Goal: Communication & Community: Answer question/provide support

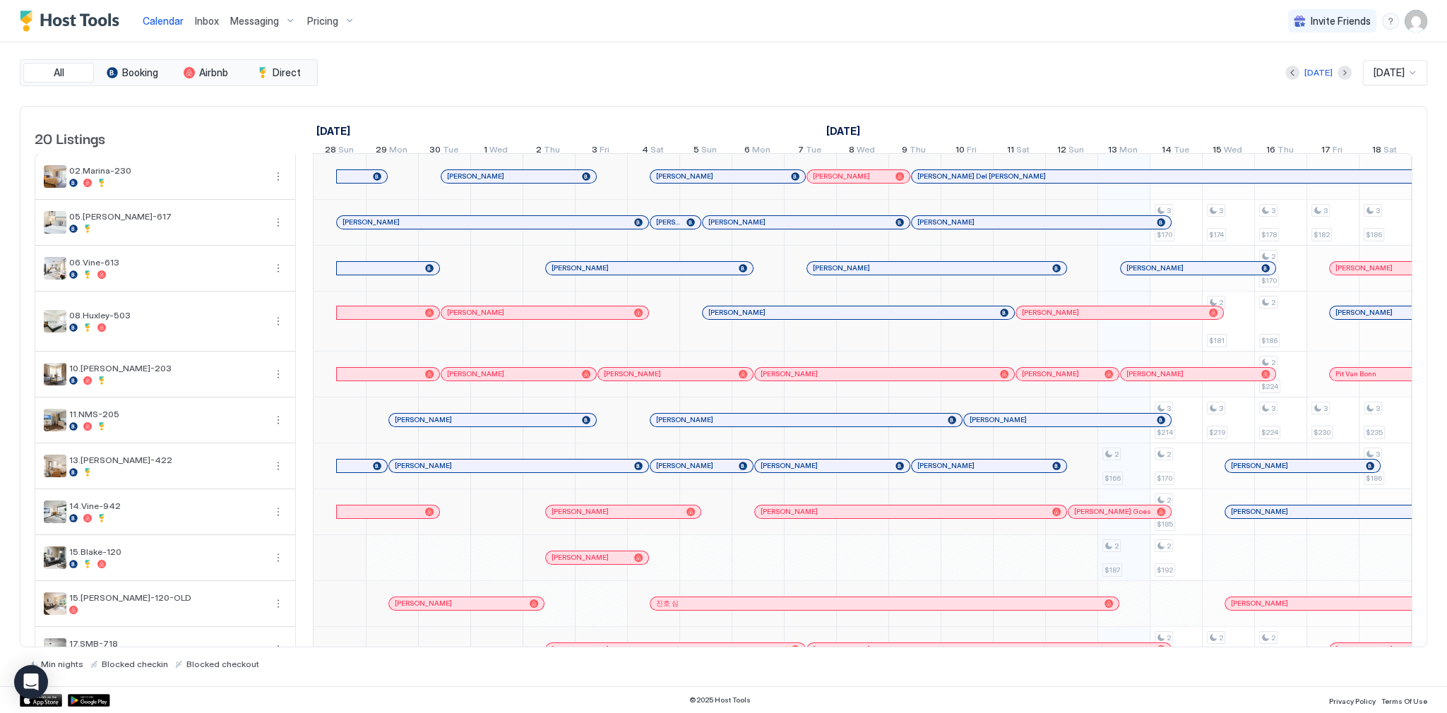
scroll to position [0, 615]
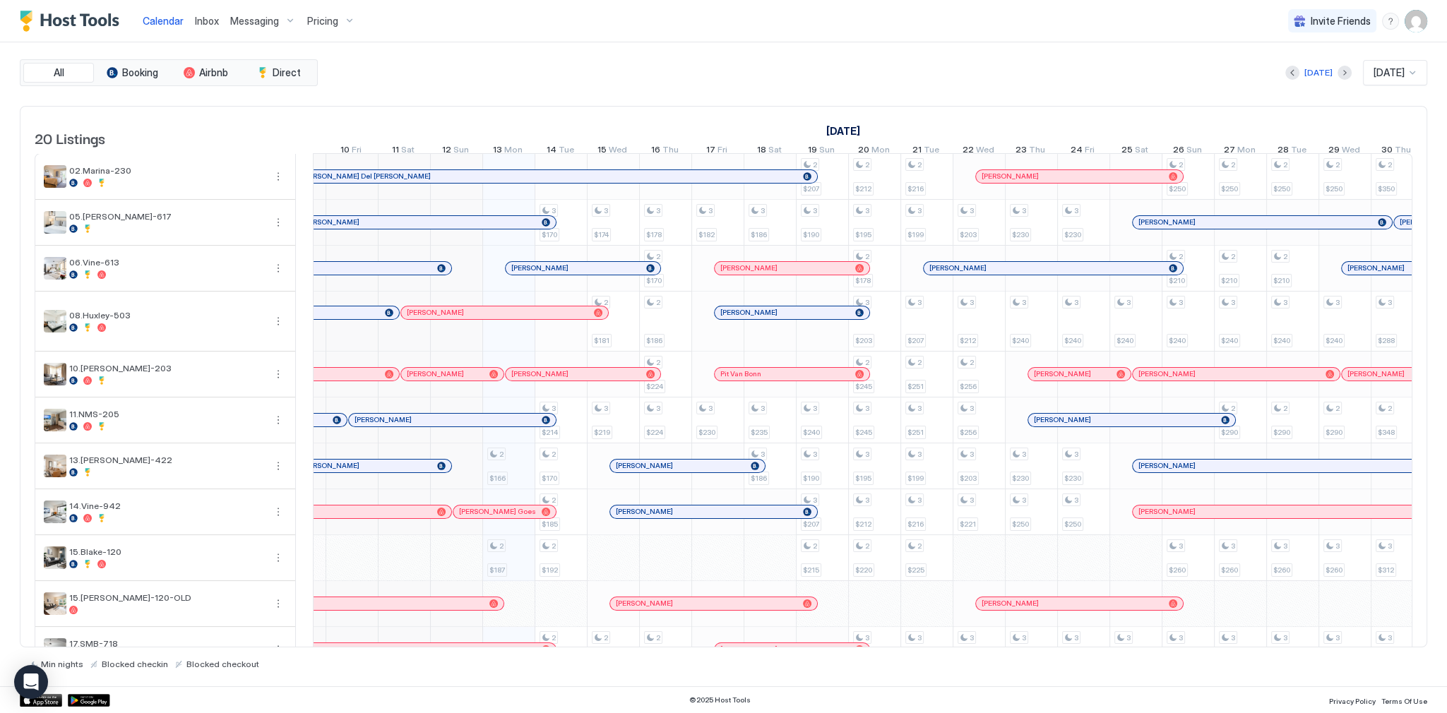
click at [976, 28] on div "Calendar Inbox Messaging Pricing Invite Friends SG" at bounding box center [723, 21] width 1447 height 42
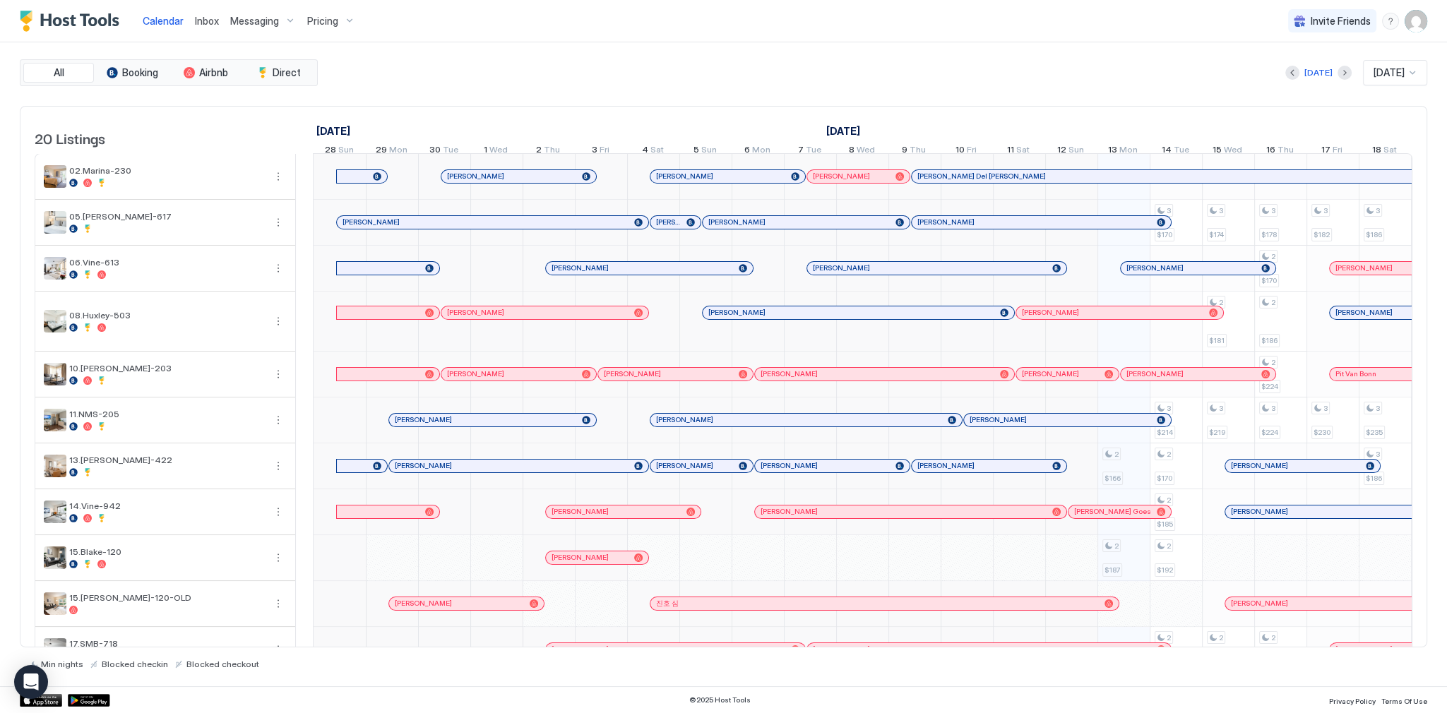
scroll to position [0, 784]
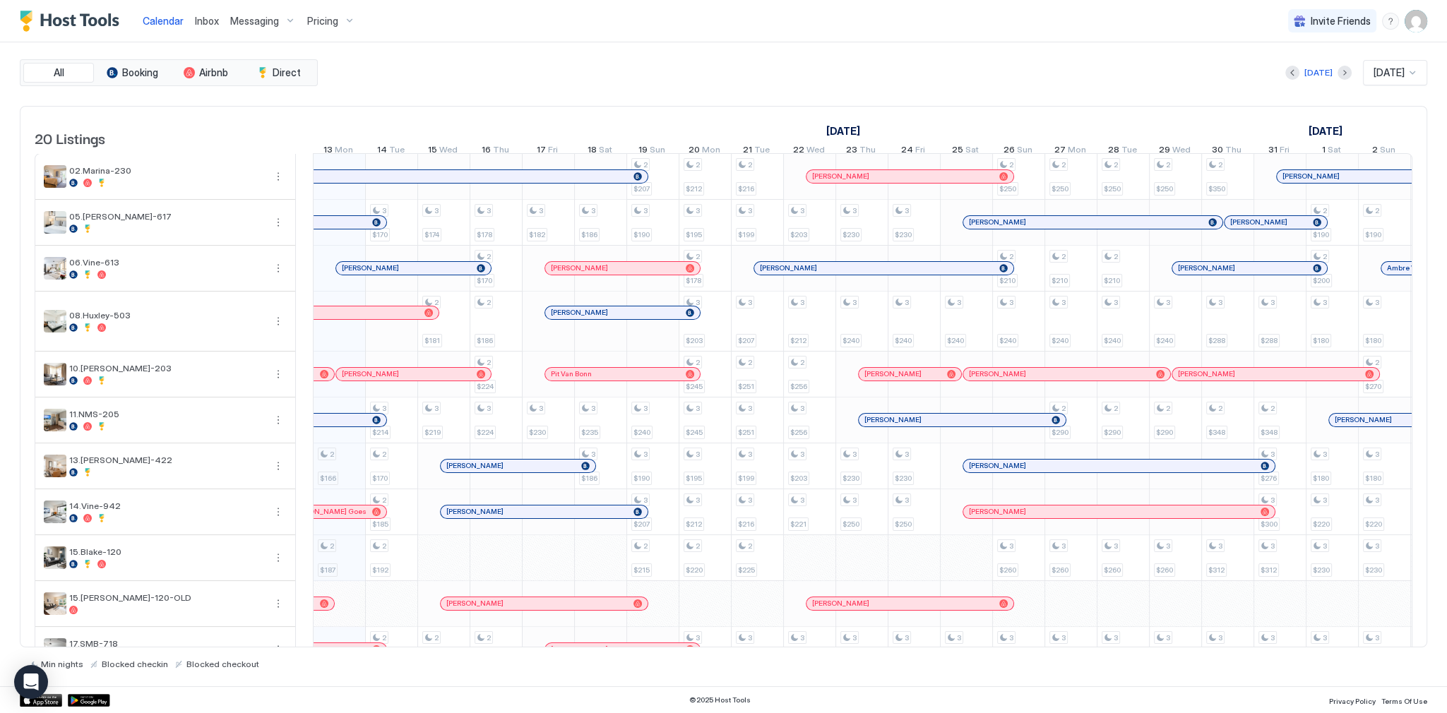
click at [192, 14] on div "Inbox" at bounding box center [206, 21] width 35 height 26
click at [197, 20] on span "Inbox" at bounding box center [207, 21] width 24 height 12
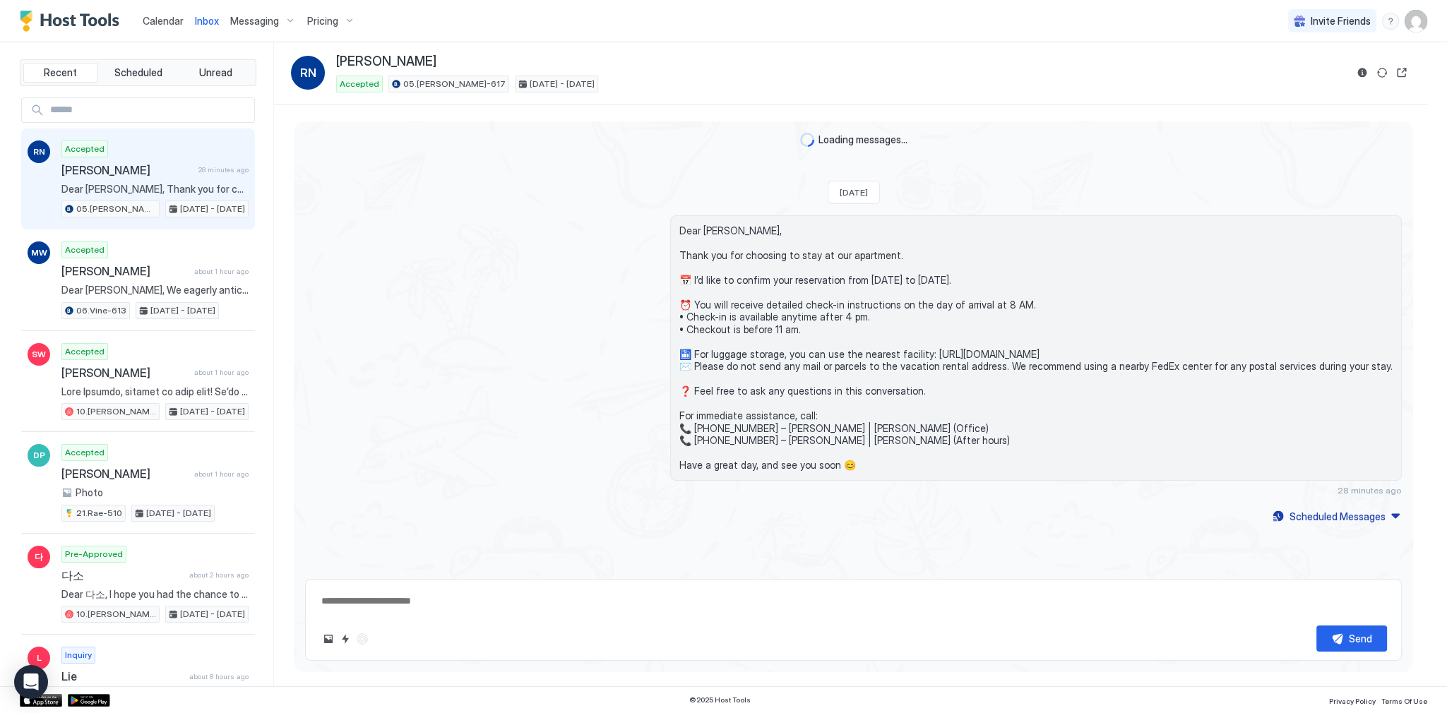
scroll to position [135, 0]
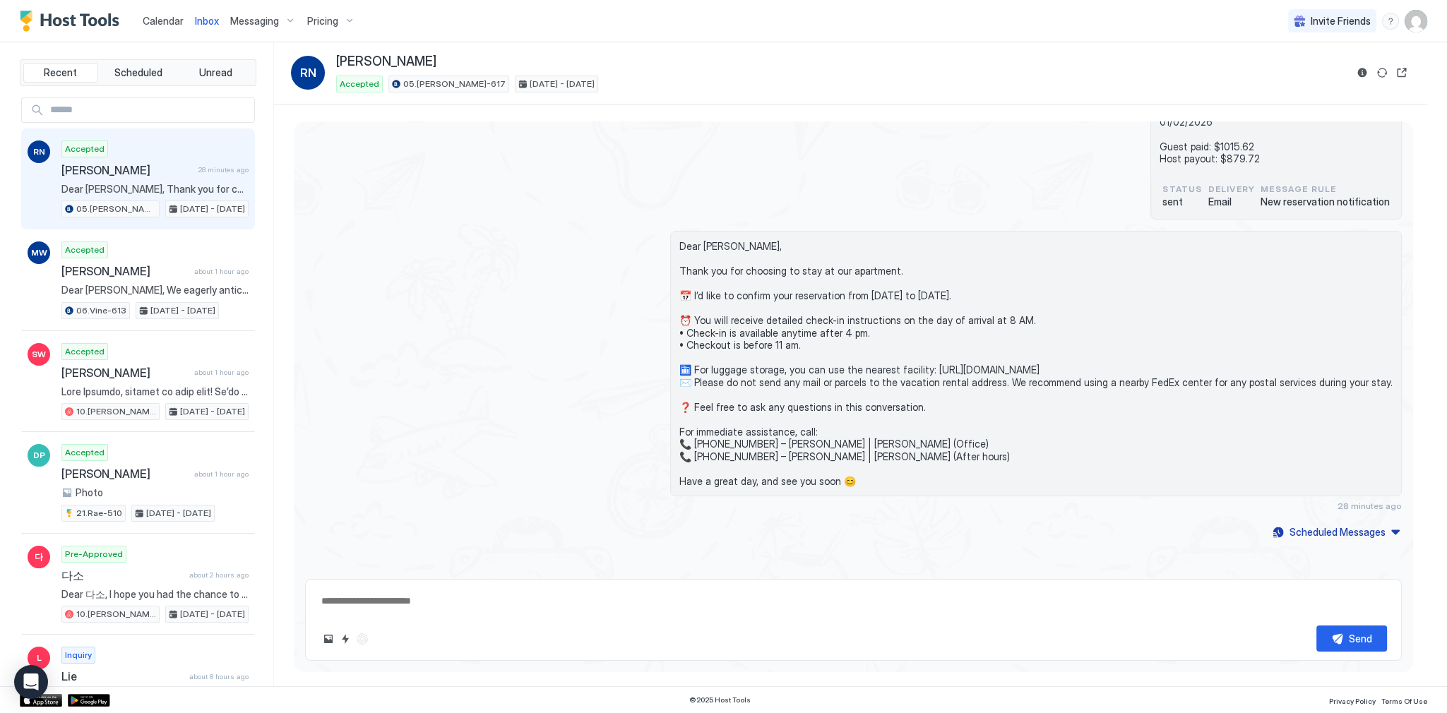
click at [183, 184] on span "Dear [PERSON_NAME], Thank you for choosing to stay at our apartment. 📅 I’d like…" at bounding box center [154, 189] width 187 height 13
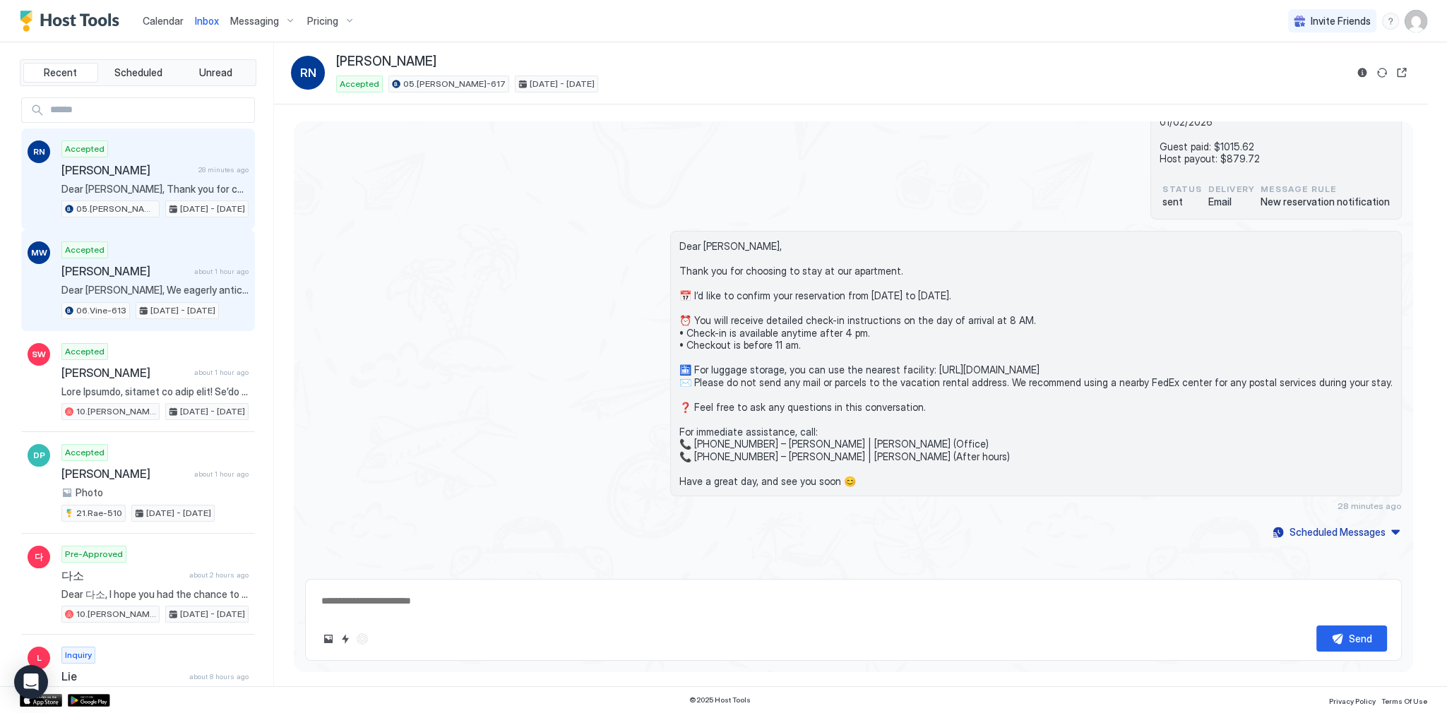
click at [145, 280] on div "Accepted Marco Wilhelm about 1 hour ago Dear Marco, We eagerly anticipate your …" at bounding box center [154, 280] width 187 height 78
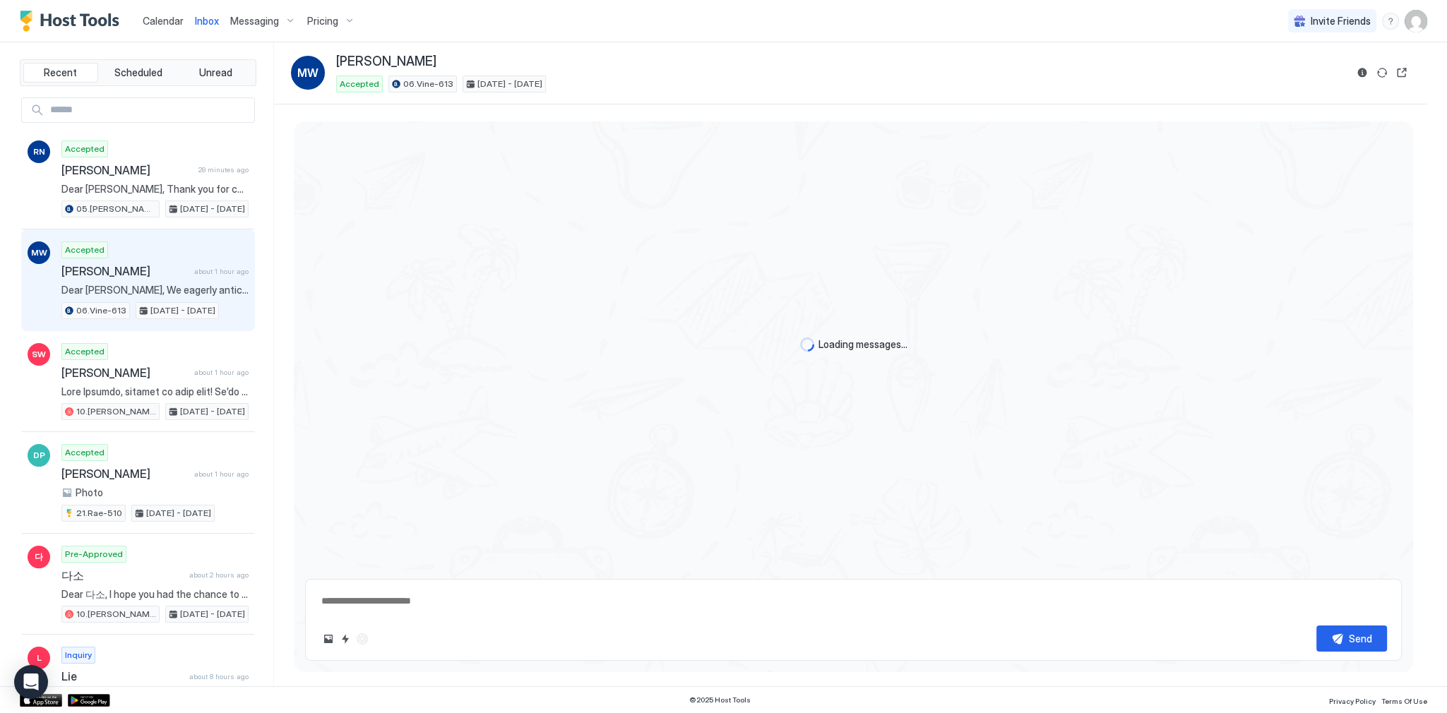
scroll to position [1669, 0]
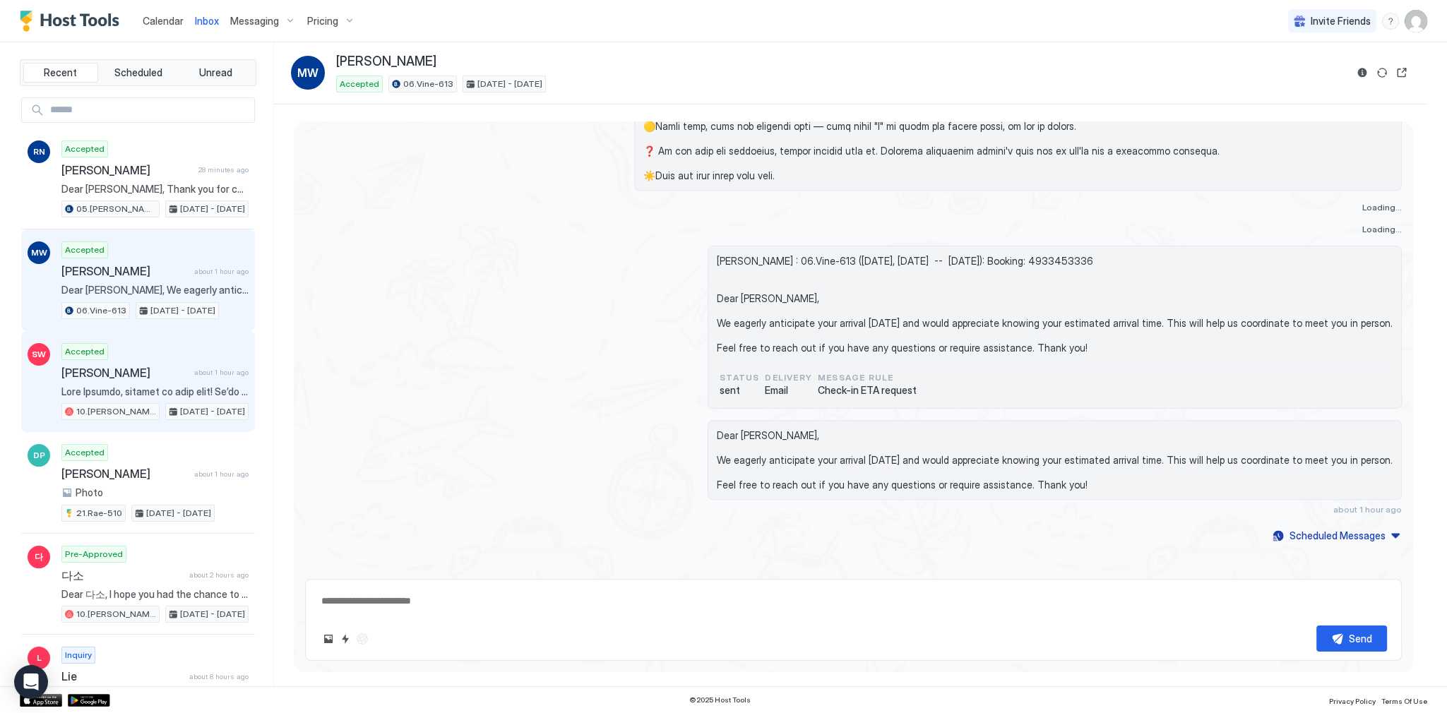
click at [188, 373] on div "Suzanne Willis about 1 hour ago" at bounding box center [154, 373] width 187 height 14
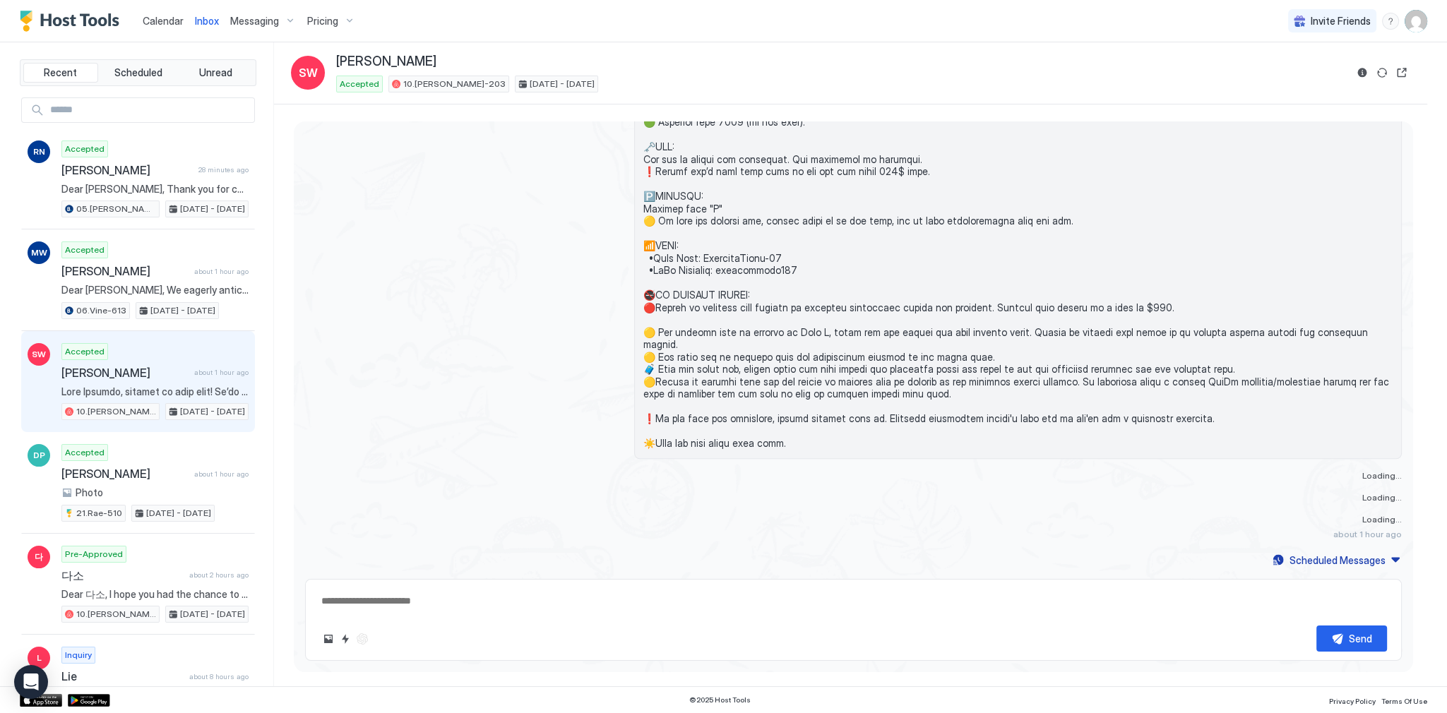
click at [158, 421] on div "SW Accepted Suzanne Willis about 1 hour ago 10.Shelton-203 Oct 13 - 16, 2025" at bounding box center [138, 382] width 234 height 102
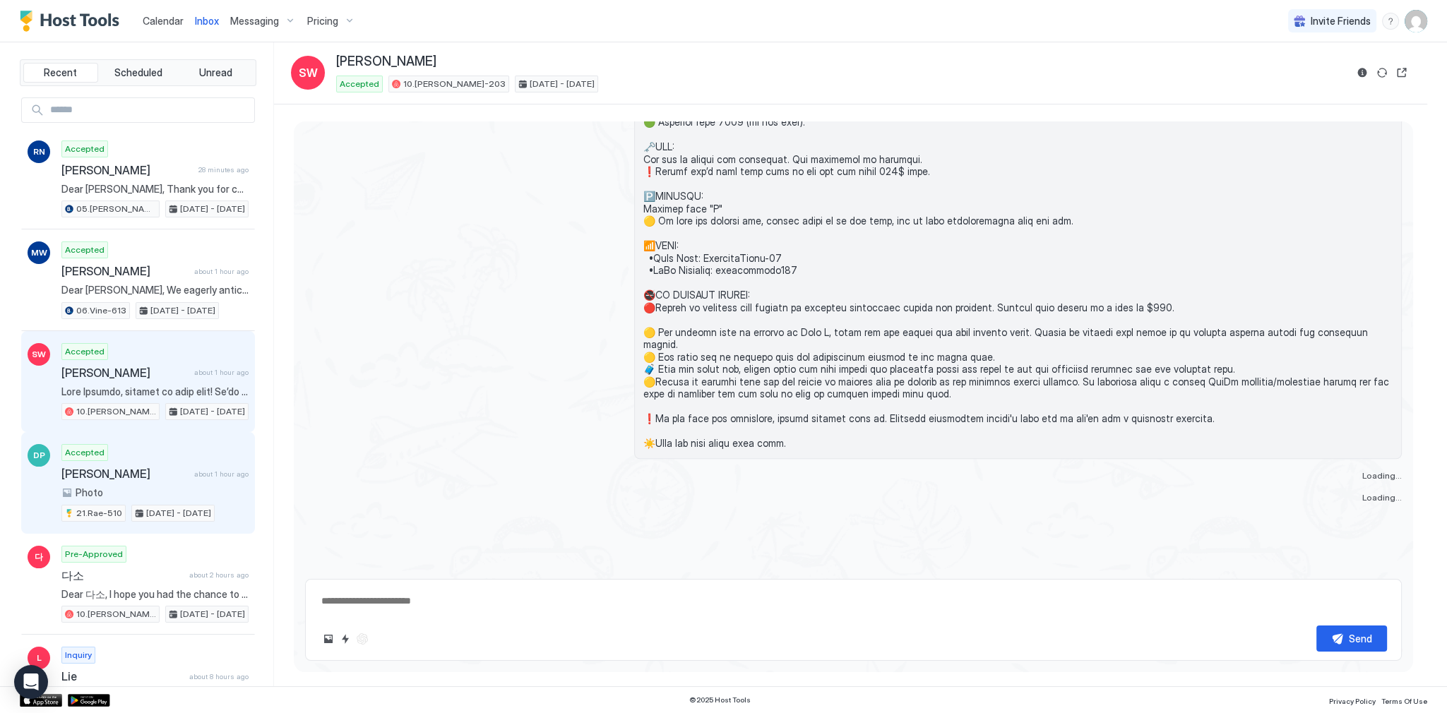
scroll to position [2622, 0]
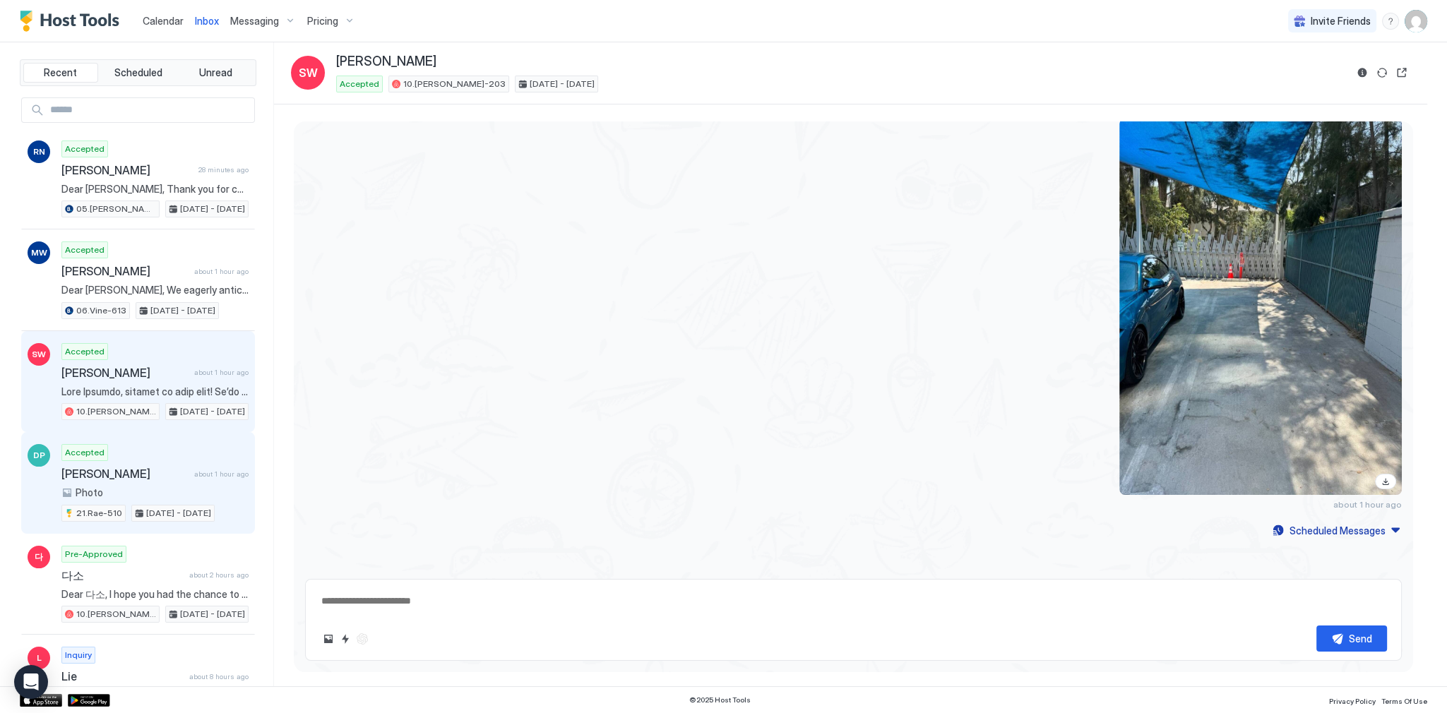
click at [178, 477] on span "[PERSON_NAME]" at bounding box center [124, 474] width 127 height 14
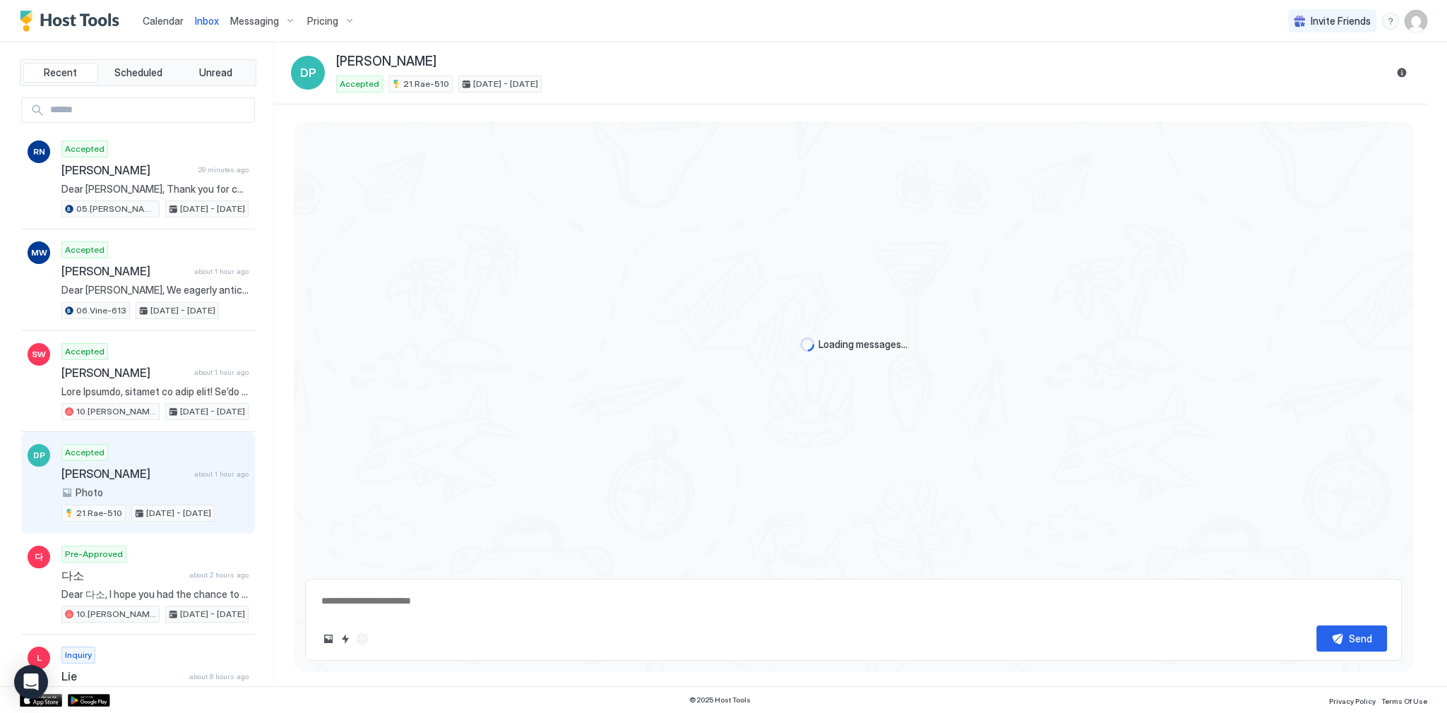
scroll to position [1289, 0]
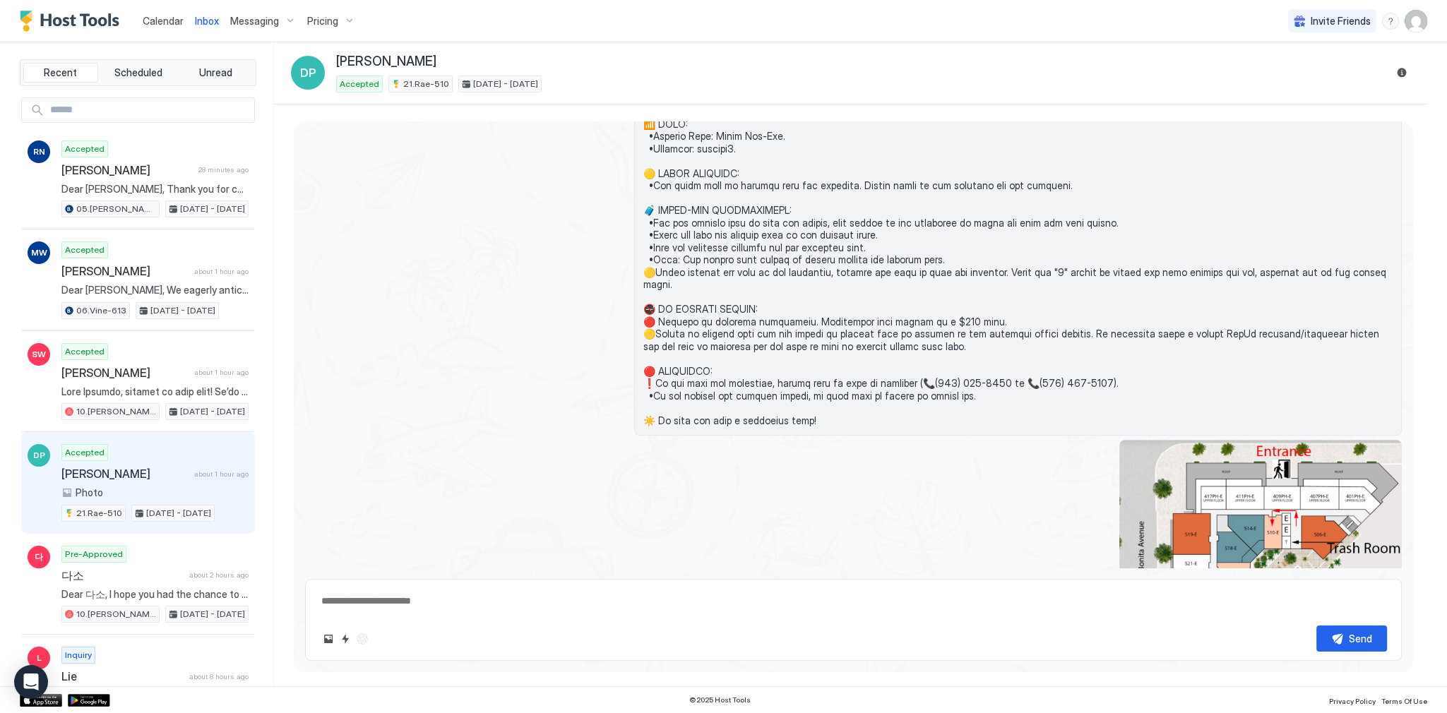
click at [697, 316] on span at bounding box center [1017, 43] width 749 height 766
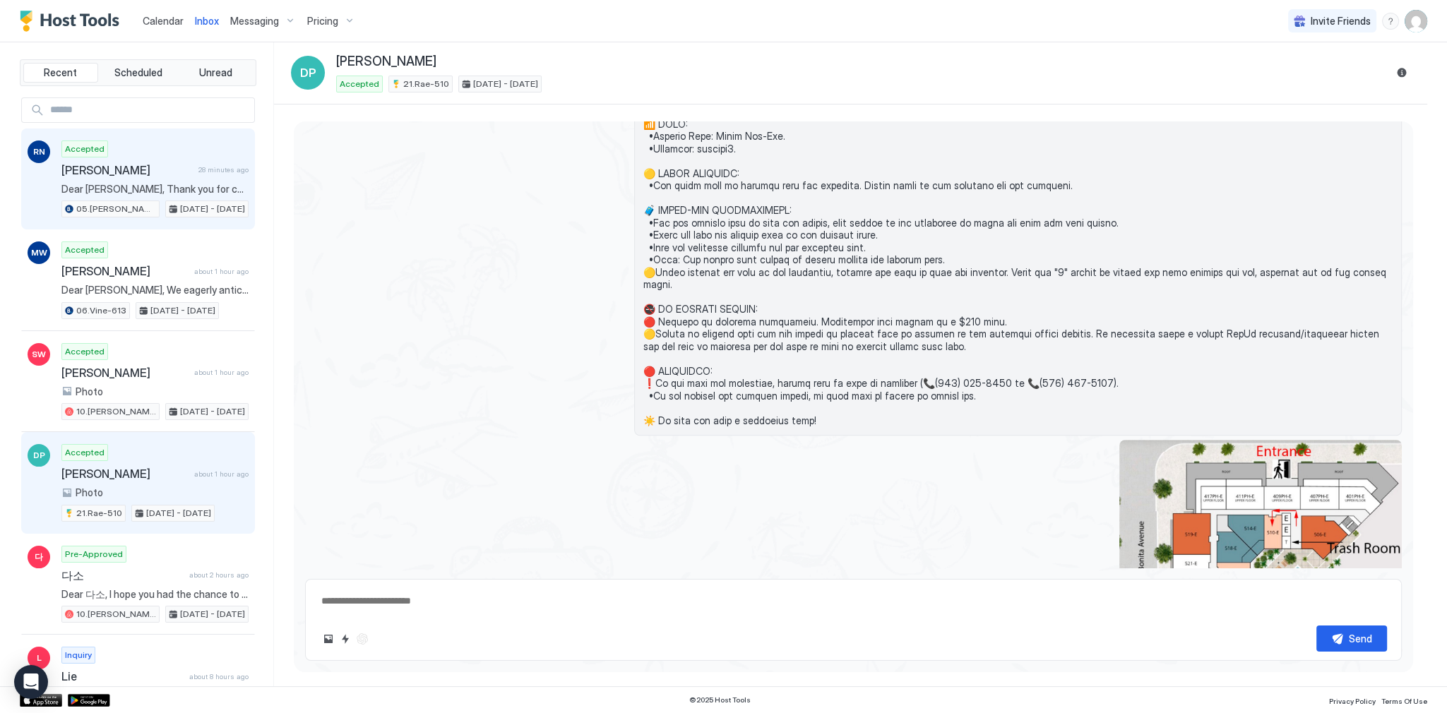
click at [169, 160] on div "Accepted Ramiro Nasif 28 minutes ago Dear Ramiro, Thank you for choosing to sta…" at bounding box center [154, 179] width 187 height 78
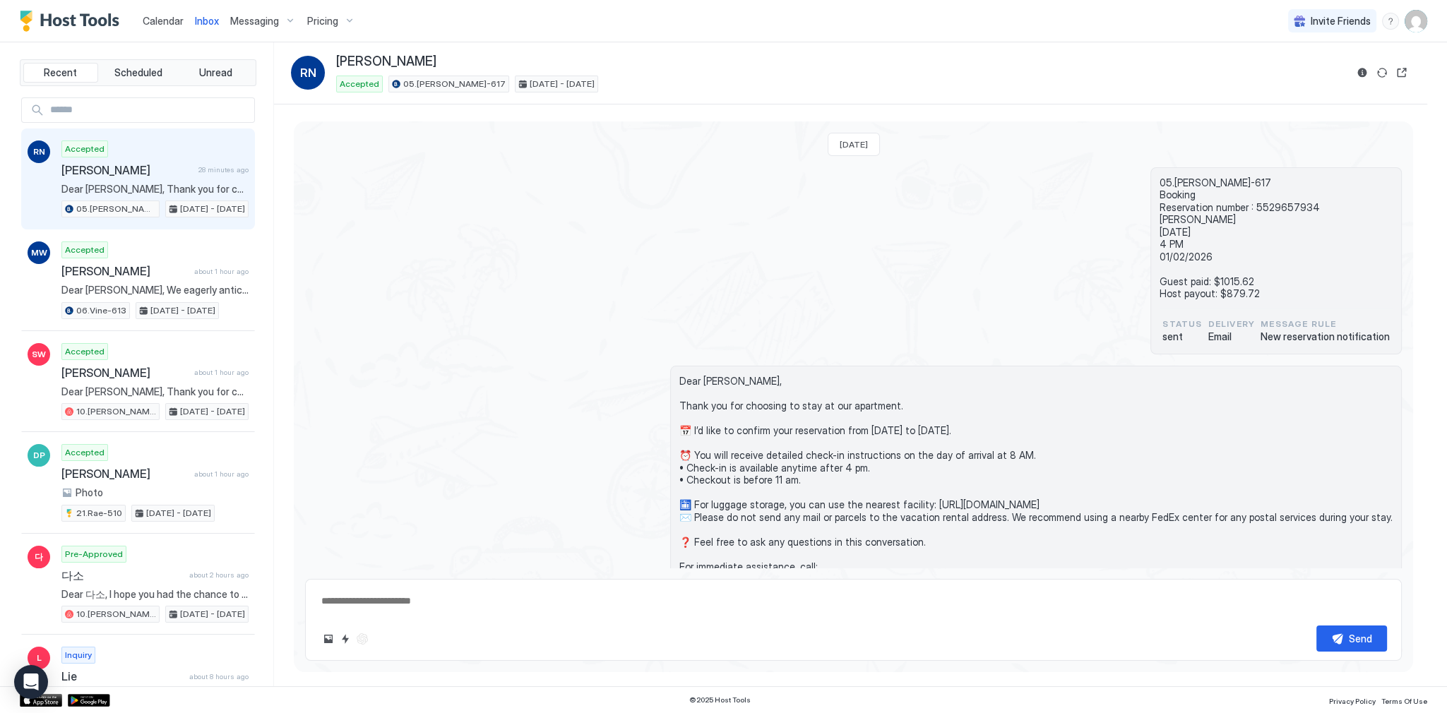
scroll to position [135, 0]
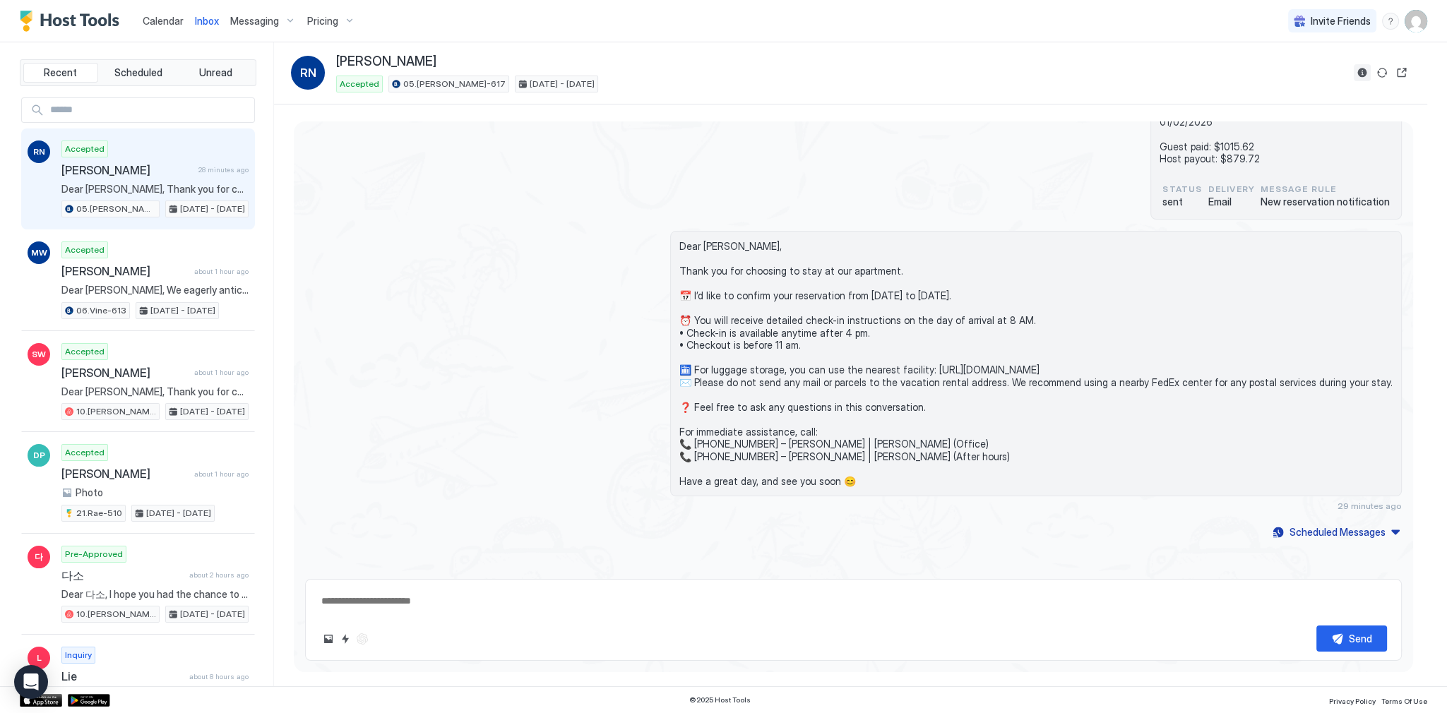
click at [1353, 75] on button "Reservation information" at bounding box center [1361, 72] width 17 height 17
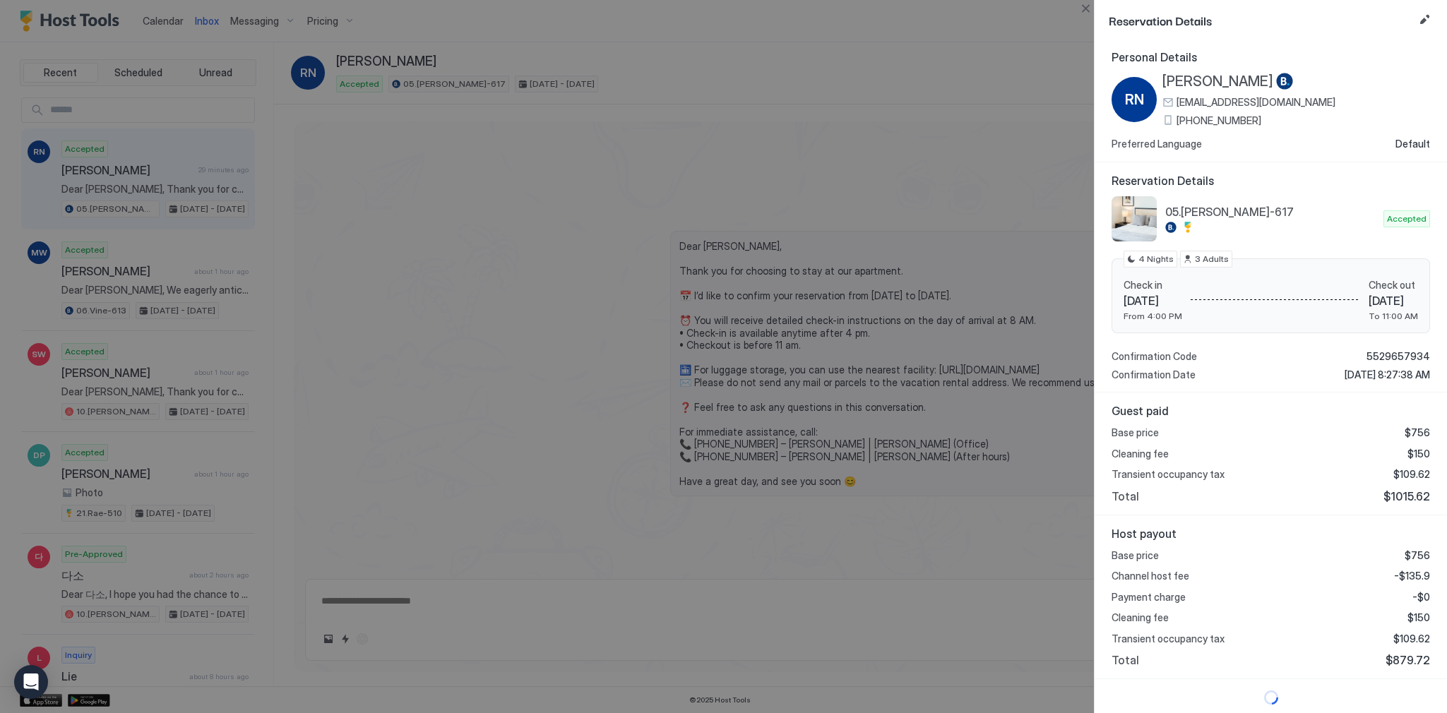
scroll to position [3, 0]
click at [1415, 582] on div "Base price $756 Channel host fee -$135.9 Payment charge -$0 Cleaning fee $150 T…" at bounding box center [1270, 608] width 318 height 119
click at [1415, 577] on span "-$135.9" at bounding box center [1412, 575] width 36 height 13
copy span "135.9"
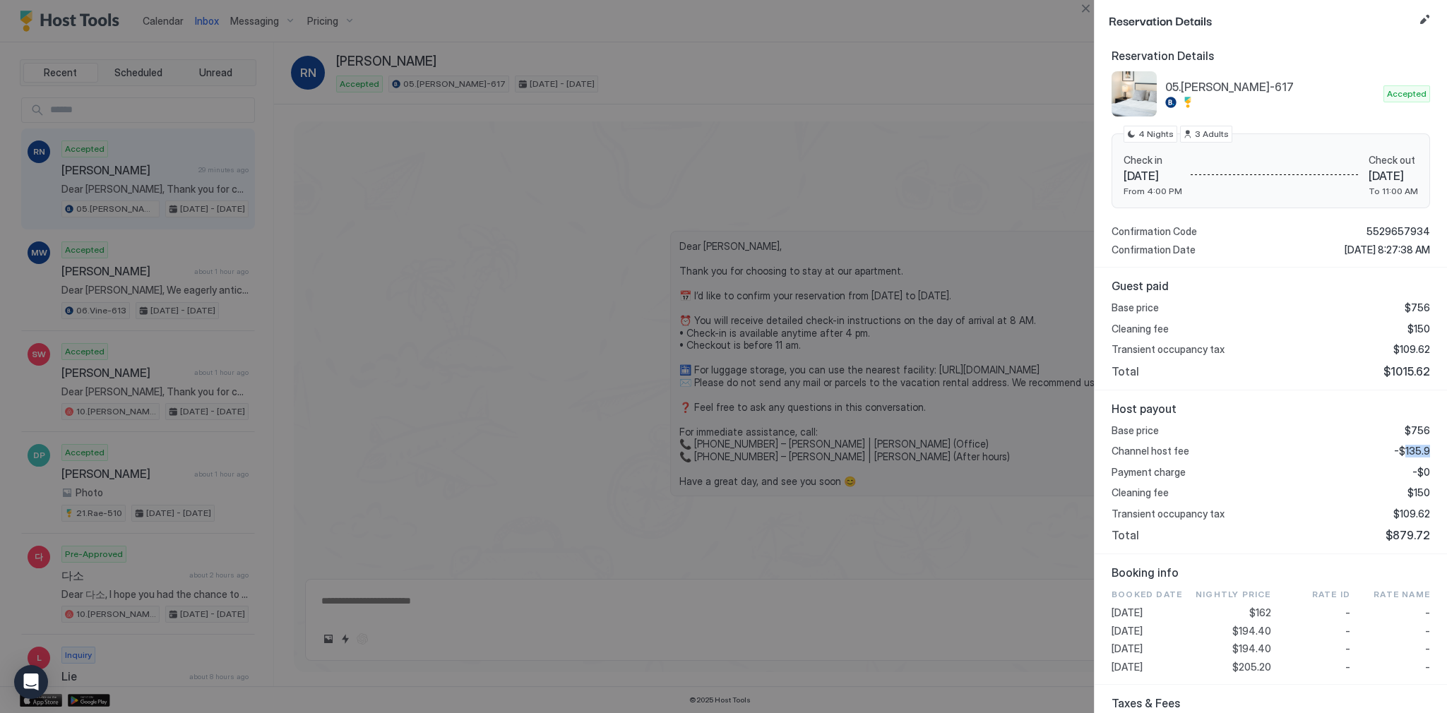
scroll to position [342, 0]
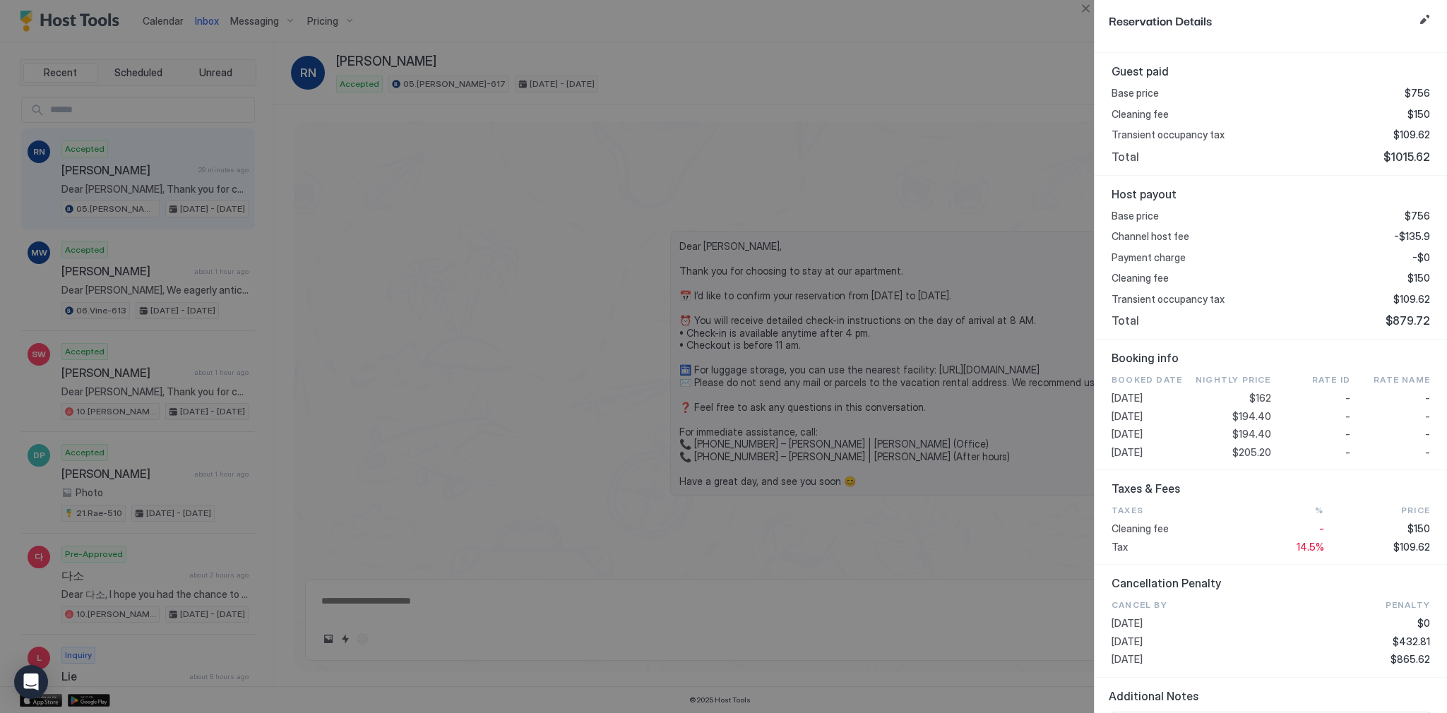
click at [1249, 429] on span "$194.40" at bounding box center [1251, 434] width 39 height 13
click at [1249, 431] on span "$194.40" at bounding box center [1251, 434] width 39 height 13
copy span "194.40"
click at [1412, 548] on span "$109.62" at bounding box center [1411, 547] width 37 height 13
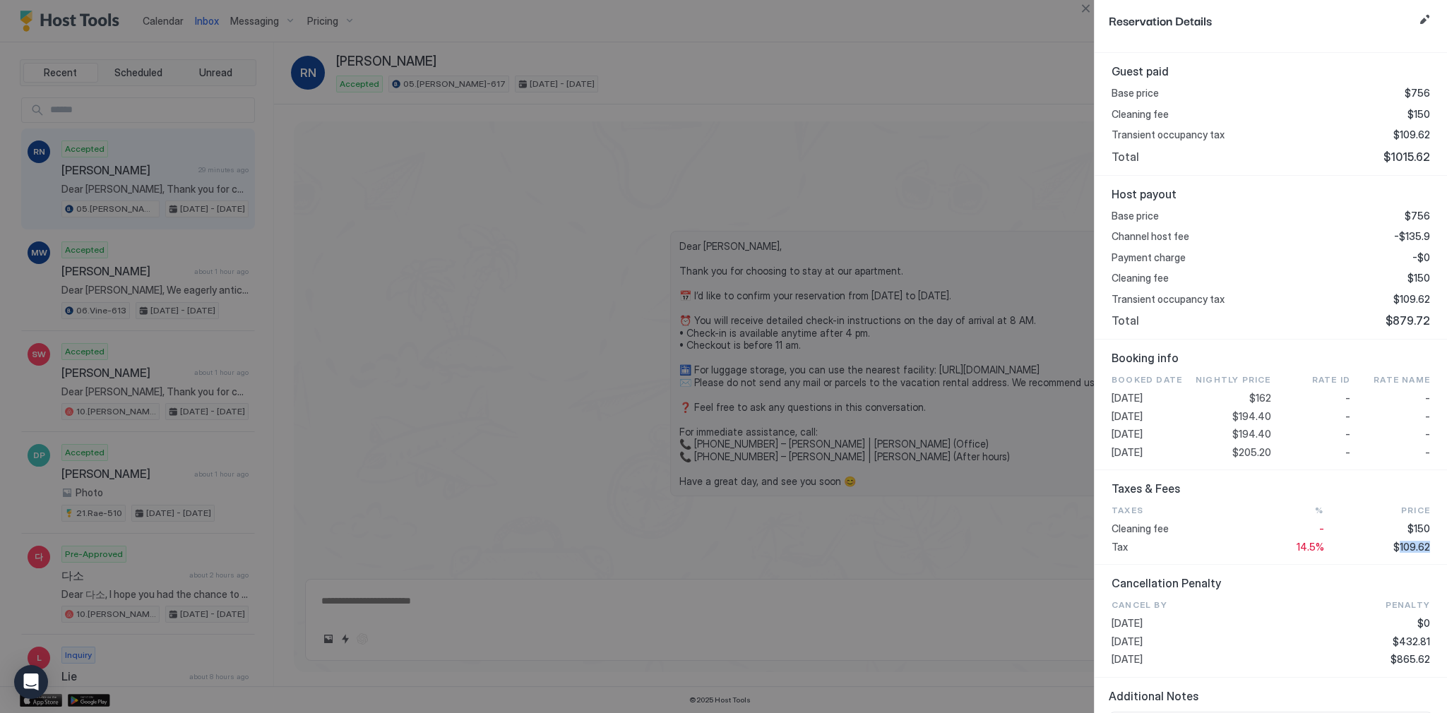
click at [1412, 548] on span "$109.62" at bounding box center [1411, 547] width 37 height 13
copy span "109.62"
type textarea "*"
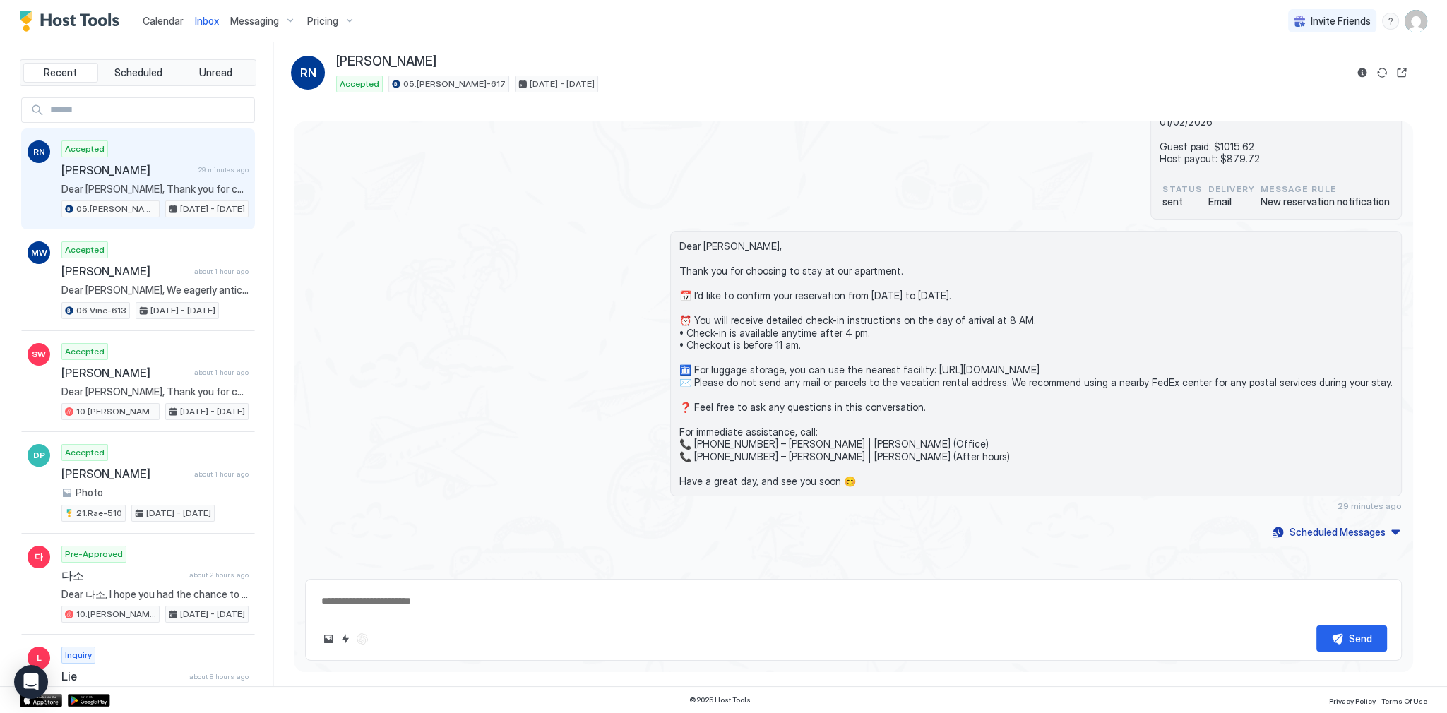
drag, startPoint x: 162, startPoint y: 23, endPoint x: 178, endPoint y: 26, distance: 15.9
click at [162, 23] on span "Calendar" at bounding box center [163, 21] width 41 height 12
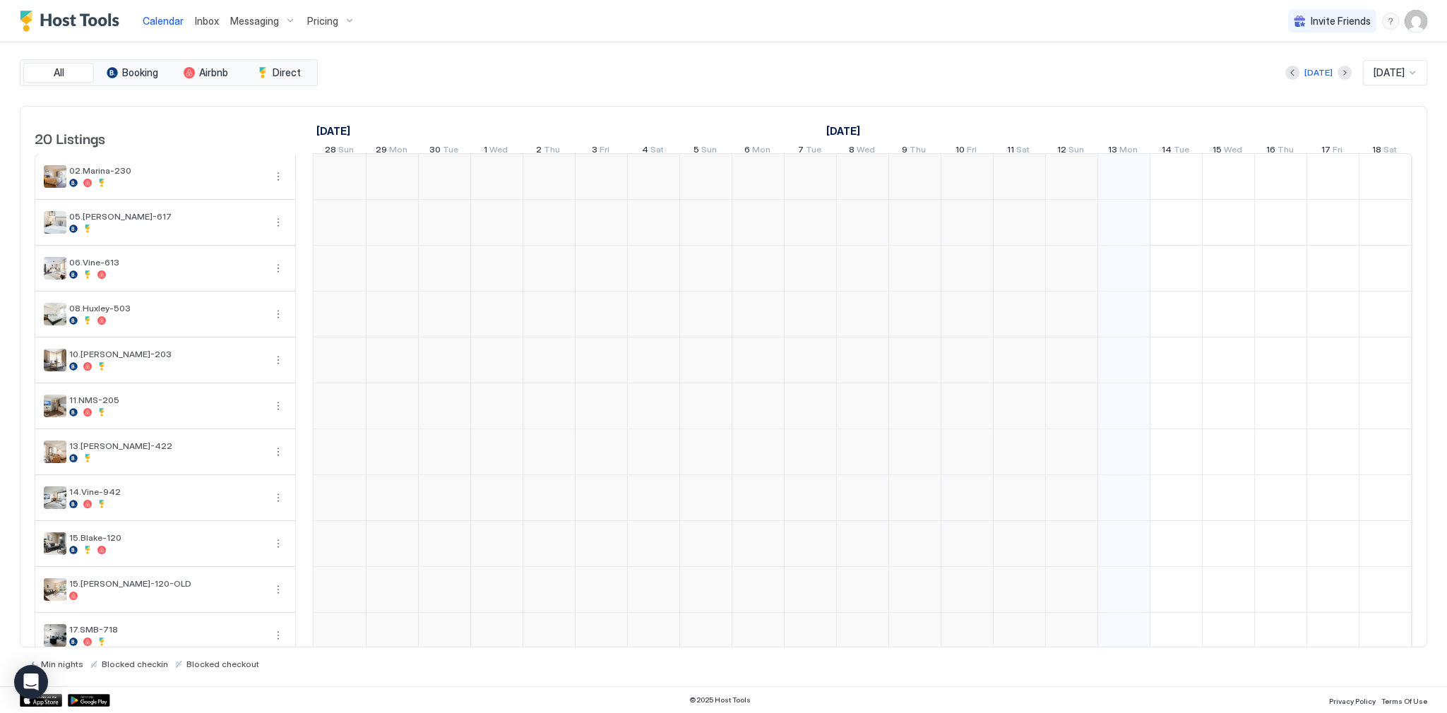
scroll to position [0, 784]
click at [549, 91] on div "All Booking Airbnb Direct Today Oct 2025 20 Listings September 2025 October 202…" at bounding box center [723, 364] width 1407 height 610
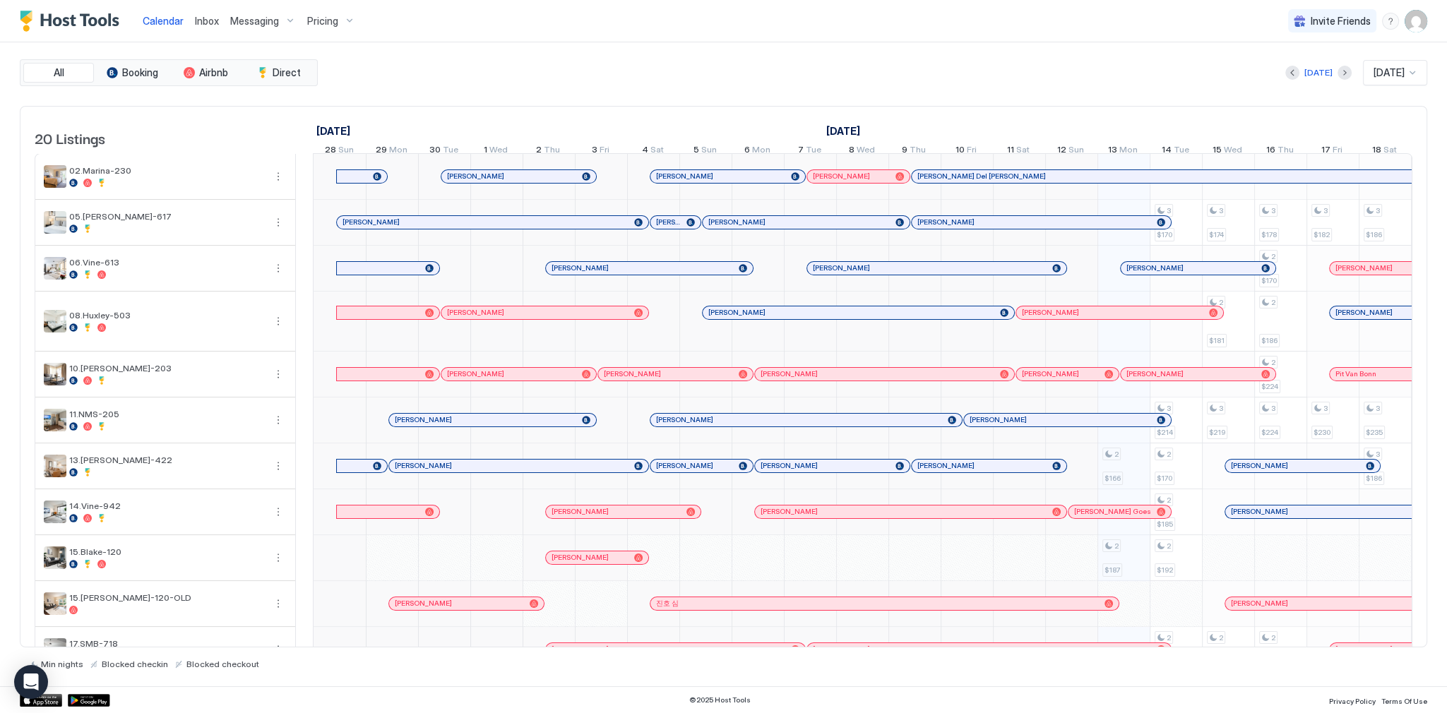
scroll to position [0, 784]
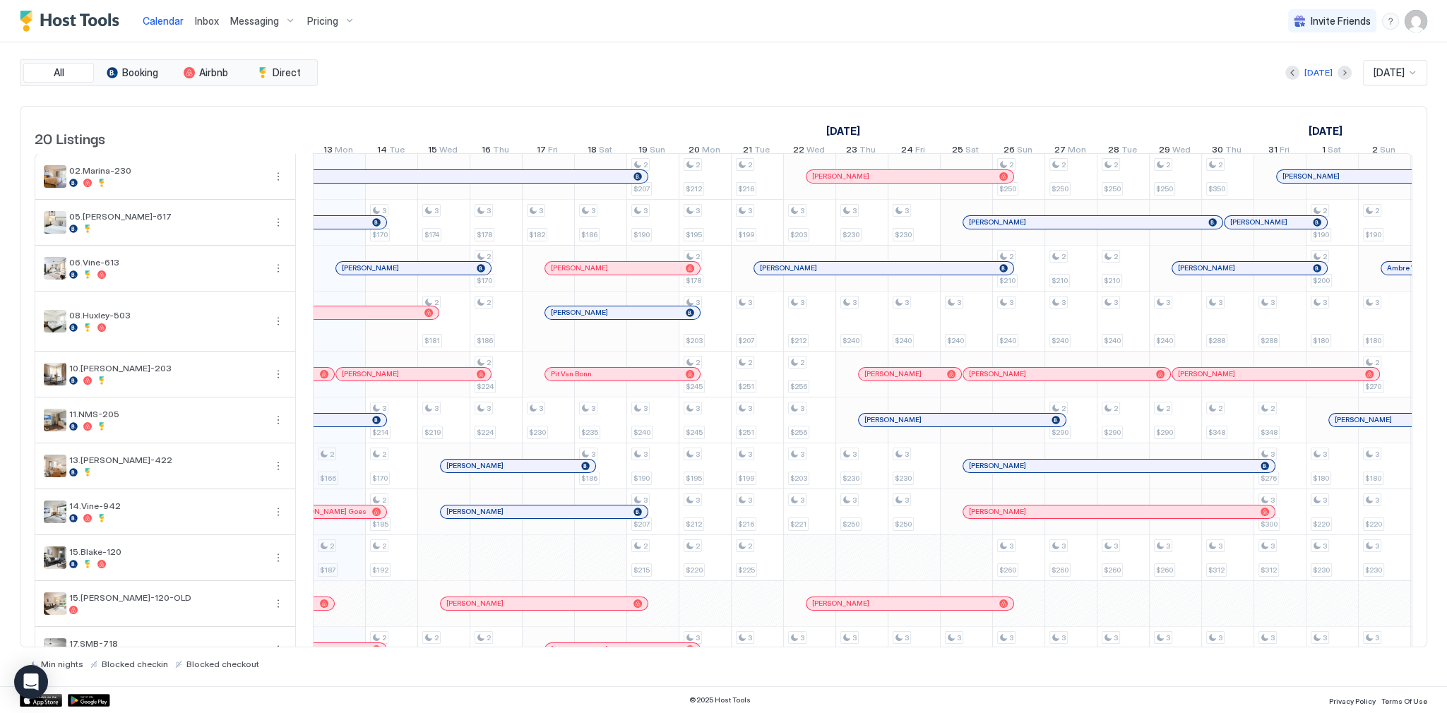
click at [370, 275] on div "[PERSON_NAME]" at bounding box center [413, 268] width 155 height 13
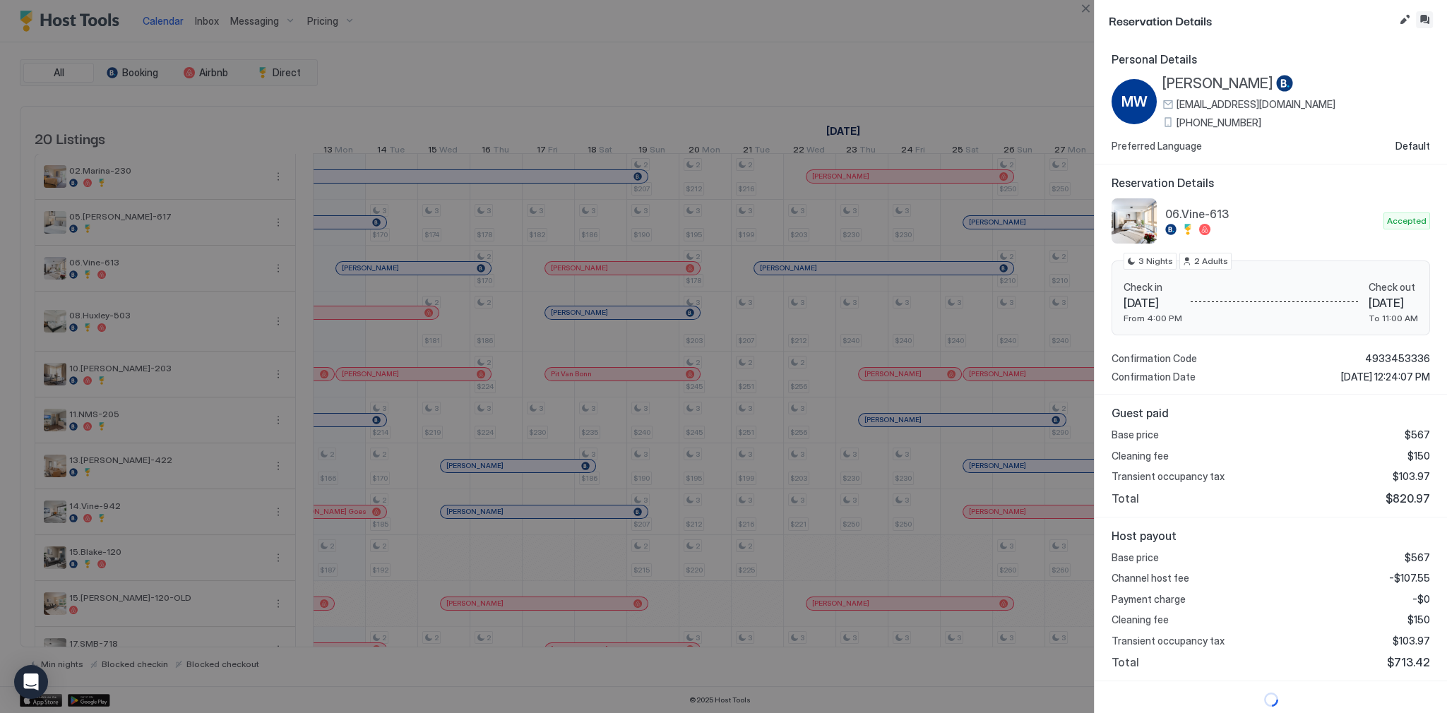
click at [1420, 17] on button "Inbox" at bounding box center [1423, 19] width 17 height 17
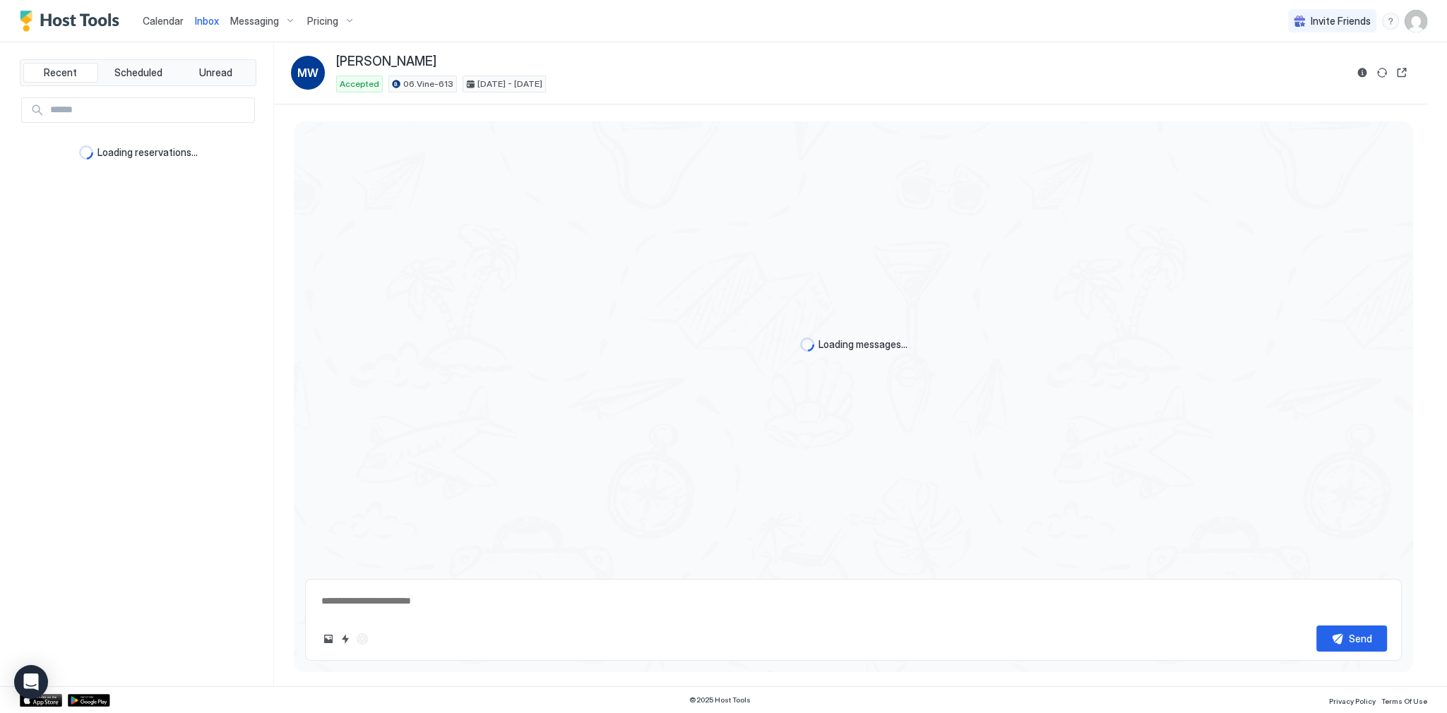
scroll to position [1669, 0]
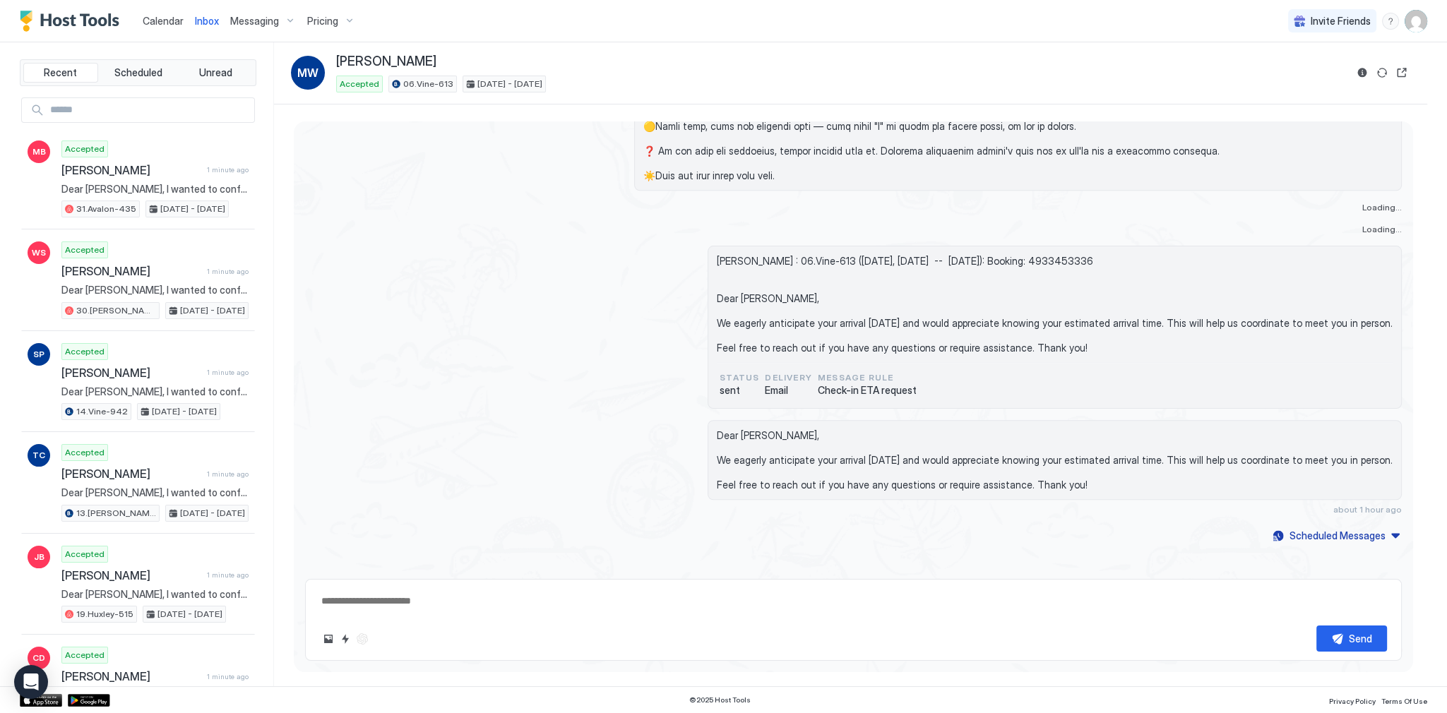
click at [583, 589] on textarea at bounding box center [853, 601] width 1067 height 26
paste textarea "**********"
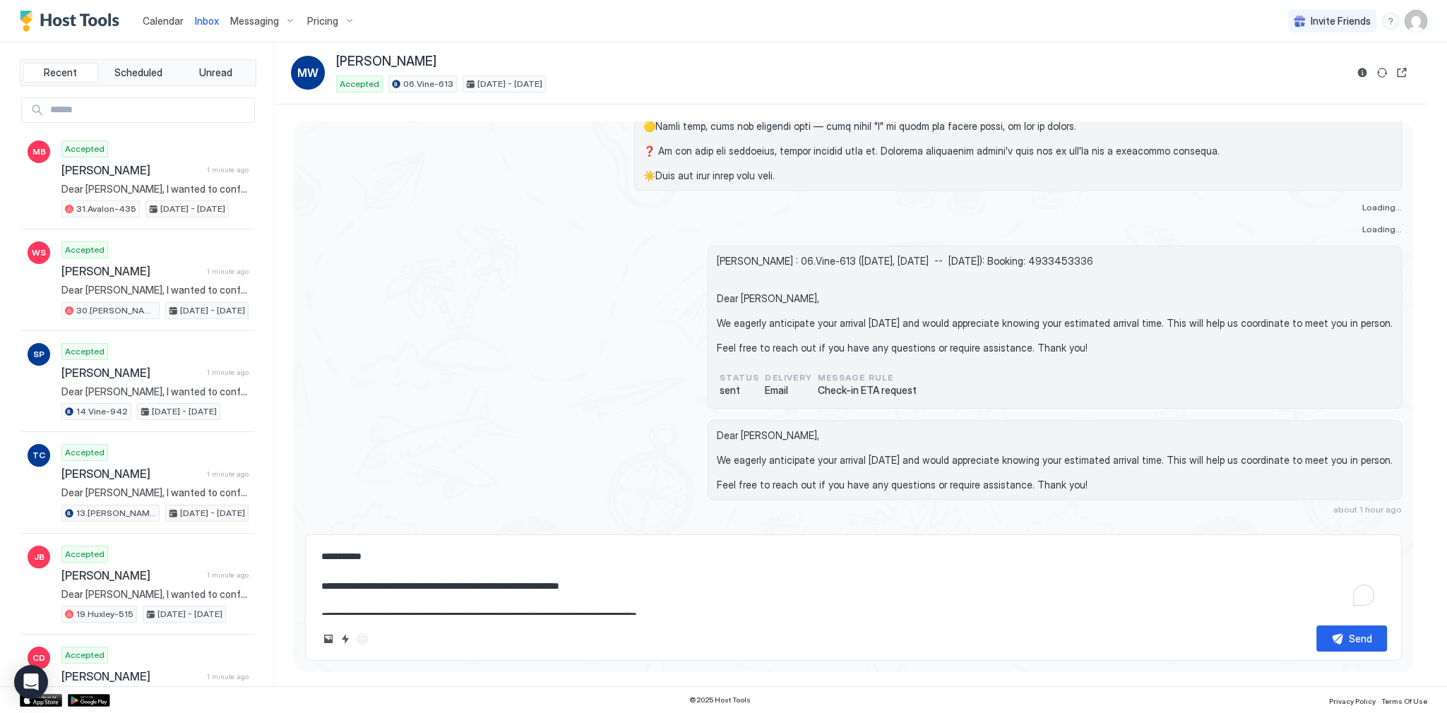
type textarea "*"
type textarea "**********"
type textarea "*"
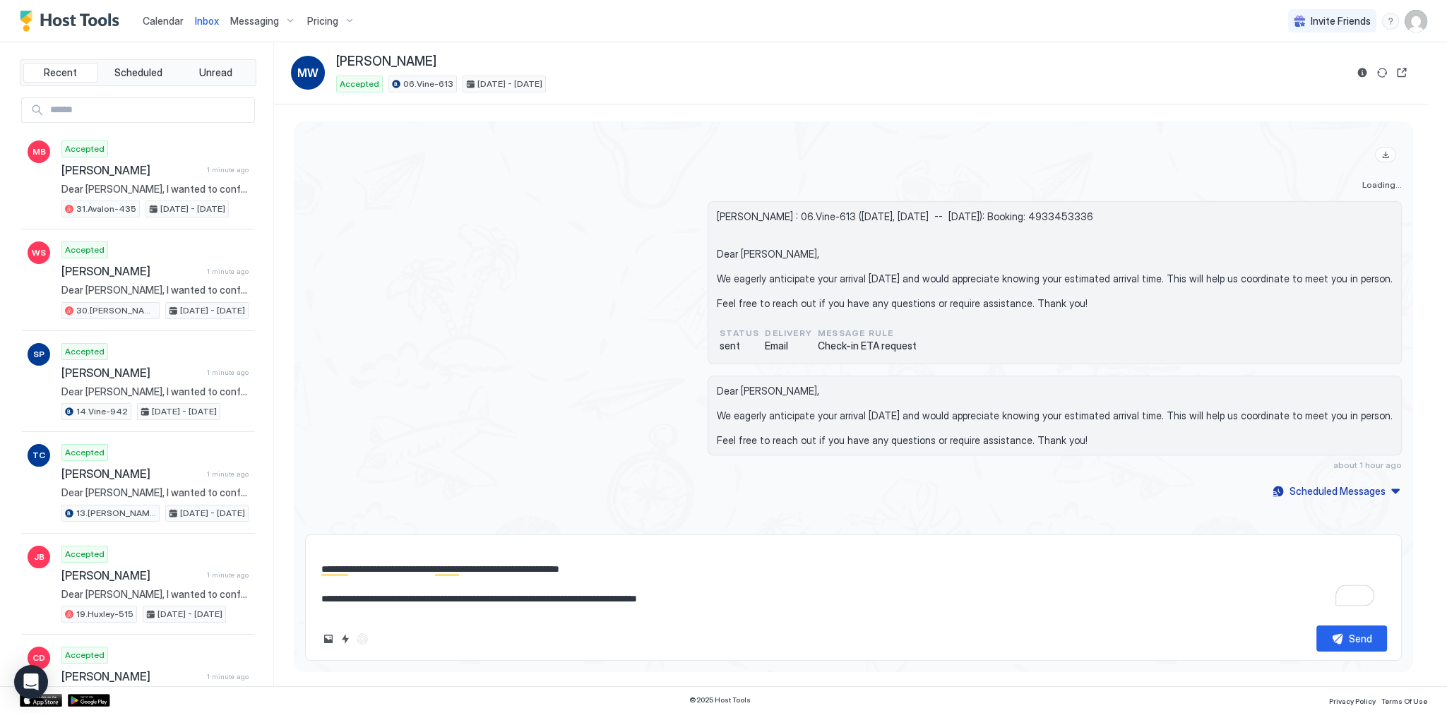
scroll to position [0, 0]
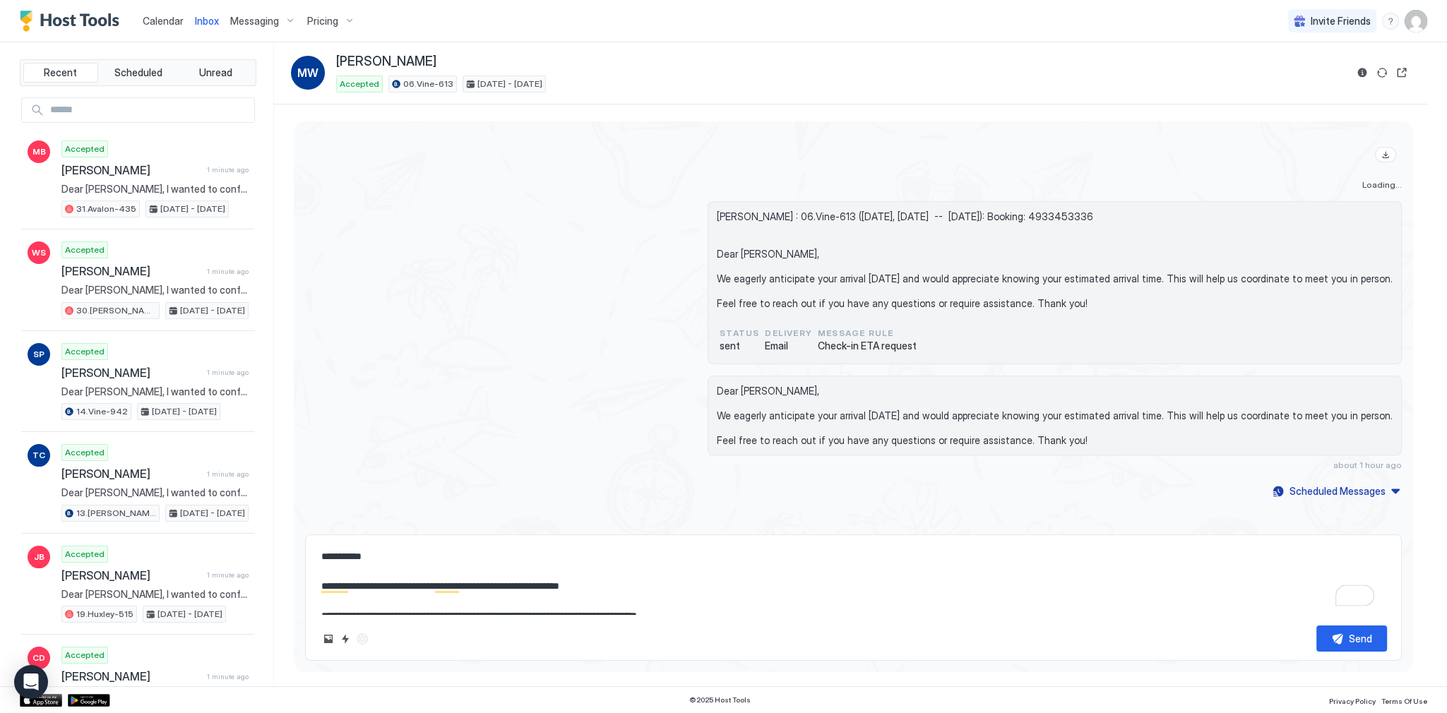
type textarea "**********"
click at [1335, 633] on button "Send" at bounding box center [1351, 638] width 71 height 26
type textarea "*"
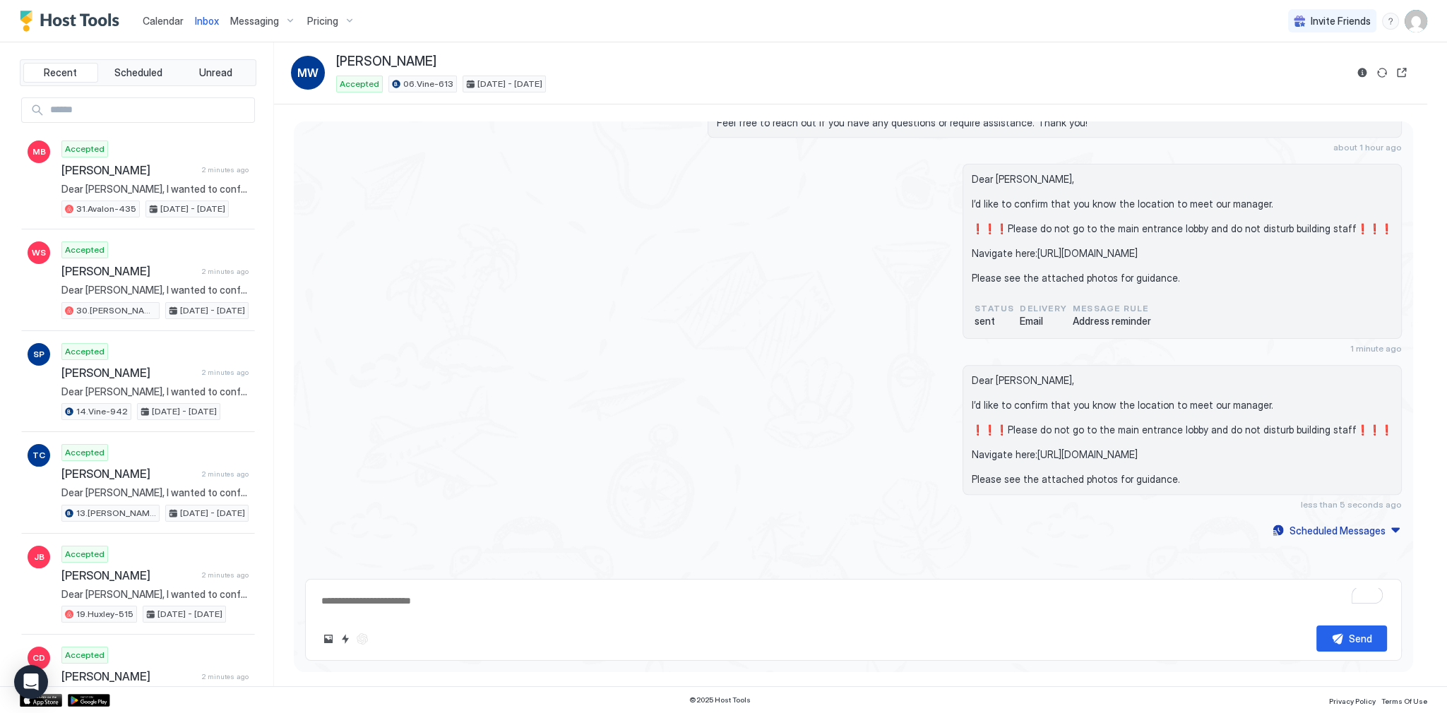
click at [391, 53] on div "Inbox MW Marco Wilhelm Accepted 06.Vine-613 Oct 13 - 16, 2025" at bounding box center [850, 73] width 1153 height 62
copy div "[PERSON_NAME]"
click at [1019, 374] on span "Dear [PERSON_NAME], I’d like to confirm that you know the location to meet our …" at bounding box center [1181, 430] width 421 height 112
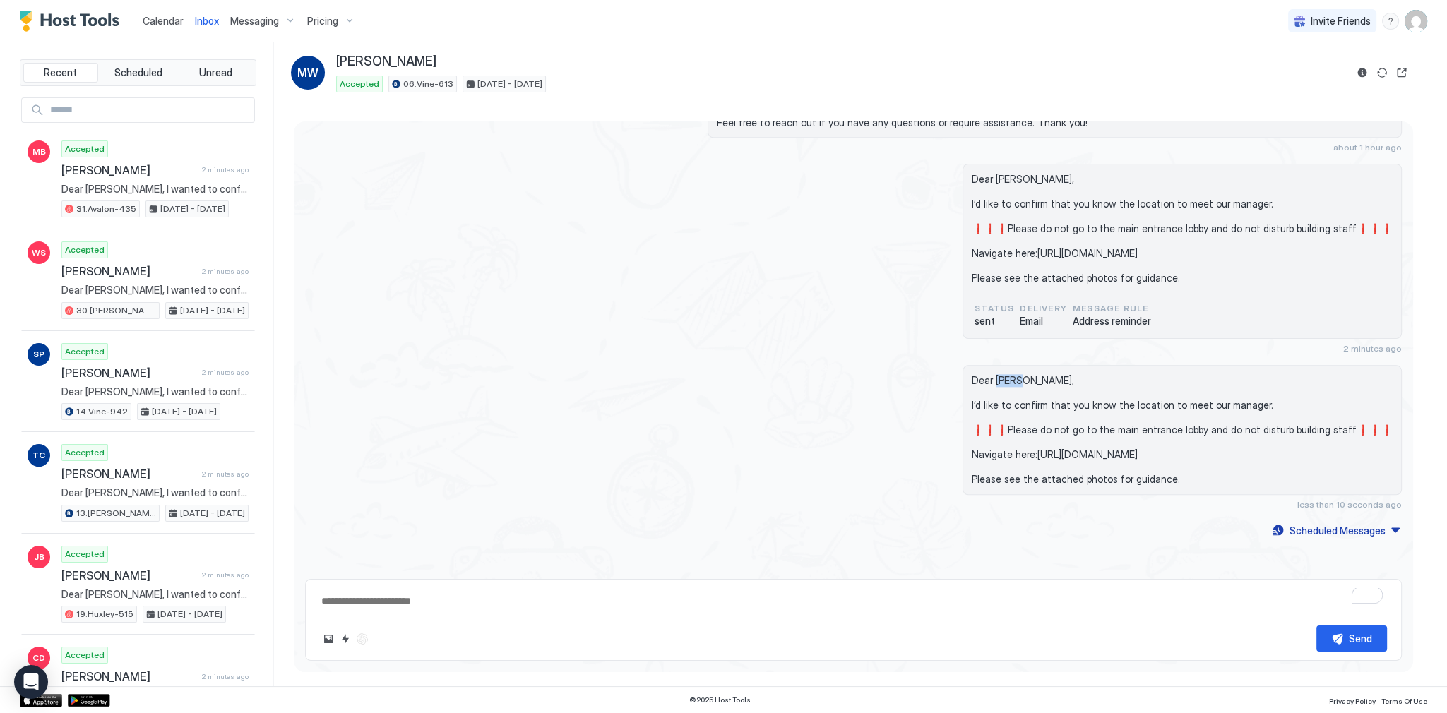
click at [1019, 374] on span "Dear [PERSON_NAME], I’d like to confirm that you know the location to meet our …" at bounding box center [1181, 430] width 421 height 112
drag, startPoint x: 1019, startPoint y: 367, endPoint x: 1069, endPoint y: 465, distance: 110.2
click at [1087, 467] on span "Dear [PERSON_NAME], I’d like to confirm that you know the location to meet our …" at bounding box center [1181, 430] width 421 height 112
copy span "Dear Marco, I’d like to confirm that you know the location to meet our manager.…"
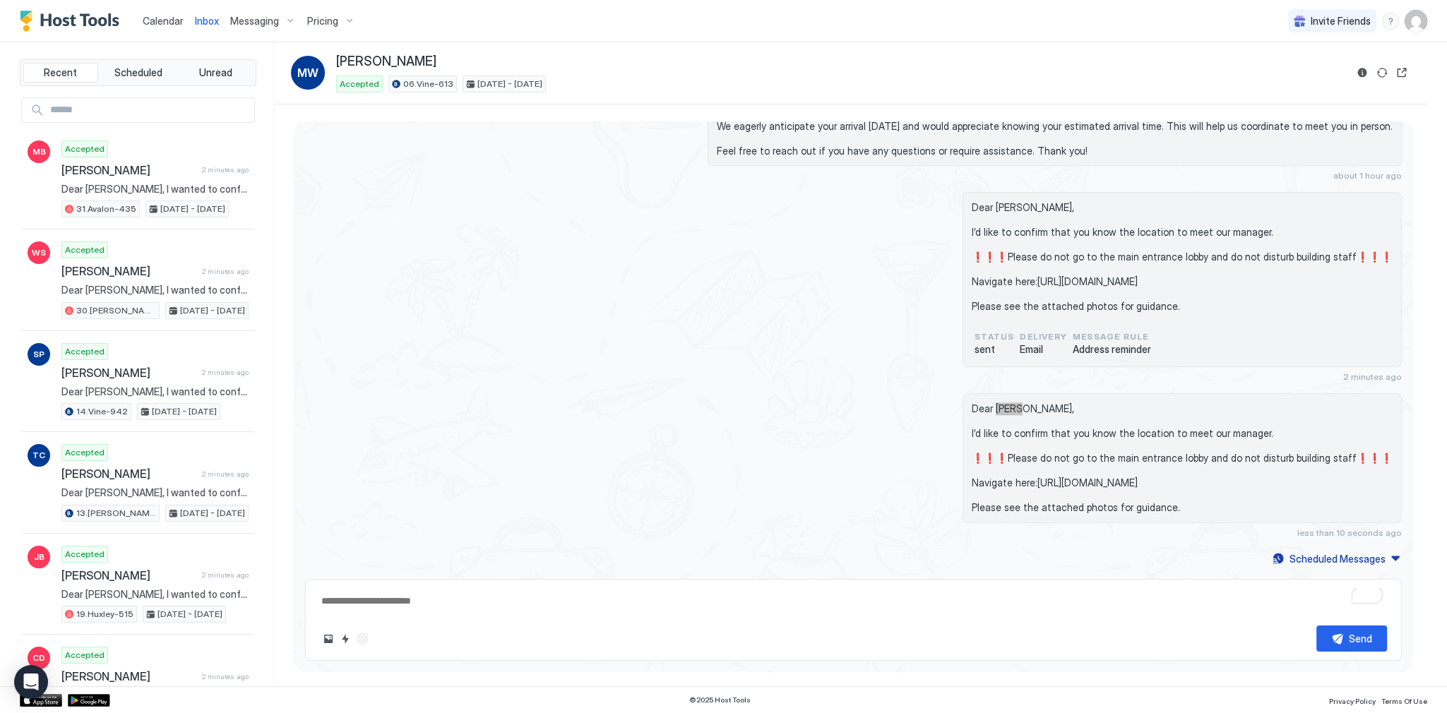
scroll to position [2080, 0]
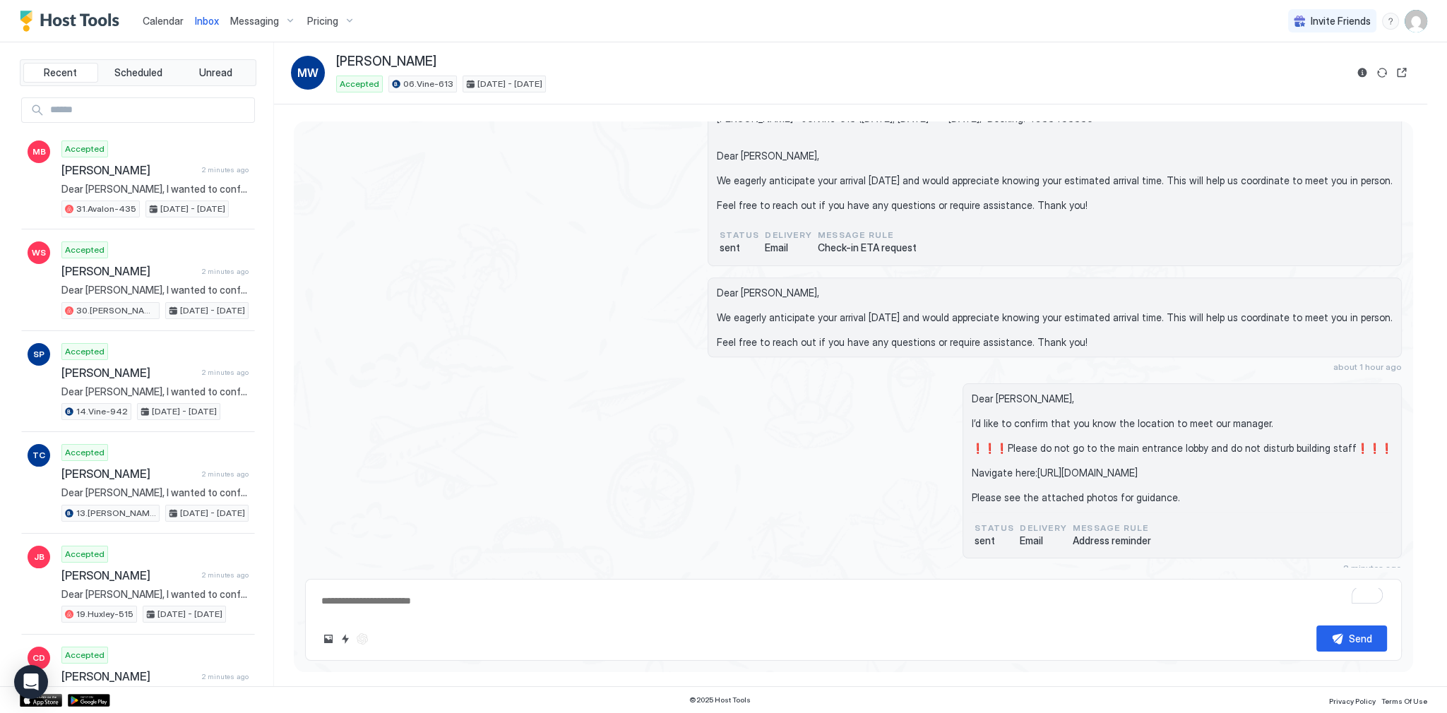
click at [950, 297] on span "Dear [PERSON_NAME], We eagerly anticipate your arrival [DATE] and would appreci…" at bounding box center [1055, 318] width 676 height 62
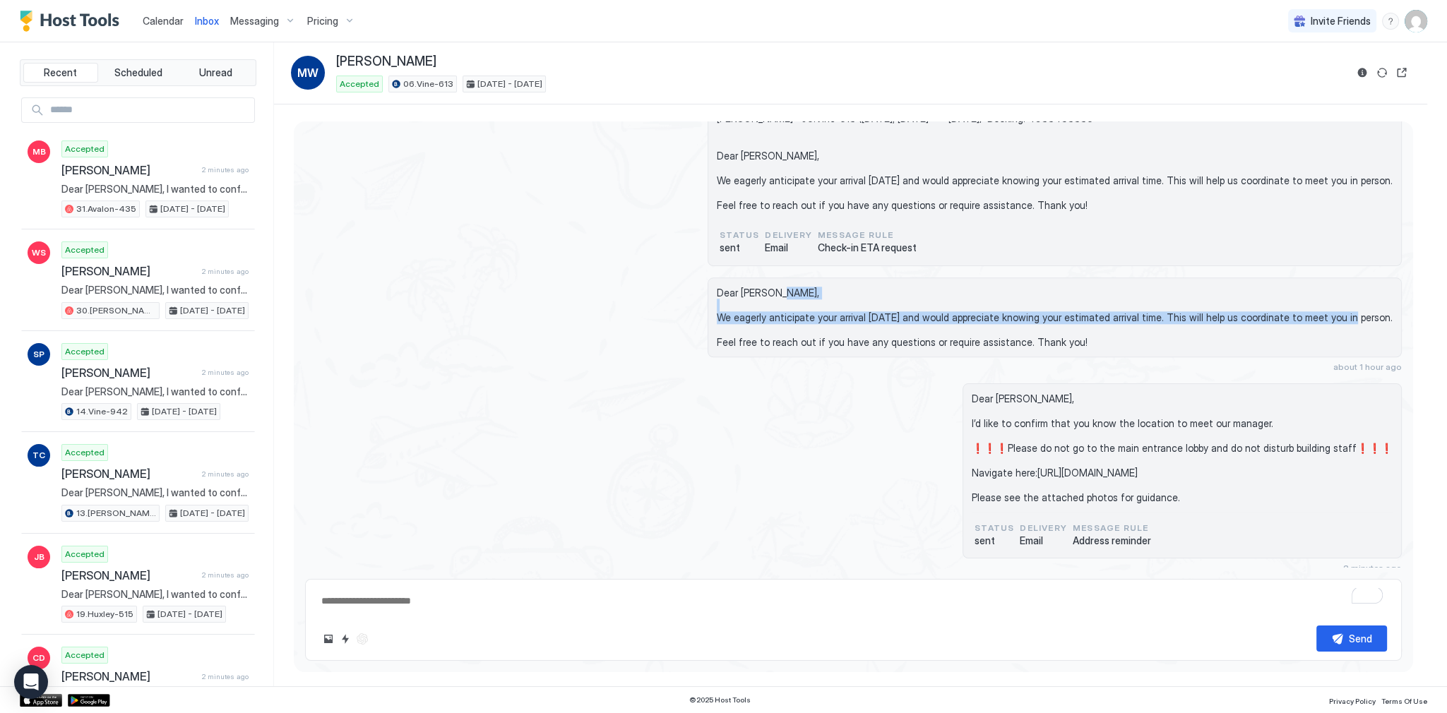
click at [950, 297] on span "Dear [PERSON_NAME], We eagerly anticipate your arrival [DATE] and would appreci…" at bounding box center [1055, 318] width 676 height 62
copy span "We eagerly anticipate your arrival today and would appreciate knowing your esti…"
click at [372, 50] on div "Inbox MW Marco Wilhelm Accepted 06.Vine-613 Oct 13 - 16, 2025" at bounding box center [850, 73] width 1153 height 62
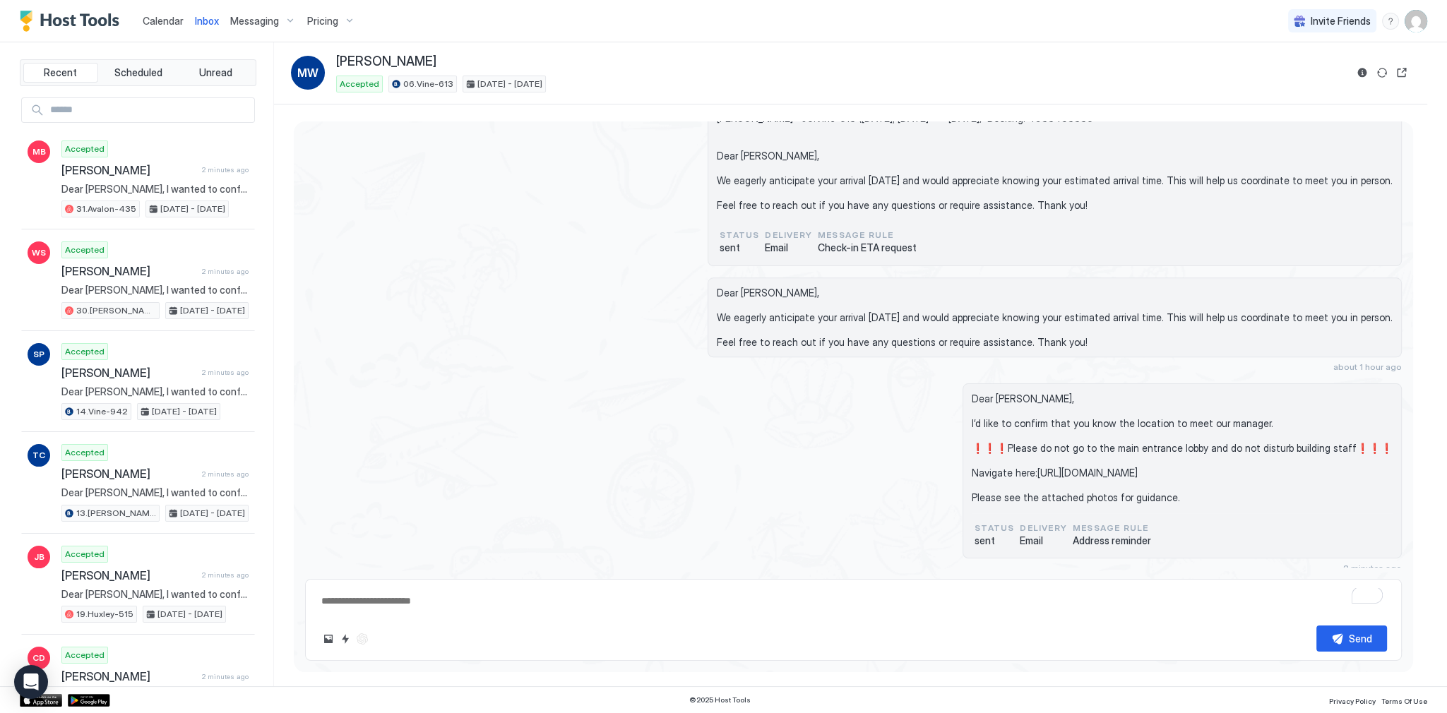
click at [373, 56] on span "[PERSON_NAME]" at bounding box center [386, 62] width 100 height 16
copy div "[PERSON_NAME]"
click at [794, 287] on span "Dear [PERSON_NAME], We eagerly anticipate your arrival [DATE] and would appreci…" at bounding box center [1055, 318] width 676 height 62
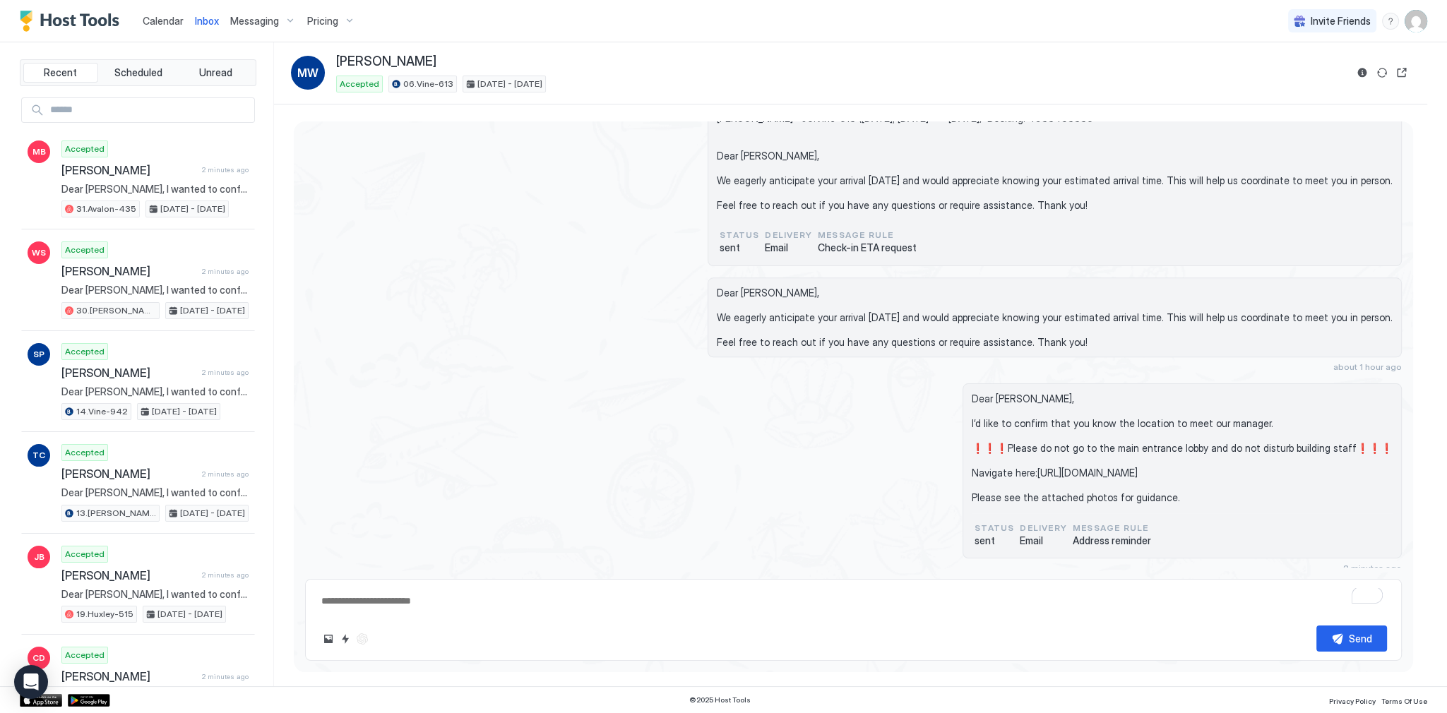
click at [793, 287] on span "Dear [PERSON_NAME], We eagerly anticipate your arrival [DATE] and would appreci…" at bounding box center [1055, 318] width 676 height 62
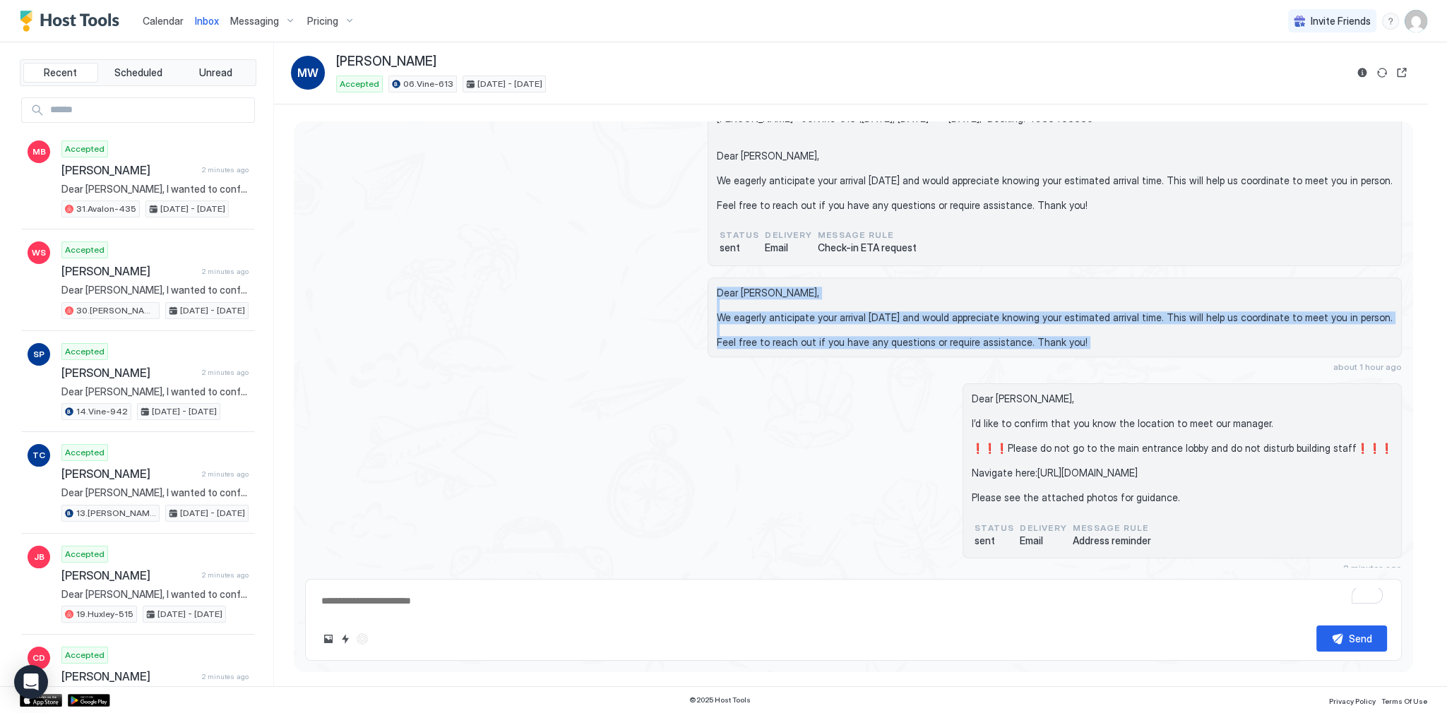
drag, startPoint x: 793, startPoint y: 279, endPoint x: 830, endPoint y: 330, distance: 63.7
click at [830, 330] on span "Dear [PERSON_NAME], We eagerly anticipate your arrival [DATE] and would appreci…" at bounding box center [1055, 318] width 676 height 62
copy span "Dear Marco, We eagerly anticipate your arrival today and would appreciate knowi…"
click at [1050, 418] on span "Dear [PERSON_NAME], I’d like to confirm that you know the location to meet our …" at bounding box center [1181, 449] width 421 height 112
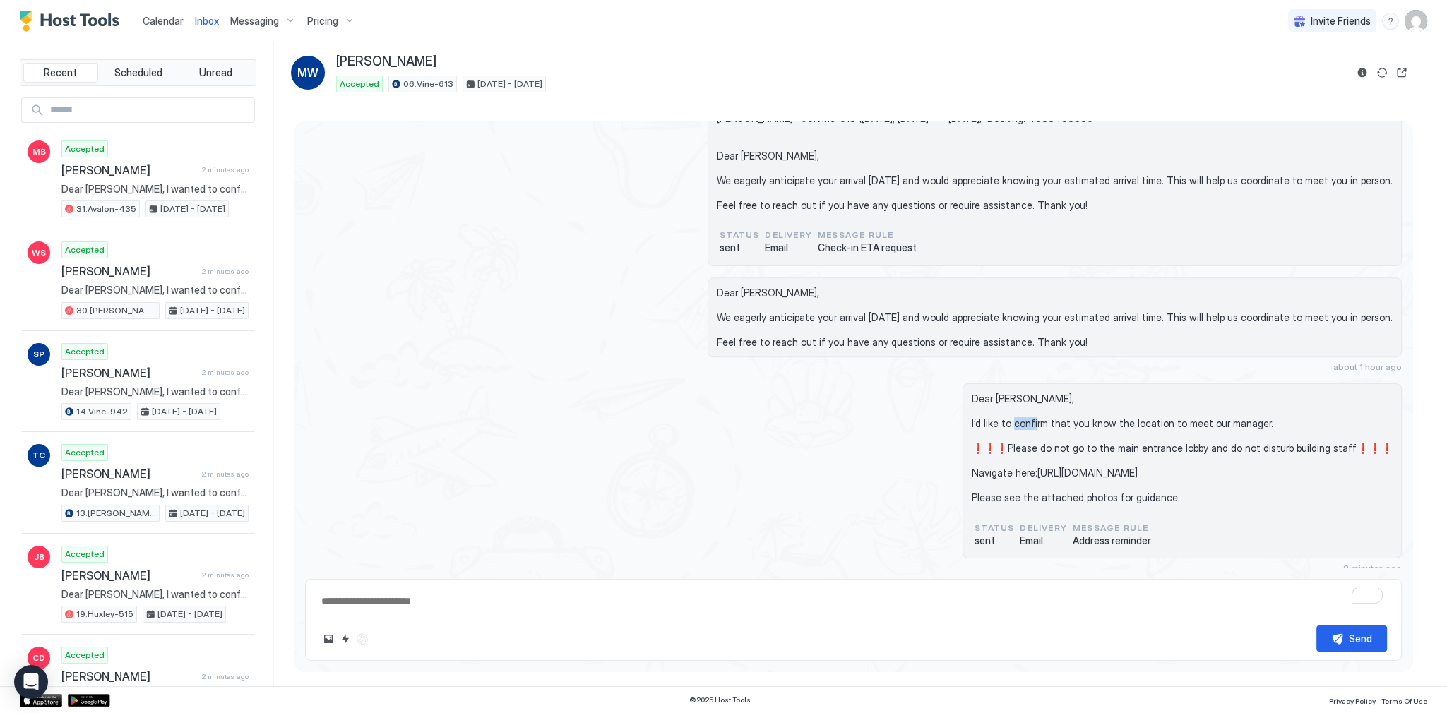
click at [1050, 418] on span "Dear [PERSON_NAME], I’d like to confirm that you know the location to meet our …" at bounding box center [1181, 449] width 421 height 112
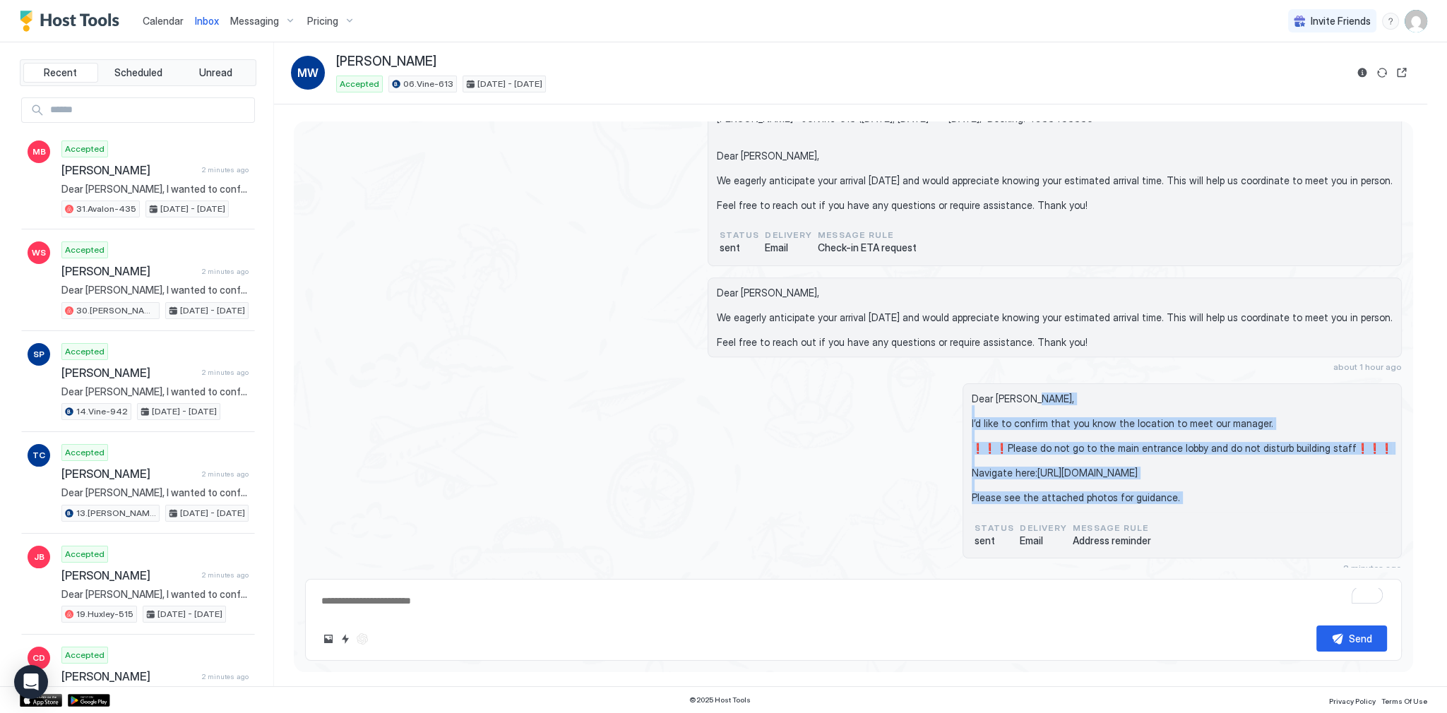
drag, startPoint x: 1050, startPoint y: 418, endPoint x: 1105, endPoint y: 491, distance: 90.8
click at [1105, 491] on span "Dear [PERSON_NAME], I’d like to confirm that you know the location to meet our …" at bounding box center [1181, 449] width 421 height 112
copy span "I’d like to confirm that you know the location to meet our manager. ❗️❗️❗️Pleas…"
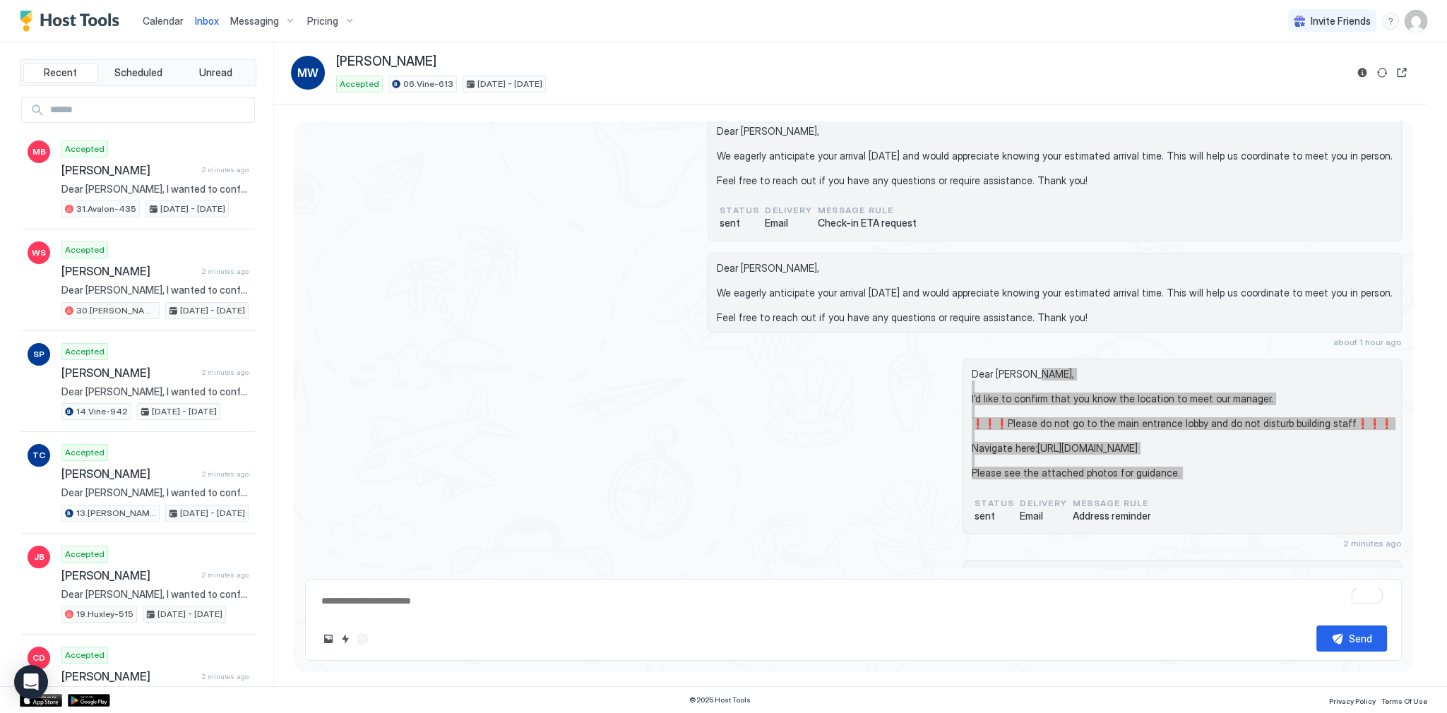
scroll to position [2193, 0]
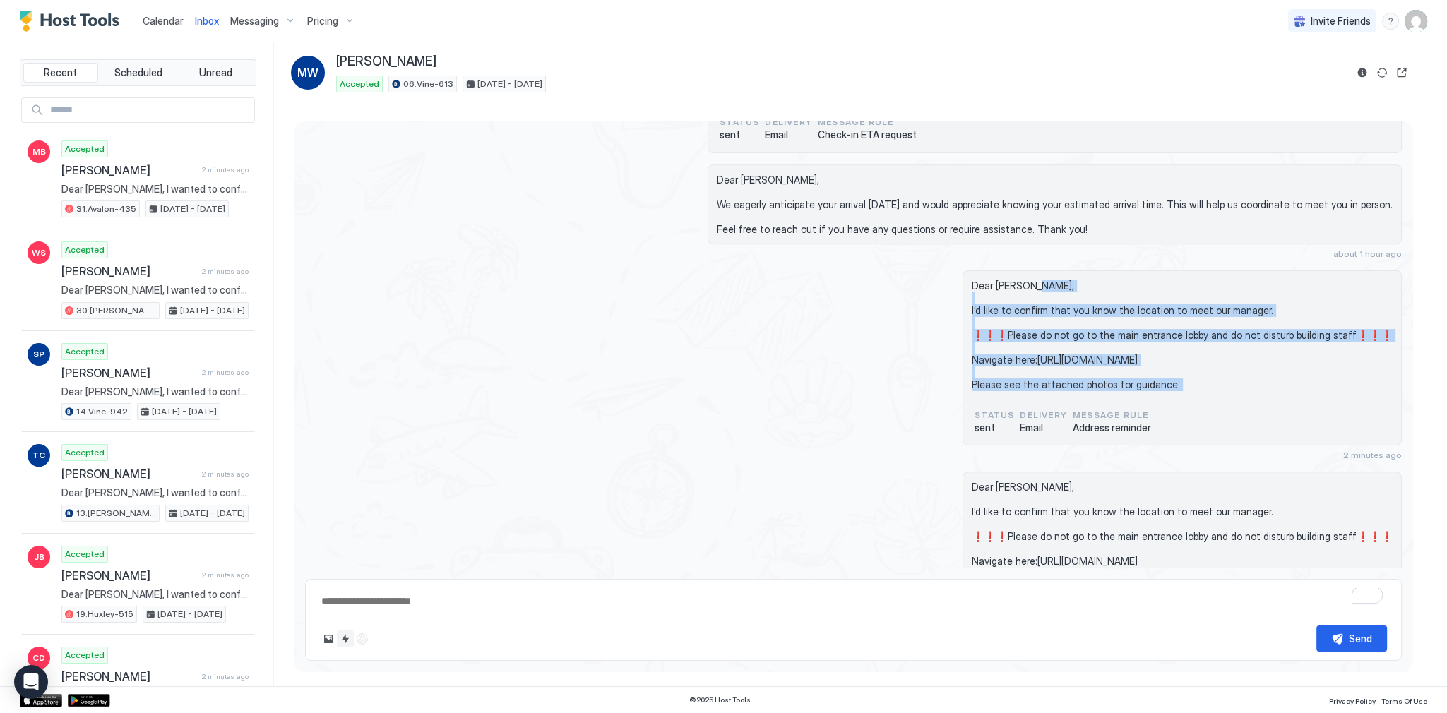
click at [328, 635] on button "Upload image" at bounding box center [328, 638] width 17 height 17
type textarea "*"
type input "**********"
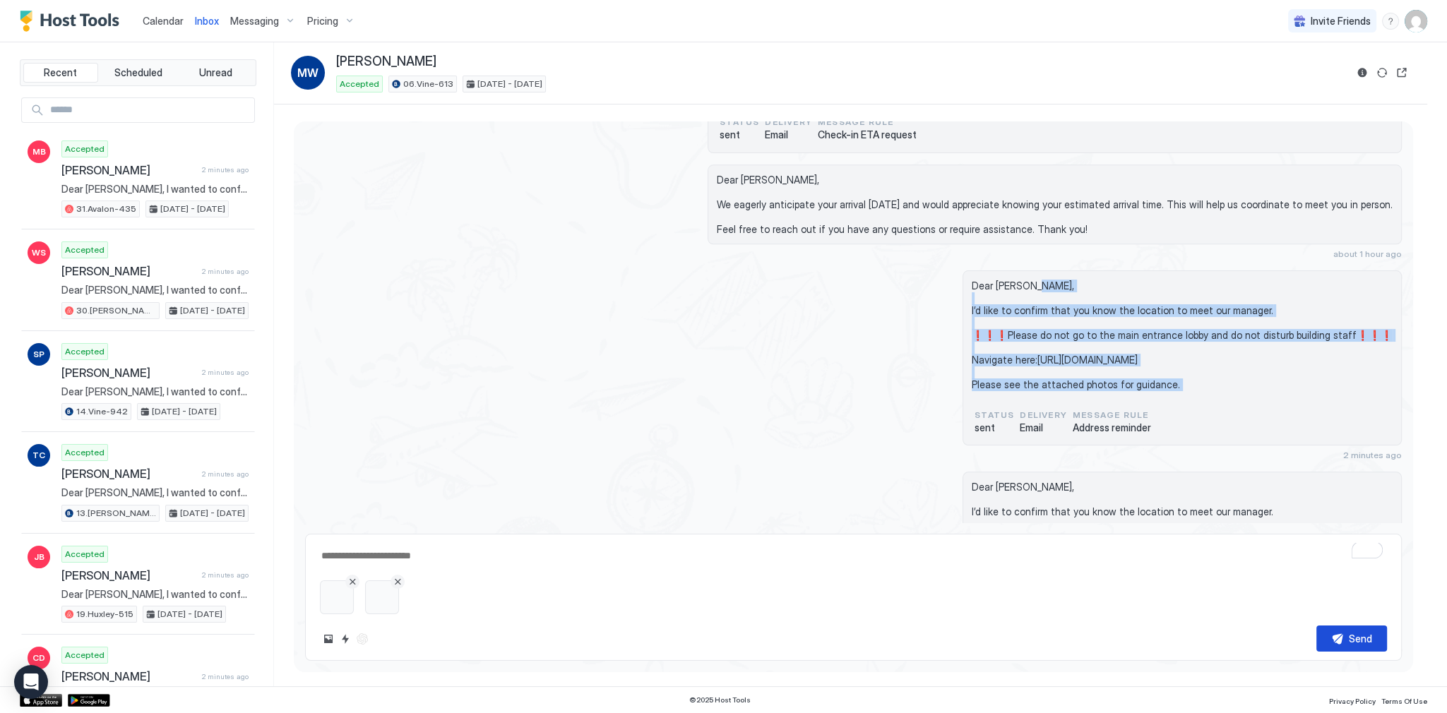
click at [1329, 636] on button "Send" at bounding box center [1351, 638] width 71 height 26
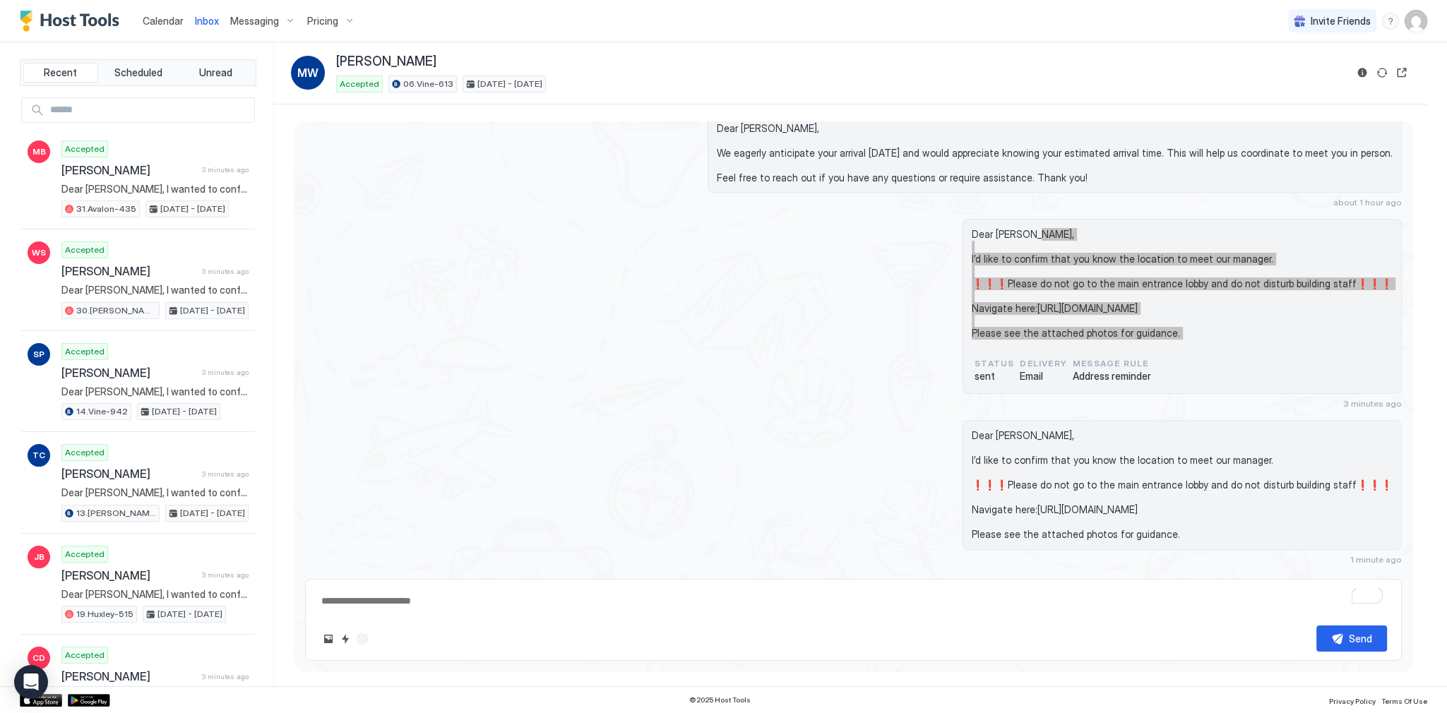
scroll to position [2267, 0]
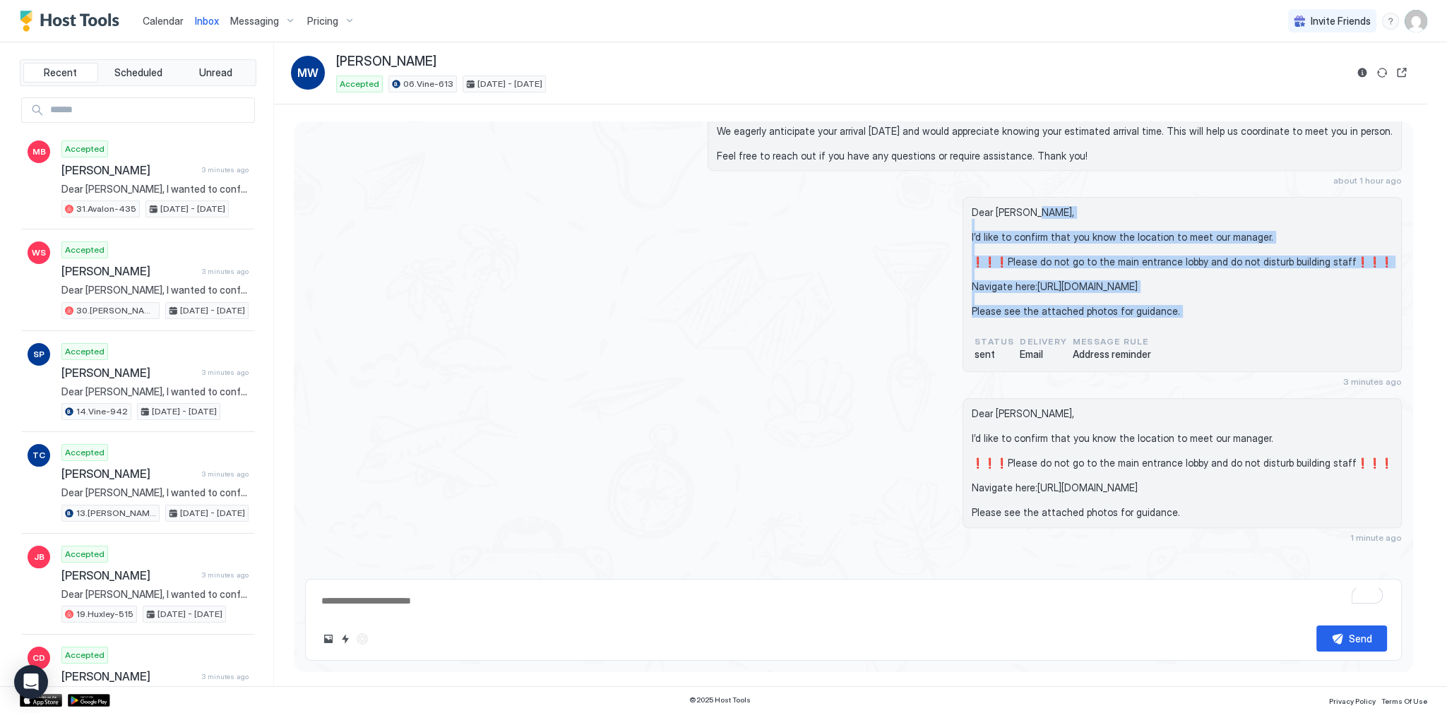
click at [1027, 289] on span "Dear [PERSON_NAME], I’d like to confirm that you know the location to meet our …" at bounding box center [1181, 262] width 421 height 112
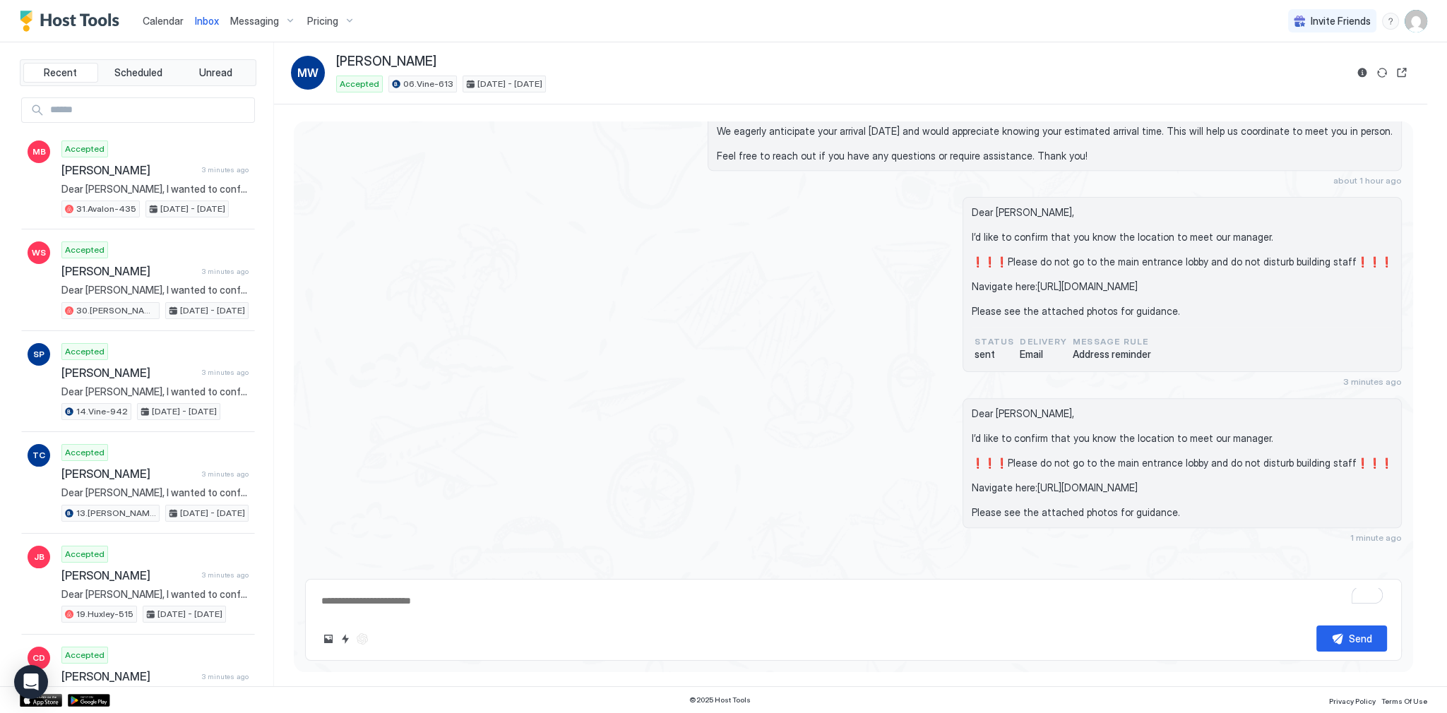
click at [643, 316] on div "Dear Marco, I’d like to confirm that you know the location to meet our manager.…" at bounding box center [853, 292] width 1096 height 190
click at [504, 252] on div "Dear Marco, I’d like to confirm that you know the location to meet our manager.…" at bounding box center [853, 292] width 1096 height 190
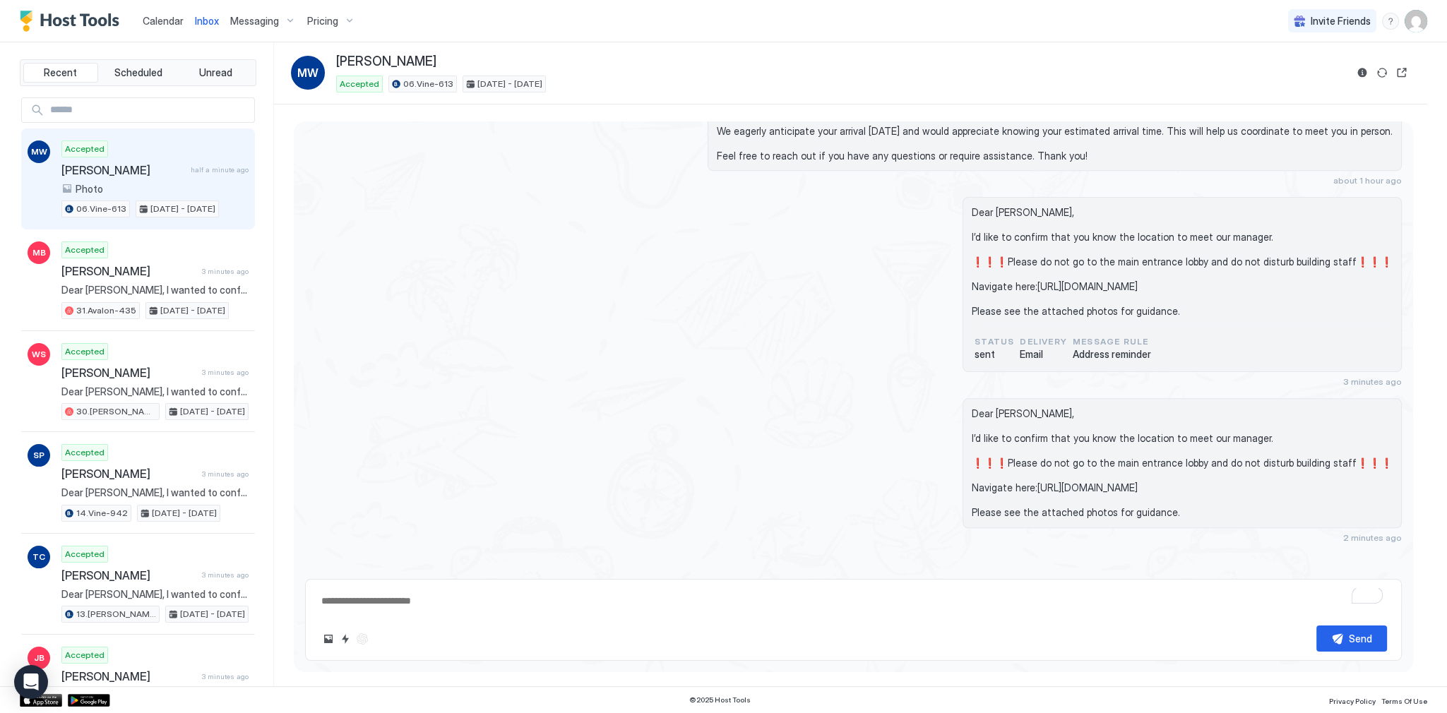
drag, startPoint x: 179, startPoint y: 23, endPoint x: 193, endPoint y: 40, distance: 22.1
click at [179, 23] on span "Calendar" at bounding box center [163, 21] width 41 height 12
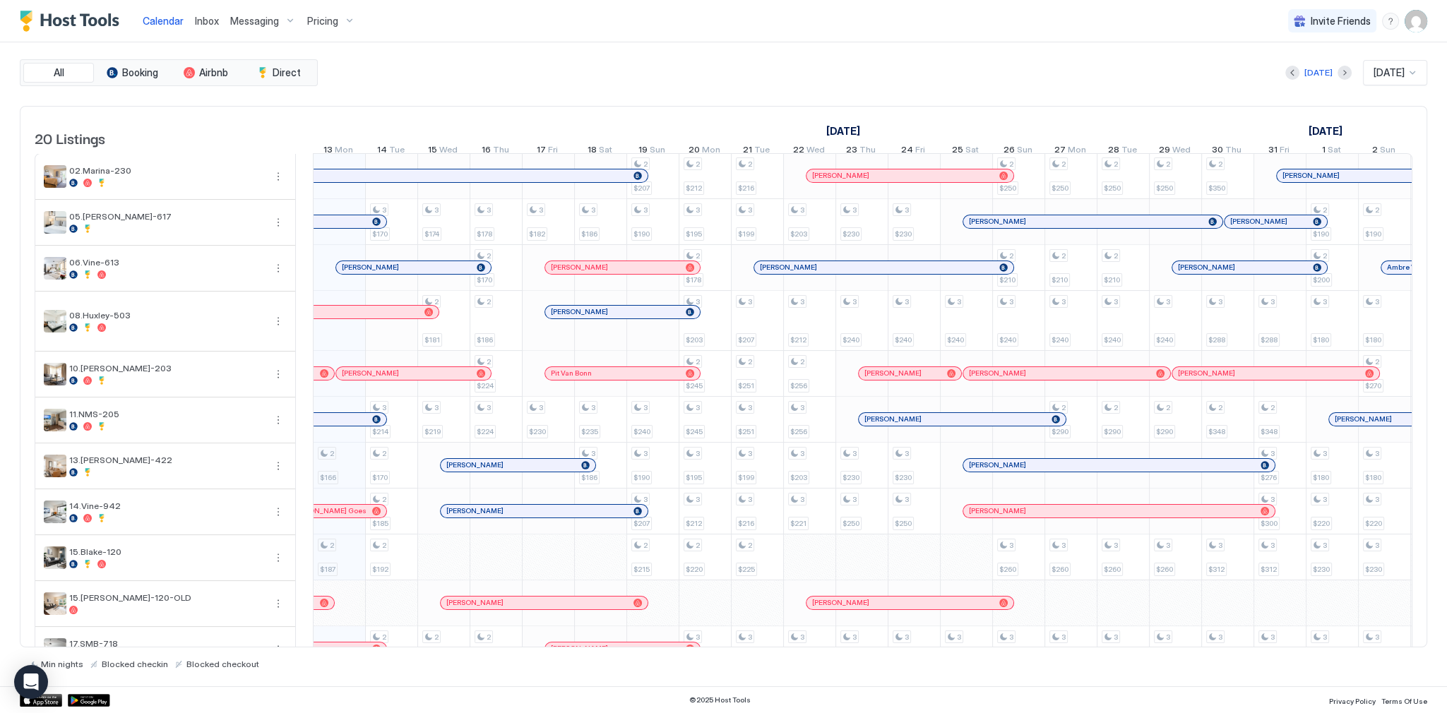
scroll to position [0, 784]
click at [349, 227] on div "[PERSON_NAME]" at bounding box center [250, 221] width 234 height 9
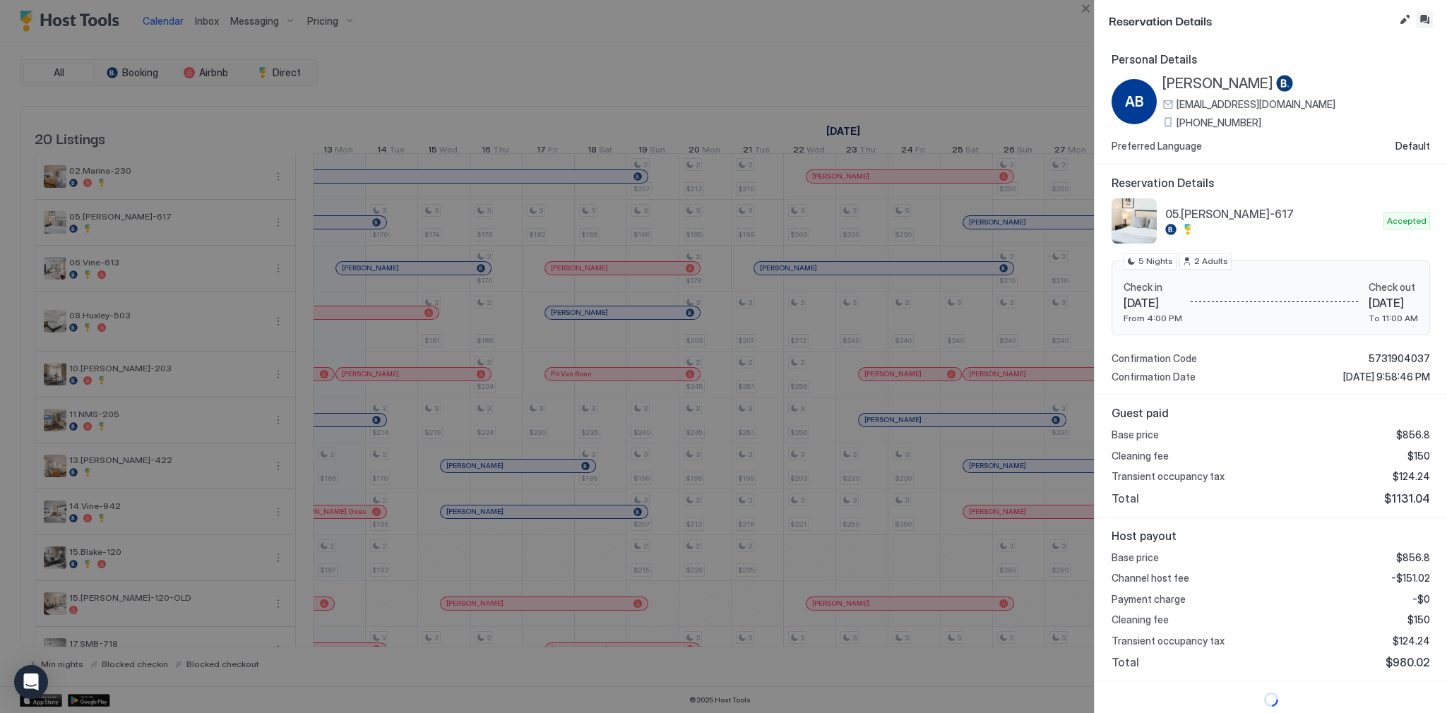
click at [1427, 21] on button "Inbox" at bounding box center [1423, 19] width 17 height 17
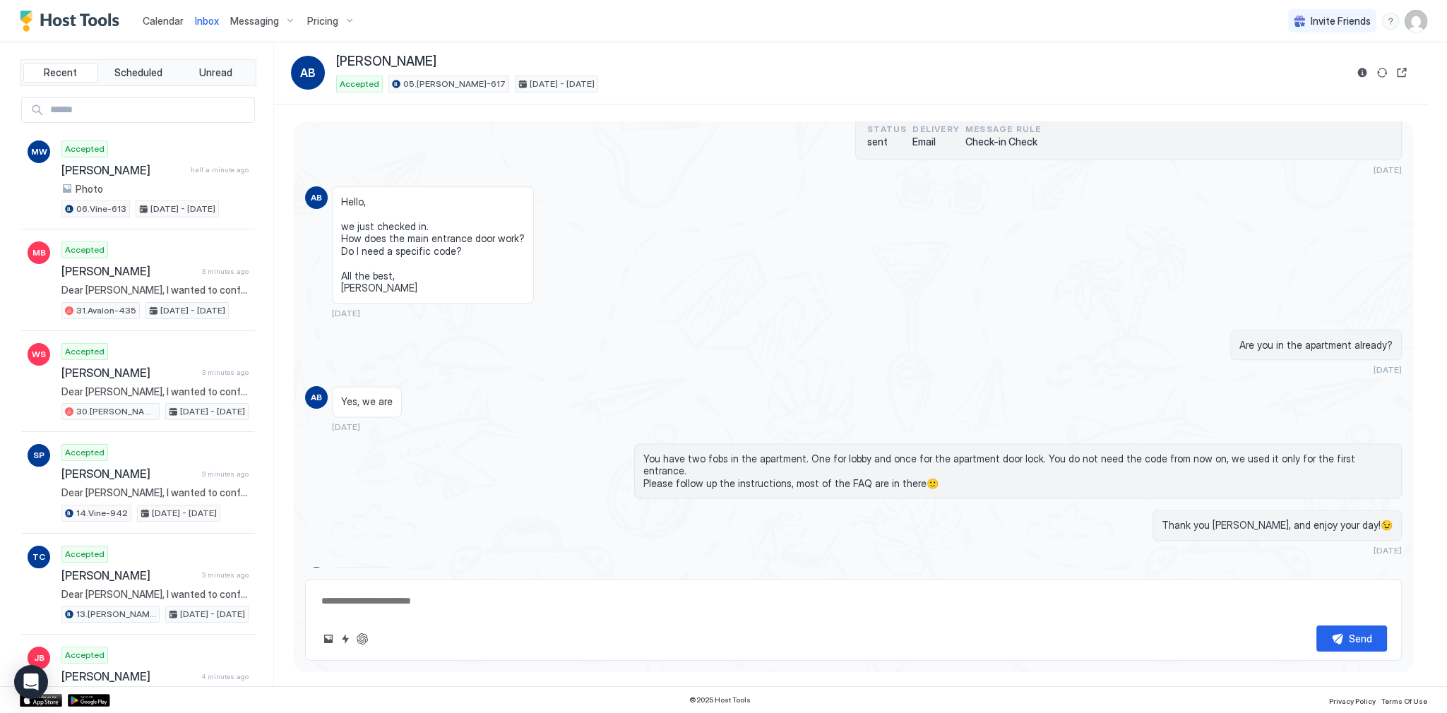
scroll to position [2581, 0]
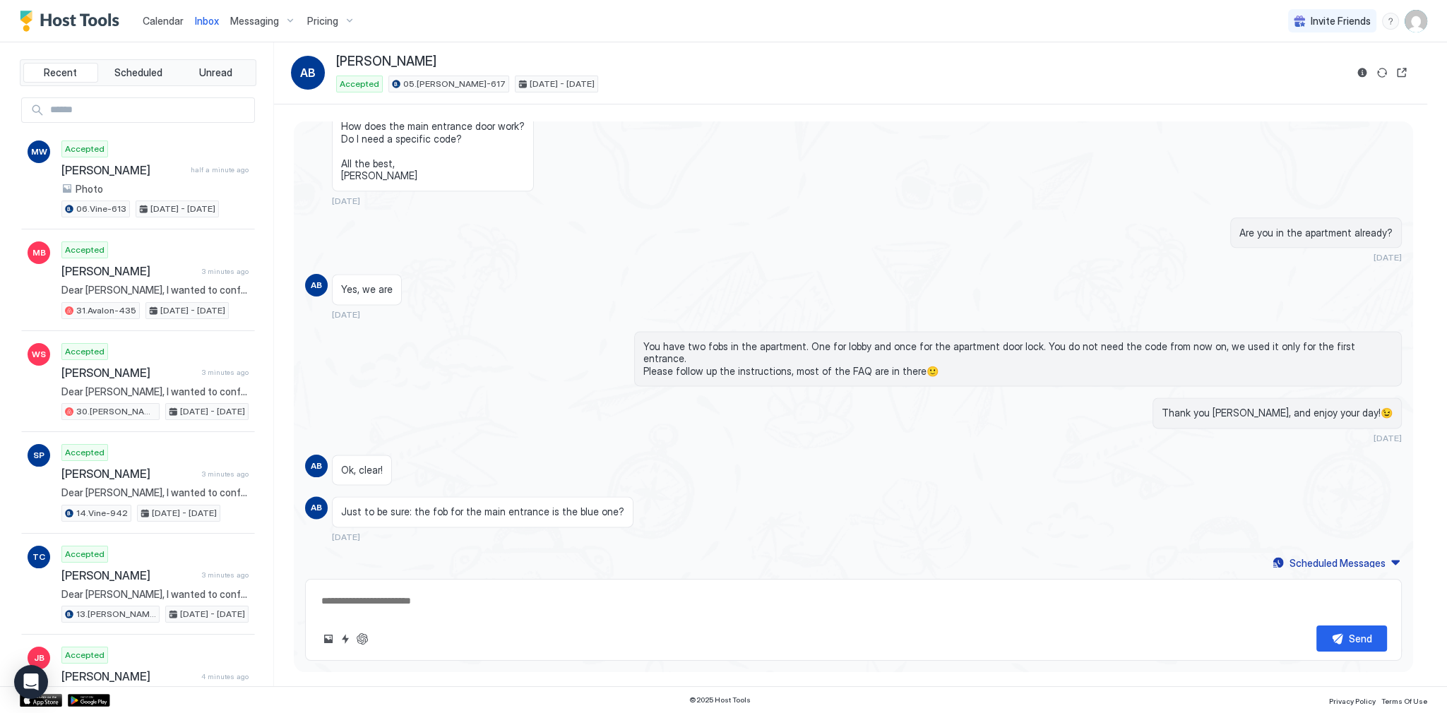
click at [816, 590] on textarea at bounding box center [853, 601] width 1067 height 26
paste textarea "**********"
type textarea "*"
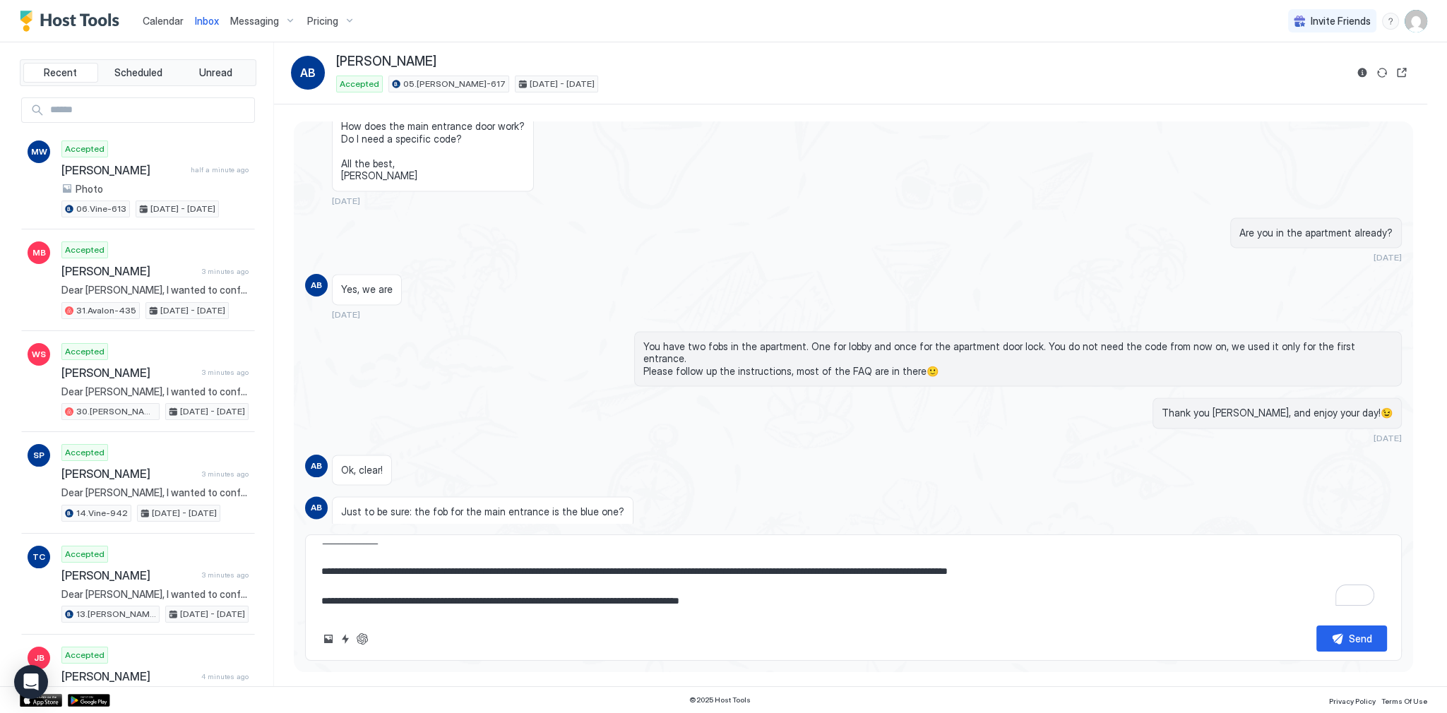
scroll to position [3187, 0]
type textarea "**********"
click at [1372, 629] on button "Send" at bounding box center [1351, 638] width 71 height 26
click at [1051, 455] on div "Ok, clear!" at bounding box center [715, 470] width 767 height 31
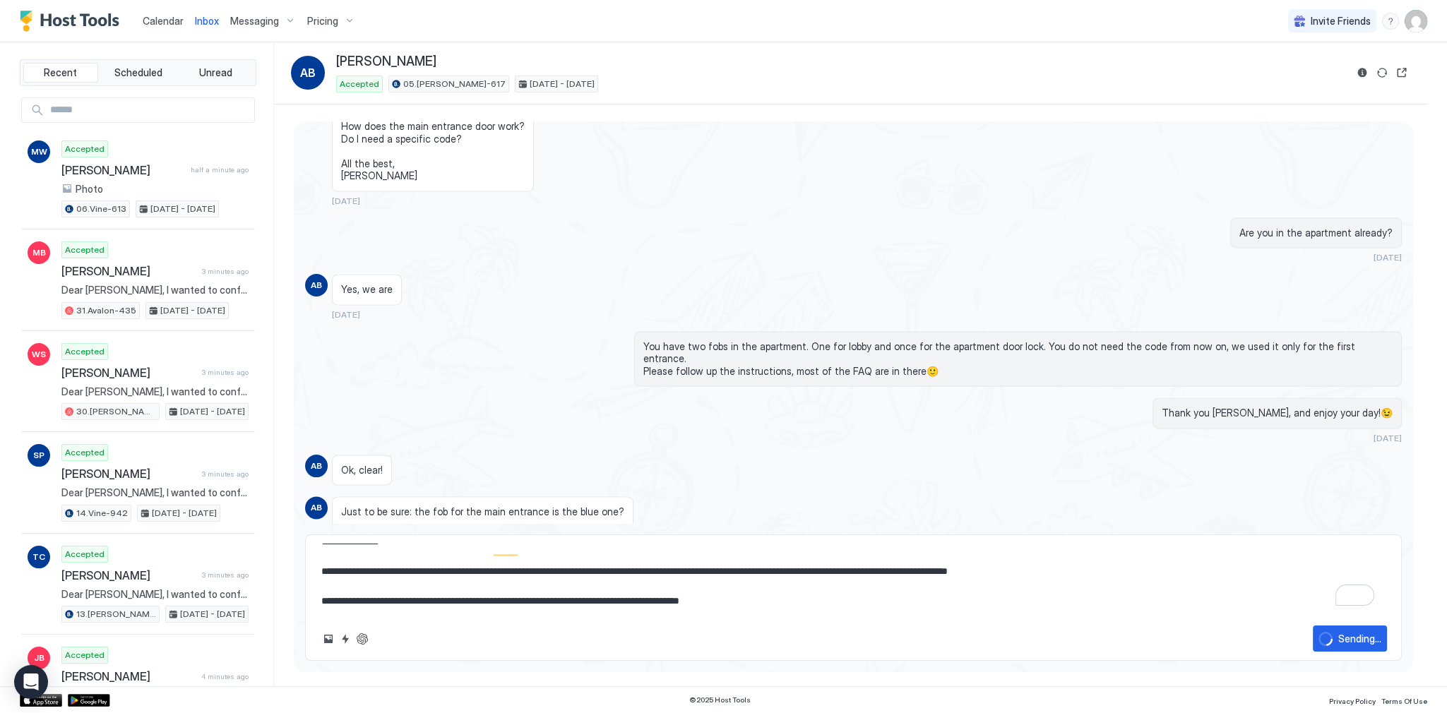
type textarea "*"
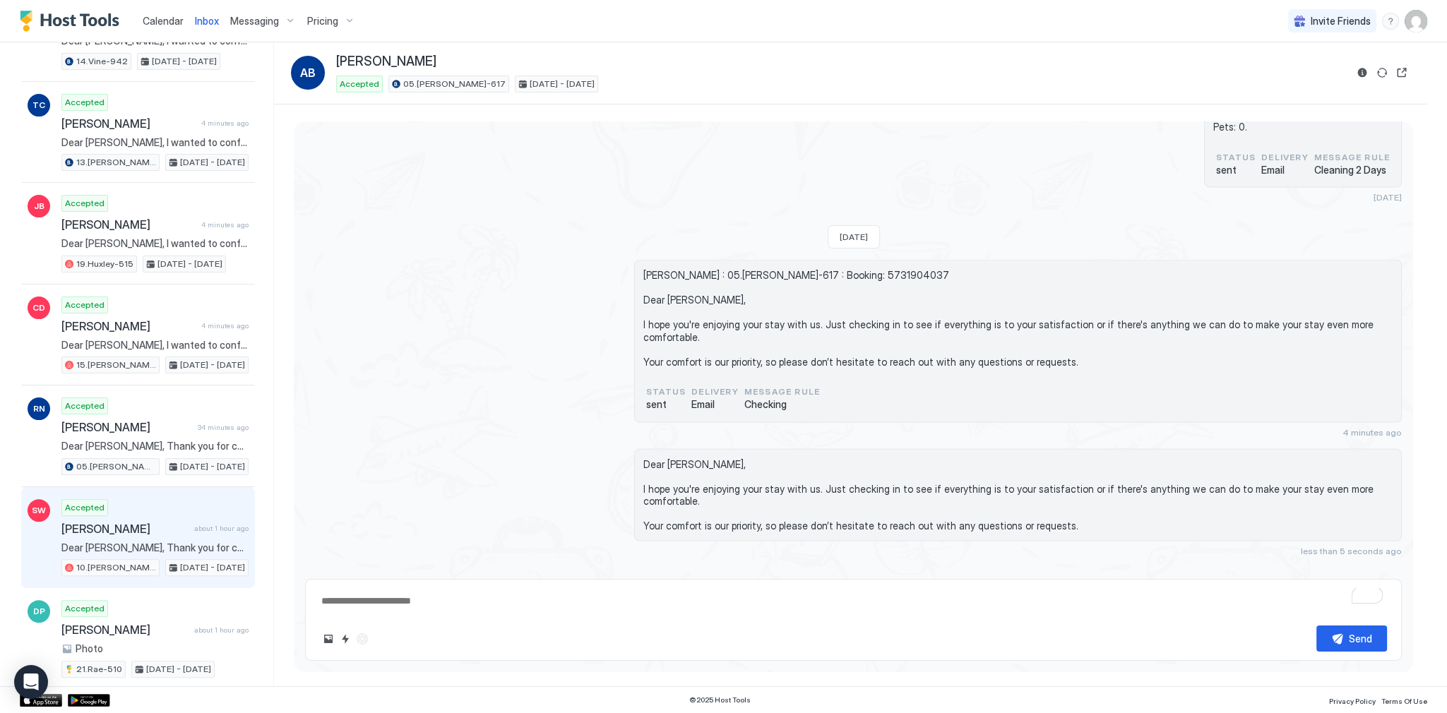
scroll to position [0, 0]
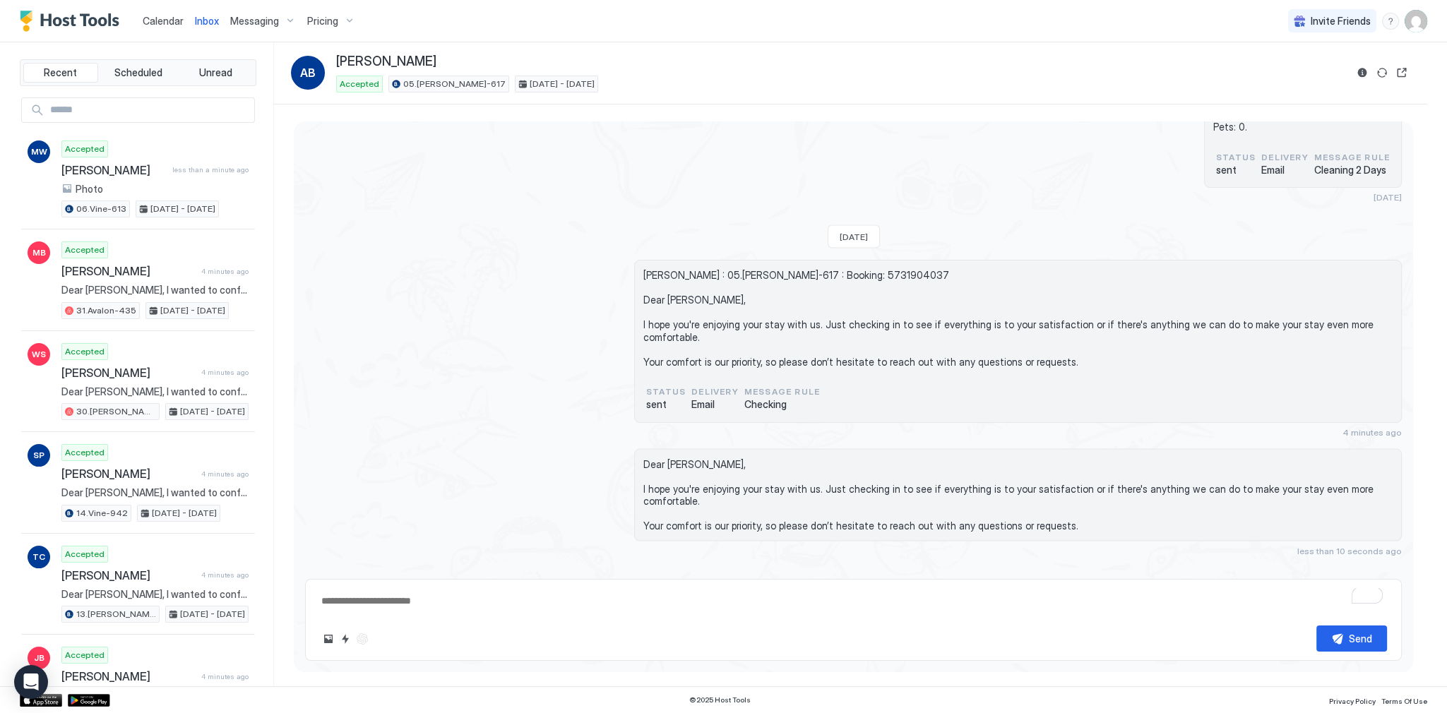
click at [172, 25] on span "Calendar" at bounding box center [163, 21] width 41 height 12
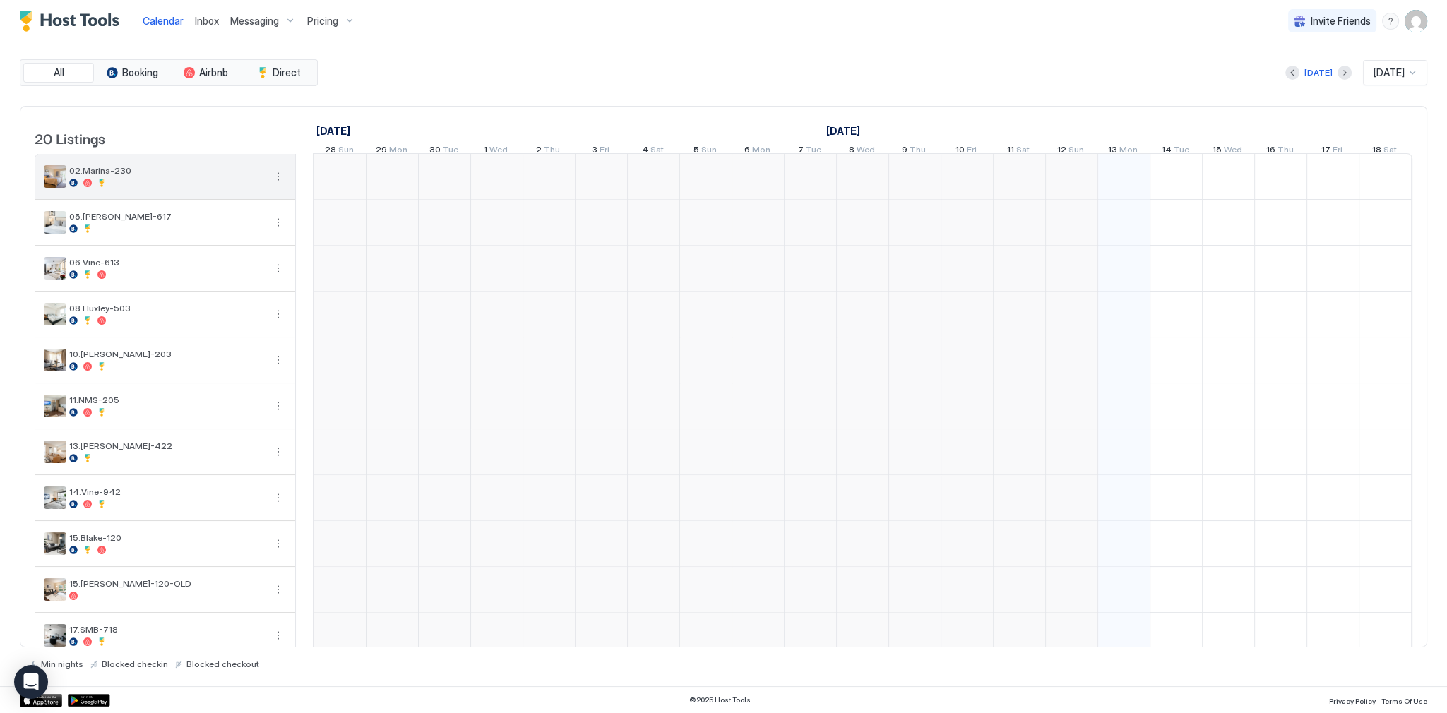
scroll to position [0, 784]
click at [613, 36] on div "Calendar Inbox Messaging Pricing Invite Friends SG" at bounding box center [723, 21] width 1447 height 42
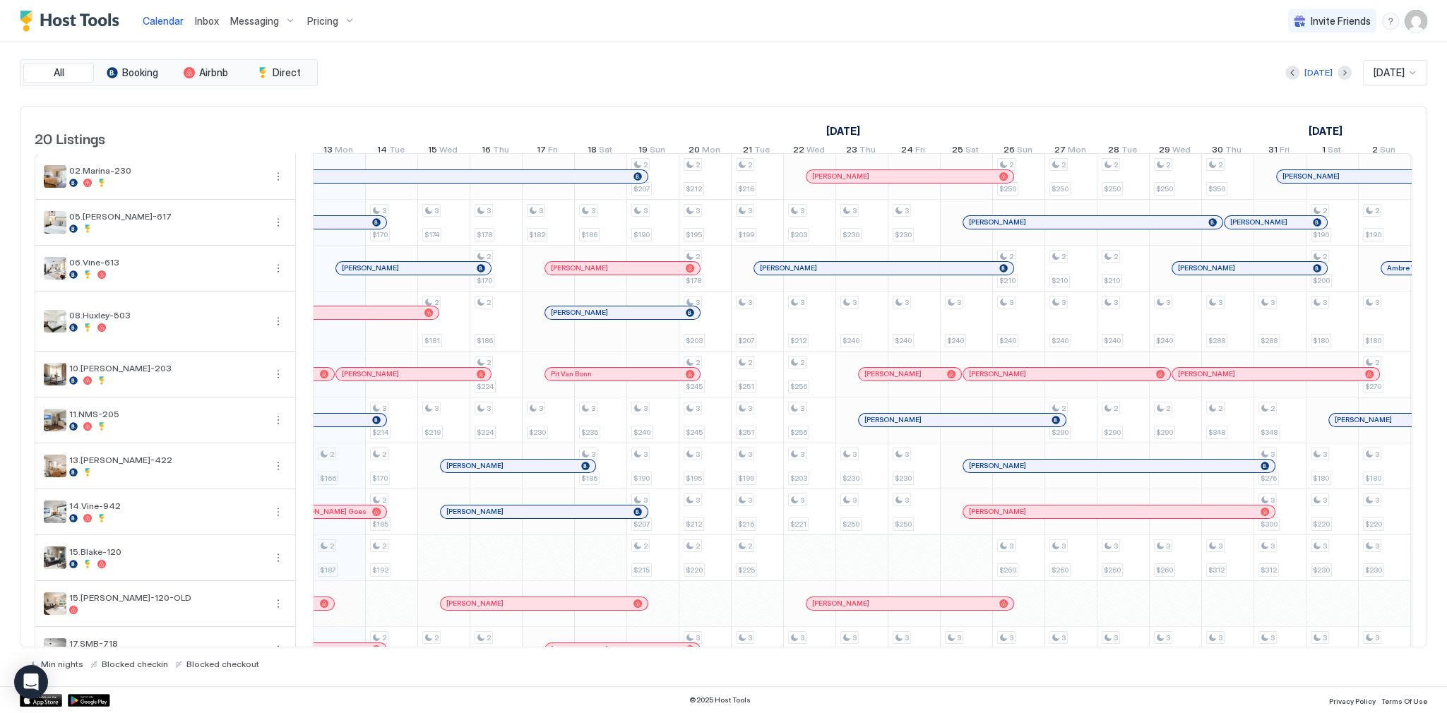
click at [339, 184] on link "[PERSON_NAME] Del [PERSON_NAME]" at bounding box center [387, 176] width 522 height 14
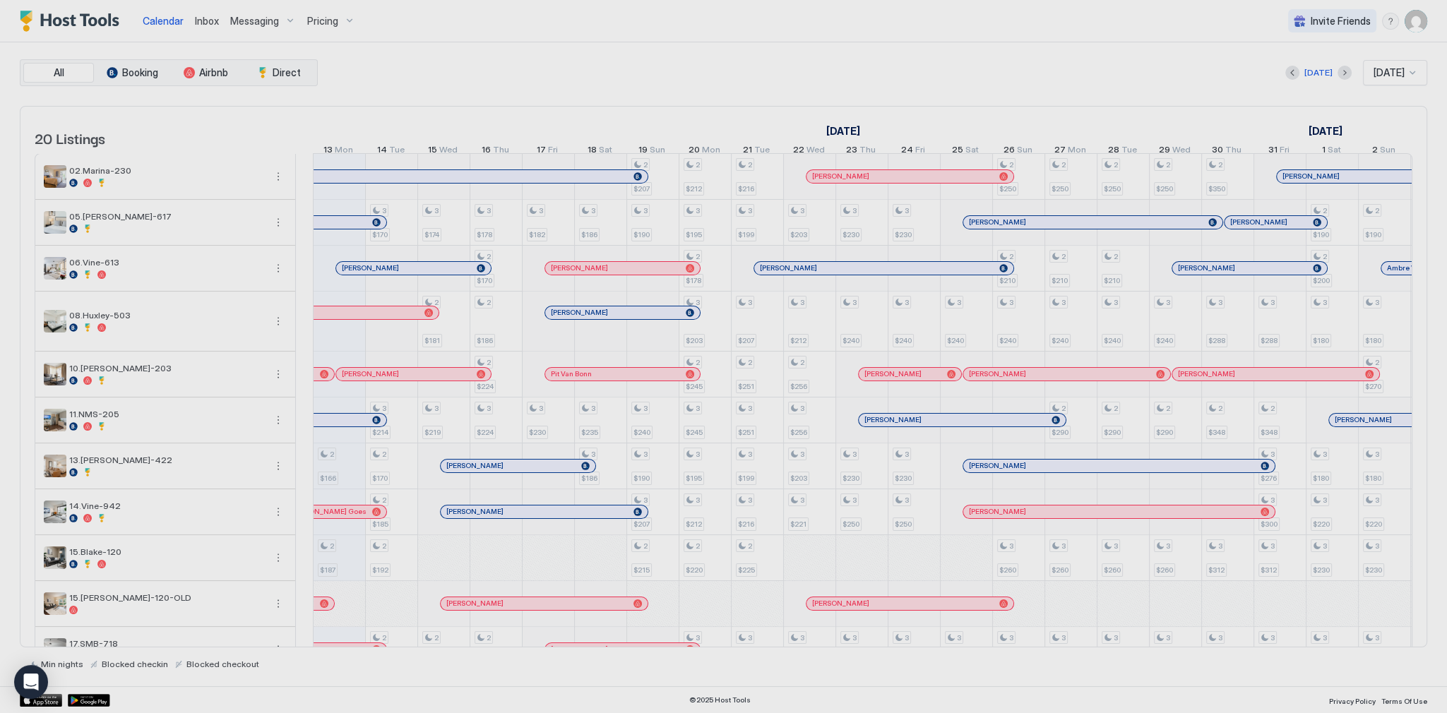
click at [345, 184] on div at bounding box center [723, 356] width 1447 height 713
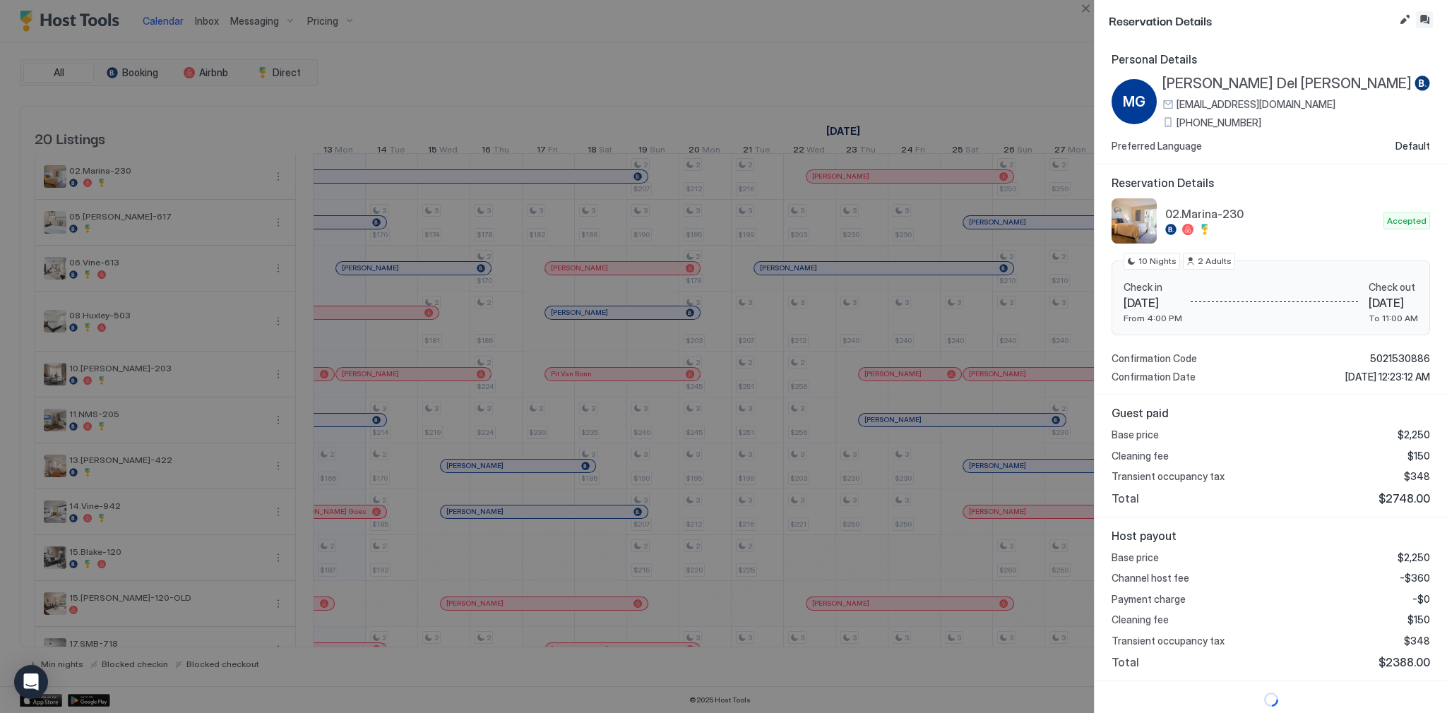
click at [1427, 20] on button "Inbox" at bounding box center [1423, 19] width 17 height 17
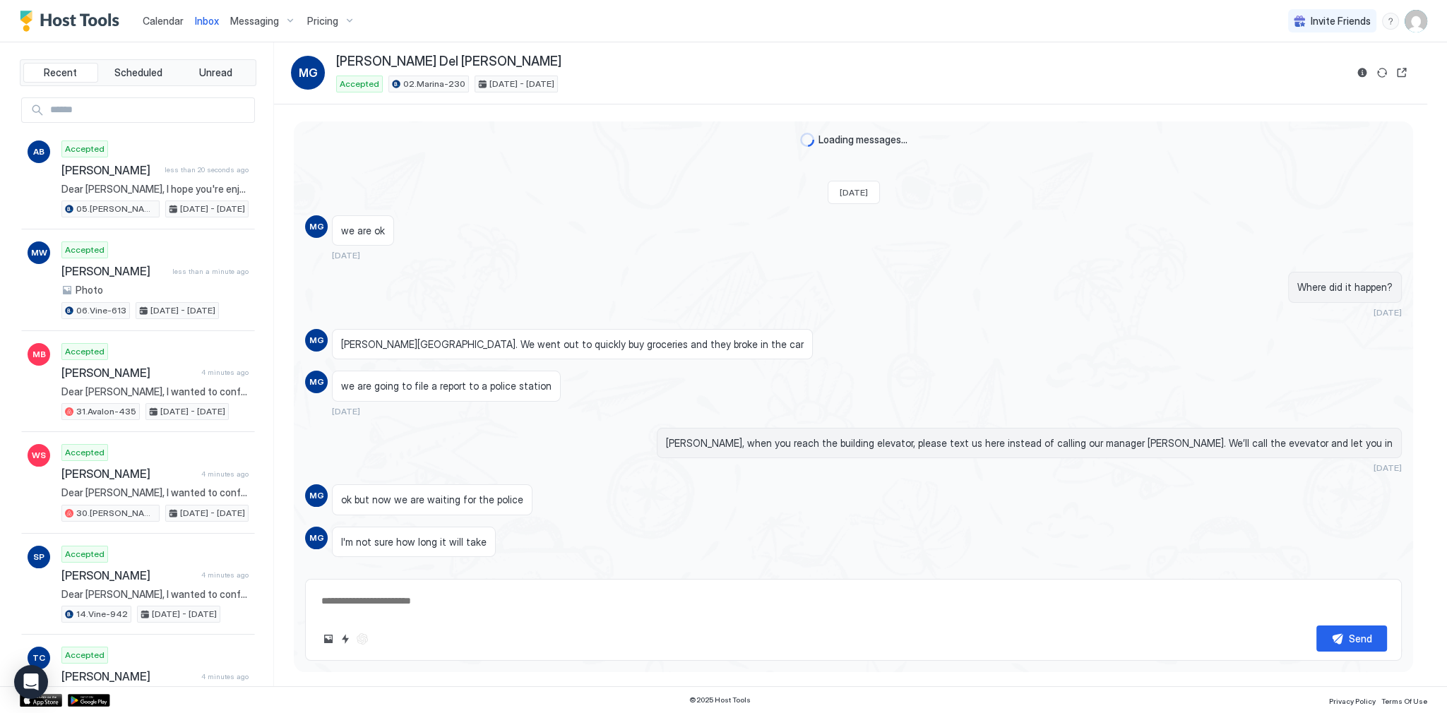
scroll to position [1245, 0]
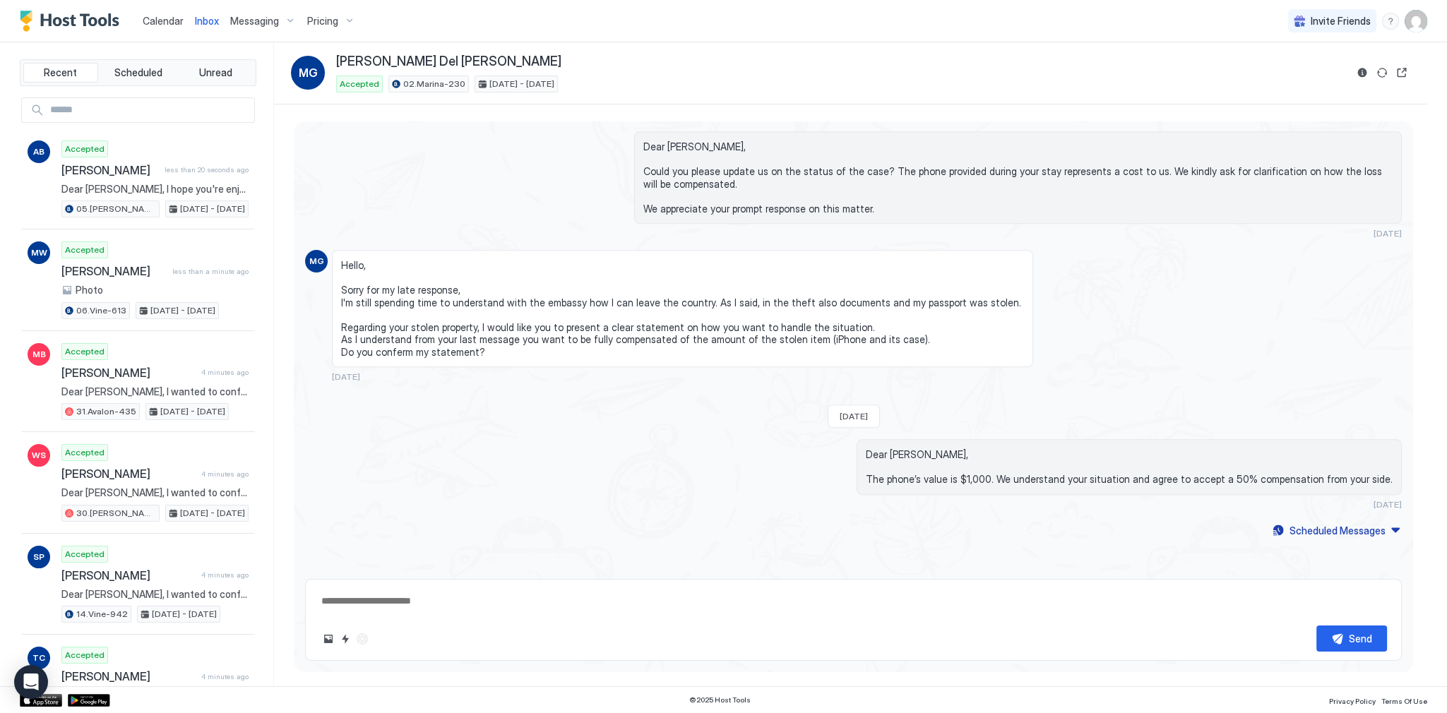
click at [735, 378] on div "Hello, Sorry for my late response, I'm still spending time to understand with t…" at bounding box center [715, 316] width 767 height 132
click at [688, 308] on span "Hello, Sorry for my late response, I'm still spending time to understand with t…" at bounding box center [682, 308] width 683 height 99
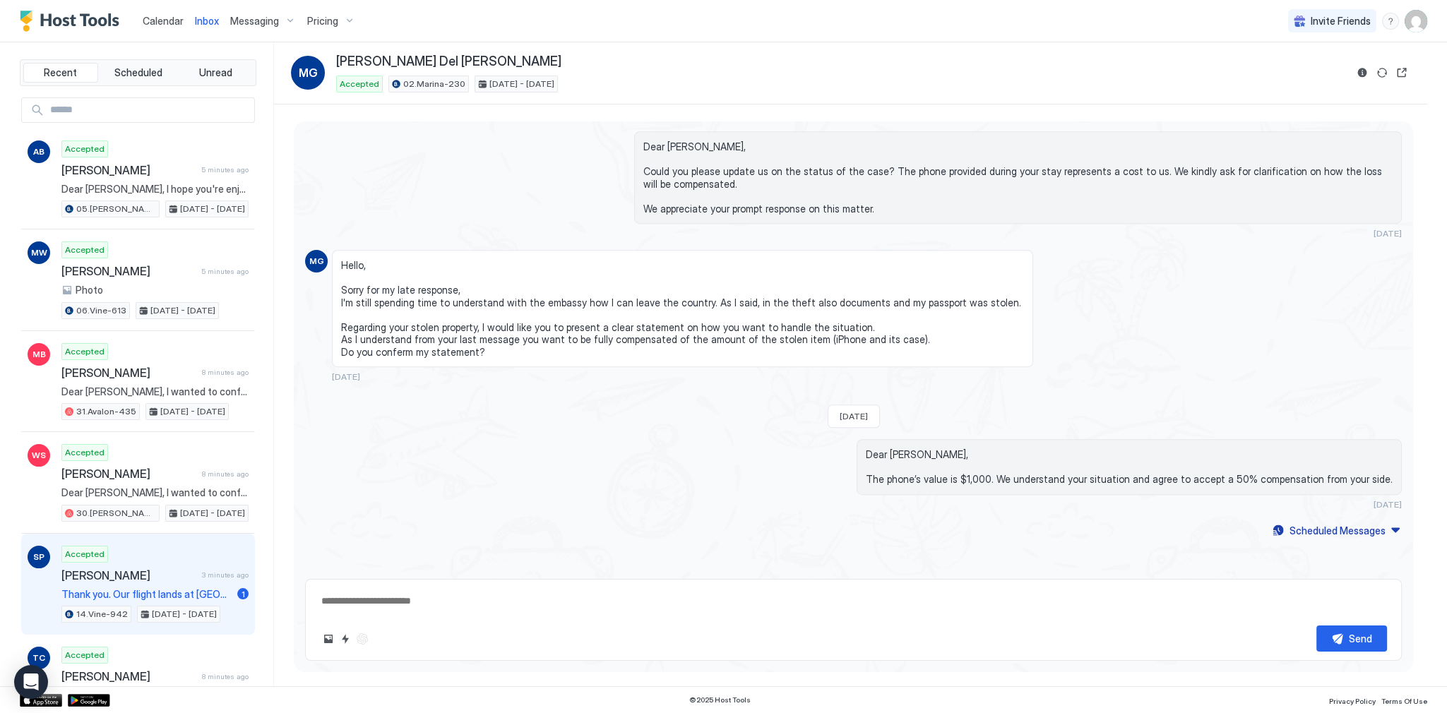
click at [172, 617] on div "[DATE] - [DATE]" at bounding box center [178, 614] width 83 height 17
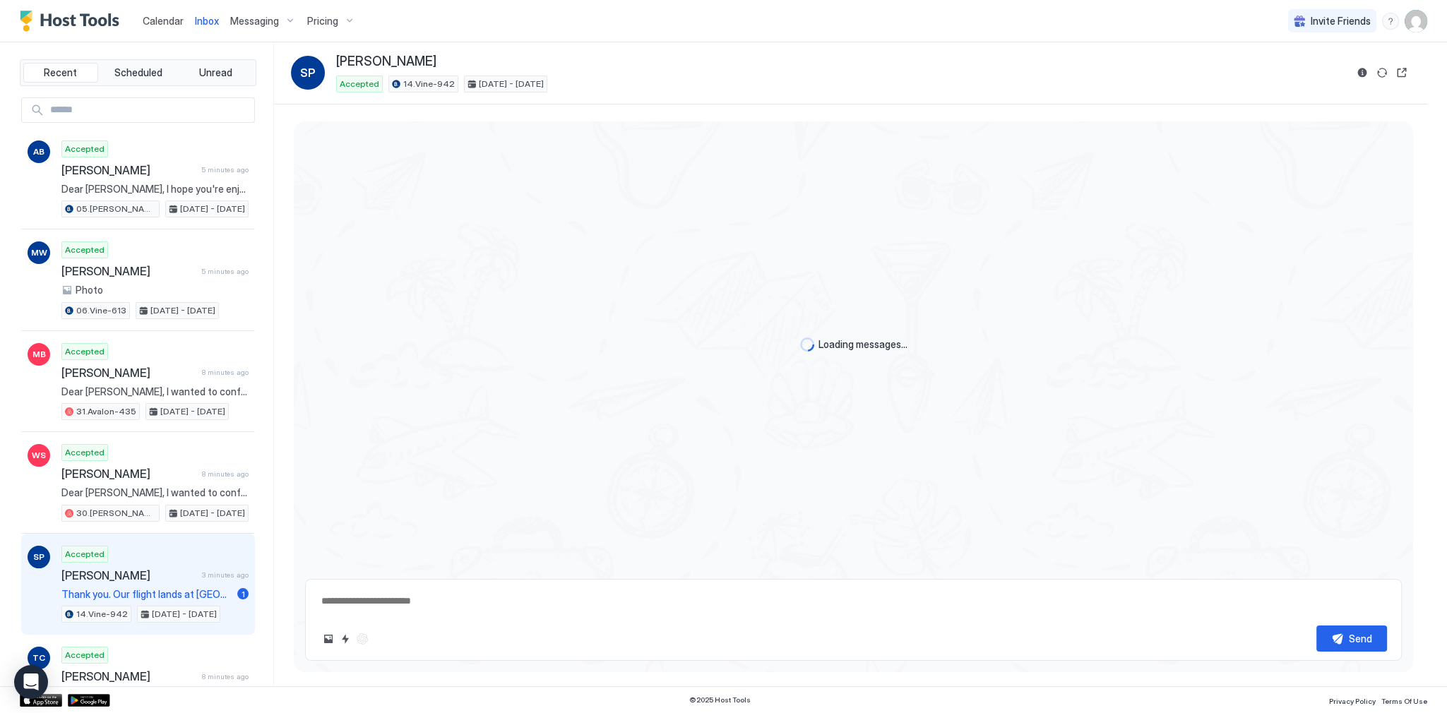
scroll to position [771, 0]
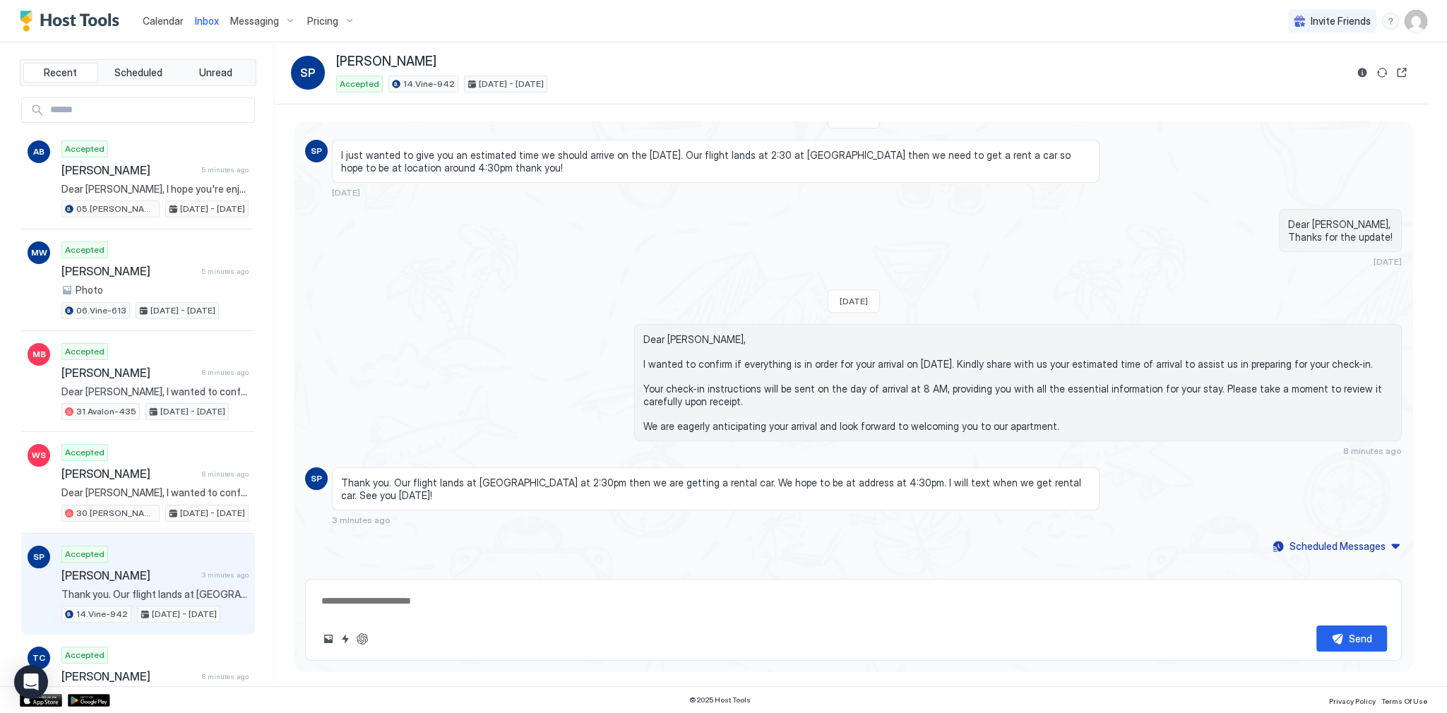
click at [376, 637] on div "Send" at bounding box center [853, 638] width 1067 height 26
click at [364, 641] on button "ChatGPT Auto Reply" at bounding box center [362, 638] width 17 height 17
type textarea "*"
type textarea "**********"
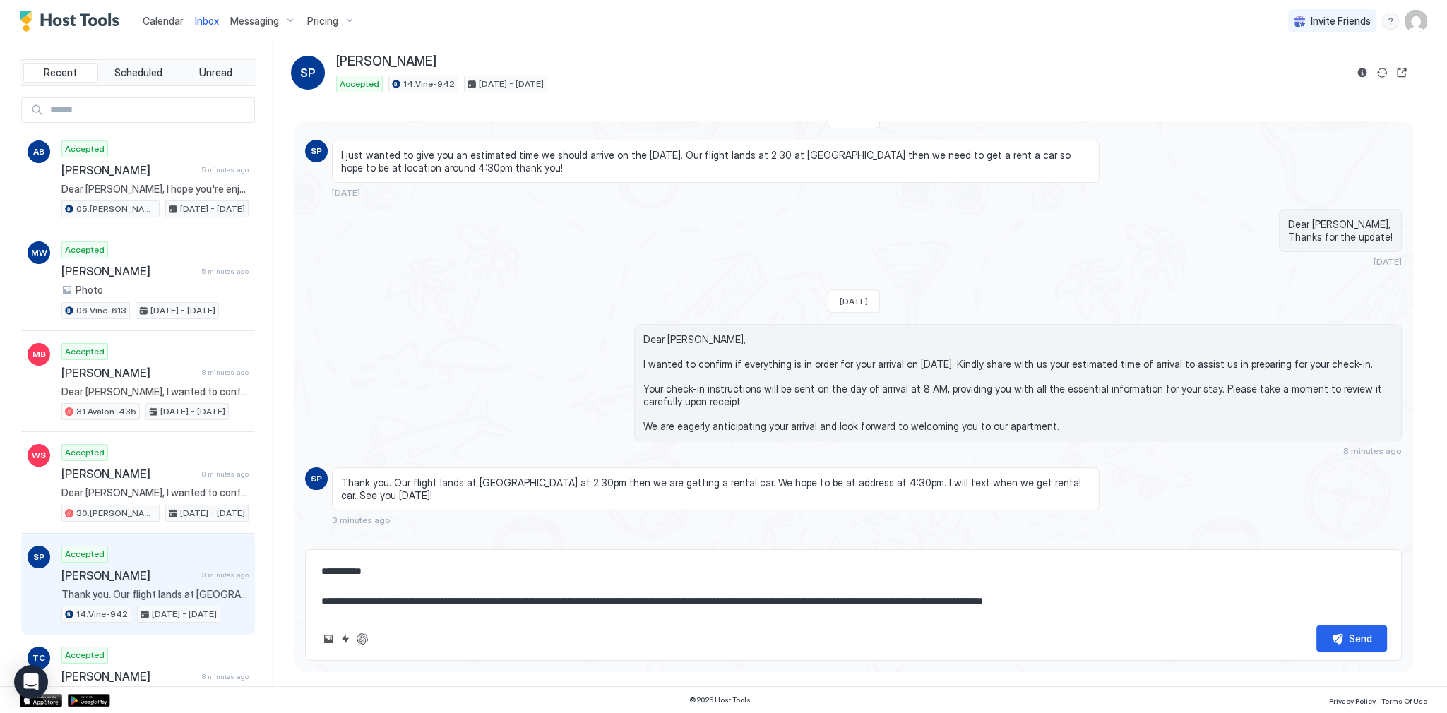
click at [503, 599] on textarea "**********" at bounding box center [853, 586] width 1067 height 56
drag, startPoint x: 503, startPoint y: 599, endPoint x: 891, endPoint y: 599, distance: 387.6
click at [891, 599] on textarea "**********" at bounding box center [853, 586] width 1067 height 56
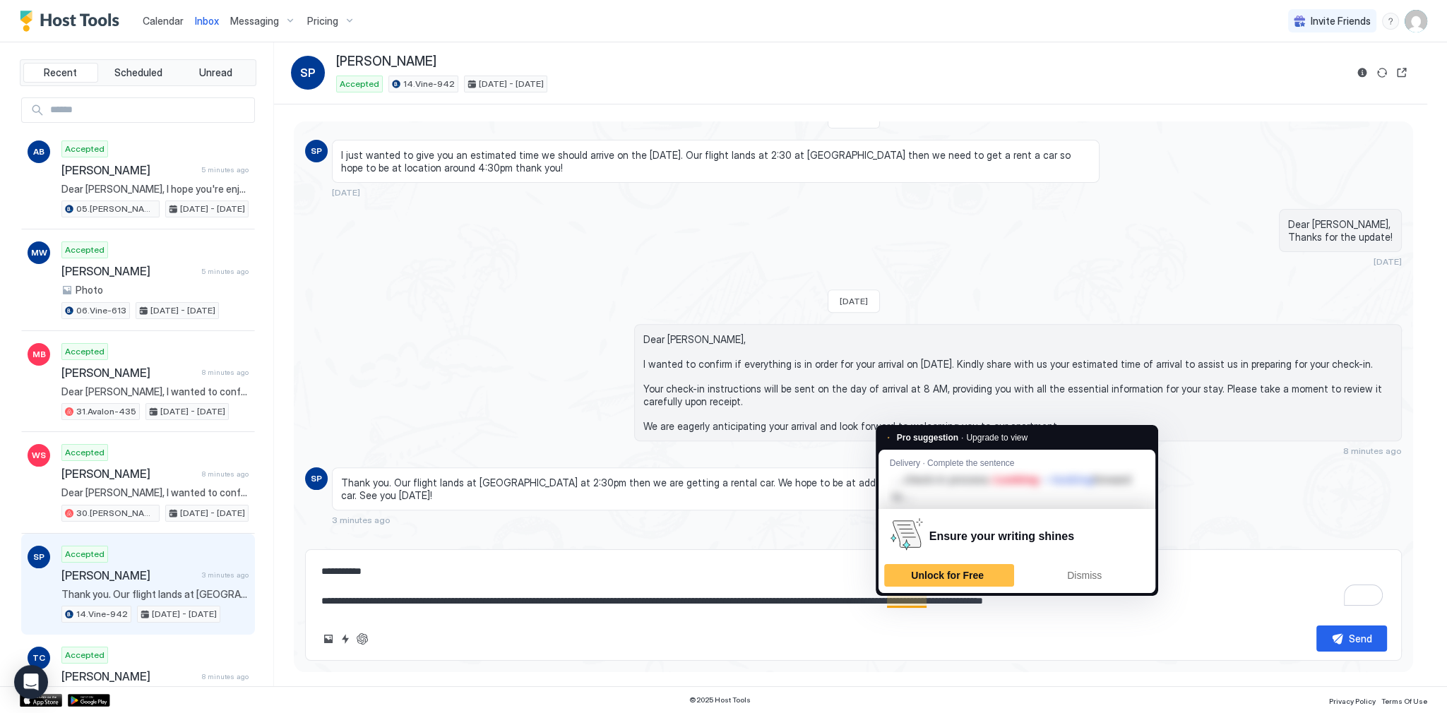
type textarea "*"
type textarea "**********"
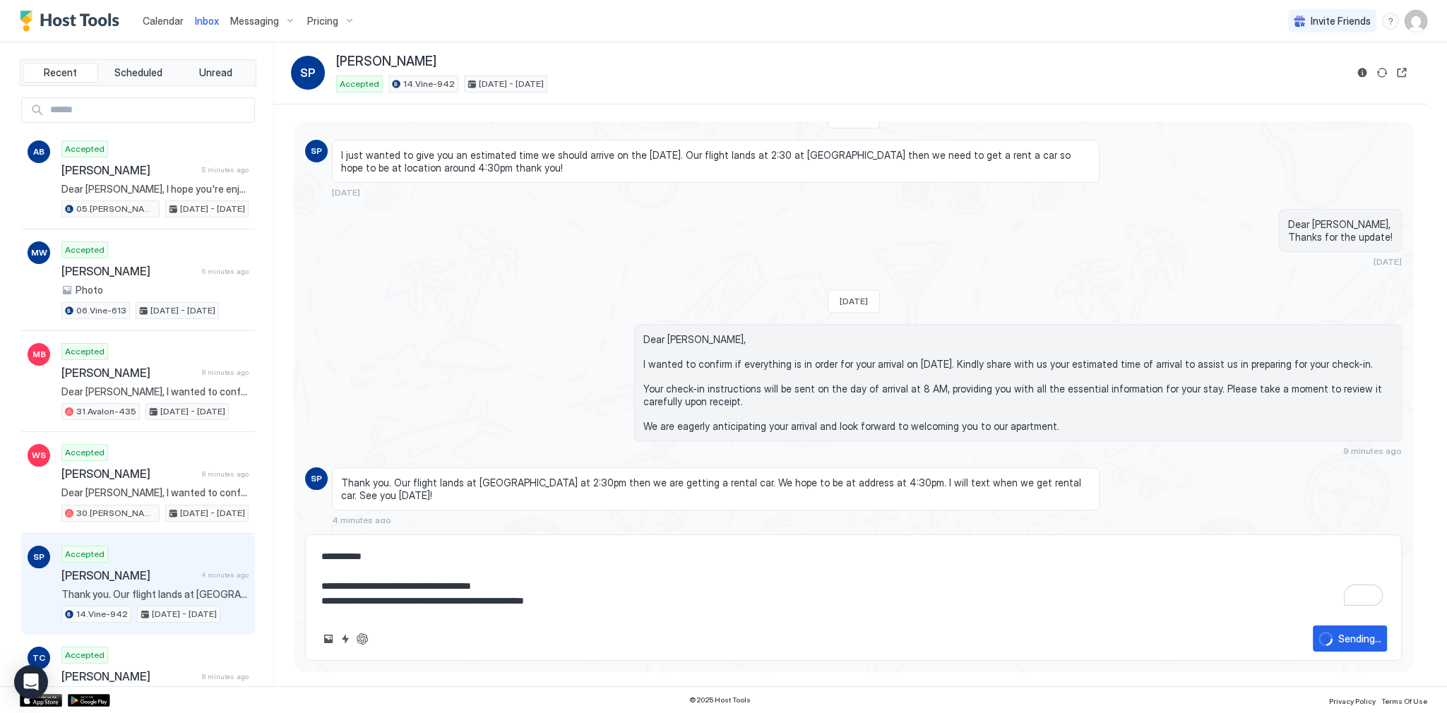
type textarea "*"
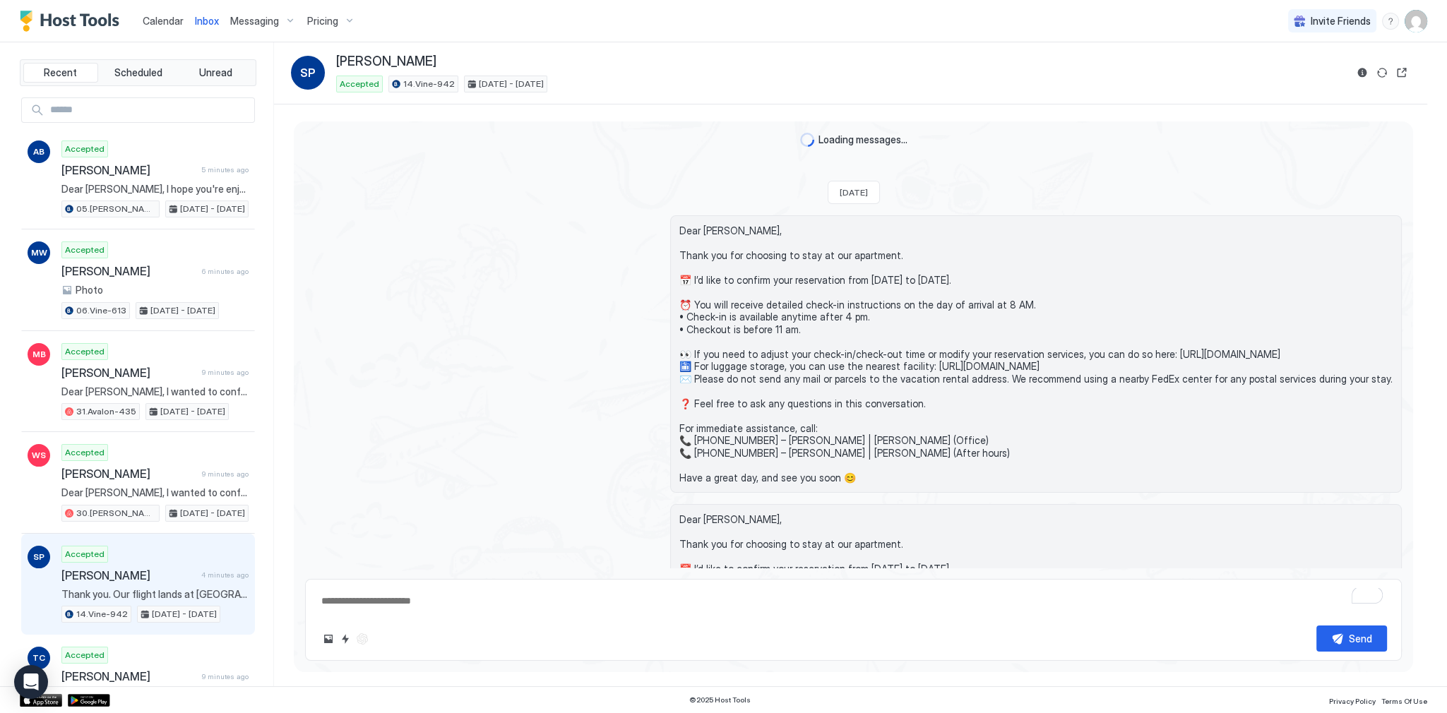
scroll to position [864, 0]
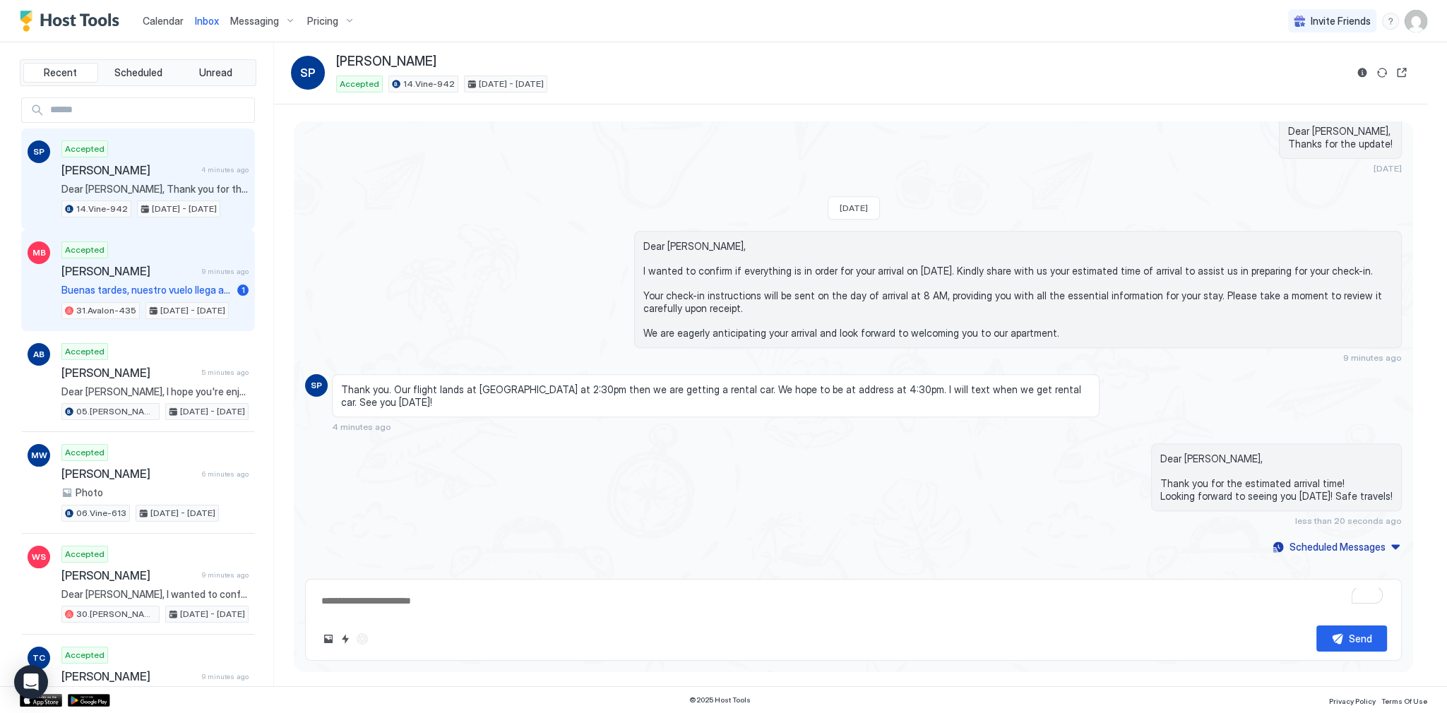
click at [187, 281] on div "Accepted Marcelo Bahhouri 9 minutes ago Buenas tardes, nuestro vuelo llega a Lo…" at bounding box center [154, 280] width 187 height 78
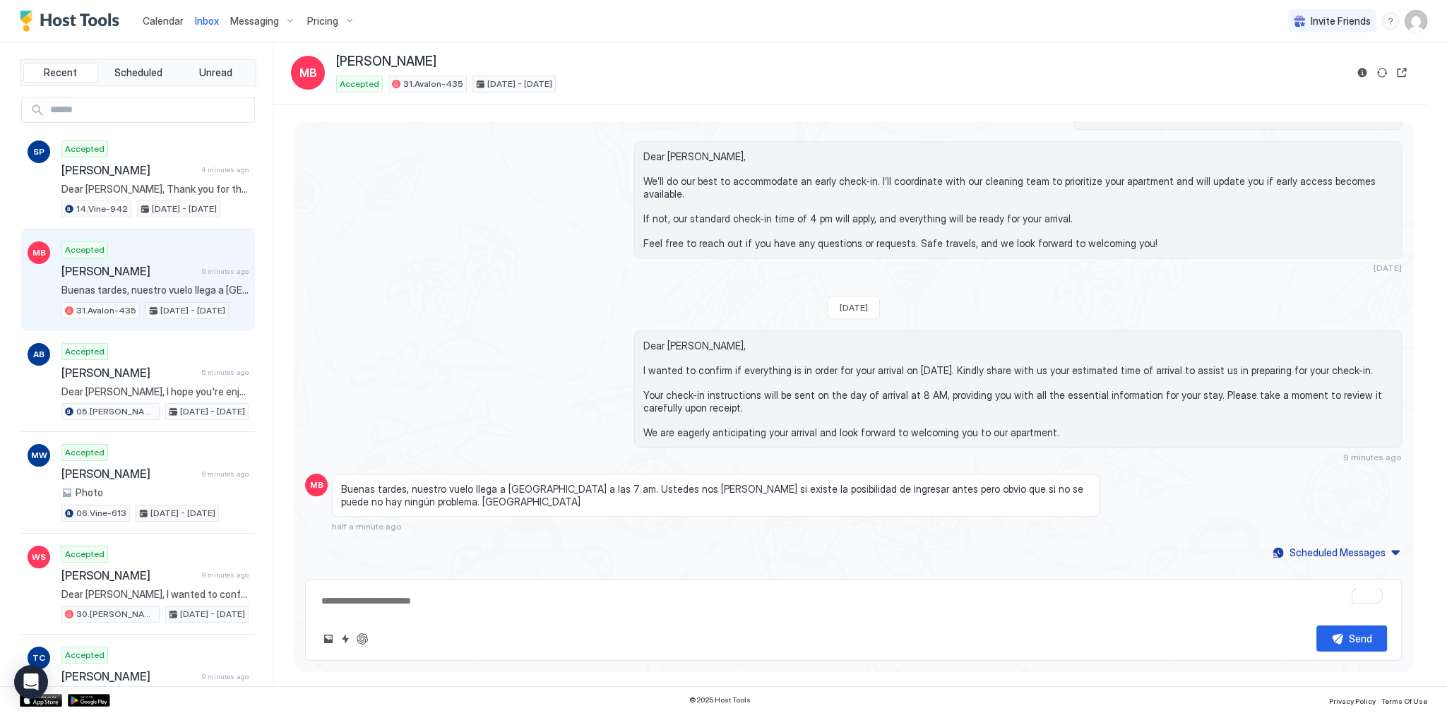
click at [171, 20] on span "Calendar" at bounding box center [163, 21] width 41 height 12
click at [633, 483] on span "Buenas tardes, nuestro vuelo llega a Los Ángeles a las 7 am. Ustedes nos dirán …" at bounding box center [715, 495] width 749 height 25
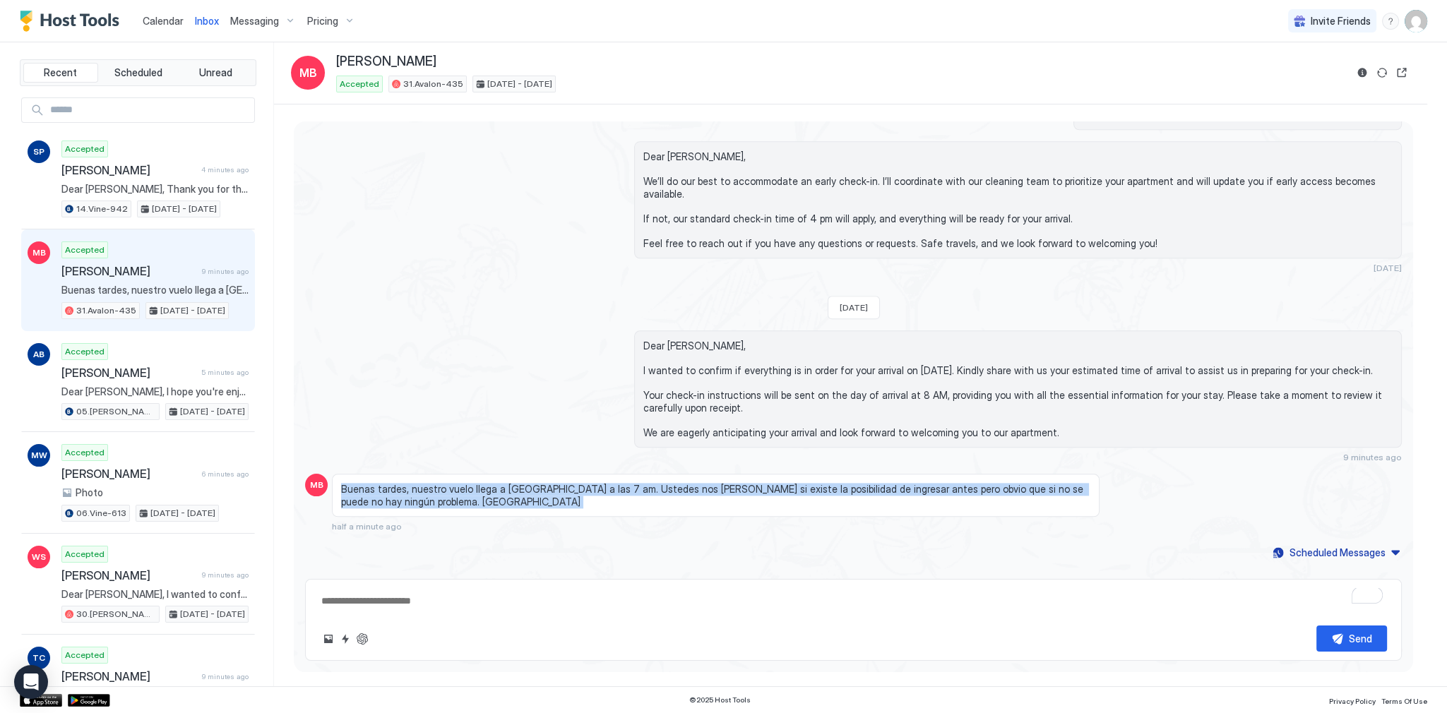
click at [633, 483] on span "Buenas tardes, nuestro vuelo llega a Los Ángeles a las 7 am. Ustedes nos dirán …" at bounding box center [715, 495] width 749 height 25
copy span "Buenas tardes, nuestro vuelo llega a Los Ángeles a las 7 am. Ustedes nos dirán …"
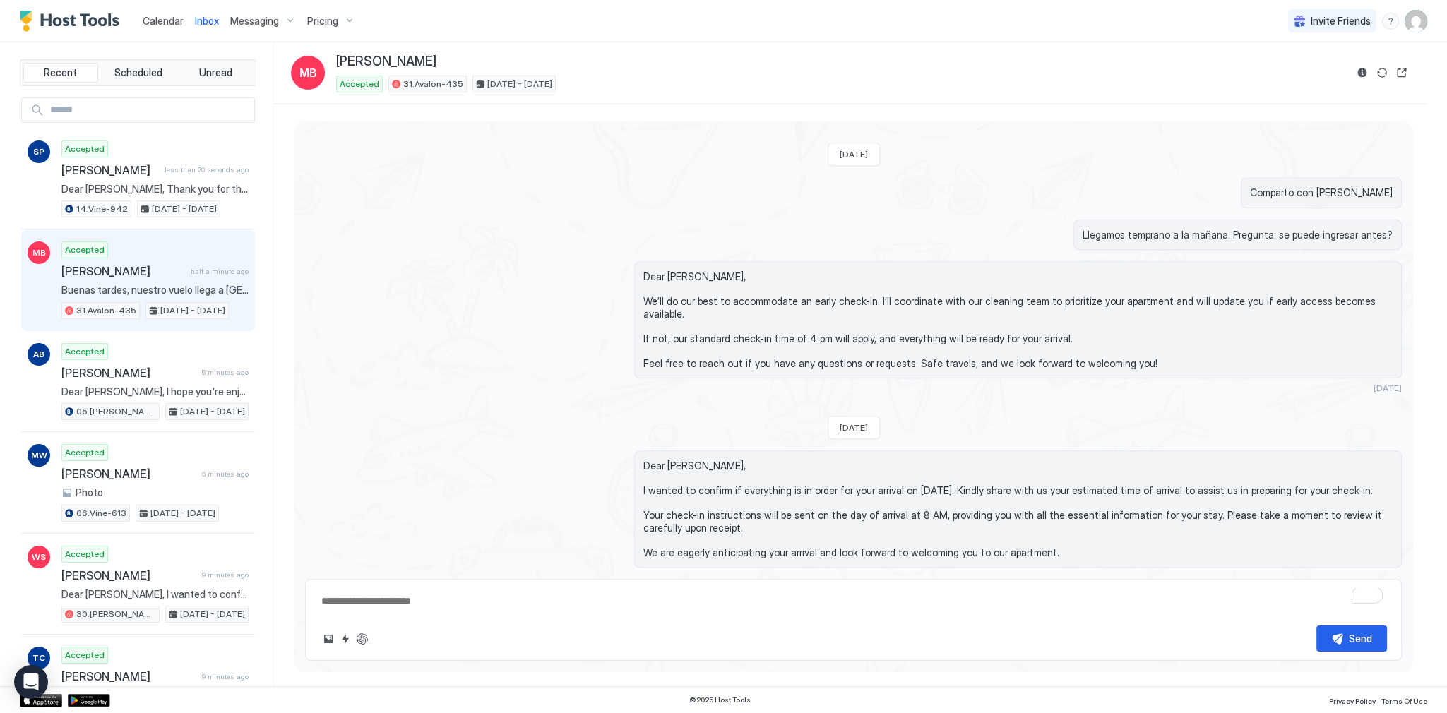
scroll to position [2405, 0]
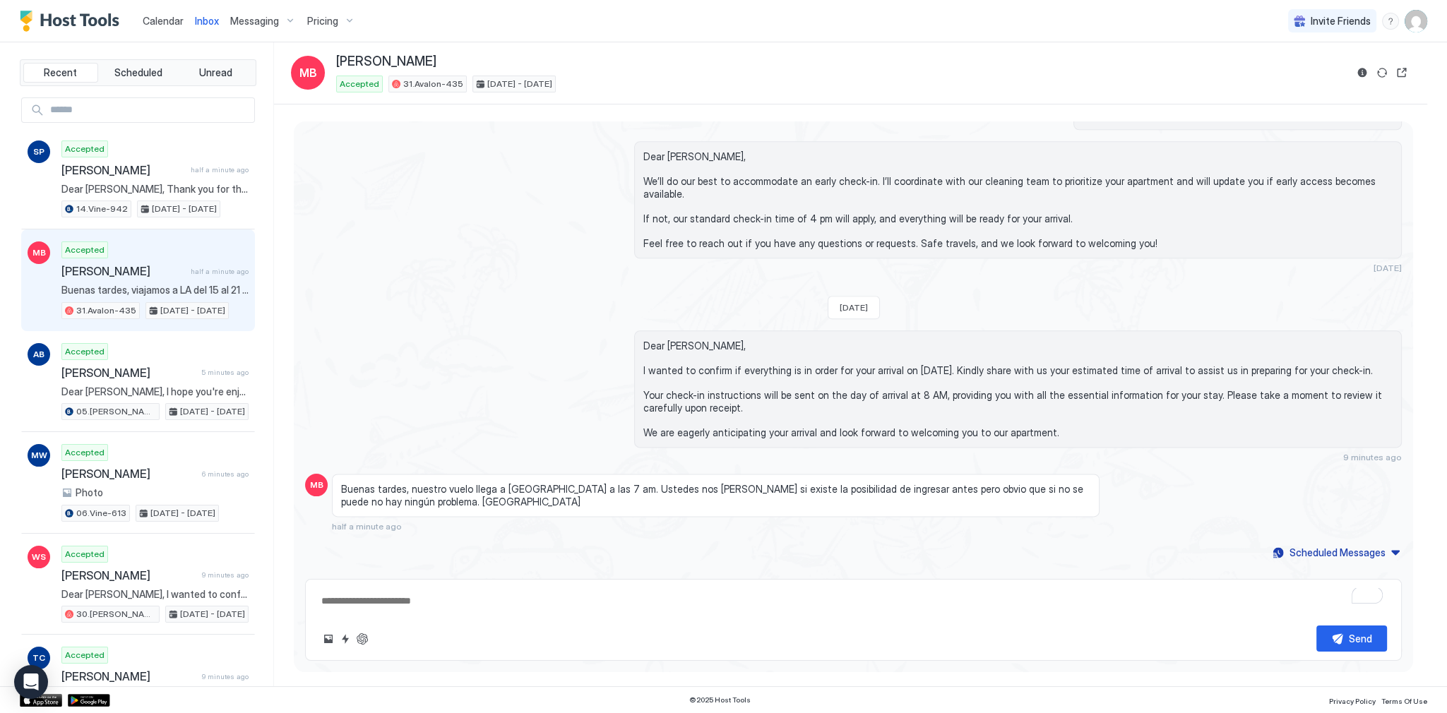
click at [651, 483] on span "Buenas tardes, nuestro vuelo llega a Los Ángeles a las 7 am. Ustedes nos dirán …" at bounding box center [715, 495] width 749 height 25
click at [361, 633] on button "ChatGPT Auto Reply" at bounding box center [362, 638] width 17 height 17
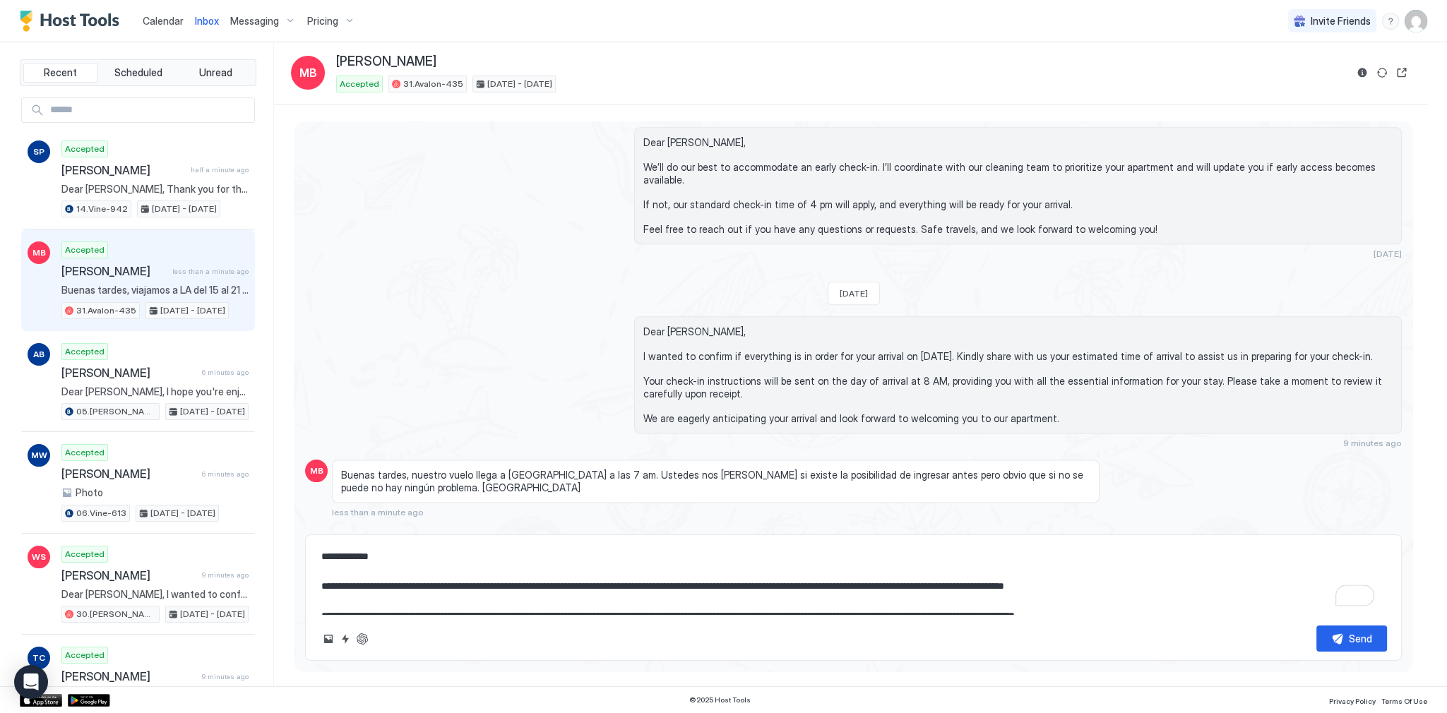
scroll to position [2450, 0]
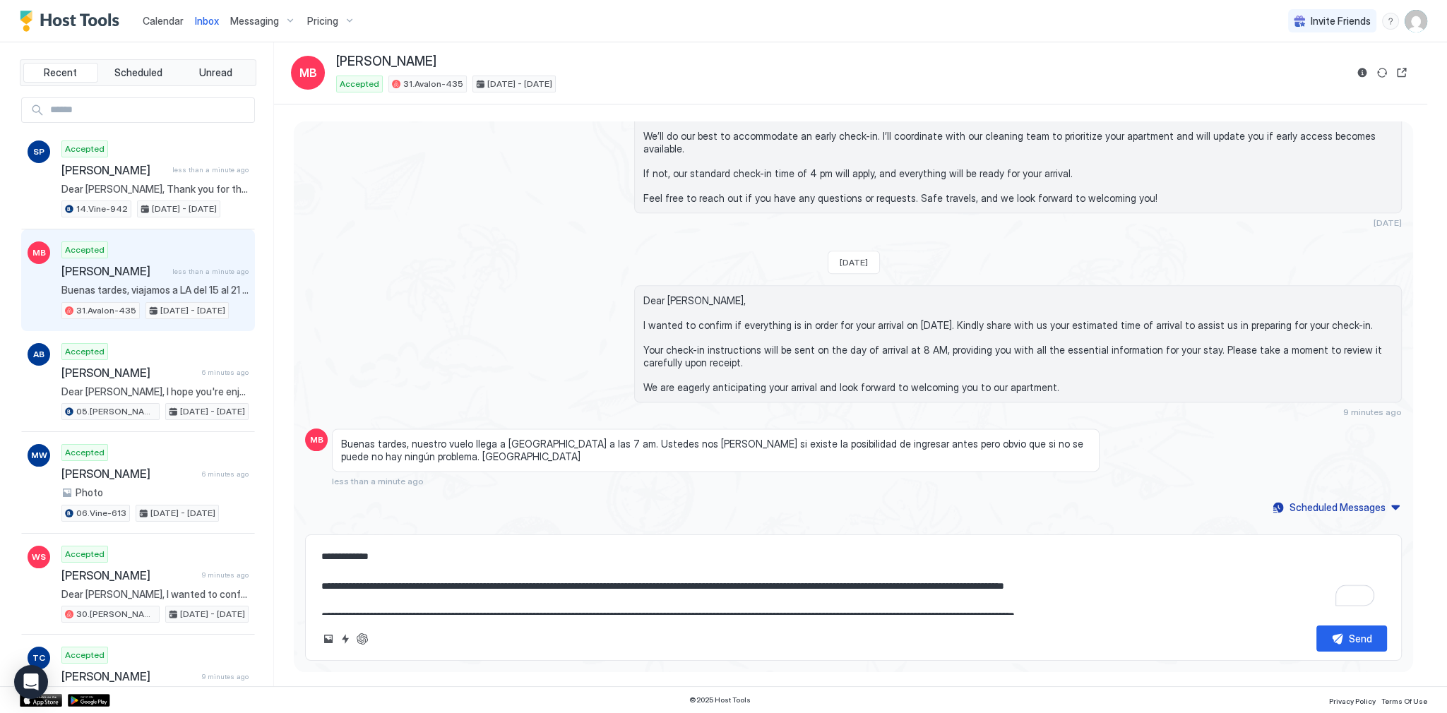
click at [546, 590] on textarea "**********" at bounding box center [853, 579] width 1067 height 71
drag, startPoint x: 546, startPoint y: 590, endPoint x: 594, endPoint y: 587, distance: 48.8
click at [559, 590] on textarea "**********" at bounding box center [853, 579] width 1067 height 71
click at [611, 587] on textarea "**********" at bounding box center [853, 579] width 1067 height 71
click at [546, 587] on textarea "**********" at bounding box center [853, 579] width 1067 height 71
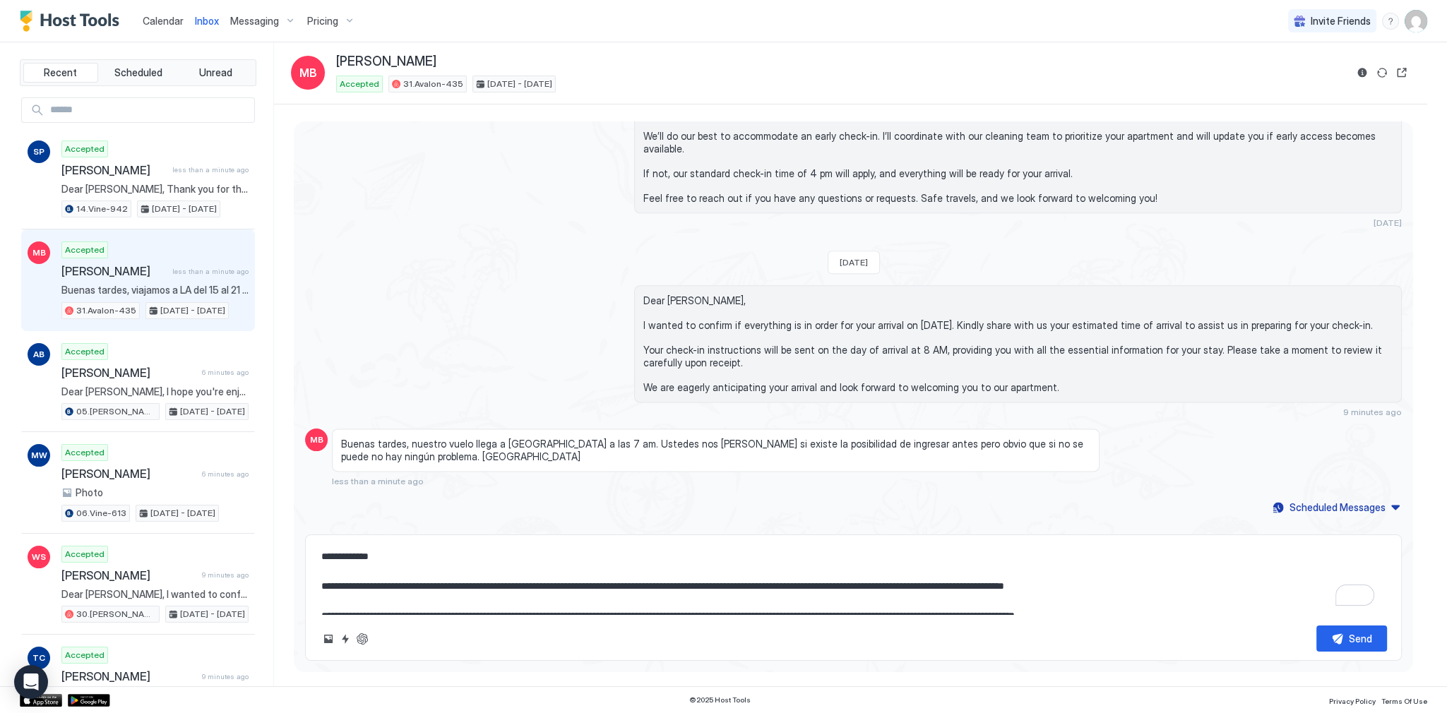
drag, startPoint x: 546, startPoint y: 587, endPoint x: 1157, endPoint y: 591, distance: 611.4
click at [1157, 591] on textarea "**********" at bounding box center [853, 579] width 1067 height 71
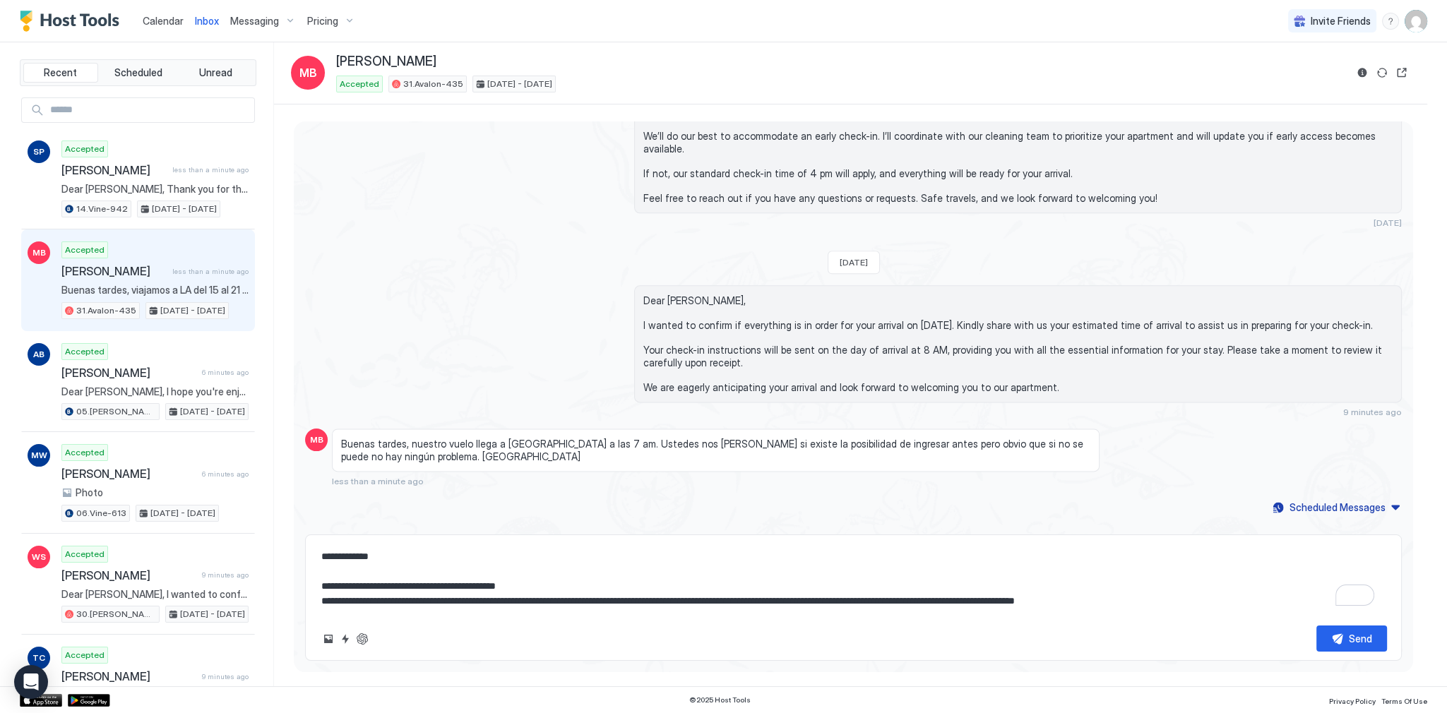
scroll to position [7, 0]
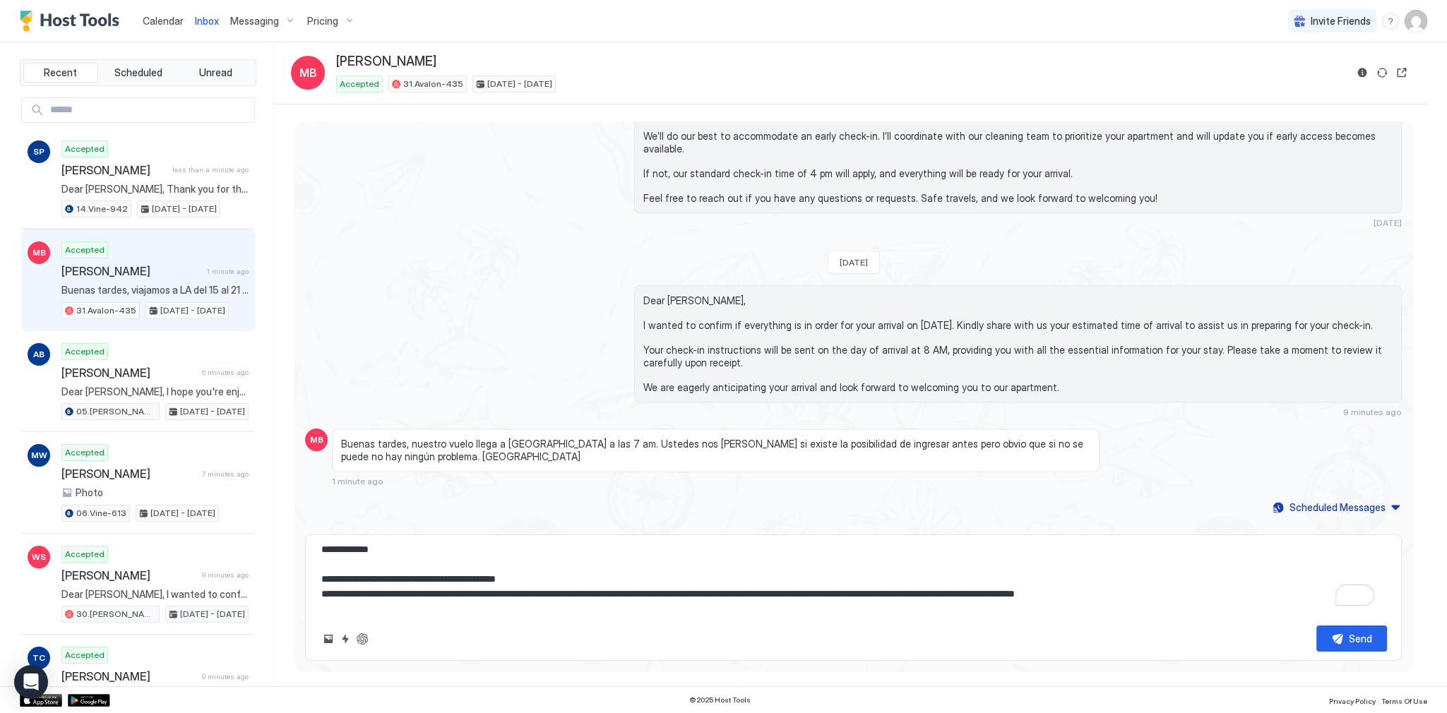
type textarea "**********"
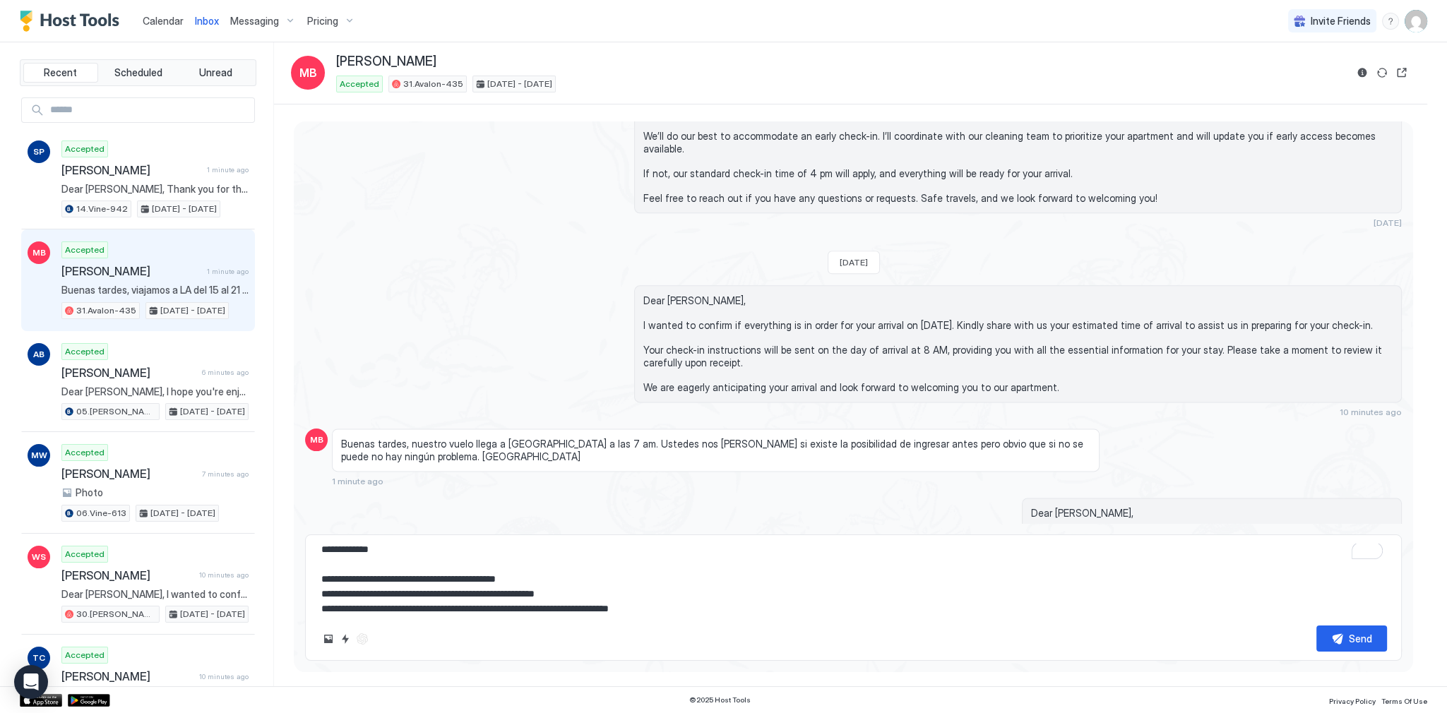
scroll to position [0, 0]
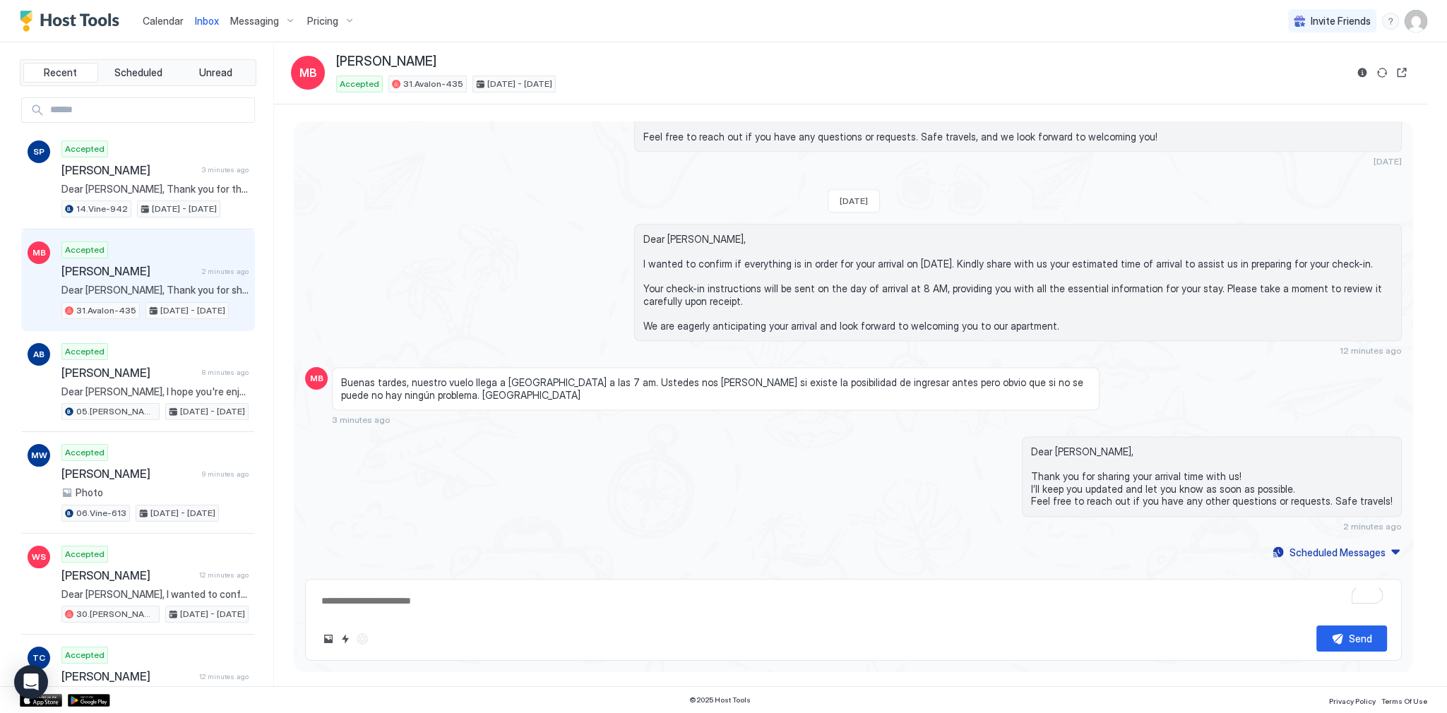
click at [618, 289] on div "Dear Marcelo, I wanted to confirm if everything is in order for your arrival on…" at bounding box center [853, 290] width 1096 height 132
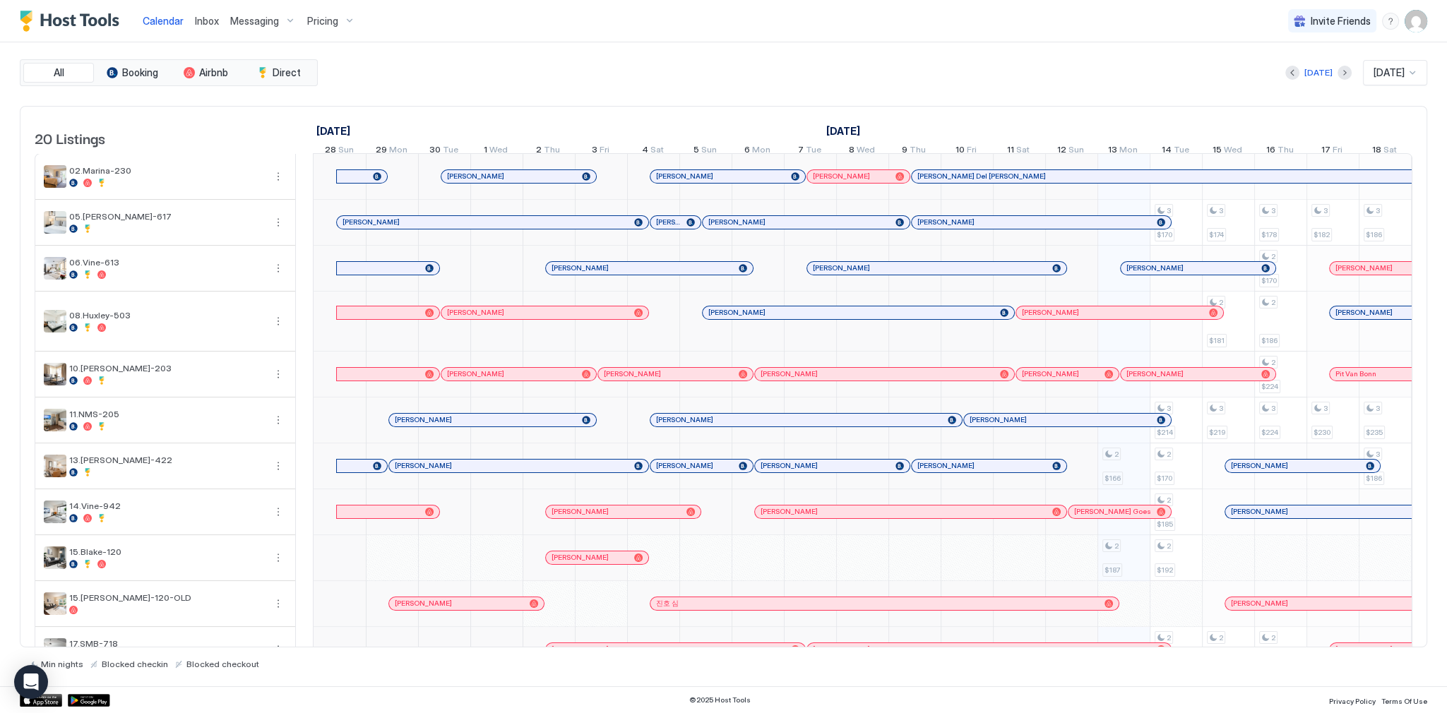
scroll to position [0, 784]
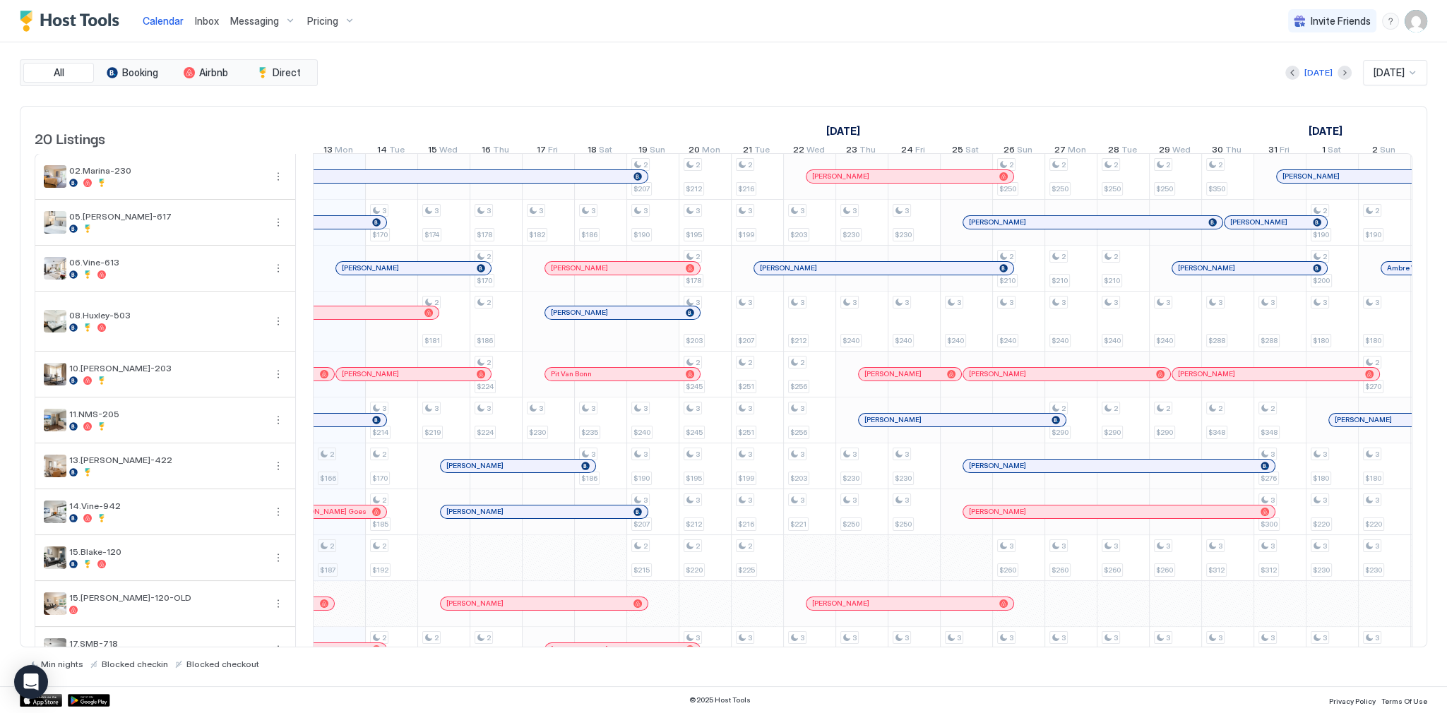
click at [197, 23] on span "Inbox" at bounding box center [207, 21] width 24 height 12
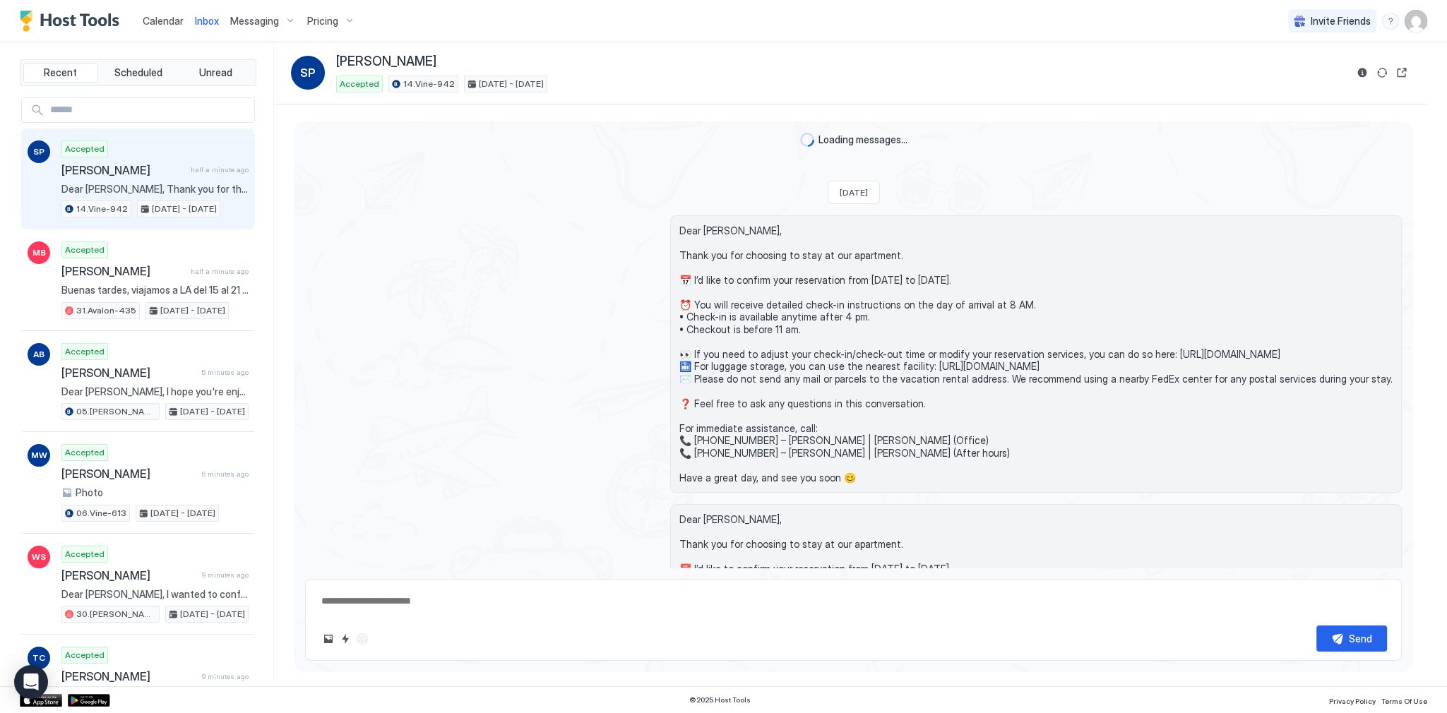
scroll to position [864, 0]
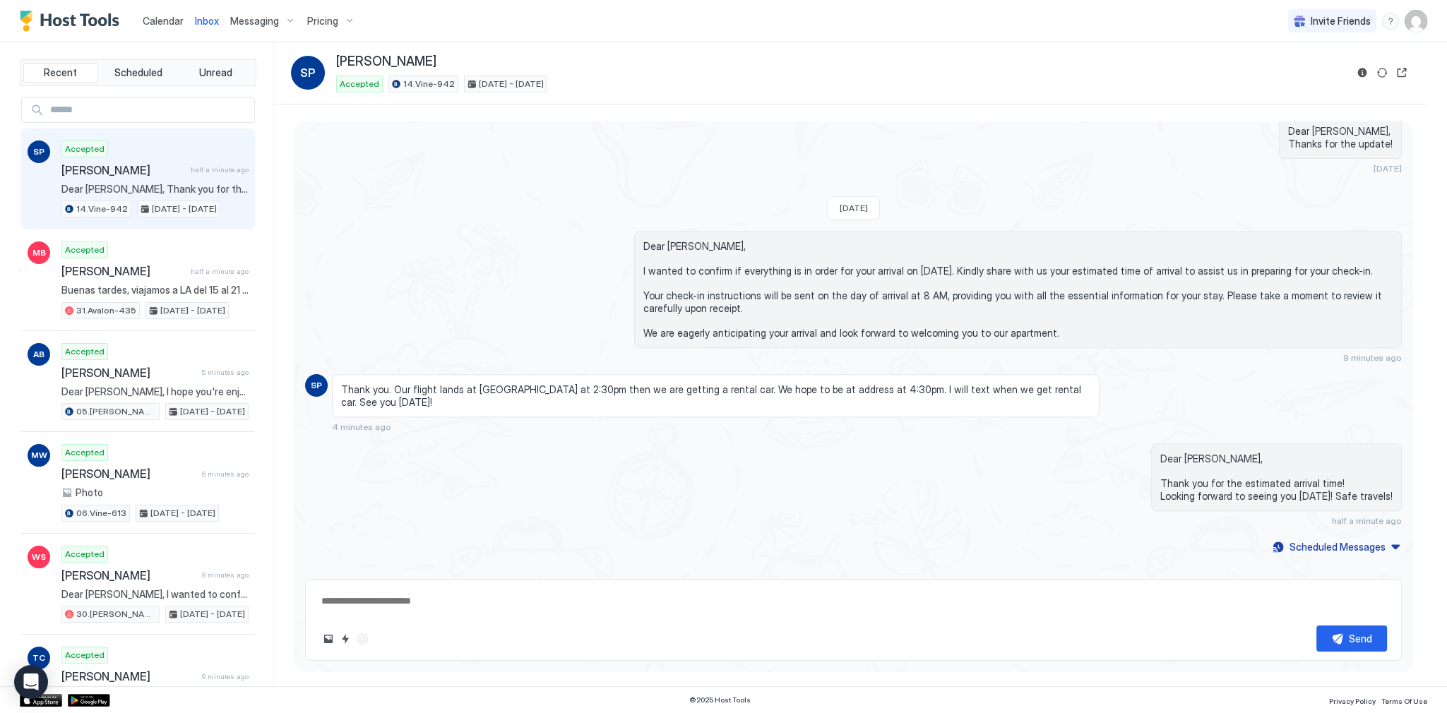
click at [158, 16] on span "Calendar" at bounding box center [163, 21] width 41 height 12
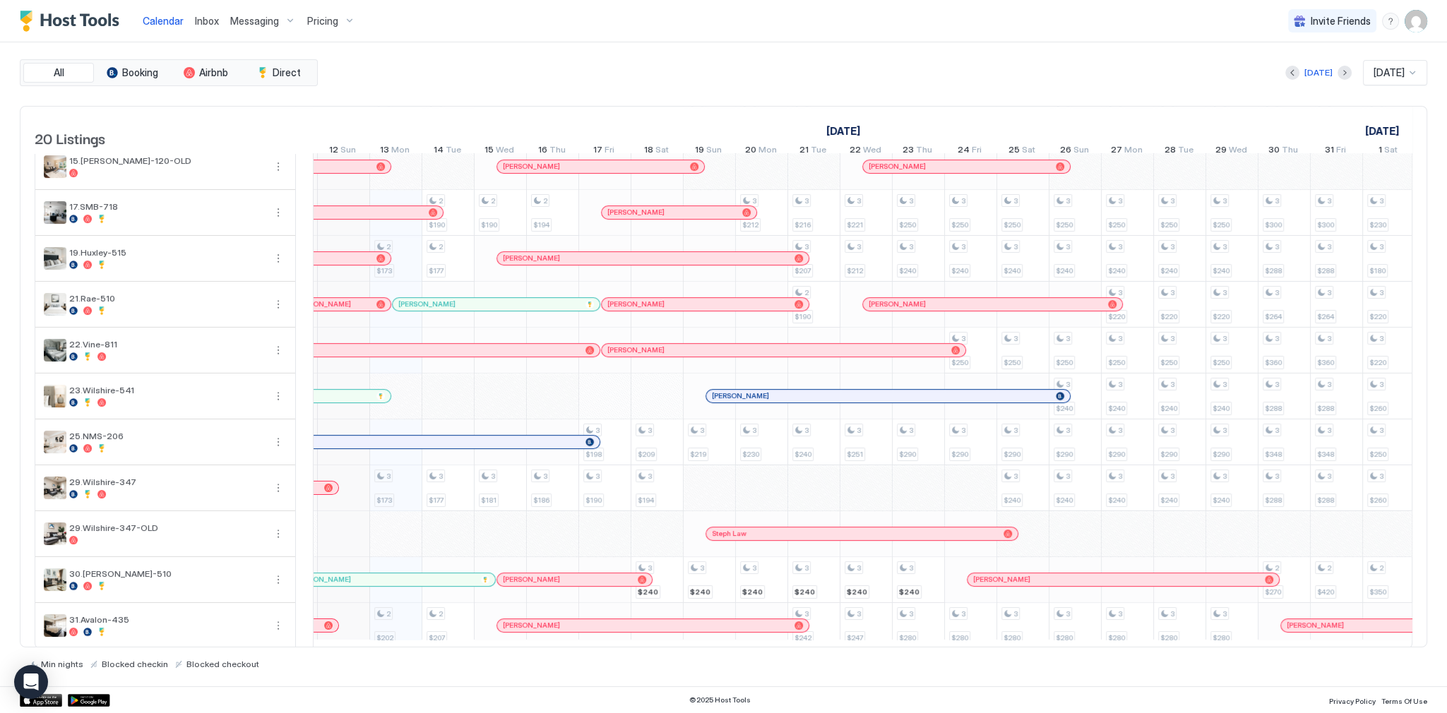
scroll to position [451, 0]
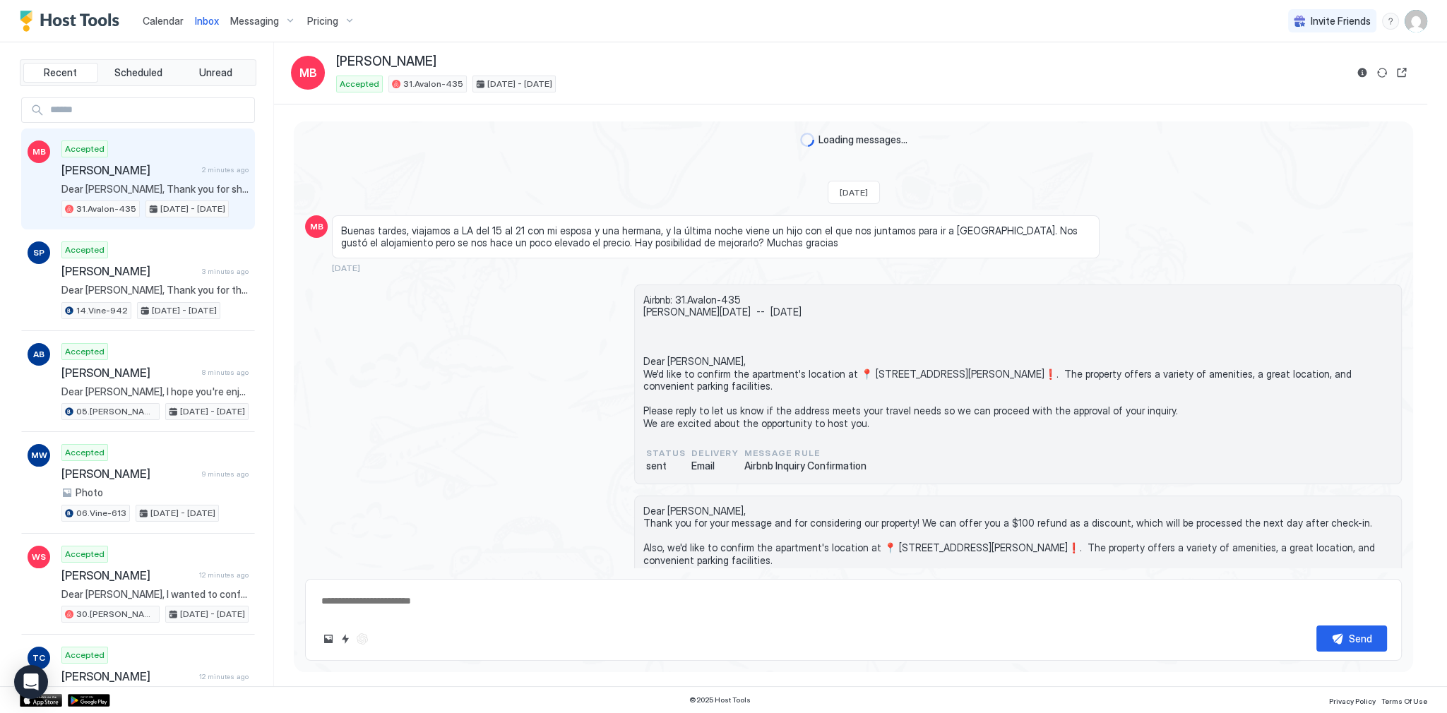
scroll to position [2559, 0]
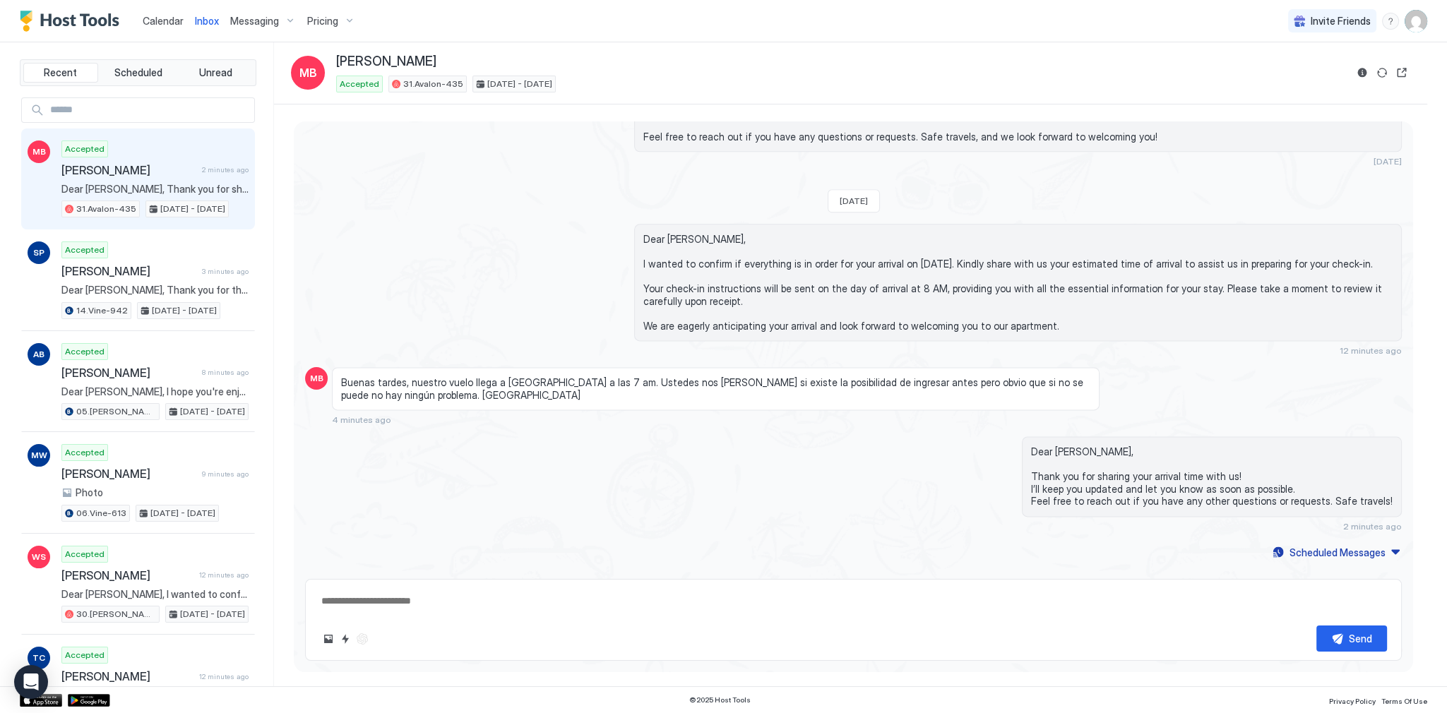
click at [568, 140] on div "Dear [PERSON_NAME], We’ll do our best to accommodate an early check-in. I’ll co…" at bounding box center [853, 101] width 1096 height 132
click at [166, 18] on span "Calendar" at bounding box center [163, 21] width 41 height 12
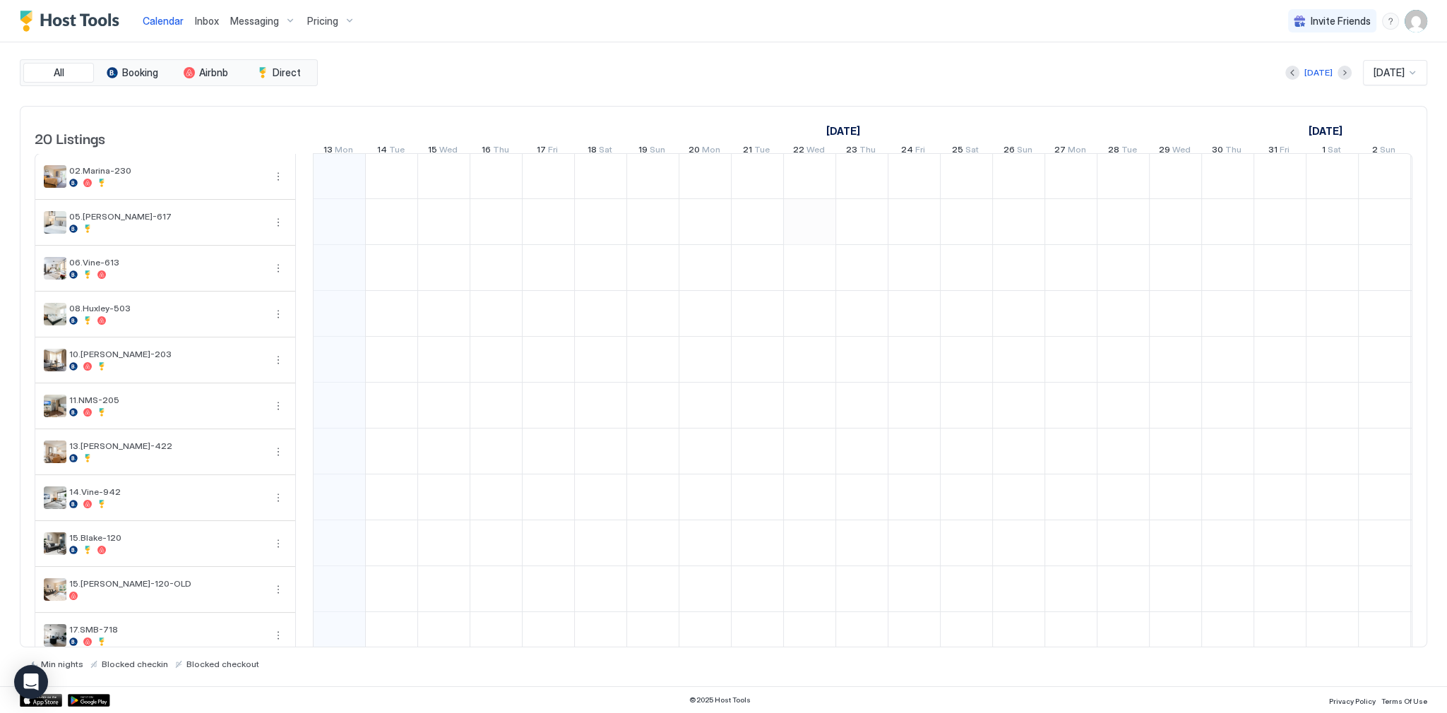
scroll to position [0, 784]
click at [473, 68] on div "[DATE] [DATE]" at bounding box center [874, 72] width 1106 height 25
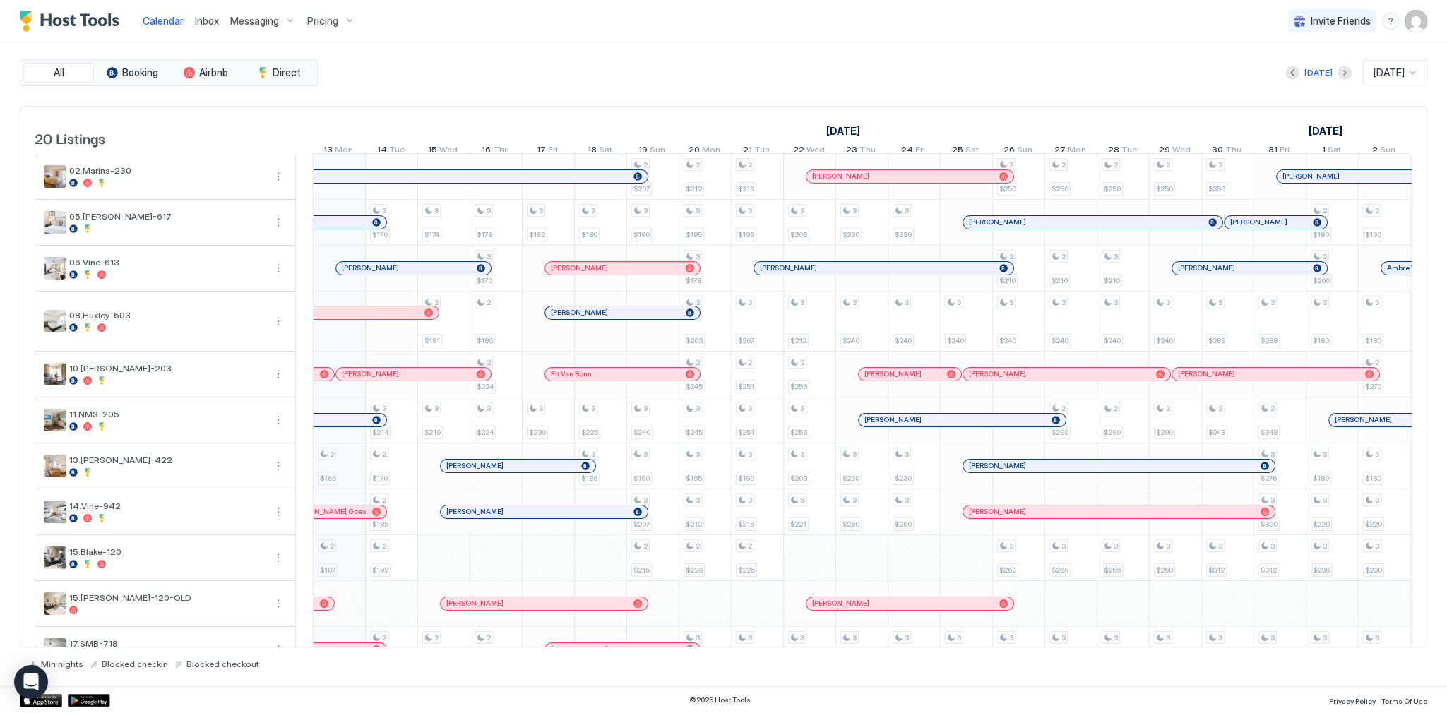
scroll to position [451, 0]
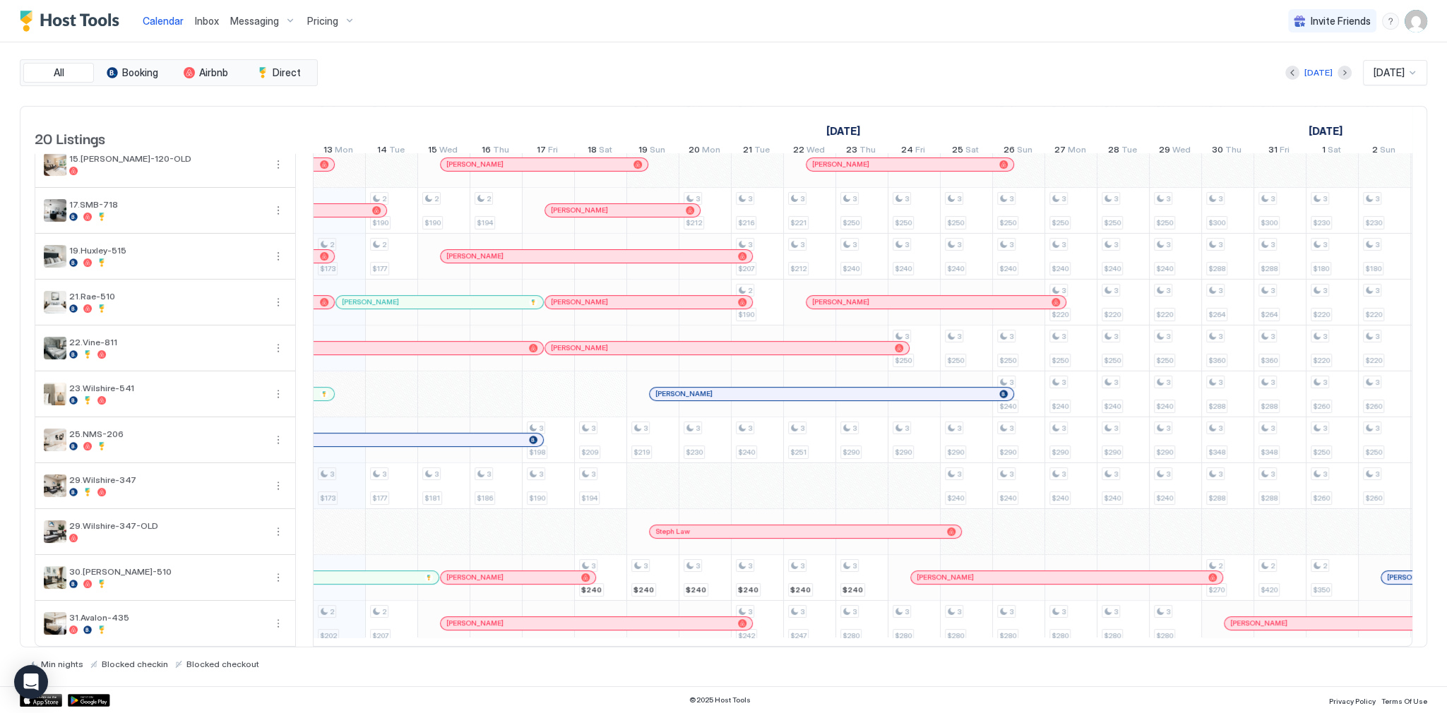
click at [442, 297] on div "[PERSON_NAME]" at bounding box center [432, 301] width 181 height 9
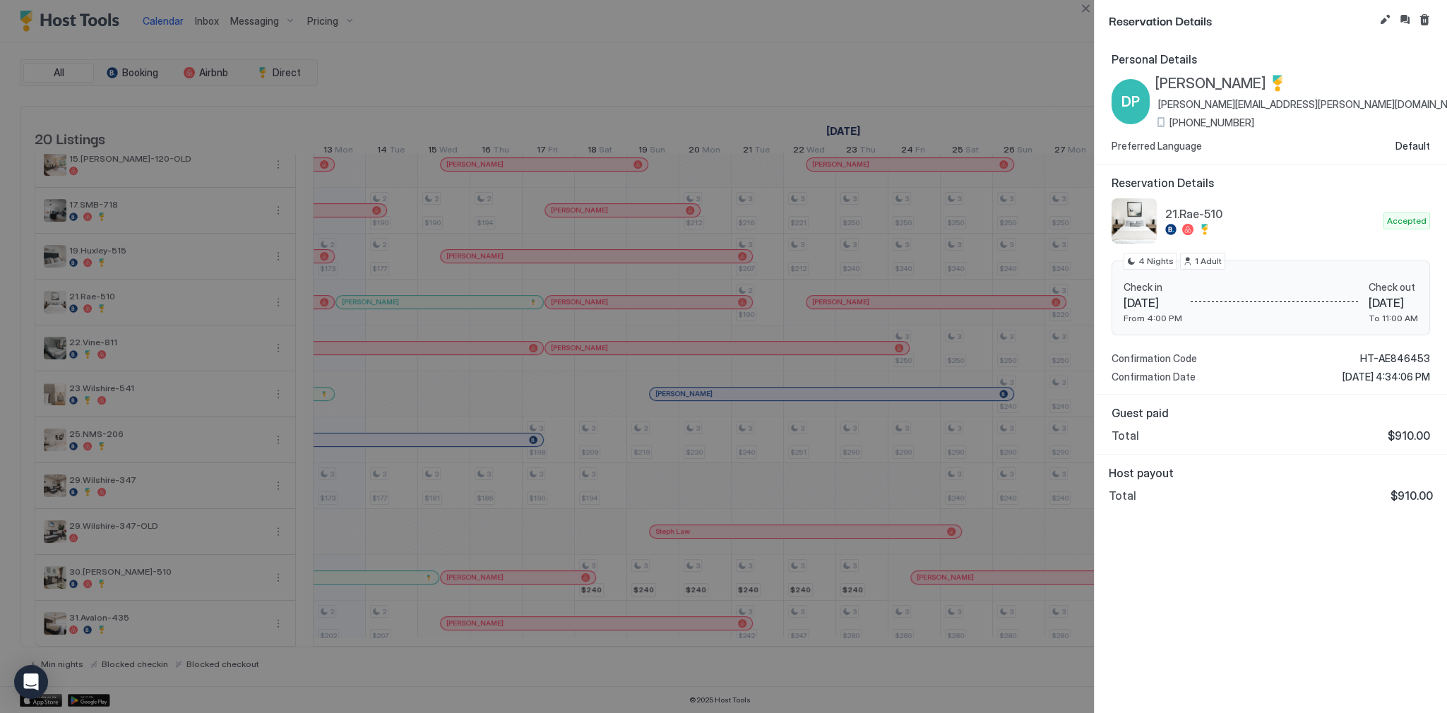
click at [1394, 359] on span "HT-AE846453" at bounding box center [1395, 358] width 70 height 13
click at [768, 232] on div at bounding box center [723, 356] width 1447 height 713
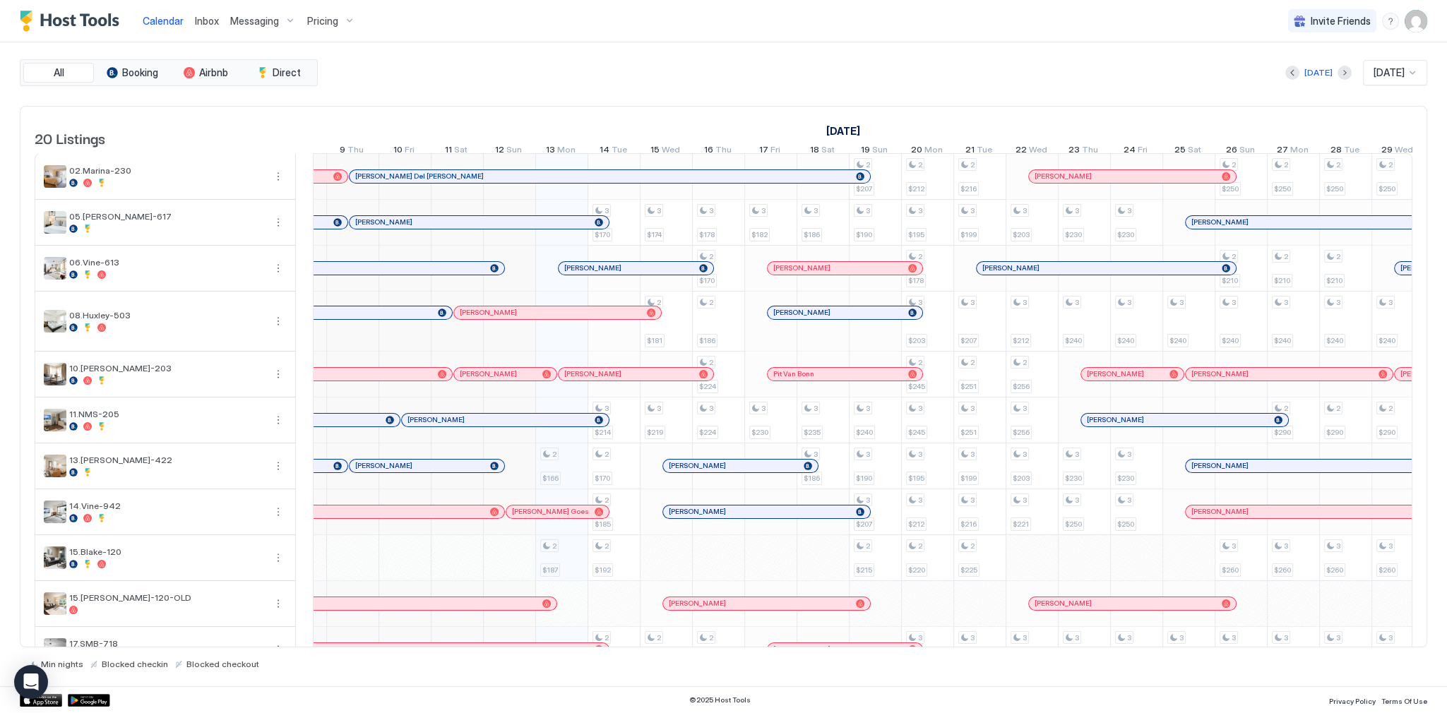
scroll to position [0, 558]
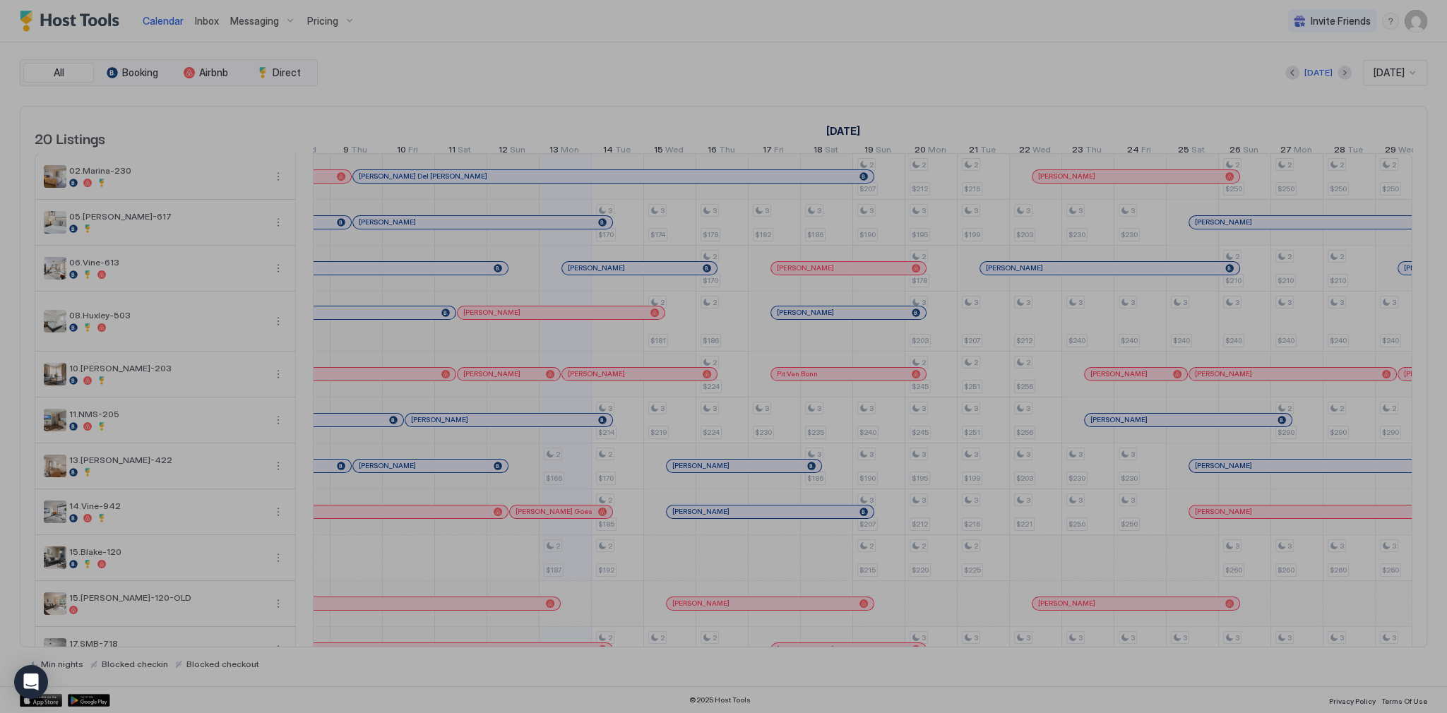
click at [615, 274] on div at bounding box center [723, 356] width 1447 height 713
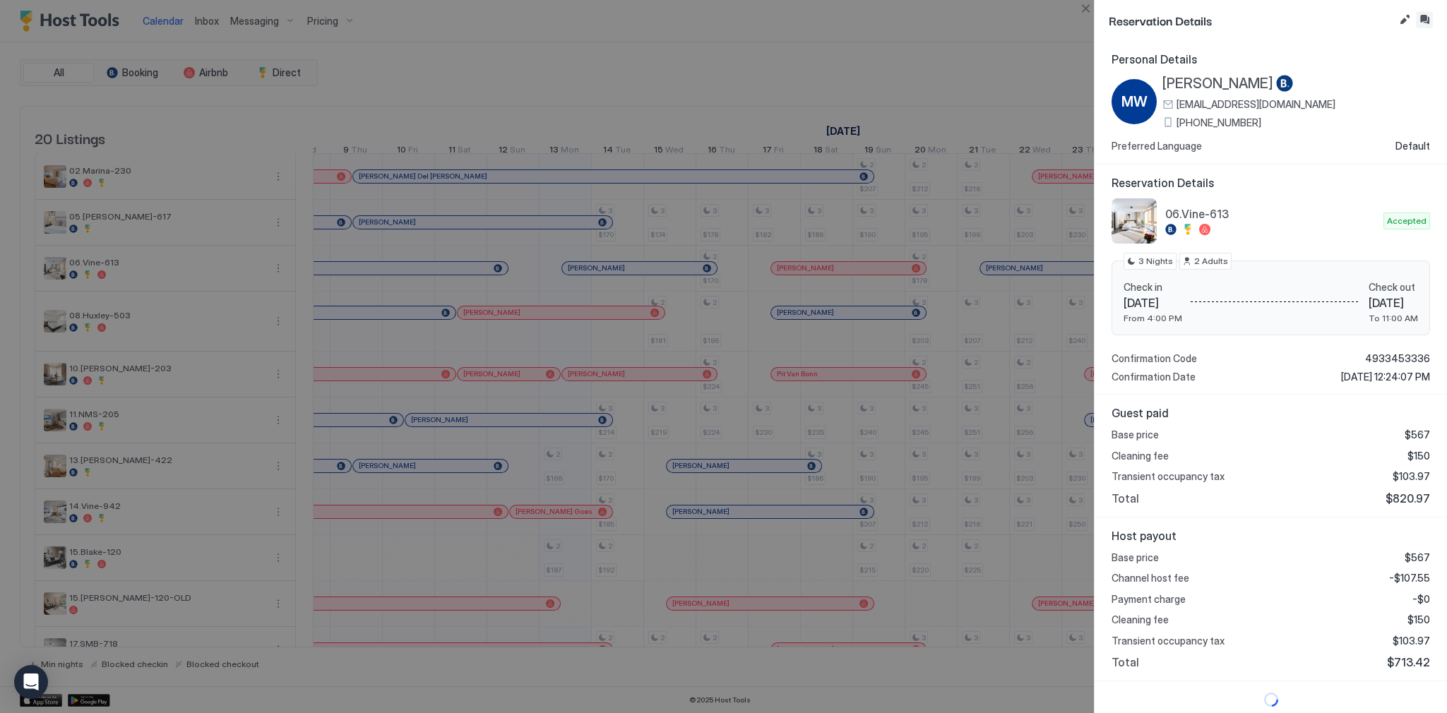
click at [1422, 16] on button "Inbox" at bounding box center [1423, 19] width 17 height 17
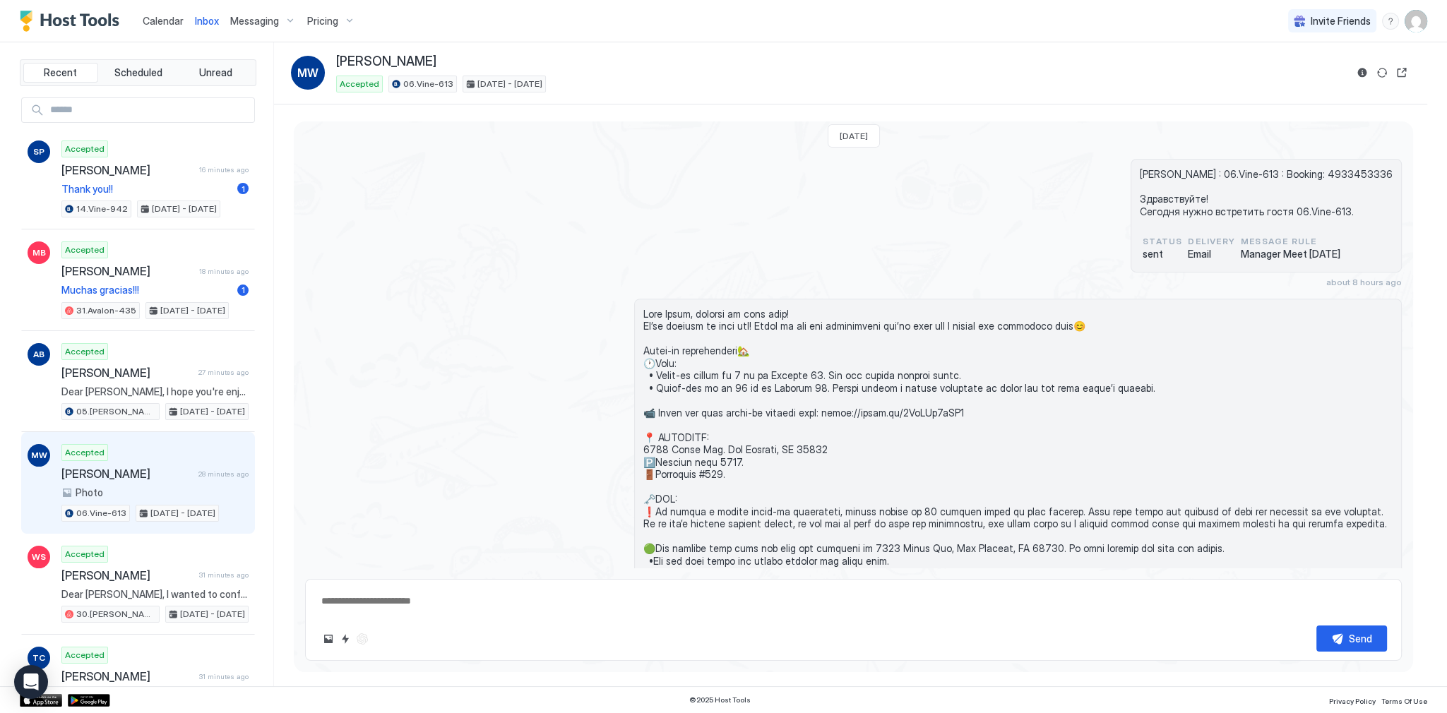
scroll to position [755, 0]
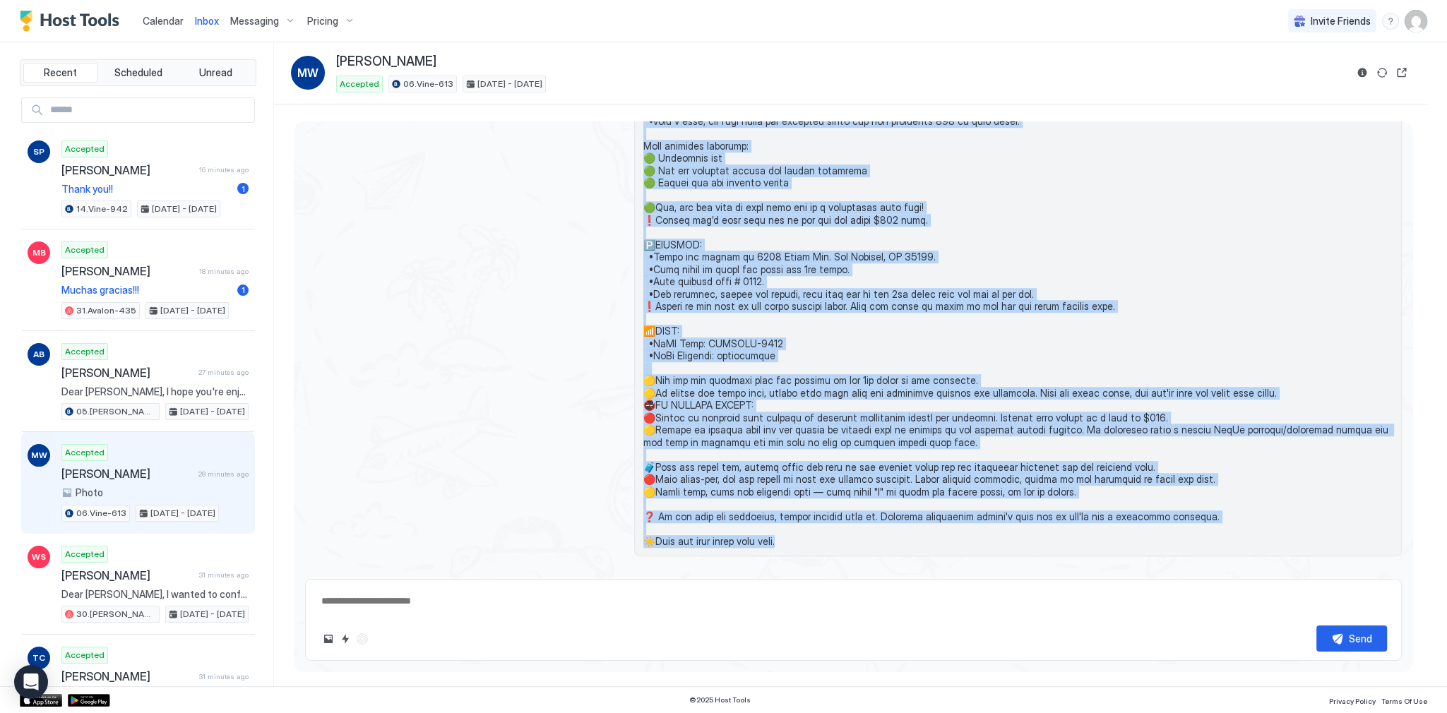
scroll to position [1546, 0]
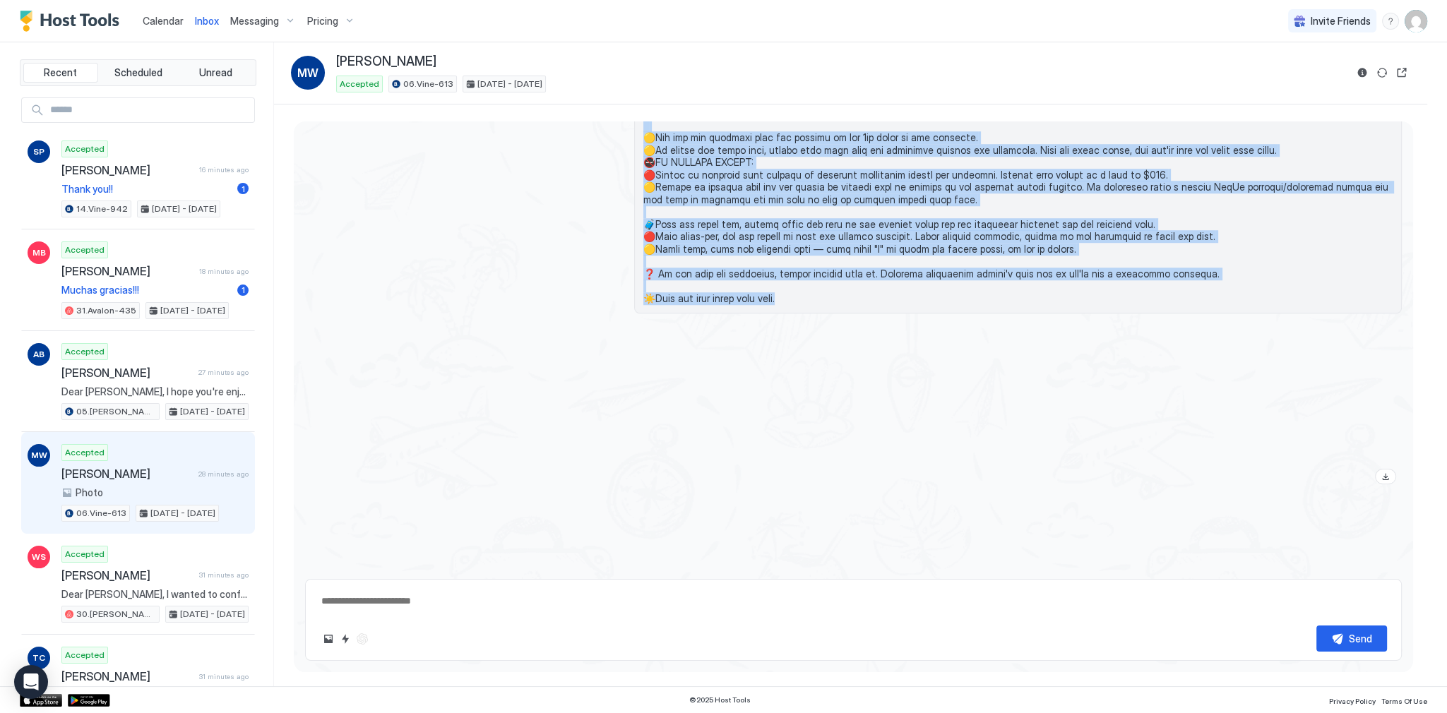
drag, startPoint x: 714, startPoint y: 379, endPoint x: 808, endPoint y: 282, distance: 135.3
copy span "Dear Marco, welcome to your stay! We’re excited to host you! Below is all the i…"
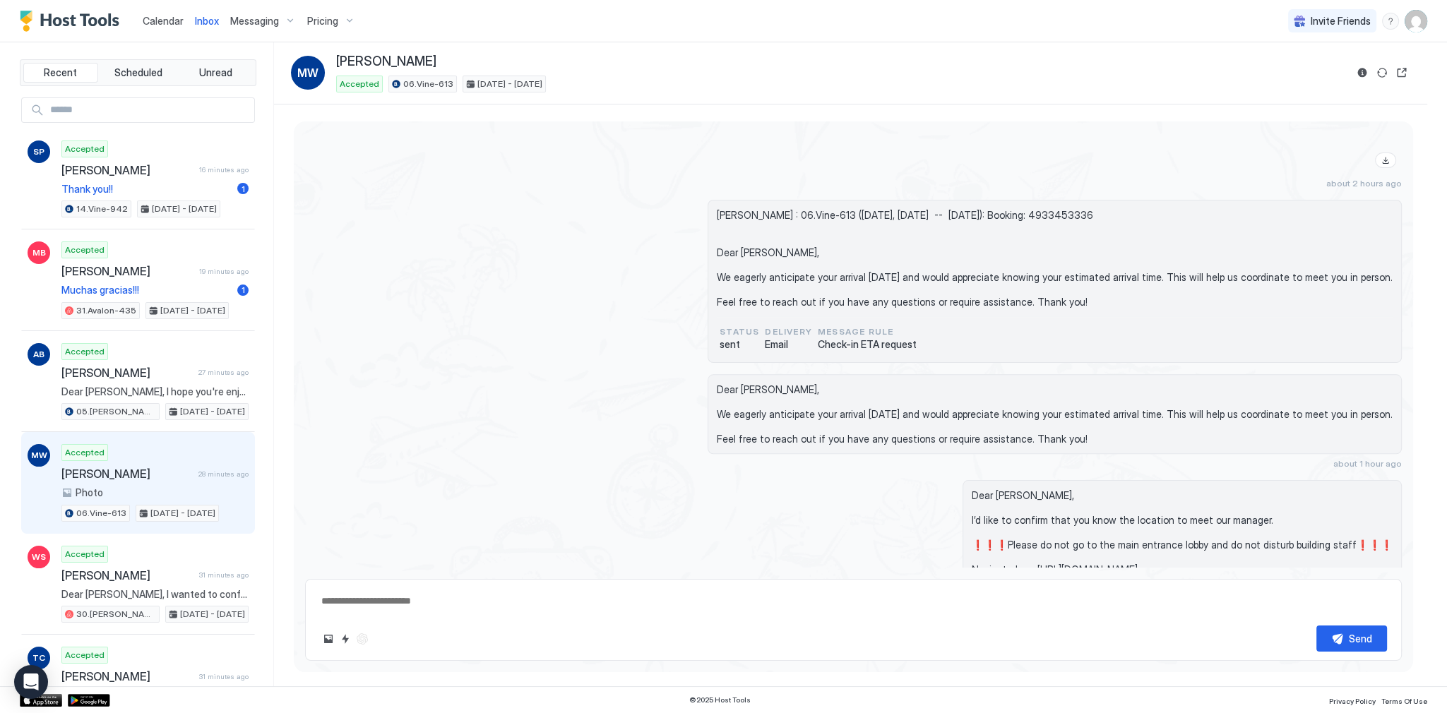
scroll to position [1802, 0]
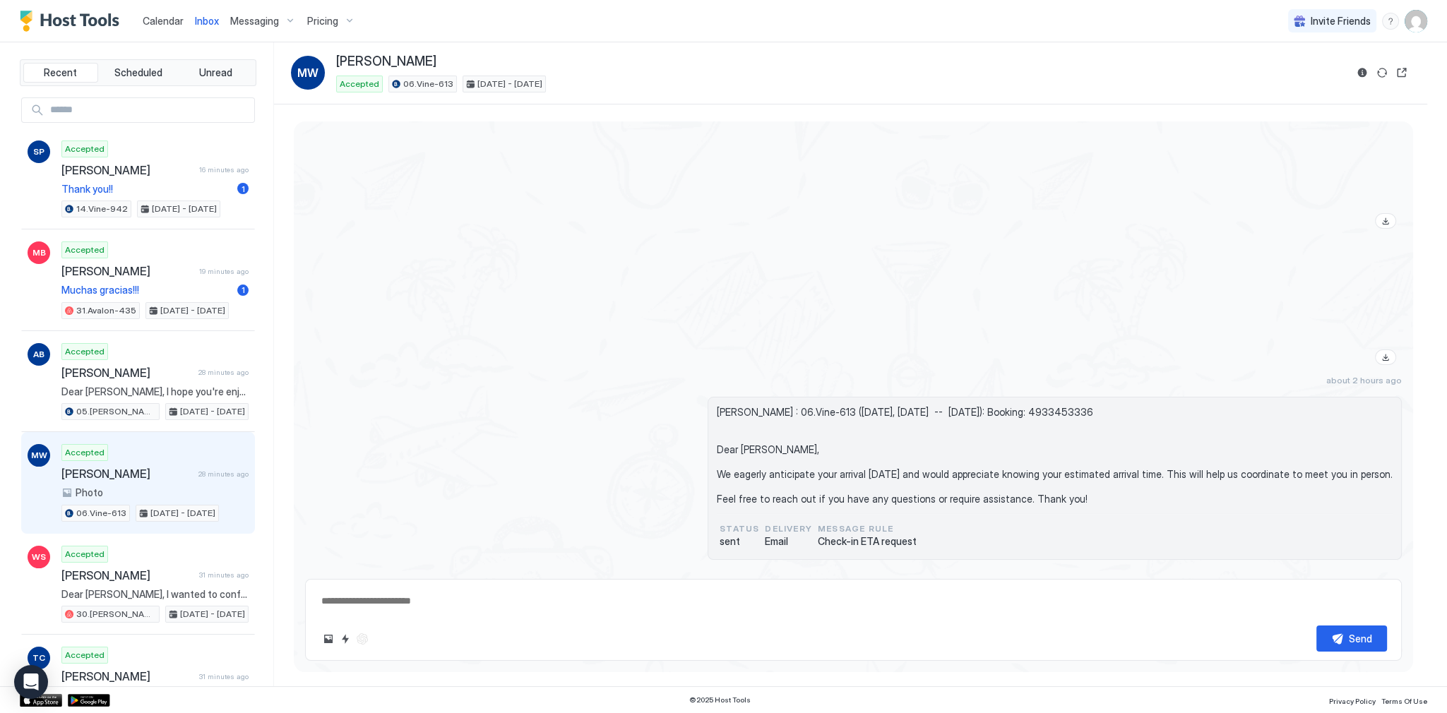
click at [660, 364] on div "about 2 hours ago" at bounding box center [1017, 316] width 767 height 140
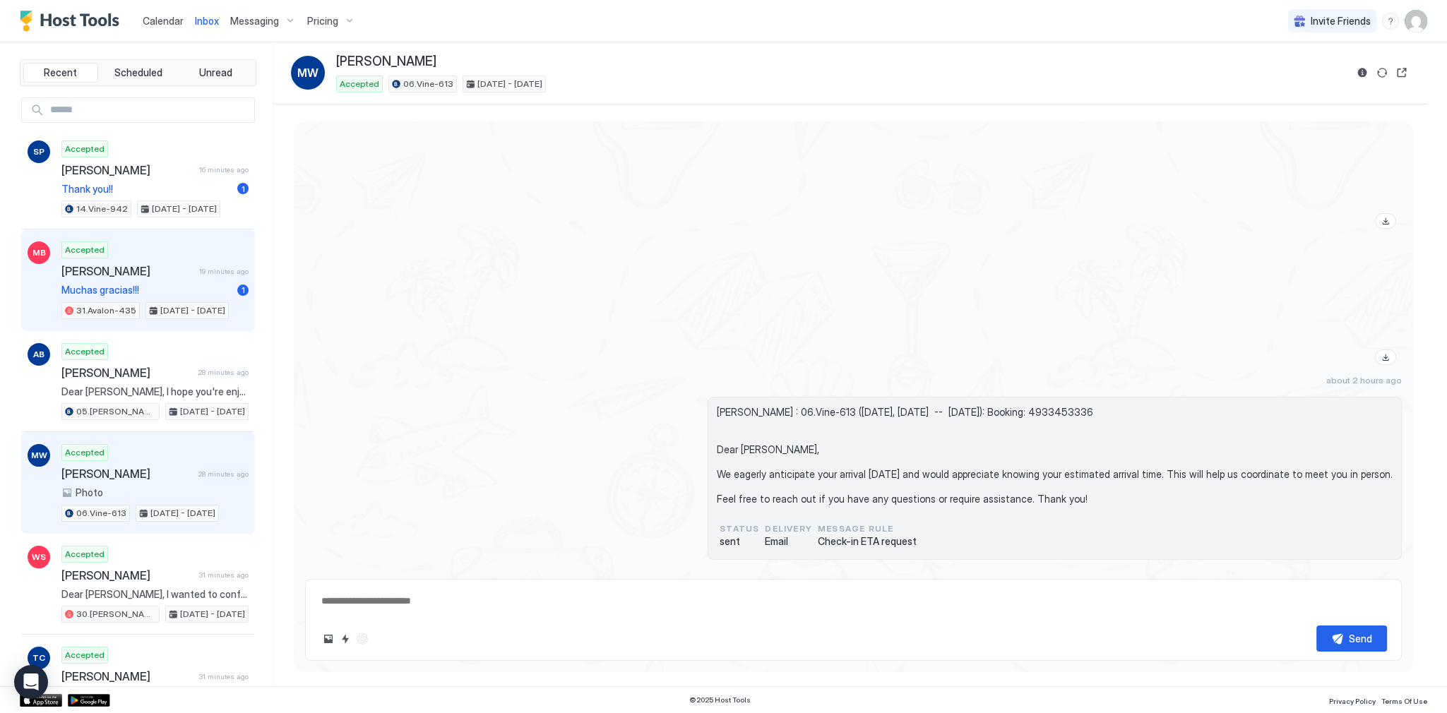
click at [167, 244] on div "Accepted Marcelo Bahhouri 19 minutes ago Muchas gracias!!! 1 31.Avalon-435 Oct …" at bounding box center [154, 280] width 187 height 78
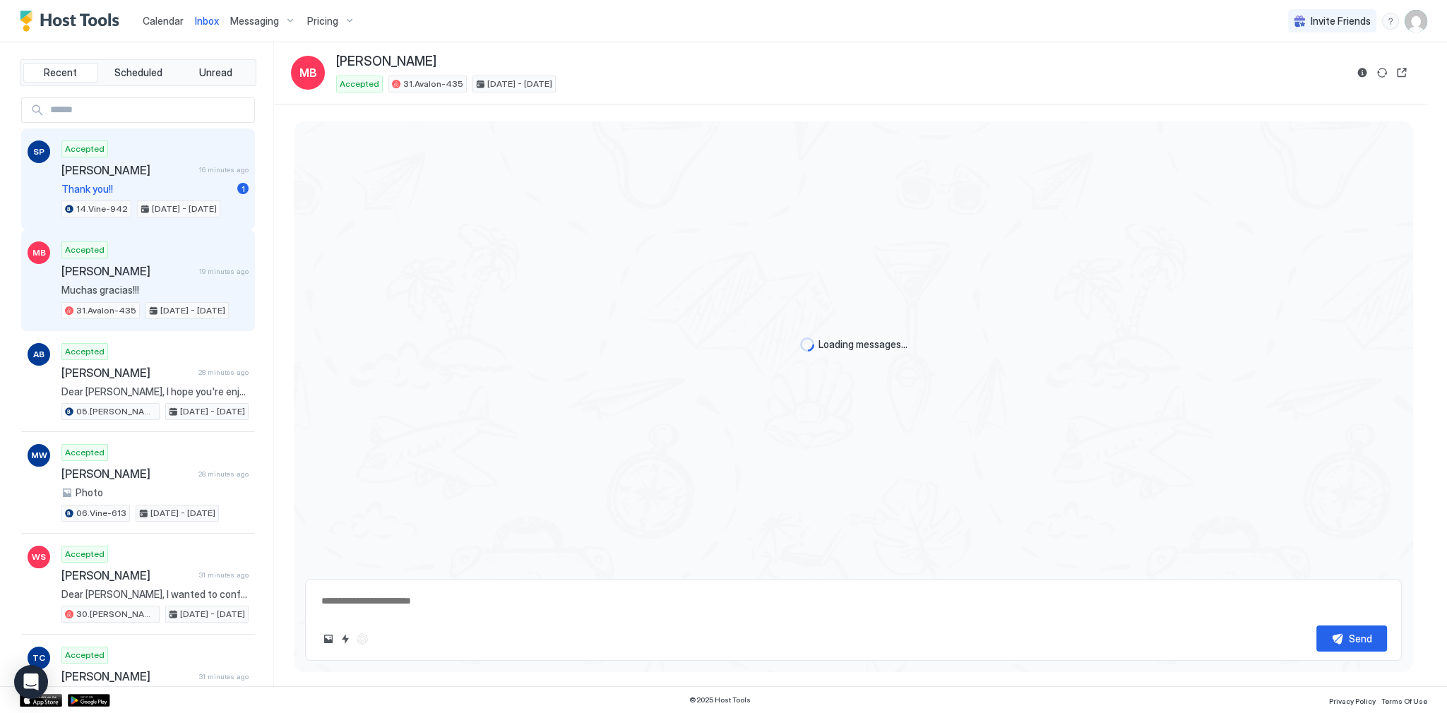
click at [155, 175] on span "[PERSON_NAME]" at bounding box center [127, 170] width 132 height 14
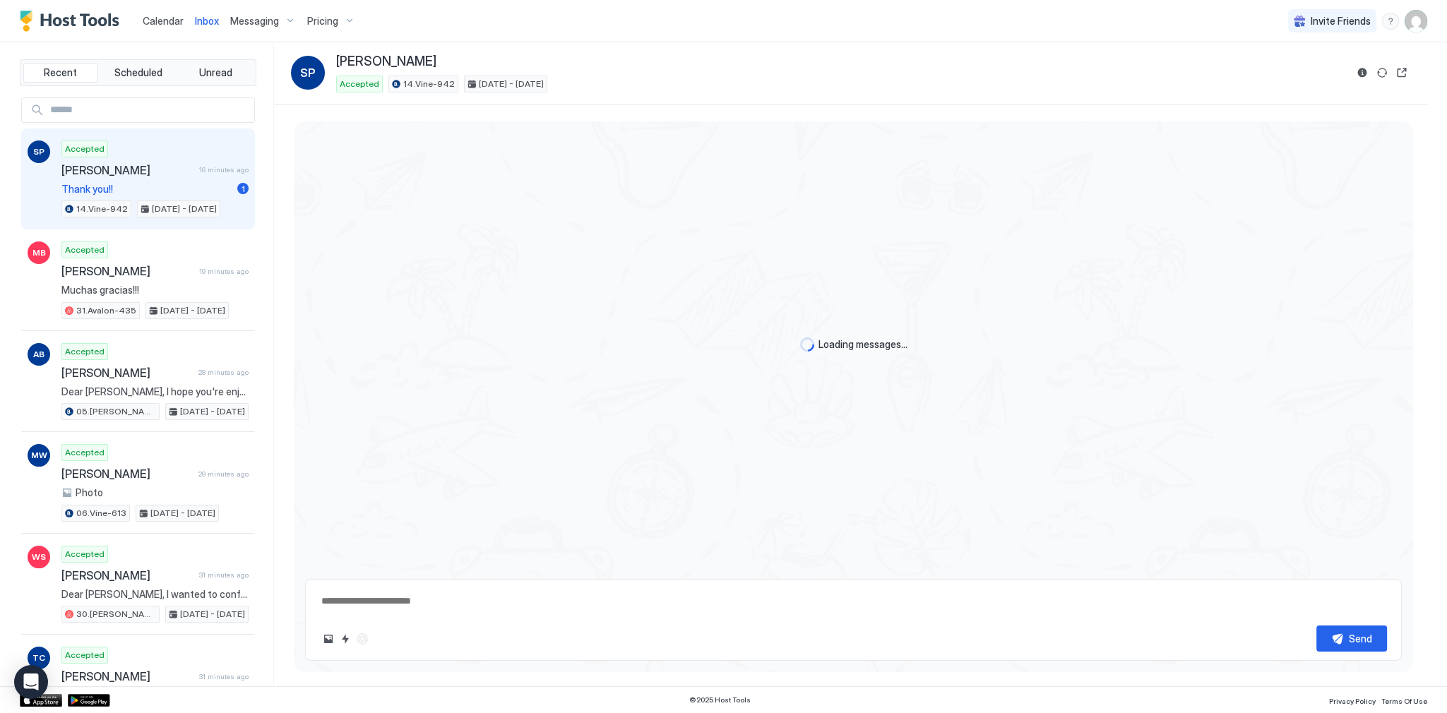
scroll to position [921, 0]
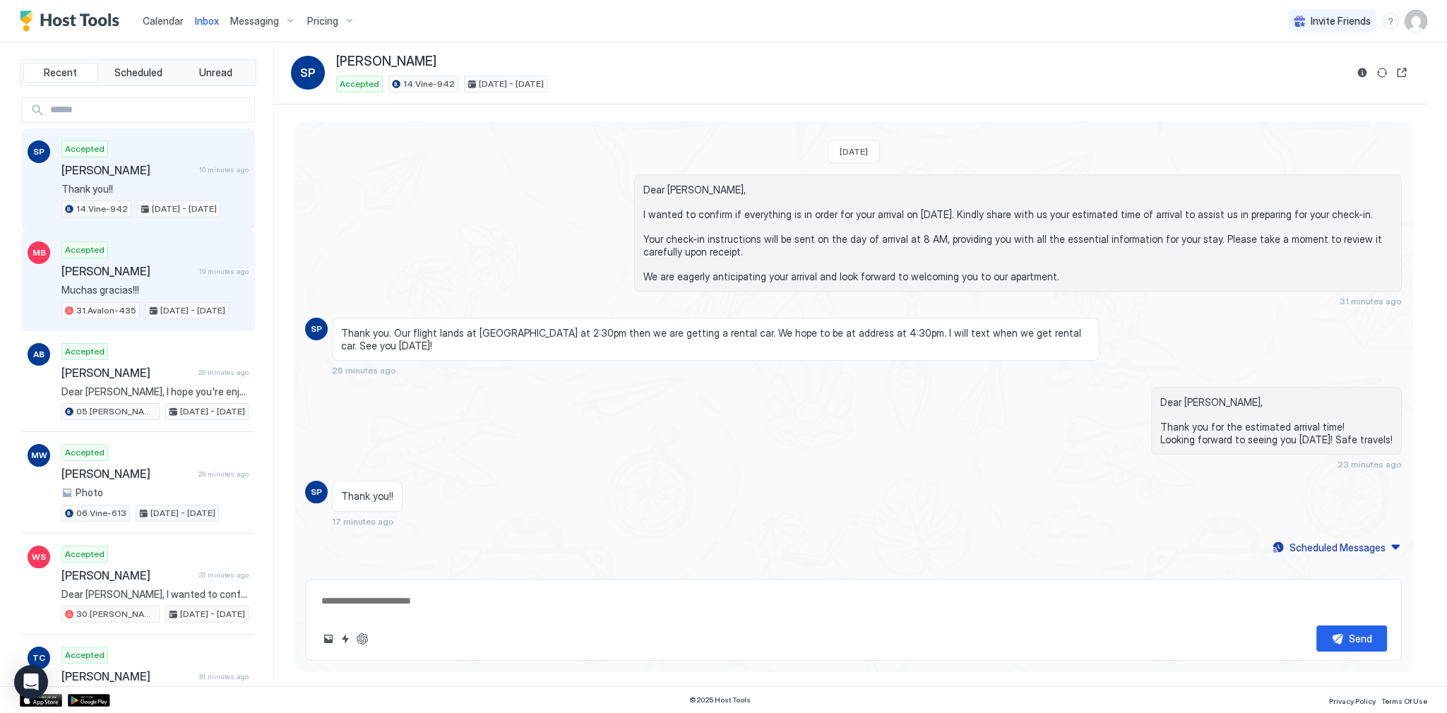
click at [174, 265] on span "[PERSON_NAME]" at bounding box center [127, 271] width 132 height 14
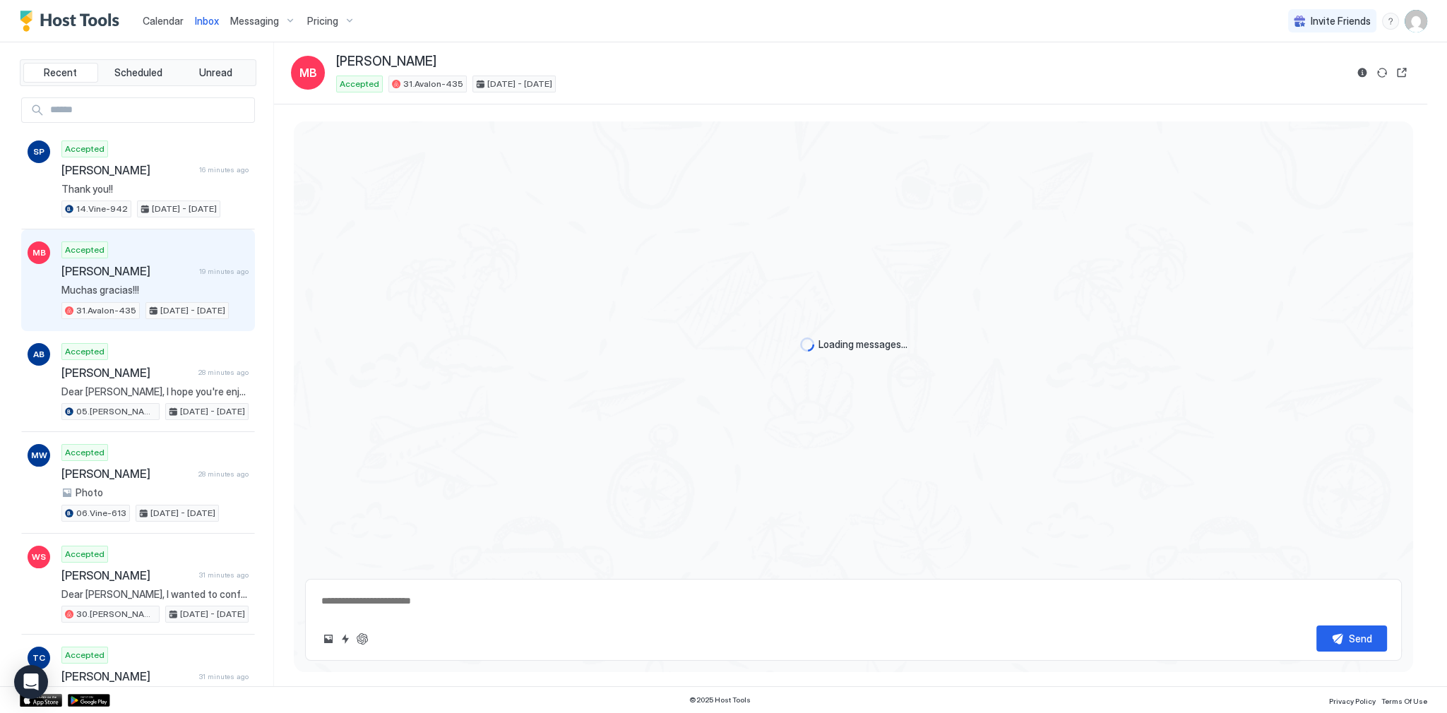
scroll to position [2615, 0]
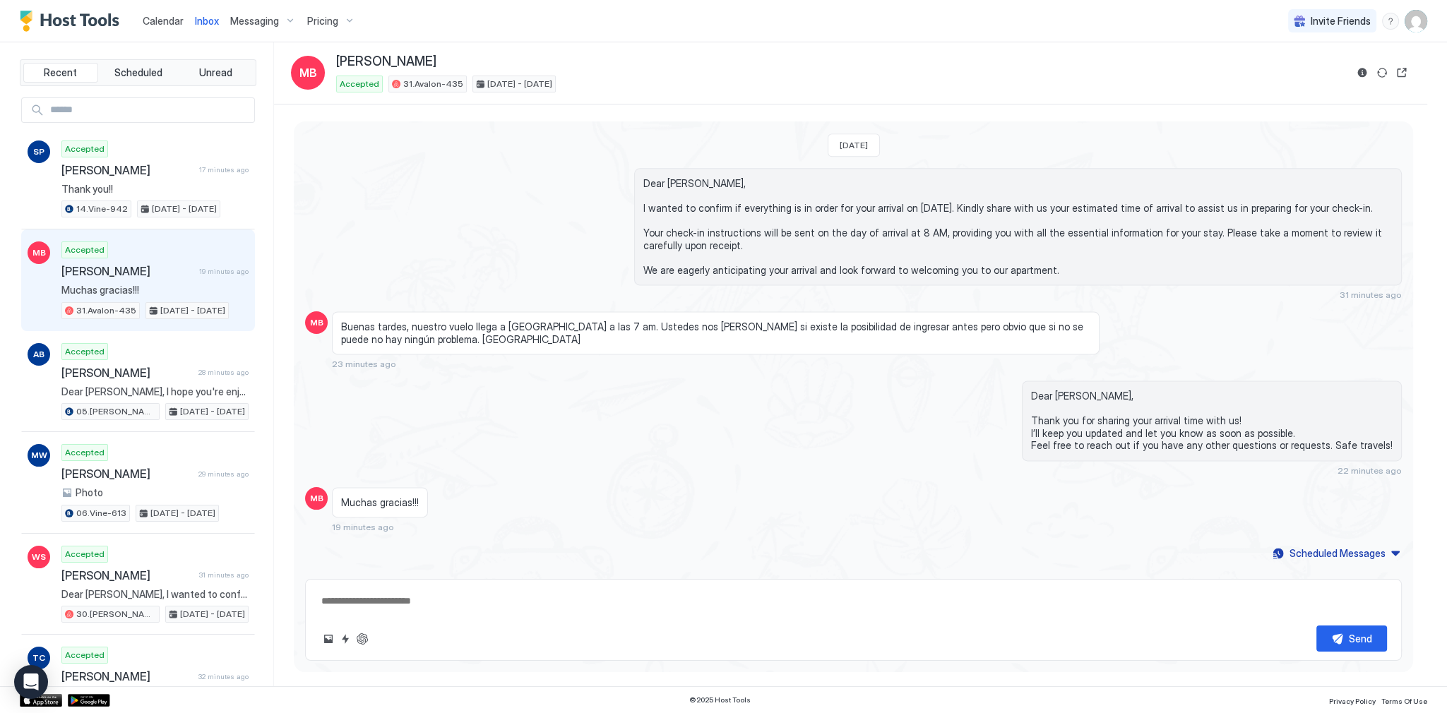
type textarea "*"
click at [171, 34] on div "Calendar" at bounding box center [163, 21] width 52 height 26
click at [167, 19] on span "Calendar" at bounding box center [163, 21] width 41 height 12
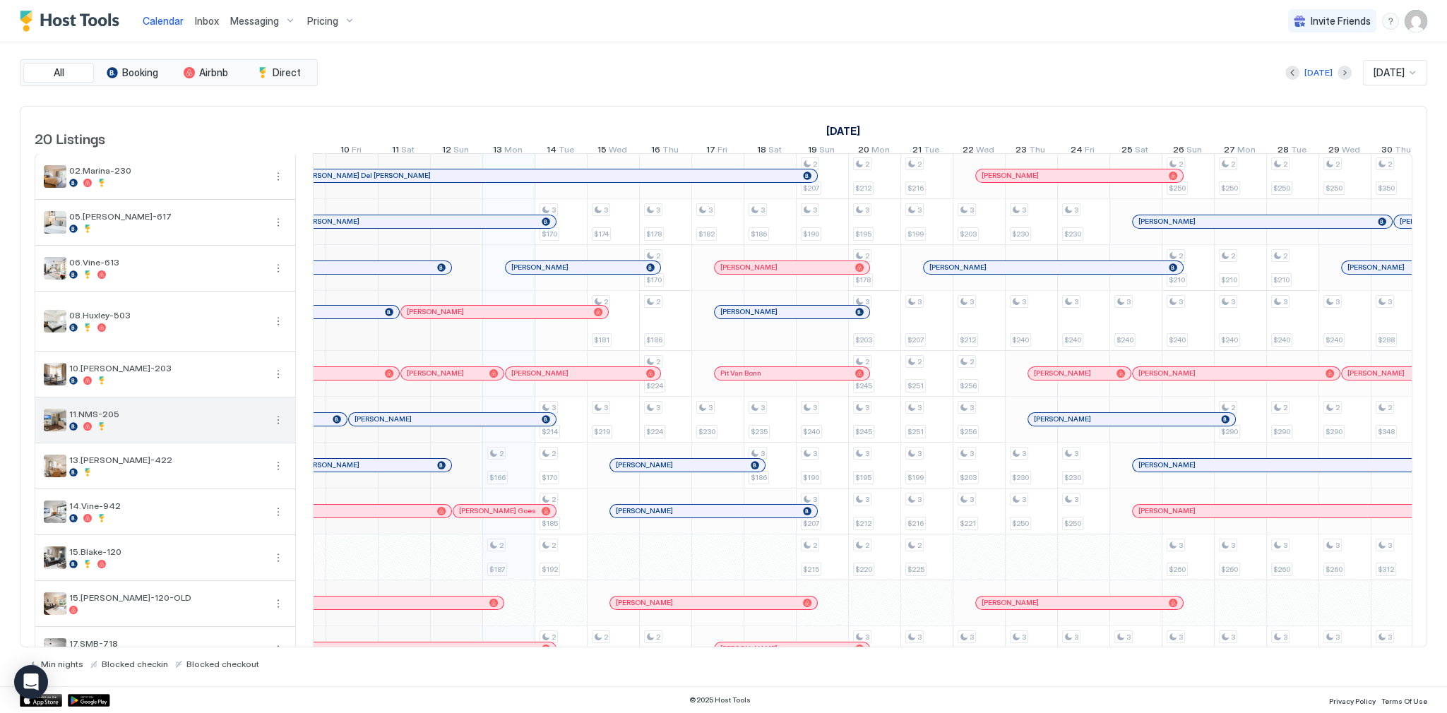
scroll to position [0, 615]
click at [579, 79] on div "[DATE] [DATE]" at bounding box center [874, 72] width 1106 height 25
click at [650, 96] on div "All Booking Airbnb Direct [DATE] [DATE] 20 Listings [DATE] [DATE] [DATE] 28 Sun…" at bounding box center [723, 364] width 1407 height 610
click at [239, 28] on div "Messaging" at bounding box center [262, 21] width 77 height 24
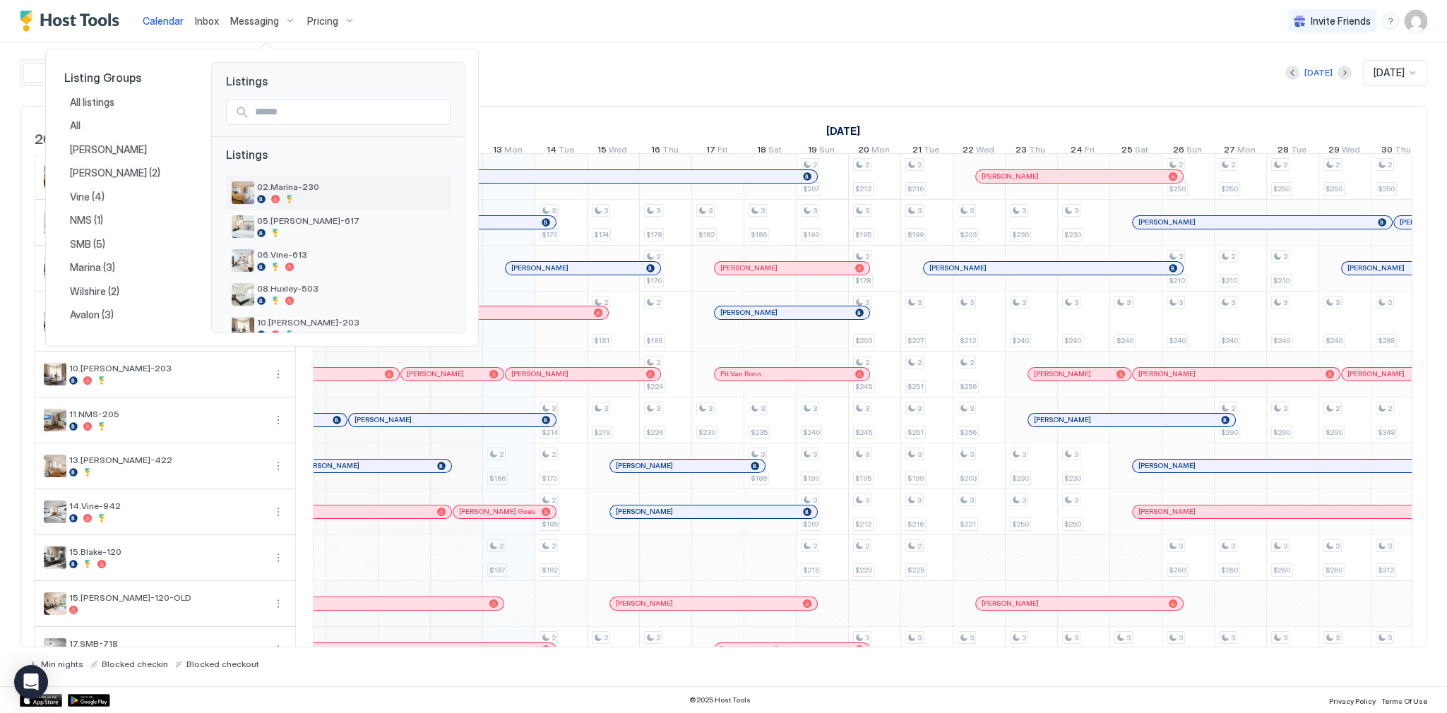
scroll to position [0, 0]
click at [309, 260] on span "06.Vine-613" at bounding box center [351, 258] width 188 height 11
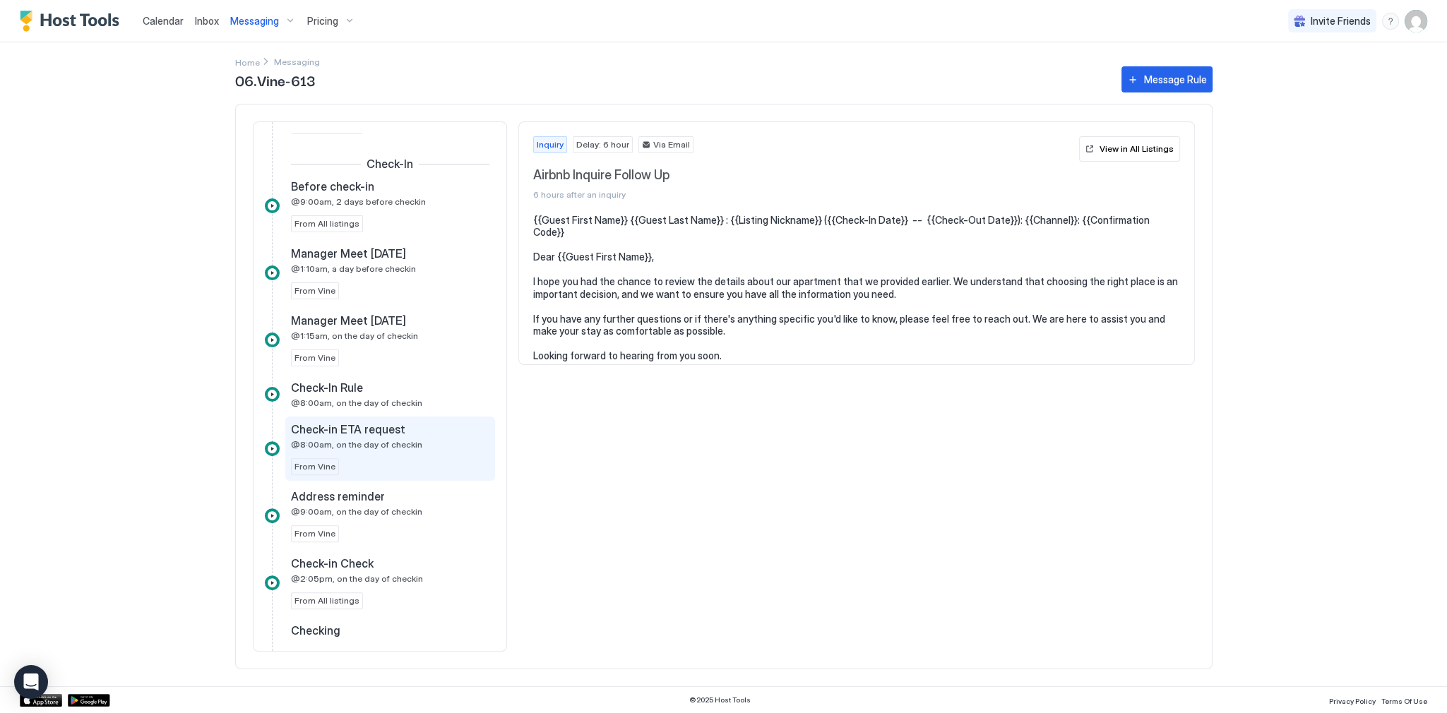
scroll to position [621, 0]
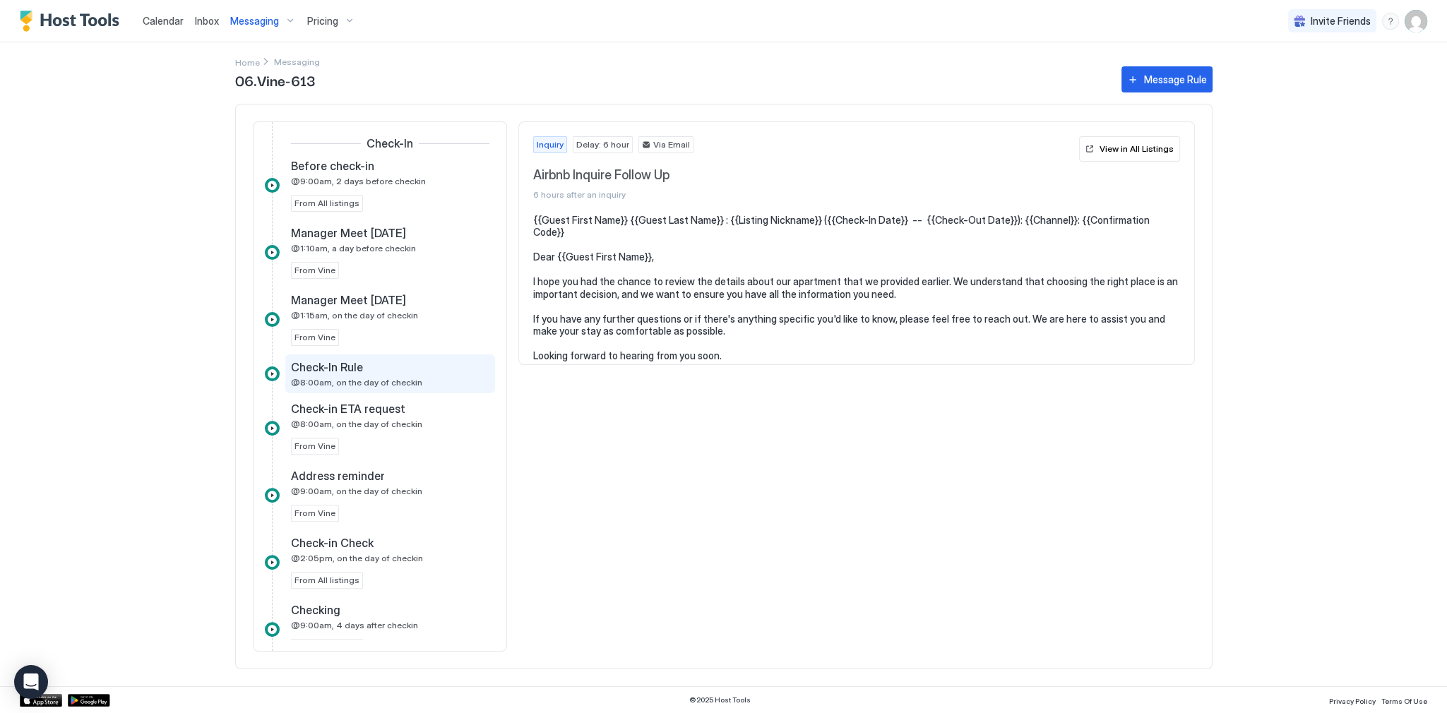
click at [373, 367] on div "Check-In Rule" at bounding box center [380, 367] width 179 height 14
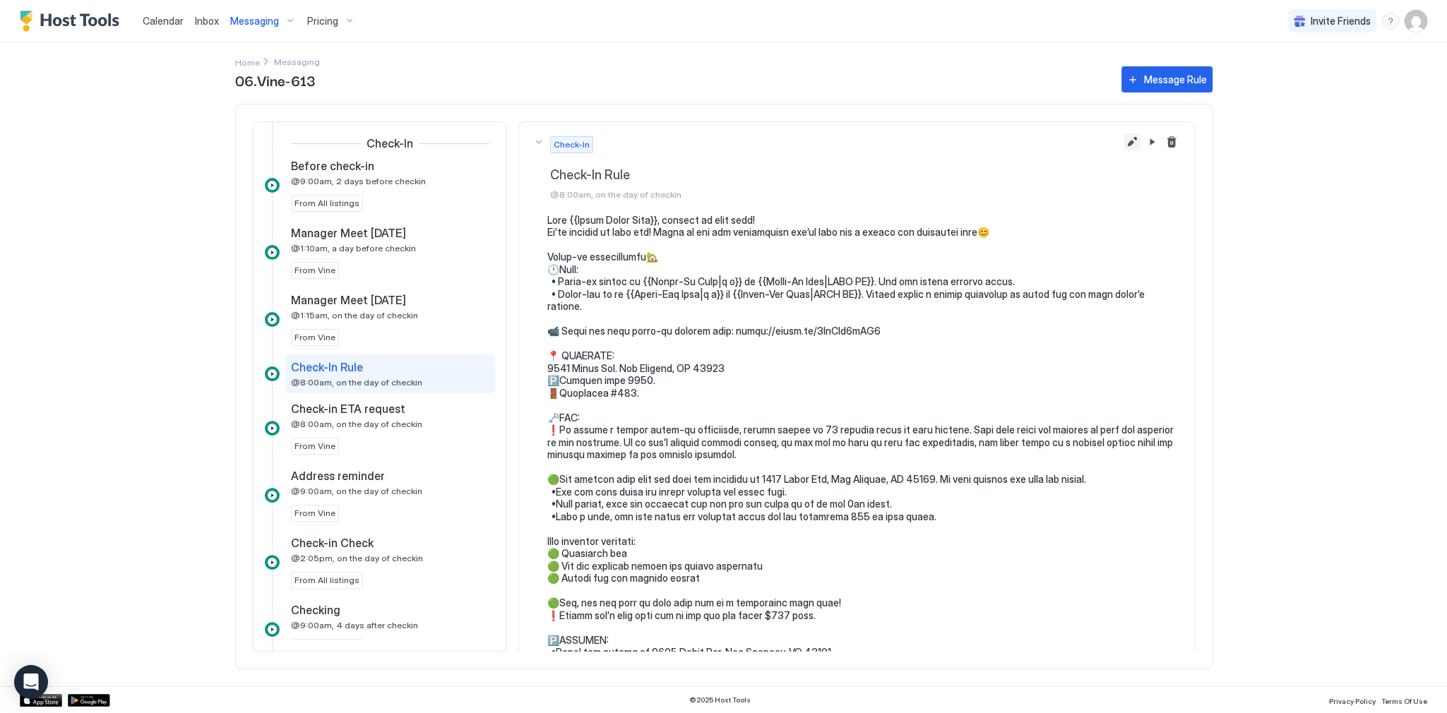
click at [1123, 144] on button "Edit message rule" at bounding box center [1131, 141] width 17 height 17
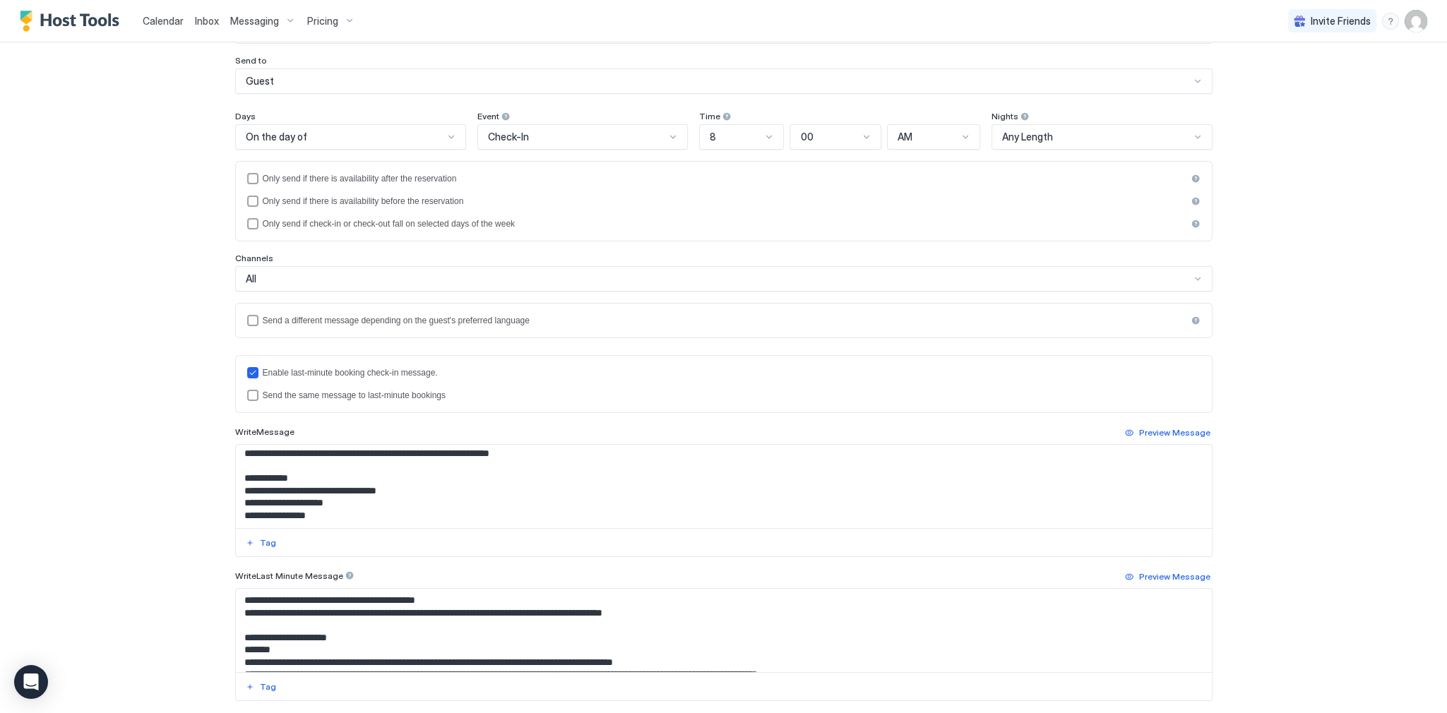
scroll to position [113, 0]
click at [265, 393] on div "Send the same message to last-minute bookings" at bounding box center [732, 395] width 938 height 10
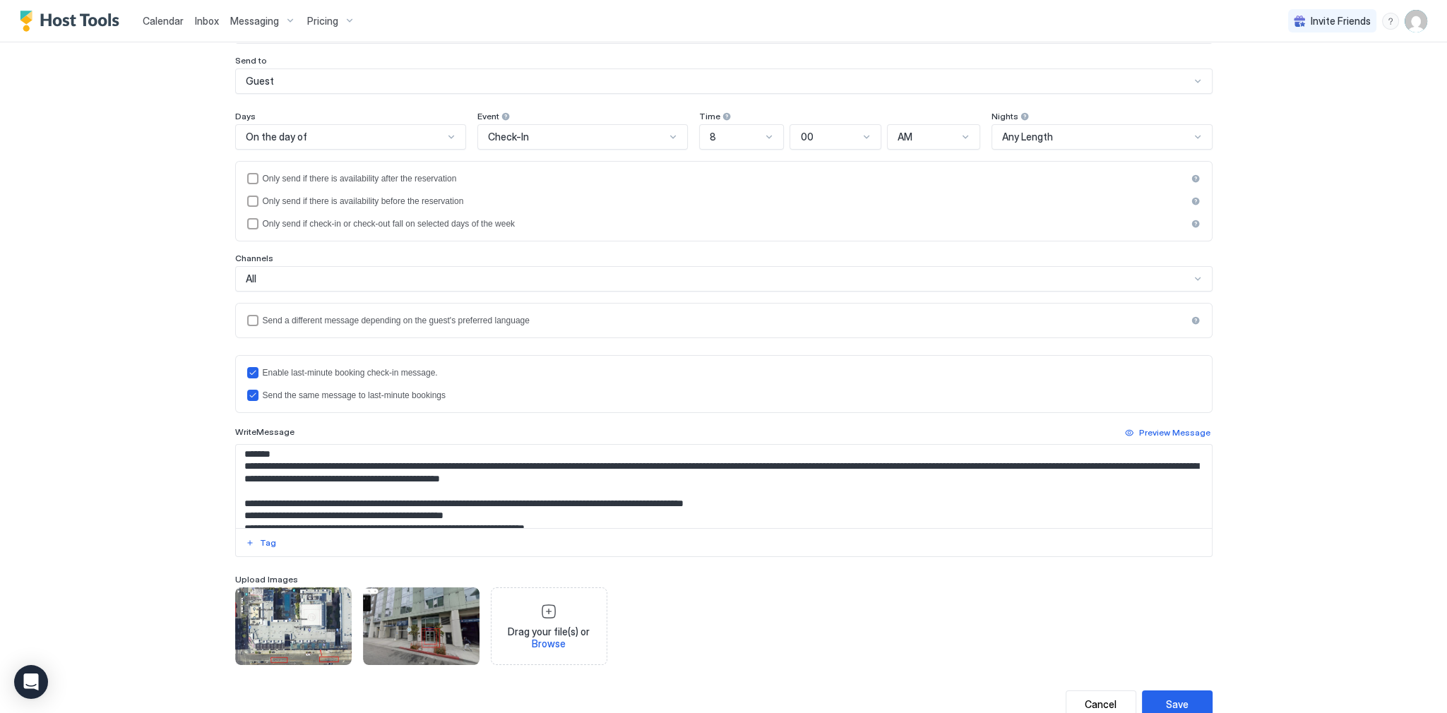
scroll to position [226, 0]
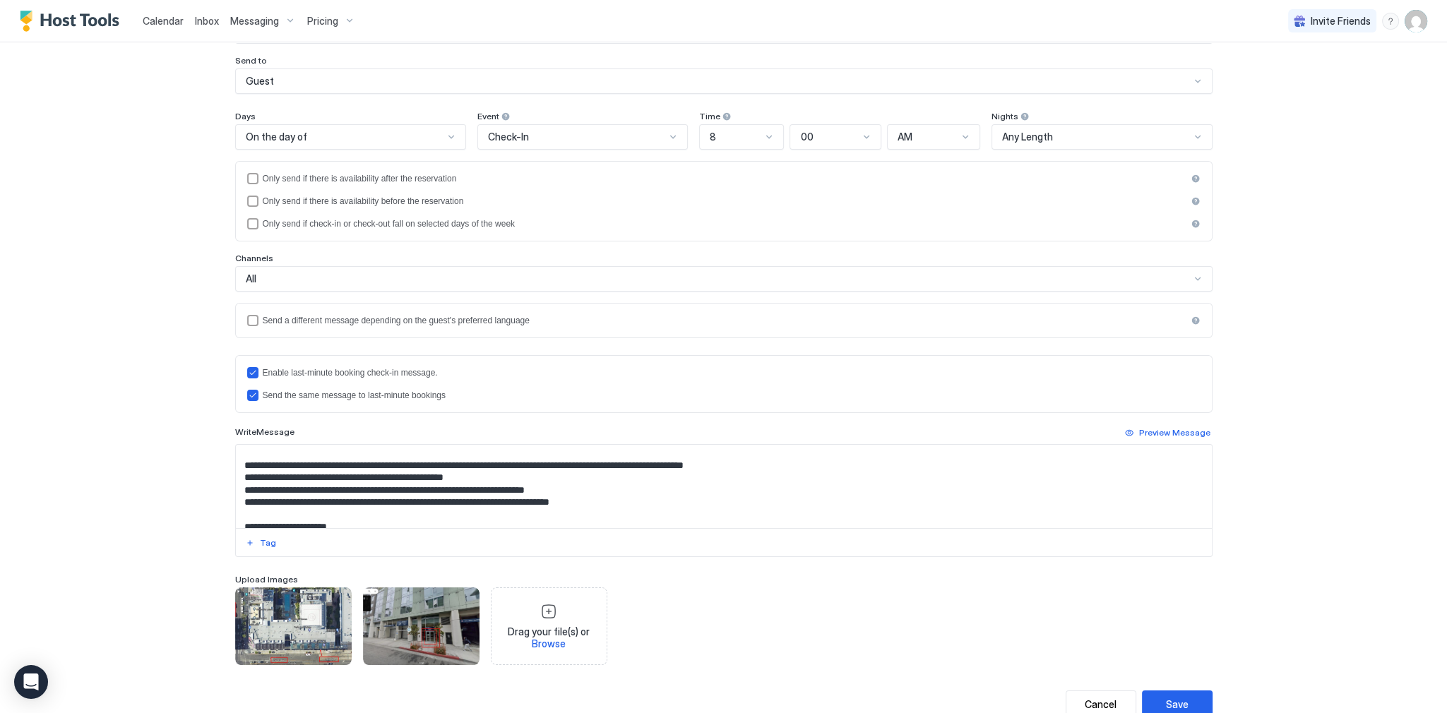
click at [460, 463] on textarea "Input Field" at bounding box center [724, 486] width 976 height 83
click at [469, 458] on textarea "To enrich screen reader interactions, please activate Accessibility in Grammarl…" at bounding box center [724, 486] width 976 height 83
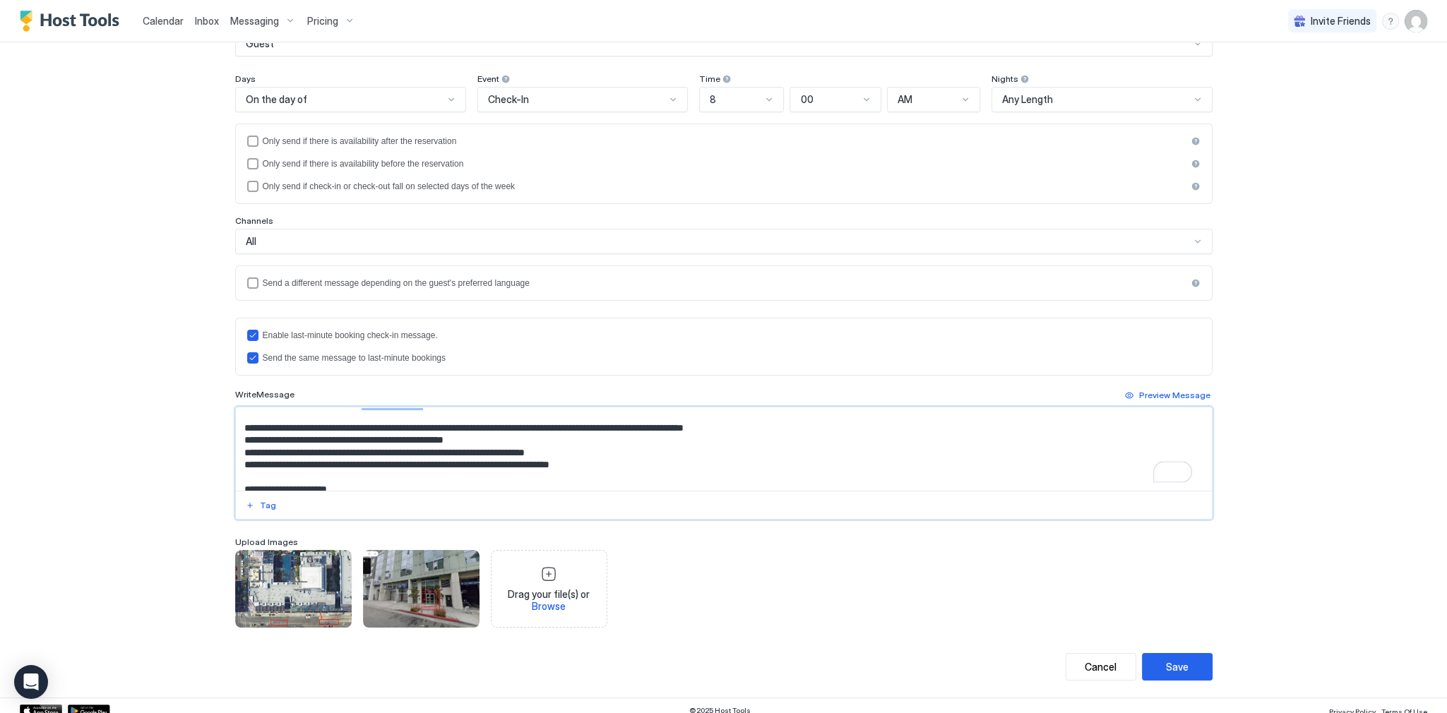
scroll to position [157, 0]
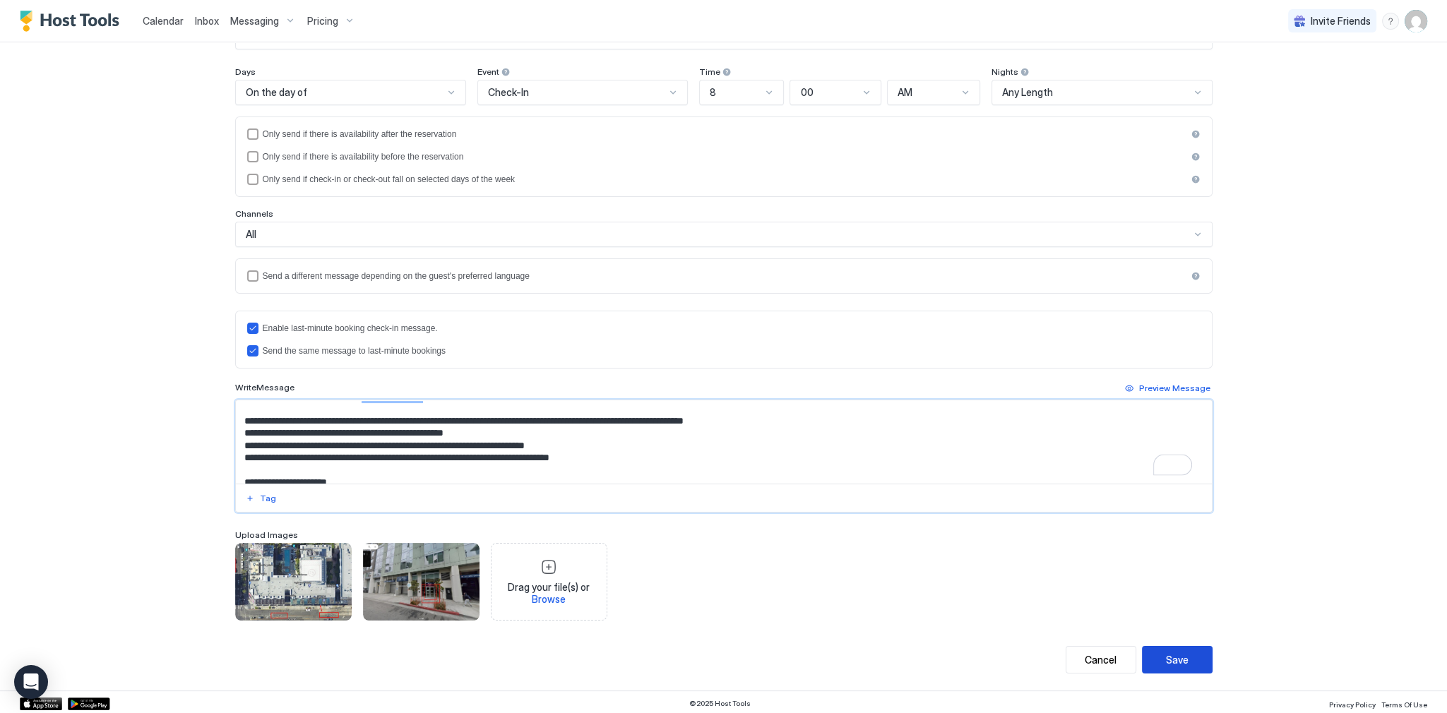
type textarea "**********"
click at [1170, 666] on button "Save" at bounding box center [1177, 660] width 71 height 28
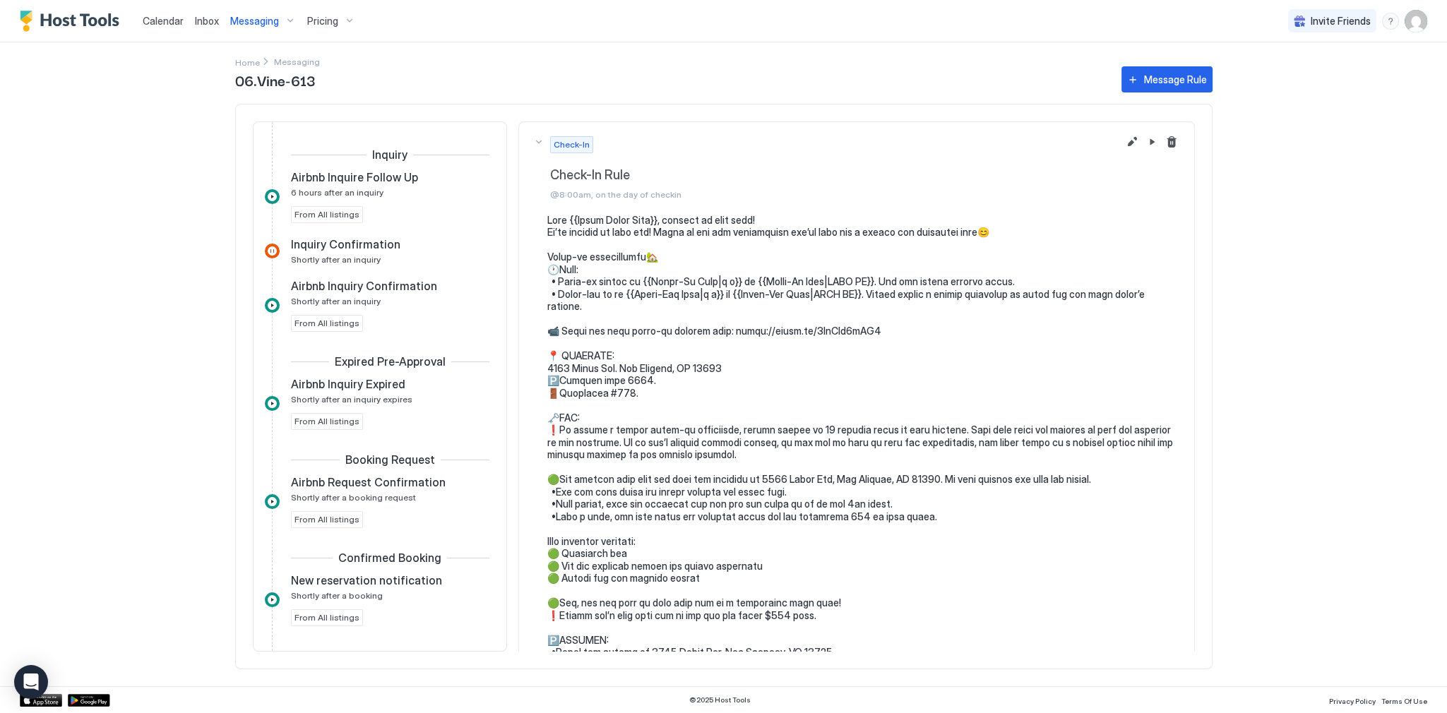
scroll to position [606, 0]
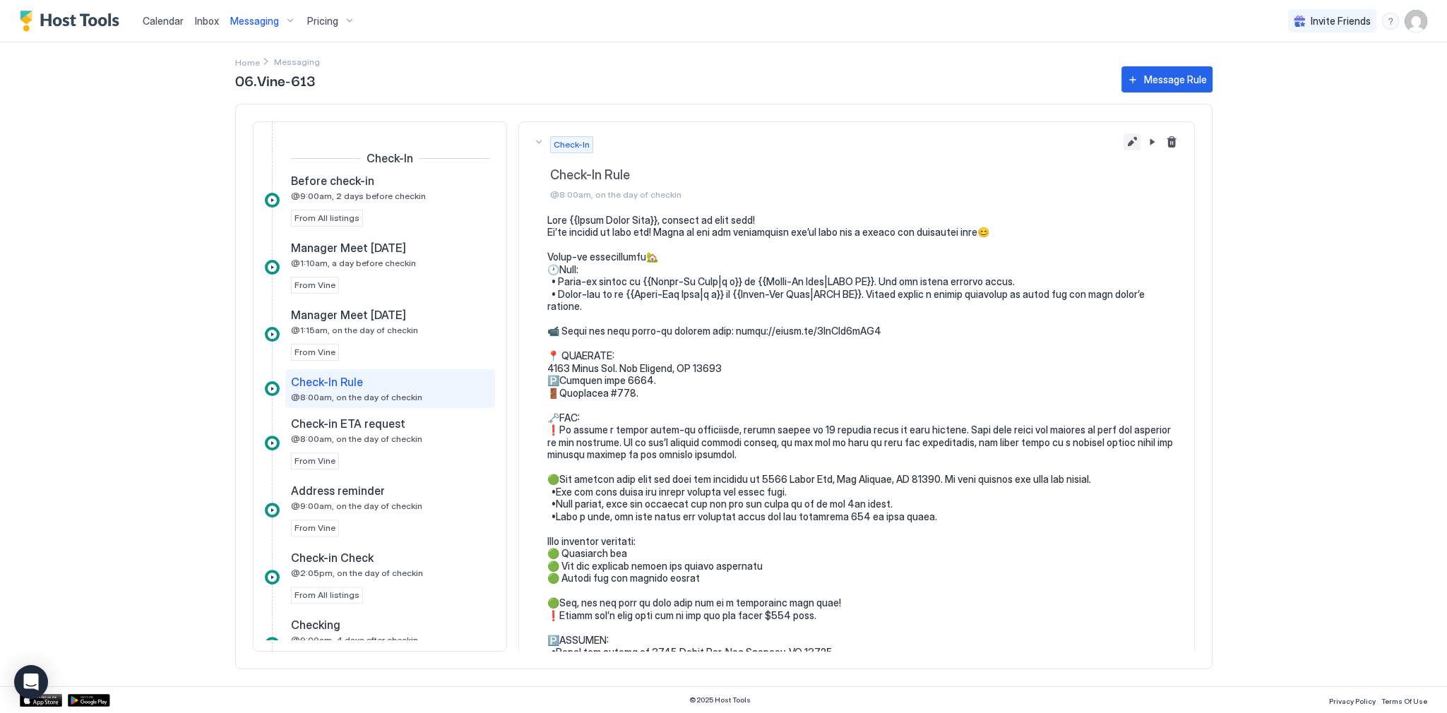
click at [1123, 144] on button "Edit message rule" at bounding box center [1131, 141] width 17 height 17
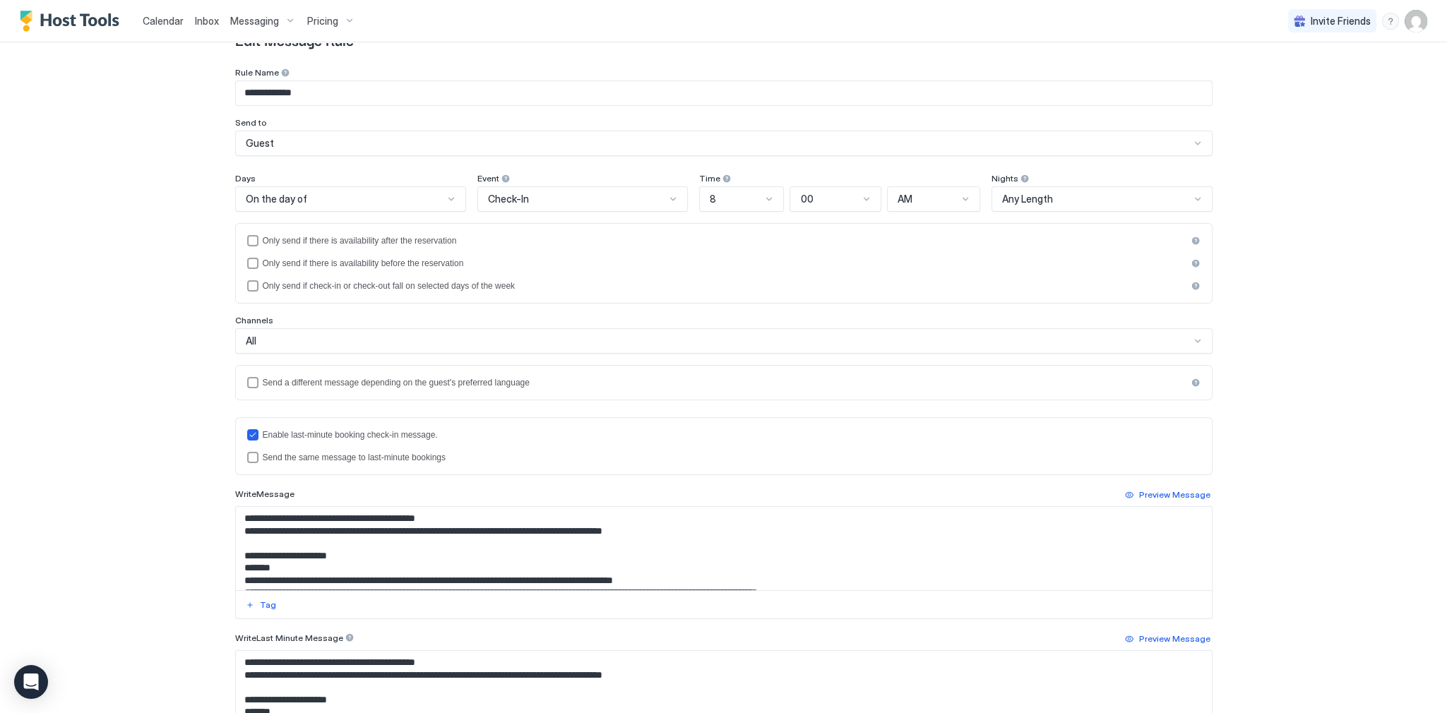
scroll to position [56, 0]
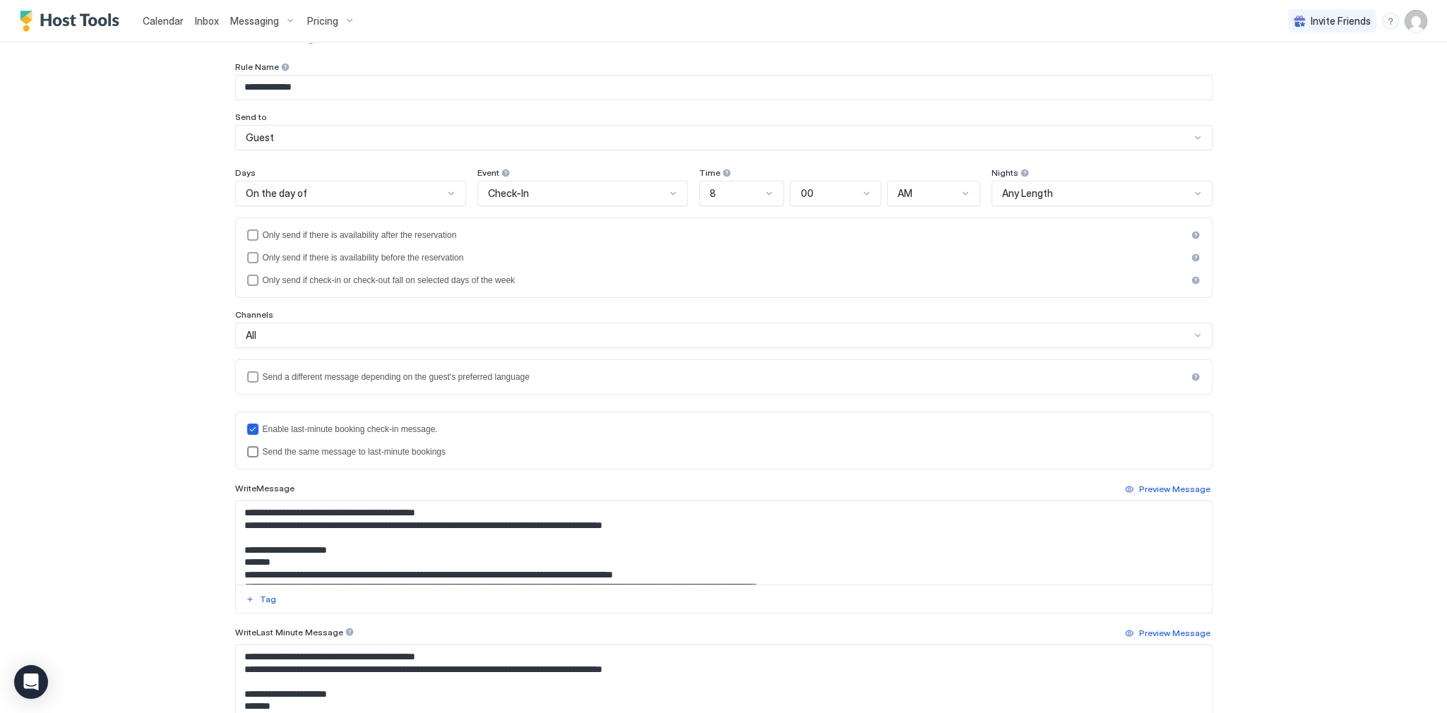
drag, startPoint x: 318, startPoint y: 449, endPoint x: 489, endPoint y: 519, distance: 184.6
click at [319, 449] on div "Send the same message to last-minute bookings" at bounding box center [732, 452] width 938 height 10
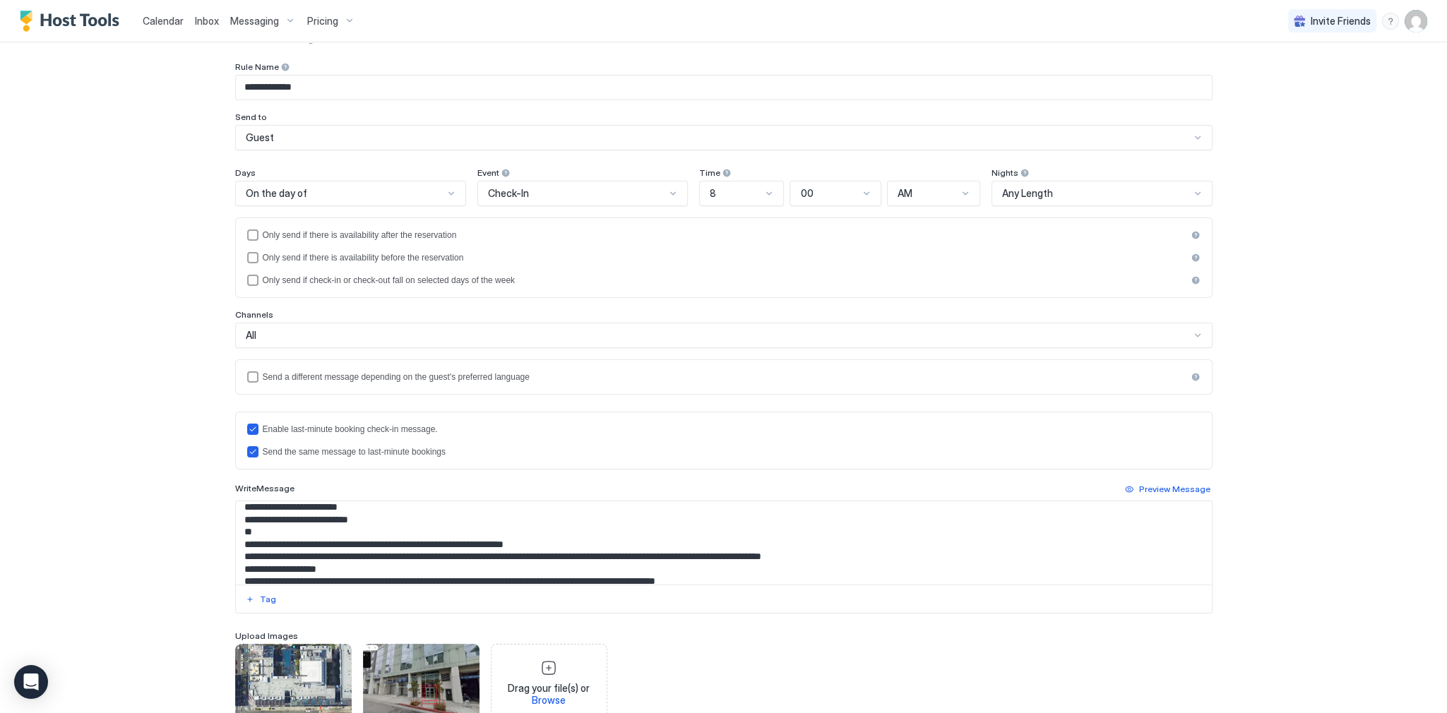
scroll to position [508, 0]
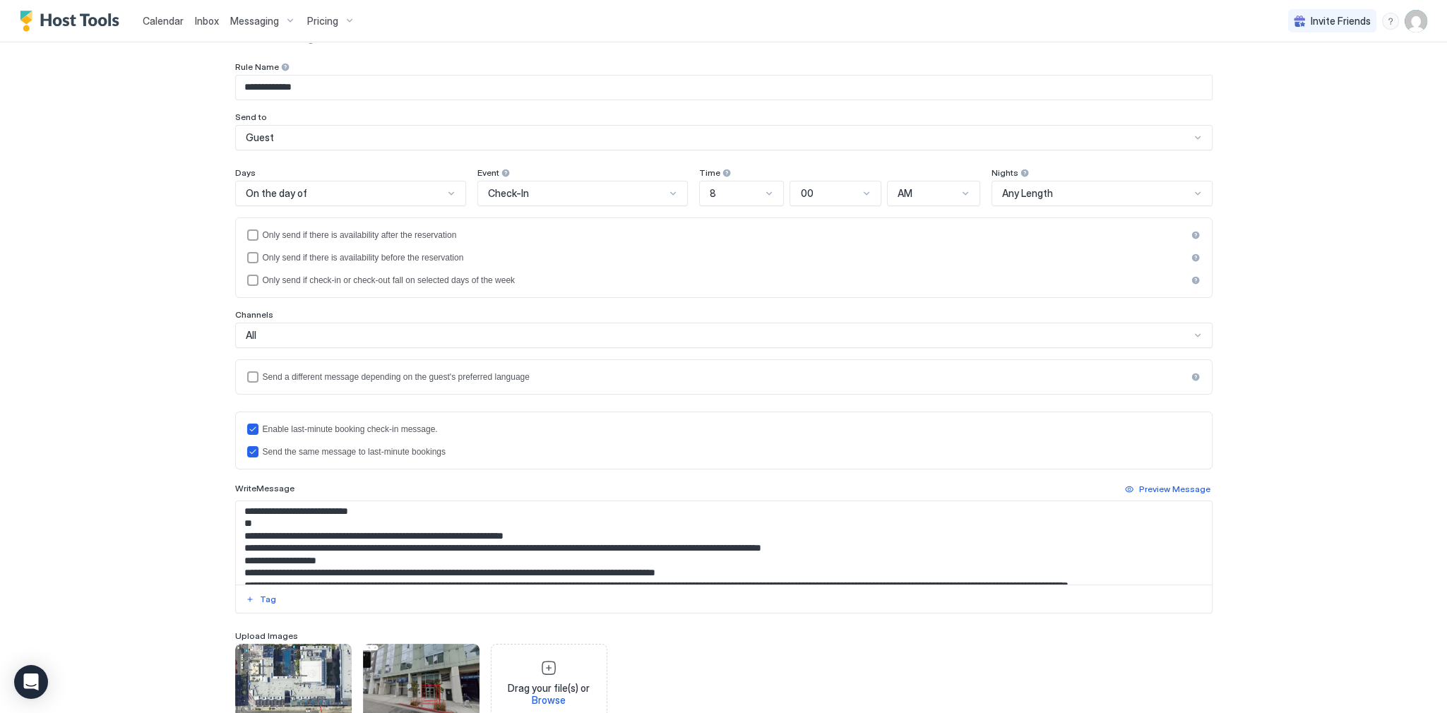
click at [1400, 361] on div "**********" at bounding box center [723, 356] width 1447 height 713
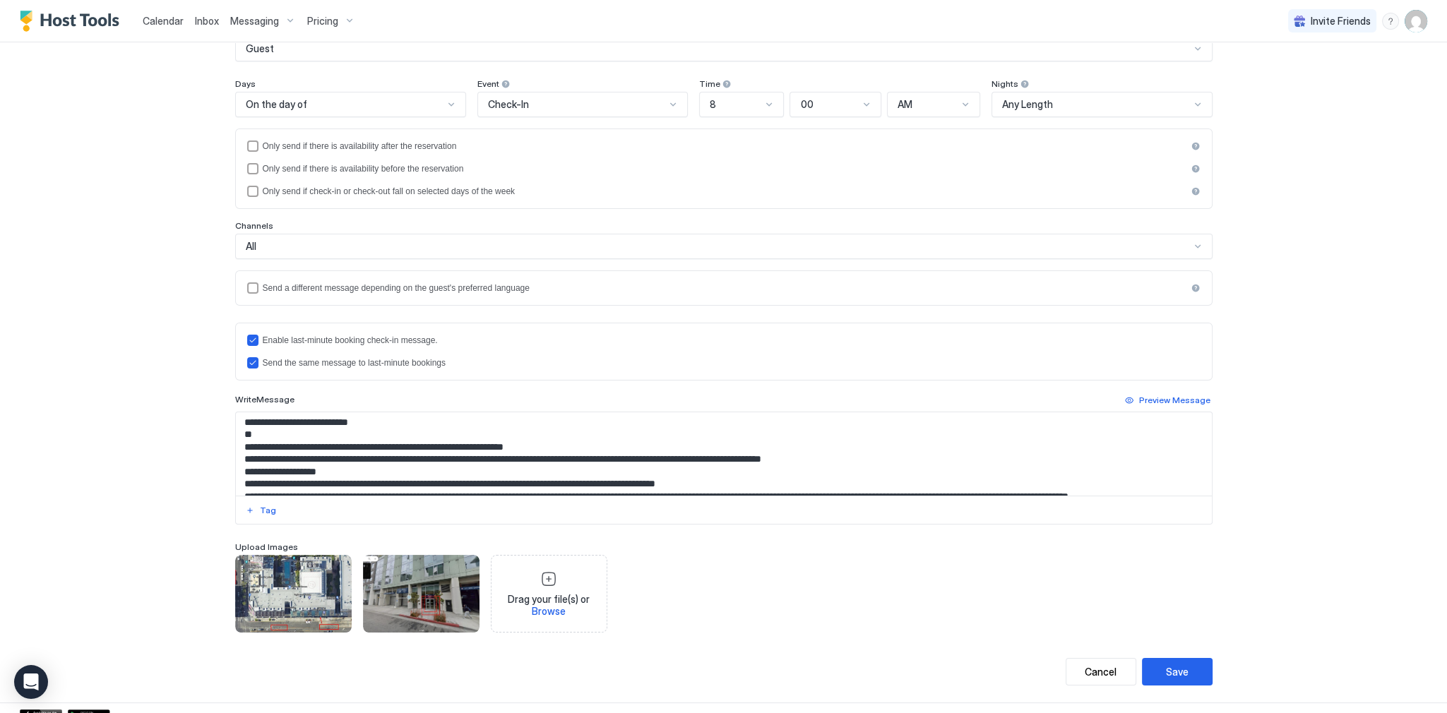
scroll to position [157, 0]
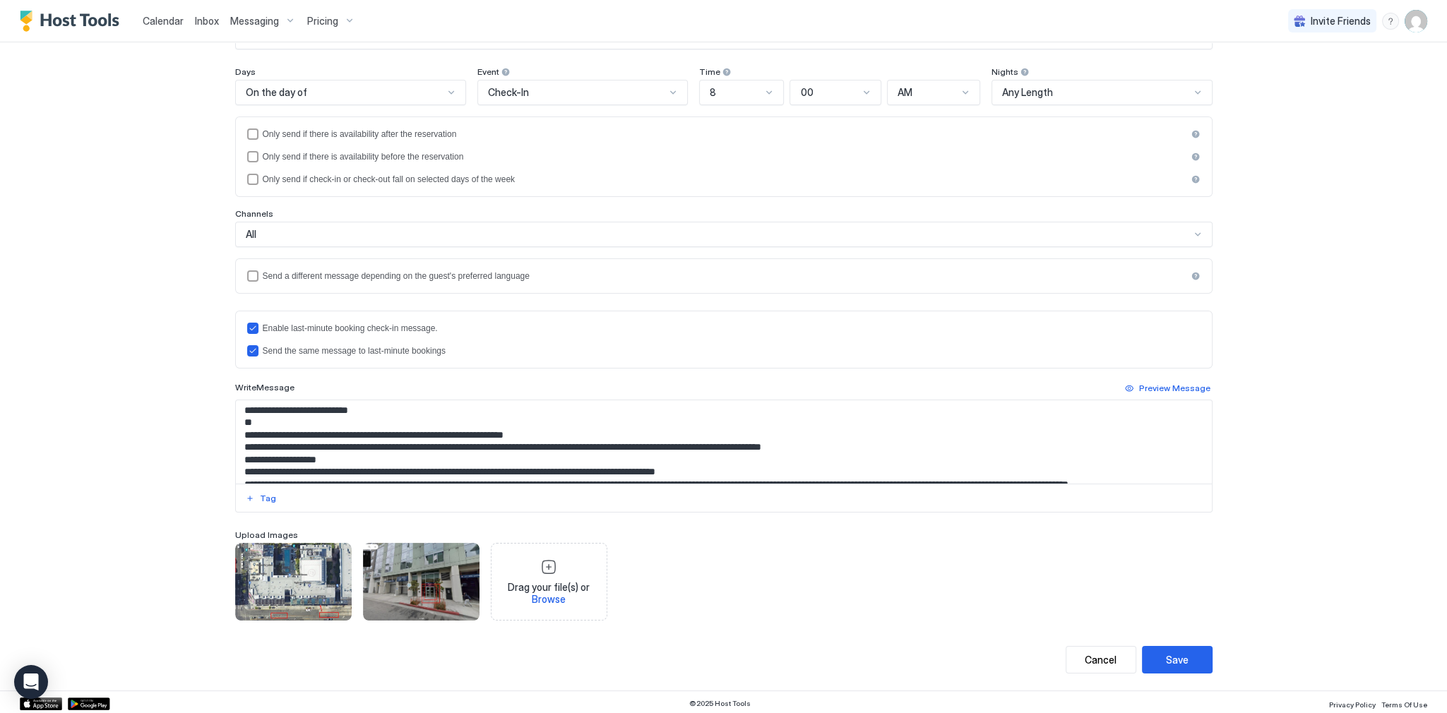
click at [1313, 446] on div "**********" at bounding box center [723, 356] width 1447 height 713
click at [100, 24] on img "Host Tools Logo" at bounding box center [73, 21] width 106 height 21
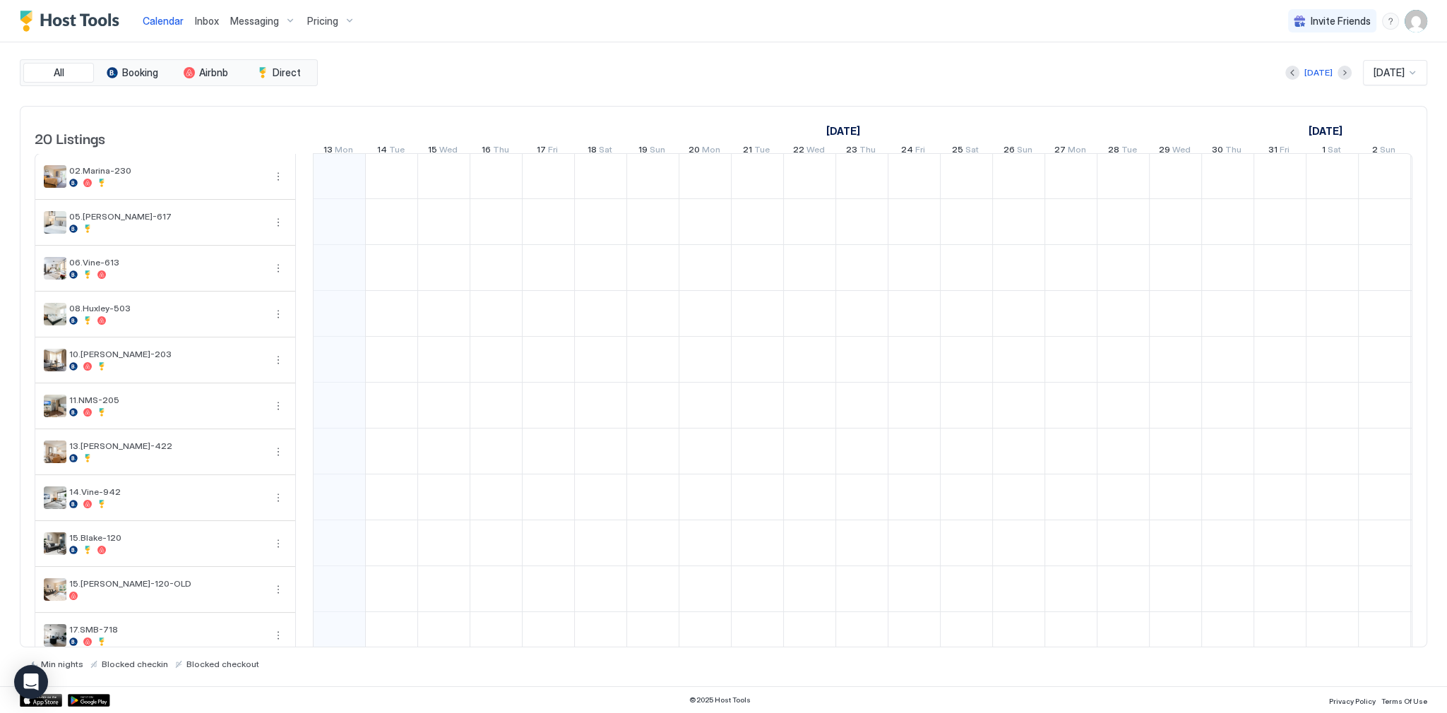
scroll to position [0, 784]
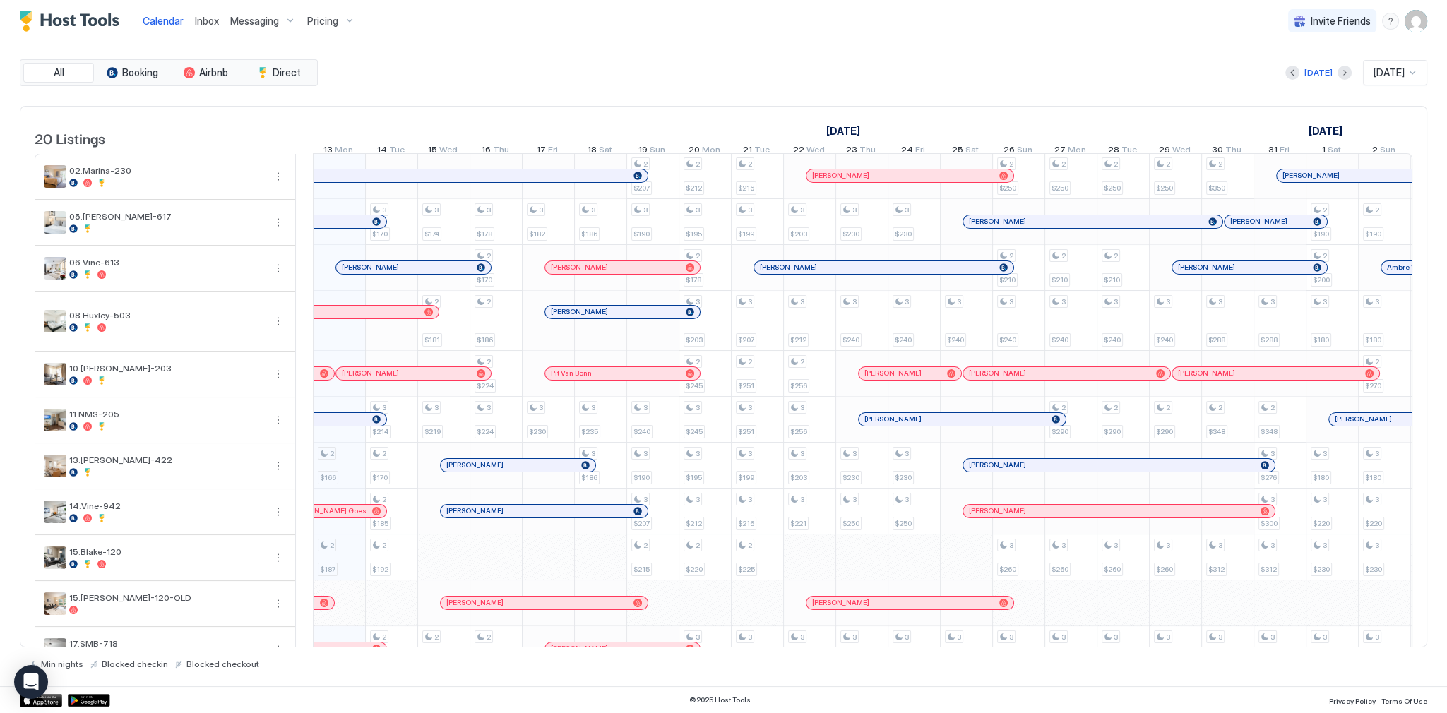
click at [546, 42] on div "All Booking Airbnb Direct [DATE] [DATE] 20 Listings [DATE] [DATE] [DATE] 28 Sun…" at bounding box center [723, 364] width 1407 height 644
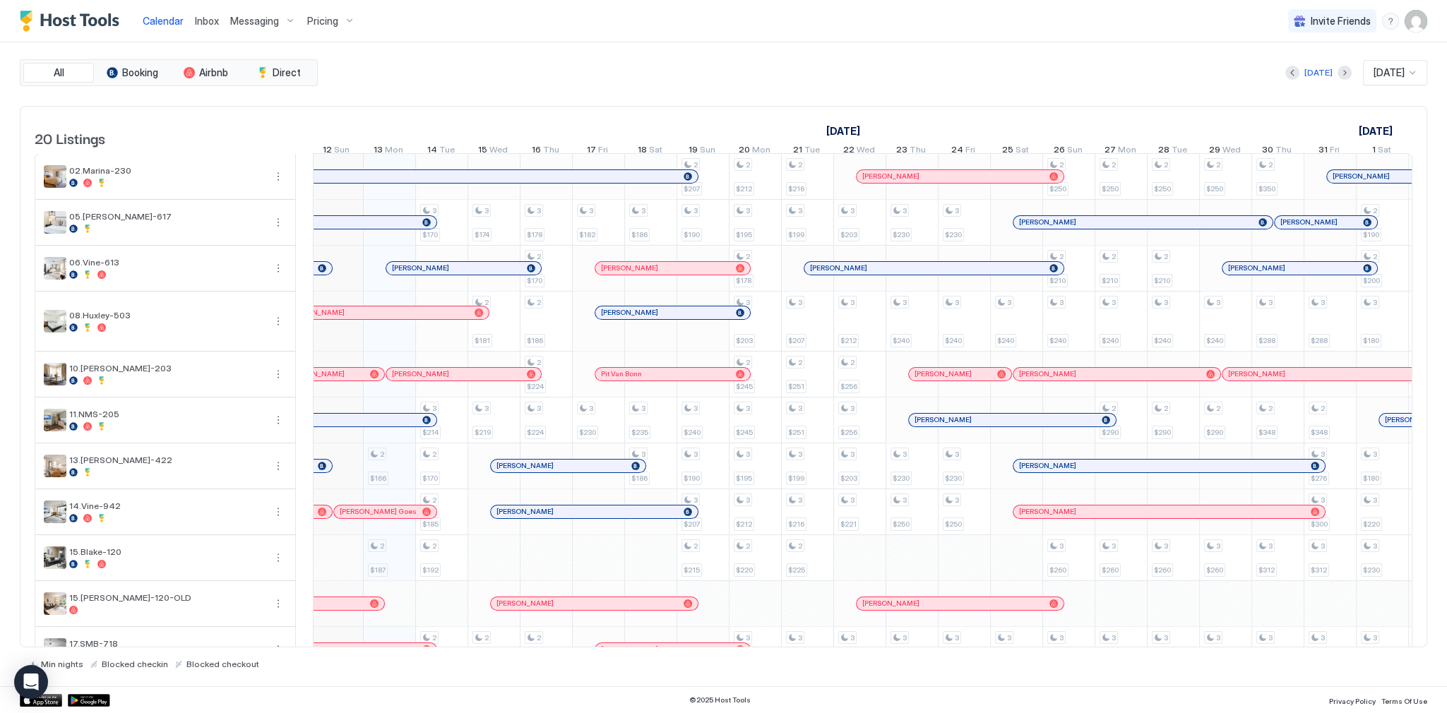
scroll to position [0, 728]
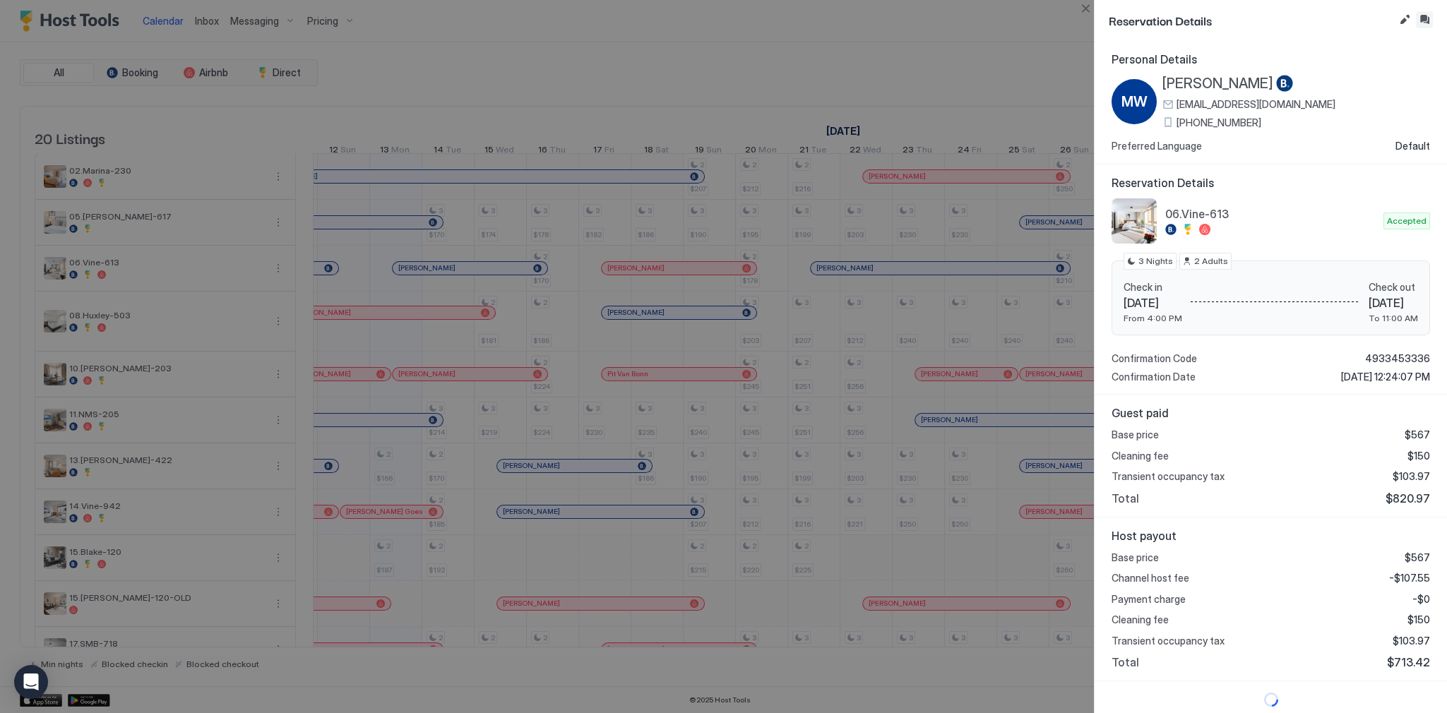
click at [1432, 23] on button "Inbox" at bounding box center [1423, 19] width 17 height 17
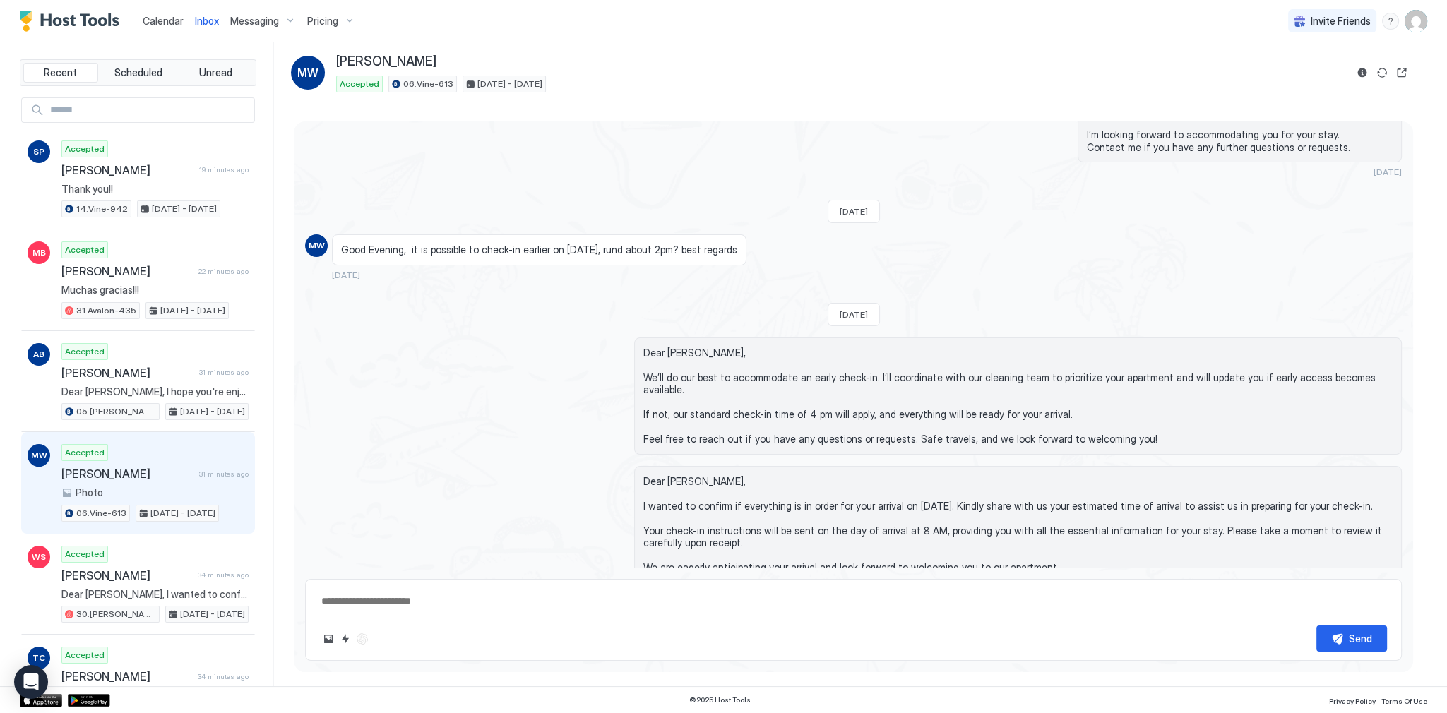
scroll to position [149, 0]
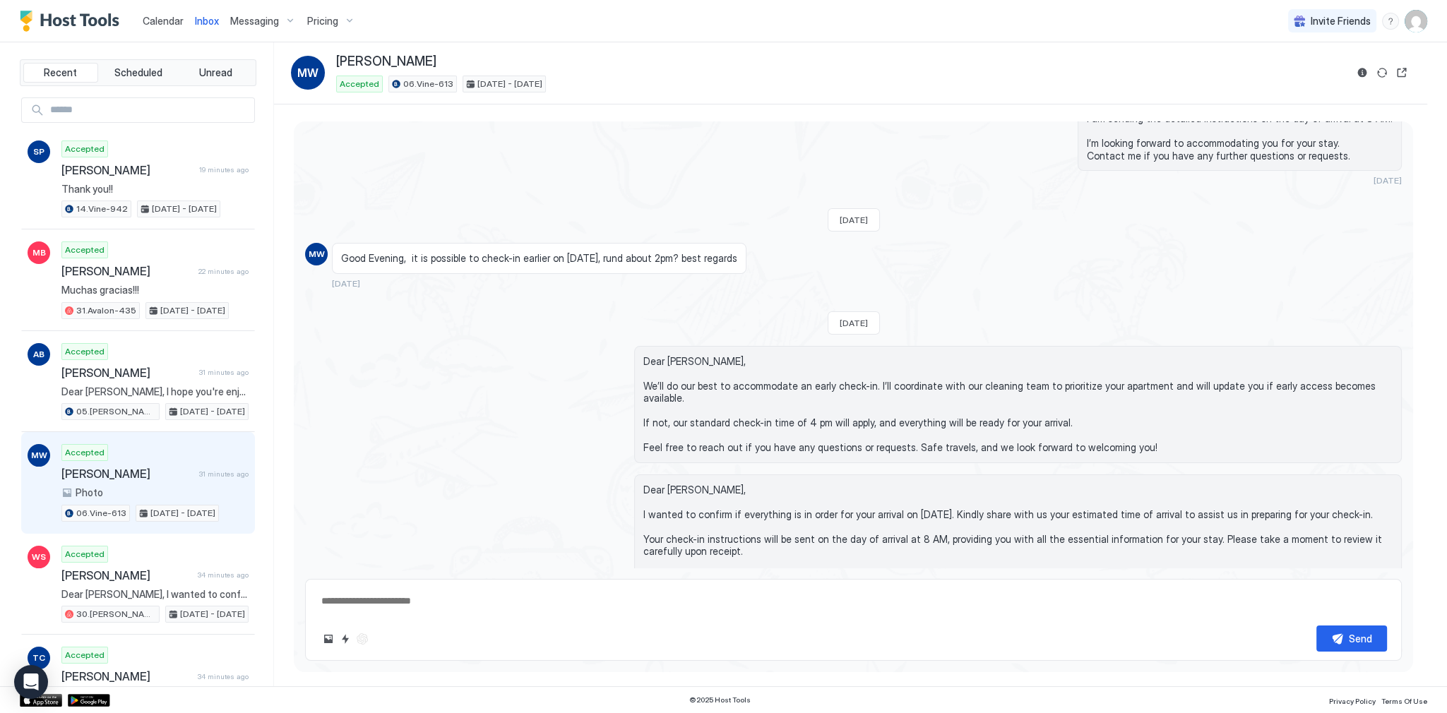
click at [649, 260] on span "Good Evening, it is possible to check-in earlier on 13th October, rund about 2p…" at bounding box center [539, 258] width 396 height 13
click at [830, 349] on div "Dear Marco, We’ll do our best to accommodate an early check-in. I’ll coordinate…" at bounding box center [1017, 404] width 767 height 117
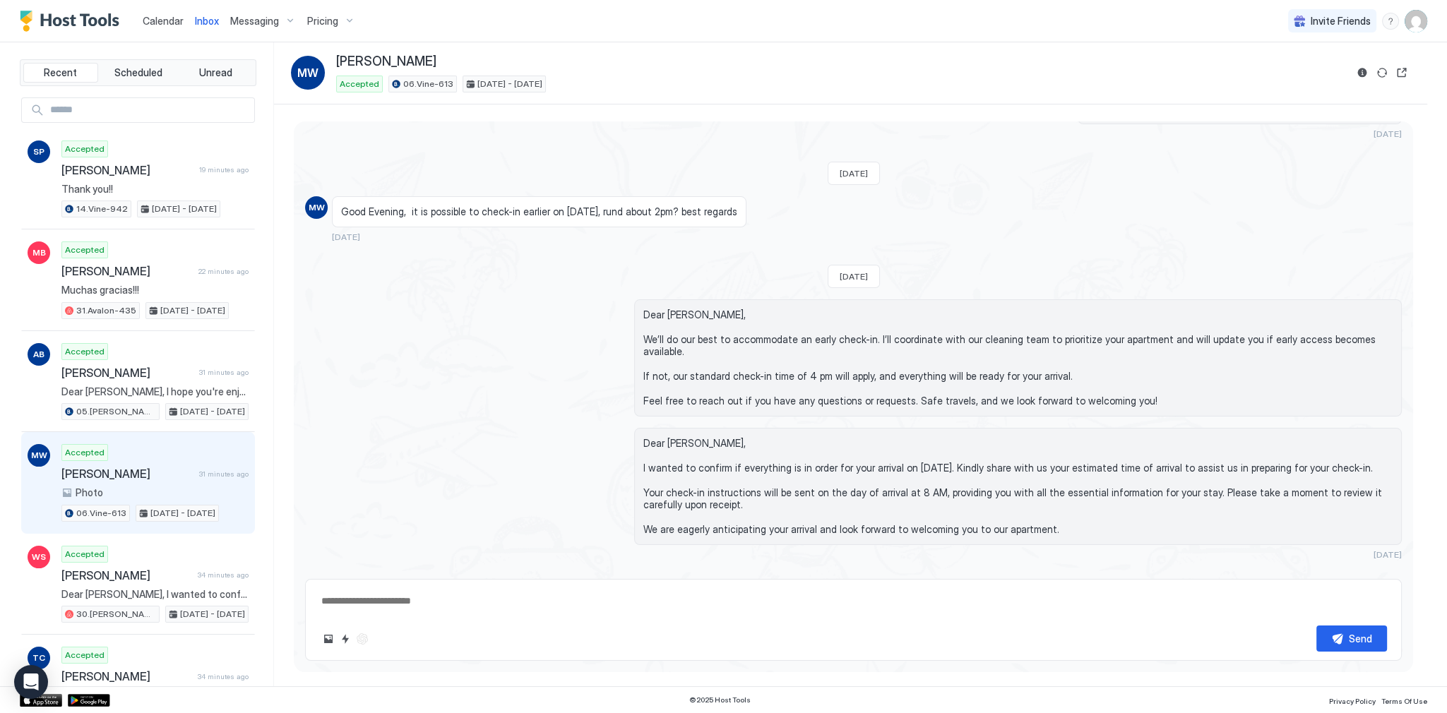
scroll to position [205, 0]
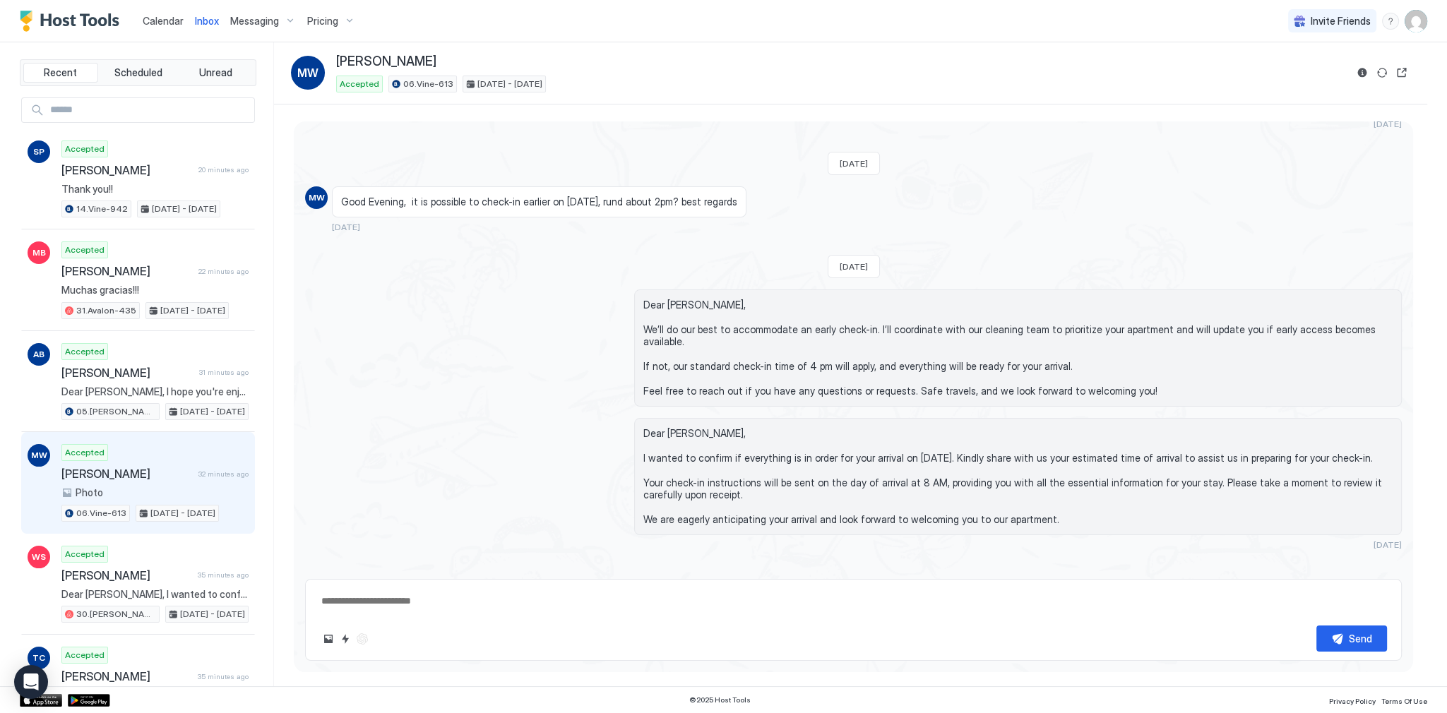
click at [595, 187] on div "Good Evening, it is possible to check-in earlier on 13th October, rund about 2p…" at bounding box center [539, 201] width 414 height 31
click at [596, 200] on span "Good Evening, it is possible to check-in earlier on 13th October, rund about 2p…" at bounding box center [539, 202] width 396 height 13
click at [630, 62] on div "[PERSON_NAME]" at bounding box center [840, 62] width 1009 height 16
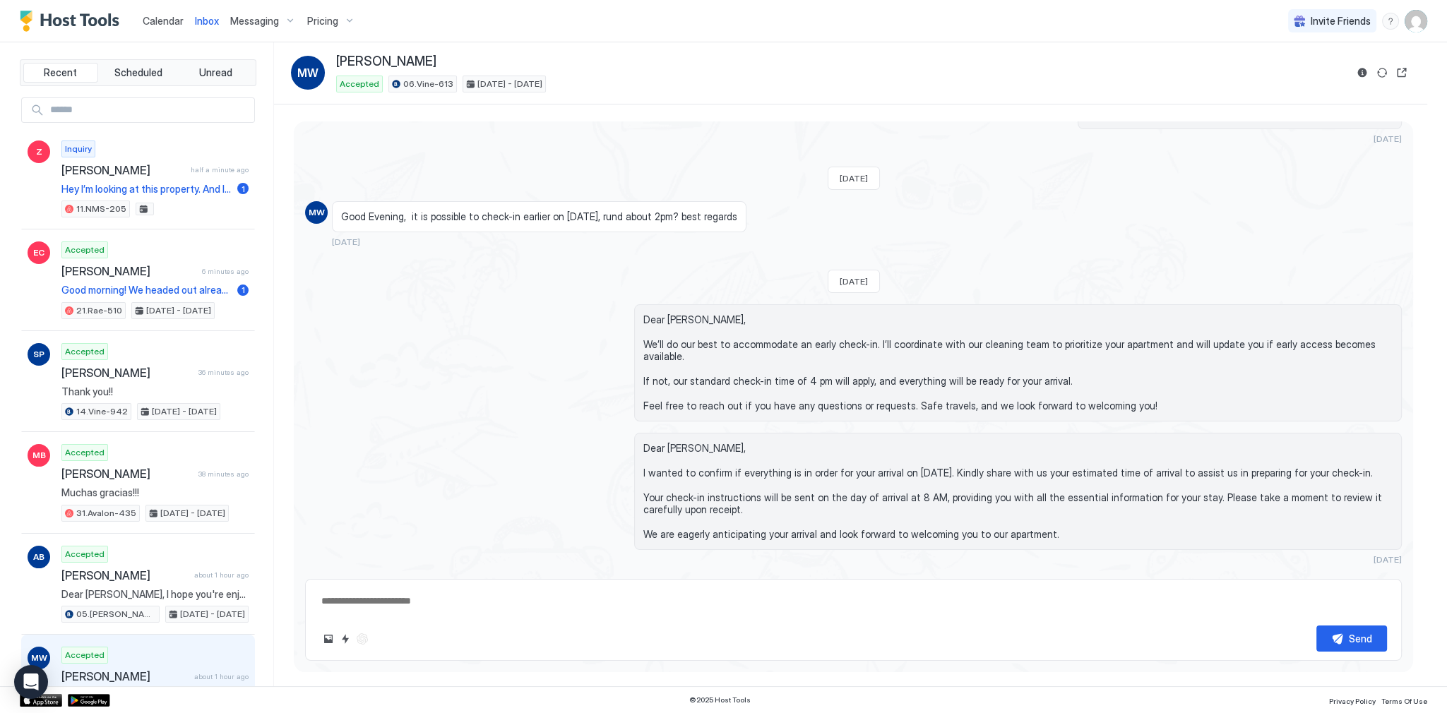
click at [928, 205] on div "Good Evening, it is possible to check-in earlier on 13th October, rund about 2p…" at bounding box center [715, 224] width 767 height 46
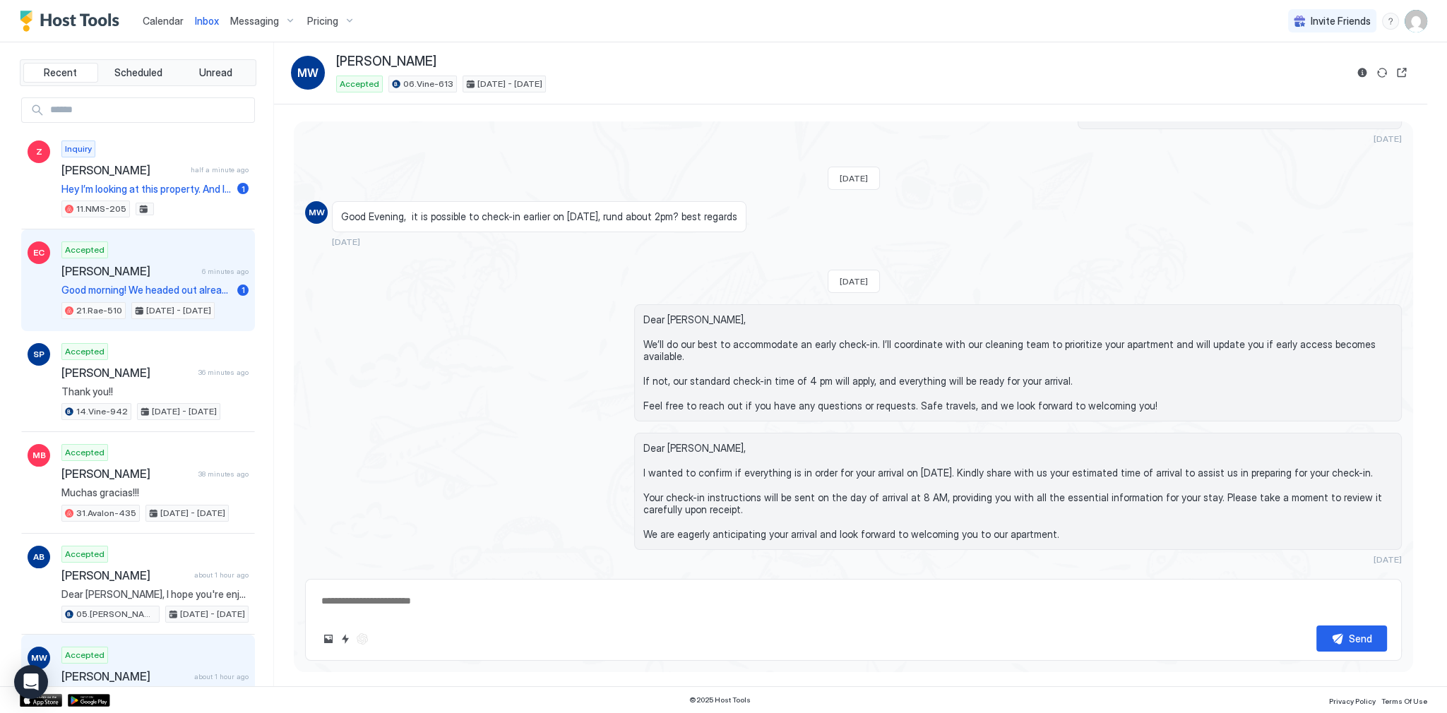
click at [97, 257] on div "Accepted Esmeralda Camargo 6 minutes ago Good morning! We headed out already. I…" at bounding box center [154, 280] width 187 height 78
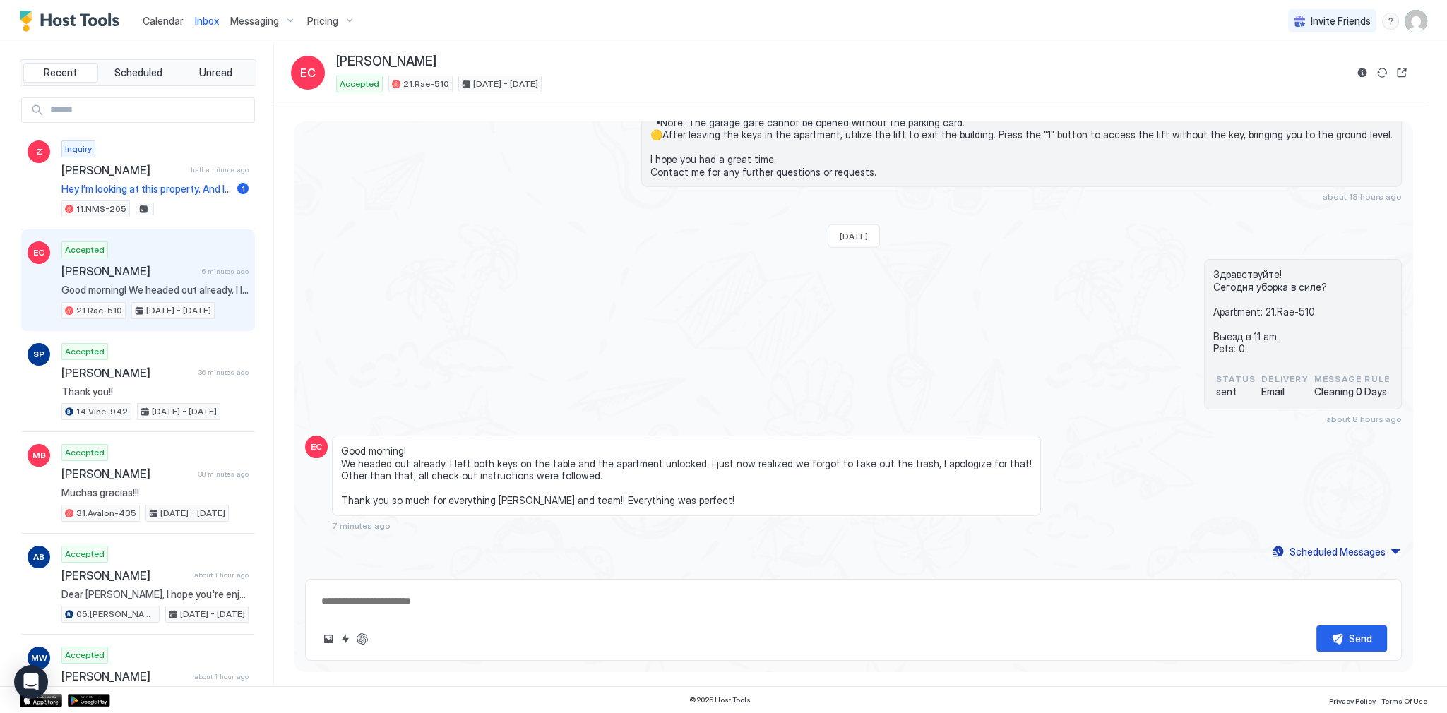
scroll to position [5286, 0]
click at [371, 444] on span "Good morning! We headed out already. I left both keys on the table and the apar…" at bounding box center [686, 475] width 690 height 62
drag, startPoint x: 371, startPoint y: 442, endPoint x: 424, endPoint y: 445, distance: 53.0
click at [380, 444] on span "Good morning! We headed out already. I left both keys on the table and the apar…" at bounding box center [686, 475] width 690 height 62
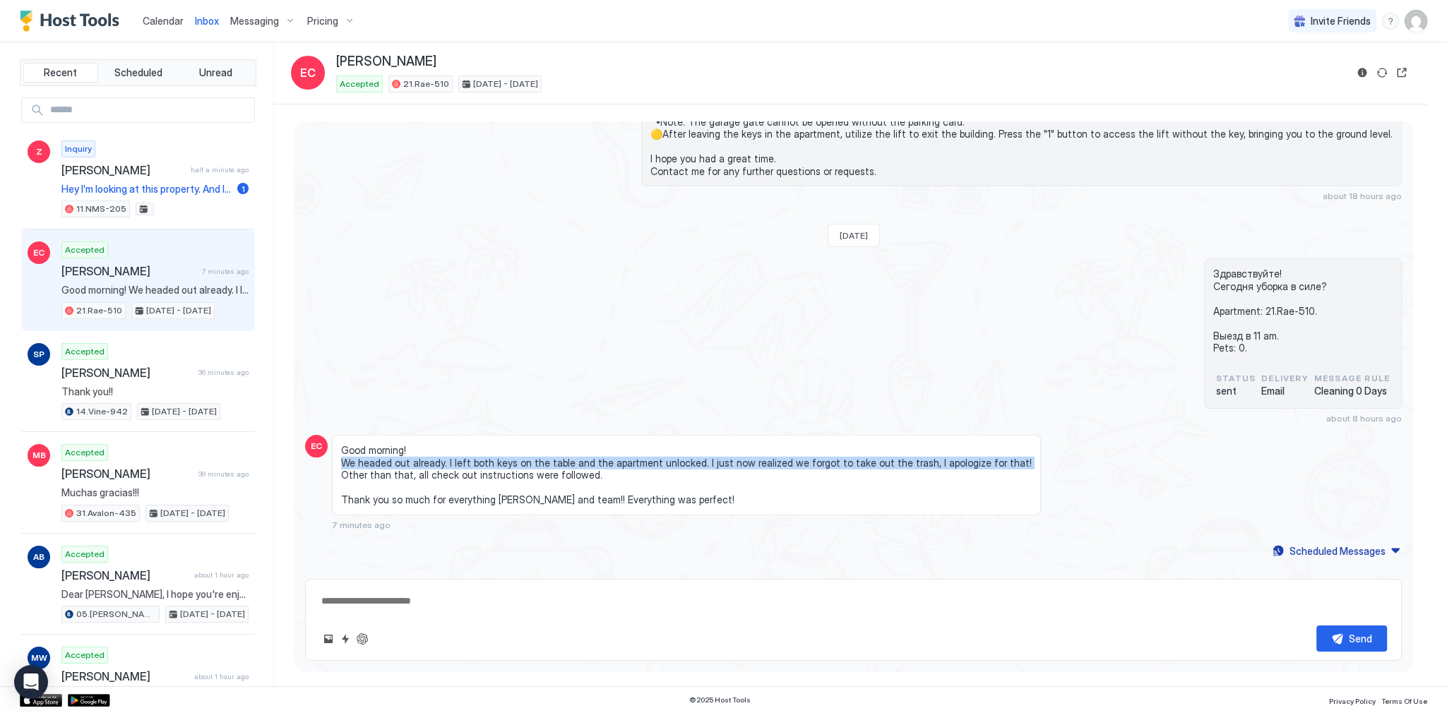
click at [489, 445] on span "Good morning! We headed out already. I left both keys on the table and the apar…" at bounding box center [686, 475] width 690 height 62
click at [95, 307] on span "21.Rae-510" at bounding box center [99, 310] width 46 height 13
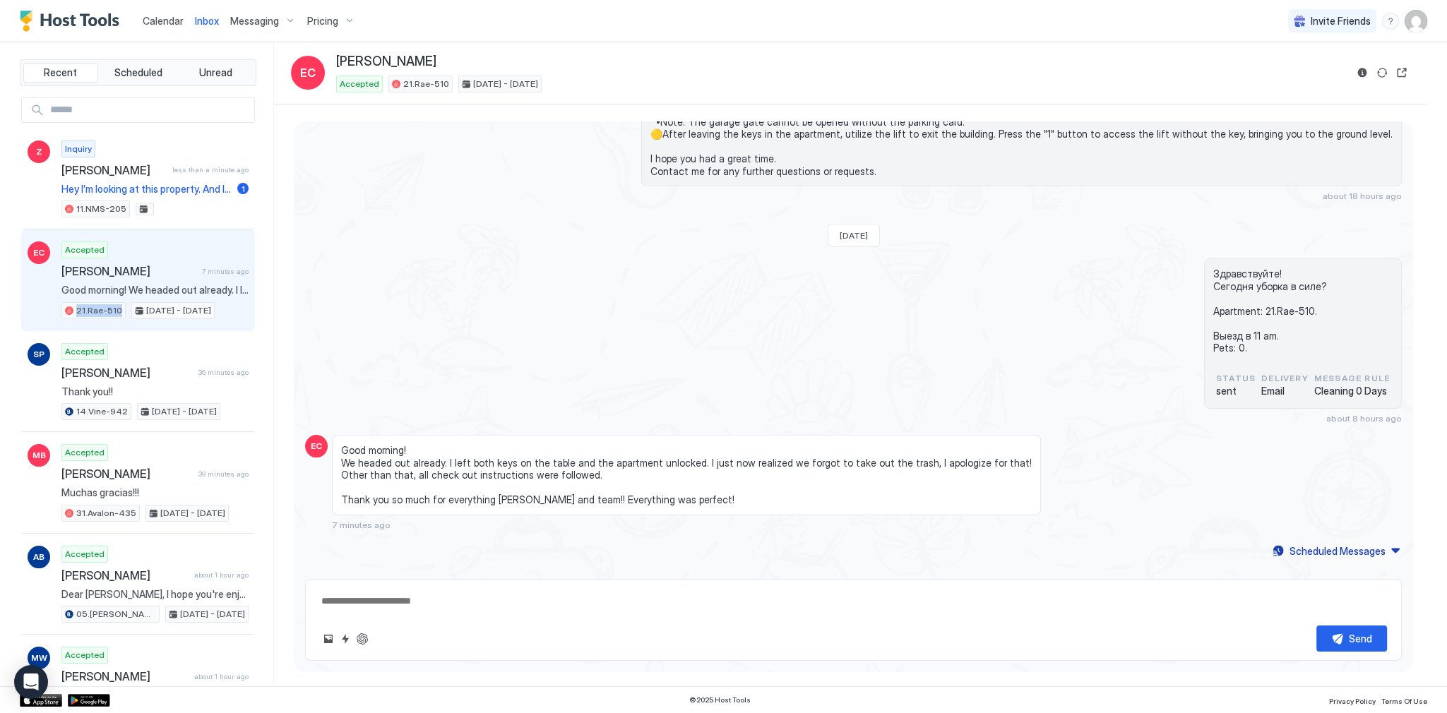
click at [95, 307] on span "21.Rae-510" at bounding box center [99, 310] width 46 height 13
copy div "21.Rae-510"
drag, startPoint x: 582, startPoint y: 441, endPoint x: 673, endPoint y: 443, distance: 91.8
click at [669, 444] on span "Good morning! We headed out already. I left both keys on the table and the apar…" at bounding box center [686, 475] width 690 height 62
click at [670, 444] on span "Good morning! We headed out already. I left both keys on the table and the apar…" at bounding box center [686, 475] width 690 height 62
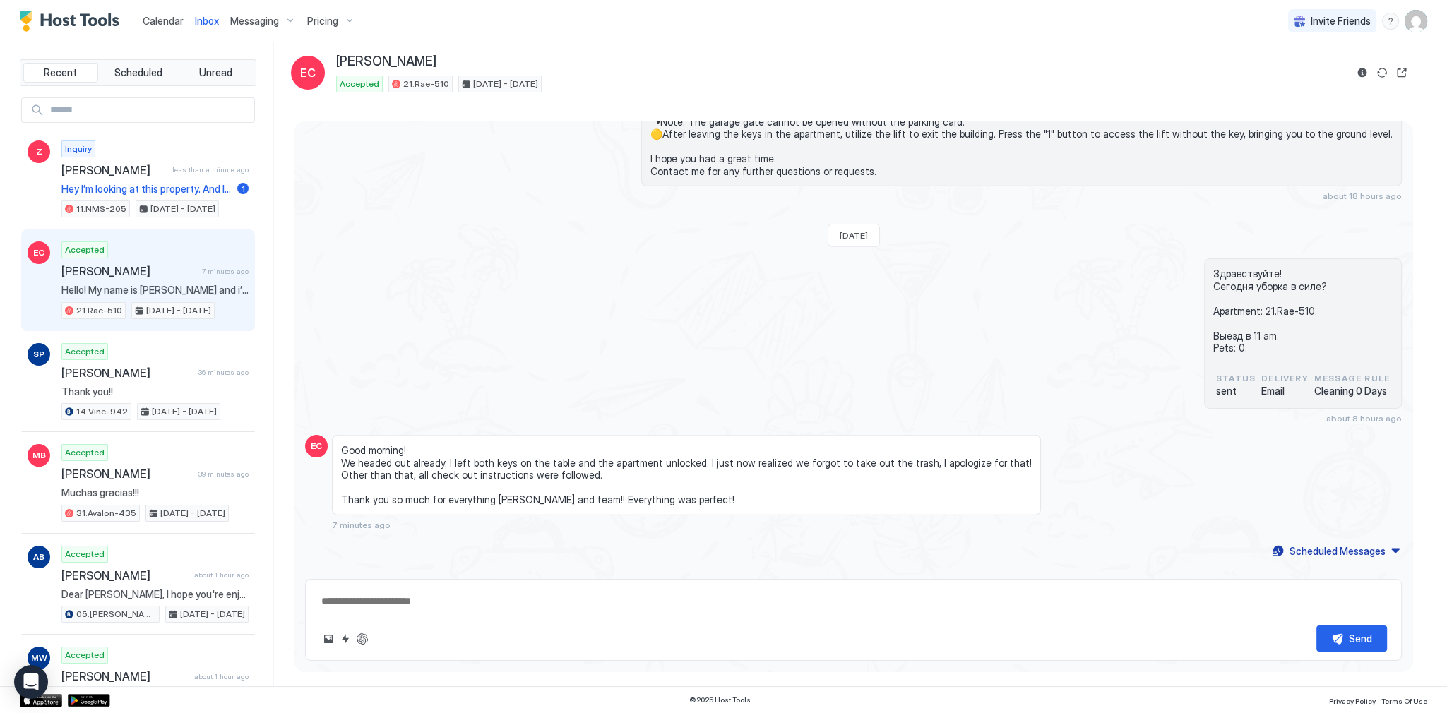
click at [698, 444] on span "Good morning! We headed out already. I left both keys on the table and the apar…" at bounding box center [686, 475] width 690 height 62
drag, startPoint x: 698, startPoint y: 444, endPoint x: 874, endPoint y: 441, distance: 175.8
click at [889, 444] on span "Good morning! We headed out already. I left both keys on the table and the apar…" at bounding box center [686, 475] width 690 height 62
click at [350, 455] on span "Good morning! We headed out already. I left both keys on the table and the apar…" at bounding box center [686, 475] width 690 height 62
drag, startPoint x: 350, startPoint y: 455, endPoint x: 621, endPoint y: 457, distance: 271.1
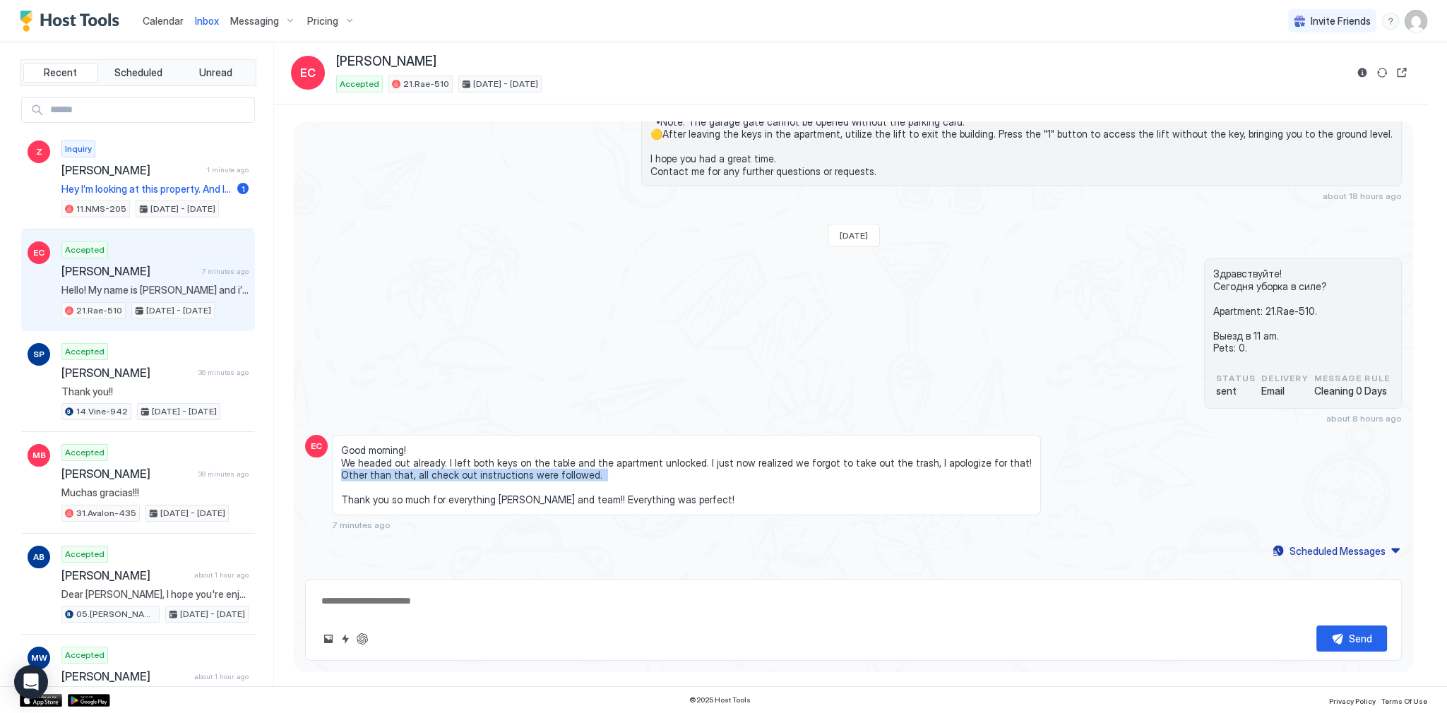
click at [621, 457] on span "Good morning! We headed out already. I left both keys on the table and the apar…" at bounding box center [686, 475] width 690 height 62
click at [565, 480] on span "Good morning! We headed out already. I left both keys on the table and the apar…" at bounding box center [686, 475] width 690 height 62
click at [368, 637] on button "ChatGPT Auto Reply" at bounding box center [362, 638] width 17 height 17
type textarea "*"
type textarea "**********"
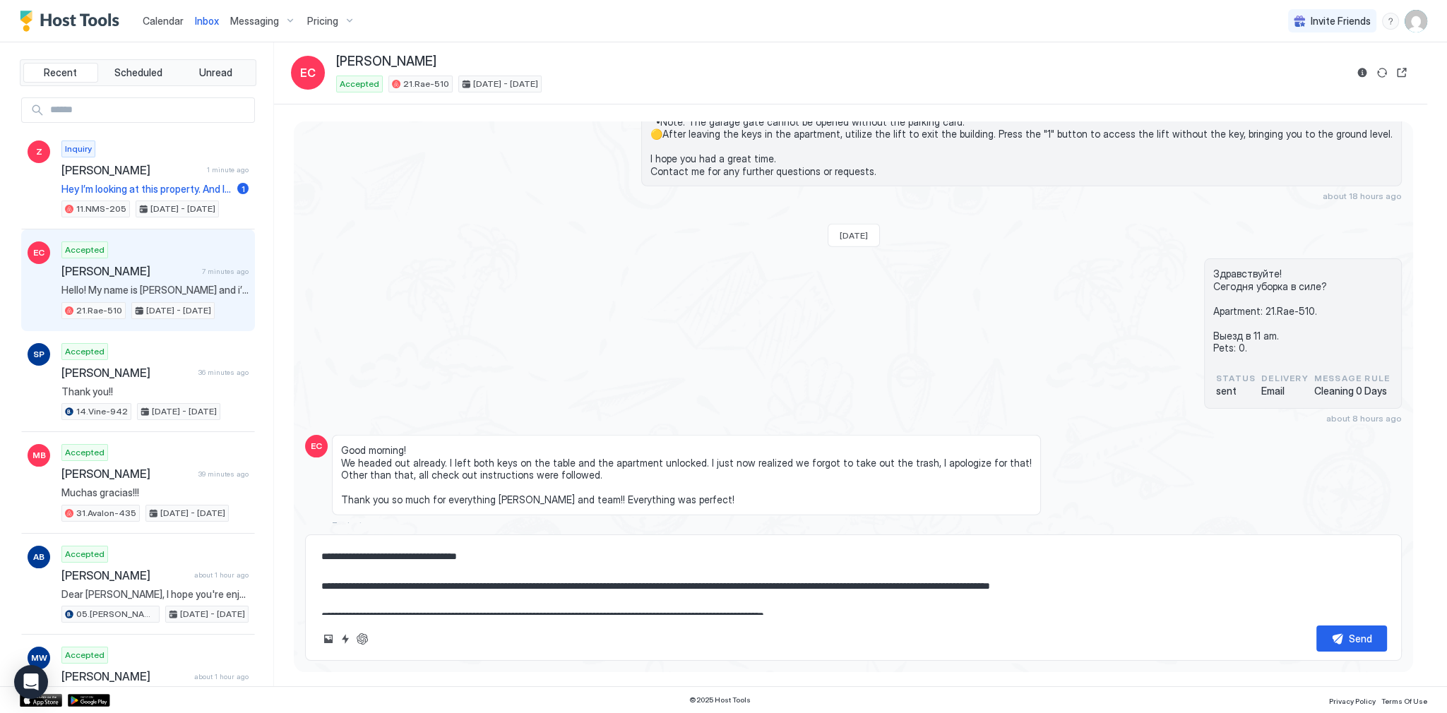
click at [472, 553] on textarea "**********" at bounding box center [853, 579] width 1067 height 71
type textarea "*"
type textarea "**********"
type textarea "*"
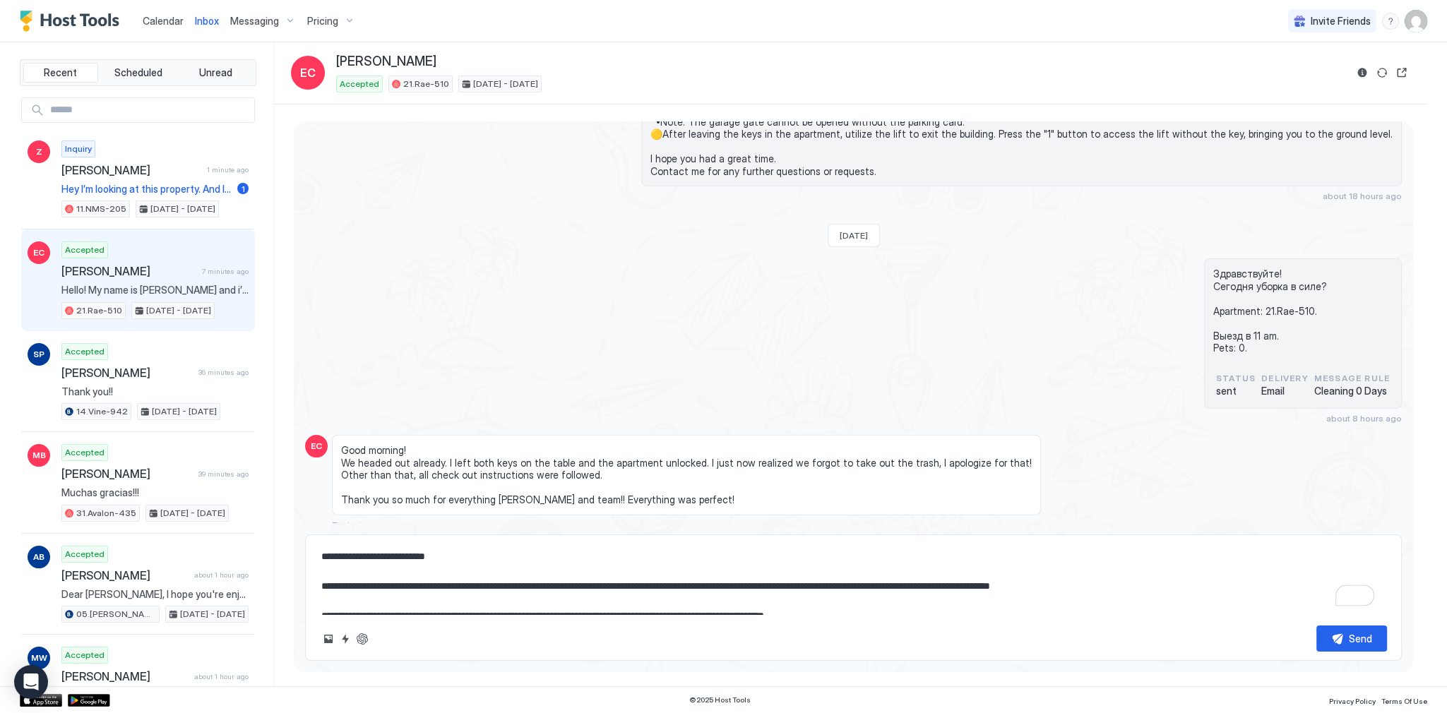
type textarea "**********"
type textarea "*"
type textarea "**********"
type textarea "*"
type textarea "**********"
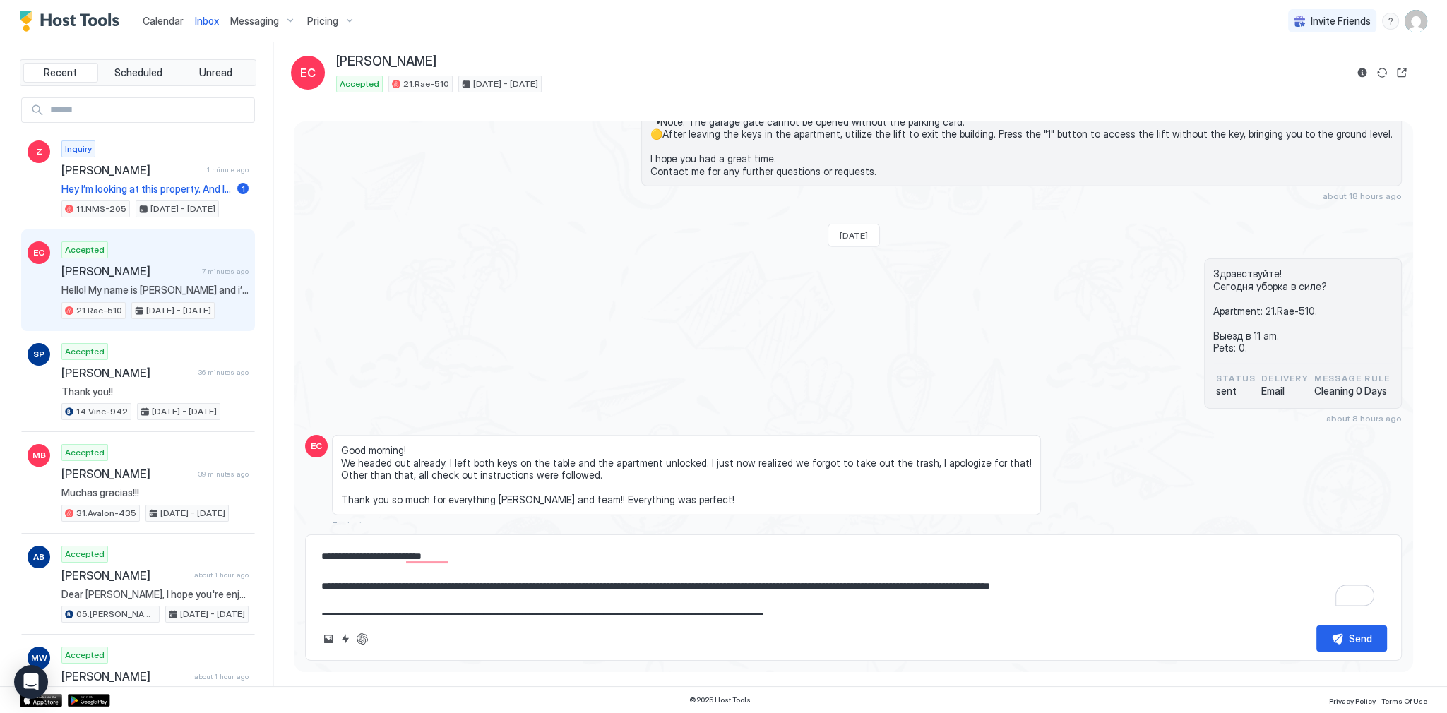
type textarea "*"
type textarea "**********"
type textarea "*"
type textarea "**********"
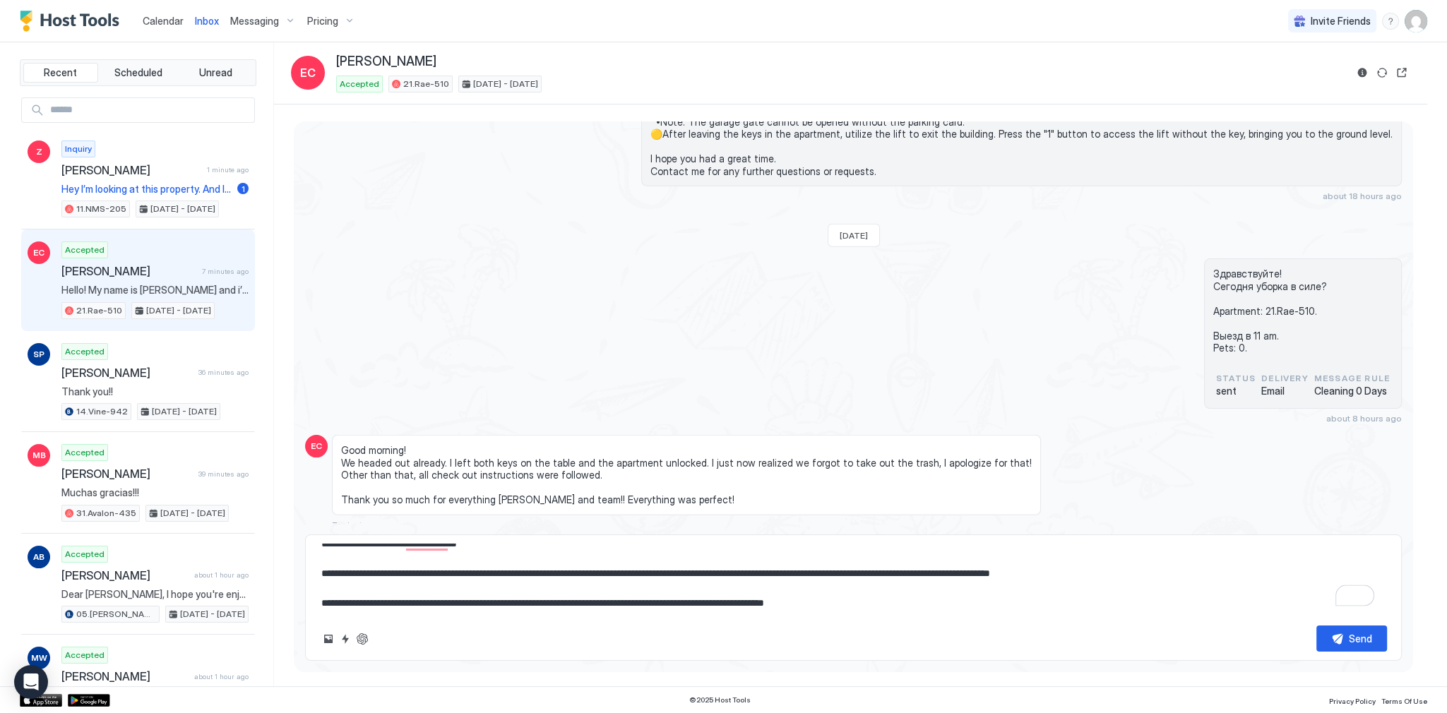
scroll to position [0, 0]
click at [532, 571] on textarea "**********" at bounding box center [853, 579] width 1067 height 71
drag, startPoint x: 532, startPoint y: 571, endPoint x: 437, endPoint y: 572, distance: 94.6
click at [437, 572] on textarea "**********" at bounding box center [853, 579] width 1067 height 71
type textarea "*"
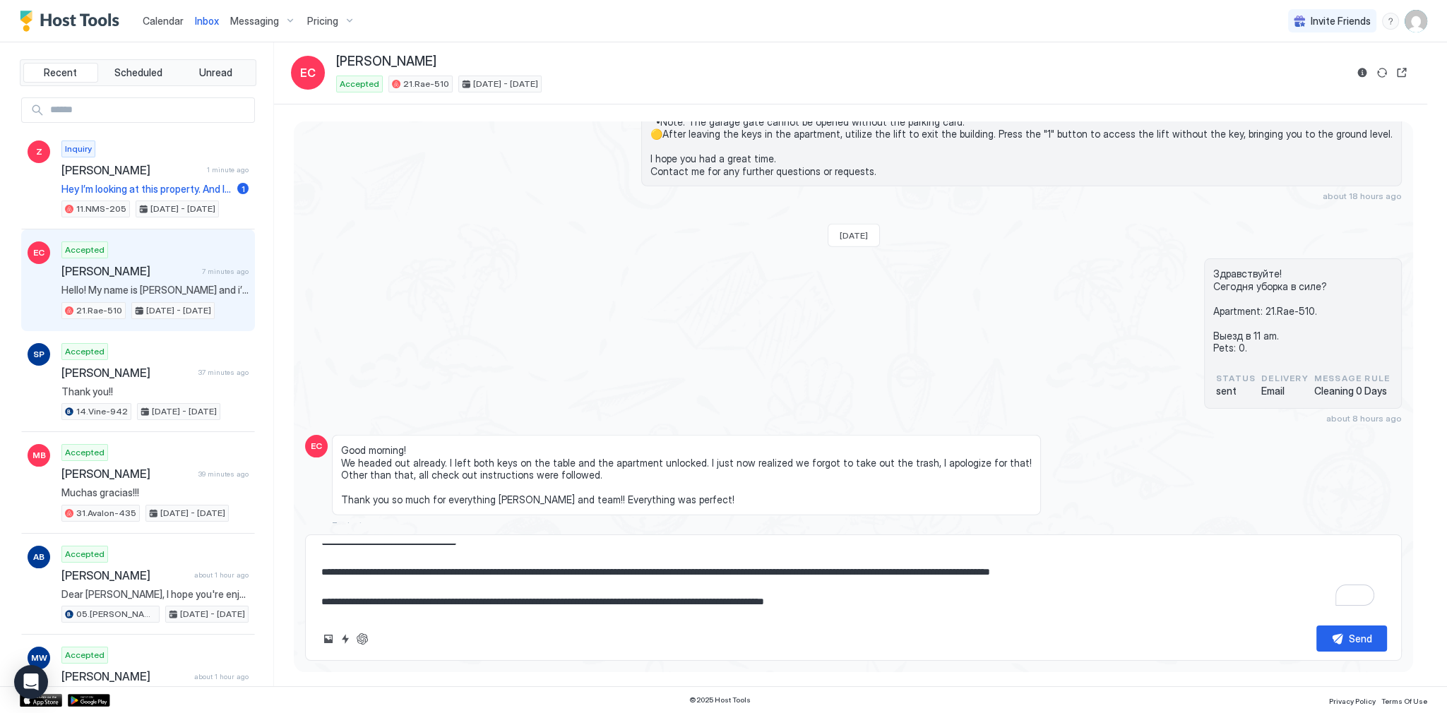
type textarea "**********"
type textarea "*"
type textarea "**********"
type textarea "*"
type textarea "**********"
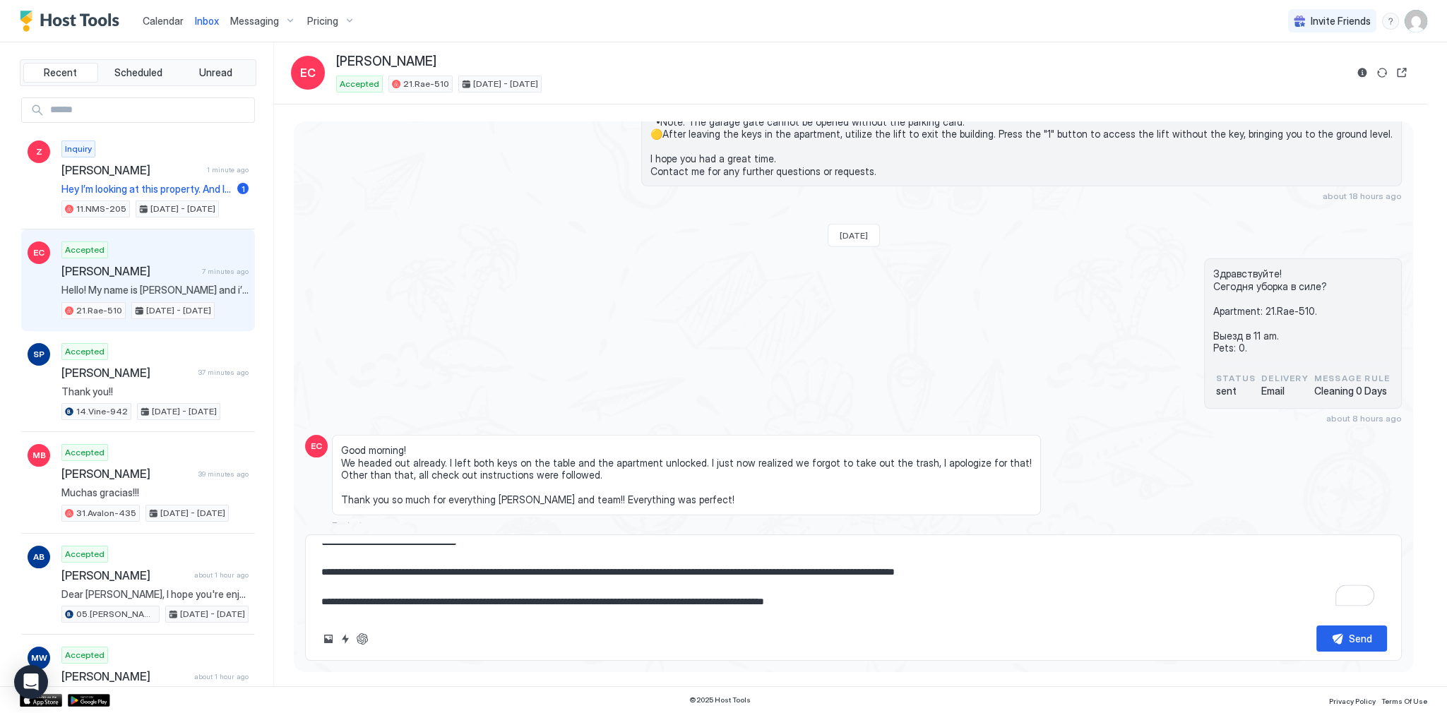
drag, startPoint x: 611, startPoint y: 572, endPoint x: 790, endPoint y: 568, distance: 178.6
click at [790, 568] on textarea "**********" at bounding box center [853, 579] width 1067 height 71
click at [809, 565] on textarea "**********" at bounding box center [853, 579] width 1067 height 71
click at [700, 575] on textarea "**********" at bounding box center [853, 579] width 1067 height 71
type textarea "*"
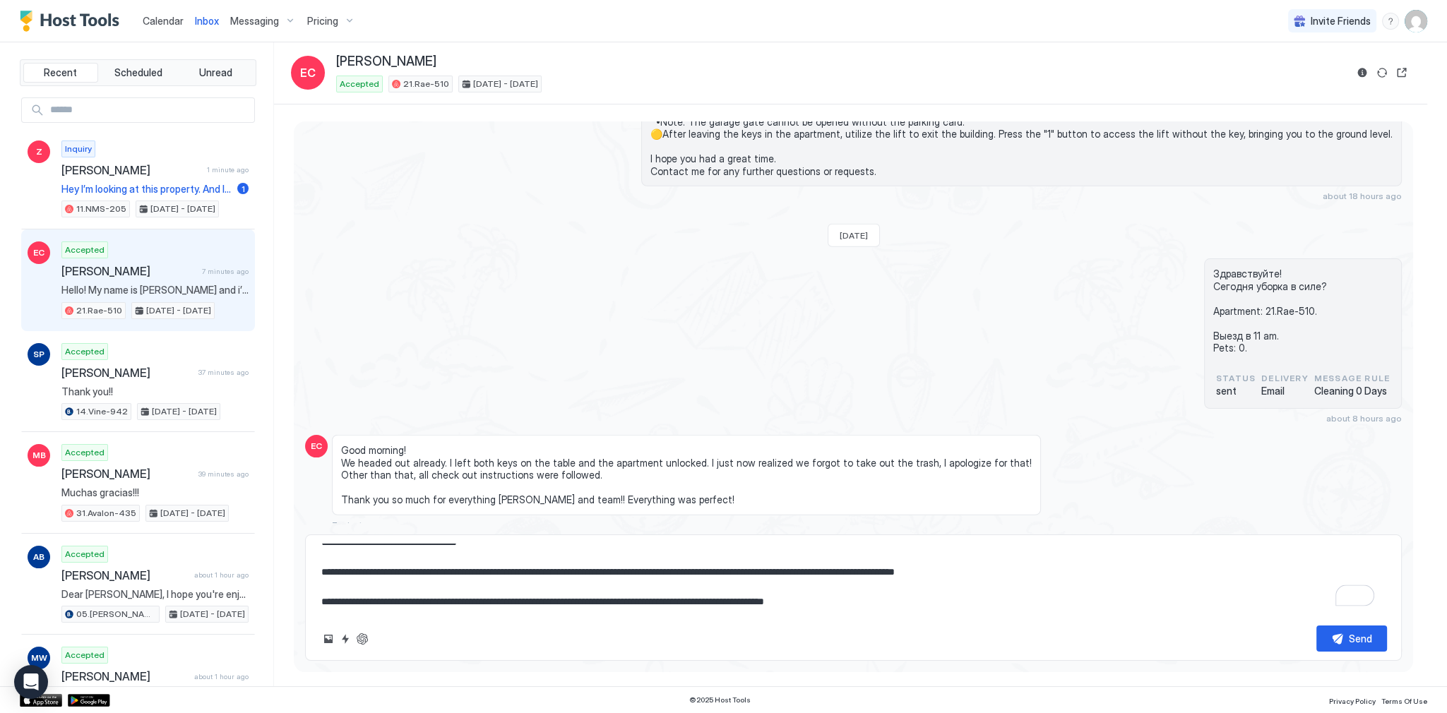
type textarea "**********"
type textarea "*"
type textarea "**********"
type textarea "*"
type textarea "**********"
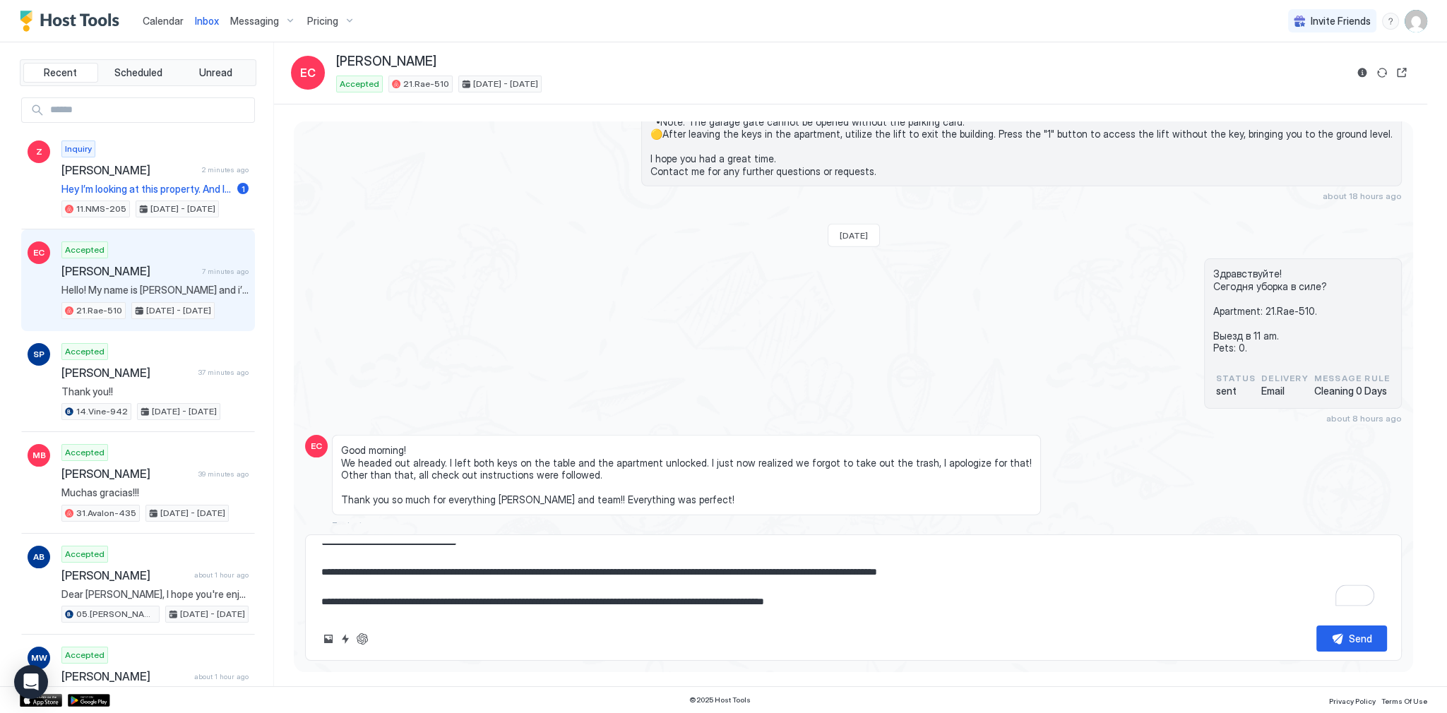
type textarea "*"
type textarea "**********"
type textarea "*"
type textarea "**********"
type textarea "*"
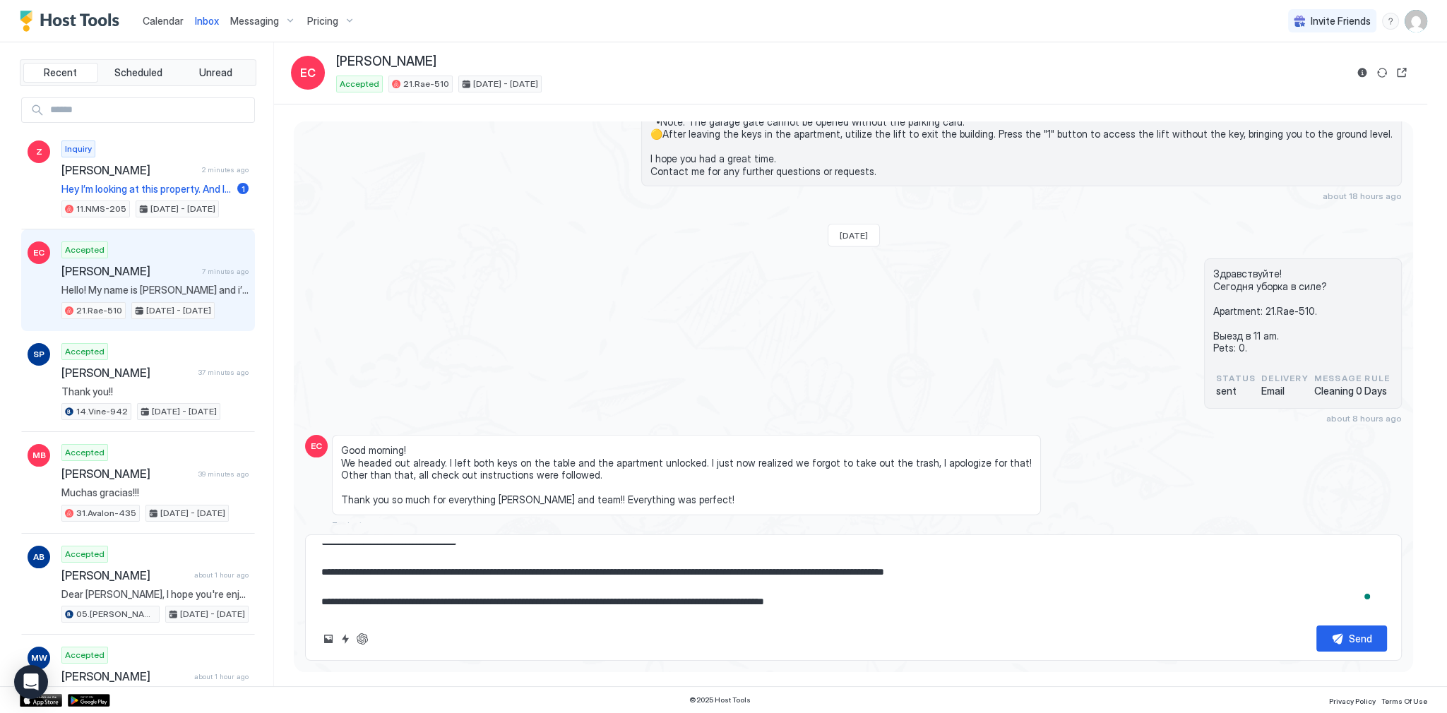
type textarea "**********"
type textarea "*"
type textarea "**********"
type textarea "*"
type textarea "**********"
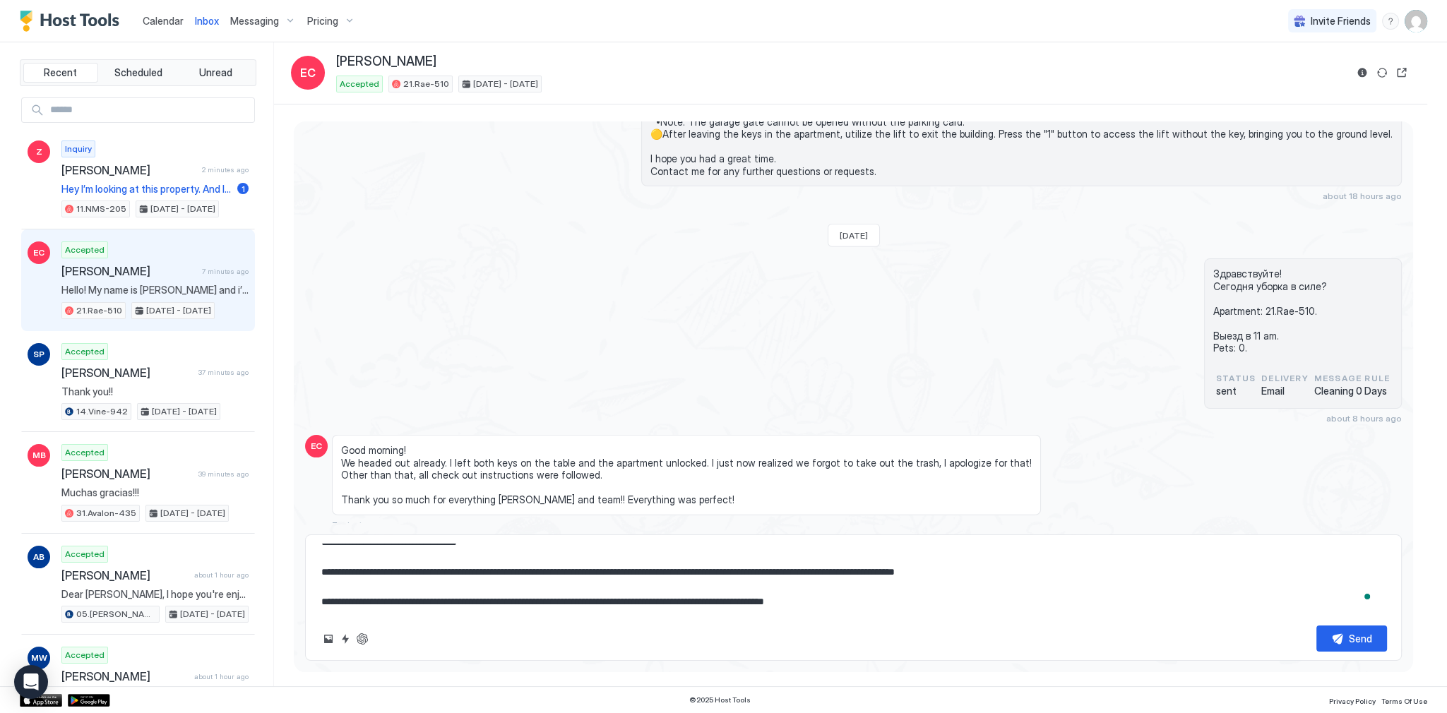
type textarea "*"
type textarea "**********"
type textarea "*"
type textarea "**********"
type textarea "*"
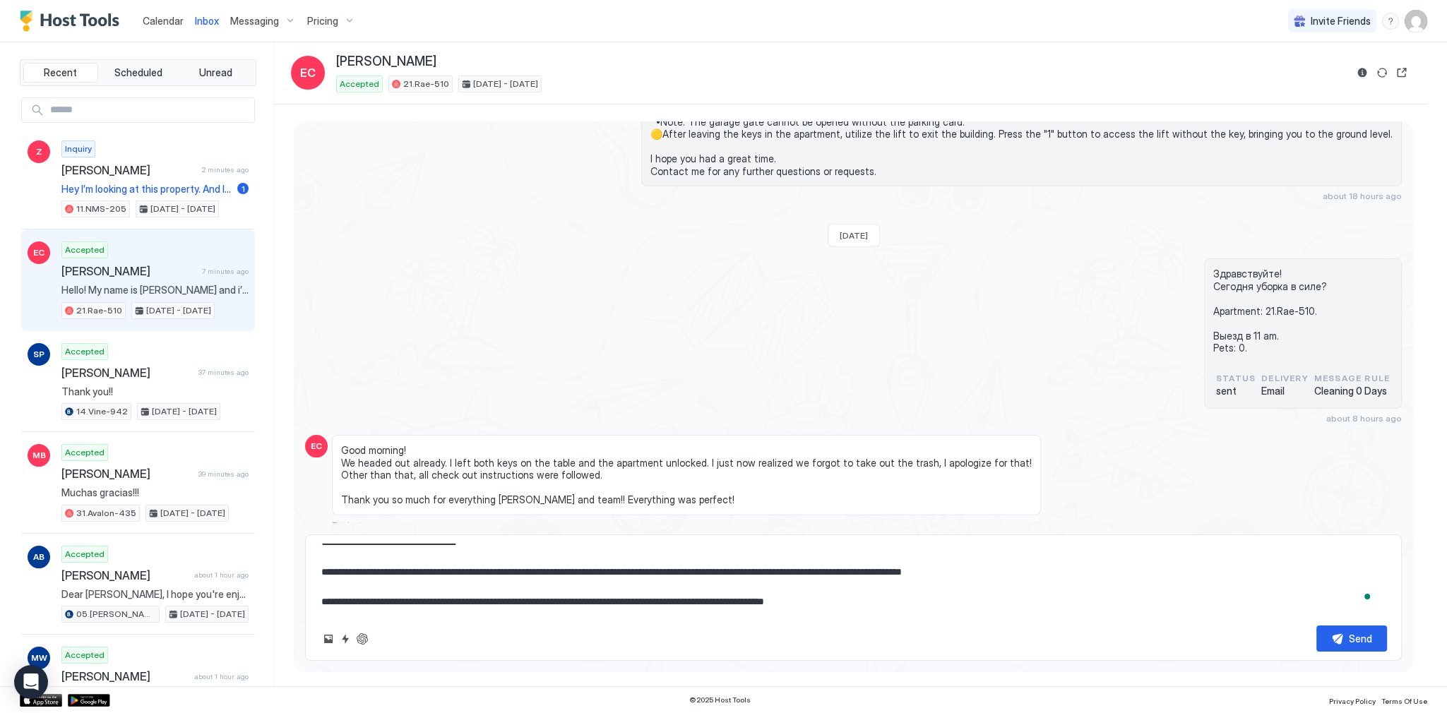
type textarea "**********"
type textarea "*"
type textarea "**********"
type textarea "*"
type textarea "**********"
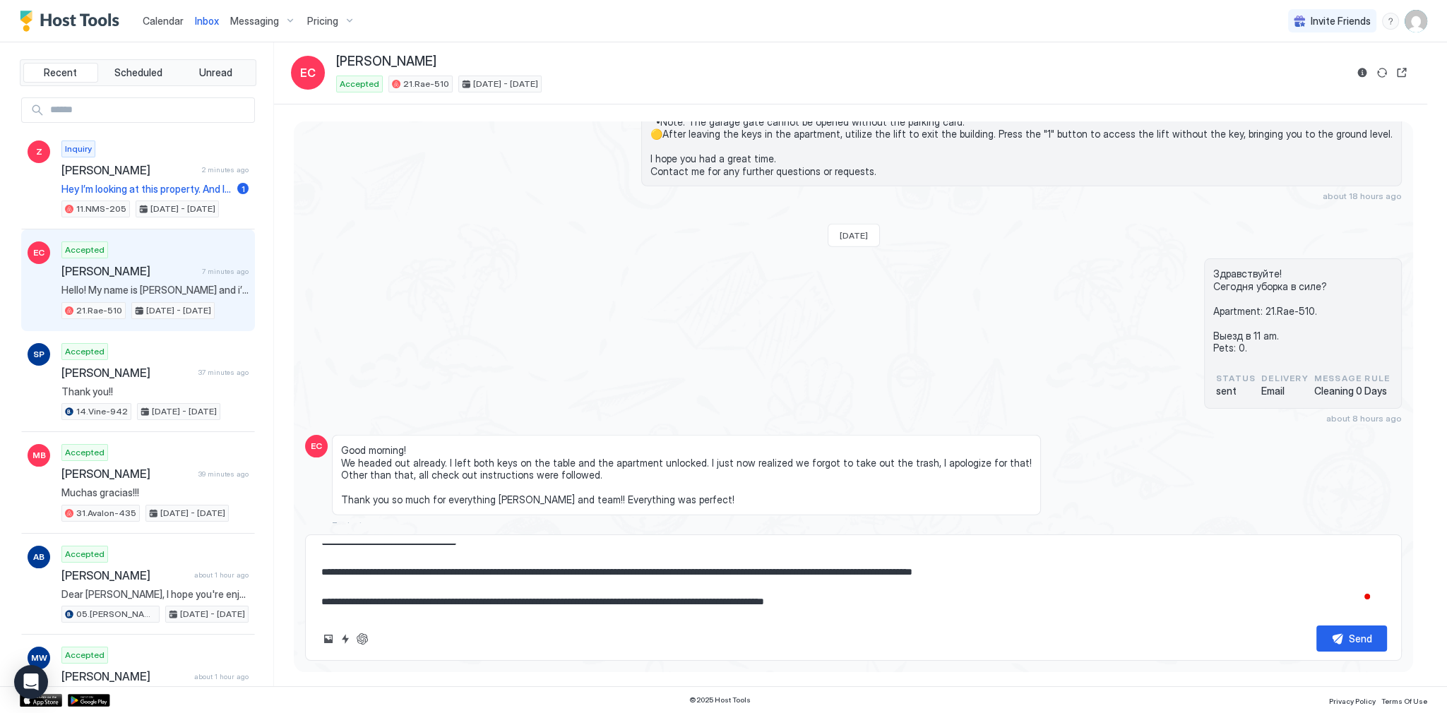
type textarea "*"
type textarea "**********"
type textarea "*"
type textarea "**********"
type textarea "*"
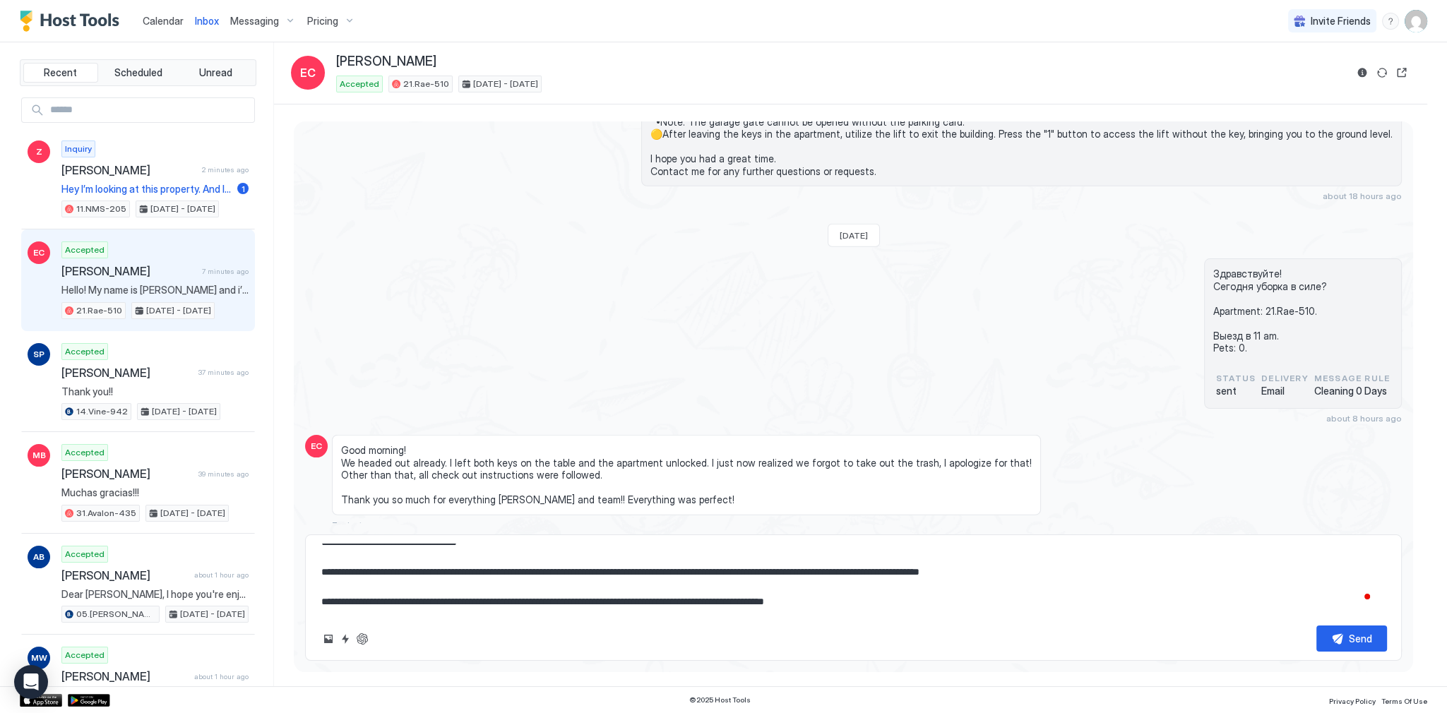
type textarea "**********"
type textarea "*"
type textarea "**********"
type textarea "*"
type textarea "**********"
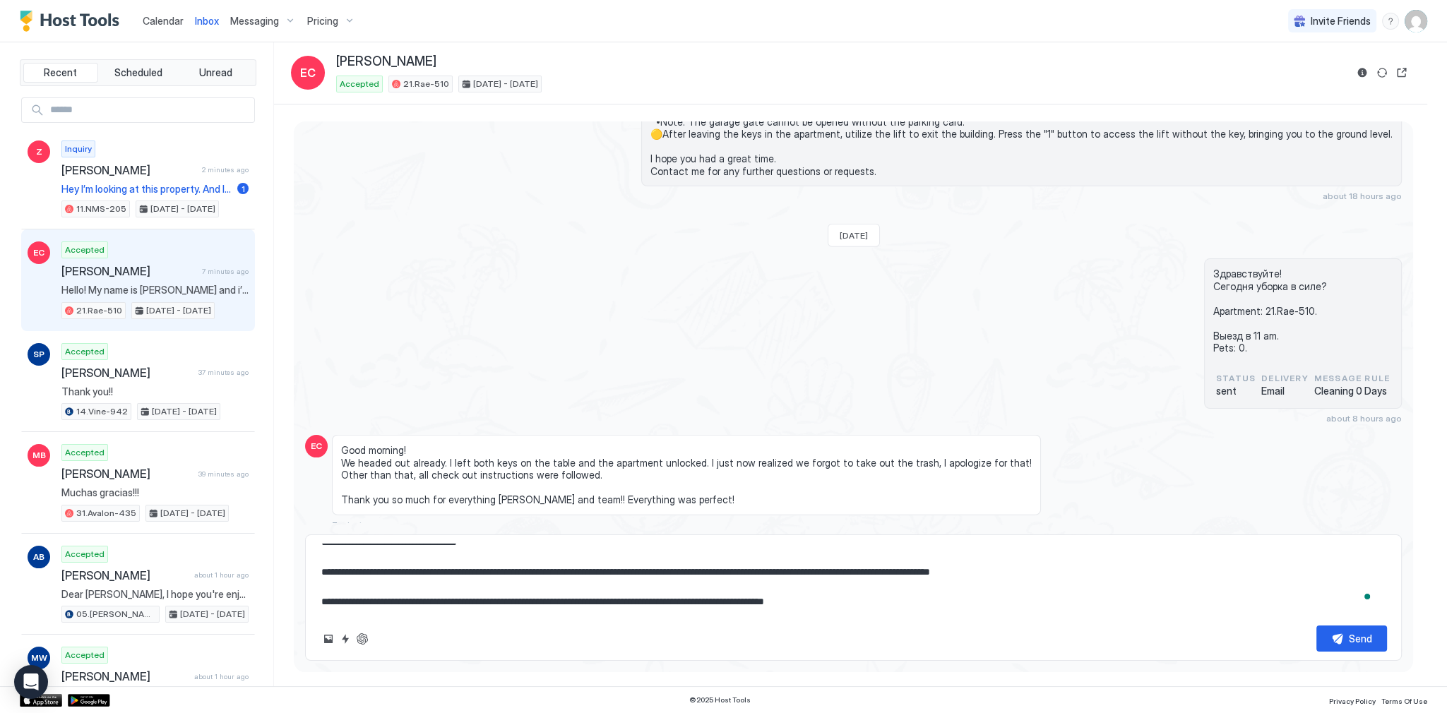
type textarea "*"
type textarea "**********"
type textarea "*"
type textarea "**********"
type textarea "*"
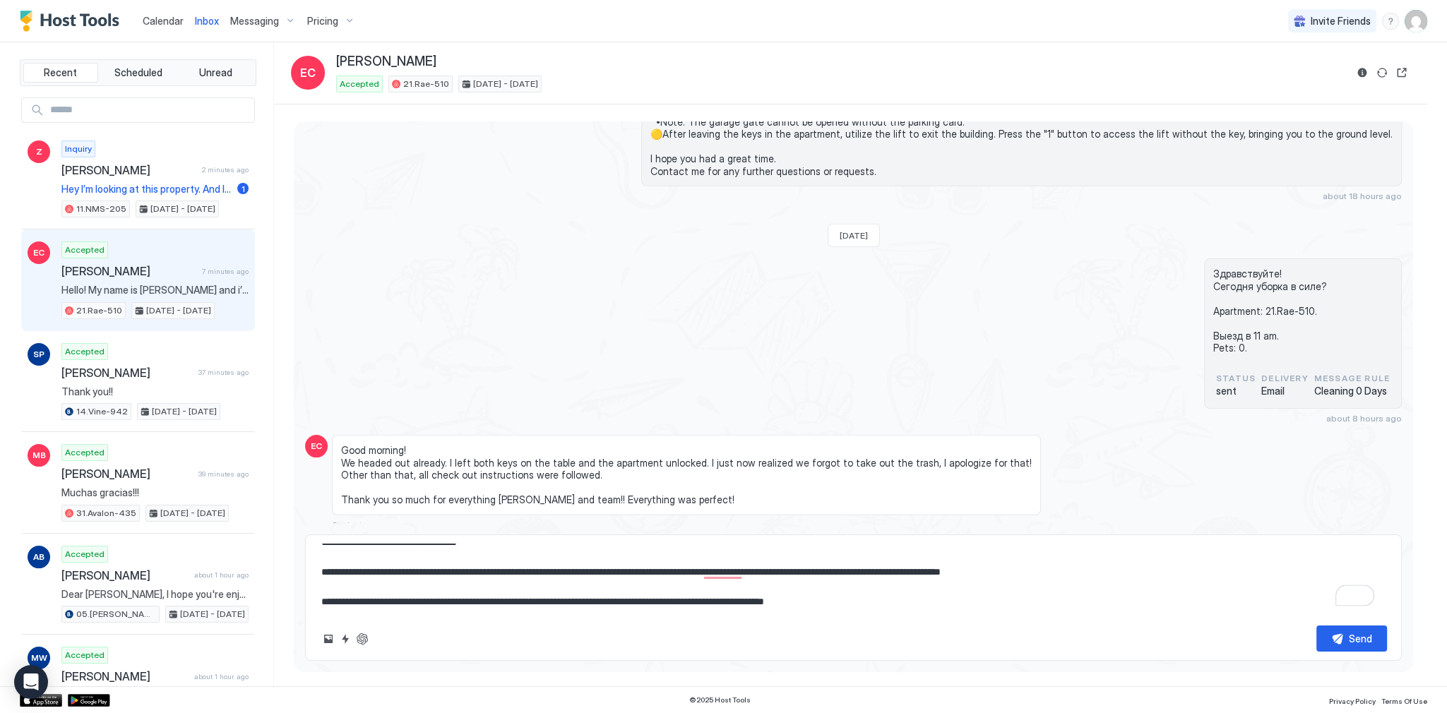
click at [724, 570] on textarea "**********" at bounding box center [853, 579] width 1067 height 71
type textarea "**********"
type textarea "*"
type textarea "**********"
click at [864, 573] on textarea "**********" at bounding box center [853, 579] width 1067 height 71
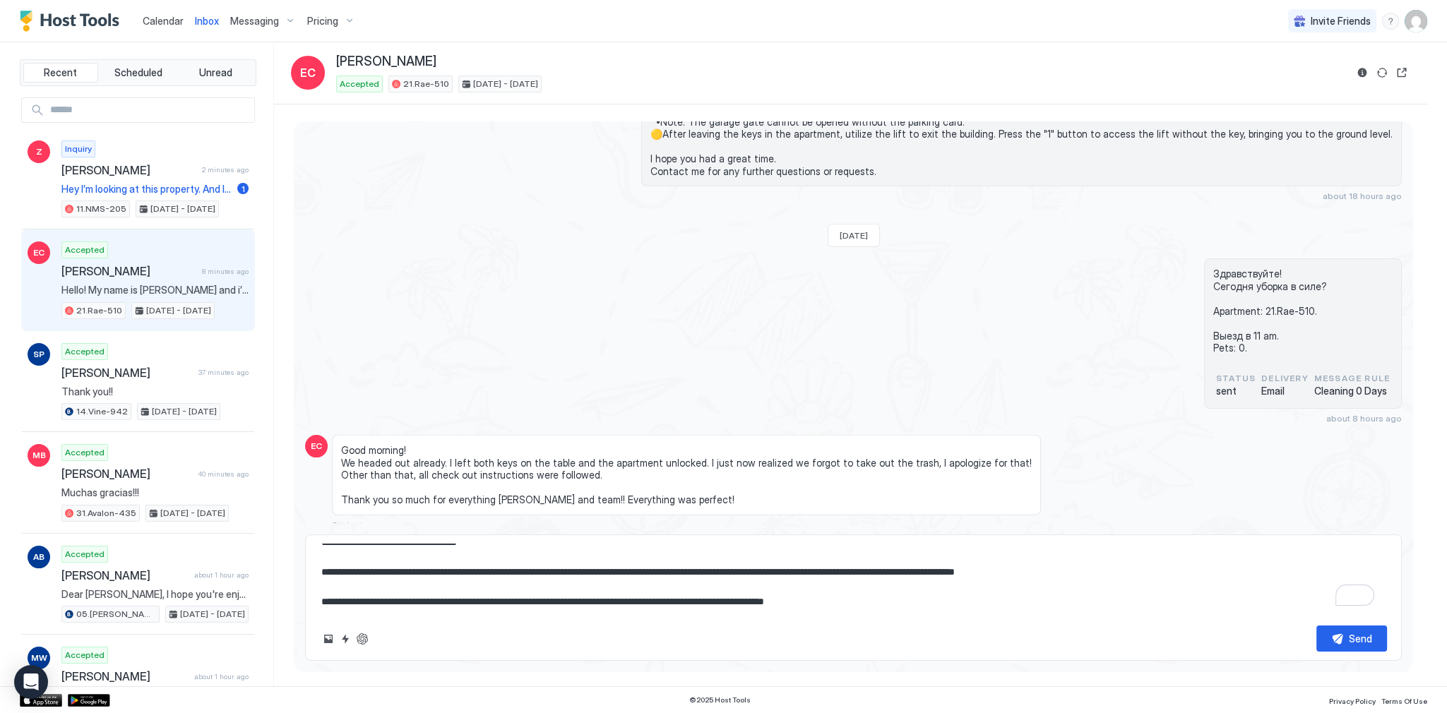
type textarea "*"
type textarea "**********"
click at [877, 601] on textarea "**********" at bounding box center [853, 579] width 1067 height 71
type textarea "*"
type textarea "**********"
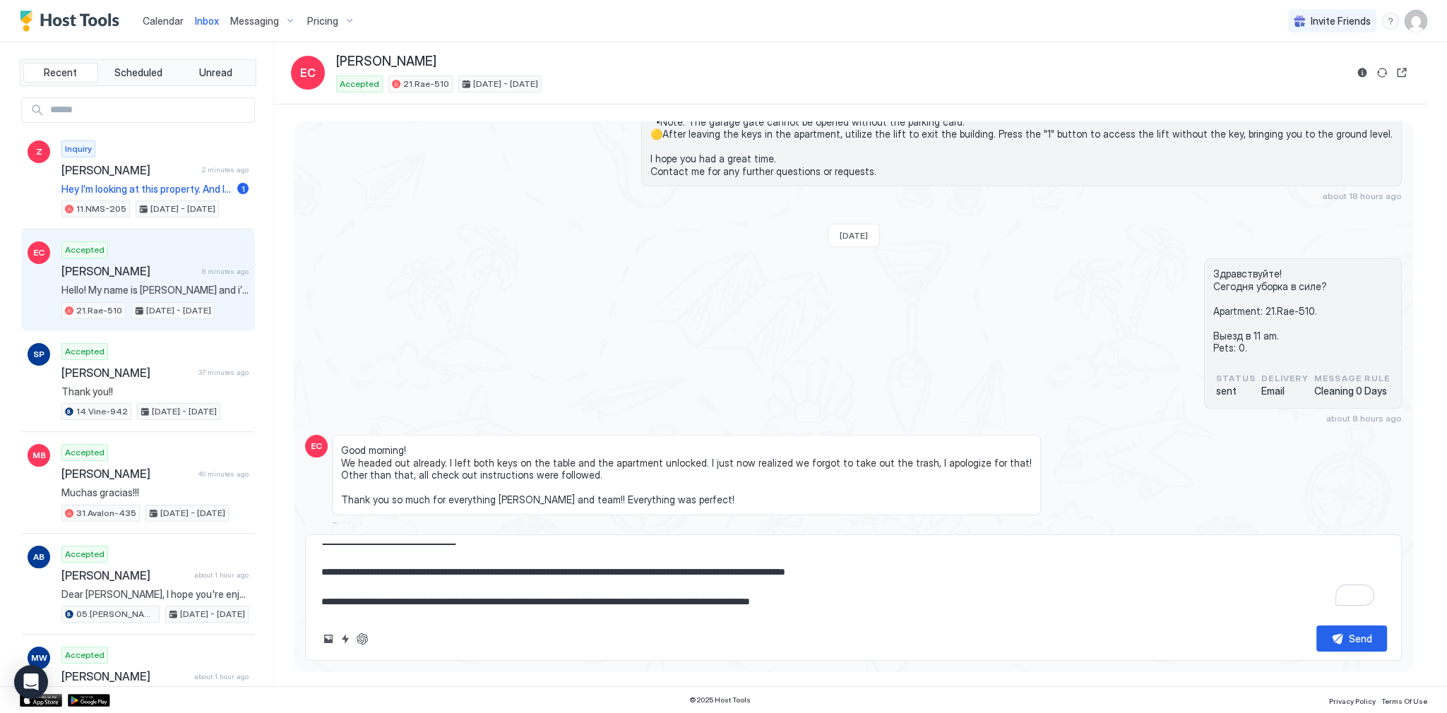
type textarea "*"
type textarea "**********"
click at [1360, 641] on div "Send" at bounding box center [1359, 638] width 23 height 15
type textarea "*"
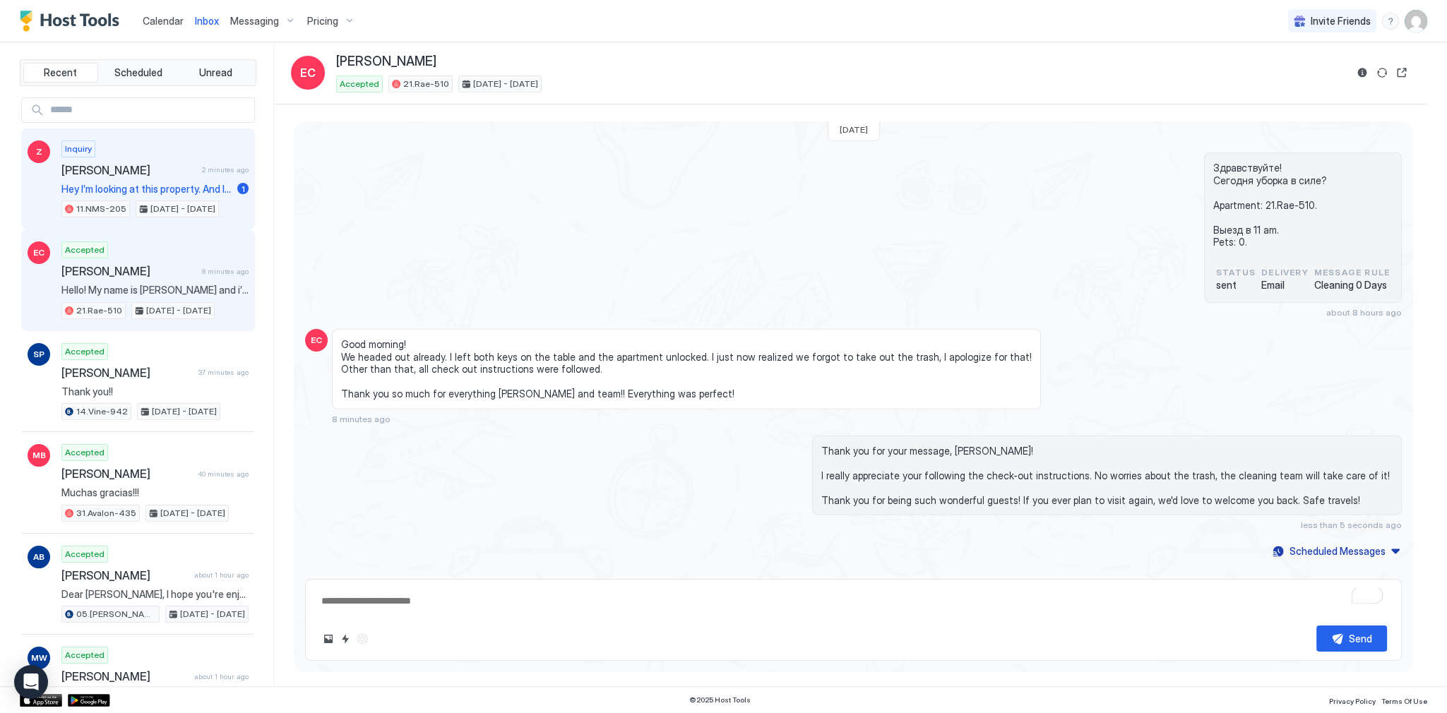
click at [220, 178] on div "Inquiry Zachary 2 minutes ago Hey I’m looking at this property. And I see check…" at bounding box center [154, 179] width 187 height 78
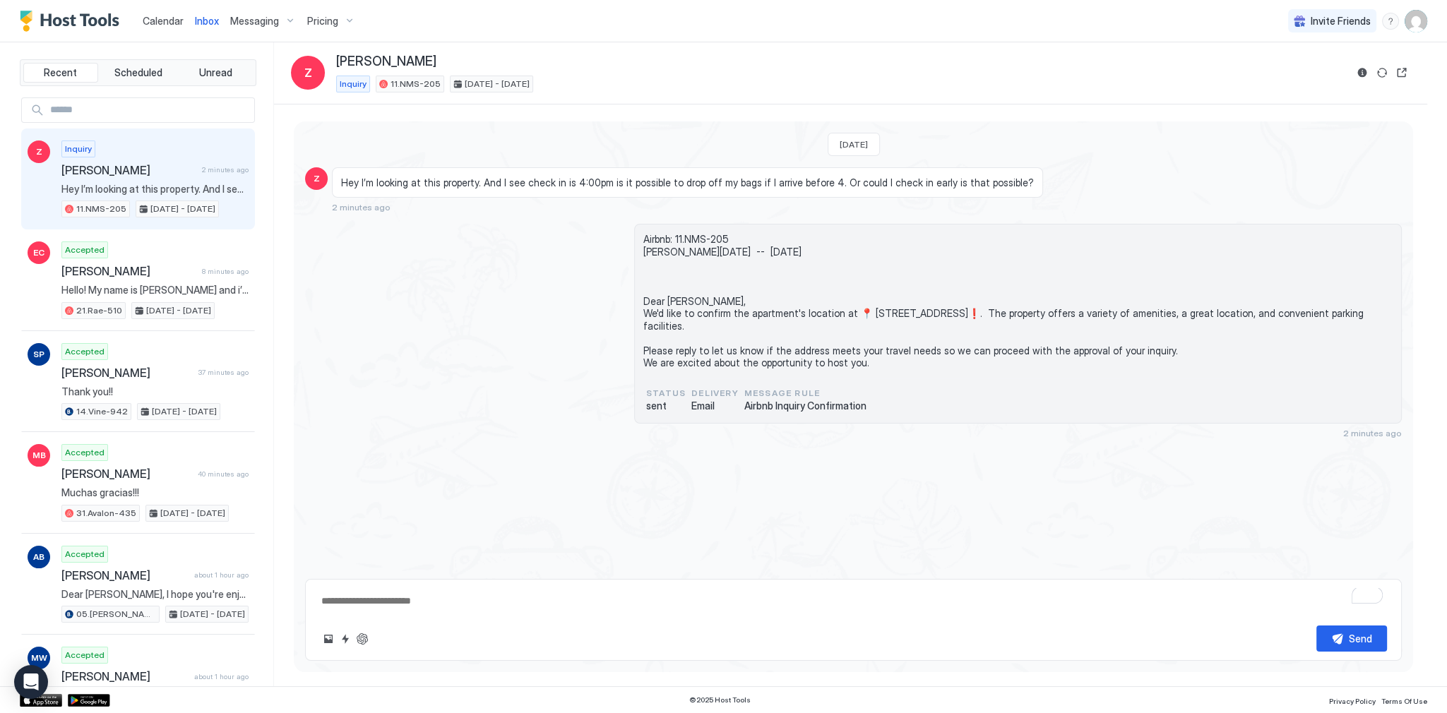
click at [534, 184] on span "Hey I’m looking at this property. And I see check in is 4:00pm is it possible t…" at bounding box center [687, 182] width 693 height 13
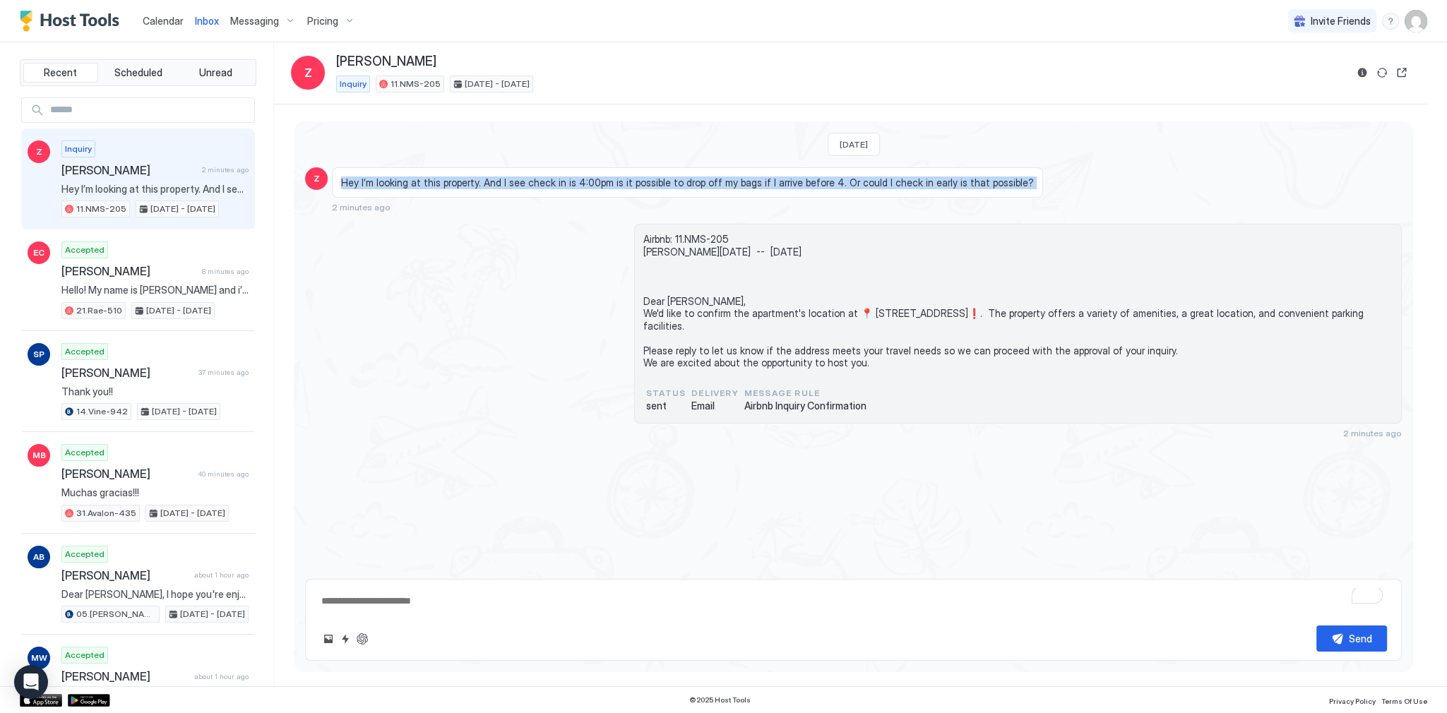
click at [534, 184] on span "Hey I’m looking at this property. And I see check in is 4:00pm is it possible t…" at bounding box center [687, 182] width 693 height 13
click at [671, 185] on span "Hey I’m looking at this property. And I see check in is 4:00pm is it possible t…" at bounding box center [687, 182] width 693 height 13
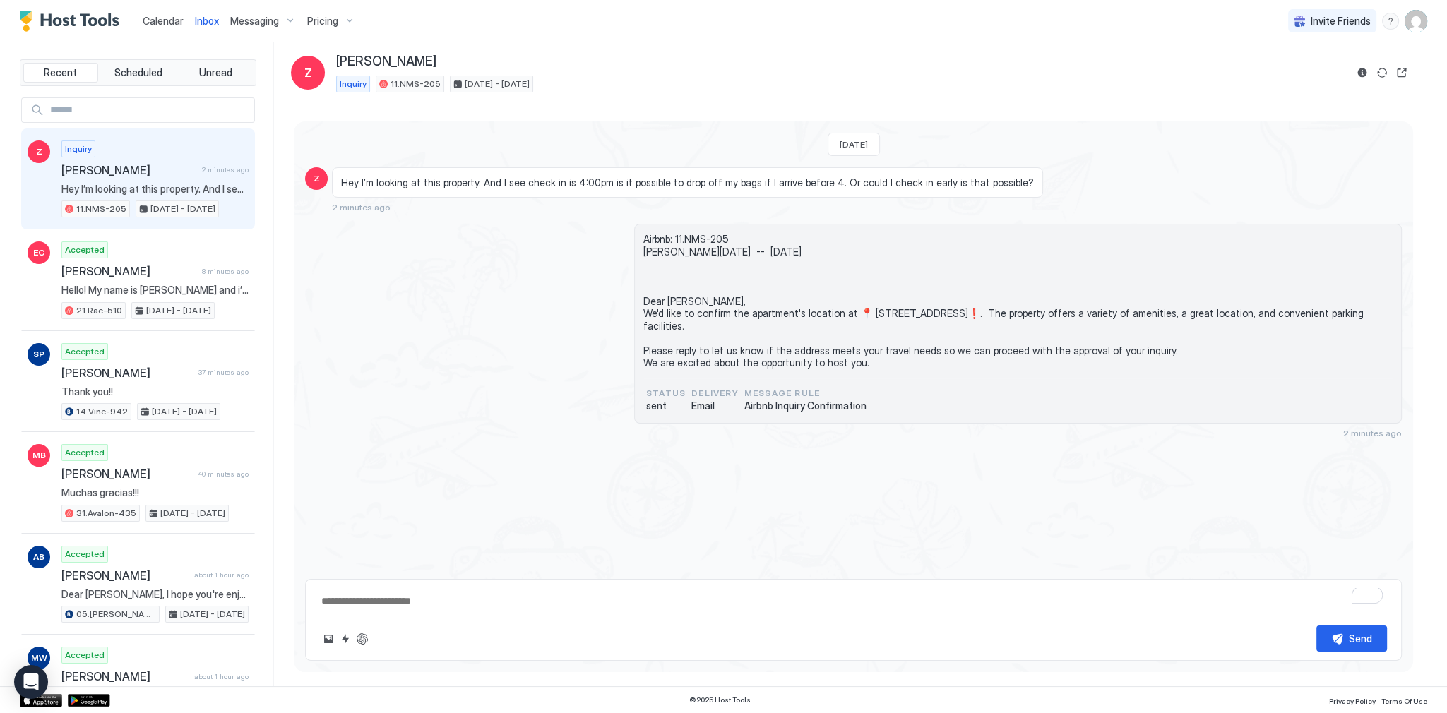
click at [672, 184] on span "Hey I’m looking at this property. And I see check in is 4:00pm is it possible t…" at bounding box center [687, 182] width 693 height 13
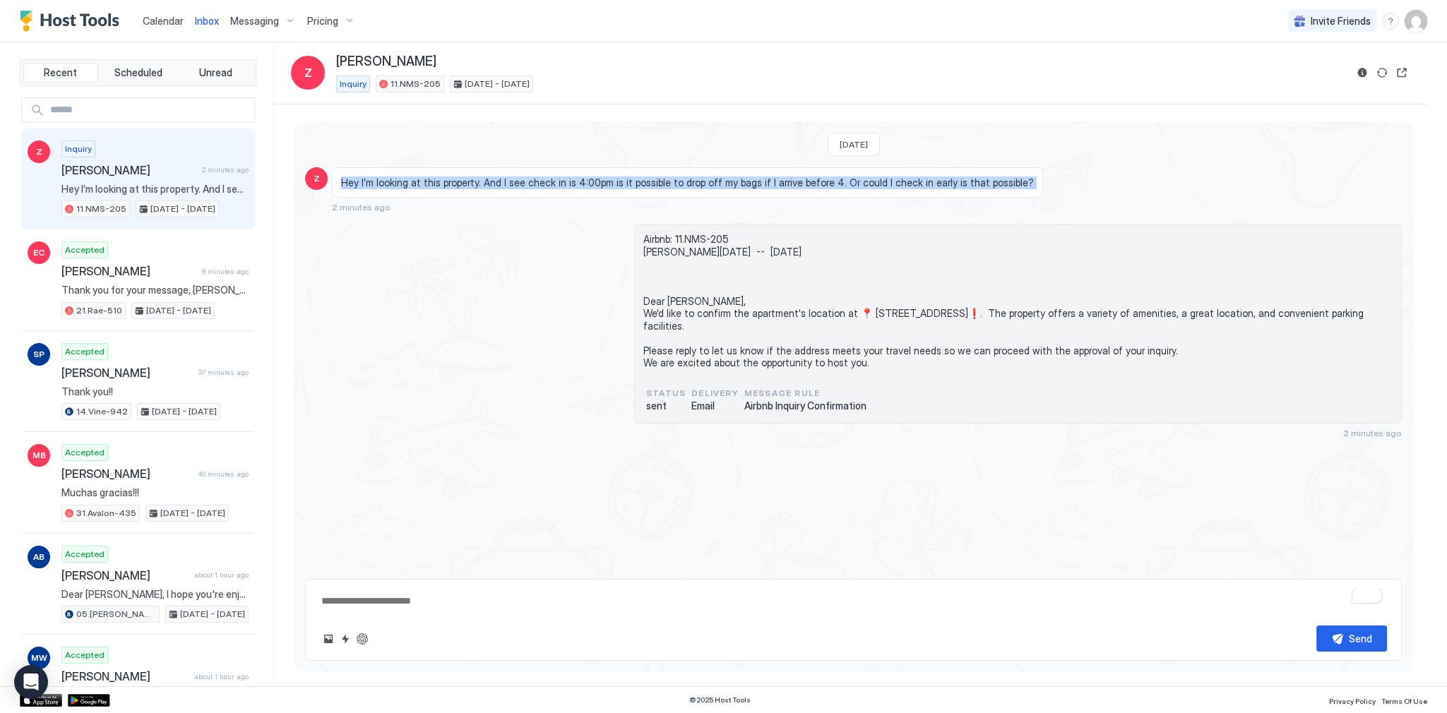
click at [672, 184] on span "Hey I’m looking at this property. And I see check in is 4:00pm is it possible t…" at bounding box center [687, 182] width 693 height 13
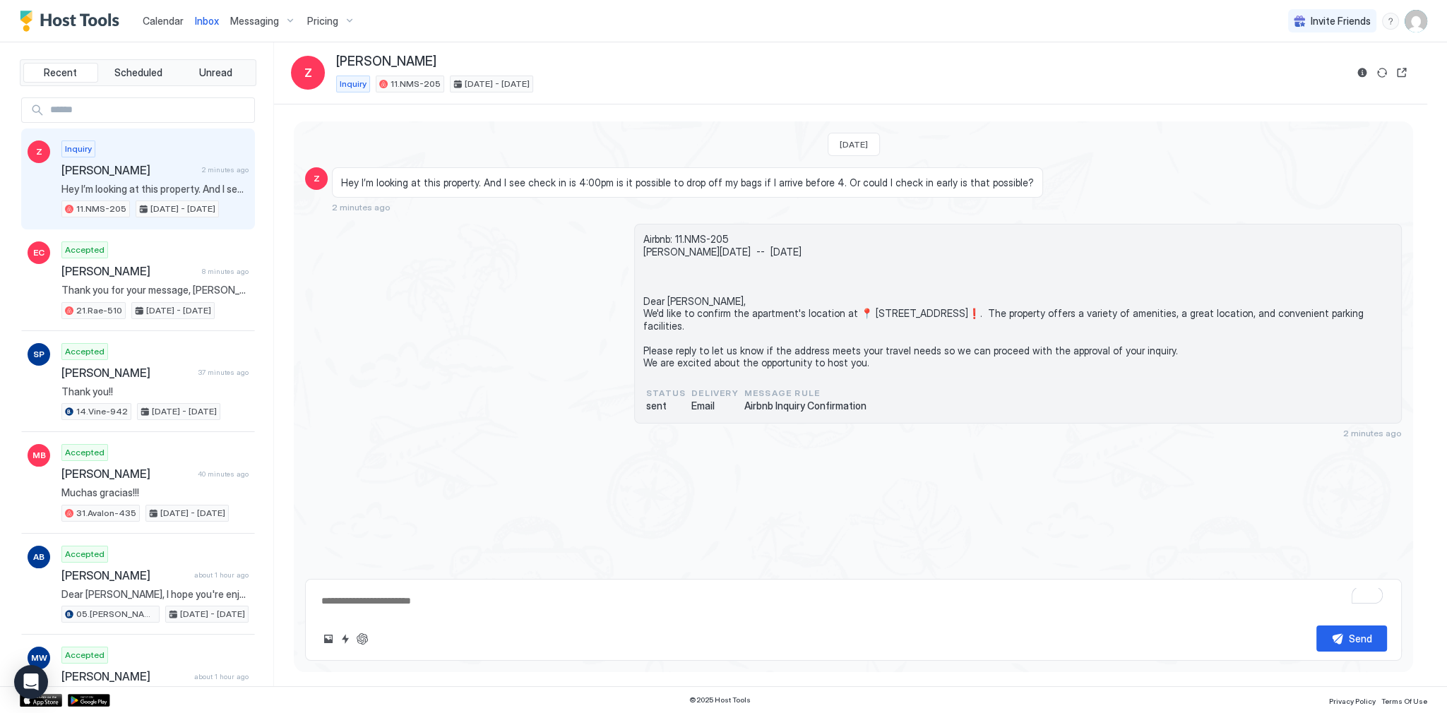
click at [824, 220] on div "Today Z Hey I’m looking at this property. And I see check in is 4:00pm is it po…" at bounding box center [853, 344] width 1119 height 447
click at [402, 236] on div "Airbnb: 11.NMS-205 Zachary Mon, February 9th -- Sun, February 15th Dear Zachary…" at bounding box center [853, 331] width 1096 height 215
click at [150, 20] on span "Calendar" at bounding box center [163, 21] width 41 height 12
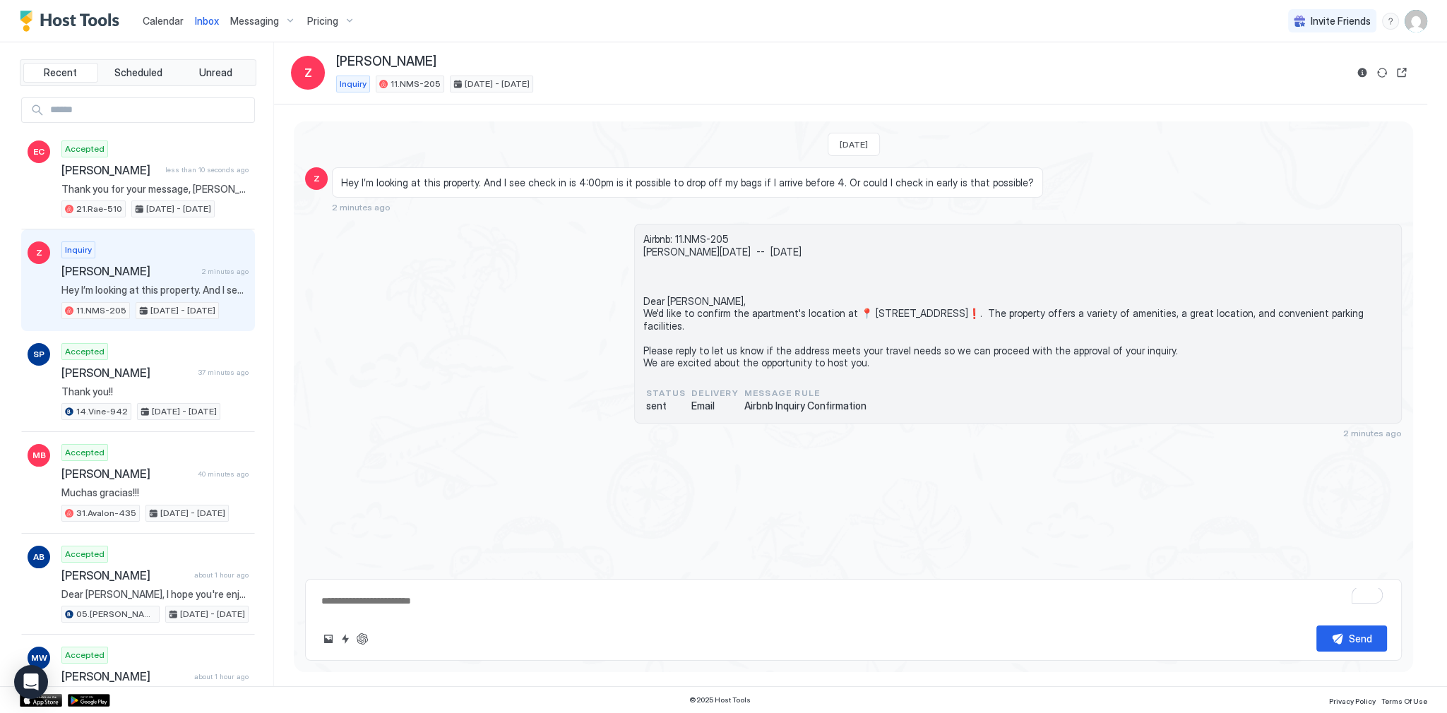
click at [423, 604] on textarea "To enrich screen reader interactions, please activate Accessibility in Grammarl…" at bounding box center [853, 601] width 1067 height 26
click at [344, 634] on button "Quick reply" at bounding box center [345, 638] width 17 height 17
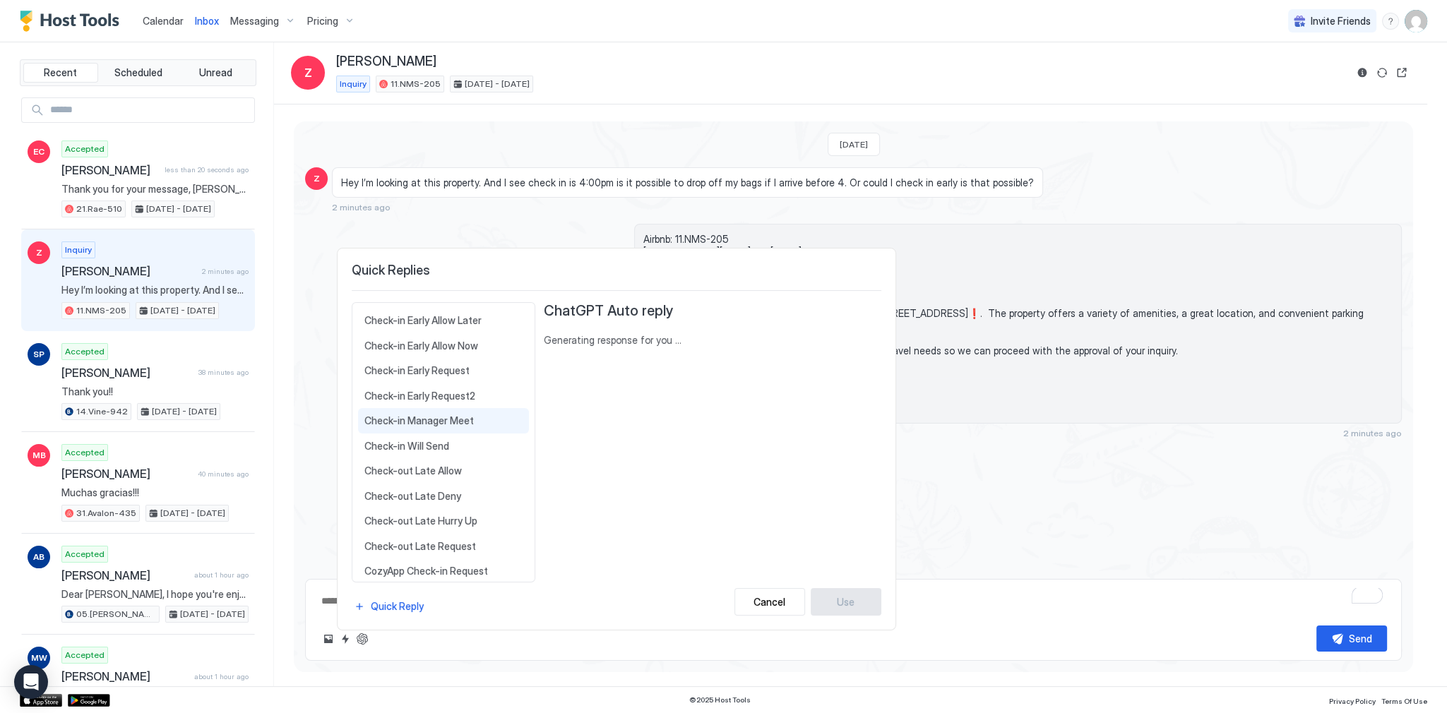
scroll to position [169, 0]
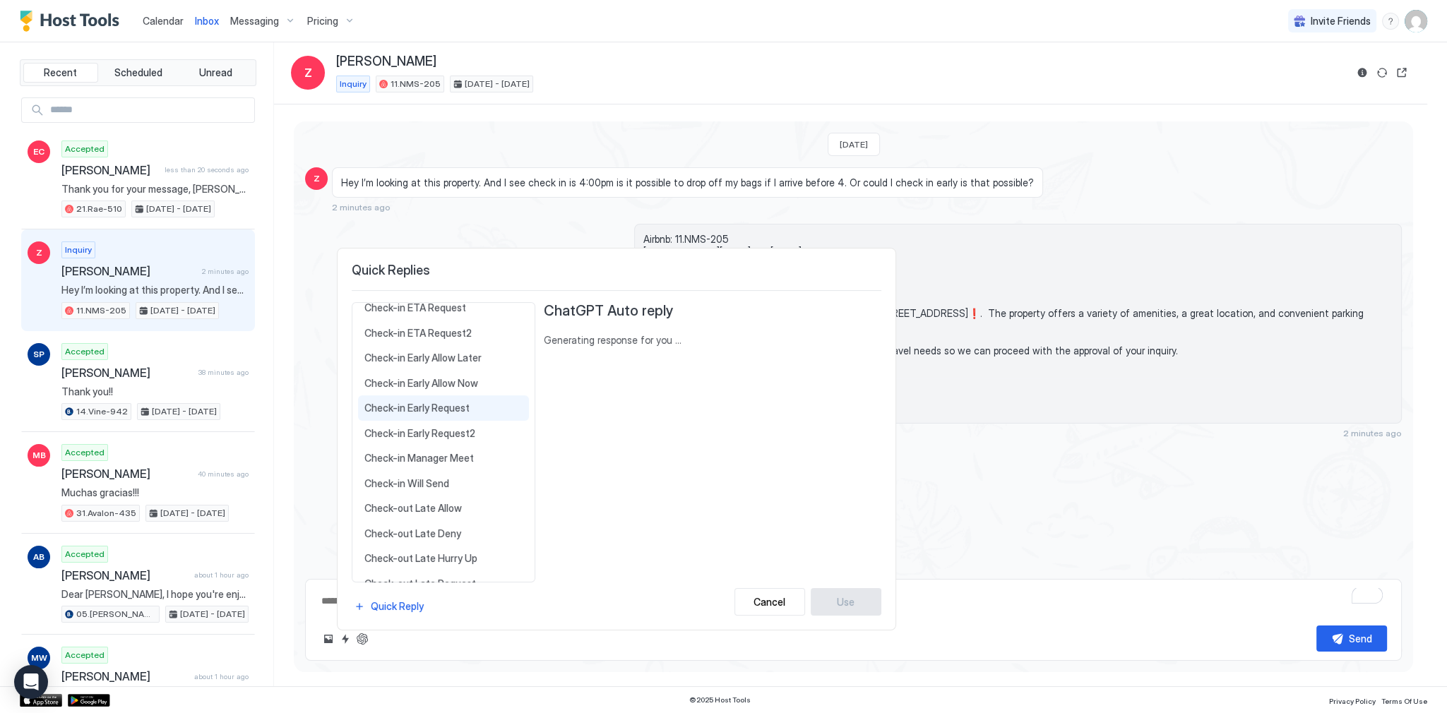
click at [452, 395] on div "Check-in Early Request Dear {{Guest First Name}}, Check-in begins at {{Check-In…" at bounding box center [443, 407] width 171 height 25
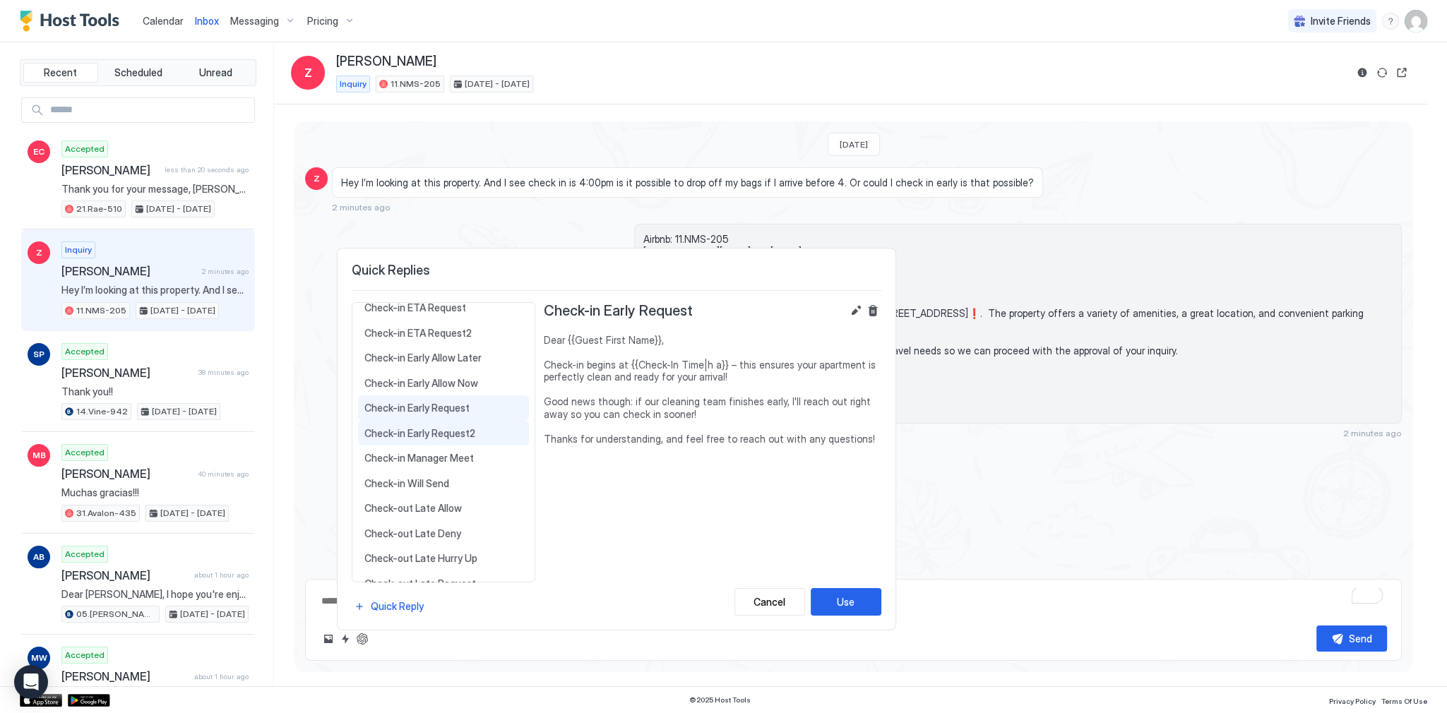
click at [445, 431] on span "Check-in Early Request2" at bounding box center [443, 433] width 158 height 13
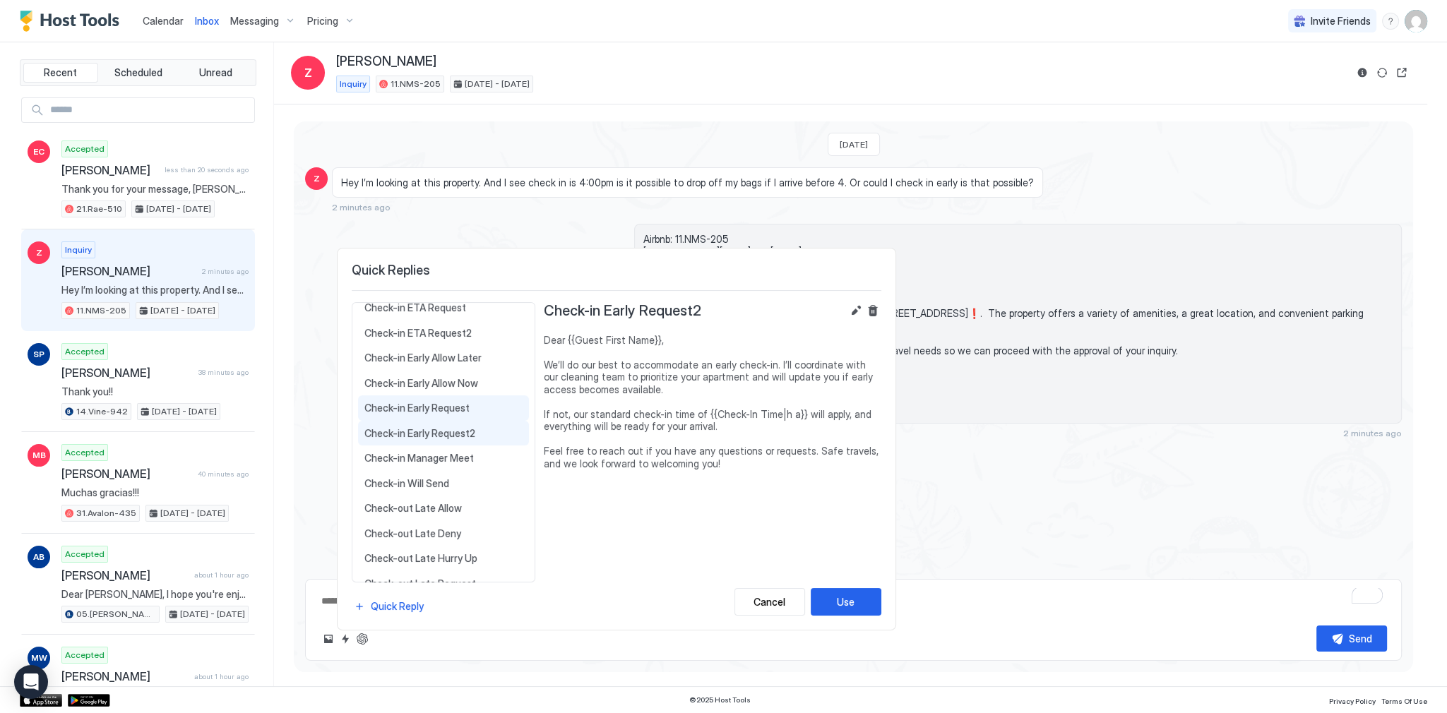
click at [467, 402] on span "Check-in Early Request" at bounding box center [443, 408] width 158 height 13
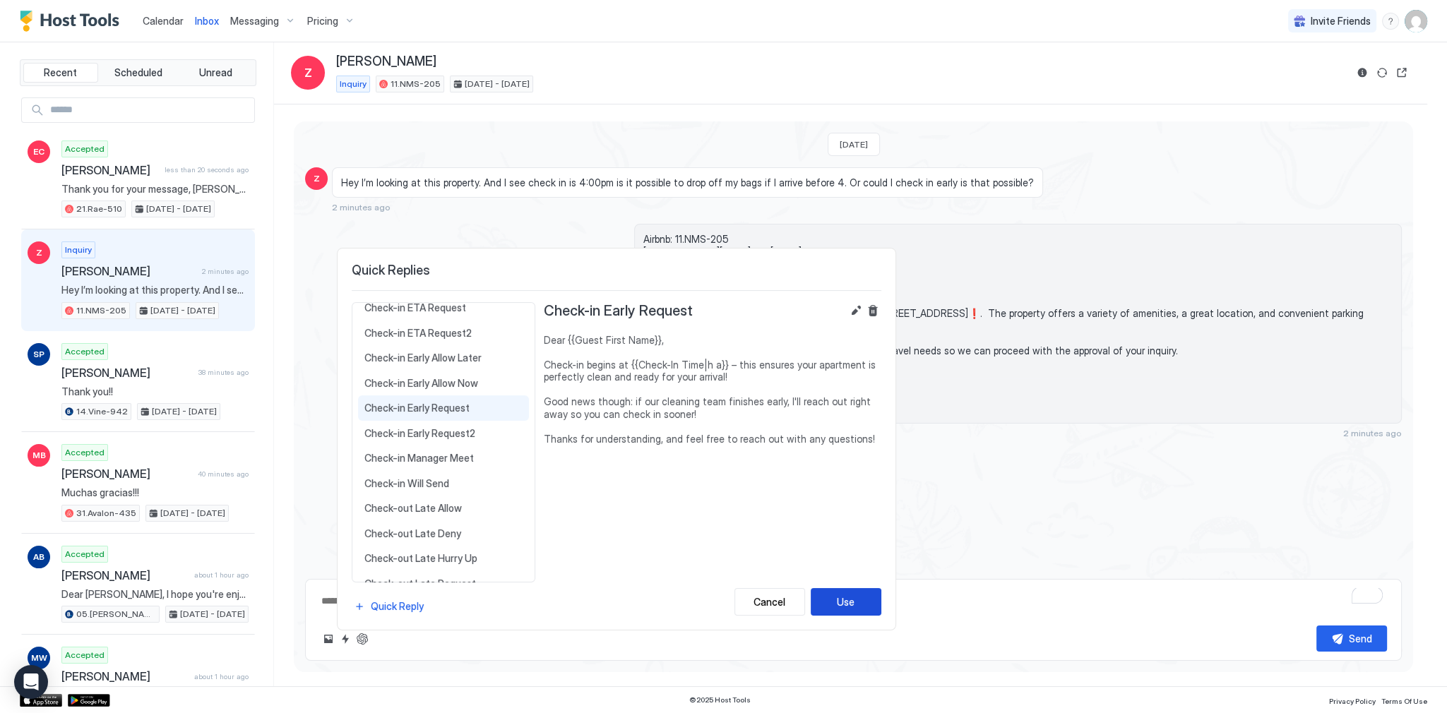
click at [854, 599] on div "Use" at bounding box center [846, 601] width 18 height 15
type textarea "*"
type textarea "**********"
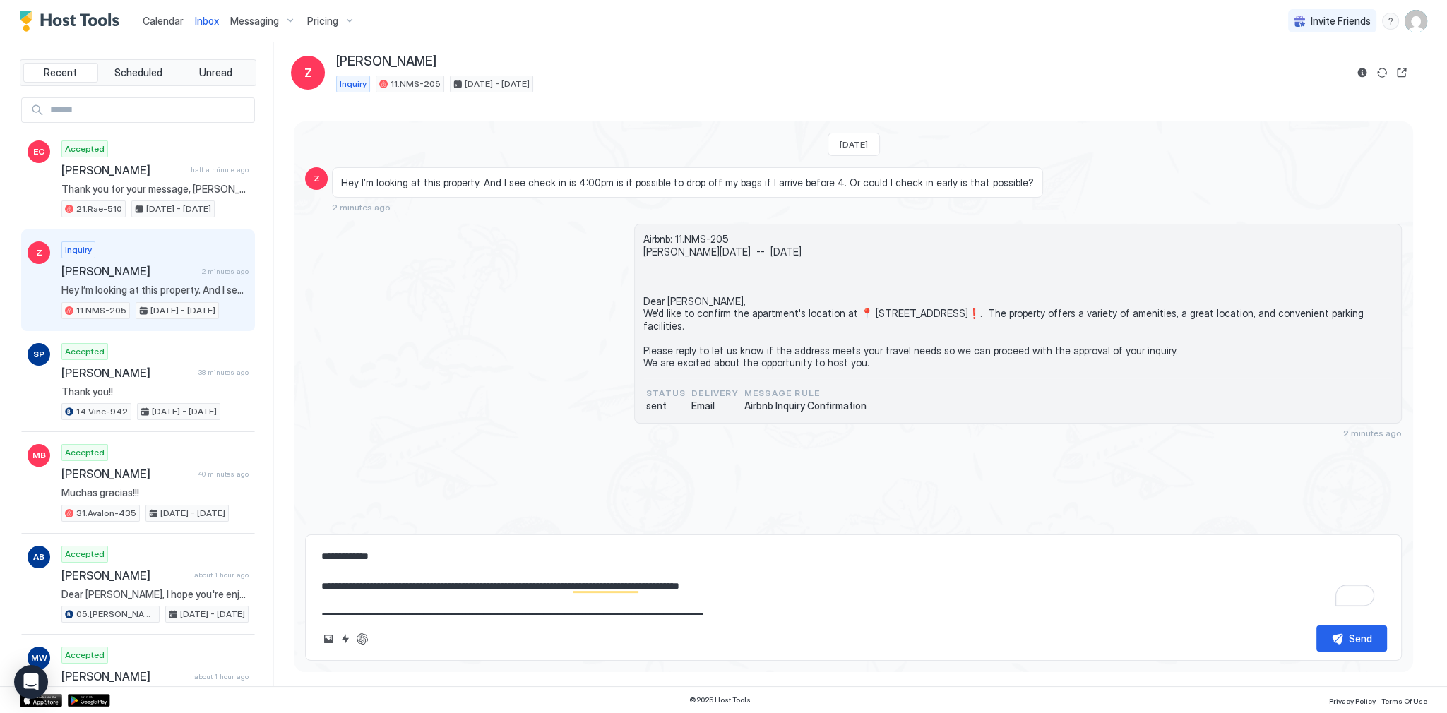
click at [694, 316] on span "Airbnb: 11.NMS-205 Zachary Mon, February 9th -- Sun, February 15th Dear Zachary…" at bounding box center [1017, 301] width 749 height 136
click at [661, 577] on textarea "**********" at bounding box center [853, 579] width 1067 height 71
click at [658, 319] on span "Airbnb: 11.NMS-205 Zachary Mon, February 9th -- Sun, February 15th Dear Zachary…" at bounding box center [1017, 301] width 749 height 136
click at [657, 311] on span "Airbnb: 11.NMS-205 Zachary Mon, February 9th -- Sun, February 15th Dear Zachary…" at bounding box center [1017, 301] width 749 height 136
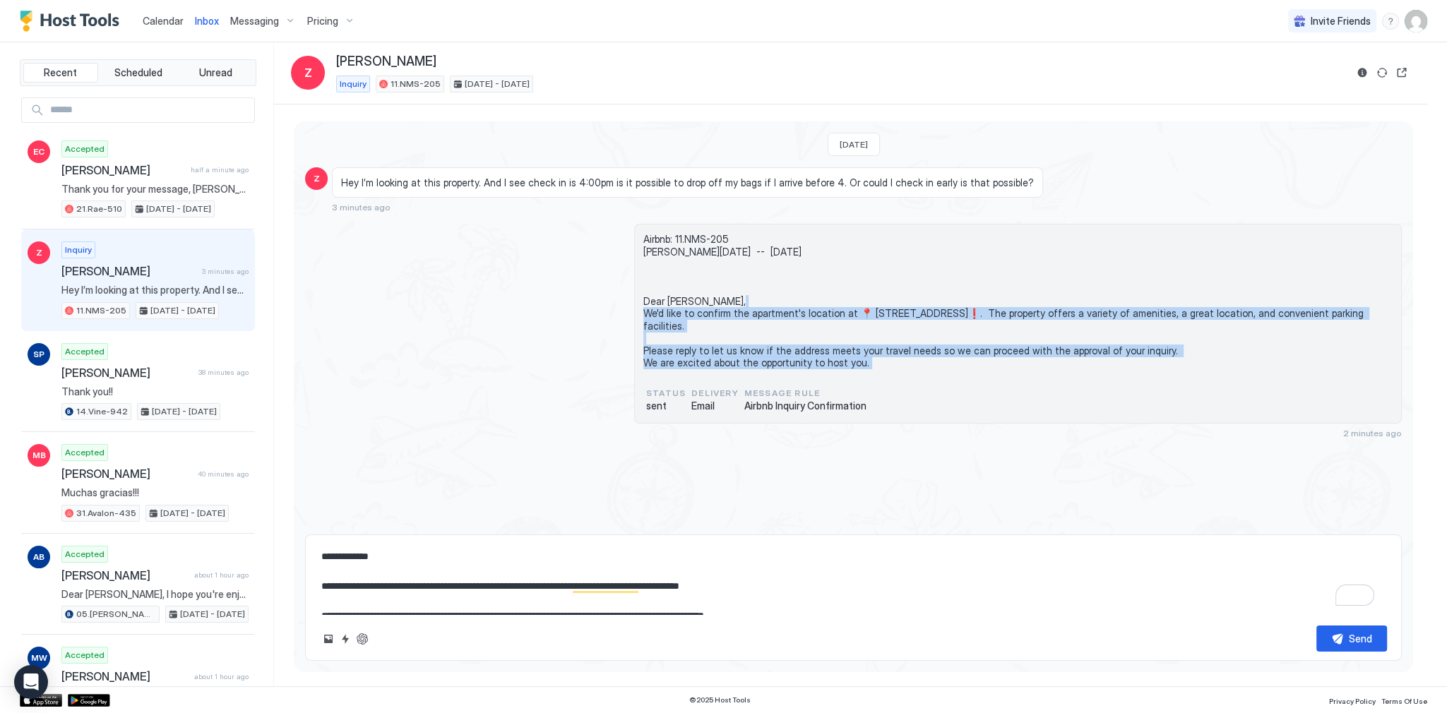
drag, startPoint x: 657, startPoint y: 311, endPoint x: 695, endPoint y: 378, distance: 77.8
click at [695, 369] on span "Airbnb: 11.NMS-205 Zachary Mon, February 9th -- Sun, February 15th Dear Zachary…" at bounding box center [1017, 301] width 749 height 136
copy span "Dear Zachary, We'd like to confirm the apartment's location at 📍 1539 4th St, S…"
click at [868, 369] on span "Airbnb: 11.NMS-205 Zachary Mon, February 9th -- Sun, February 15th Dear Zachary…" at bounding box center [1017, 301] width 749 height 136
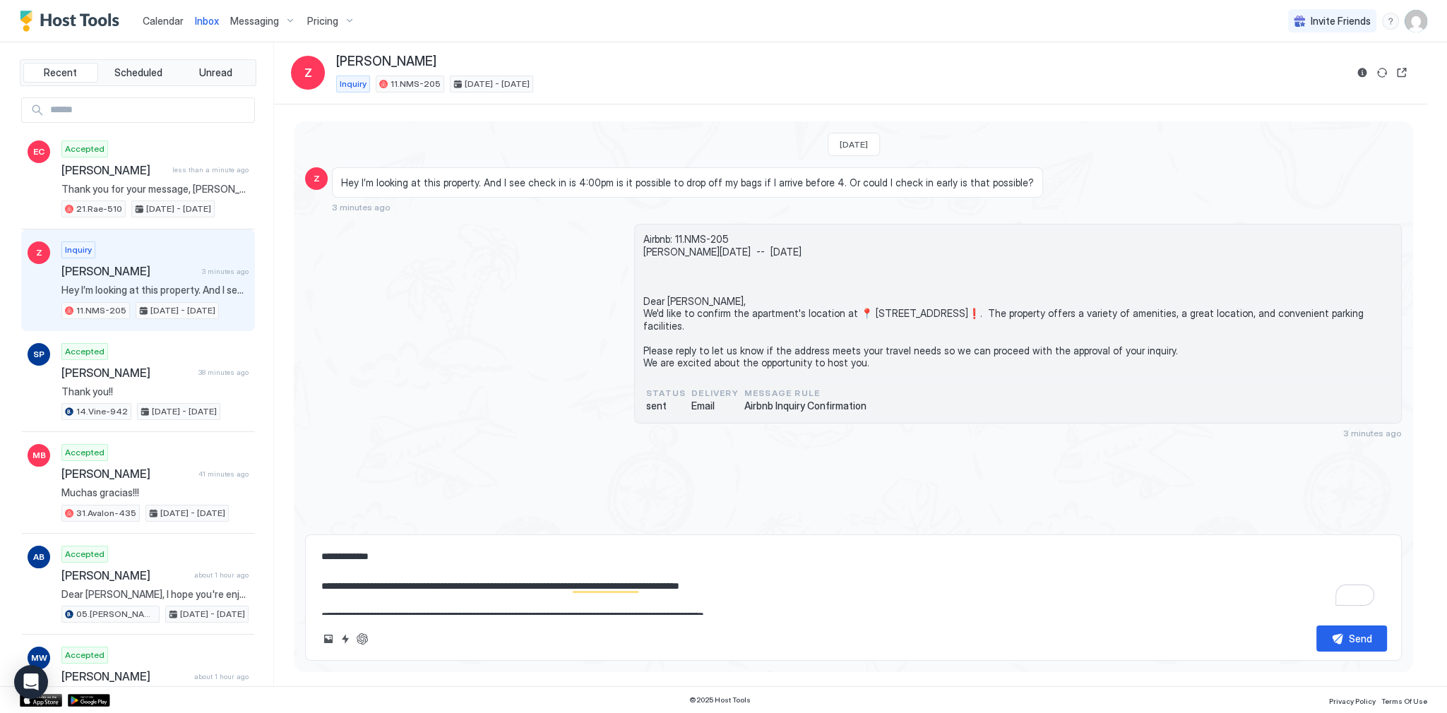
click at [678, 570] on textarea "**********" at bounding box center [853, 579] width 1067 height 71
paste textarea "**********"
type textarea "*"
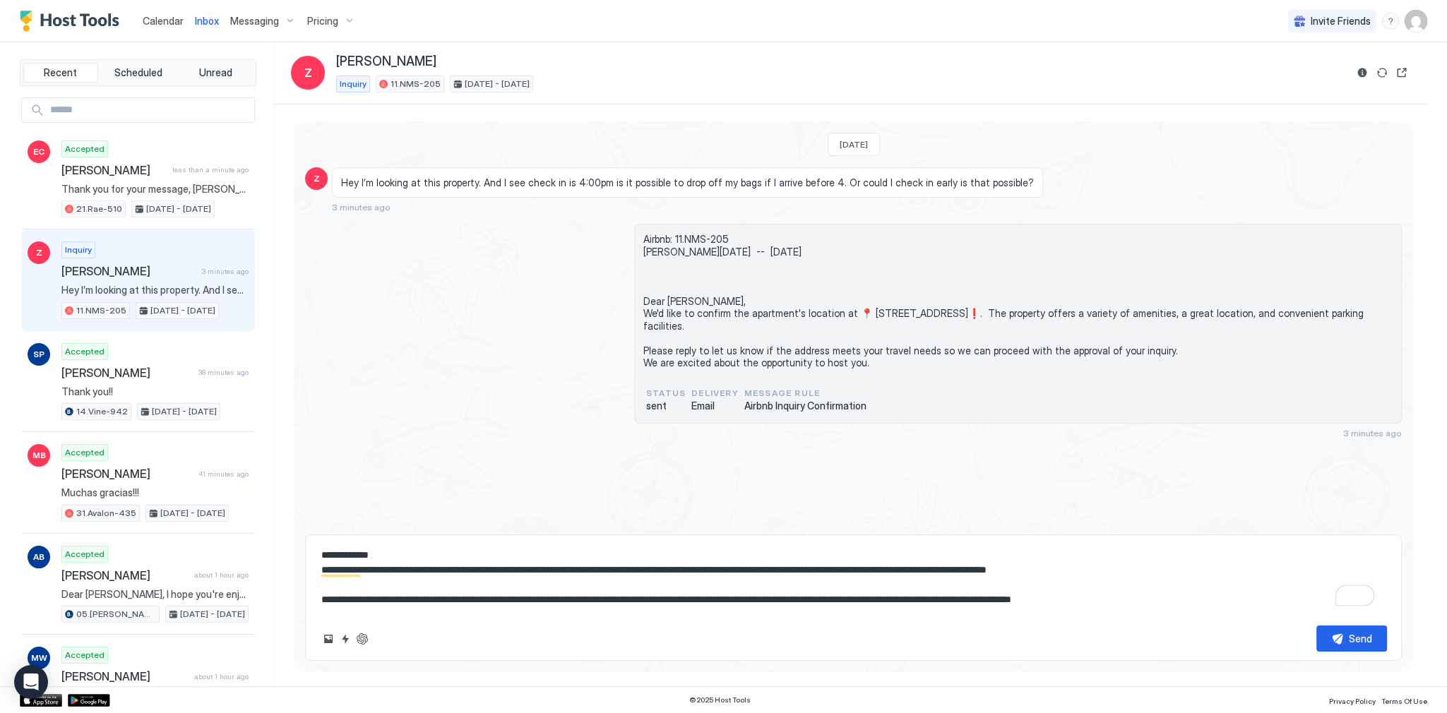
scroll to position [0, 0]
type textarea "**********"
click at [1338, 631] on button "Send" at bounding box center [1351, 638] width 71 height 26
click at [846, 352] on span "Airbnb: 11.NMS-205 Zachary Mon, February 9th -- Sun, February 15th Dear Zachary…" at bounding box center [1017, 301] width 749 height 136
type textarea "*"
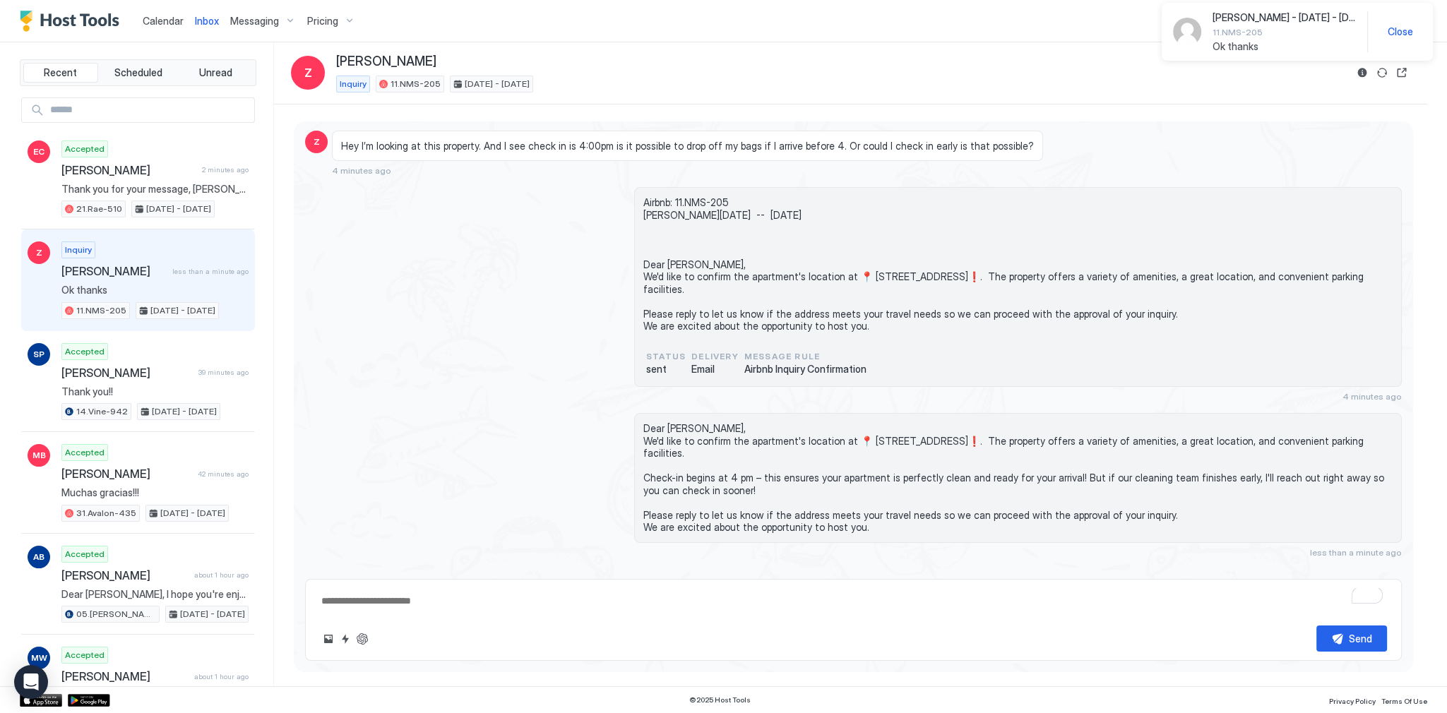
scroll to position [93, 0]
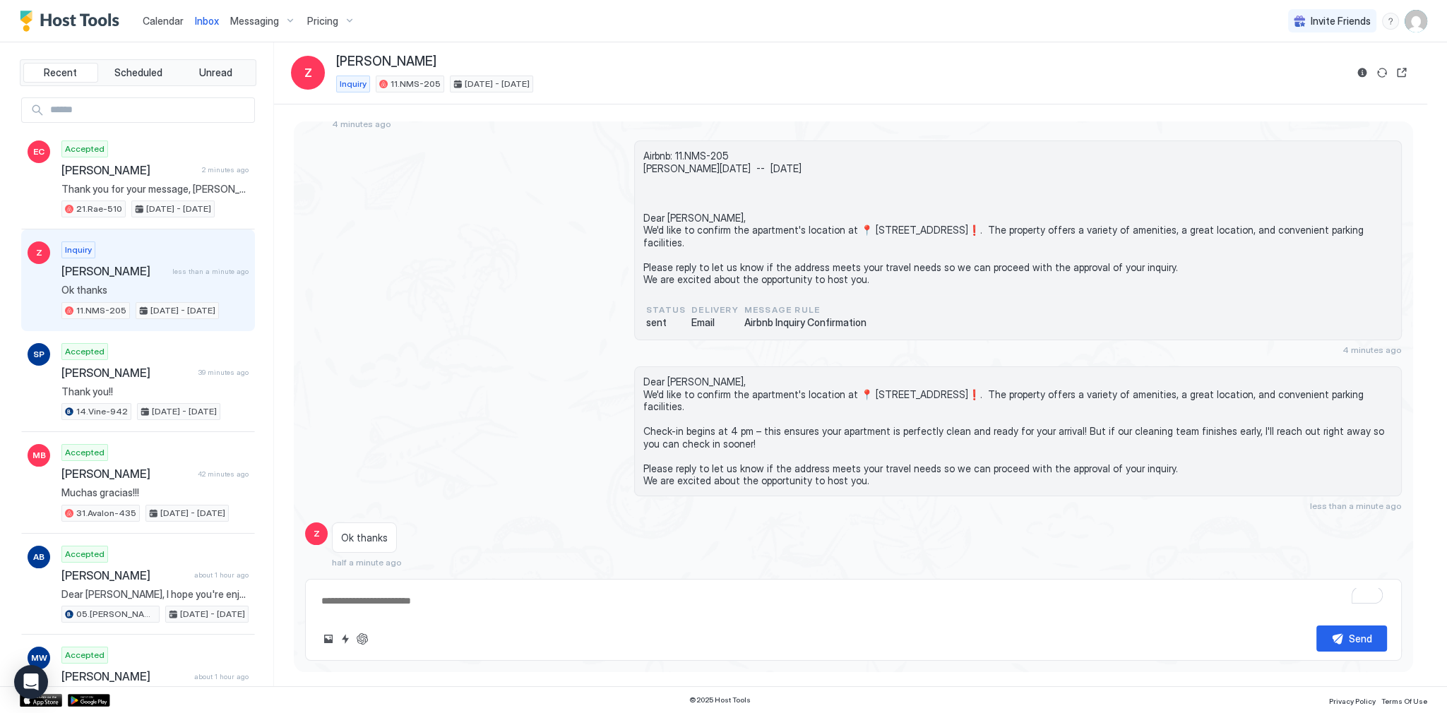
click at [517, 440] on div "Dear Zachary, We'd like to confirm the apartment's location at 📍 1539 4th St, S…" at bounding box center [853, 438] width 1096 height 145
click at [683, 378] on span "Dear Zachary, We'd like to confirm the apartment's location at 📍 1539 4th St, S…" at bounding box center [1017, 432] width 749 height 112
copy span "Dear Zachary,"
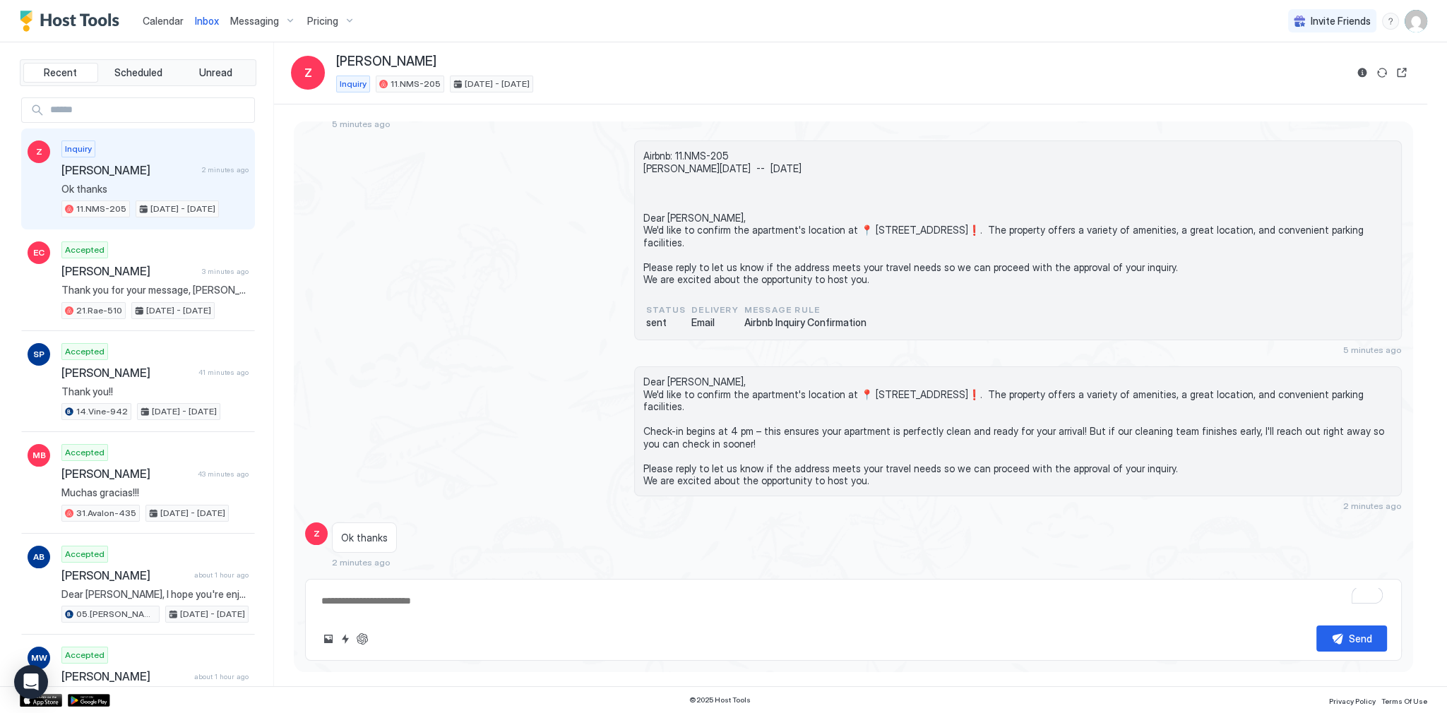
click at [426, 360] on div "Today Z Hey I’m looking at this property. And I see check in is 4:00pm is it po…" at bounding box center [853, 303] width 1119 height 530
click at [571, 606] on textarea "To enrich screen reader interactions, please activate Accessibility in Grammarl…" at bounding box center [853, 601] width 1067 height 26
paste textarea "**********"
type textarea "*"
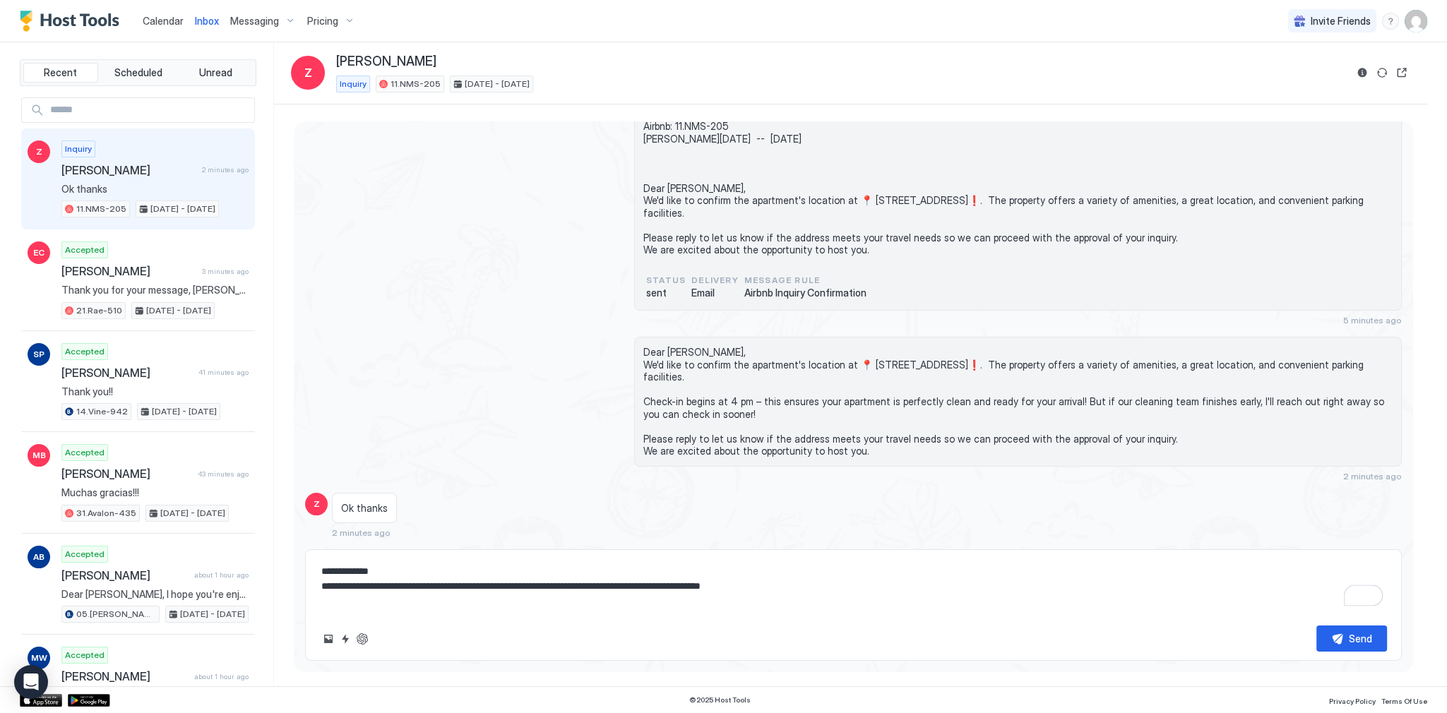
scroll to position [122, 0]
type textarea "**********"
click at [1323, 638] on button "Send" at bounding box center [1351, 638] width 71 height 26
click at [769, 419] on span "Dear Zachary, We'd like to confirm the apartment's location at 📍 1539 4th St, S…" at bounding box center [1017, 402] width 749 height 112
type textarea "*"
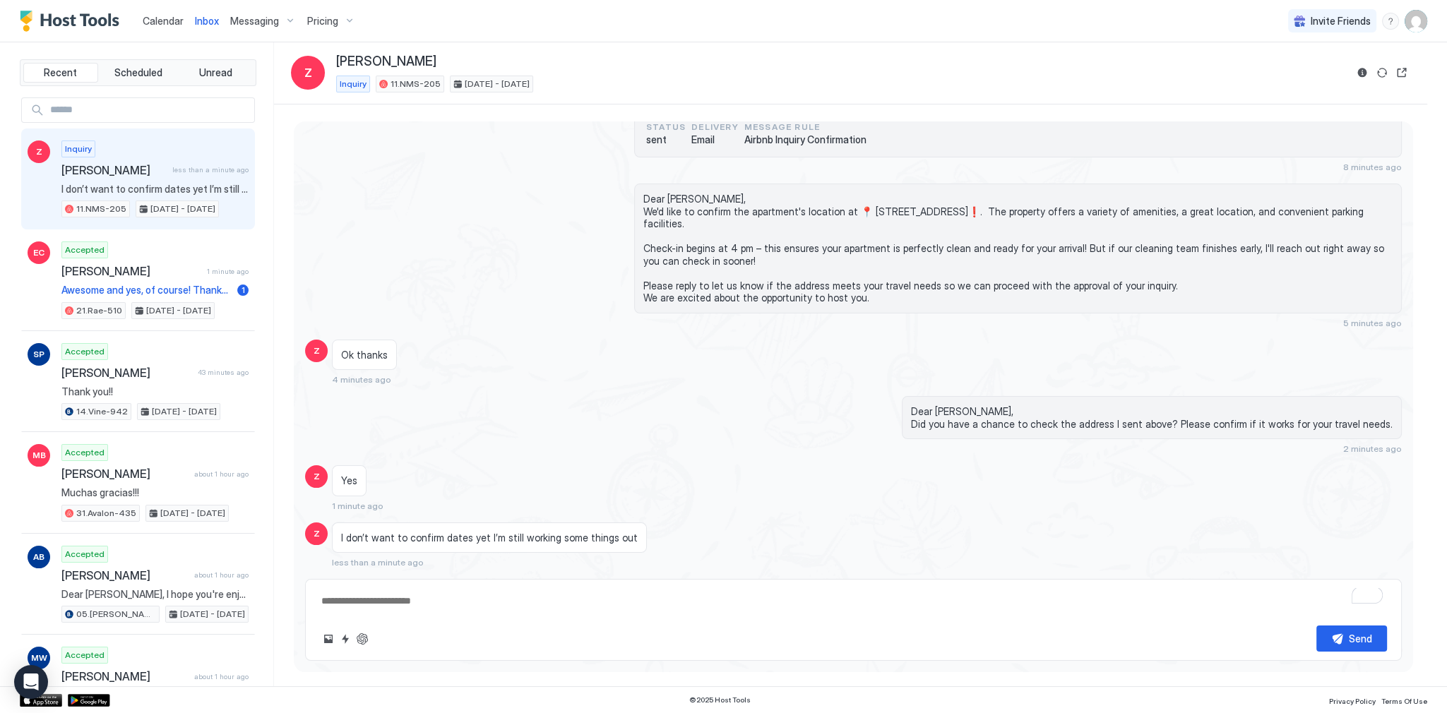
scroll to position [260, 0]
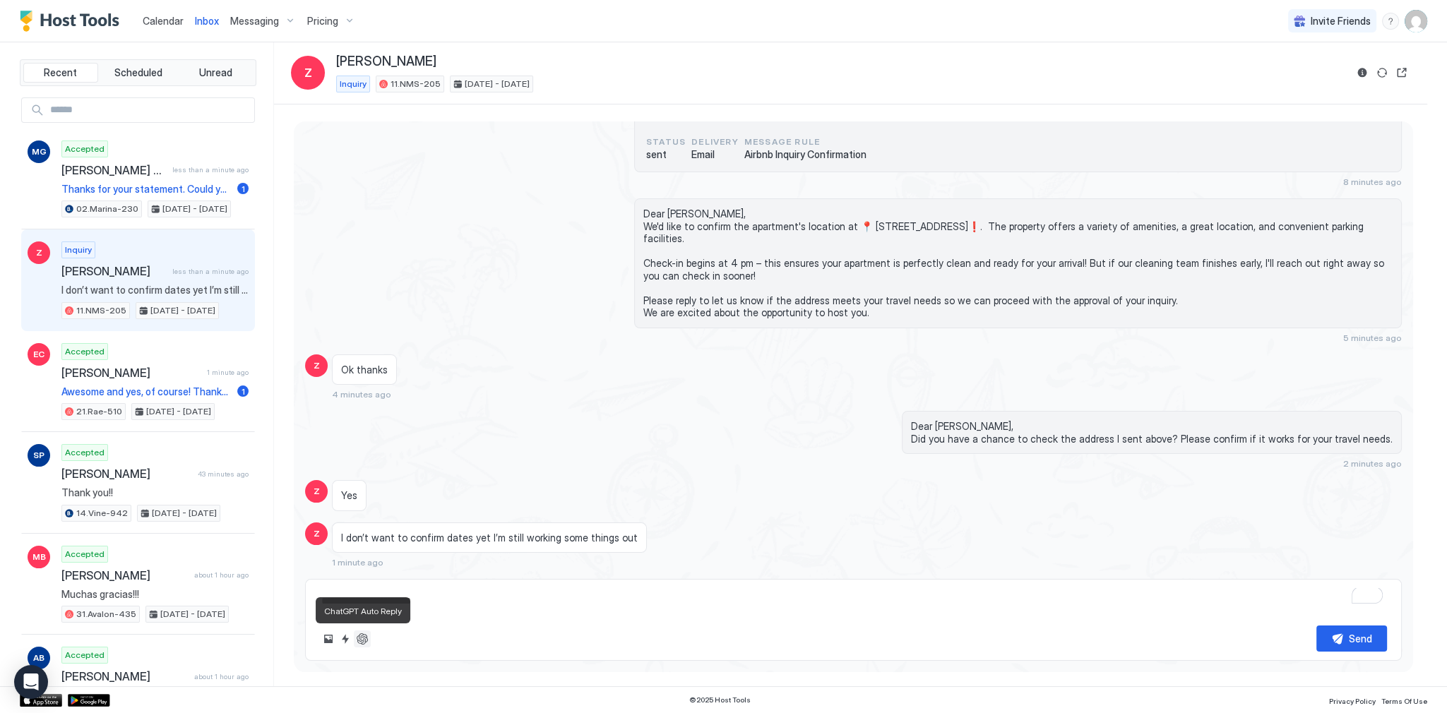
click at [364, 644] on button "ChatGPT Auto Reply" at bounding box center [362, 638] width 17 height 17
type textarea "*"
type textarea "**********"
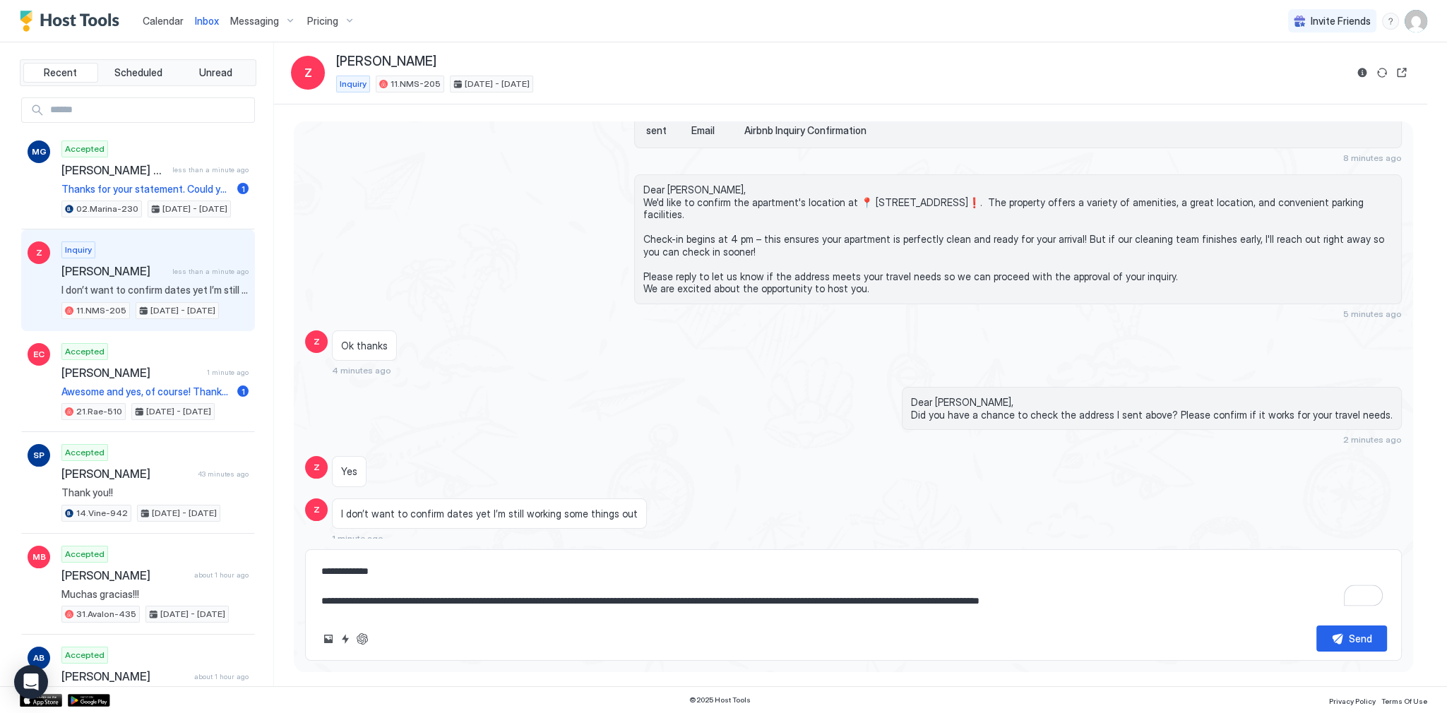
click at [395, 573] on textarea "**********" at bounding box center [853, 586] width 1067 height 56
type textarea "*"
type textarea "**********"
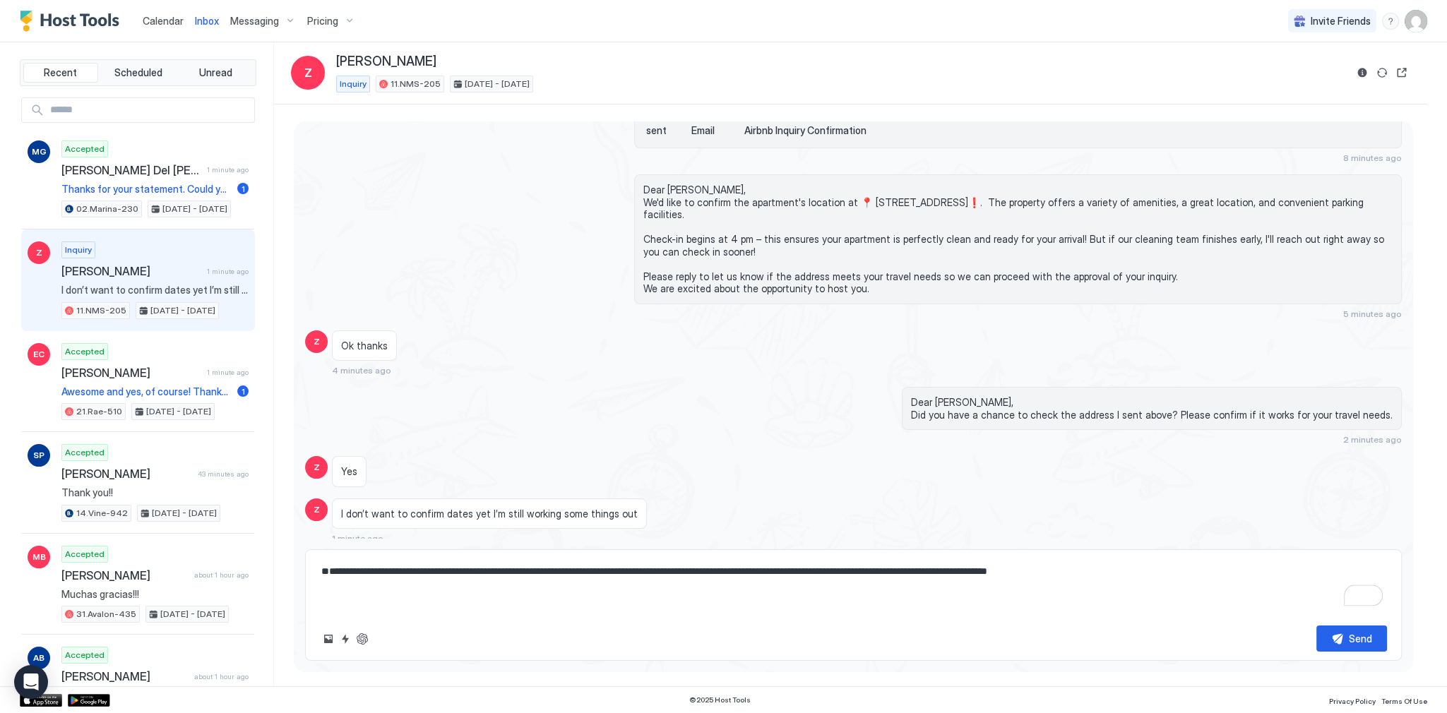
type textarea "*"
type textarea "**********"
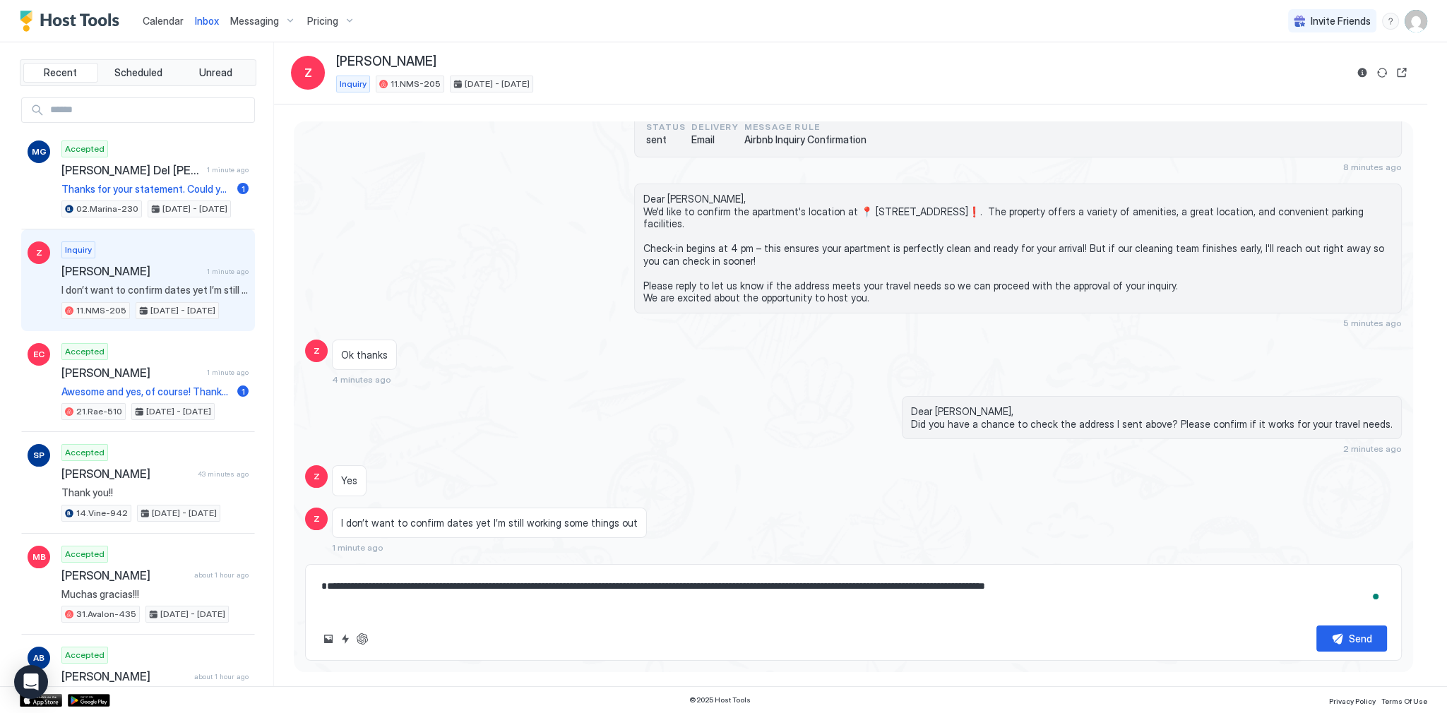
type textarea "*"
type textarea "**********"
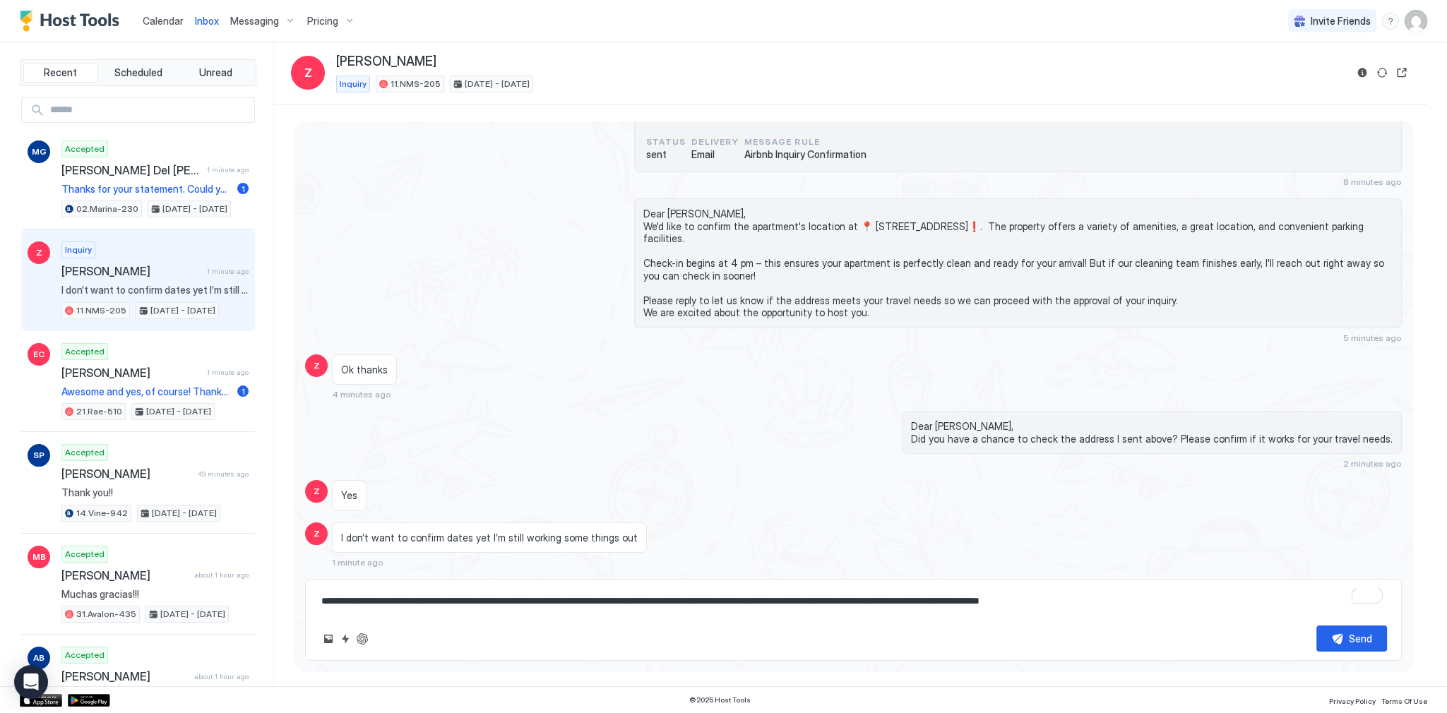
type textarea "*"
type textarea "**********"
type textarea "*"
type textarea "**********"
type textarea "*"
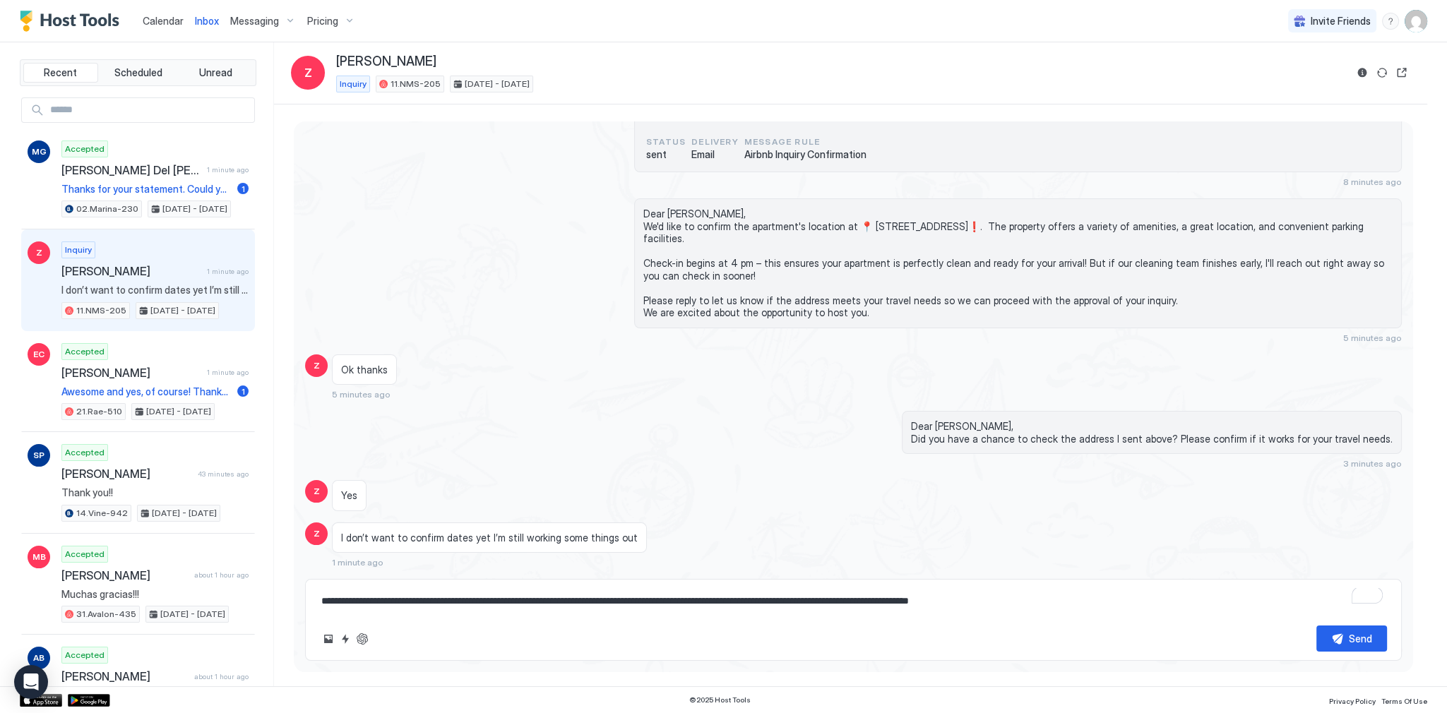
click at [607, 600] on textarea "**********" at bounding box center [853, 601] width 1067 height 26
click at [902, 599] on textarea "**********" at bounding box center [853, 601] width 1067 height 26
click at [1107, 602] on textarea "**********" at bounding box center [853, 601] width 1067 height 26
type textarea "**********"
click at [1341, 635] on button "Send" at bounding box center [1351, 638] width 71 height 26
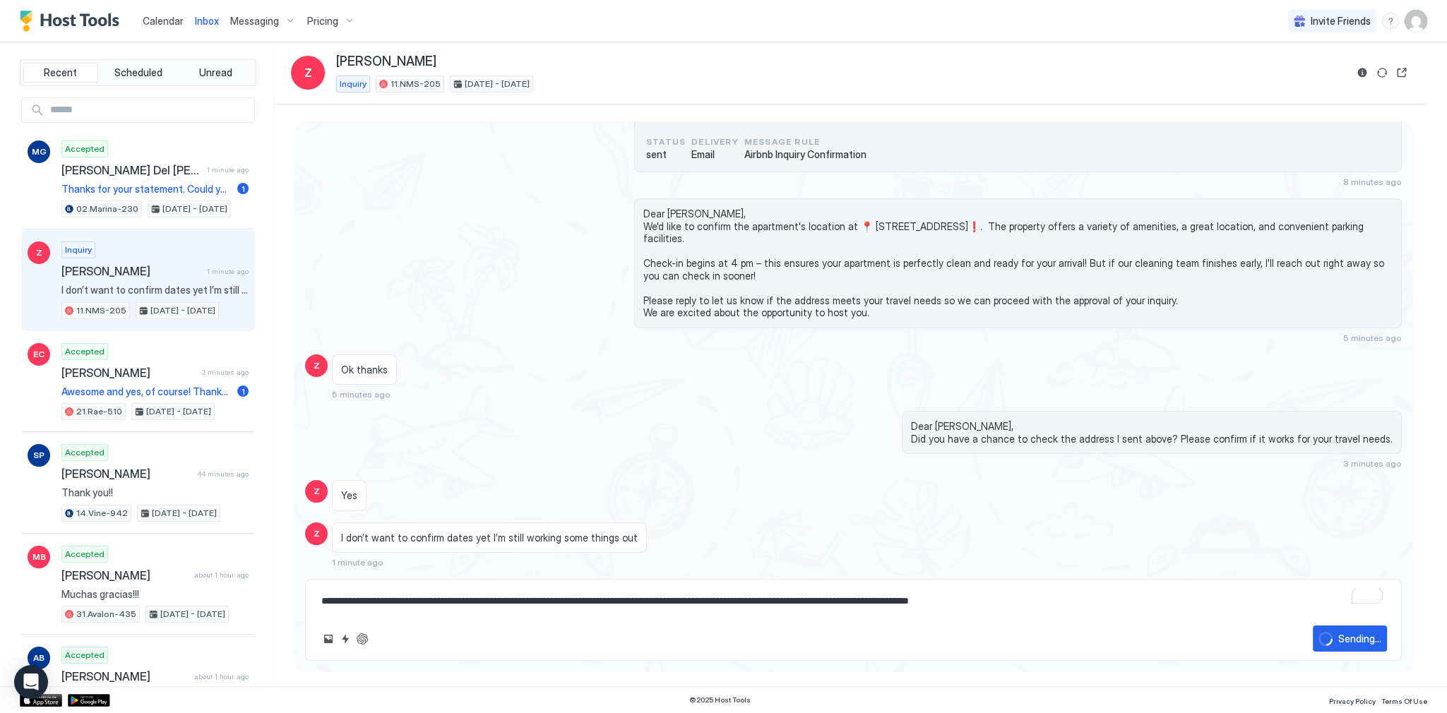
type textarea "*"
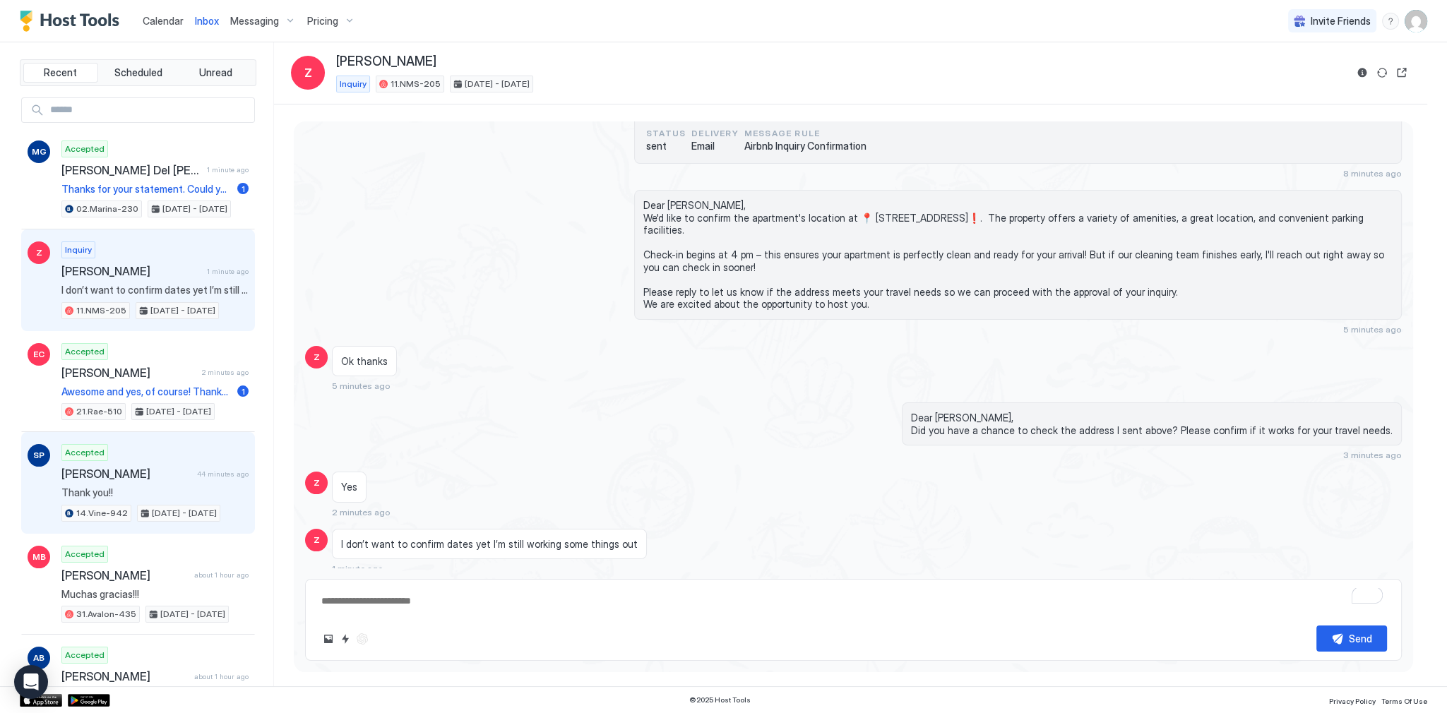
scroll to position [331, 0]
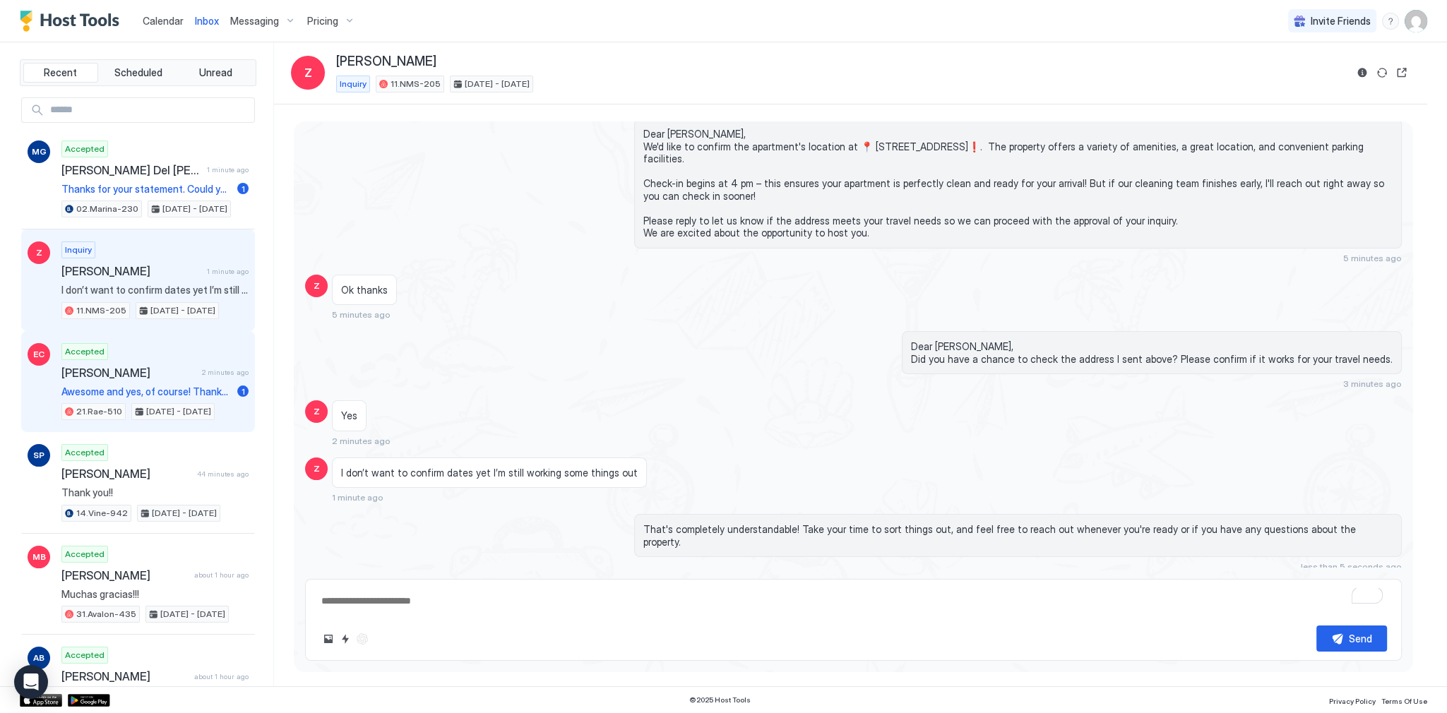
click at [181, 356] on div "Accepted Esmeralda Camargo 2 minutes ago Awesome and yes, of course! Thanks aga…" at bounding box center [154, 382] width 187 height 78
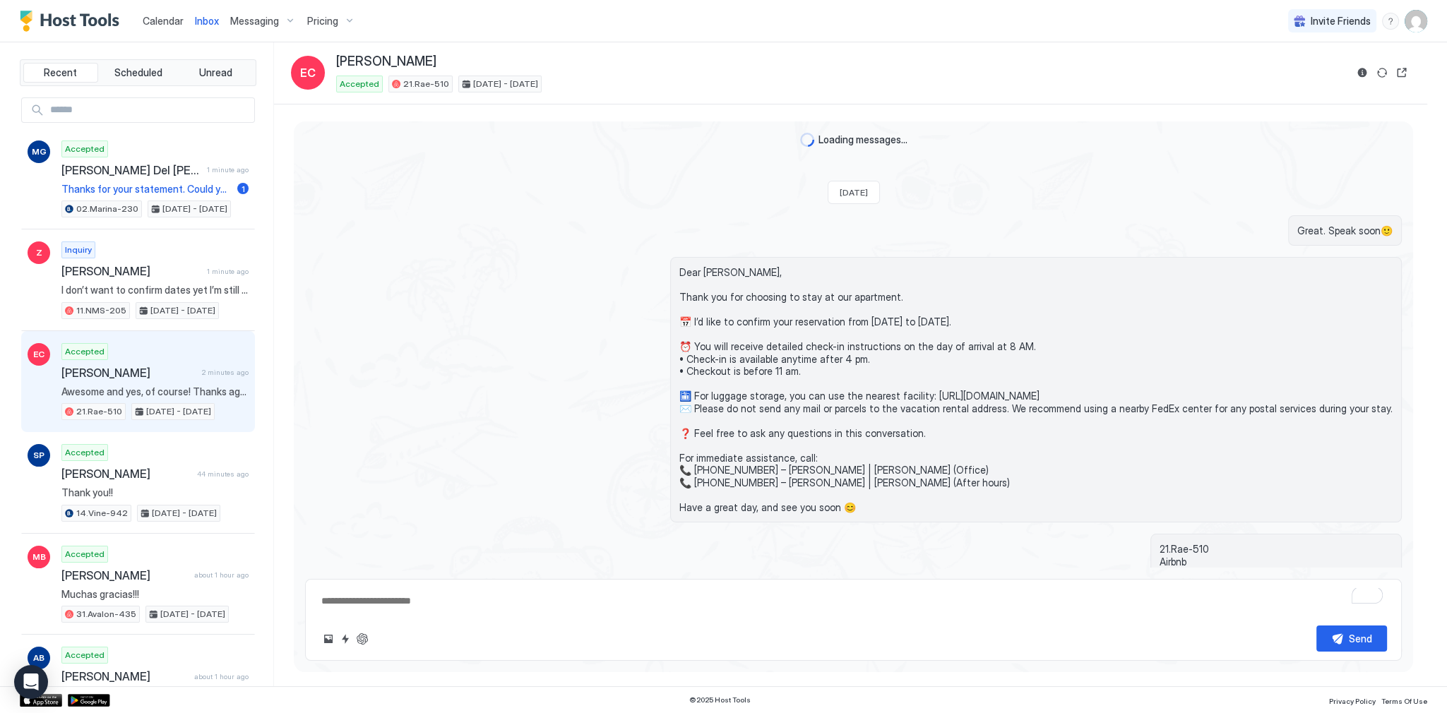
scroll to position [5137, 0]
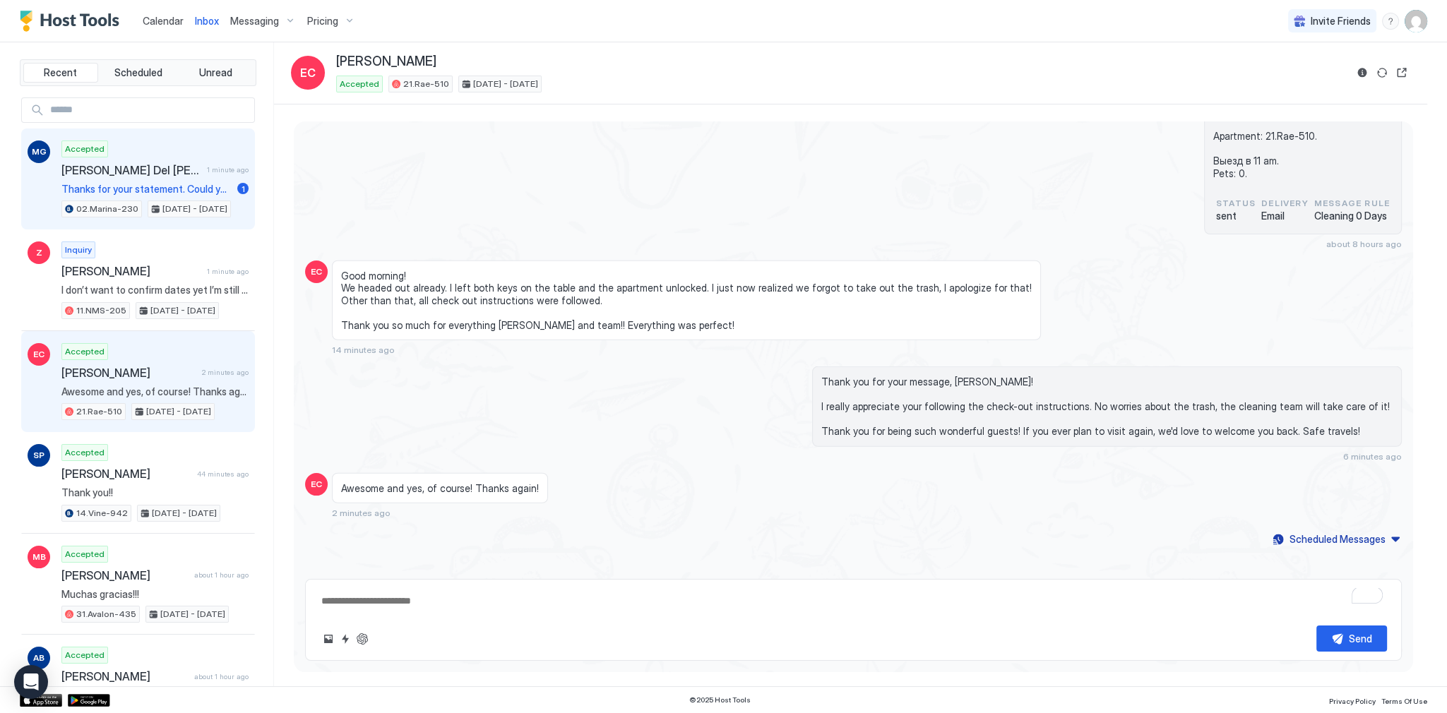
click at [128, 179] on div "Accepted Marco Giuseppe Del Gaudio 1 minute ago Thanks for your statement. Coul…" at bounding box center [154, 179] width 187 height 78
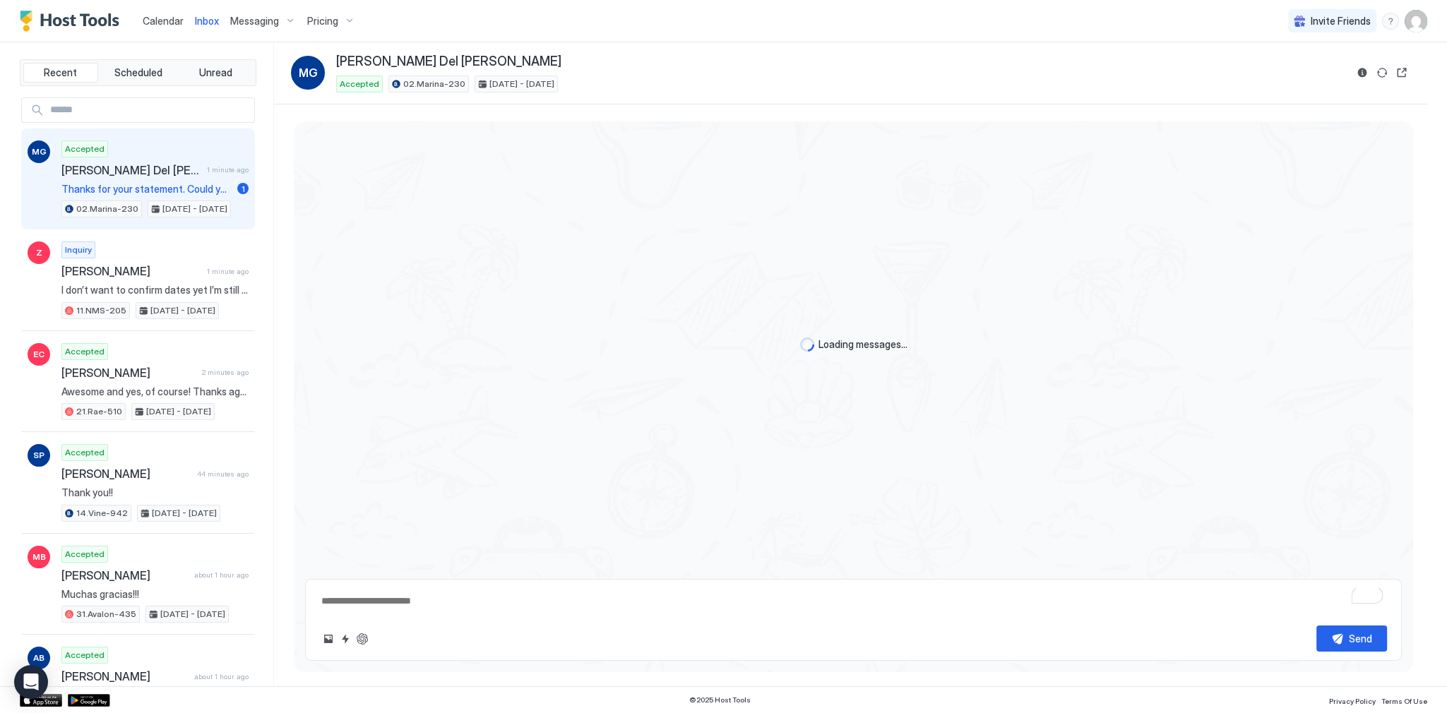
scroll to position [1478, 0]
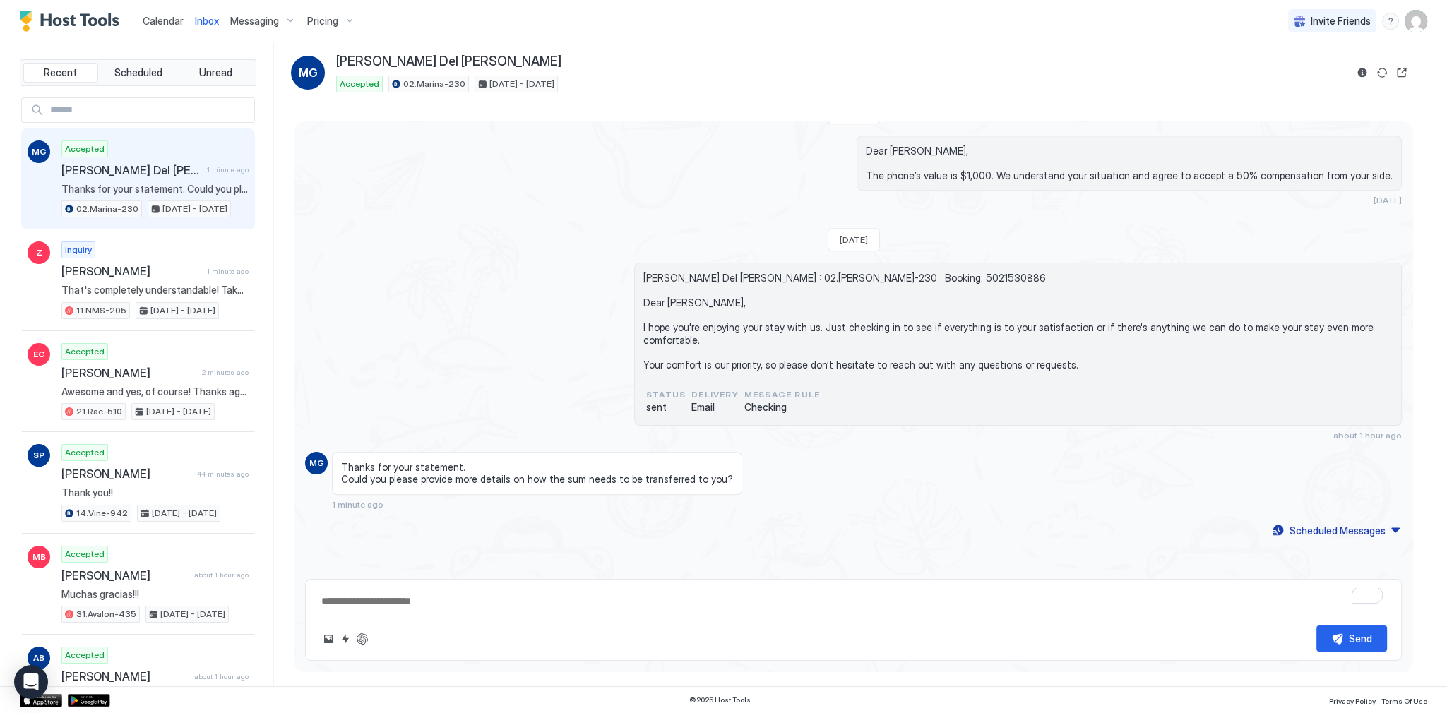
click at [472, 483] on span "Thanks for your statement. Could you please provide more details on how the sum…" at bounding box center [537, 473] width 392 height 25
click at [625, 477] on span "Thanks for your statement. Could you please provide more details on how the sum…" at bounding box center [537, 473] width 392 height 25
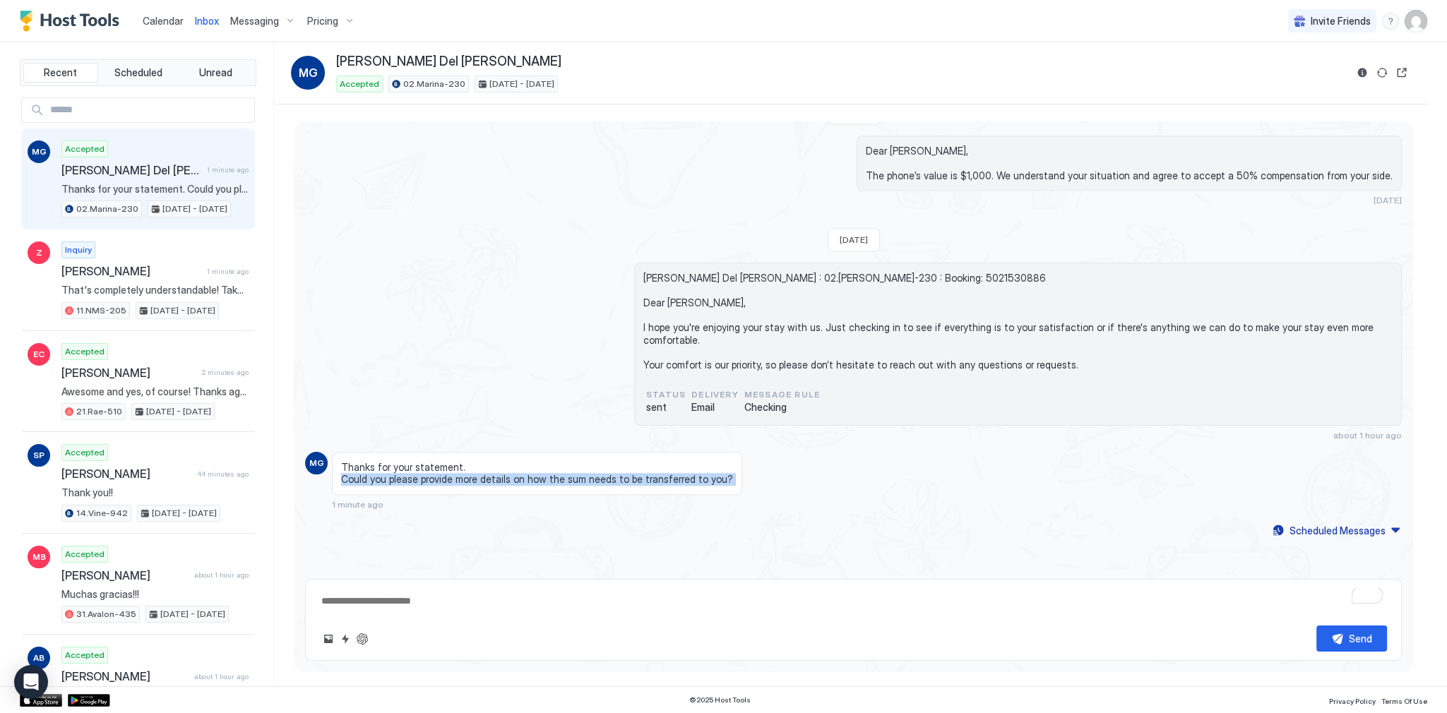
click at [625, 477] on span "Thanks for your statement. Could you please provide more details on how the sum…" at bounding box center [537, 473] width 392 height 25
click at [472, 455] on div "Thanks for your statement. Could you please provide more details on how the sum…" at bounding box center [537, 473] width 410 height 43
click at [346, 647] on button "Quick reply" at bounding box center [345, 638] width 17 height 17
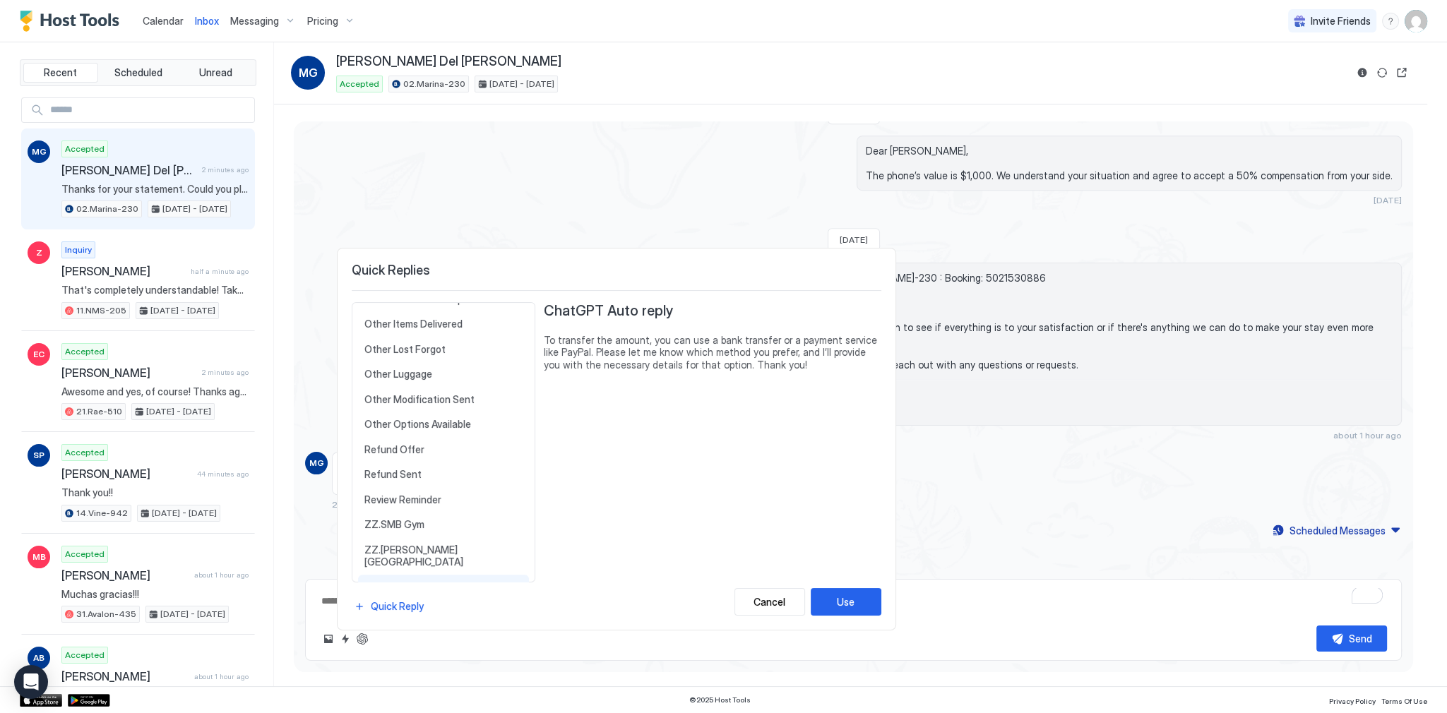
scroll to position [654, 0]
click at [455, 419] on span "Other Options Available" at bounding box center [443, 425] width 158 height 13
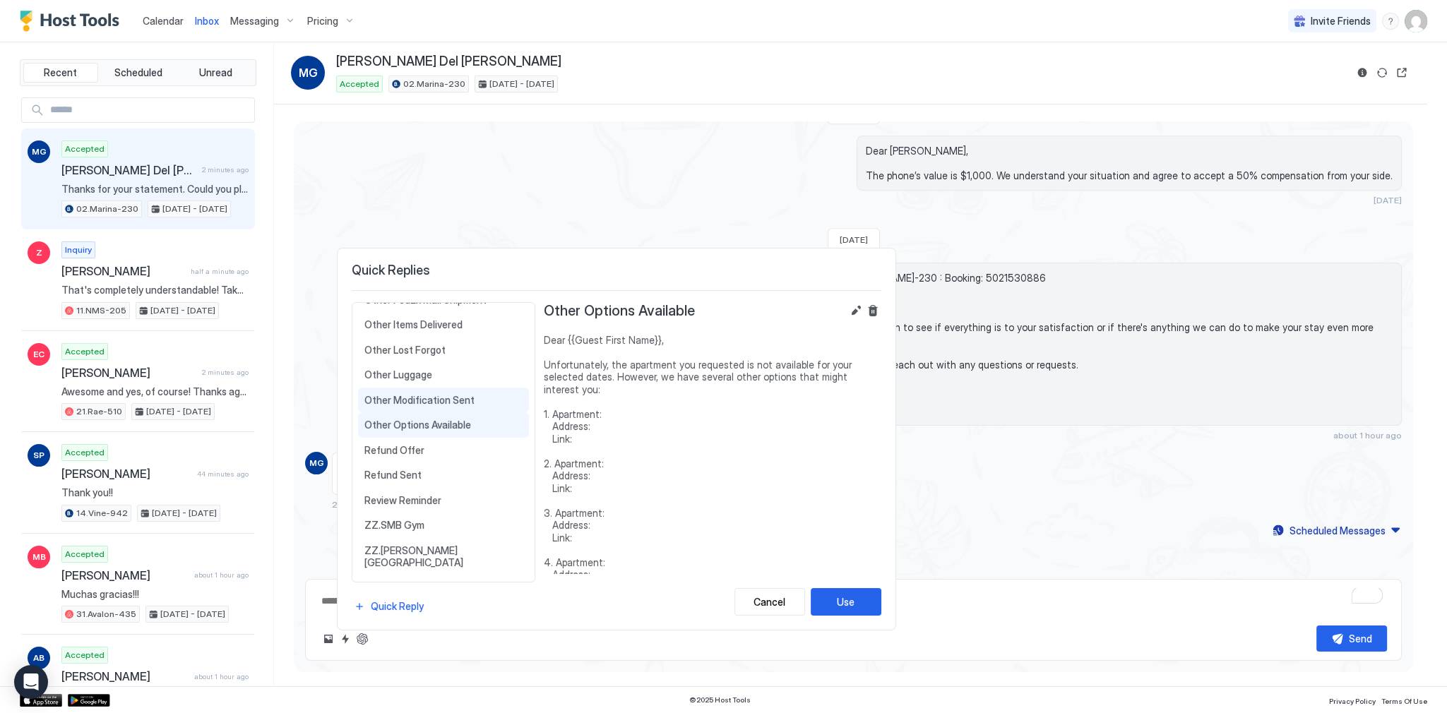
click at [460, 394] on span "Other Modification Sent" at bounding box center [443, 400] width 158 height 13
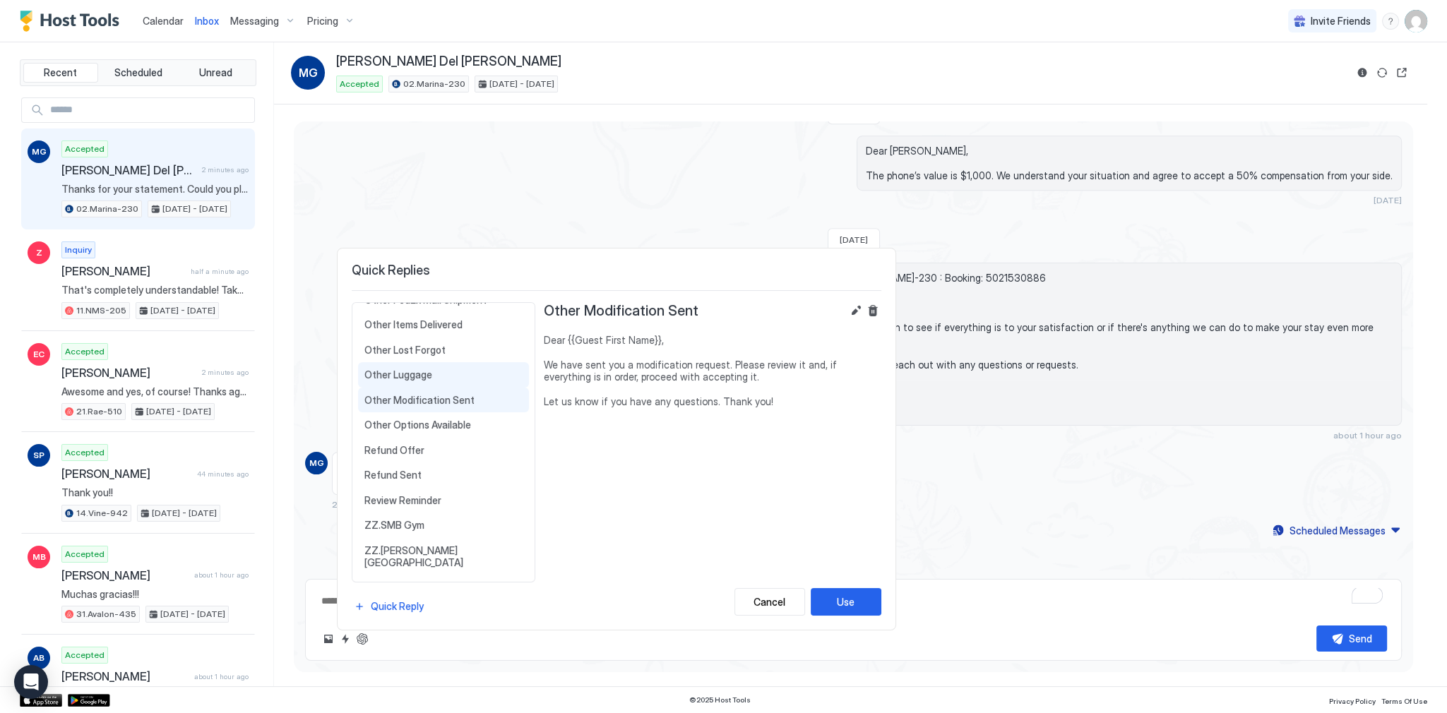
click at [460, 371] on span "Other Luggage" at bounding box center [443, 375] width 158 height 13
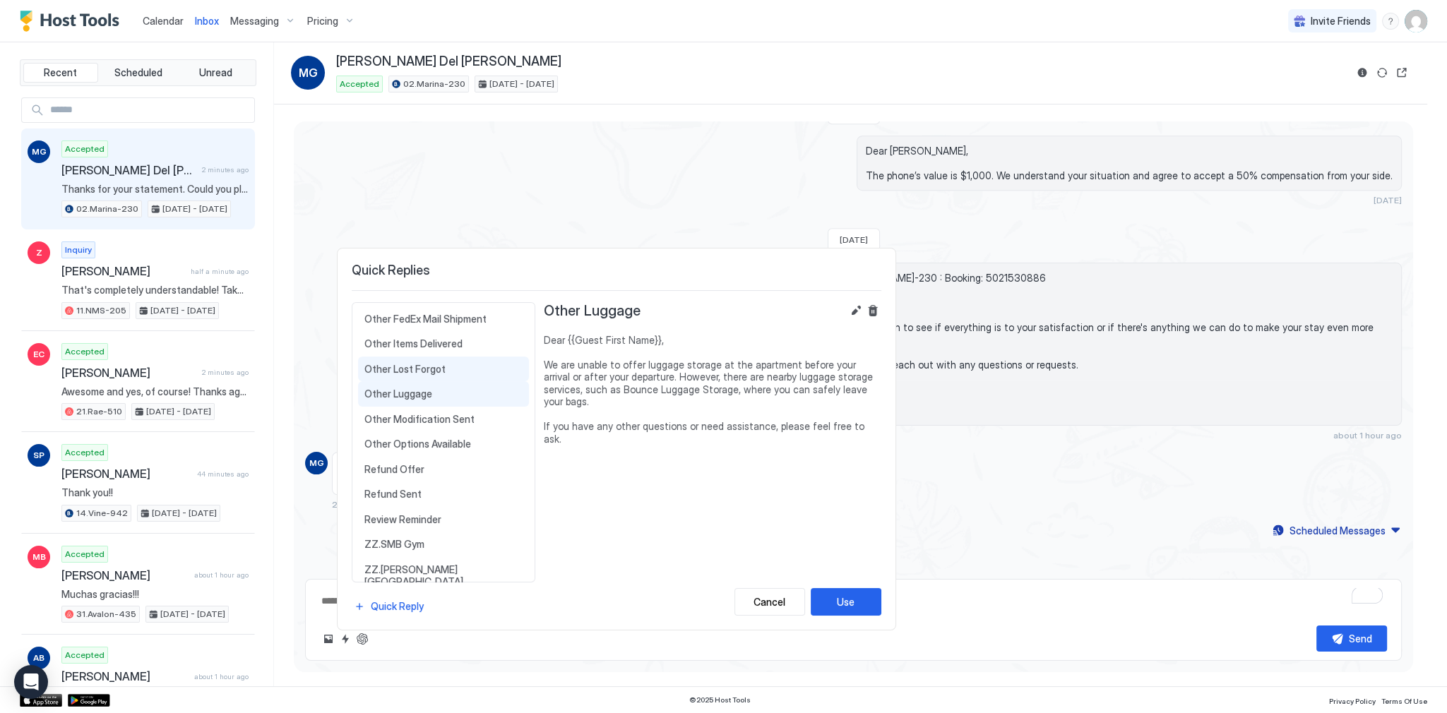
scroll to position [541, 0]
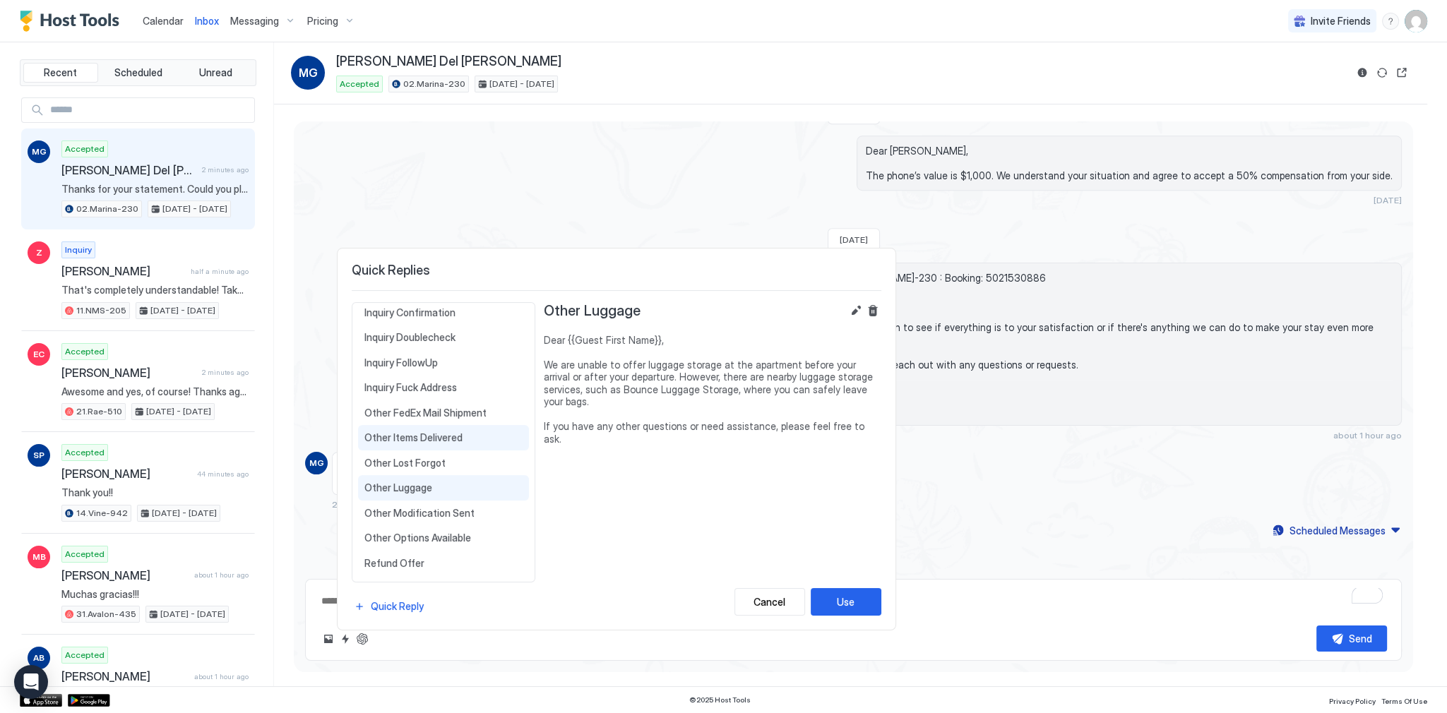
click at [452, 431] on span "Other Items Delivered" at bounding box center [443, 437] width 158 height 13
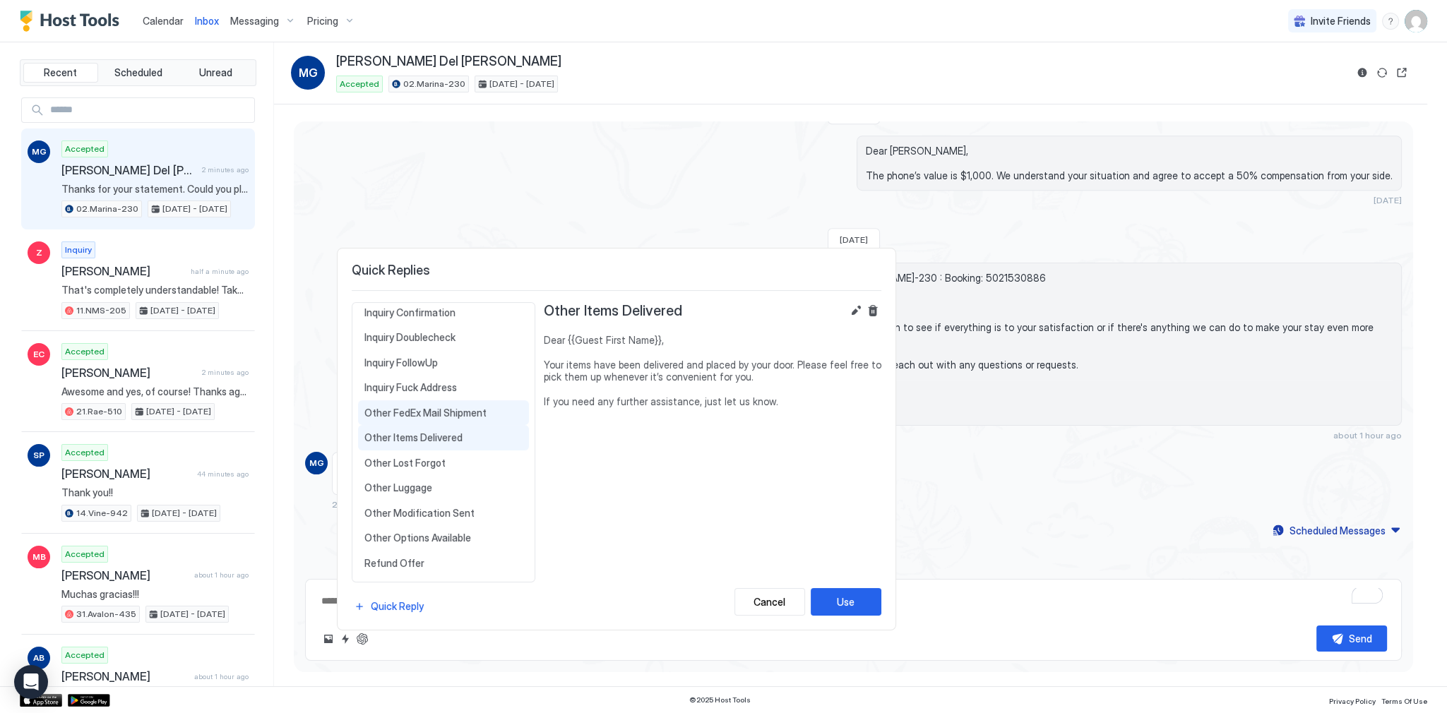
click at [457, 407] on span "Other FedEx Mail Shipment" at bounding box center [443, 413] width 158 height 13
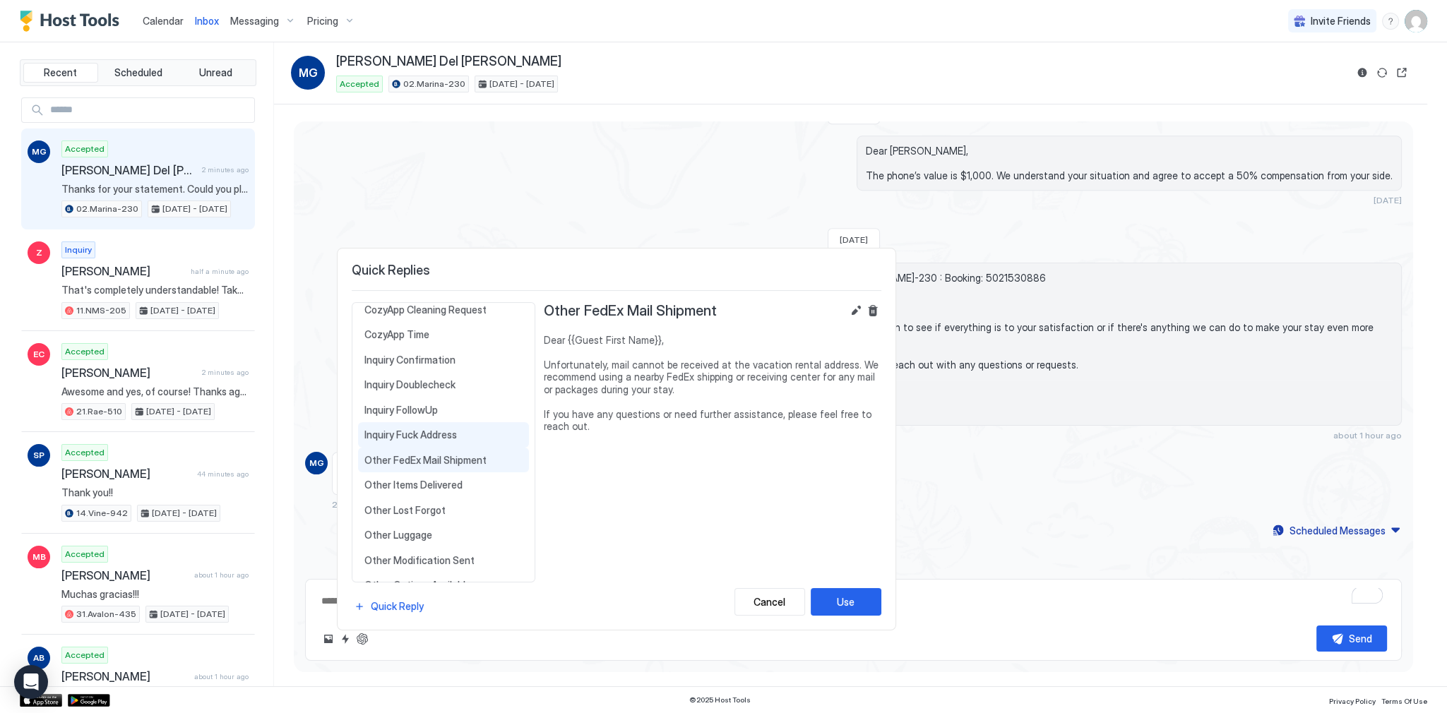
scroll to position [484, 0]
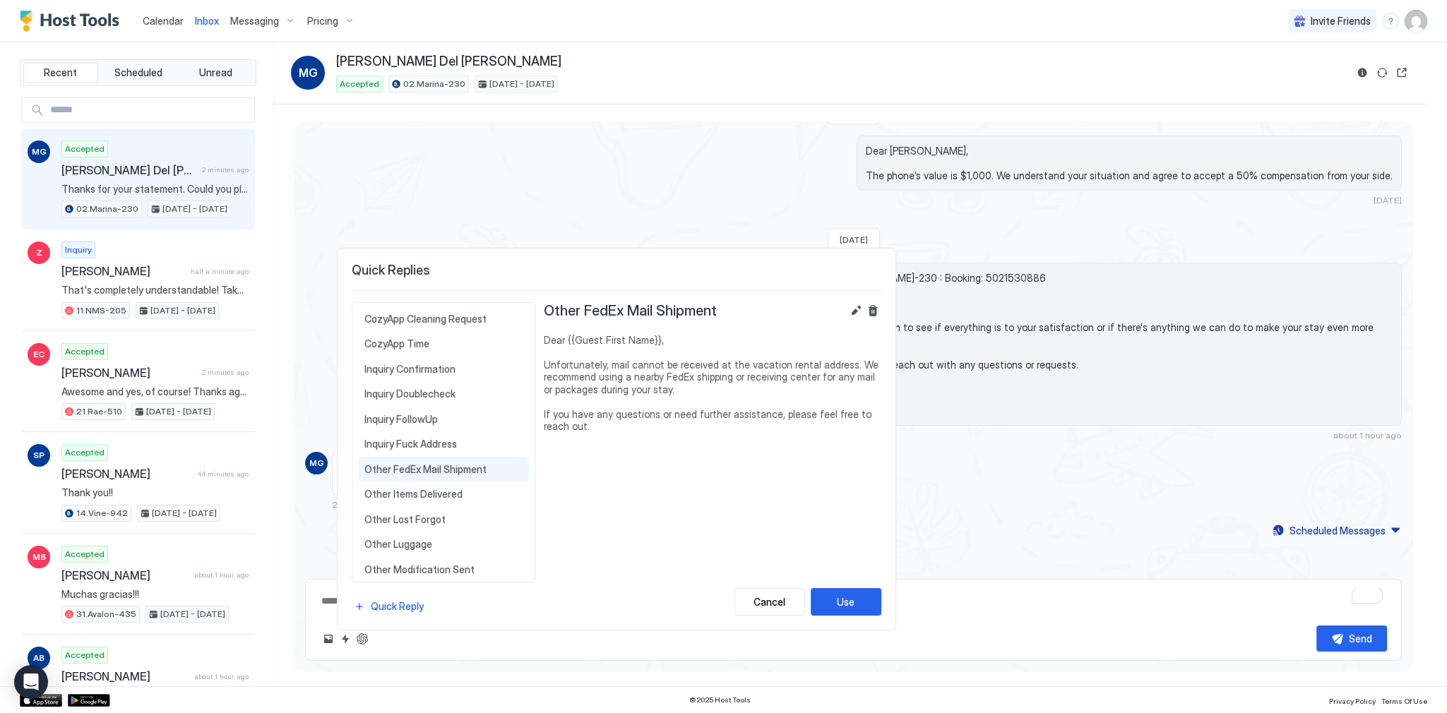
click at [538, 202] on div at bounding box center [723, 356] width 1447 height 713
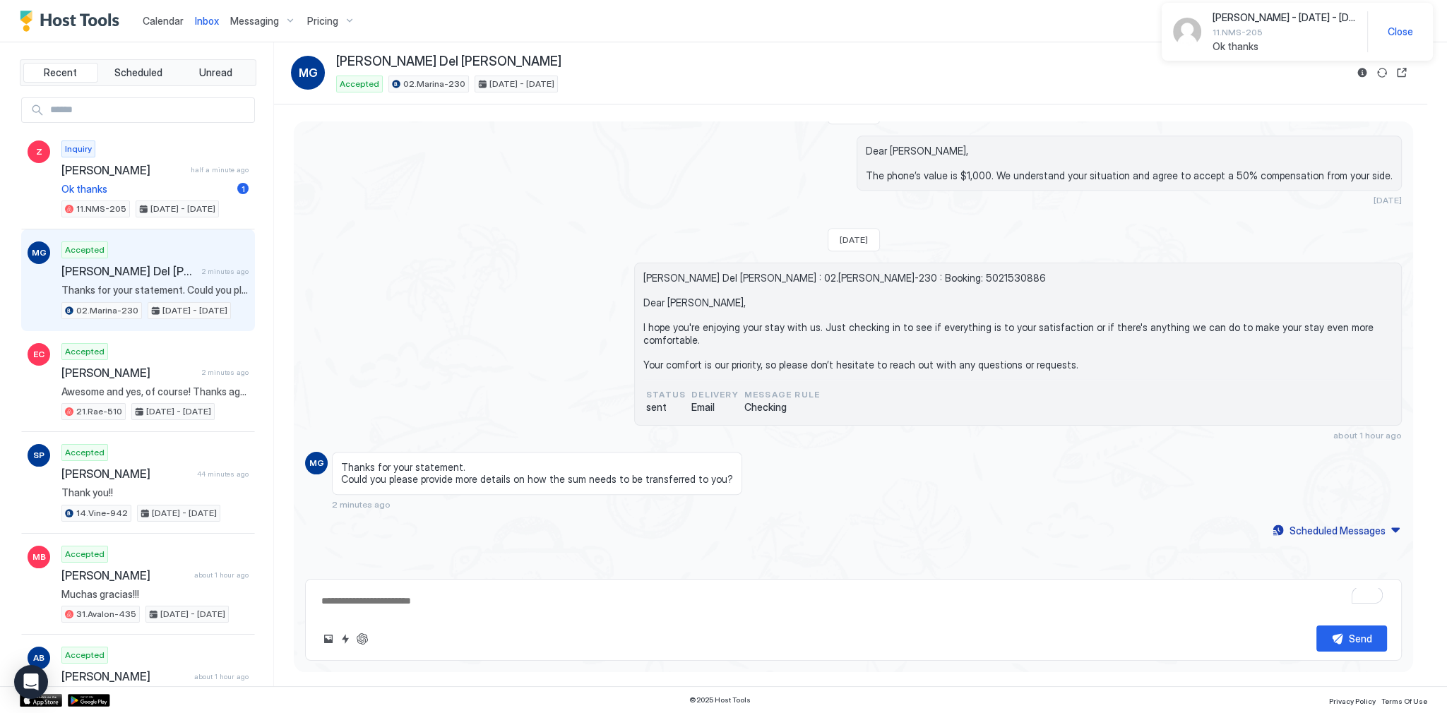
click at [686, 317] on span "Marco Giuseppe Del Gaudio : 02.Marina-230 : Booking: 5021530886 Dear Marco Gius…" at bounding box center [1017, 321] width 749 height 99
copy span "Dear Marco Giuseppe,"
click at [926, 162] on span "Dear Marco Giuseppe, The phone’s value is $1,000. We understand your situation …" at bounding box center [1129, 163] width 527 height 37
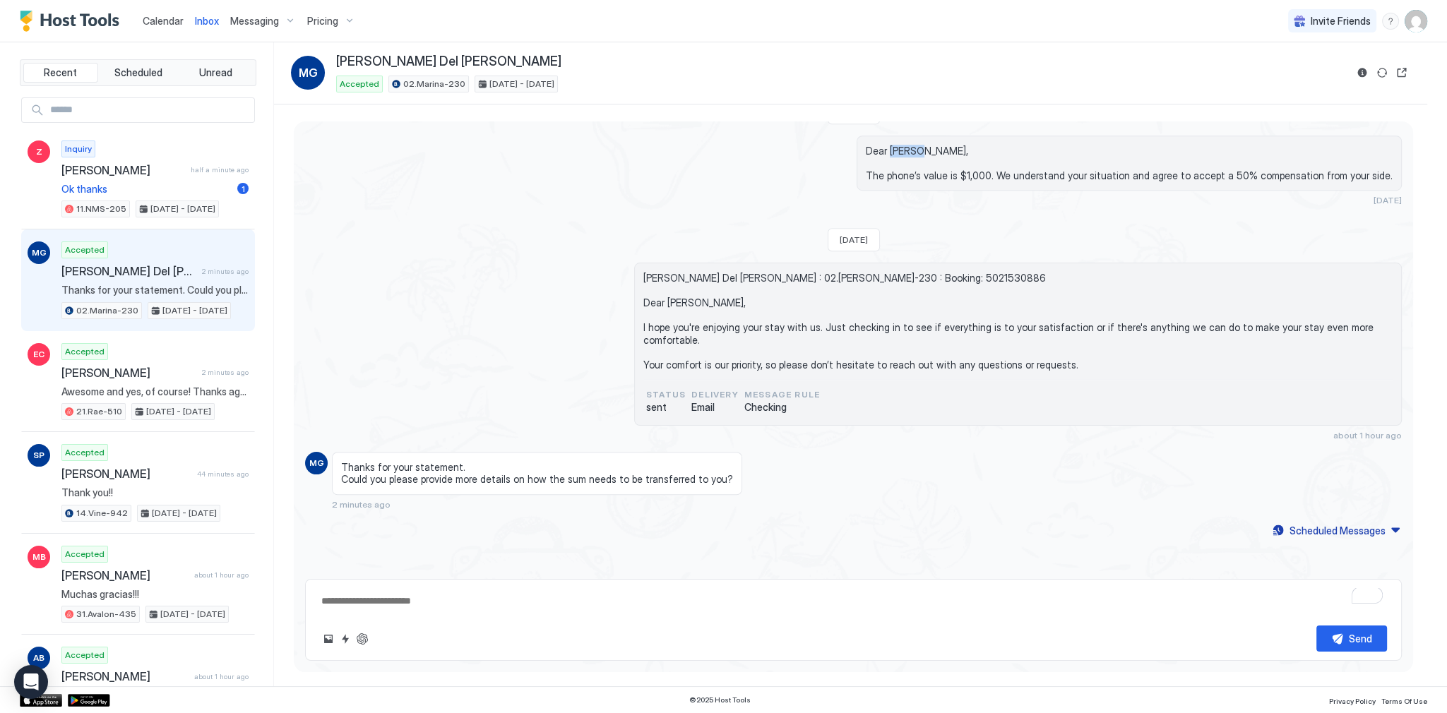
click at [926, 162] on span "Dear Marco Giuseppe, The phone’s value is $1,000. We understand your situation …" at bounding box center [1129, 163] width 527 height 37
copy span "Dear Marco Giuseppe,"
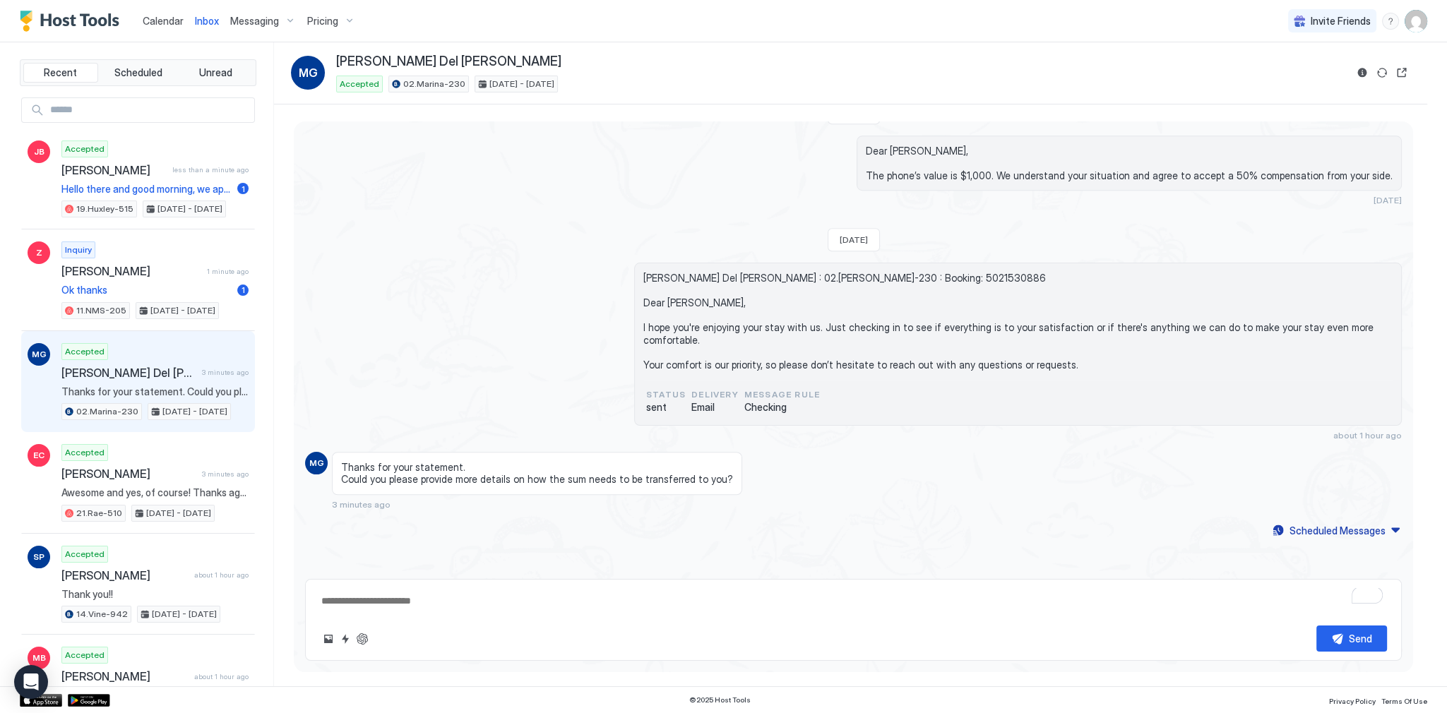
click at [571, 330] on div "Marco Giuseppe Del Gaudio : 02.Marina-230 : Booking: 5021530886 Dear Marco Gius…" at bounding box center [853, 352] width 1096 height 178
click at [511, 614] on div "Send" at bounding box center [853, 620] width 1096 height 82
click at [531, 592] on textarea "To enrich screen reader interactions, please activate Accessibility in Grammarl…" at bounding box center [853, 601] width 1067 height 26
paste textarea "**********"
type textarea "*"
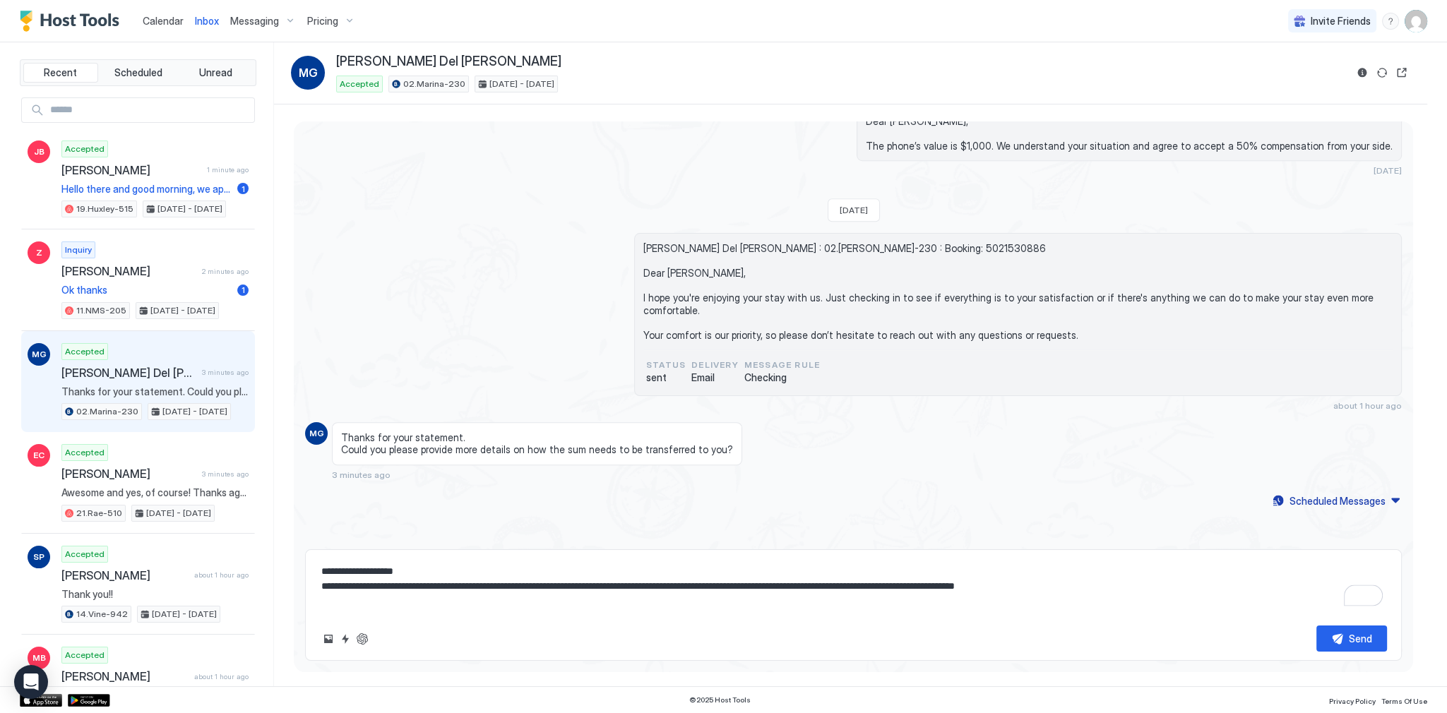
type textarea "**********"
click at [1370, 636] on div "Send" at bounding box center [1359, 638] width 23 height 15
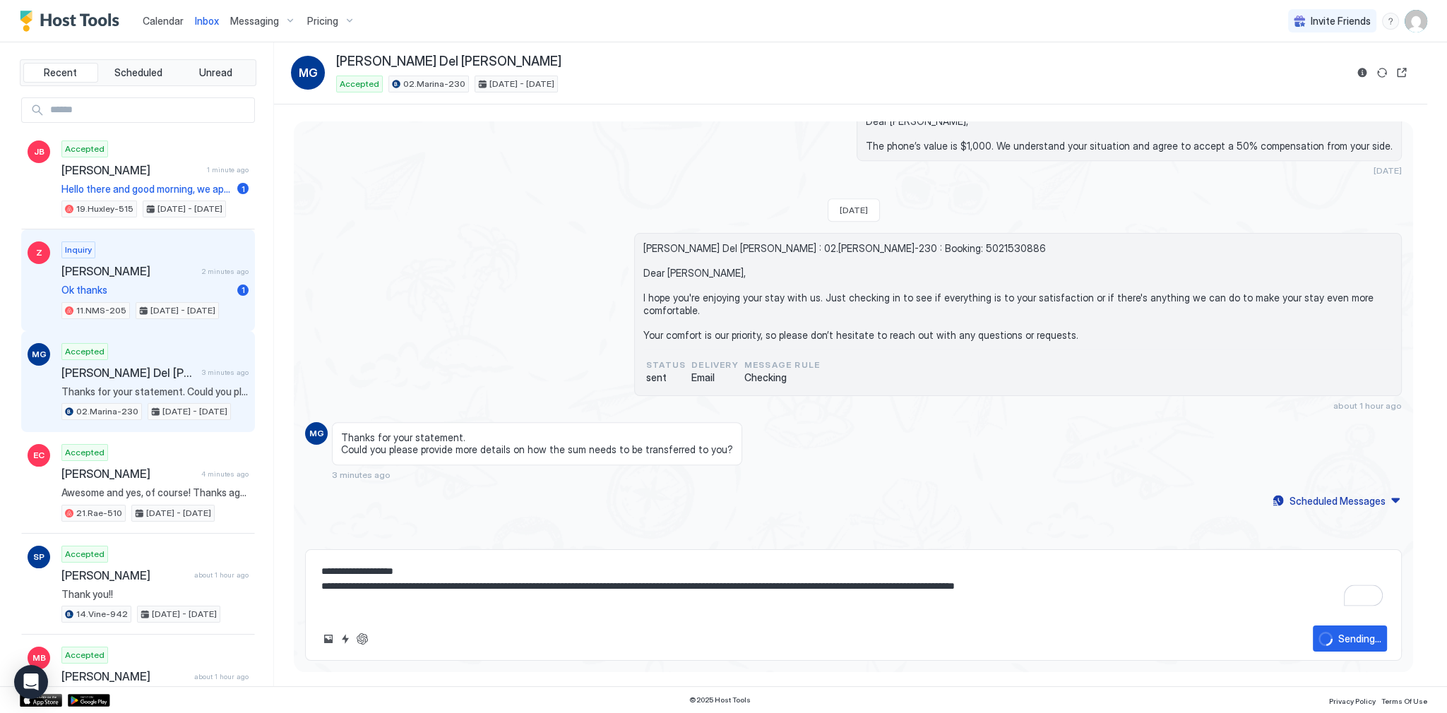
type textarea "*"
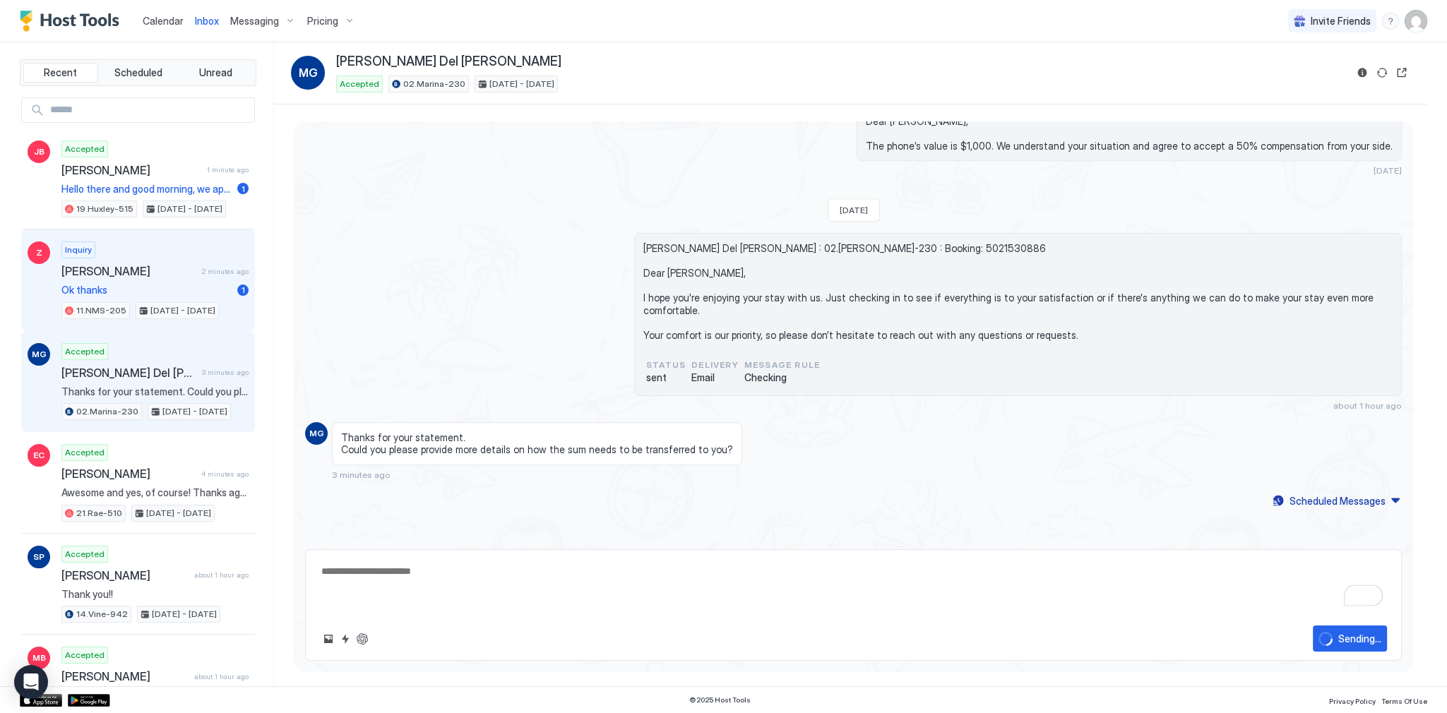
scroll to position [1559, 0]
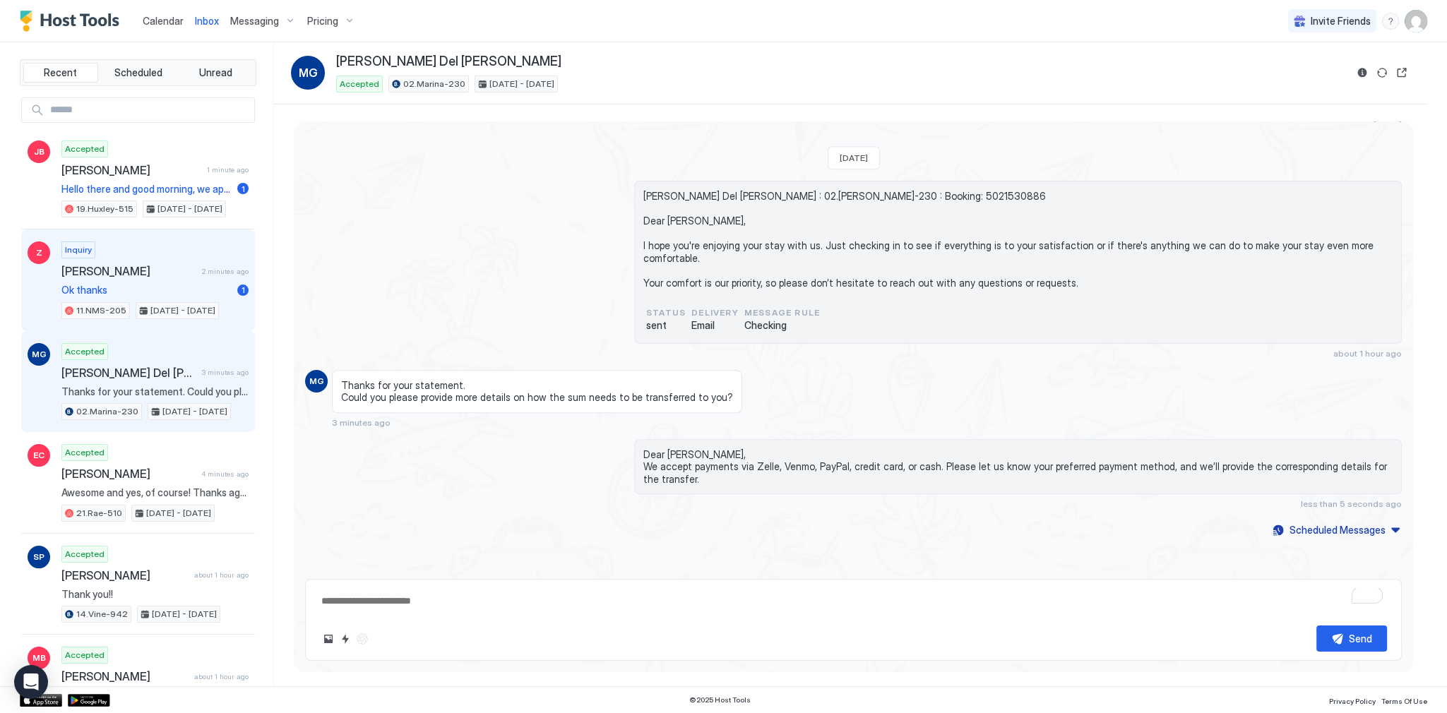
click at [133, 256] on div "Inquiry Zachary 2 minutes ago Ok thanks 1 11.NMS-205 Feb 9 - 15, 2026" at bounding box center [154, 280] width 187 height 78
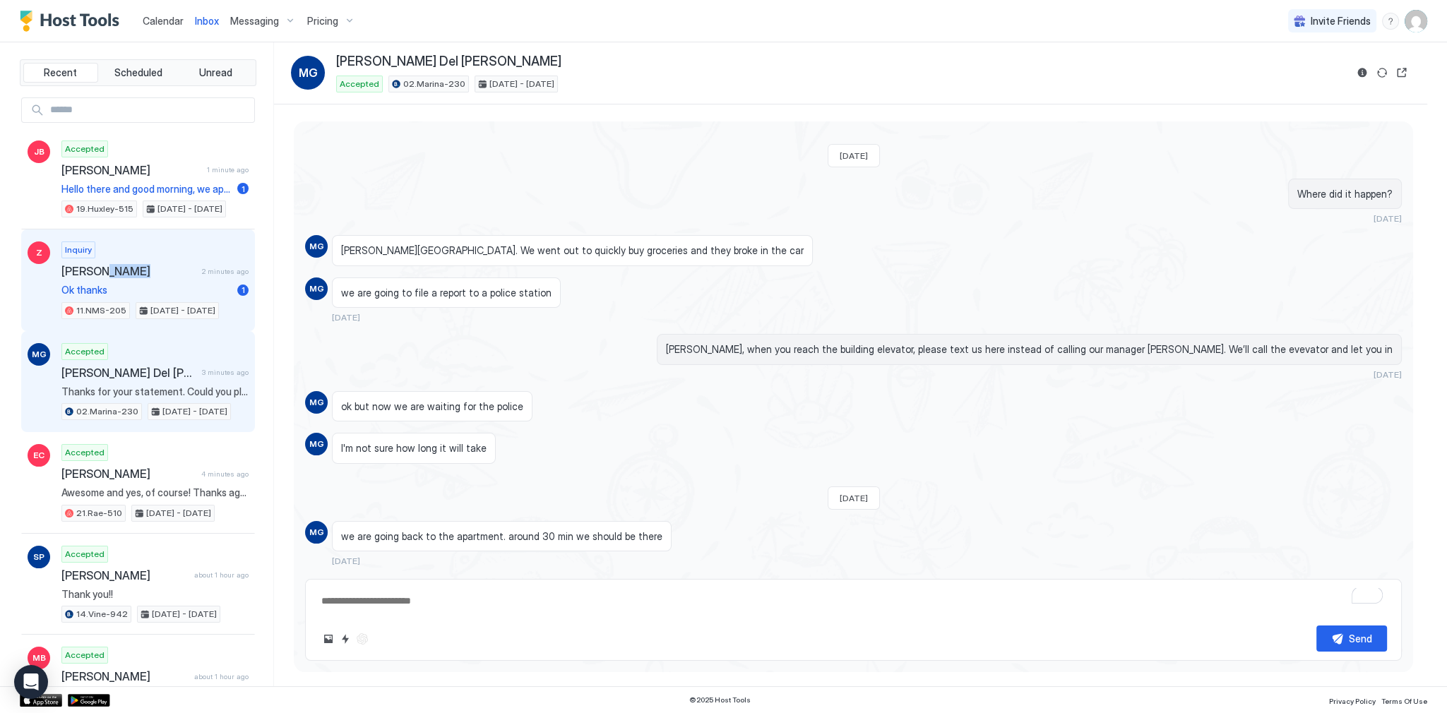
click at [133, 256] on div "Inquiry Zachary 2 minutes ago Ok thanks 1 11.NMS-205 Feb 9 - 15, 2026" at bounding box center [154, 280] width 187 height 78
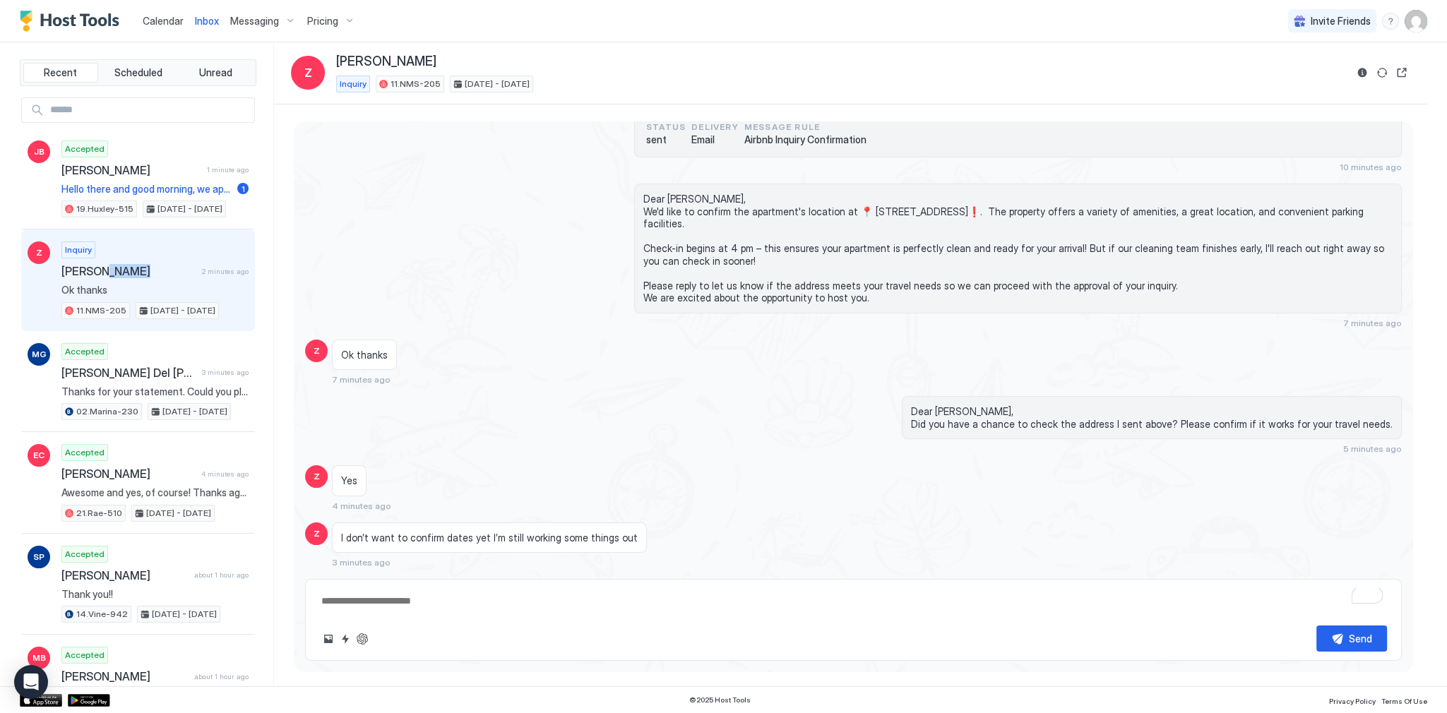
scroll to position [388, 0]
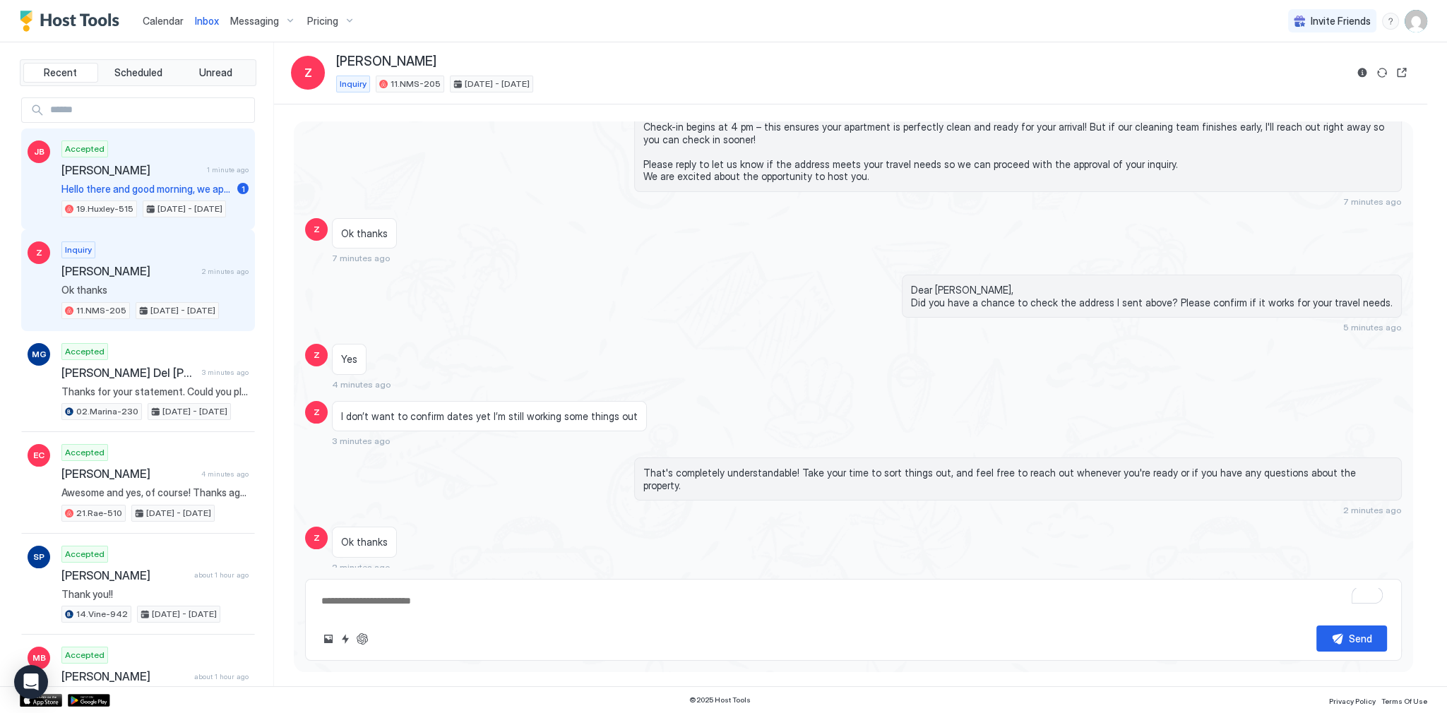
click at [158, 203] on span "[DATE] - [DATE]" at bounding box center [189, 209] width 65 height 13
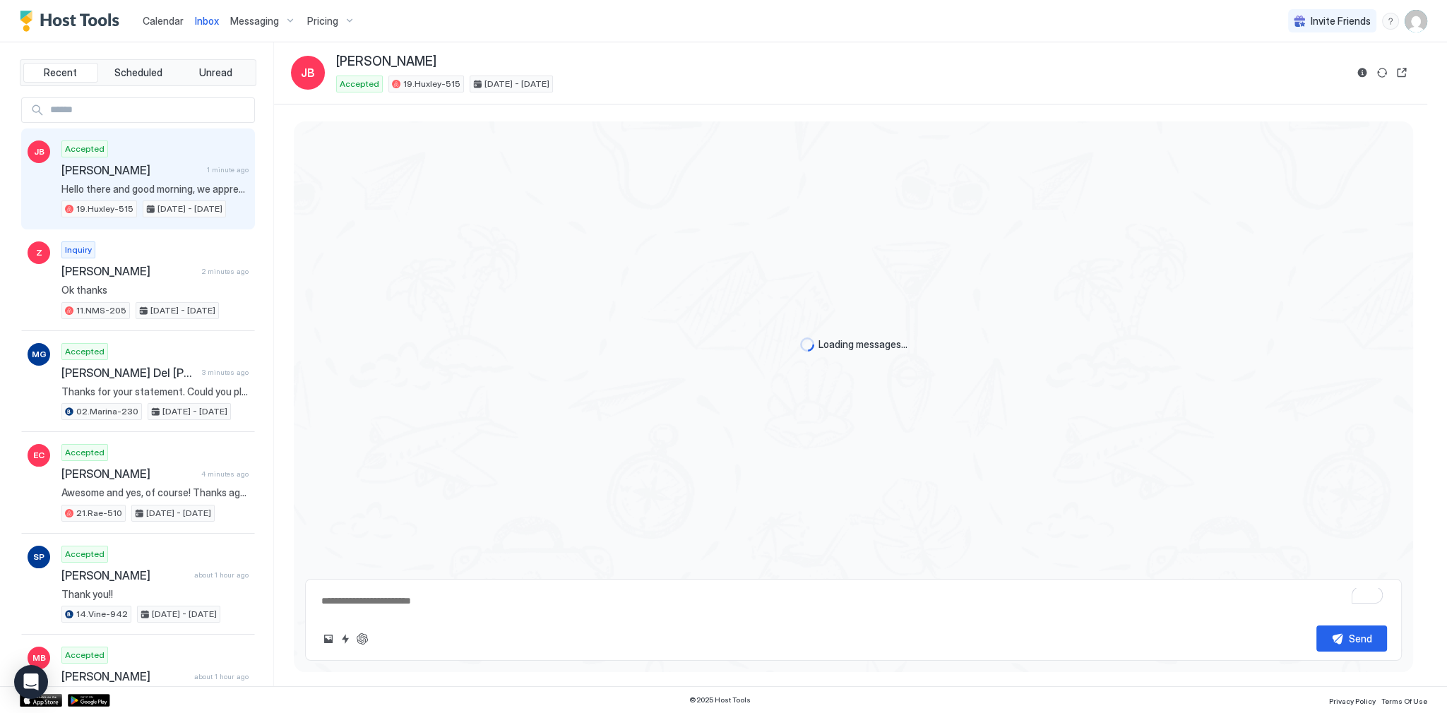
scroll to position [1527, 0]
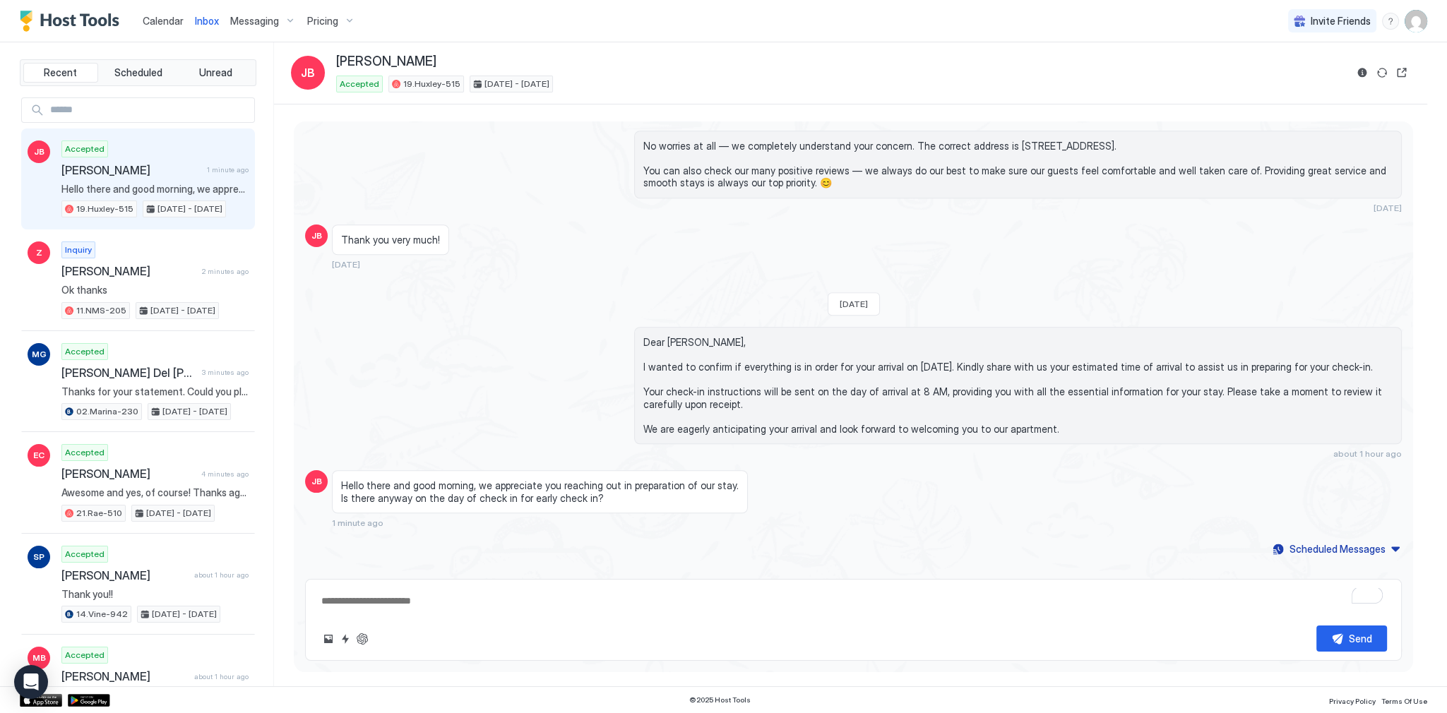
click at [469, 479] on span "Hello there and good morning, we appreciate you reaching out in preparation of …" at bounding box center [539, 491] width 397 height 25
click at [463, 483] on span "Hello there and good morning, we appreciate you reaching out in preparation of …" at bounding box center [539, 491] width 397 height 25
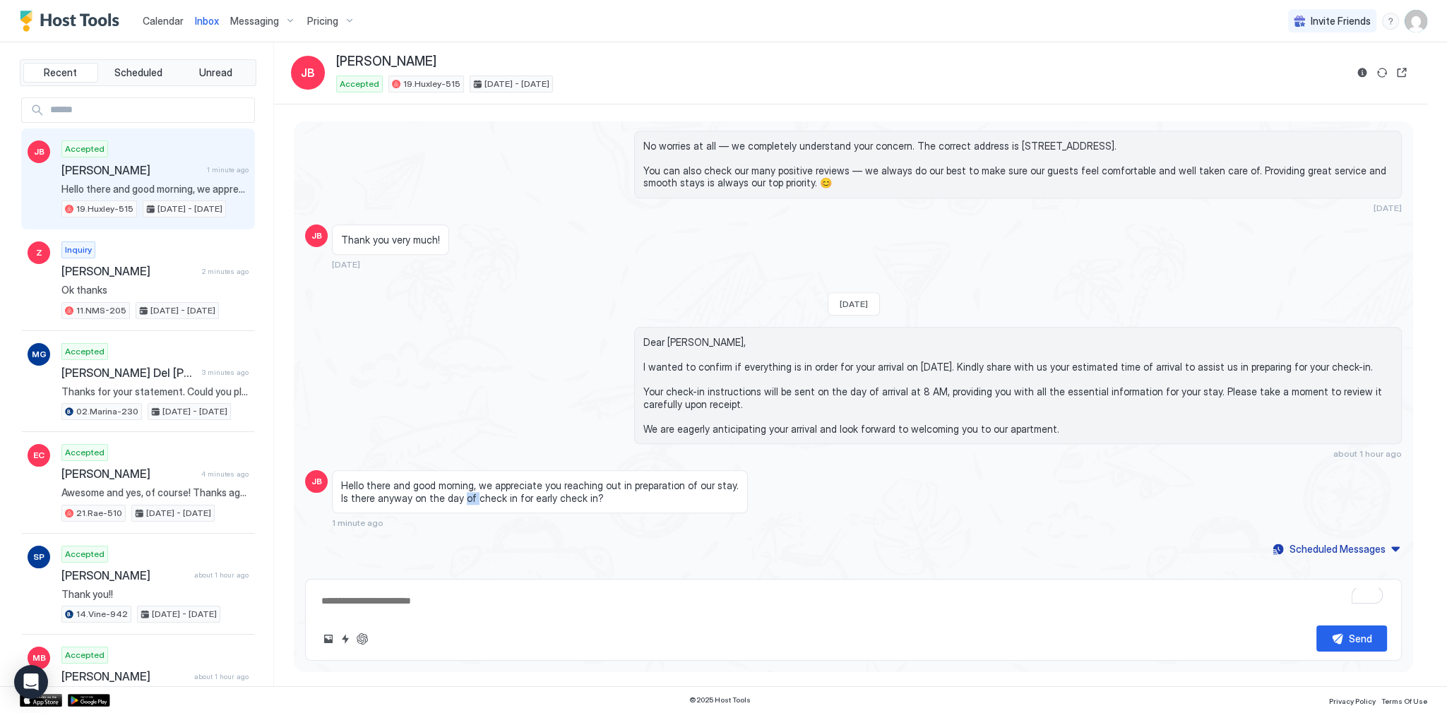
click at [463, 483] on span "Hello there and good morning, we appreciate you reaching out in preparation of …" at bounding box center [539, 491] width 397 height 25
click at [542, 484] on span "Hello there and good morning, we appreciate you reaching out in preparation of …" at bounding box center [539, 491] width 397 height 25
click at [349, 641] on button "Quick reply" at bounding box center [345, 638] width 17 height 17
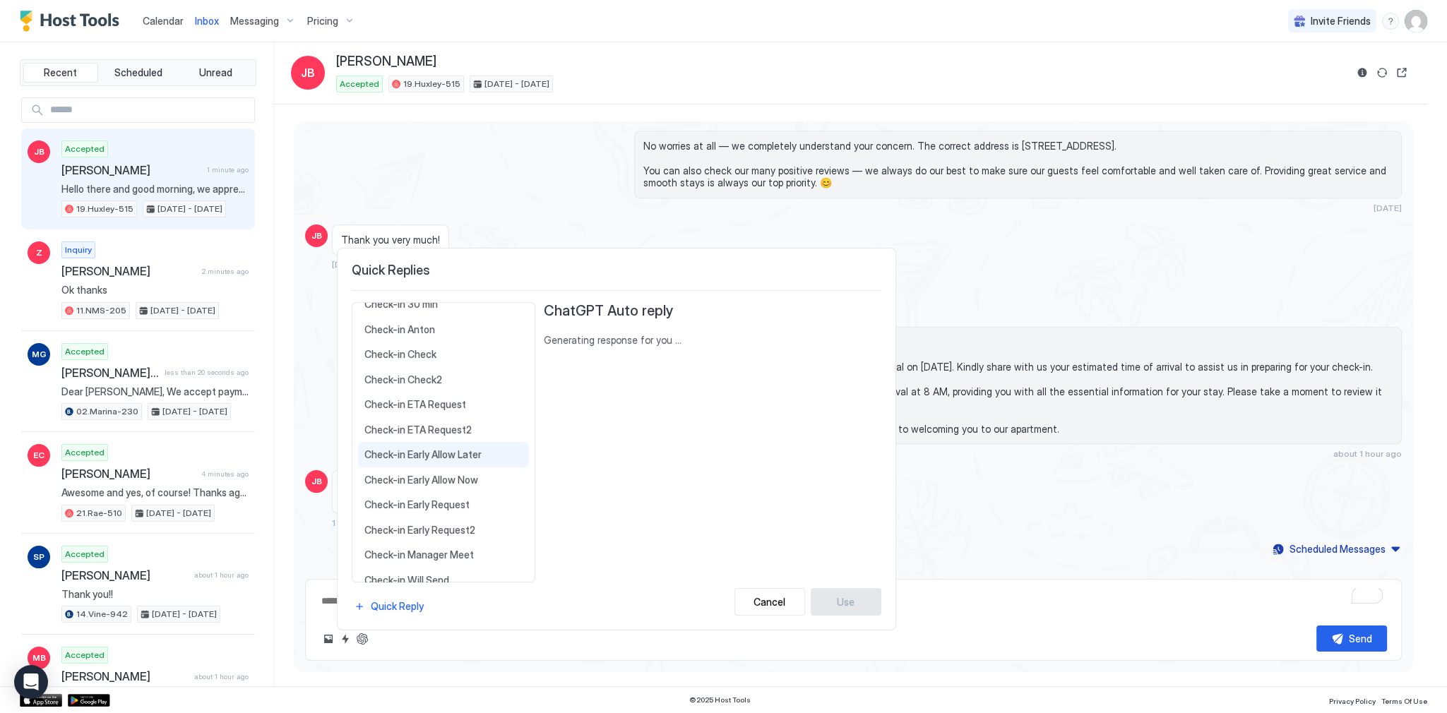
scroll to position [113, 0]
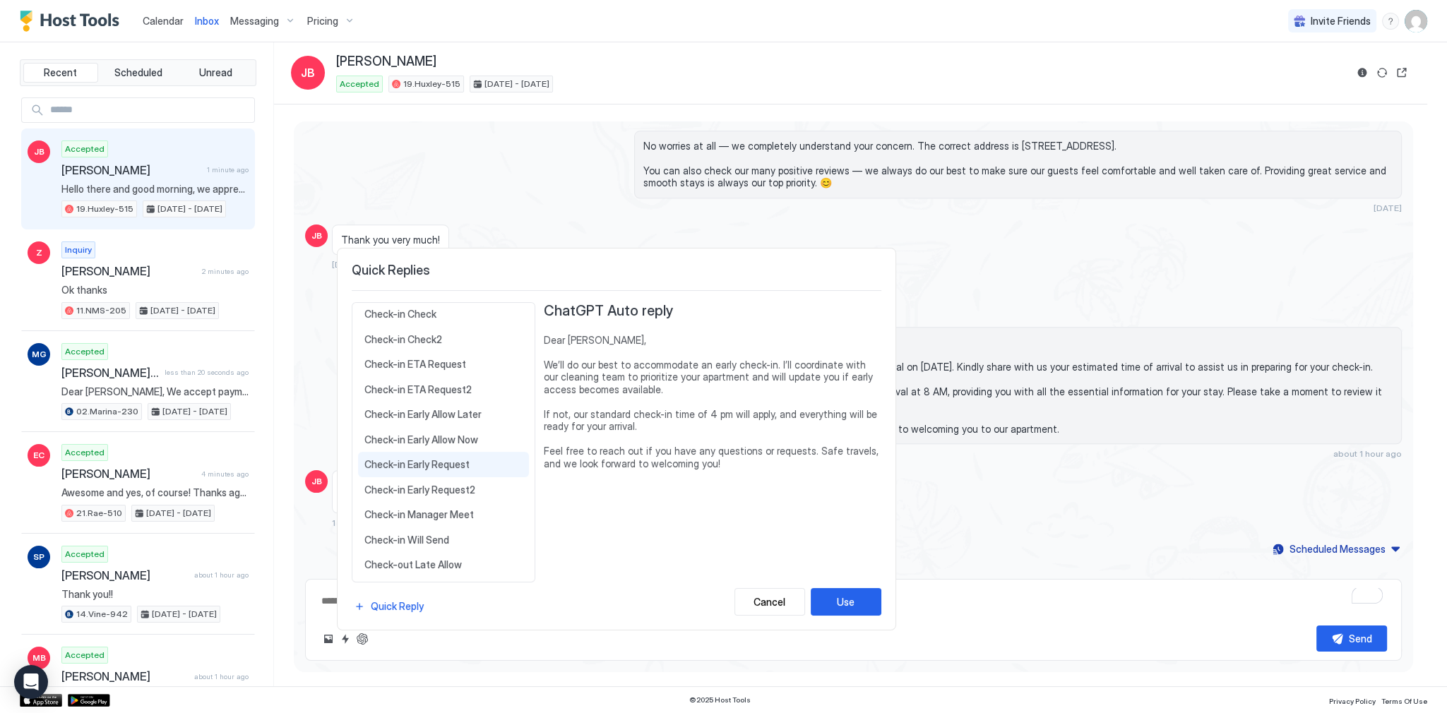
click at [452, 458] on span "Check-in Early Request" at bounding box center [443, 464] width 158 height 13
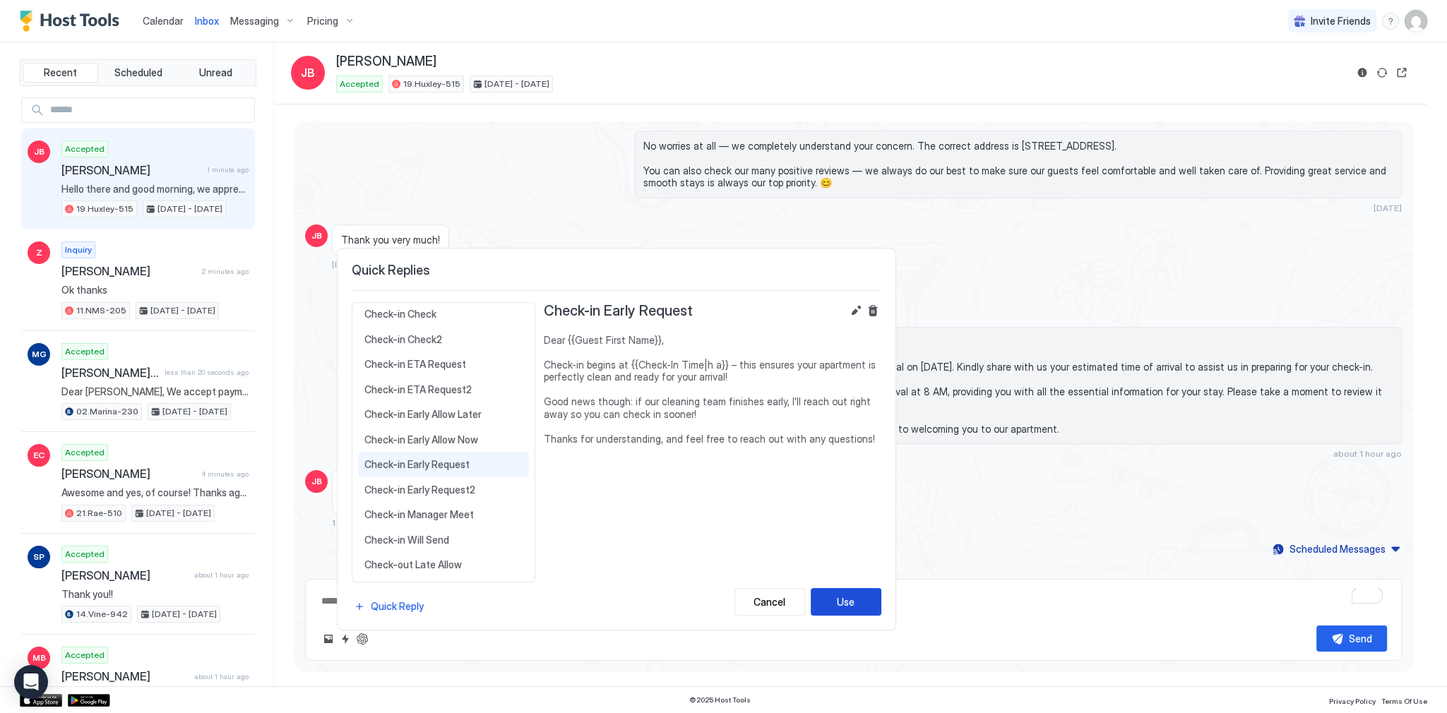
click at [831, 599] on button "Use" at bounding box center [845, 602] width 71 height 28
type textarea "*"
type textarea "**********"
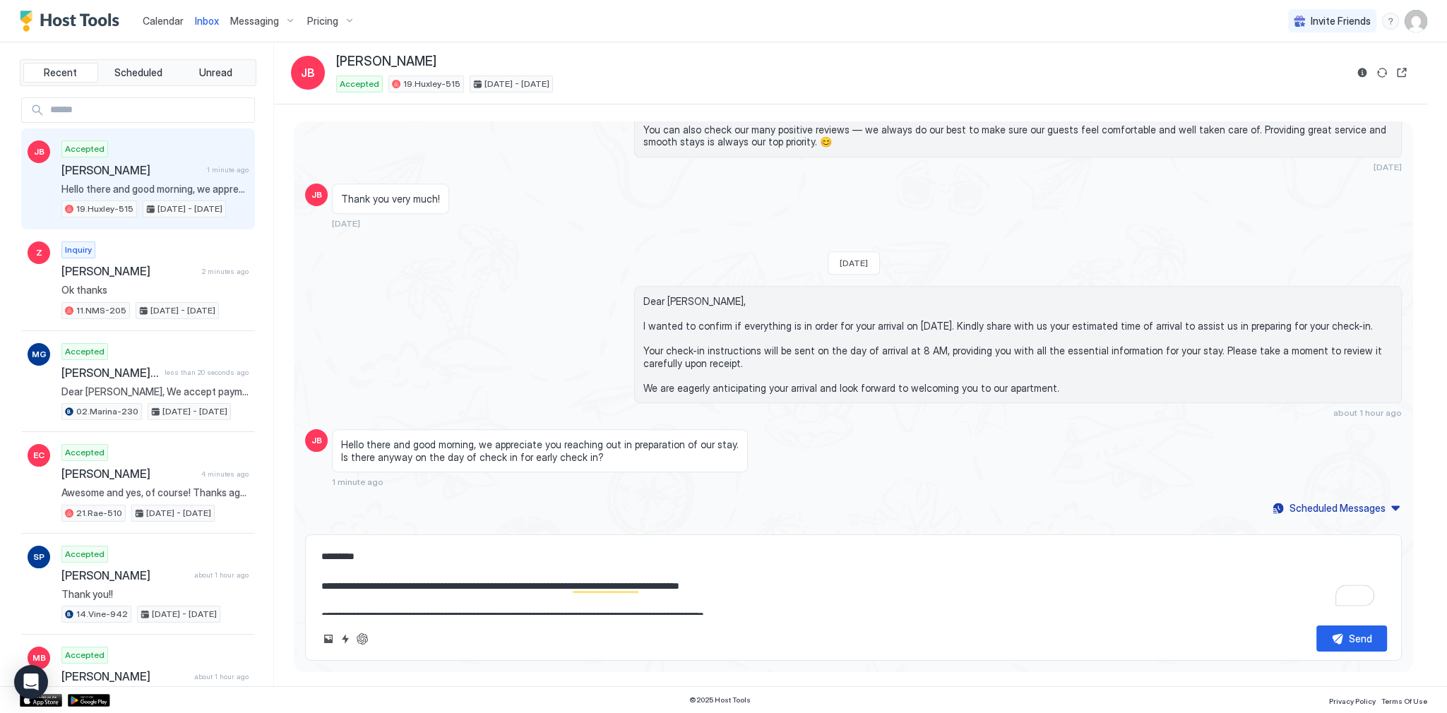
scroll to position [2172, 0]
click at [1348, 638] on div "Send" at bounding box center [1359, 638] width 23 height 15
click at [691, 301] on span "Dear Jay, I wanted to confirm if everything is in order for your arrival on Oct…" at bounding box center [1017, 341] width 749 height 99
type textarea "*"
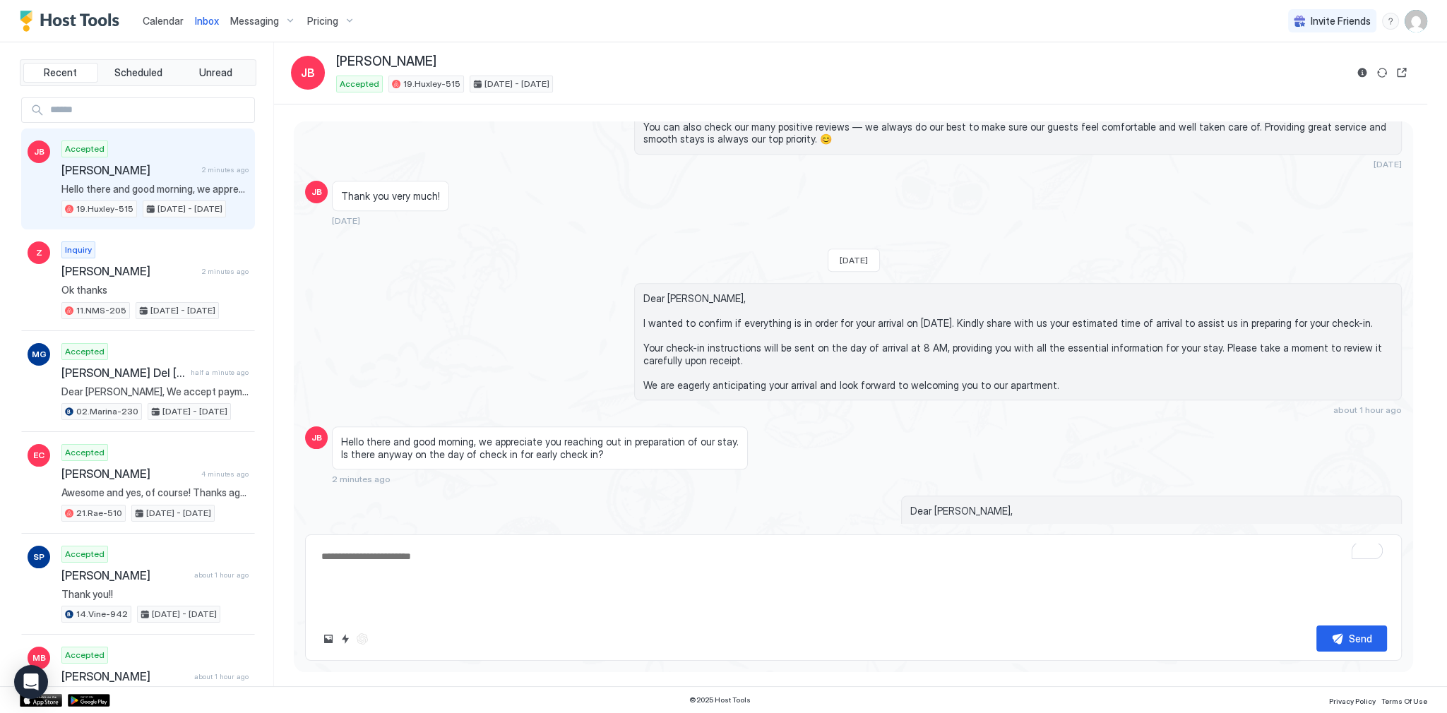
scroll to position [2259, 0]
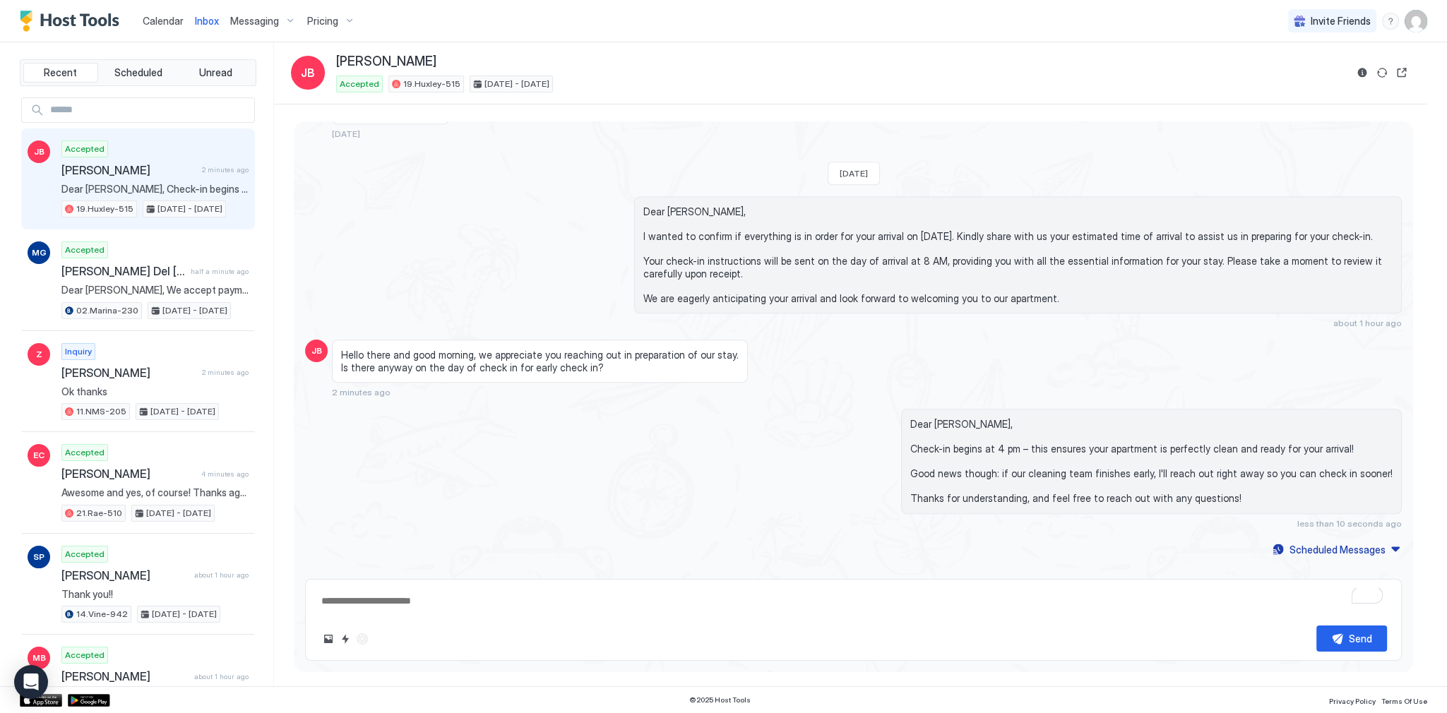
click at [666, 205] on span "Dear Jay, I wanted to confirm if everything is in order for your arrival on Oct…" at bounding box center [1017, 254] width 749 height 99
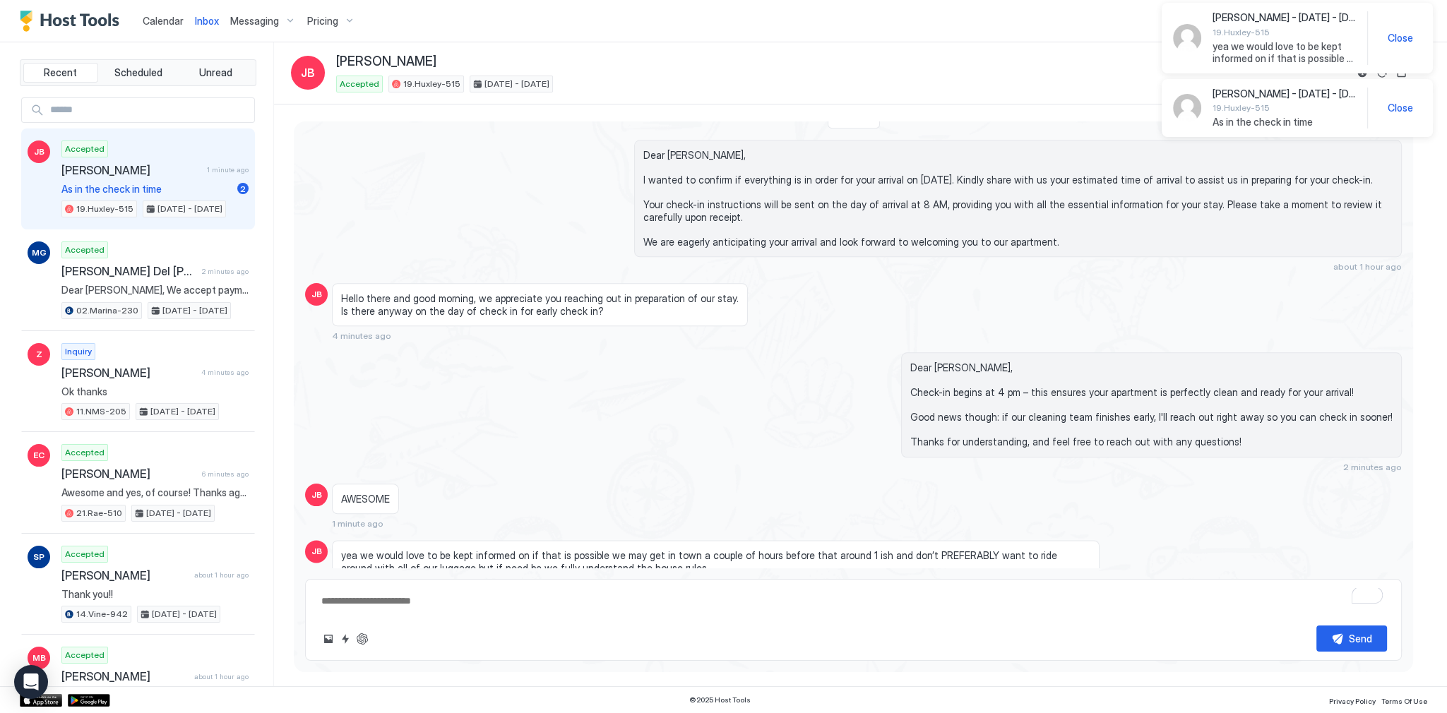
scroll to position [2426, 0]
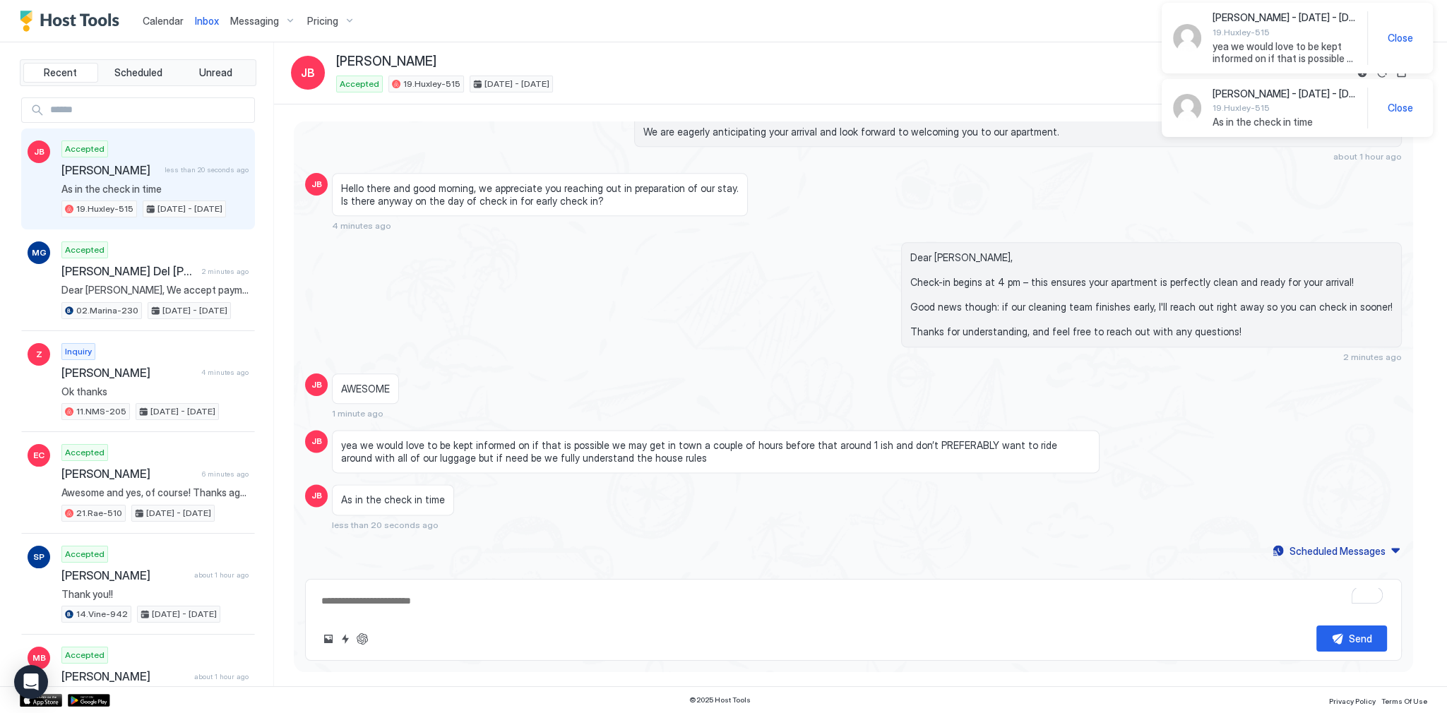
click at [123, 171] on span "[PERSON_NAME]" at bounding box center [109, 170] width 97 height 14
click at [507, 439] on span "yea we would love to be kept informed on if that is possible we may get in town…" at bounding box center [715, 451] width 749 height 25
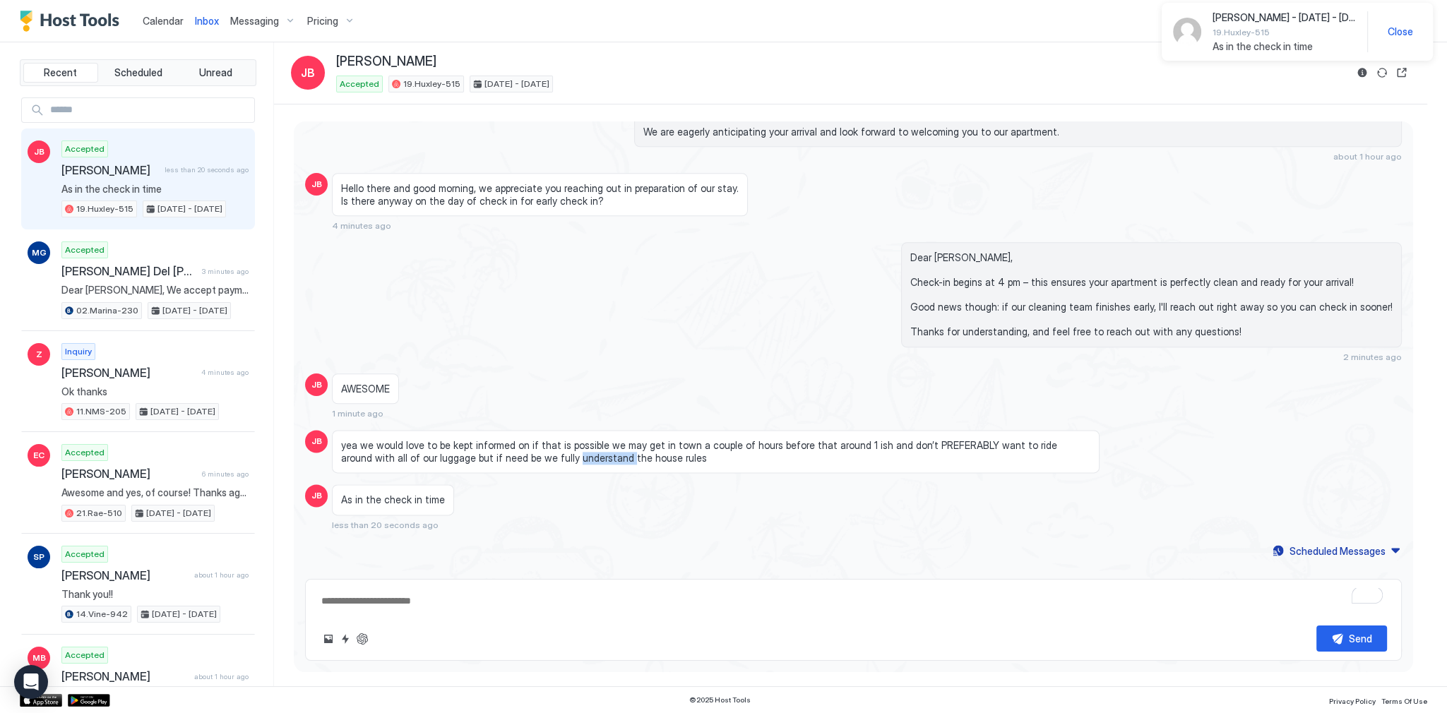
click at [507, 439] on span "yea we would love to be kept informed on if that is possible we may get in town…" at bounding box center [715, 451] width 749 height 25
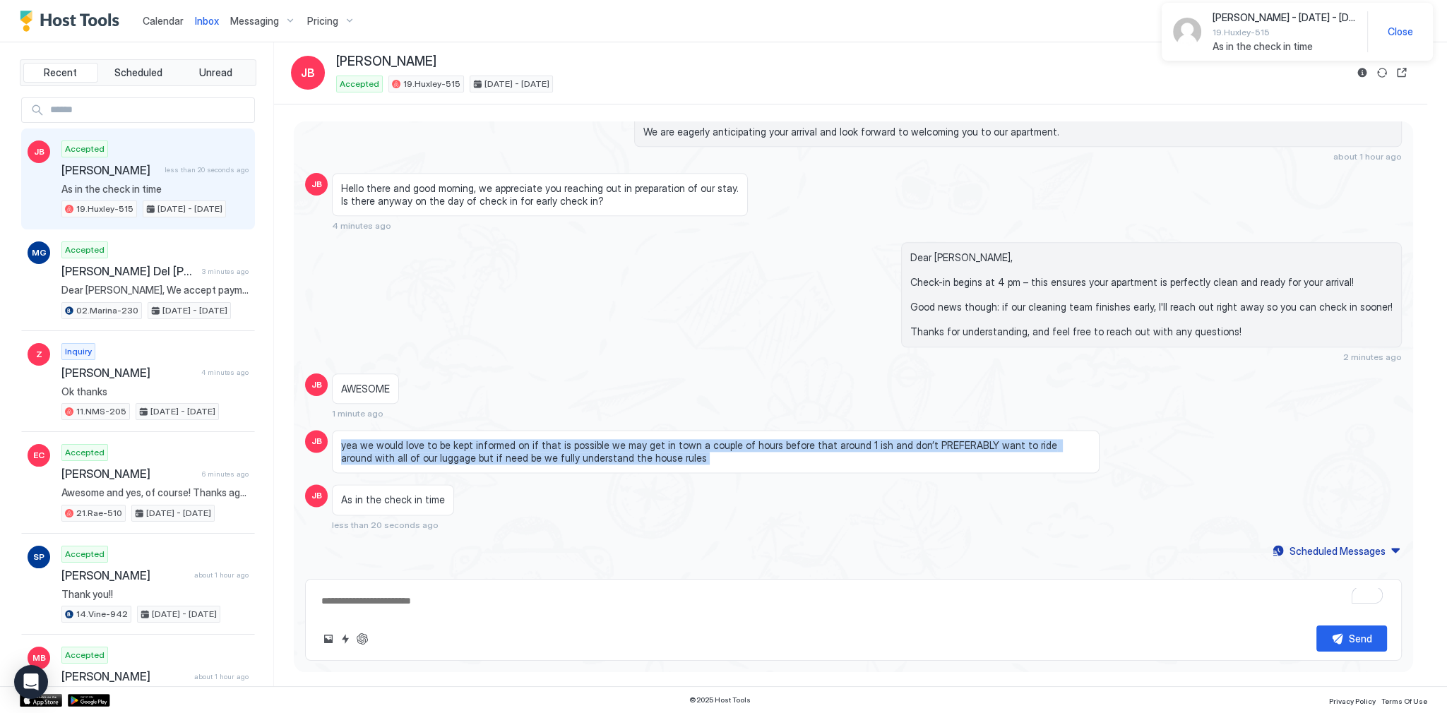
click at [507, 439] on span "yea we would love to be kept informed on if that is possible we may get in town…" at bounding box center [715, 451] width 749 height 25
click at [611, 439] on span "yea we would love to be kept informed on if that is possible we may get in town…" at bounding box center [715, 451] width 749 height 25
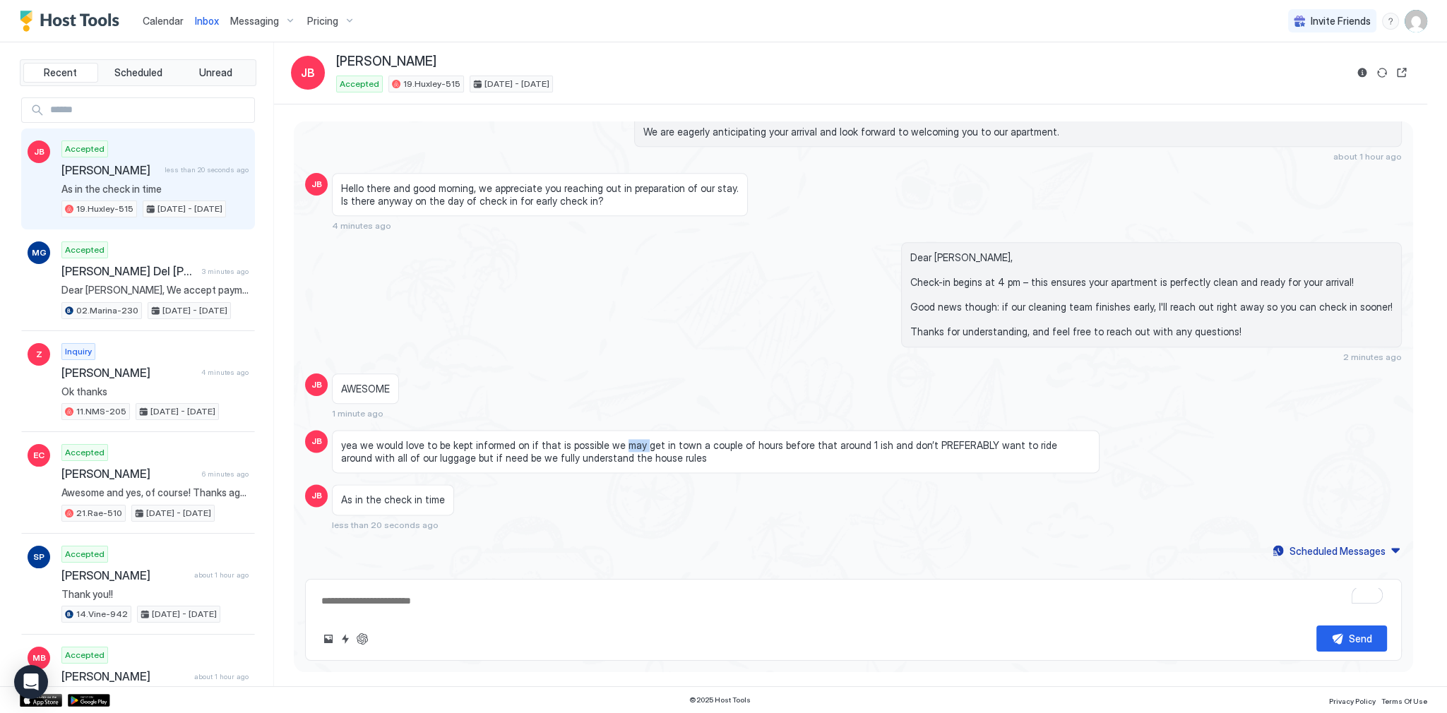
click at [611, 439] on span "yea we would love to be kept informed on if that is possible we may get in town…" at bounding box center [715, 451] width 749 height 25
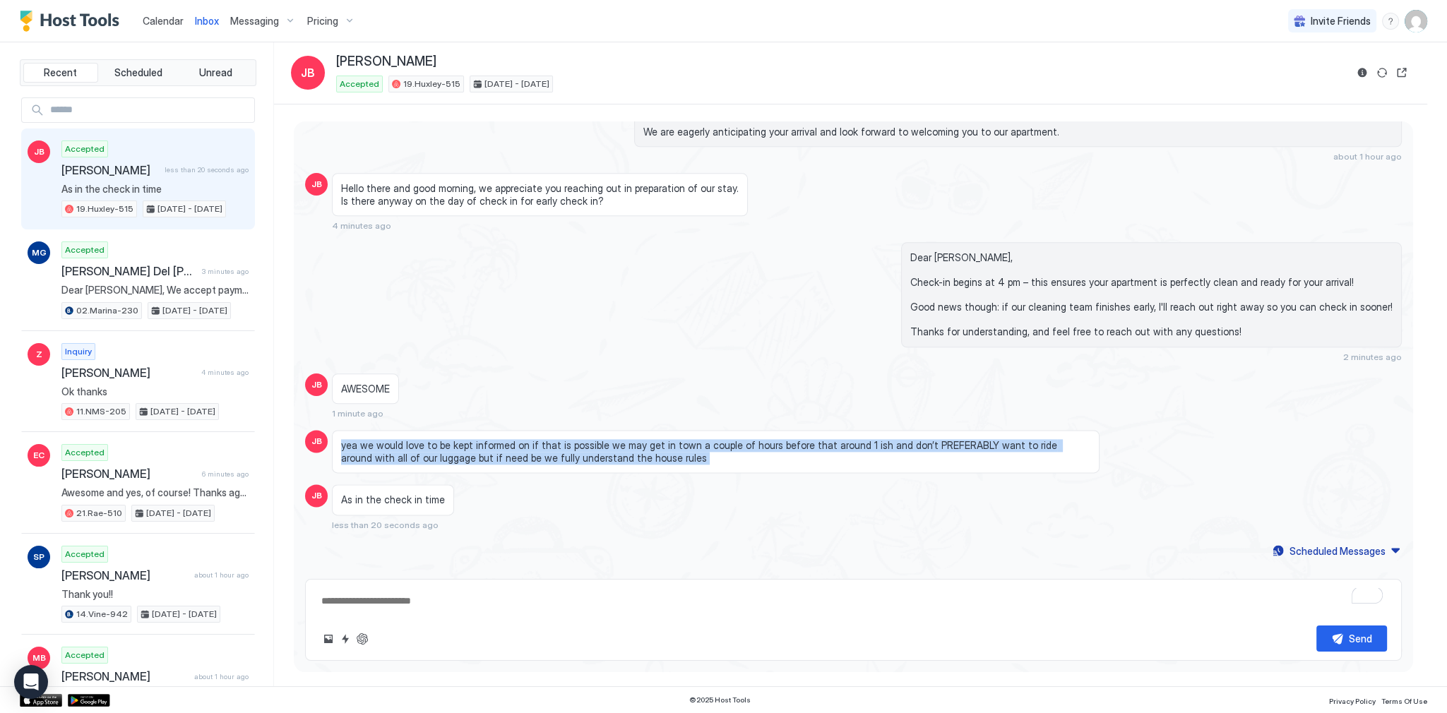
click at [611, 439] on span "yea we would love to be kept informed on if that is possible we may get in town…" at bounding box center [715, 451] width 749 height 25
click at [683, 439] on span "yea we would love to be kept informed on if that is possible we may get in town…" at bounding box center [715, 451] width 749 height 25
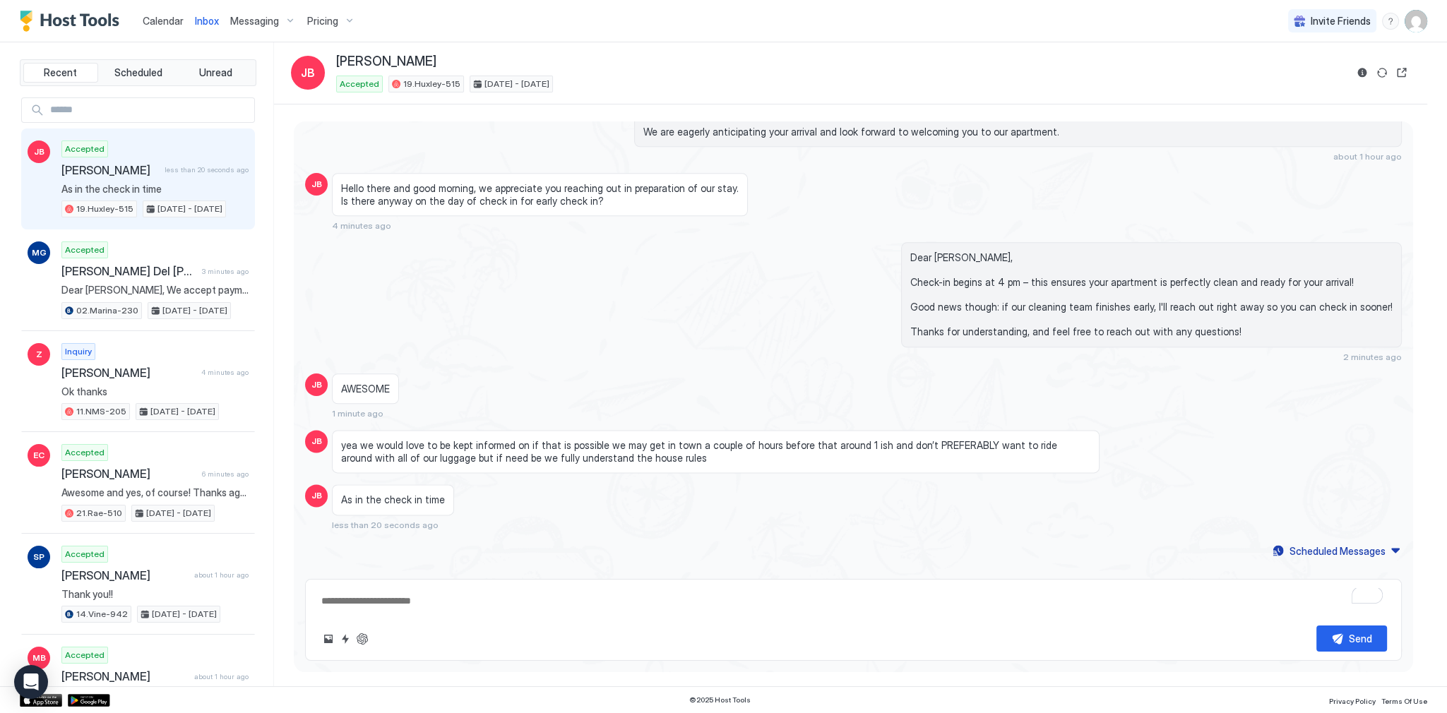
click at [687, 439] on span "yea we would love to be kept informed on if that is possible we may get in town…" at bounding box center [715, 451] width 749 height 25
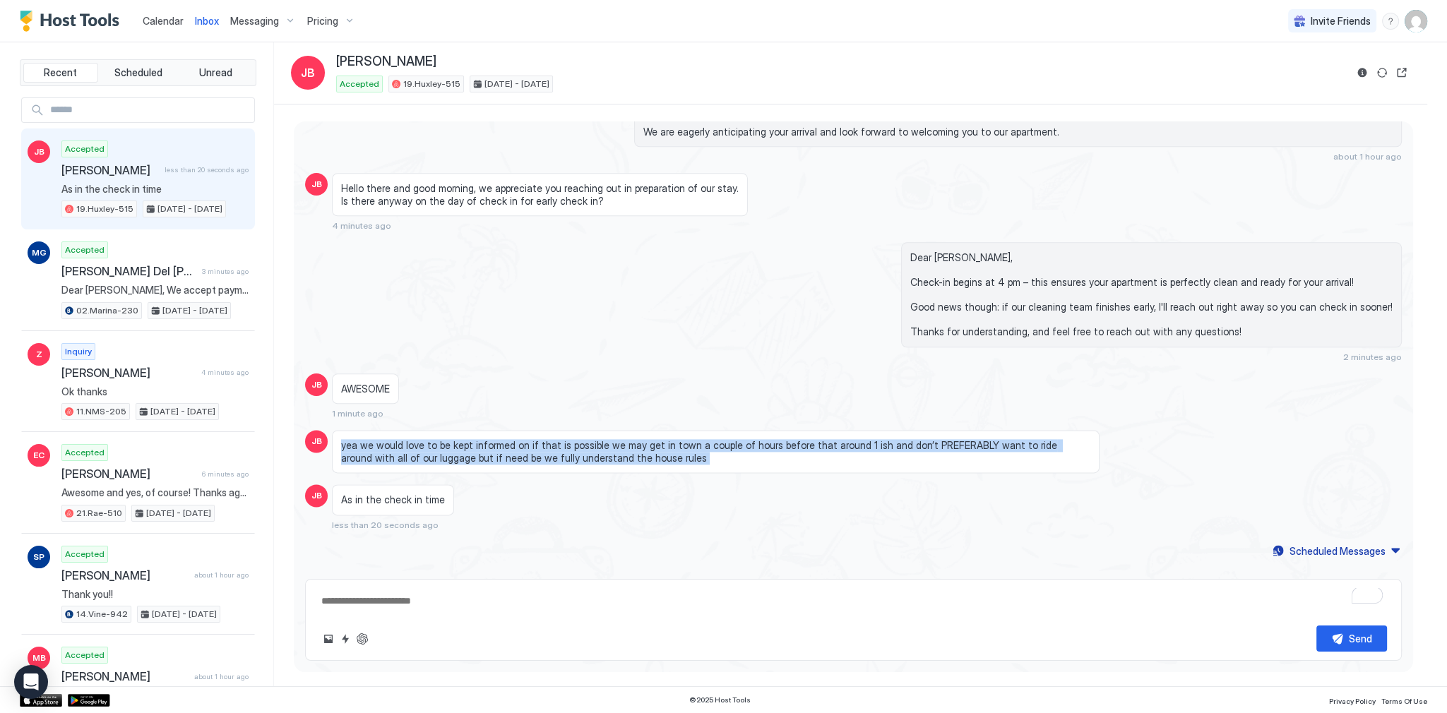
click at [687, 439] on span "yea we would love to be kept informed on if that is possible we may get in town…" at bounding box center [715, 451] width 749 height 25
click at [812, 439] on span "yea we would love to be kept informed on if that is possible we may get in town…" at bounding box center [715, 451] width 749 height 25
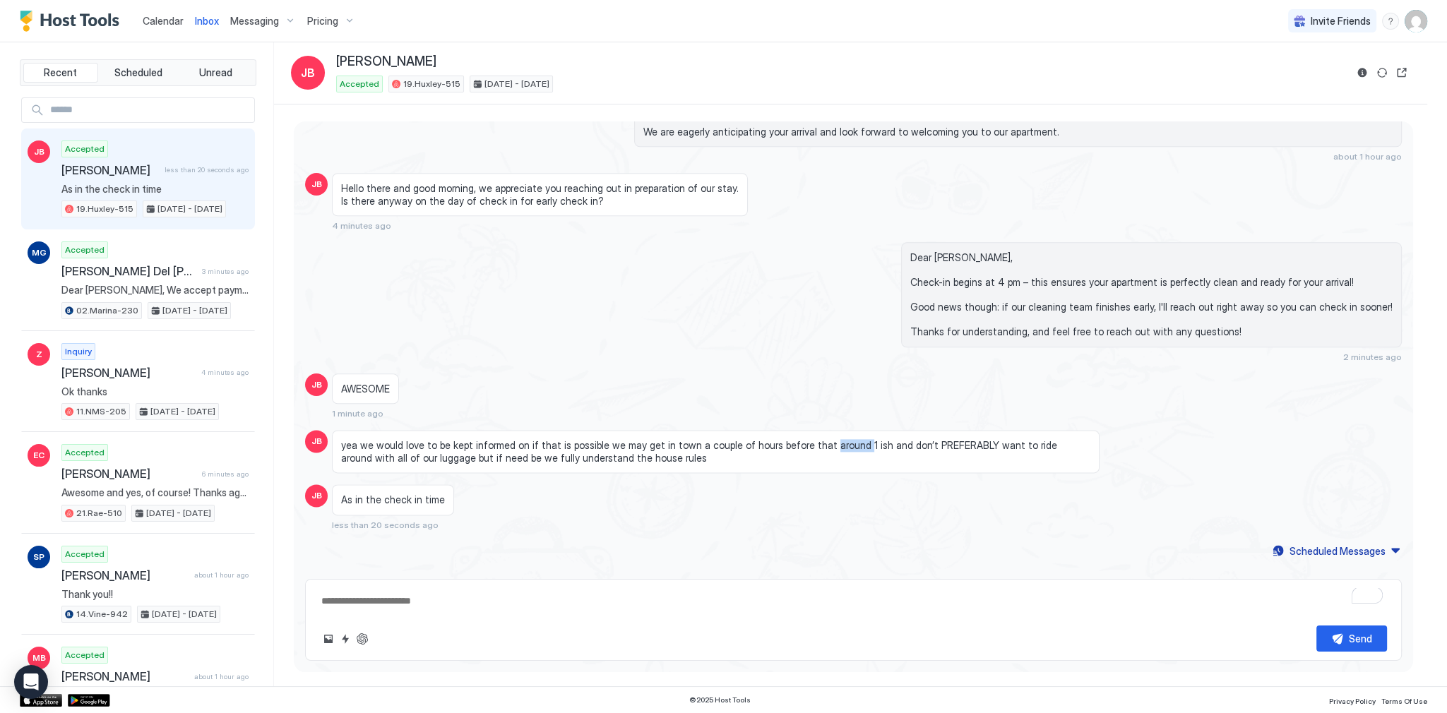
click at [812, 439] on span "yea we would love to be kept informed on if that is possible we may get in town…" at bounding box center [715, 451] width 749 height 25
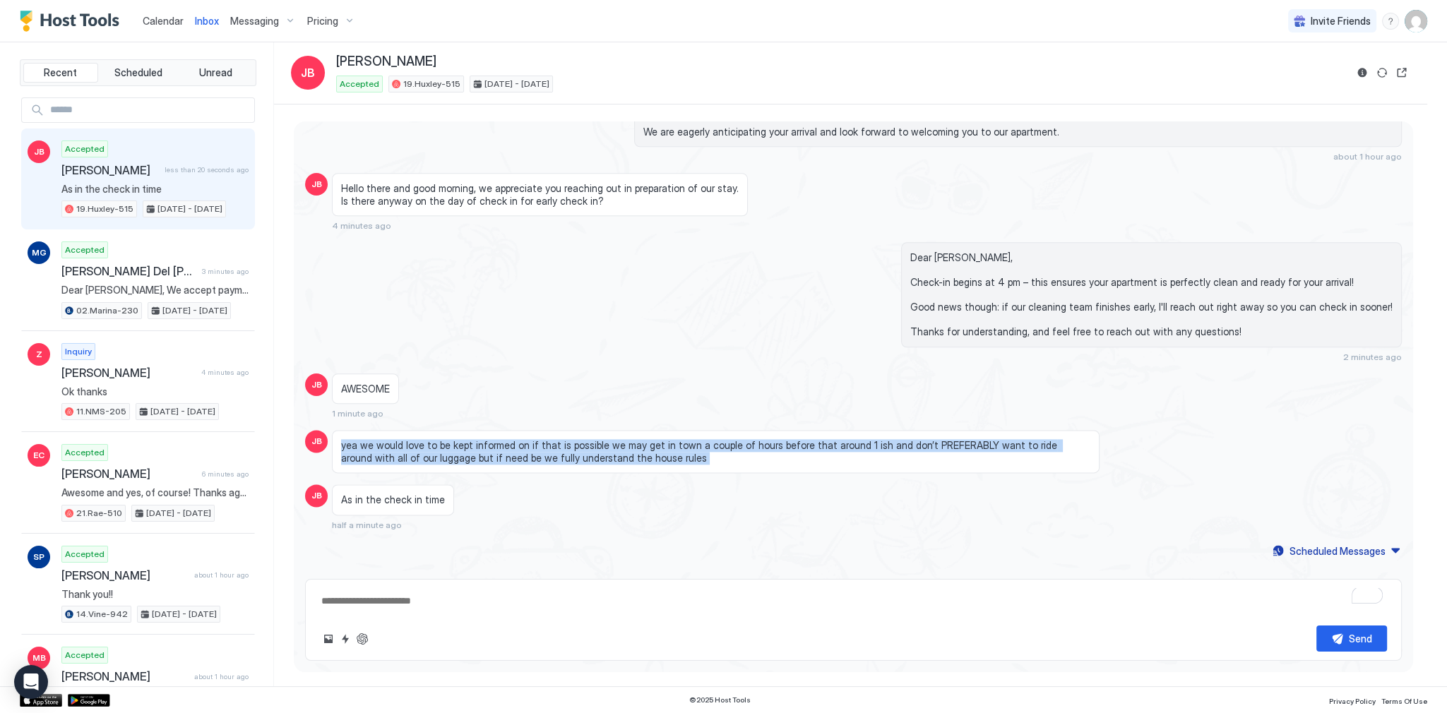
click at [812, 439] on span "yea we would love to be kept informed on if that is possible we may get in town…" at bounding box center [715, 451] width 749 height 25
click at [1036, 439] on span "yea we would love to be kept informed on if that is possible we may get in town…" at bounding box center [715, 451] width 749 height 25
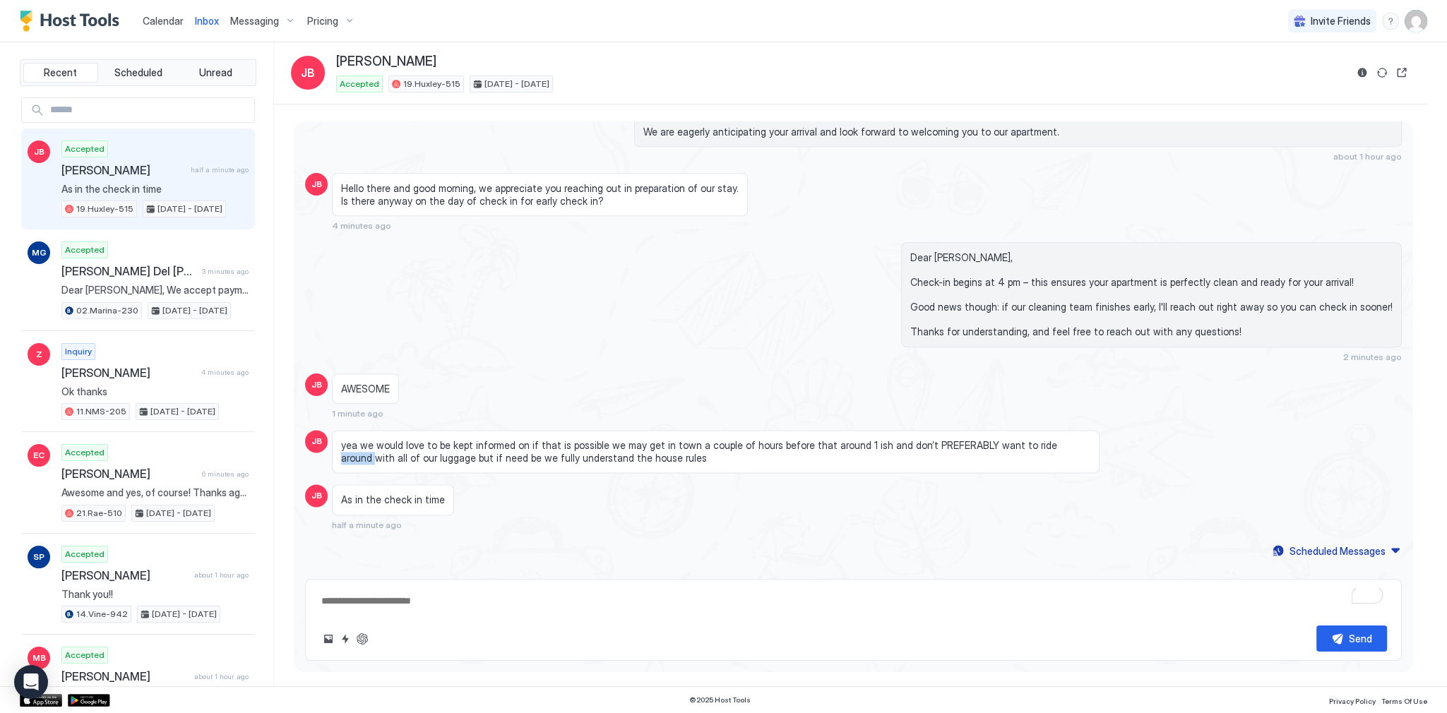
click at [1036, 439] on span "yea we would love to be kept informed on if that is possible we may get in town…" at bounding box center [715, 451] width 749 height 25
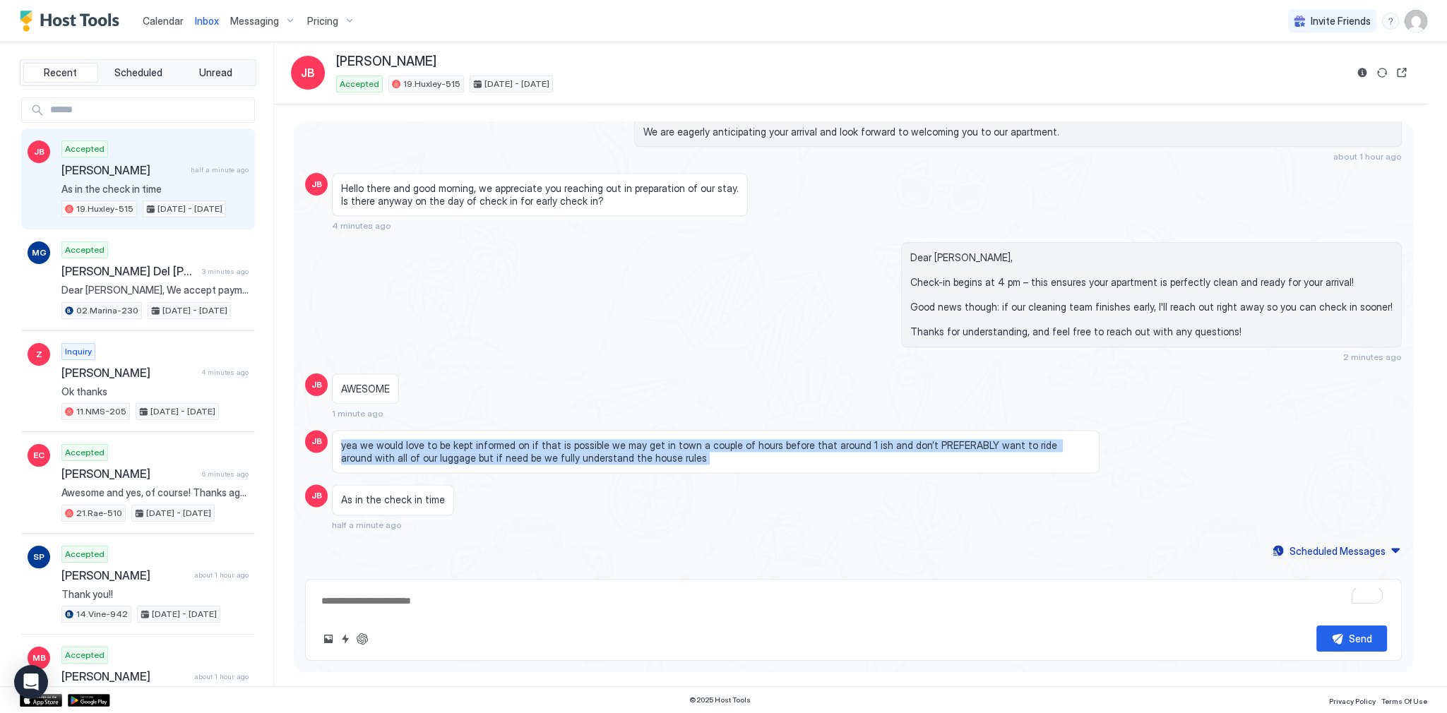
click at [1036, 439] on span "yea we would love to be kept informed on if that is possible we may get in town…" at bounding box center [715, 451] width 749 height 25
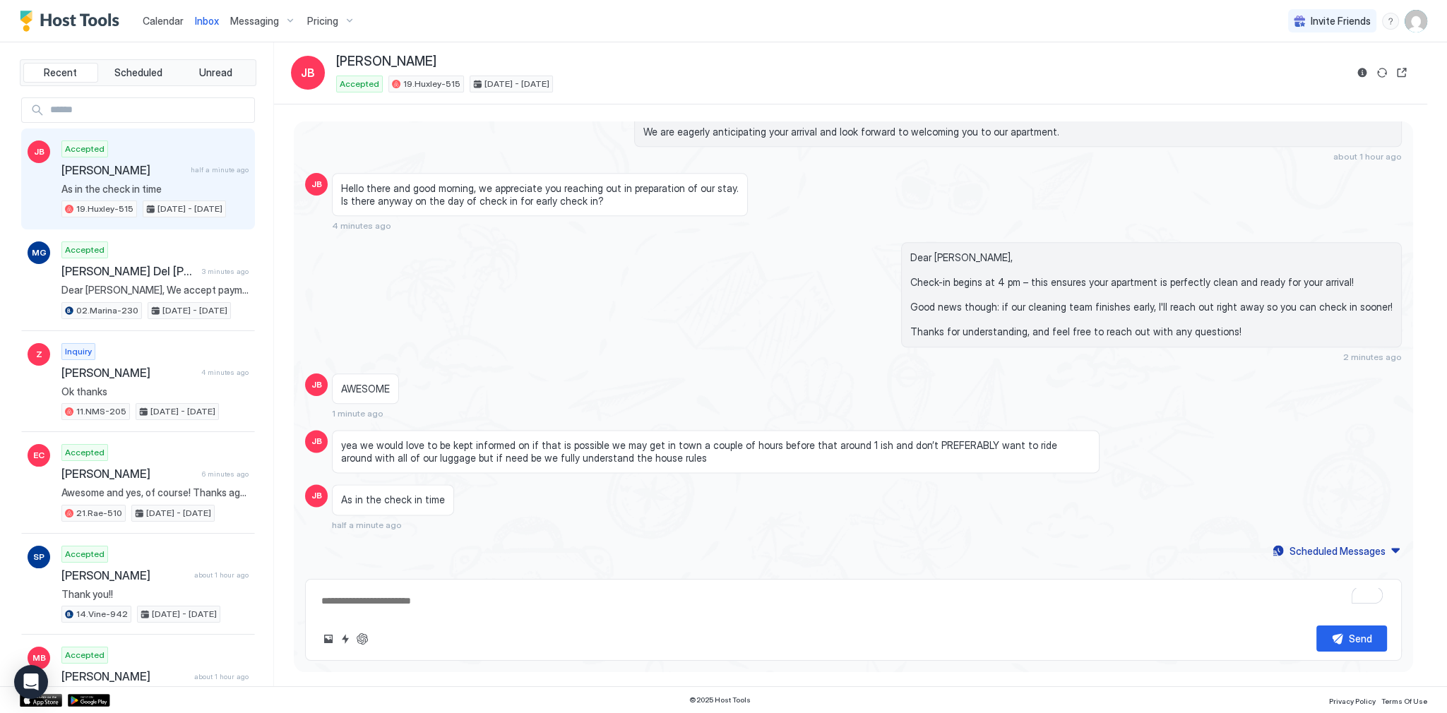
click at [798, 373] on div "AWESOME 1 minute ago" at bounding box center [715, 396] width 767 height 46
click at [591, 439] on span "yea we would love to be kept informed on if that is possible we may get in town…" at bounding box center [715, 451] width 749 height 25
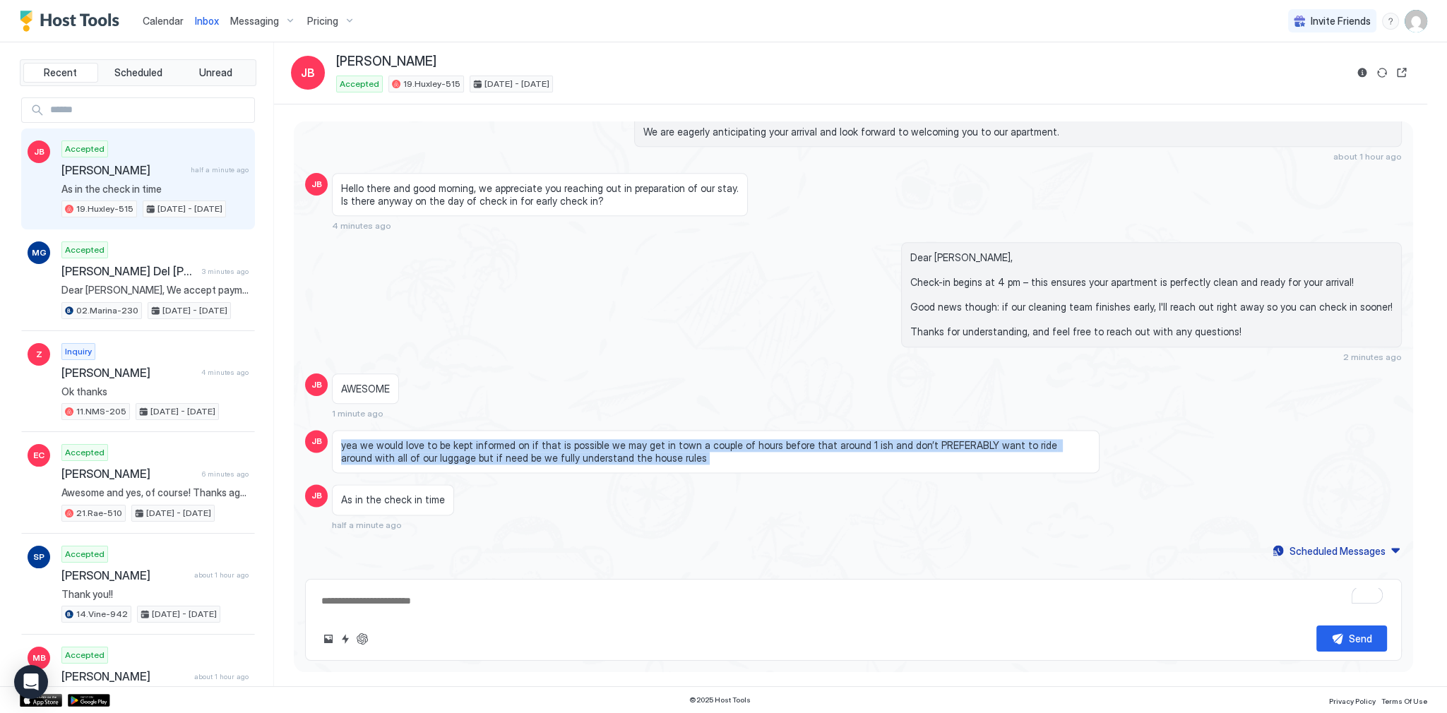
click at [591, 439] on span "yea we would love to be kept informed on if that is possible we may get in town…" at bounding box center [715, 451] width 749 height 25
copy span "yea we would love to be kept informed on if that is possible we may get in town…"
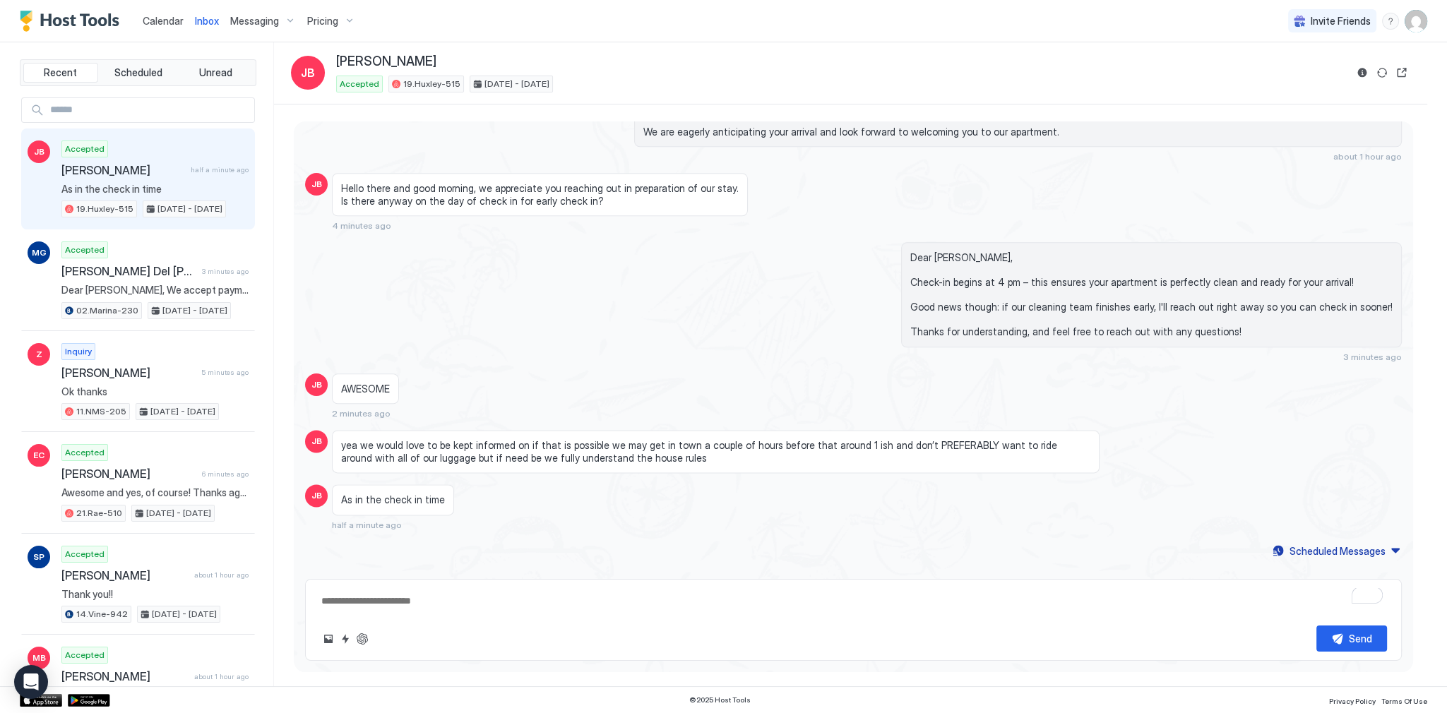
click at [468, 375] on div "AWESOME 2 minutes ago" at bounding box center [715, 396] width 767 height 46
click at [558, 439] on span "yea we would love to be kept informed on if that is possible we may get in town…" at bounding box center [715, 451] width 749 height 25
click at [587, 276] on div "Dear Jay, Check-in begins at 4 pm – this ensures your apartment is perfectly cl…" at bounding box center [853, 302] width 1096 height 120
click at [560, 173] on div "Hello there and good morning, we appreciate you reaching out in preparation of …" at bounding box center [540, 194] width 416 height 43
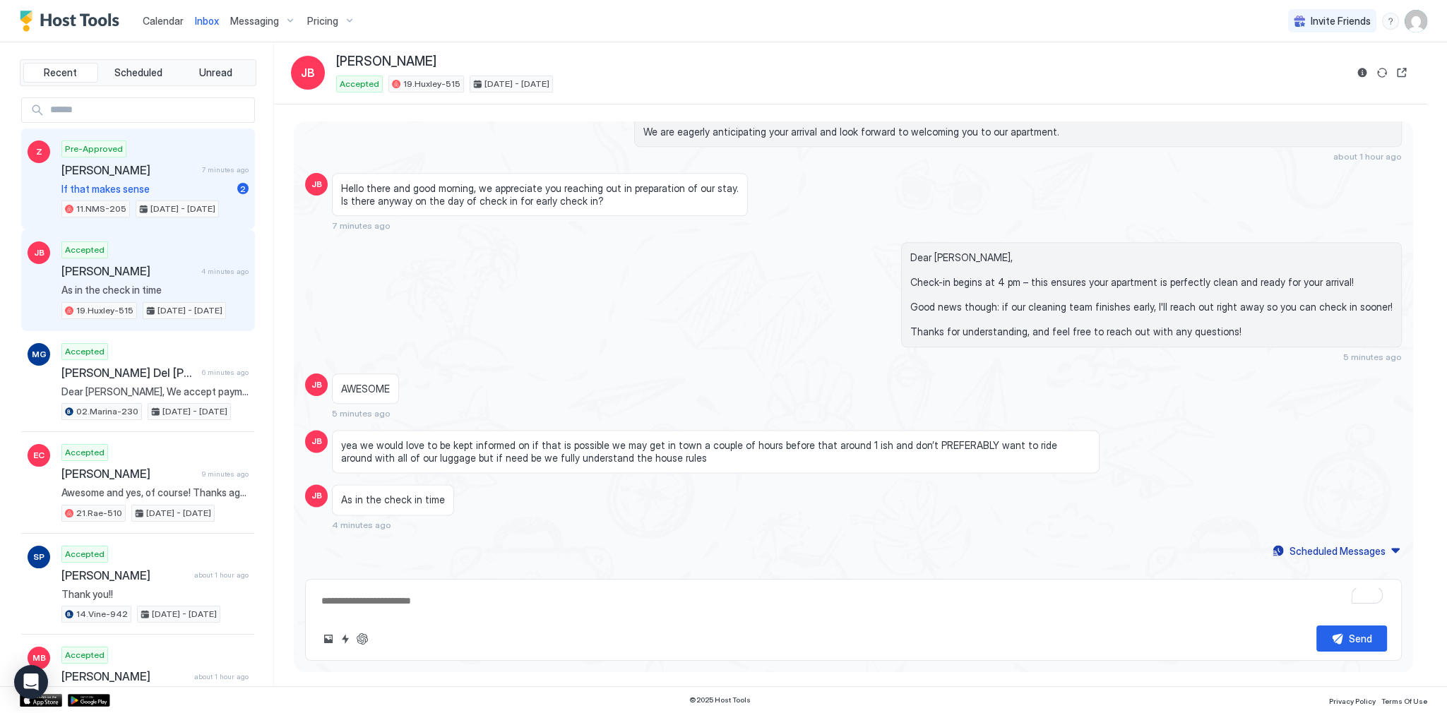
click at [240, 184] on span "2" at bounding box center [243, 189] width 6 height 11
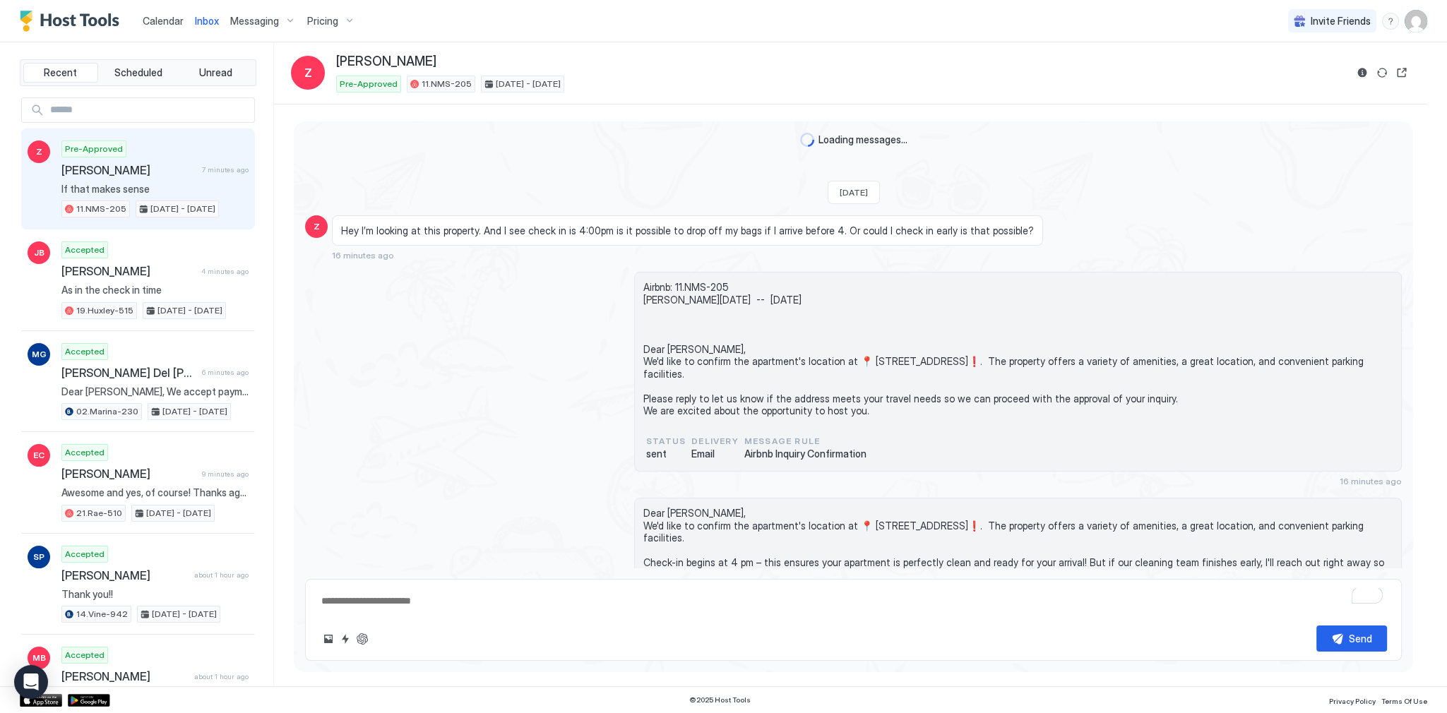
scroll to position [547, 0]
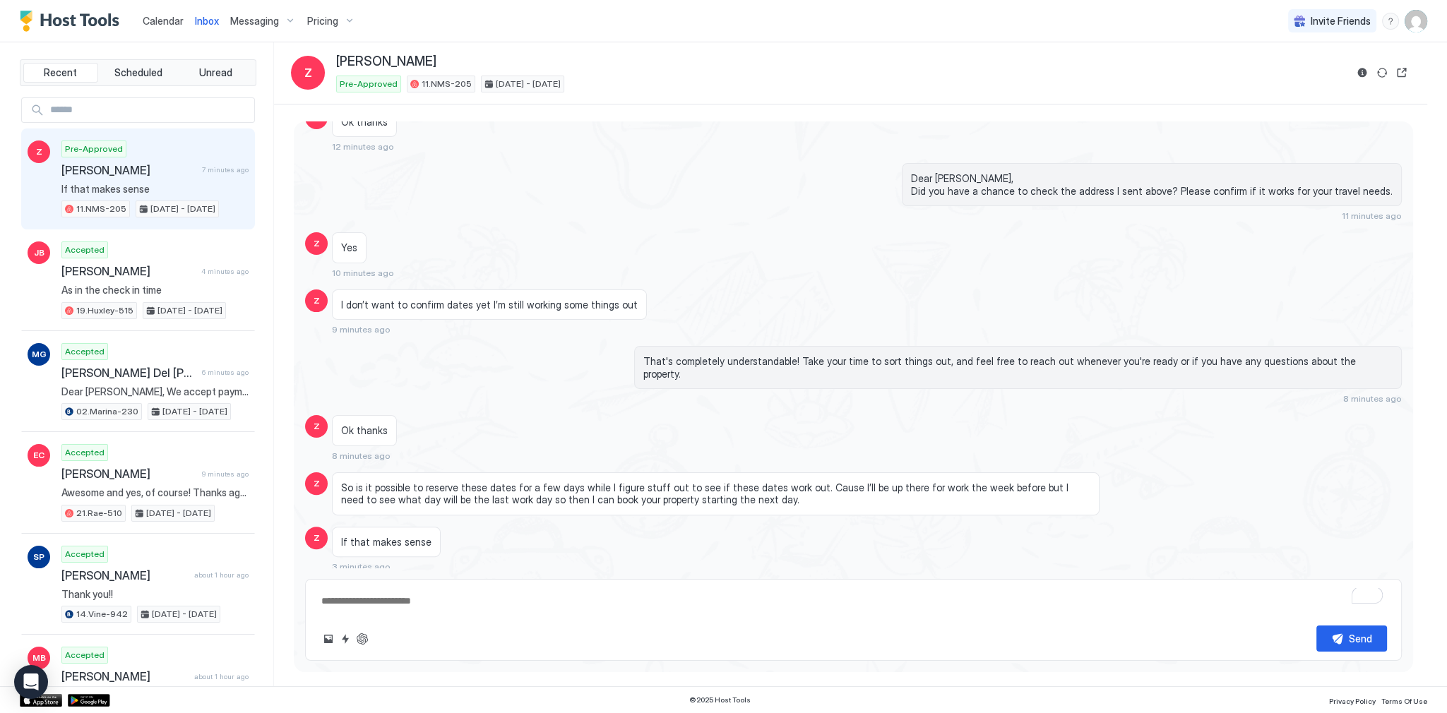
click at [481, 476] on div "So is it possible to reserve these dates for a few days while I figure stuff ou…" at bounding box center [715, 493] width 767 height 43
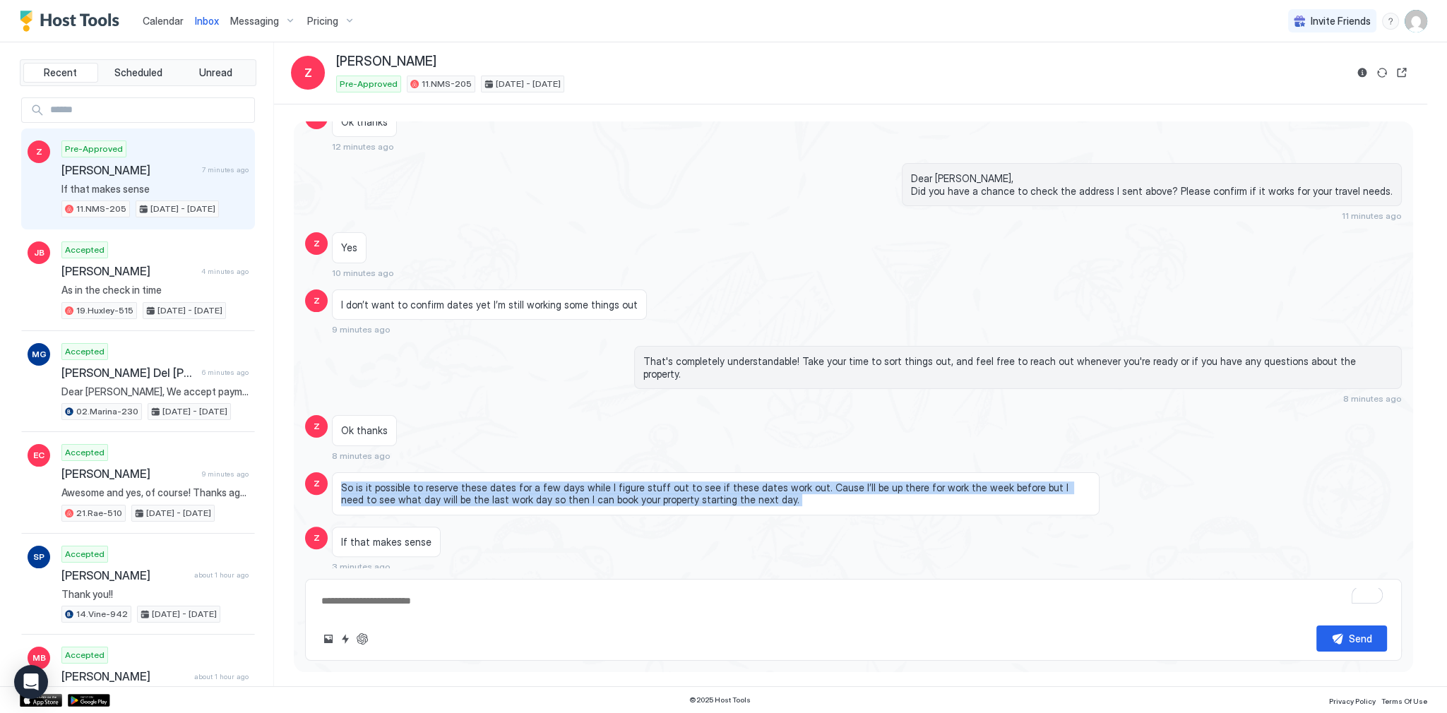
click at [481, 476] on div "So is it possible to reserve these dates for a few days while I figure stuff ou…" at bounding box center [715, 493] width 767 height 43
click at [661, 513] on div "Loading messages... Today Z Hey I’m looking at this property. And I see check i…" at bounding box center [853, 73] width 1119 height 998
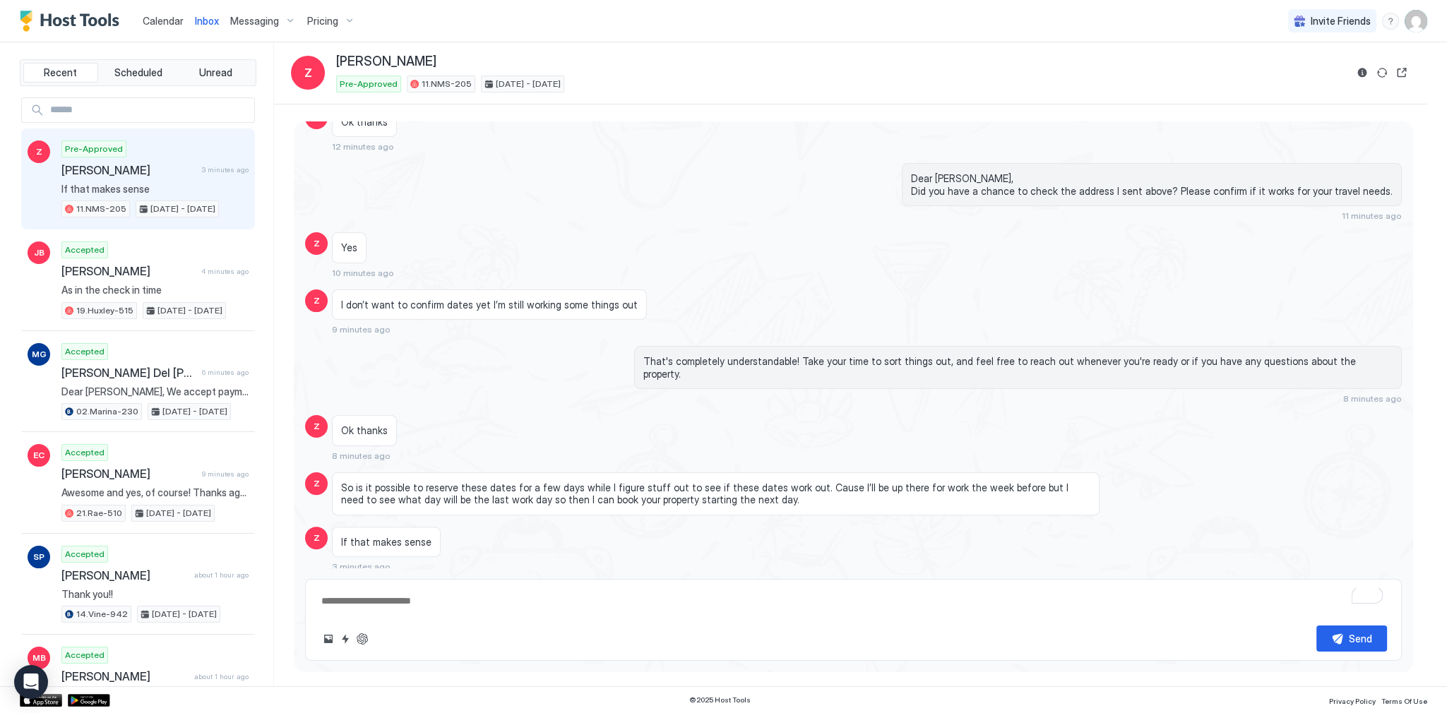
click at [683, 493] on span "So is it possible to reserve these dates for a few days while I figure stuff ou…" at bounding box center [715, 493] width 749 height 25
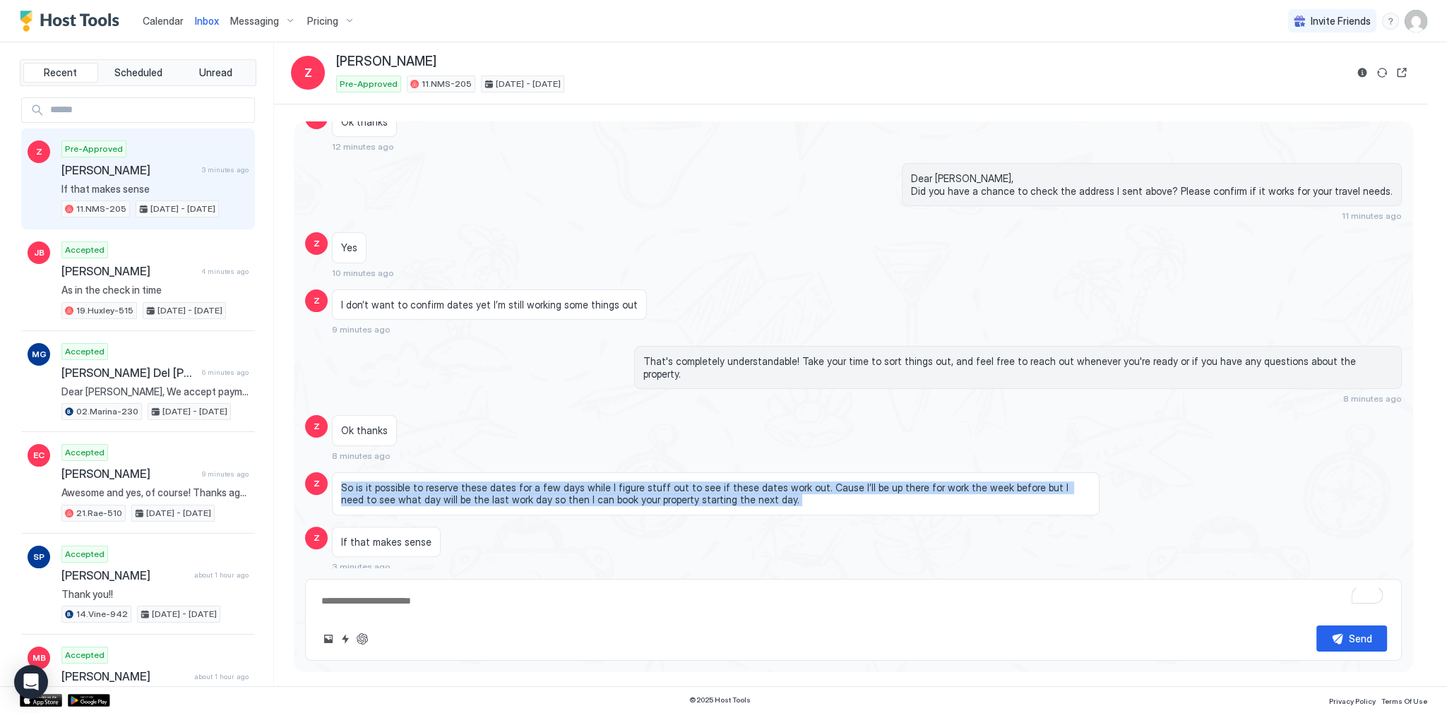
click at [683, 493] on span "So is it possible to reserve these dates for a few days while I figure stuff ou…" at bounding box center [715, 493] width 749 height 25
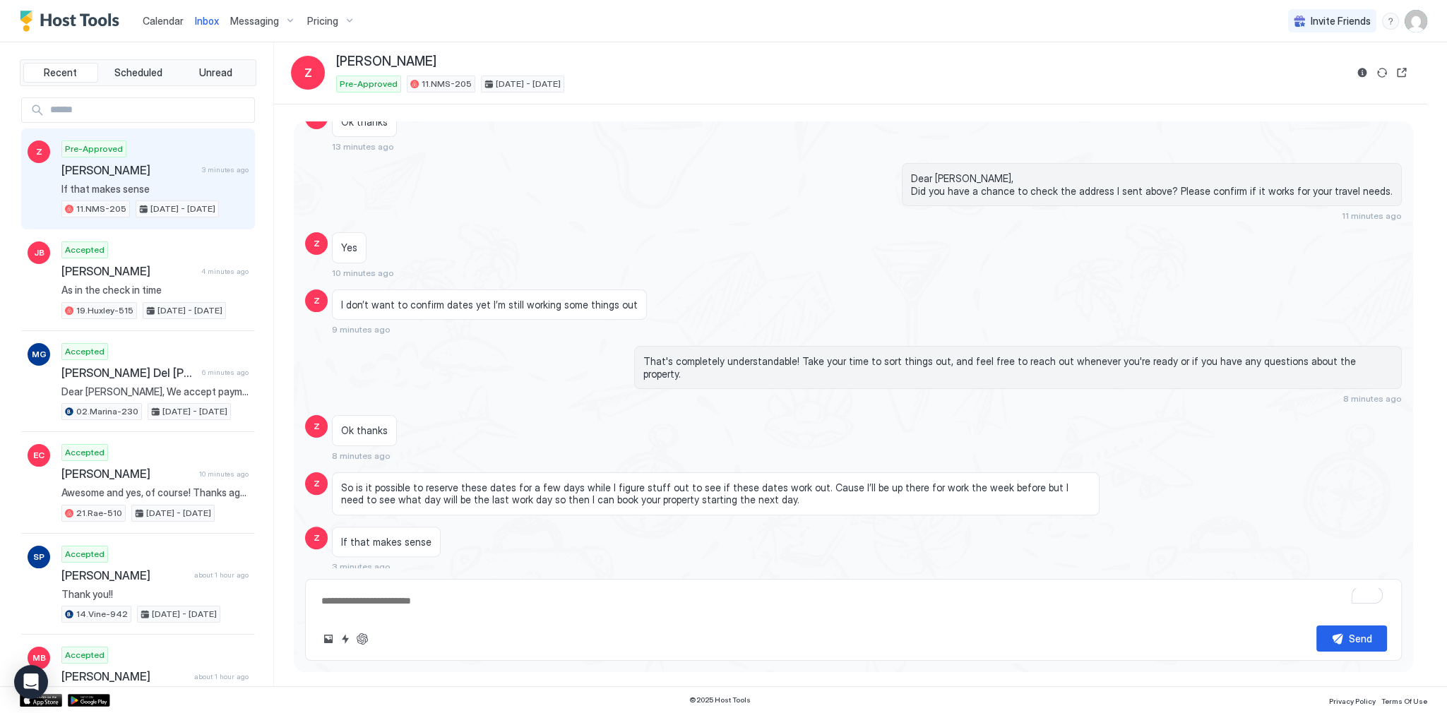
click at [683, 493] on span "So is it possible to reserve these dates for a few days while I figure stuff ou…" at bounding box center [715, 493] width 749 height 25
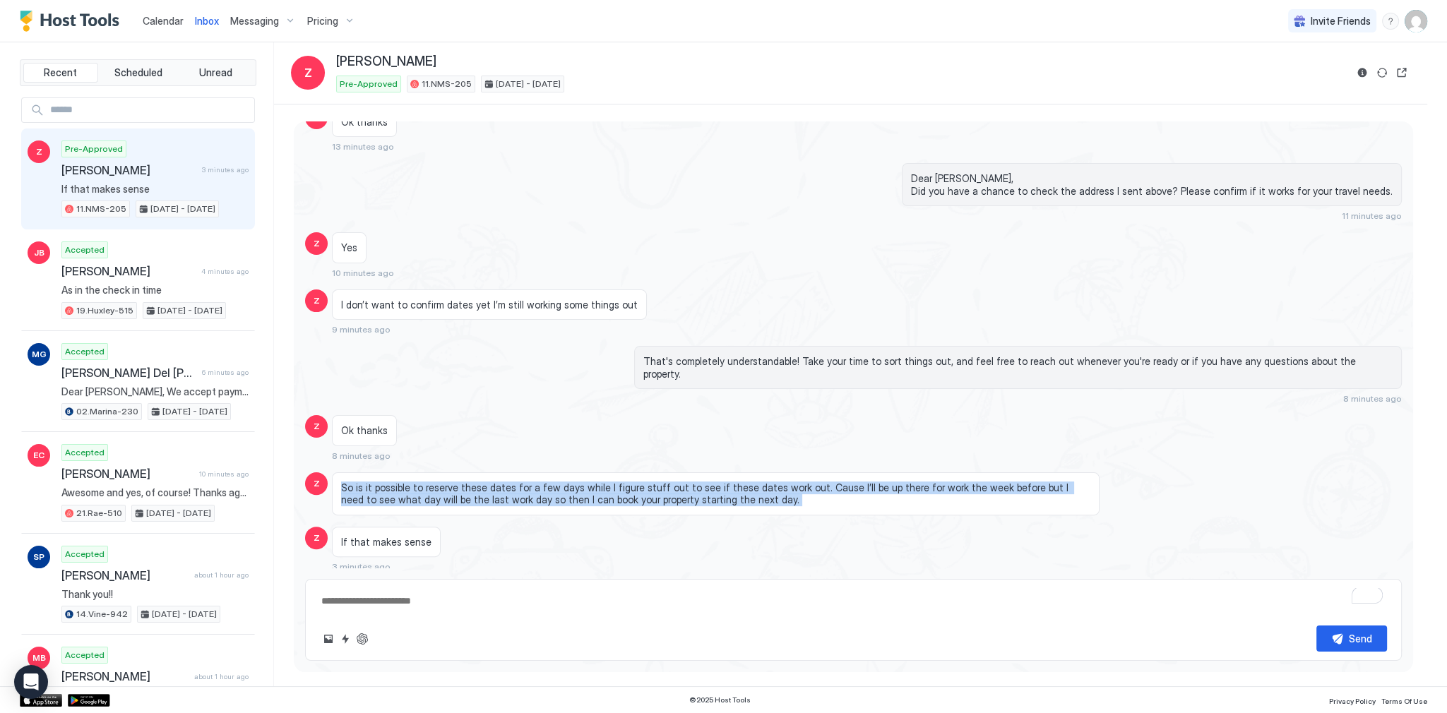
click at [683, 493] on span "So is it possible to reserve these dates for a few days while I figure stuff ou…" at bounding box center [715, 493] width 749 height 25
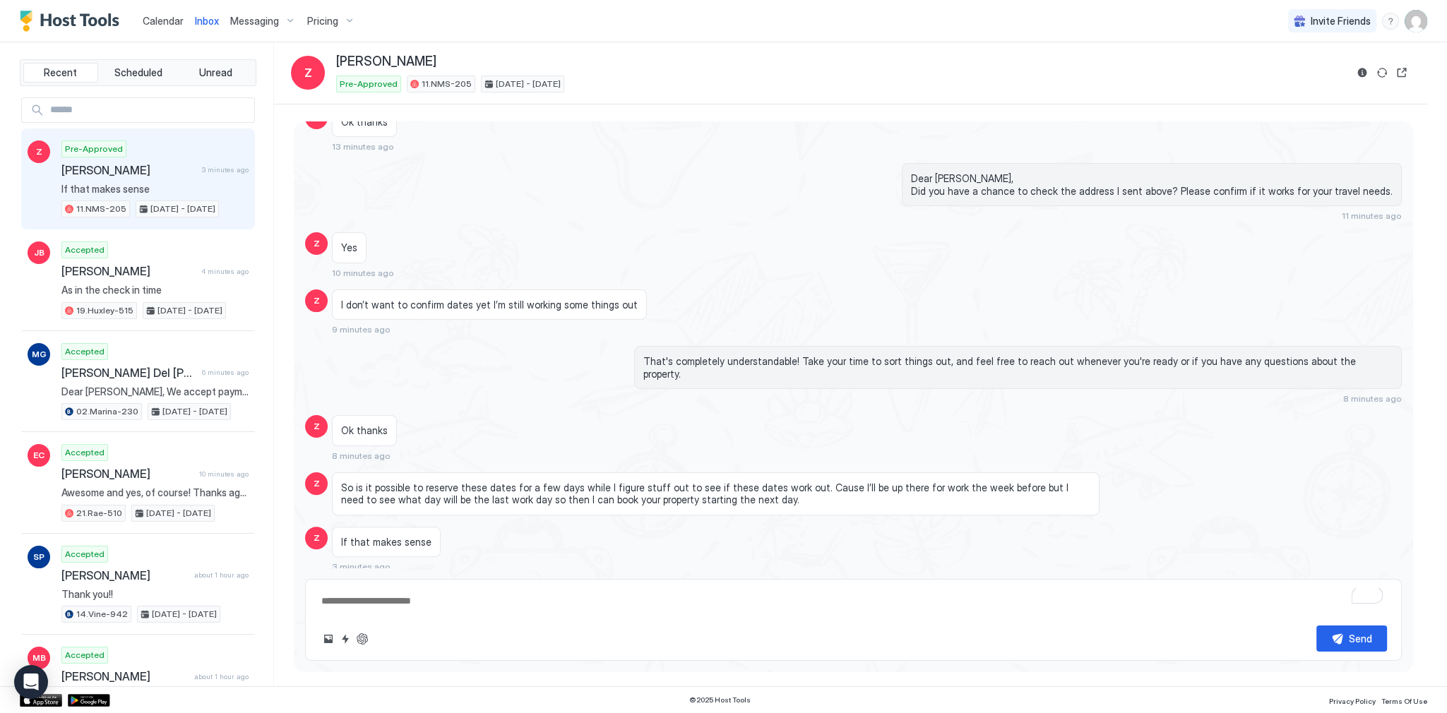
click at [370, 645] on div "Send" at bounding box center [853, 638] width 1067 height 26
click at [367, 632] on button "ChatGPT Auto Reply" at bounding box center [362, 638] width 17 height 17
type textarea "*"
type textarea "**********"
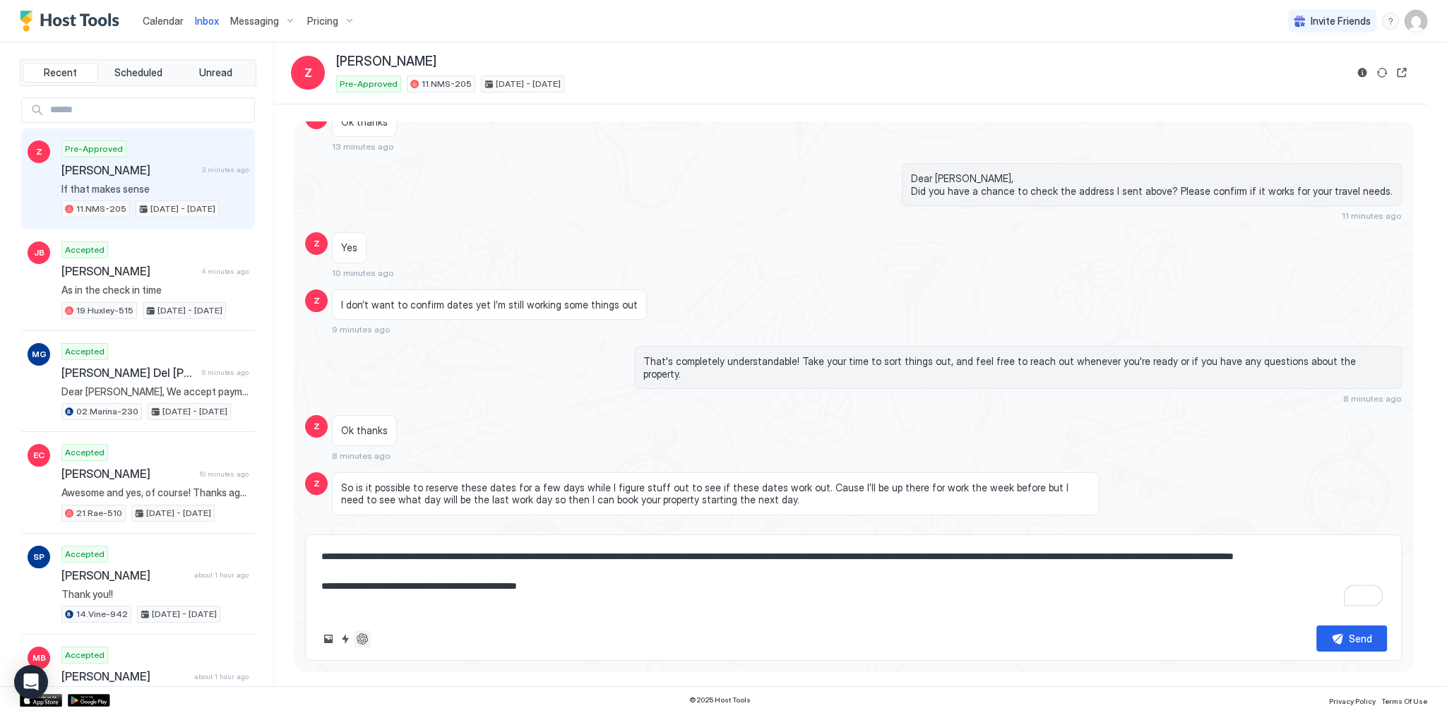
click at [366, 641] on button "ChatGPT Auto Reply" at bounding box center [362, 638] width 17 height 17
type textarea "*"
type textarea "**********"
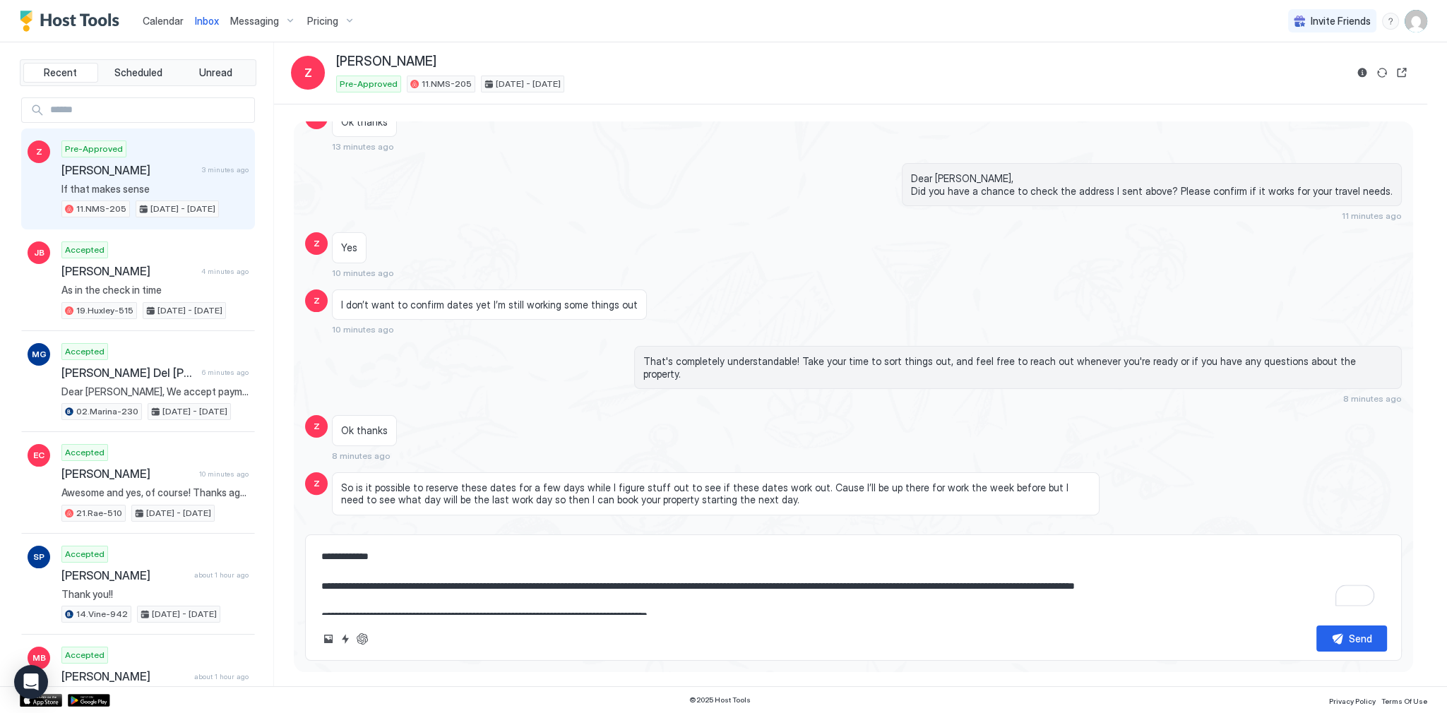
click at [447, 585] on textarea "**********" at bounding box center [853, 579] width 1067 height 71
type textarea "*"
type textarea "**********"
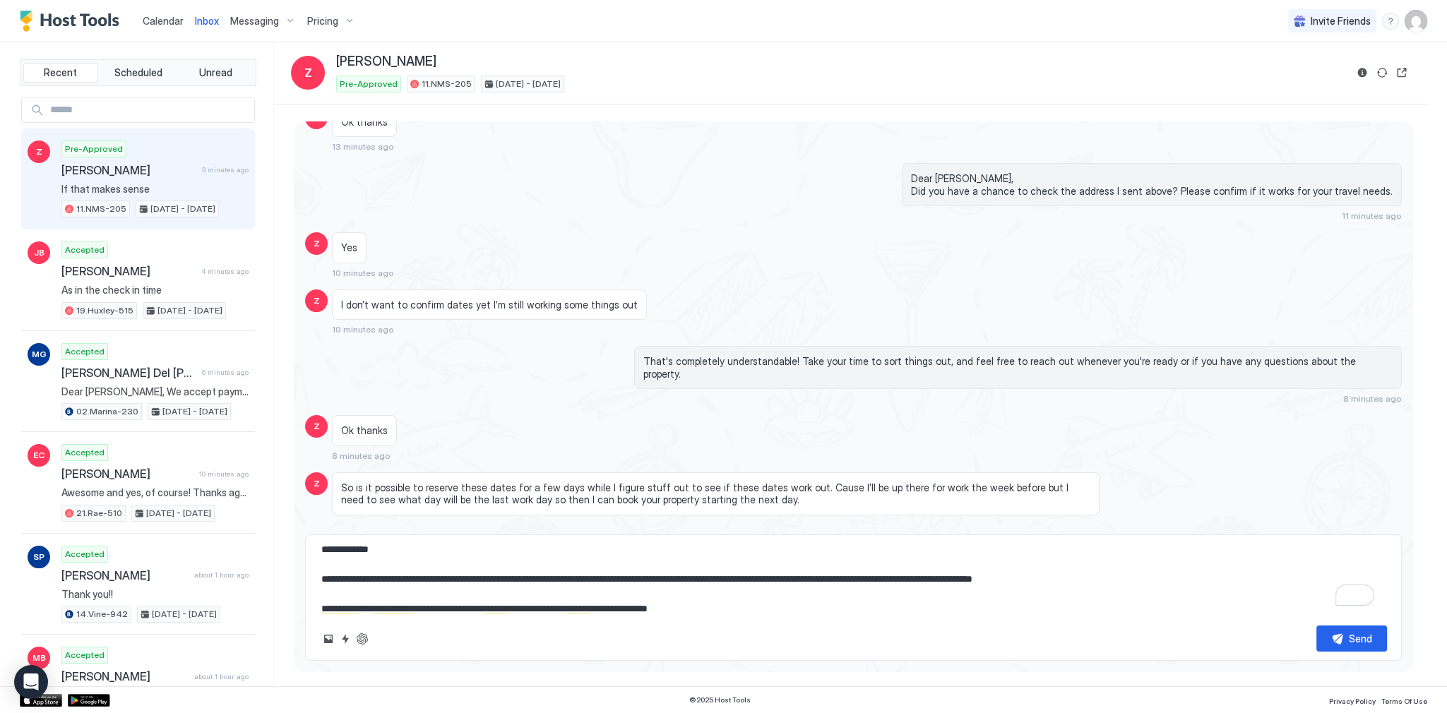
type textarea "*"
type textarea "**********"
type textarea "*"
type textarea "**********"
type textarea "*"
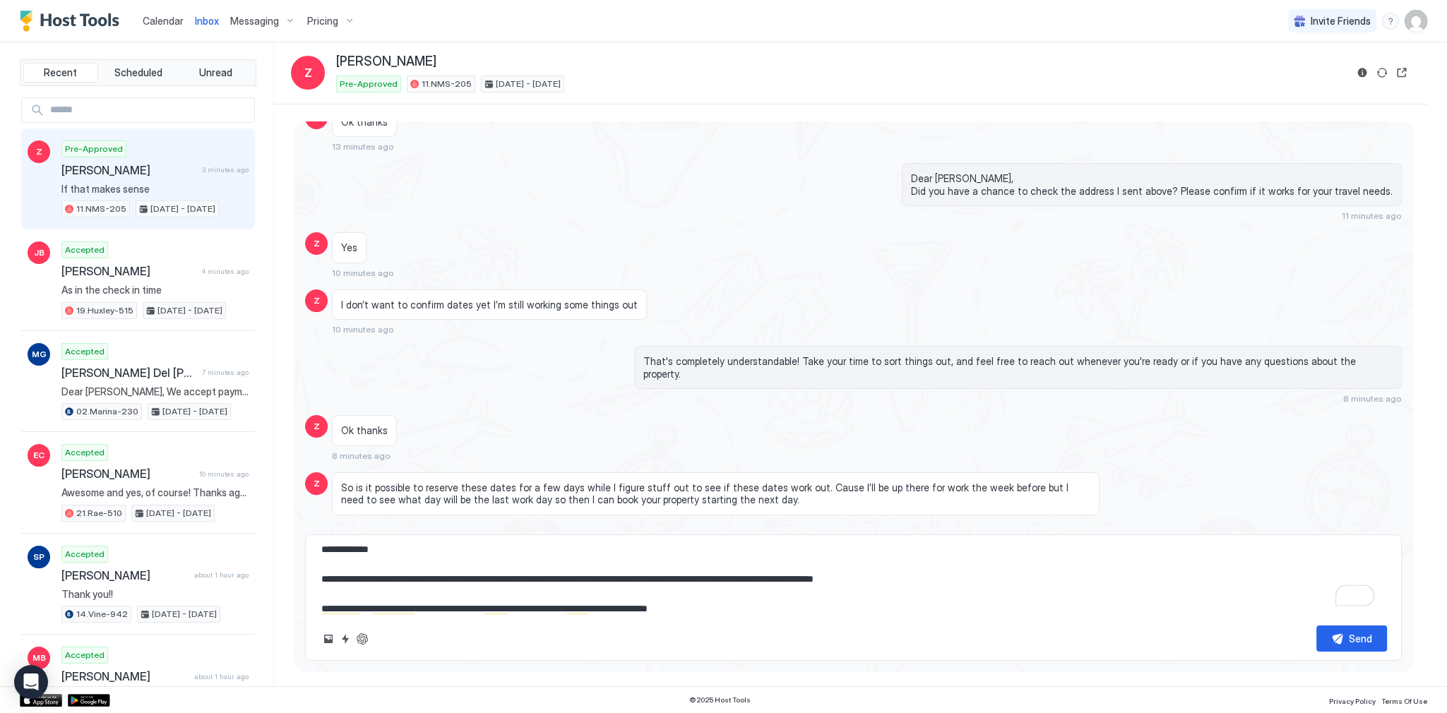
type textarea "**********"
type textarea "*"
type textarea "**********"
type textarea "*"
type textarea "**********"
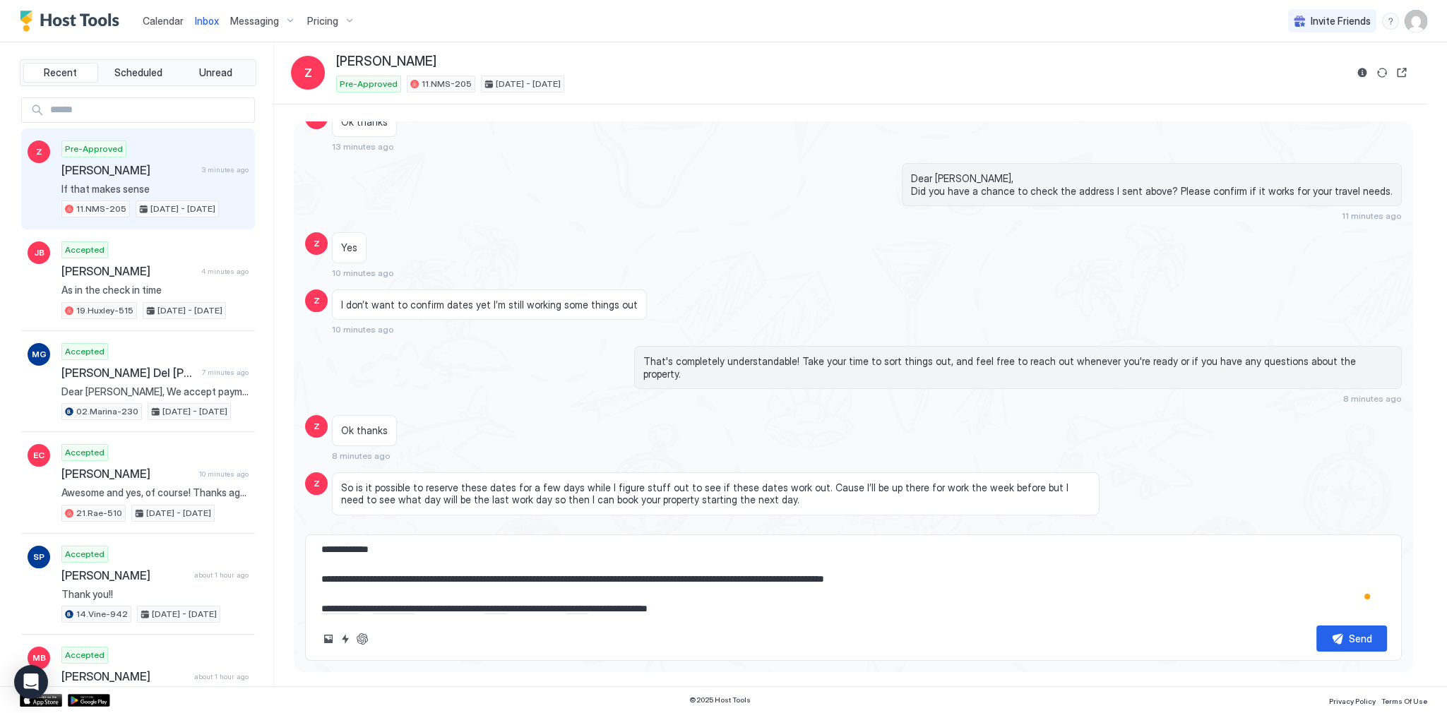
type textarea "*"
type textarea "**********"
type textarea "*"
type textarea "**********"
type textarea "*"
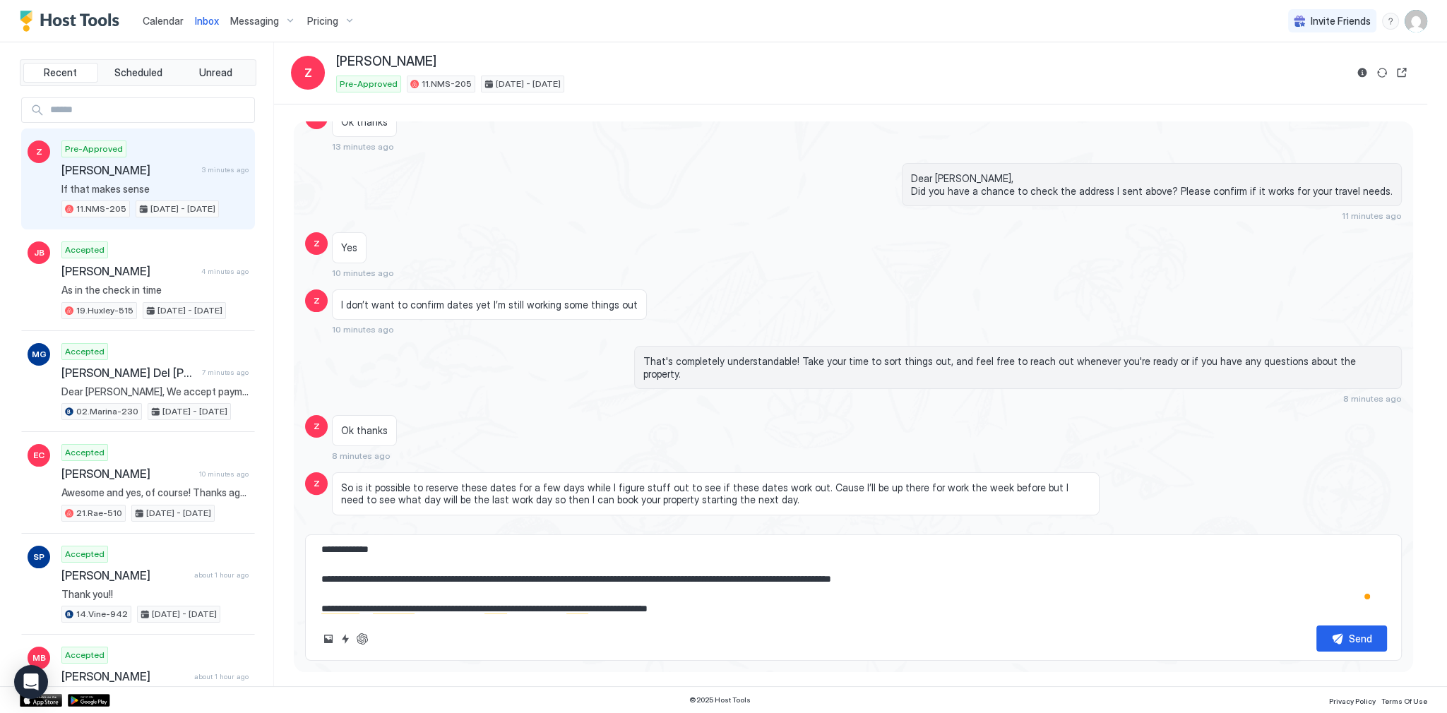
type textarea "**********"
type textarea "*"
type textarea "**********"
type textarea "*"
type textarea "**********"
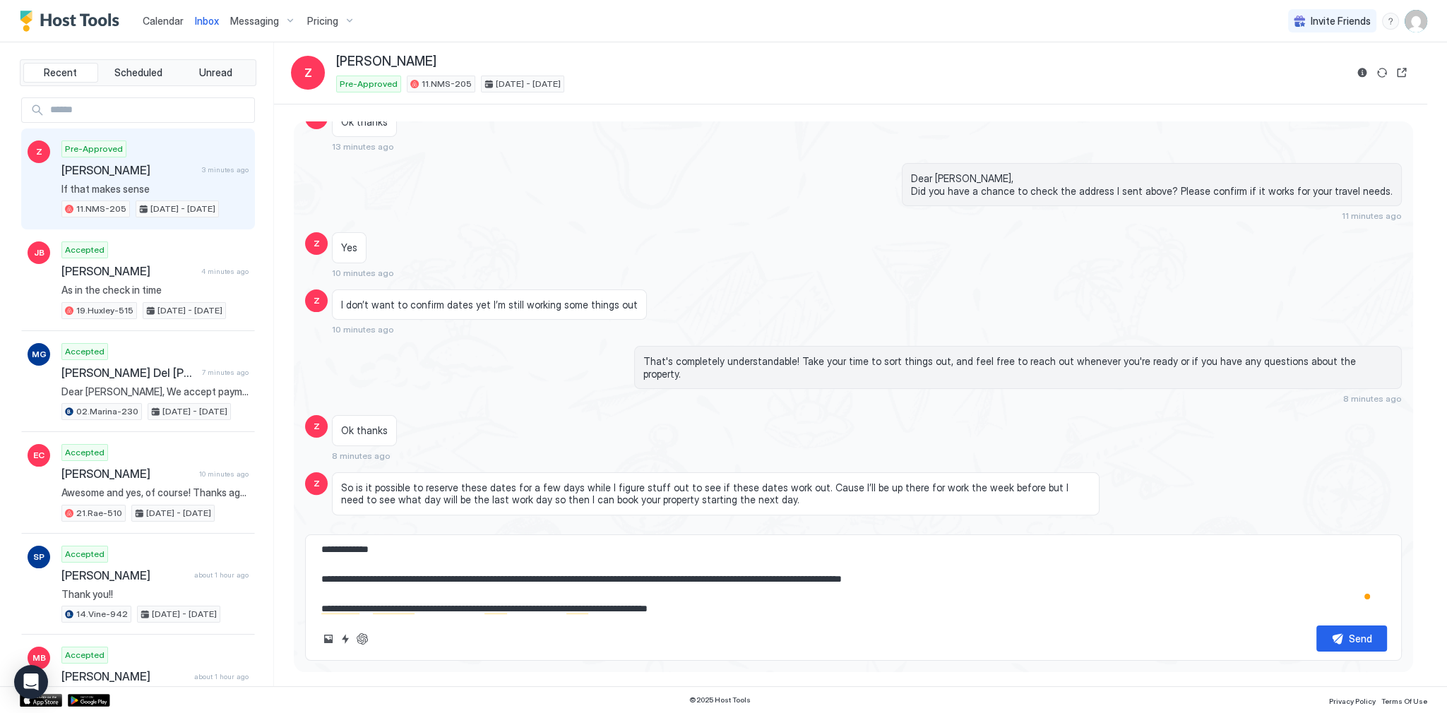
type textarea "*"
type textarea "**********"
type textarea "*"
type textarea "**********"
type textarea "*"
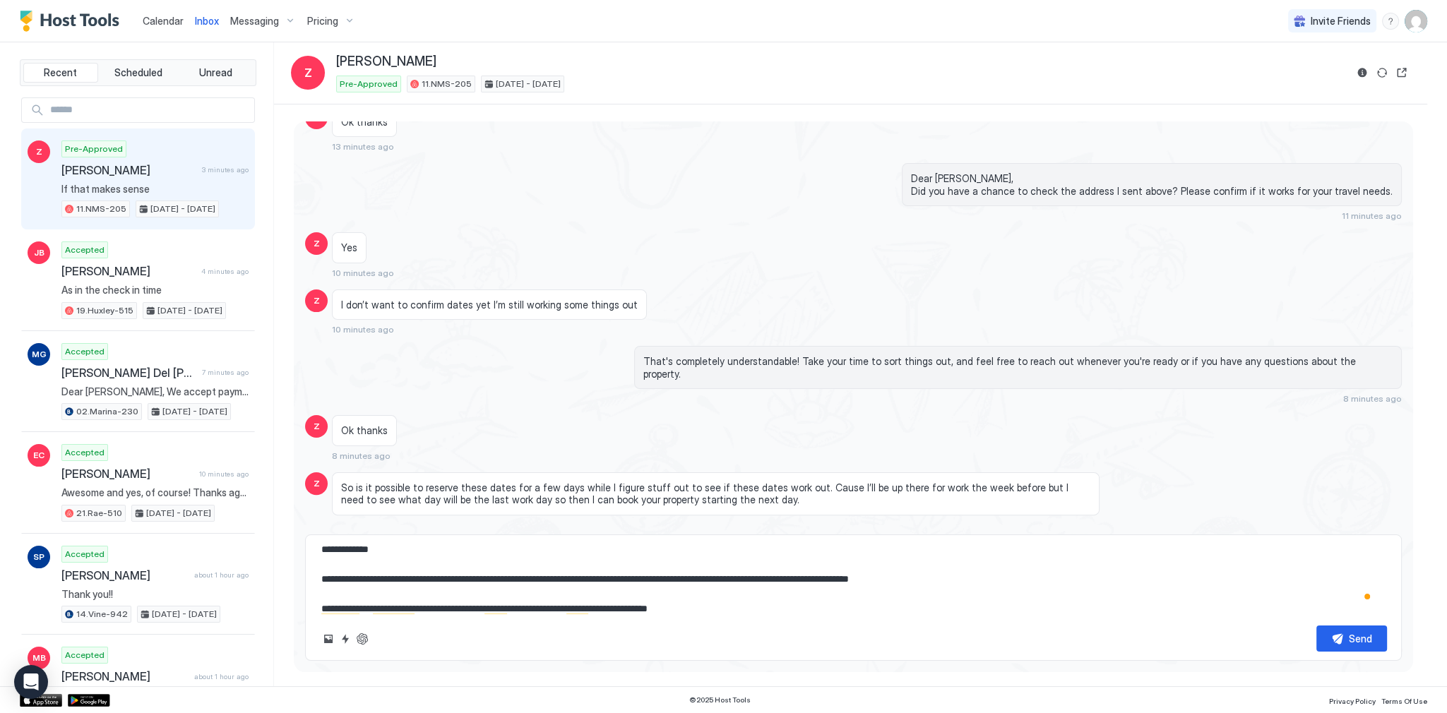
type textarea "**********"
type textarea "*"
type textarea "**********"
type textarea "*"
type textarea "**********"
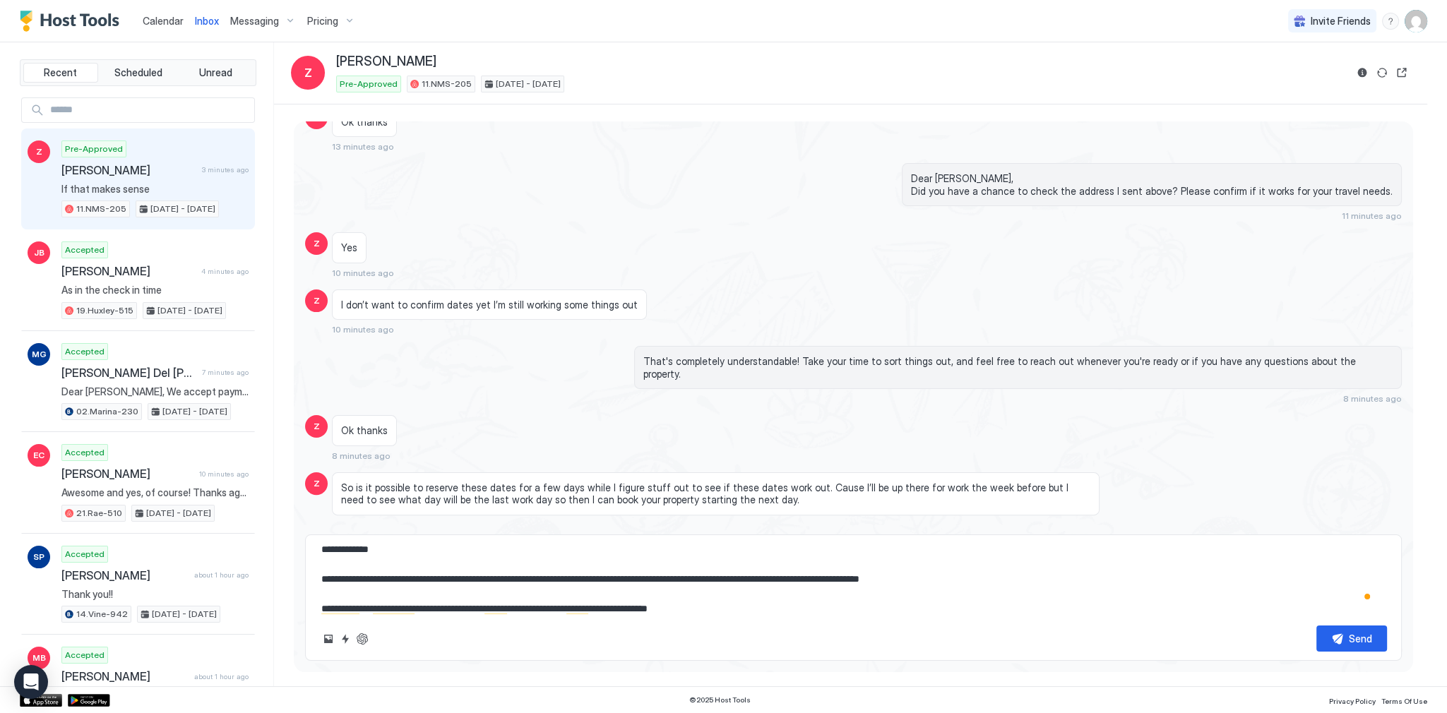
type textarea "*"
type textarea "**********"
type textarea "*"
type textarea "**********"
type textarea "*"
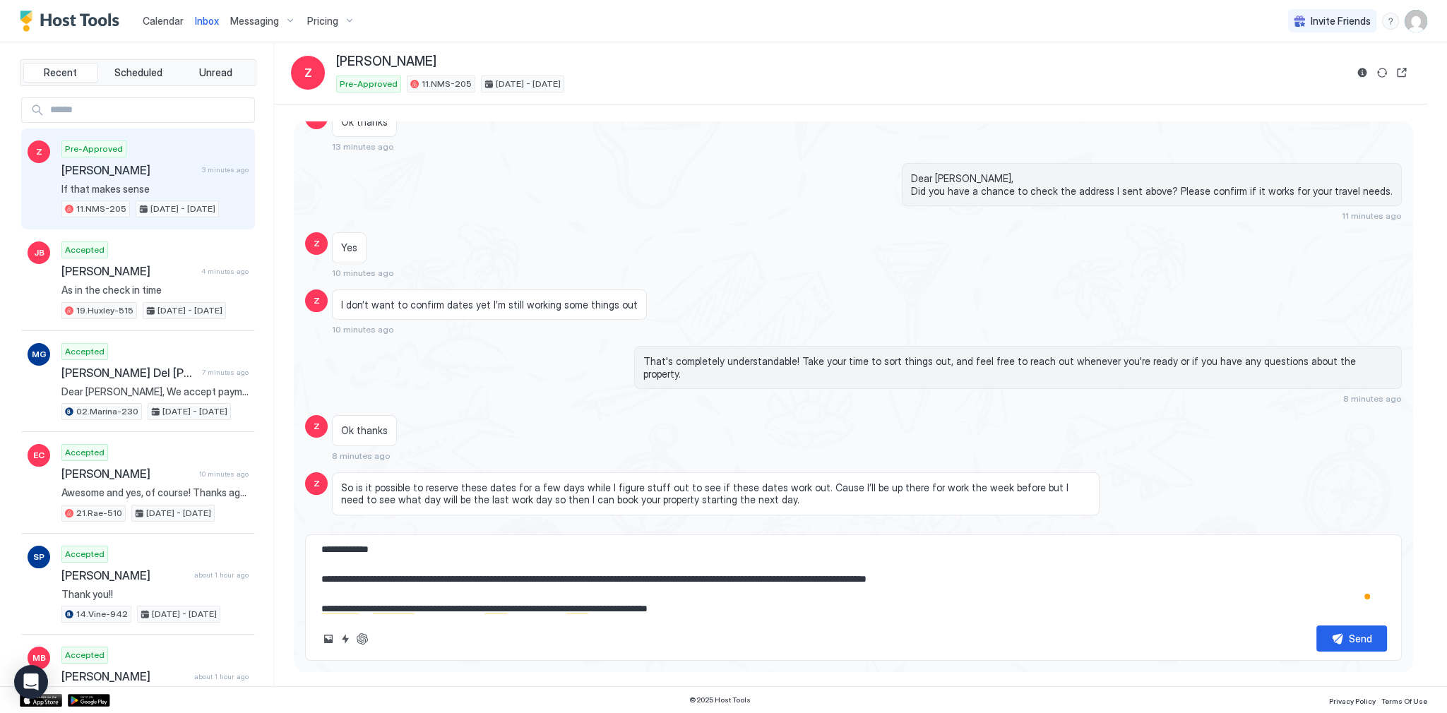
type textarea "**********"
type textarea "*"
type textarea "**********"
type textarea "*"
type textarea "**********"
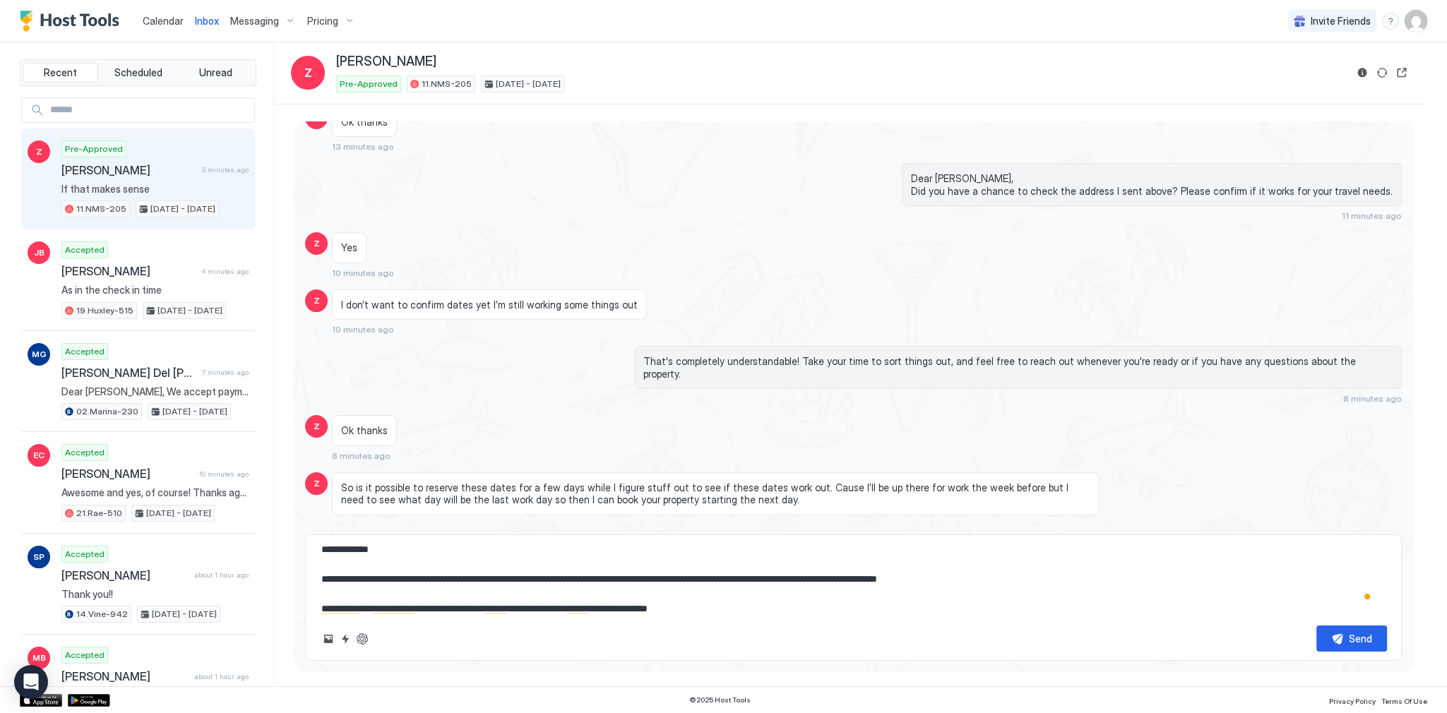
type textarea "*"
type textarea "**********"
type textarea "*"
type textarea "**********"
type textarea "*"
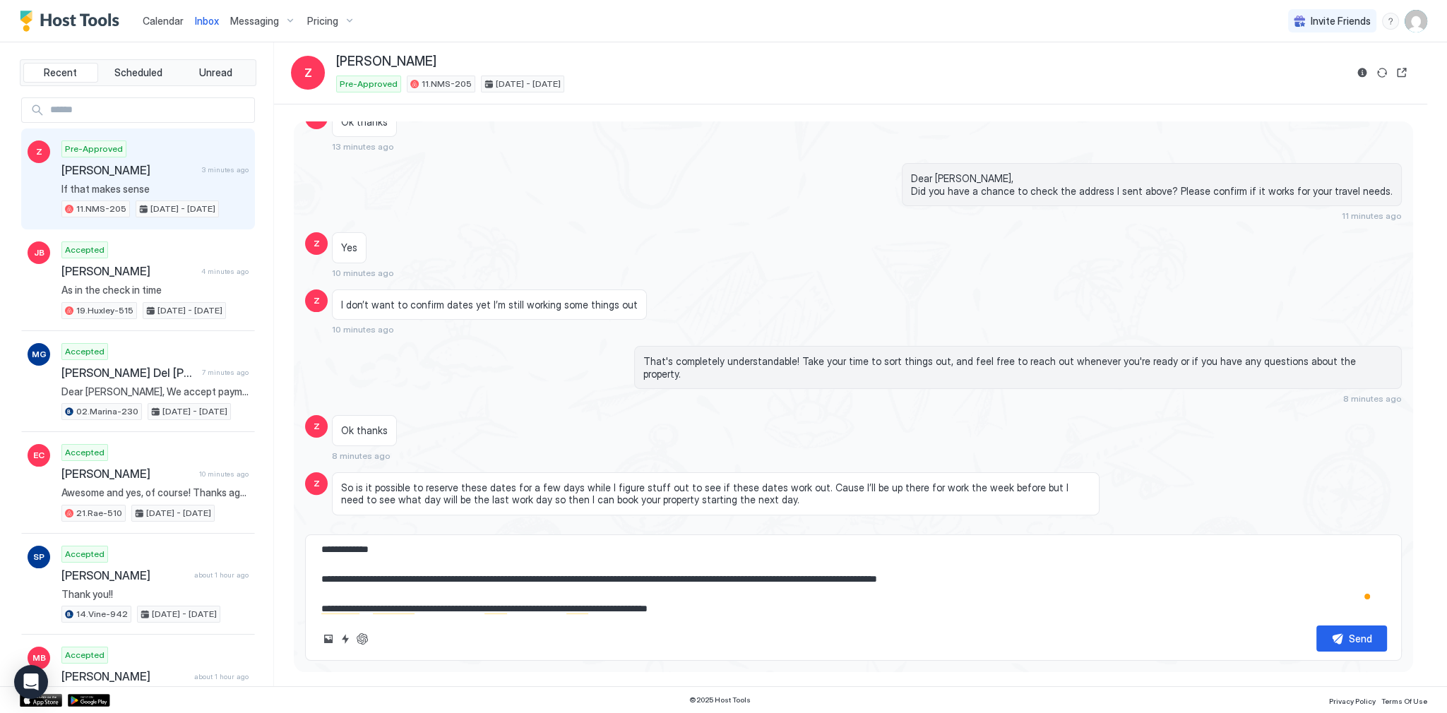
type textarea "**********"
type textarea "*"
type textarea "**********"
type textarea "*"
type textarea "**********"
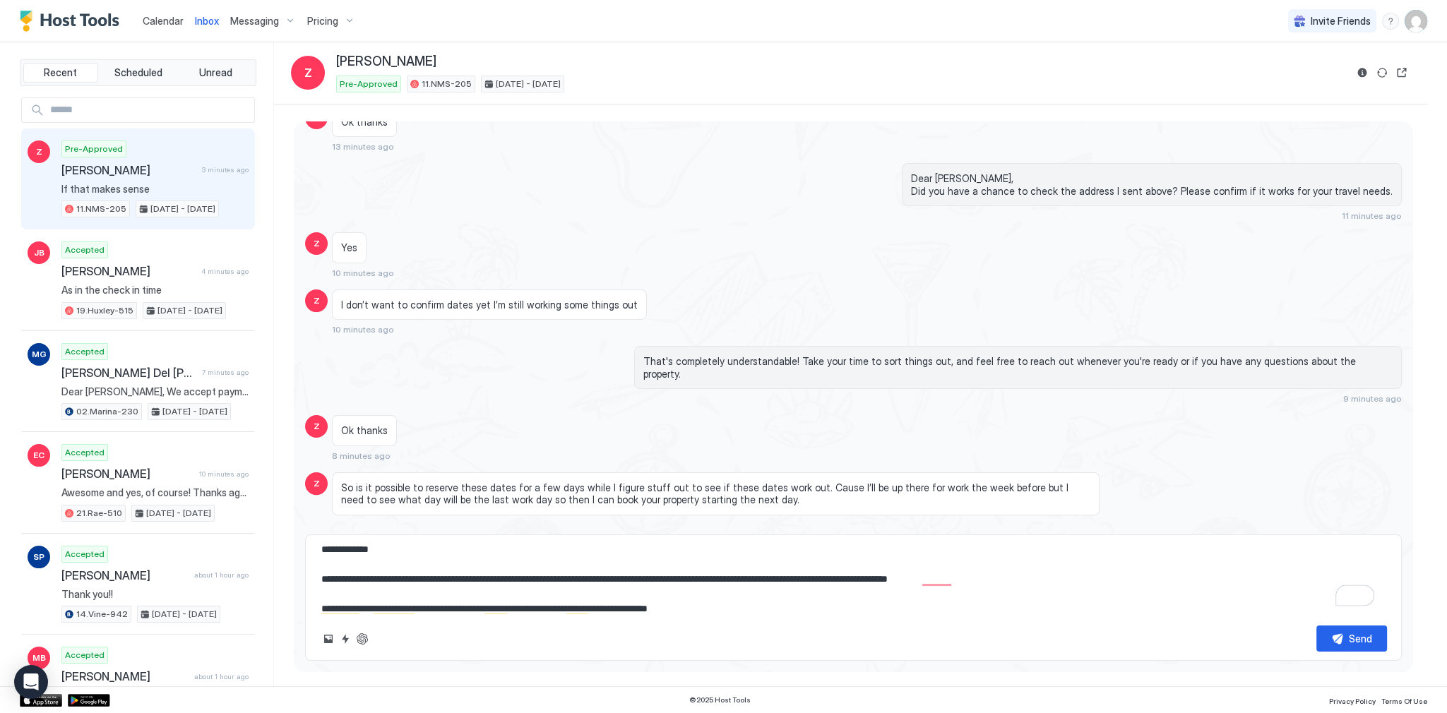
type textarea "*"
type textarea "**********"
type textarea "*"
type textarea "**********"
type textarea "*"
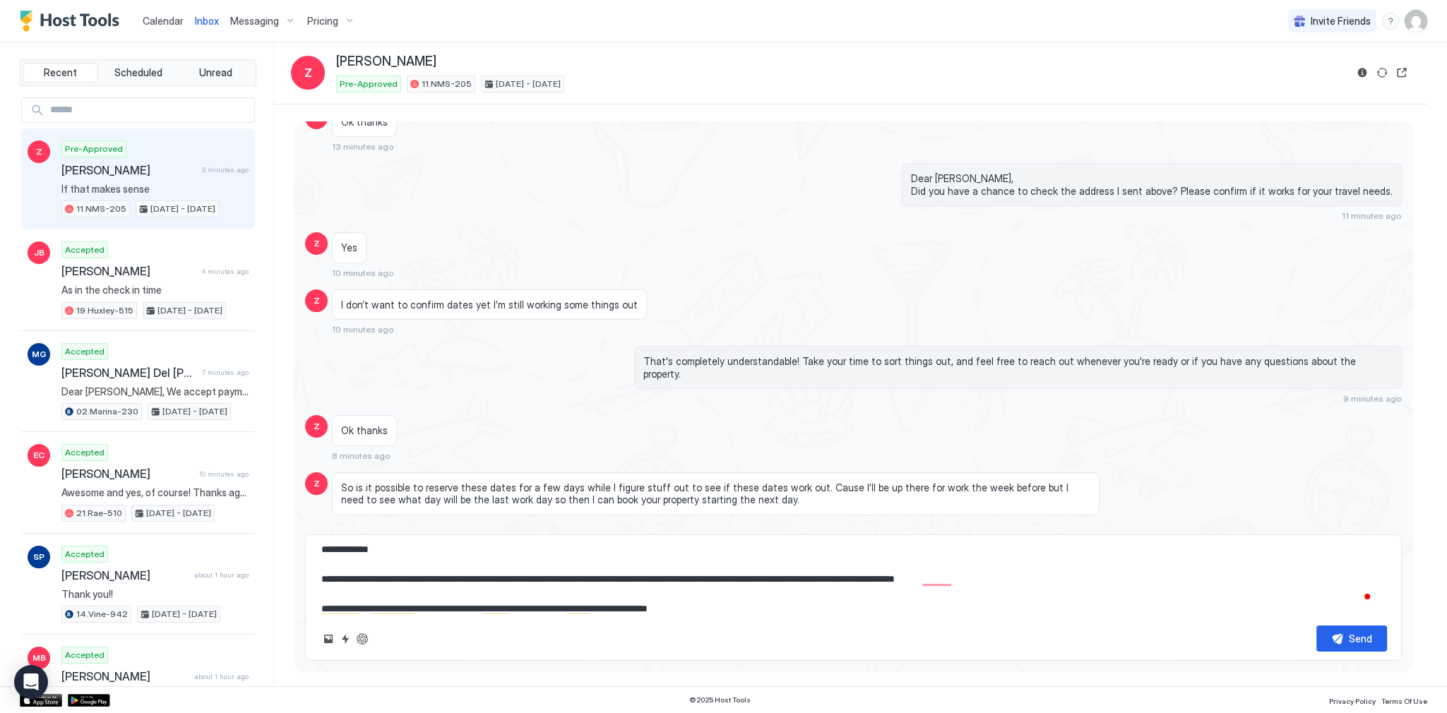
type textarea "**********"
type textarea "*"
type textarea "**********"
type textarea "*"
type textarea "**********"
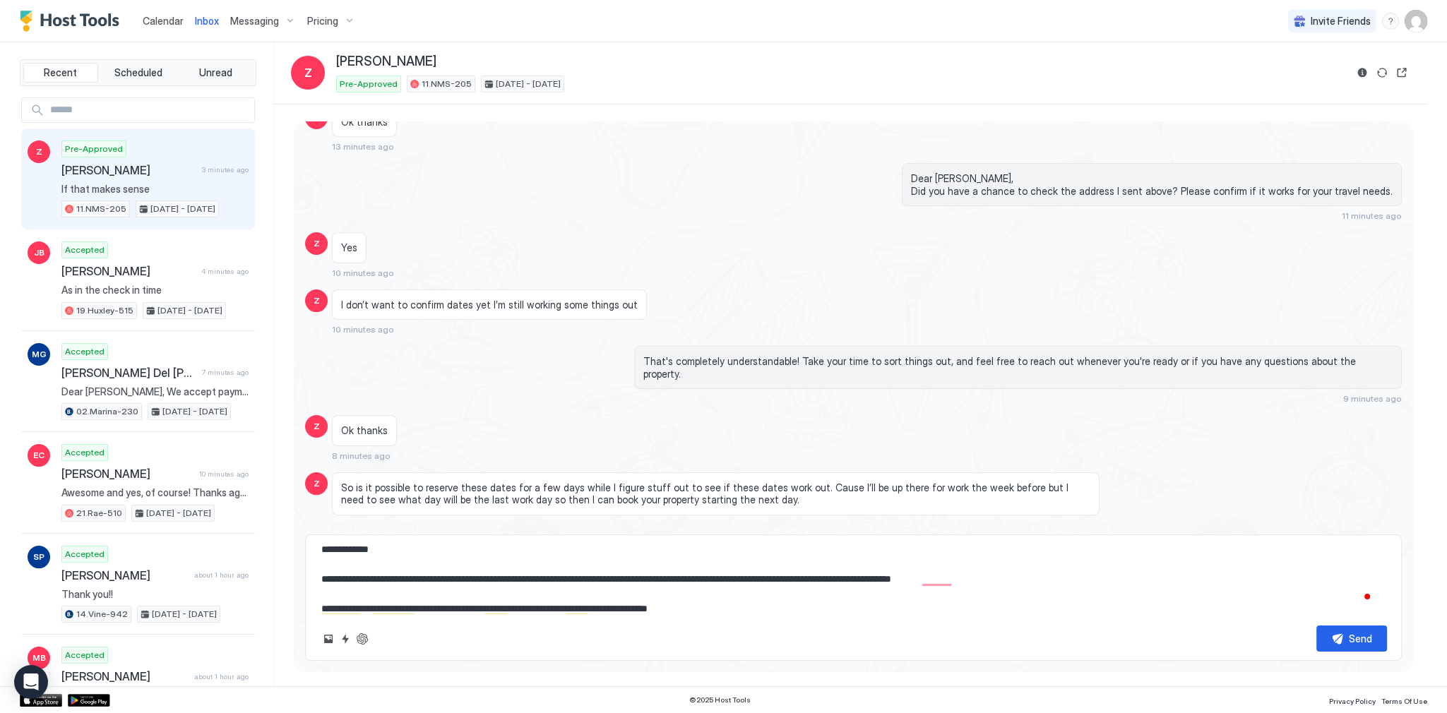
type textarea "*"
type textarea "**********"
type textarea "*"
type textarea "**********"
type textarea "*"
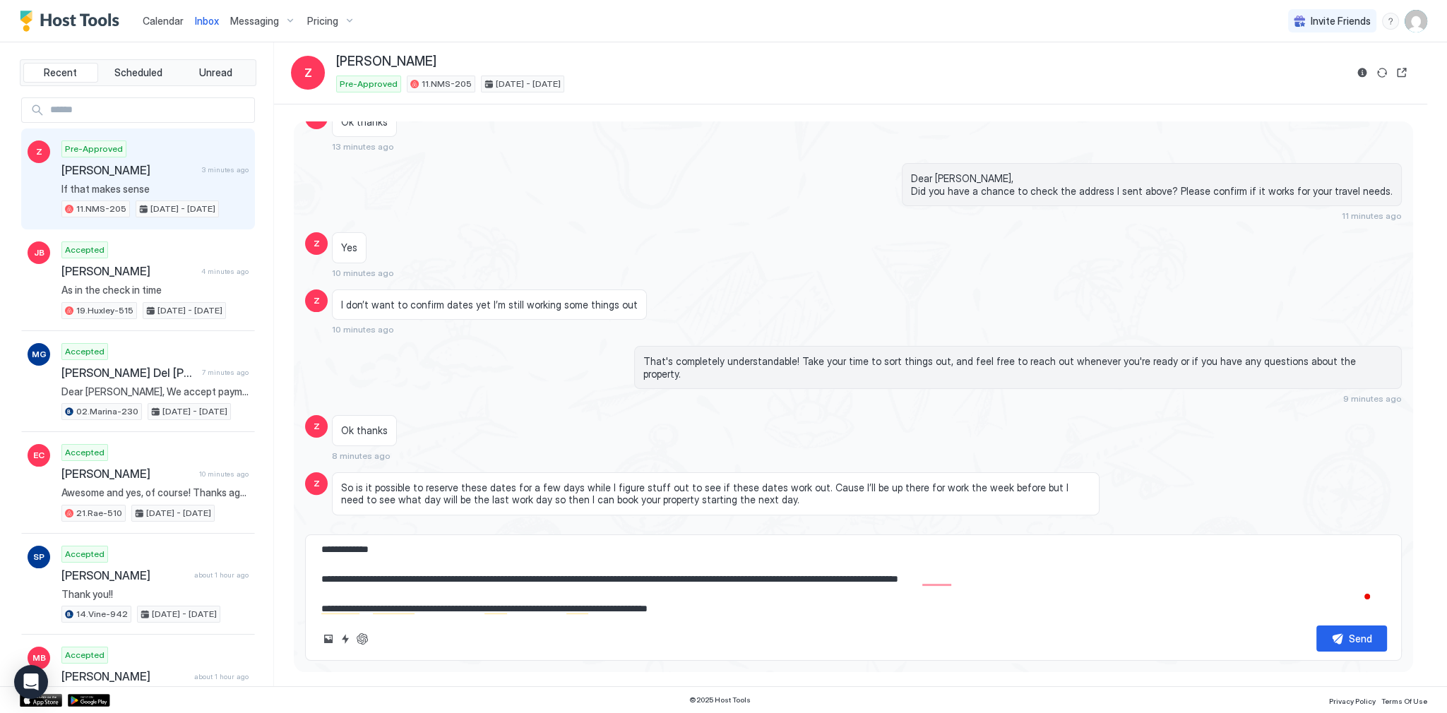
type textarea "**********"
type textarea "*"
type textarea "**********"
type textarea "*"
type textarea "**********"
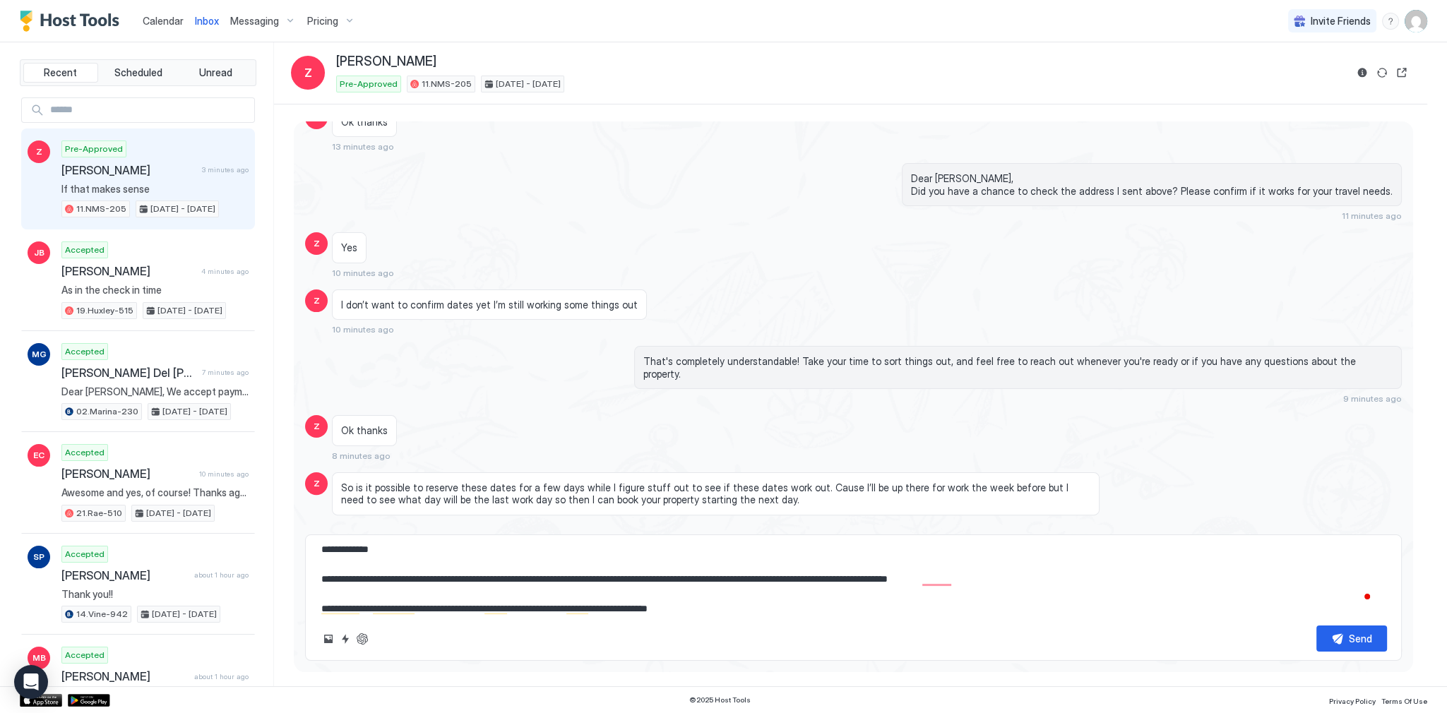
type textarea "*"
type textarea "**********"
type textarea "*"
type textarea "**********"
type textarea "*"
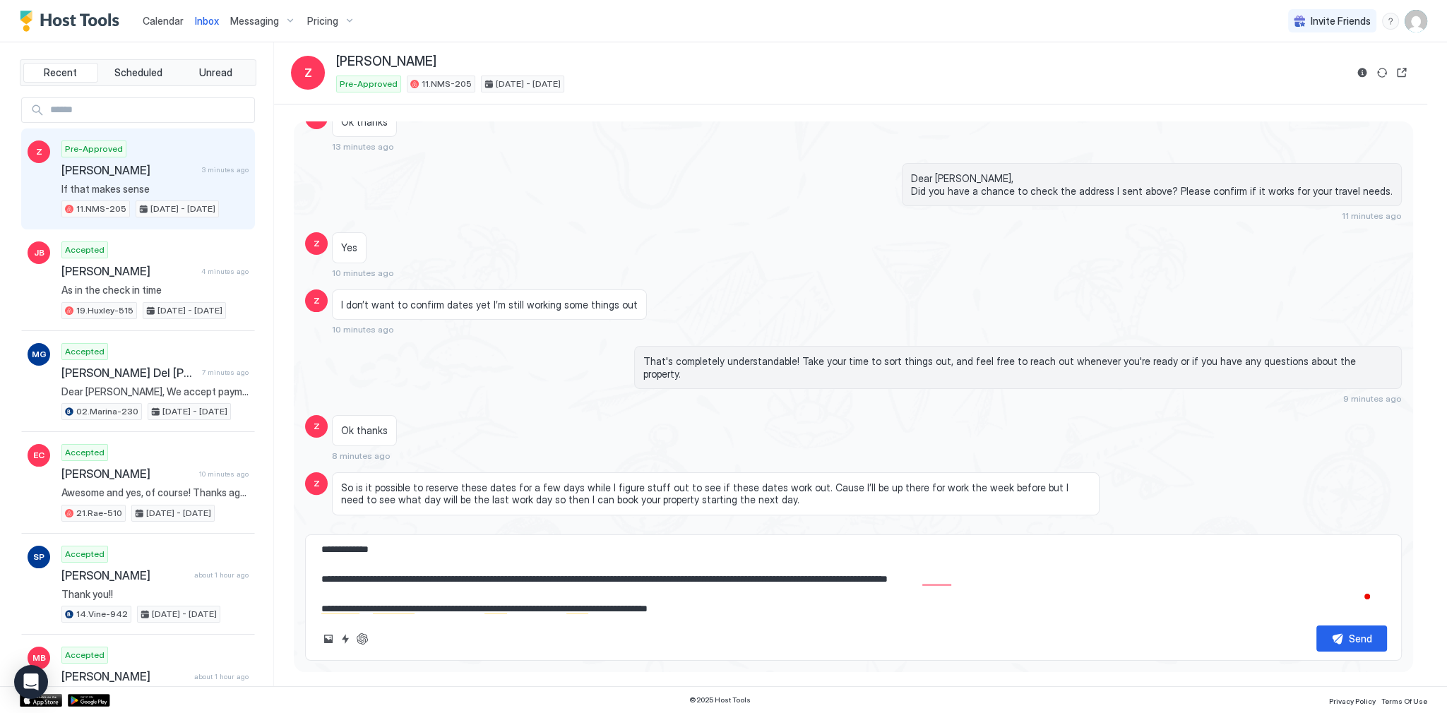
type textarea "**********"
type textarea "*"
type textarea "**********"
type textarea "*"
type textarea "**********"
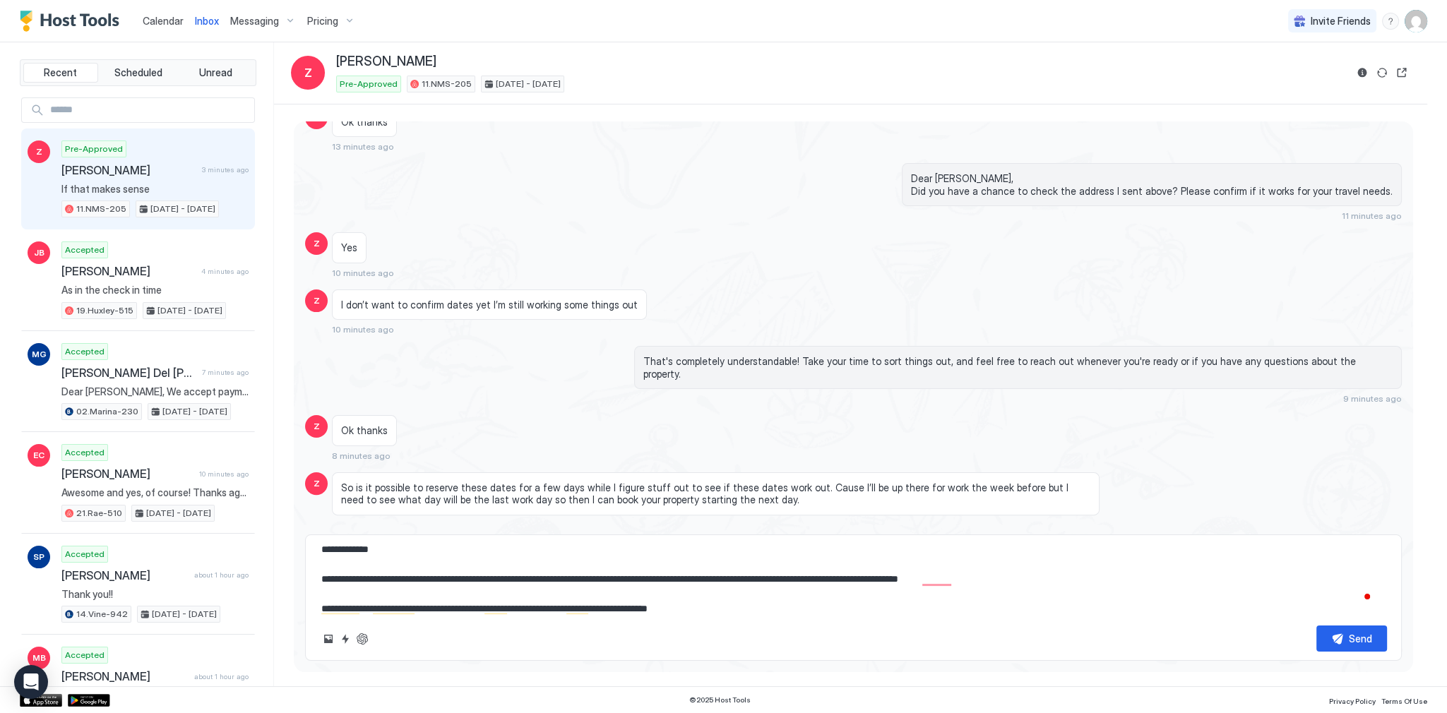
type textarea "*"
type textarea "**********"
type textarea "*"
type textarea "**********"
type textarea "*"
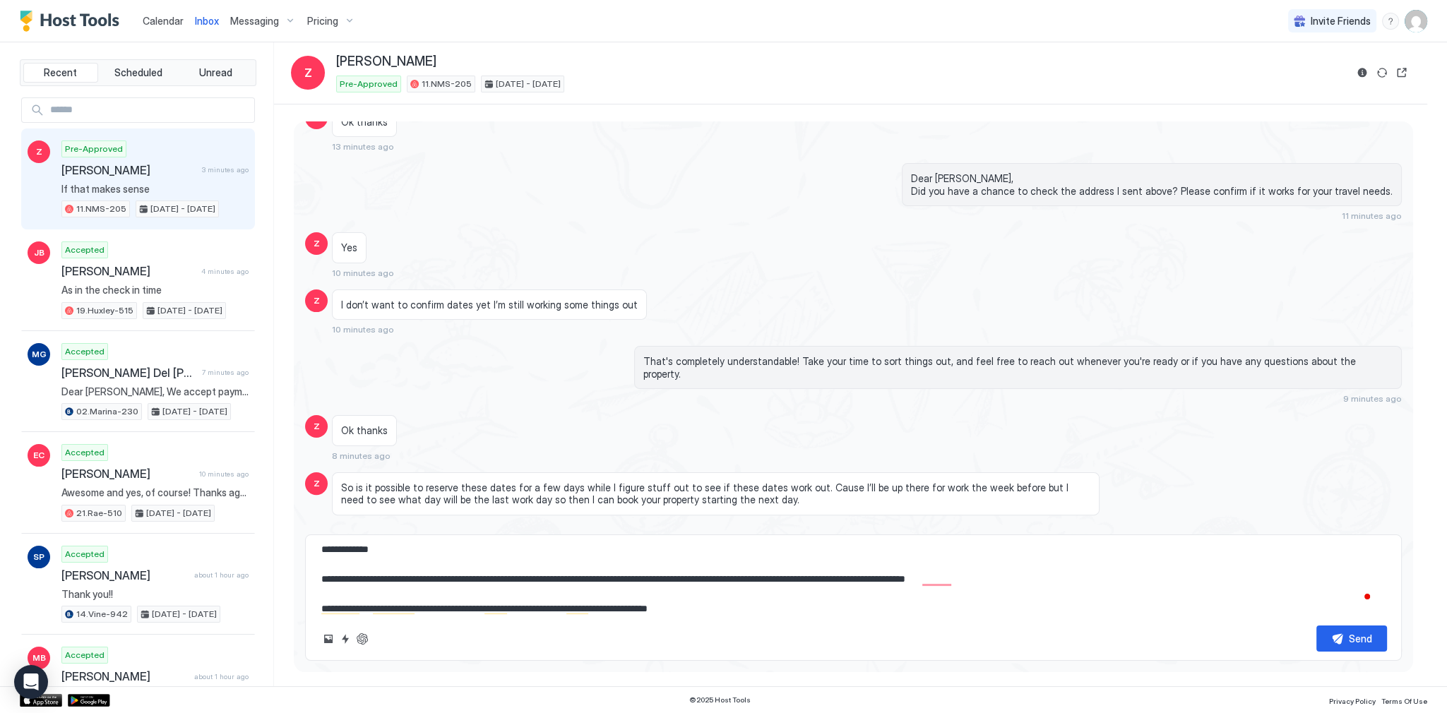
type textarea "**********"
type textarea "*"
type textarea "**********"
click at [1079, 578] on textarea "**********" at bounding box center [853, 579] width 1067 height 71
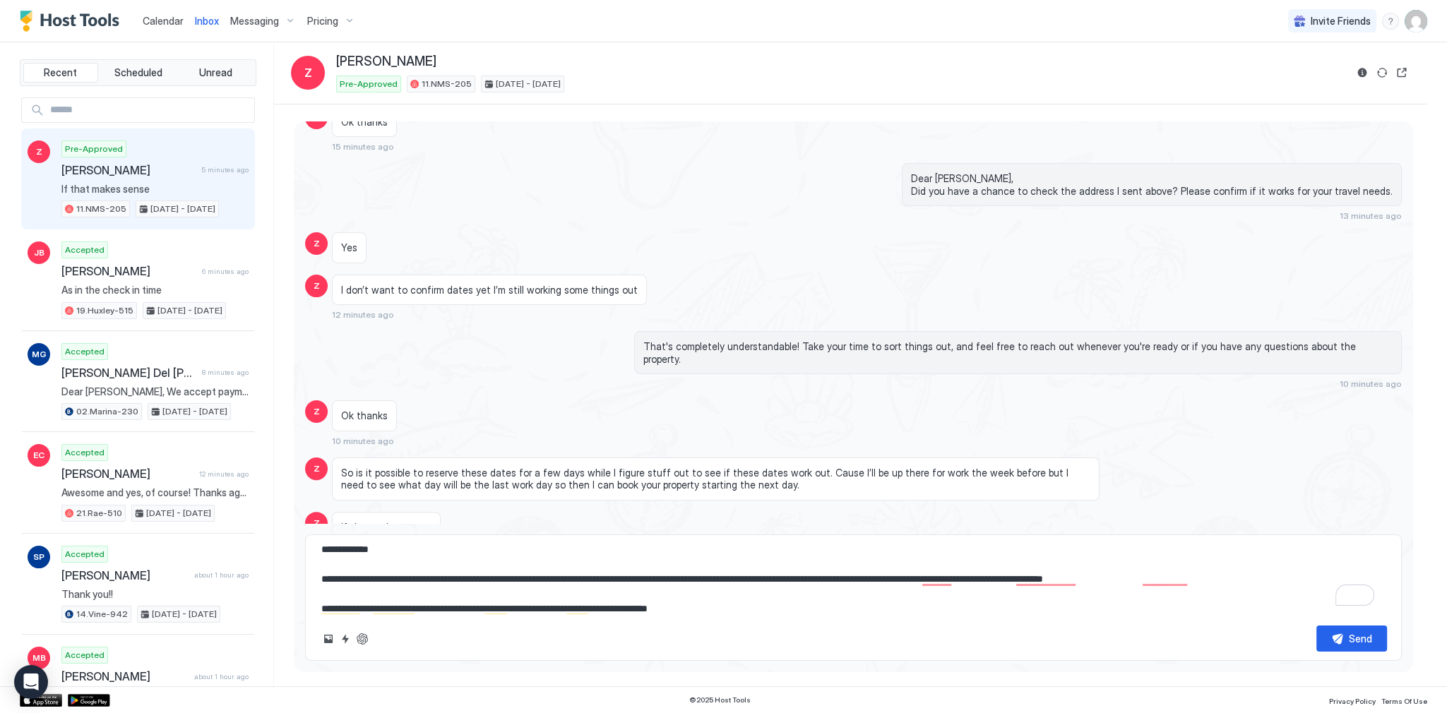
paste textarea "To enrich screen reader interactions, please activate Accessibility in Grammarl…"
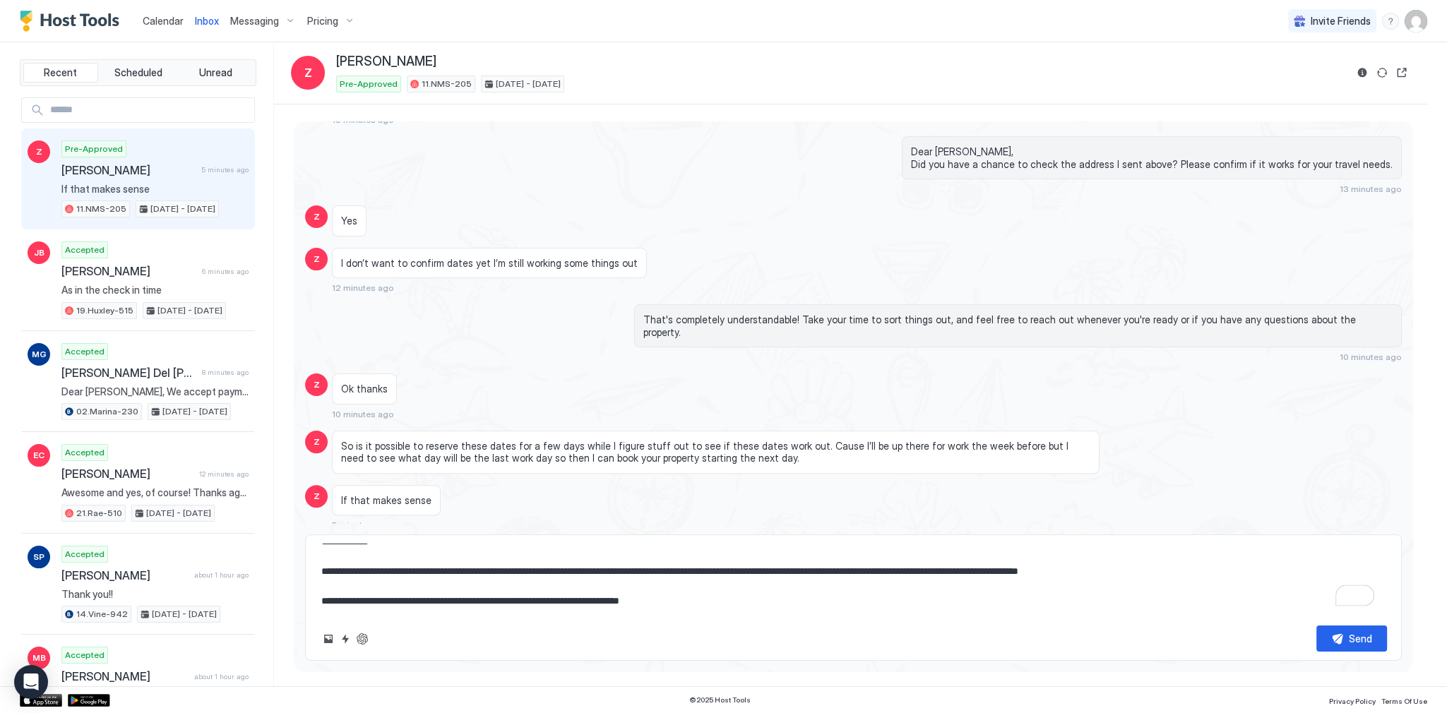
scroll to position [576, 0]
click at [1331, 643] on button "Send" at bounding box center [1351, 638] width 71 height 26
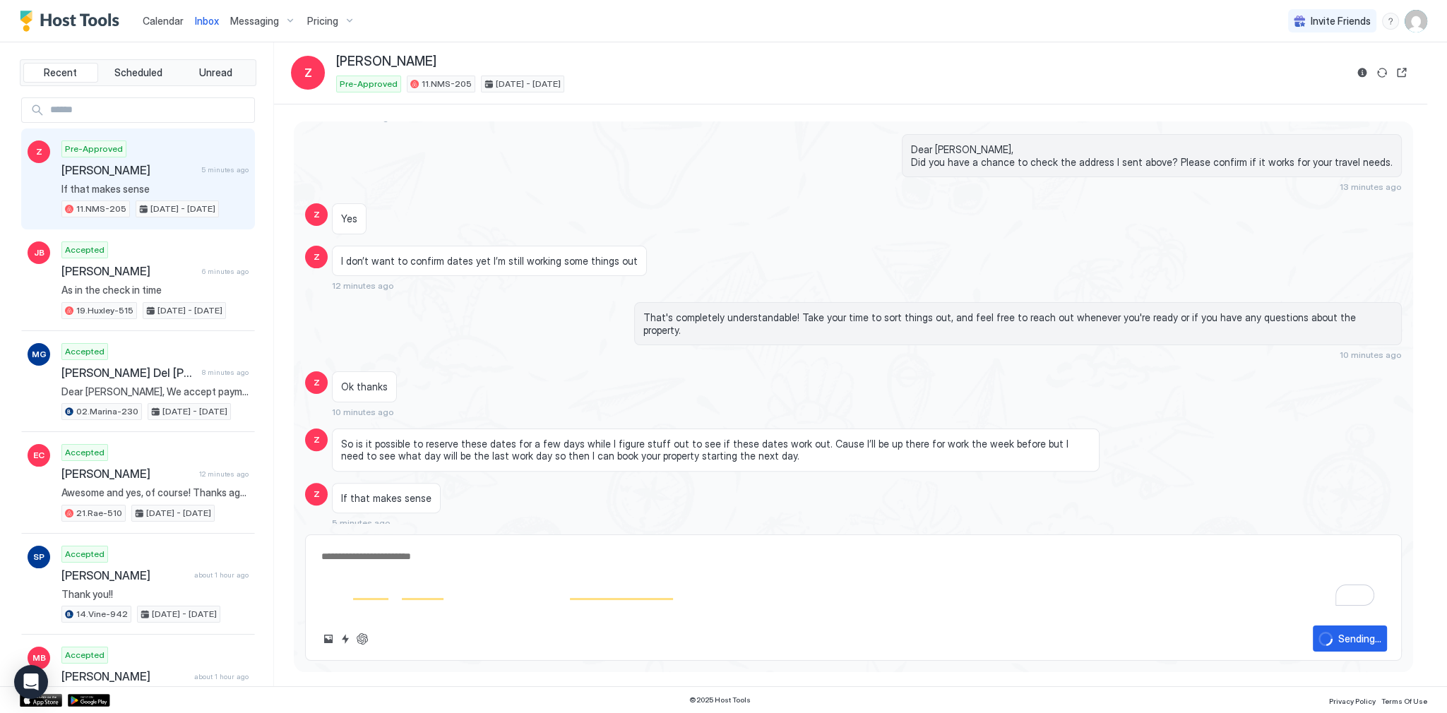
scroll to position [0, 0]
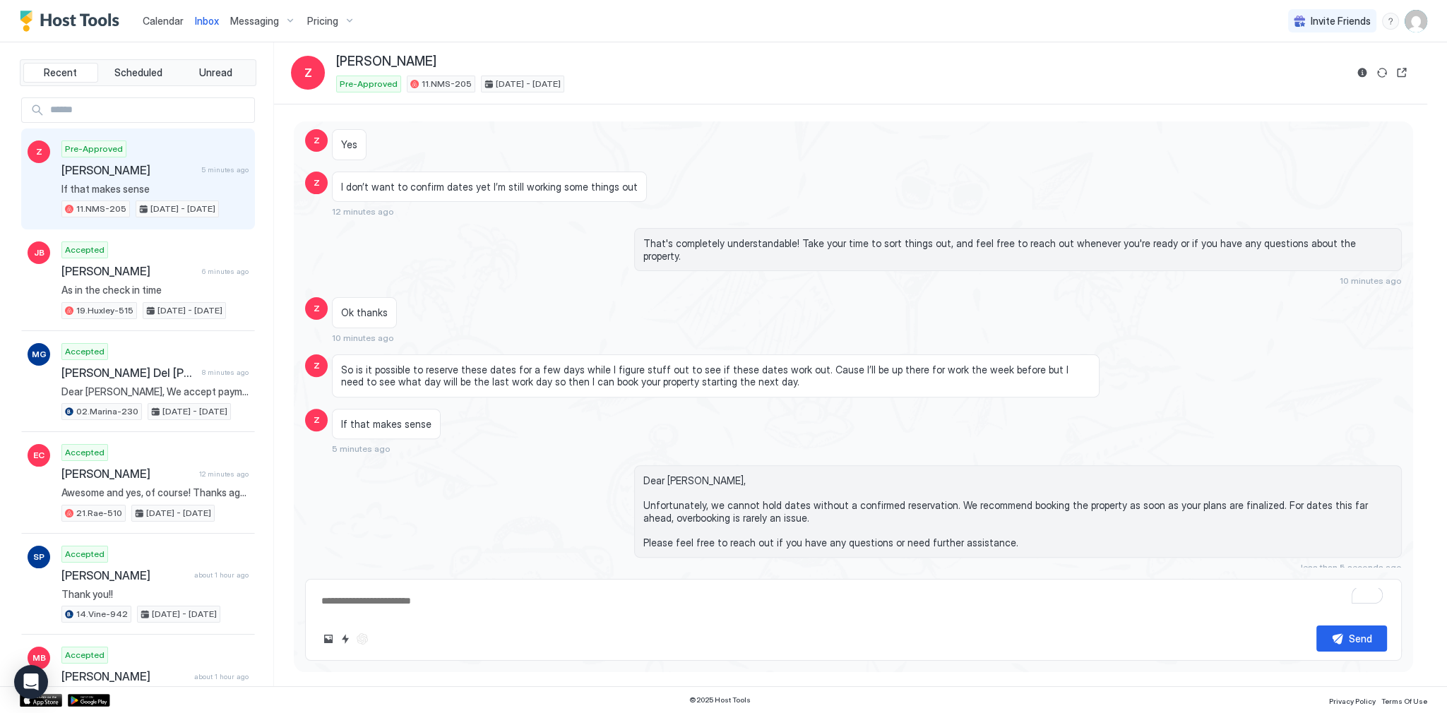
click at [634, 435] on div "If that makes sense 5 minutes ago" at bounding box center [715, 432] width 767 height 46
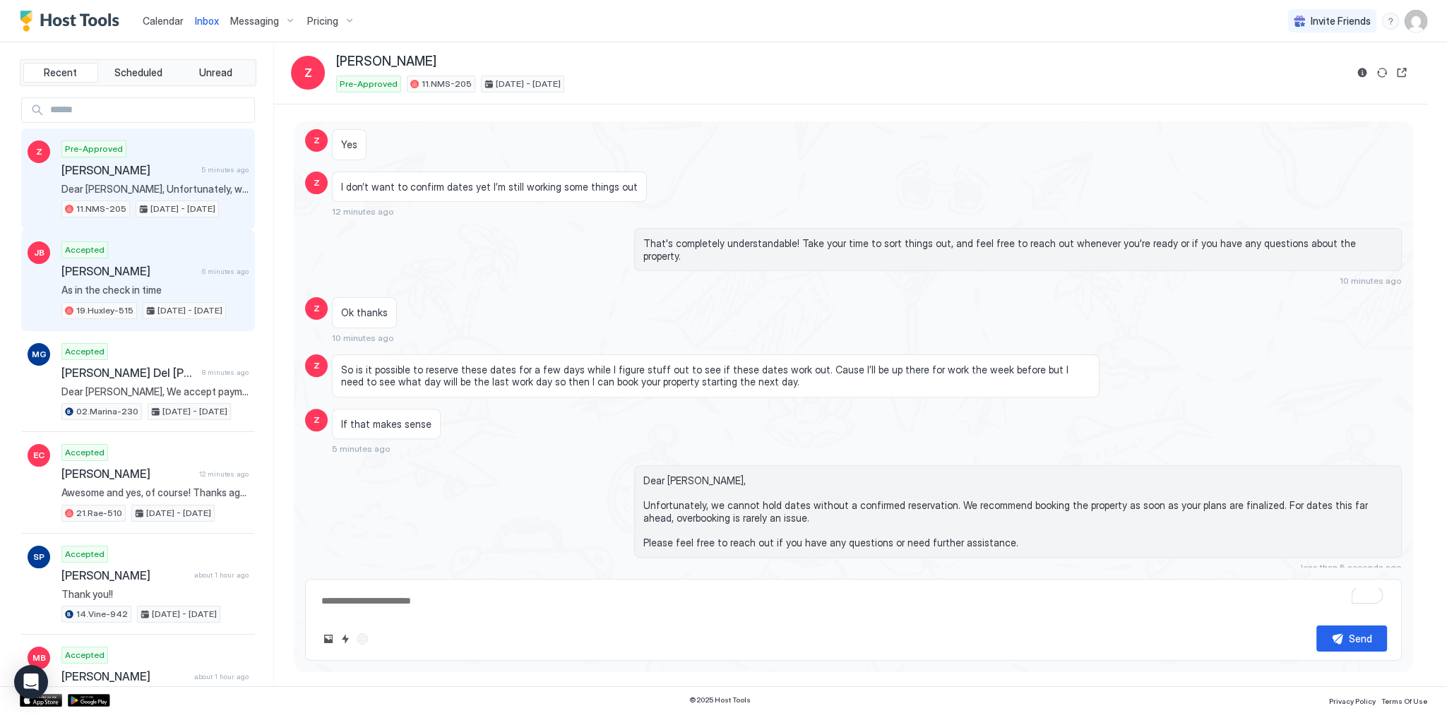
click at [151, 271] on span "[PERSON_NAME]" at bounding box center [128, 271] width 135 height 14
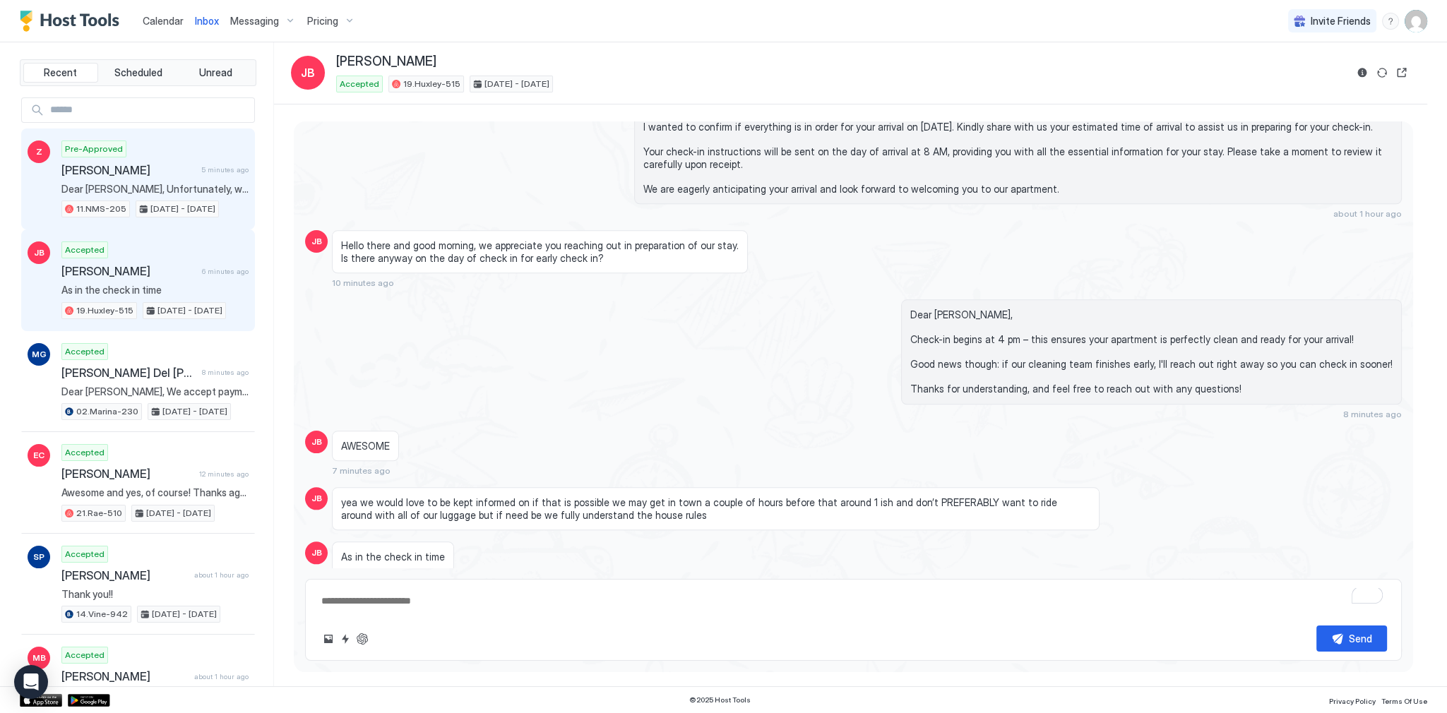
scroll to position [2426, 0]
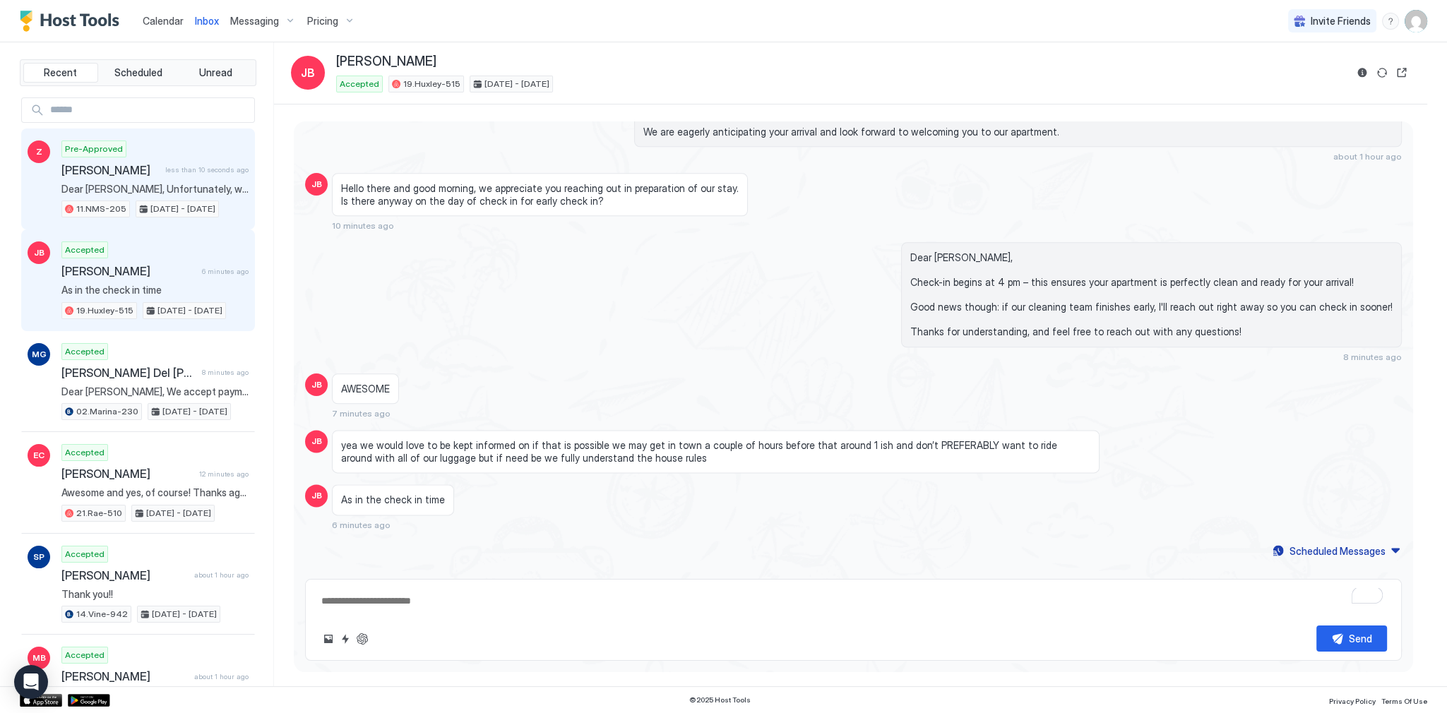
click at [601, 439] on span "yea we would love to be kept informed on if that is possible we may get in town…" at bounding box center [715, 451] width 749 height 25
click at [370, 642] on button "ChatGPT Auto Reply" at bounding box center [362, 638] width 17 height 17
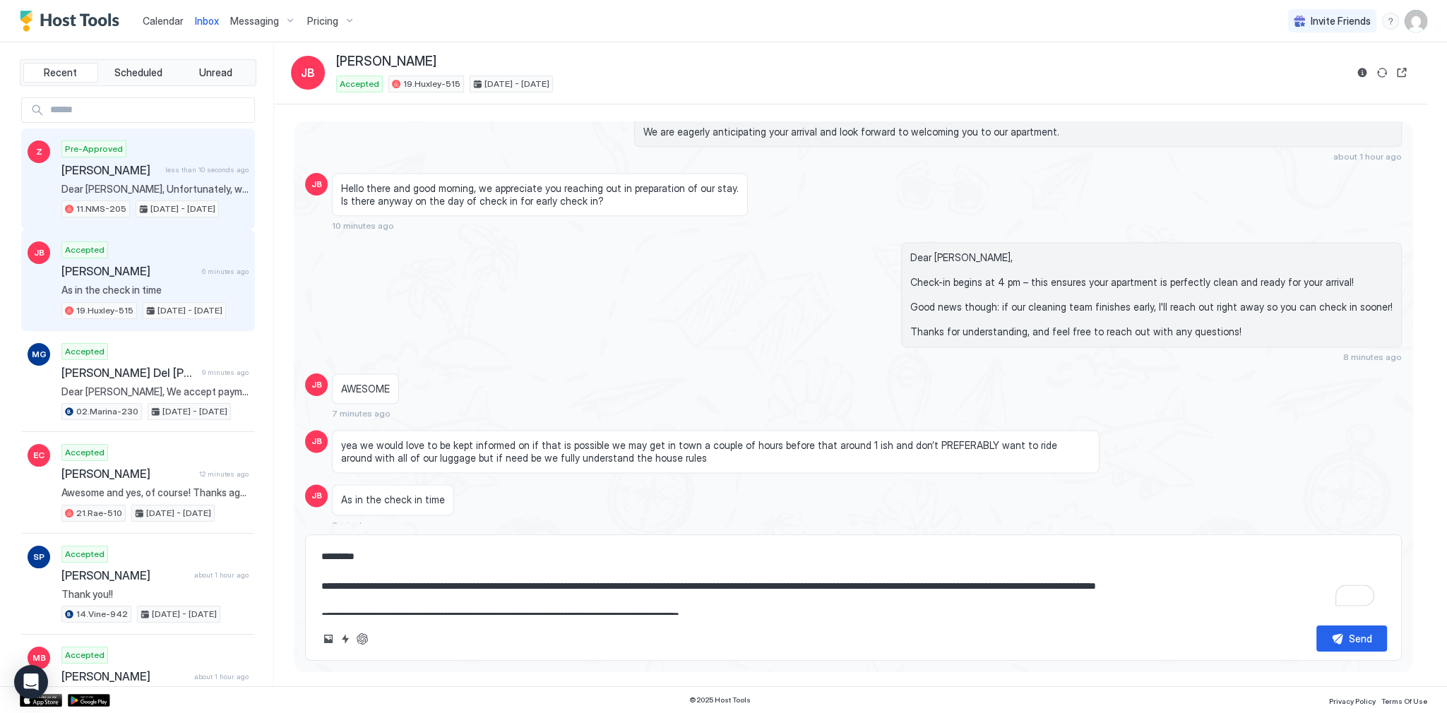
click at [678, 585] on textarea "**********" at bounding box center [853, 579] width 1067 height 71
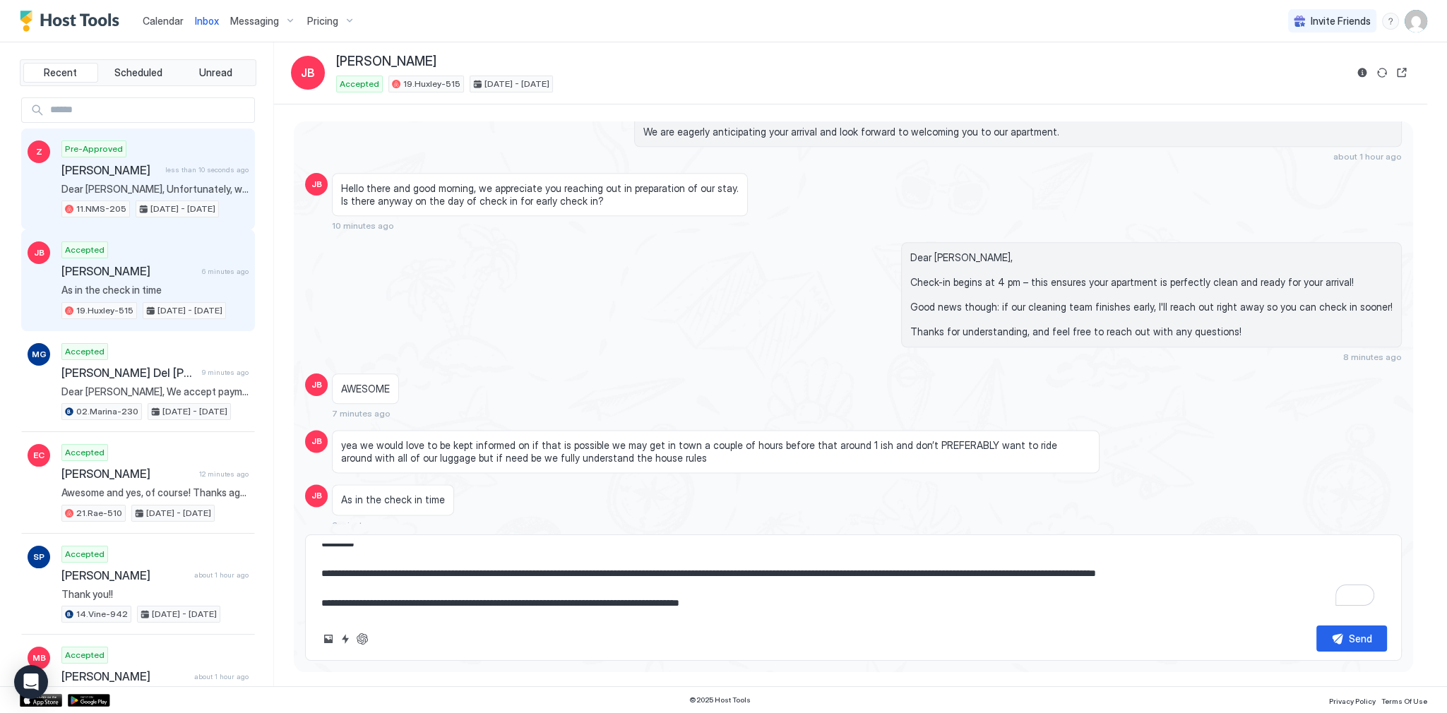
scroll to position [14, 0]
click at [1261, 570] on textarea "**********" at bounding box center [853, 579] width 1067 height 71
click at [672, 592] on textarea "**********" at bounding box center [853, 579] width 1067 height 71
click at [842, 604] on textarea "**********" at bounding box center [853, 579] width 1067 height 71
click at [1342, 646] on button "Send" at bounding box center [1351, 638] width 71 height 26
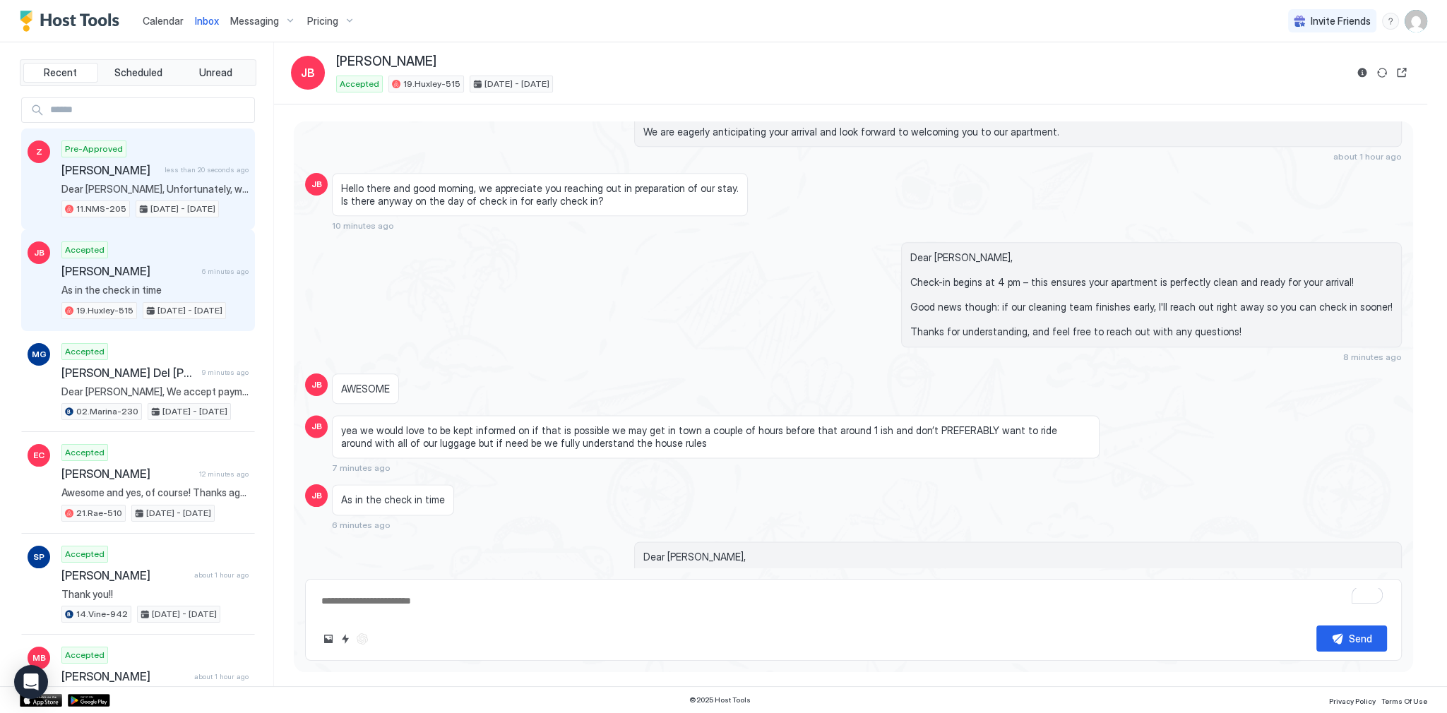
scroll to position [0, 0]
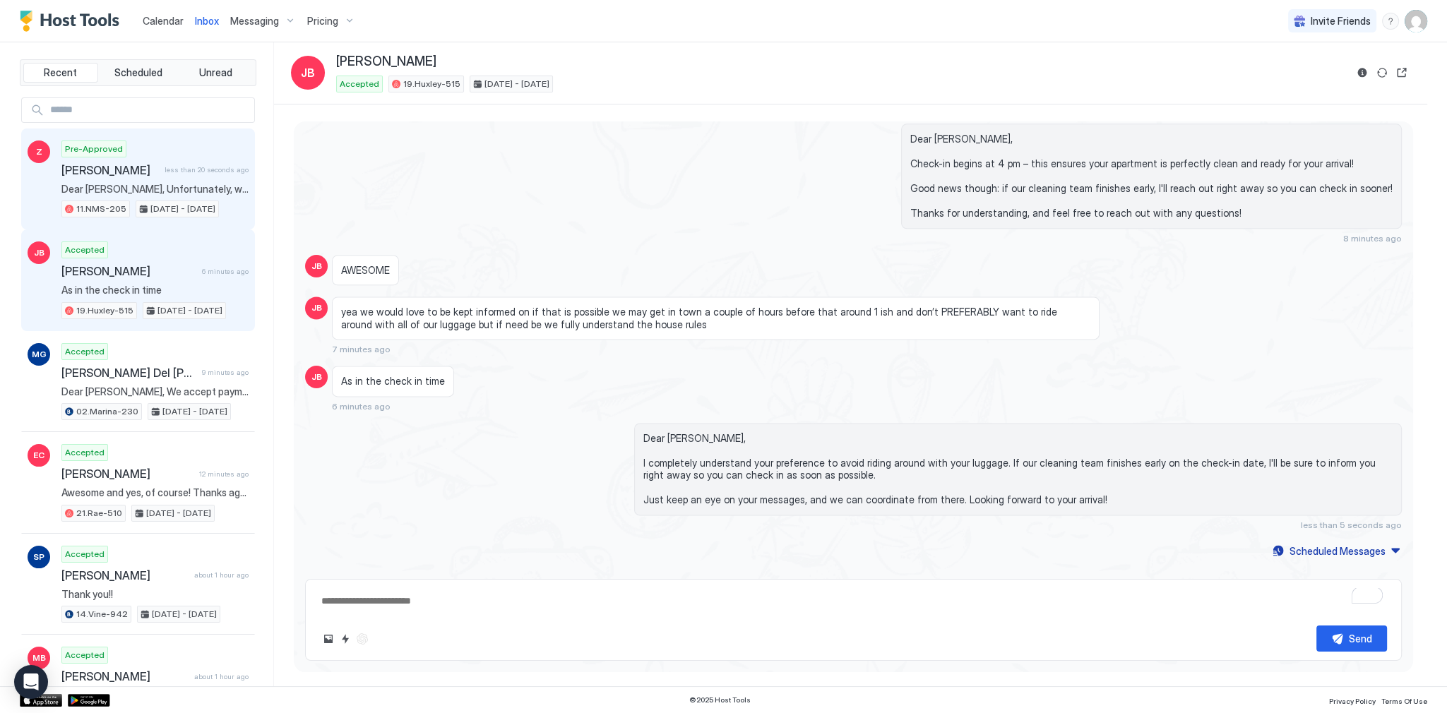
click at [768, 423] on div "Dear [PERSON_NAME], I completely understand your preference to avoid riding aro…" at bounding box center [1017, 469] width 767 height 92
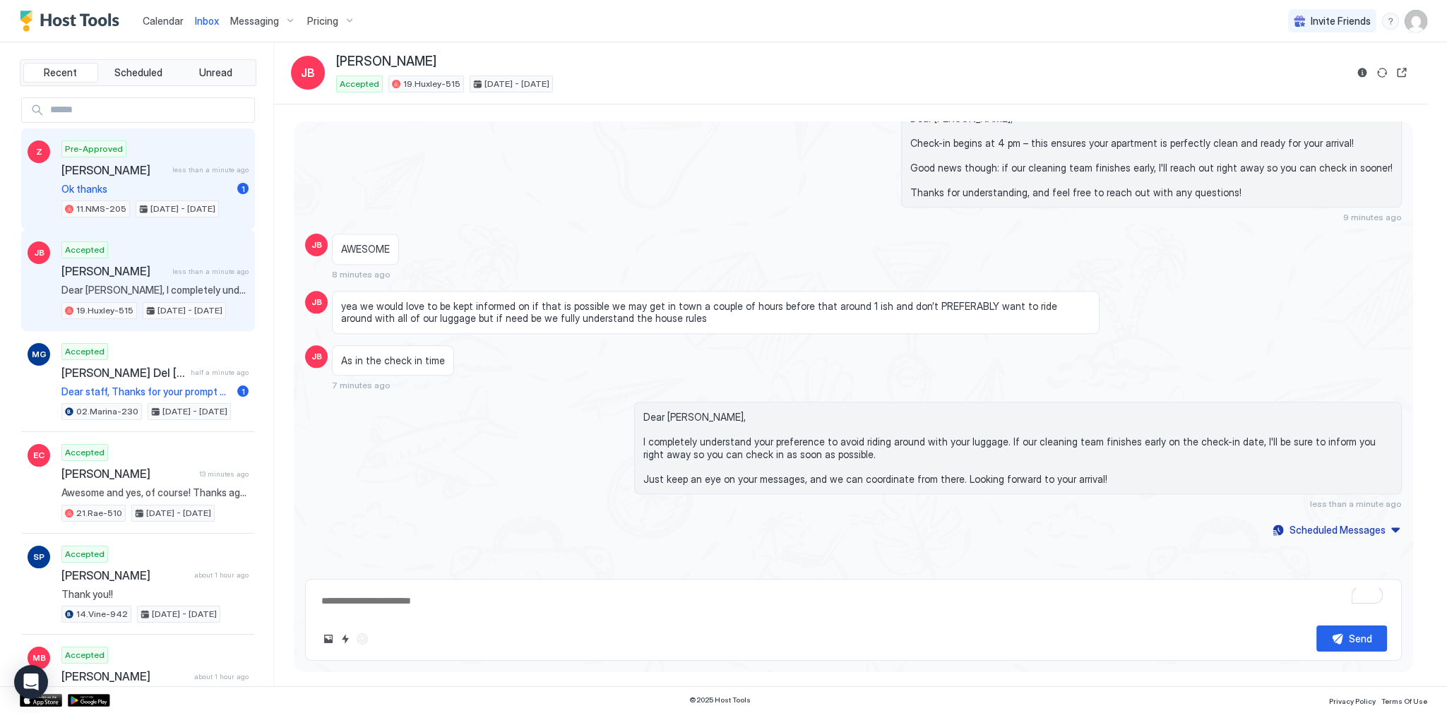
scroll to position [2253, 0]
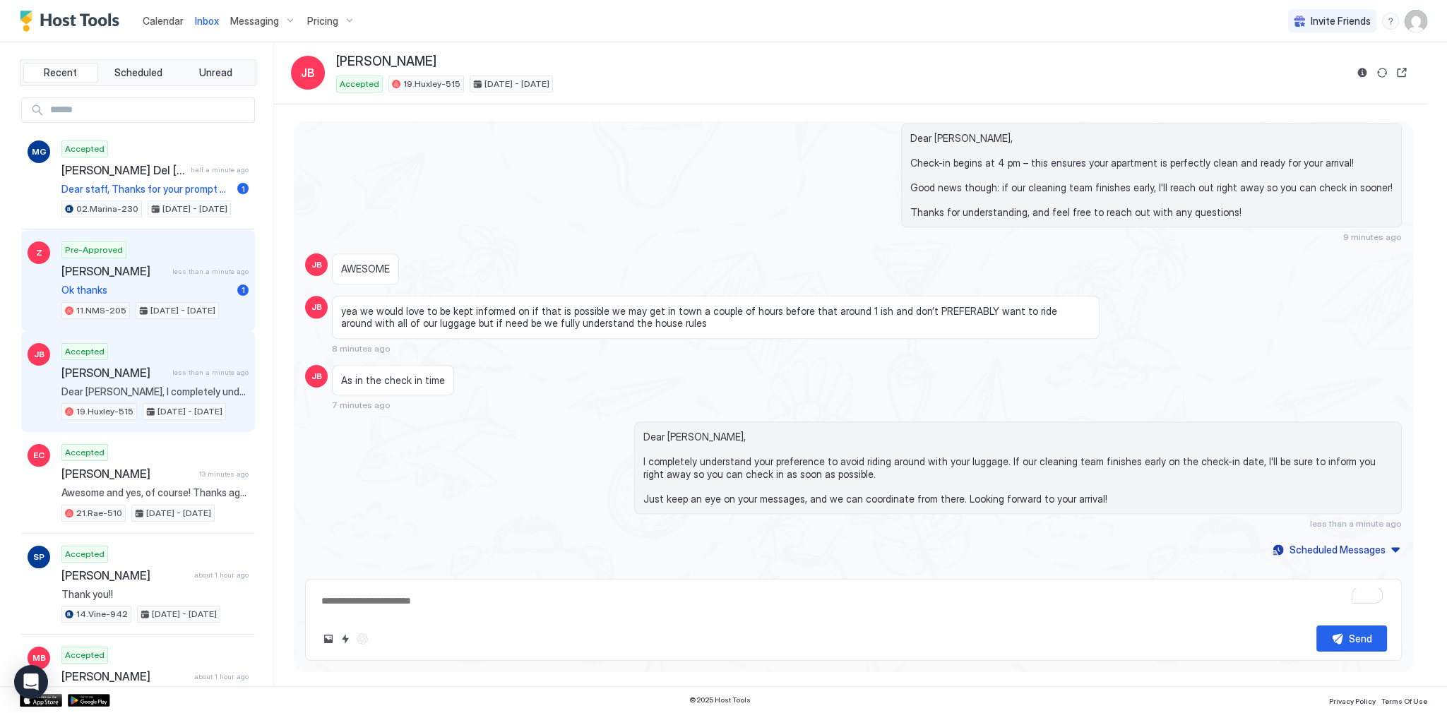
click at [162, 284] on span "Ok thanks" at bounding box center [146, 290] width 170 height 13
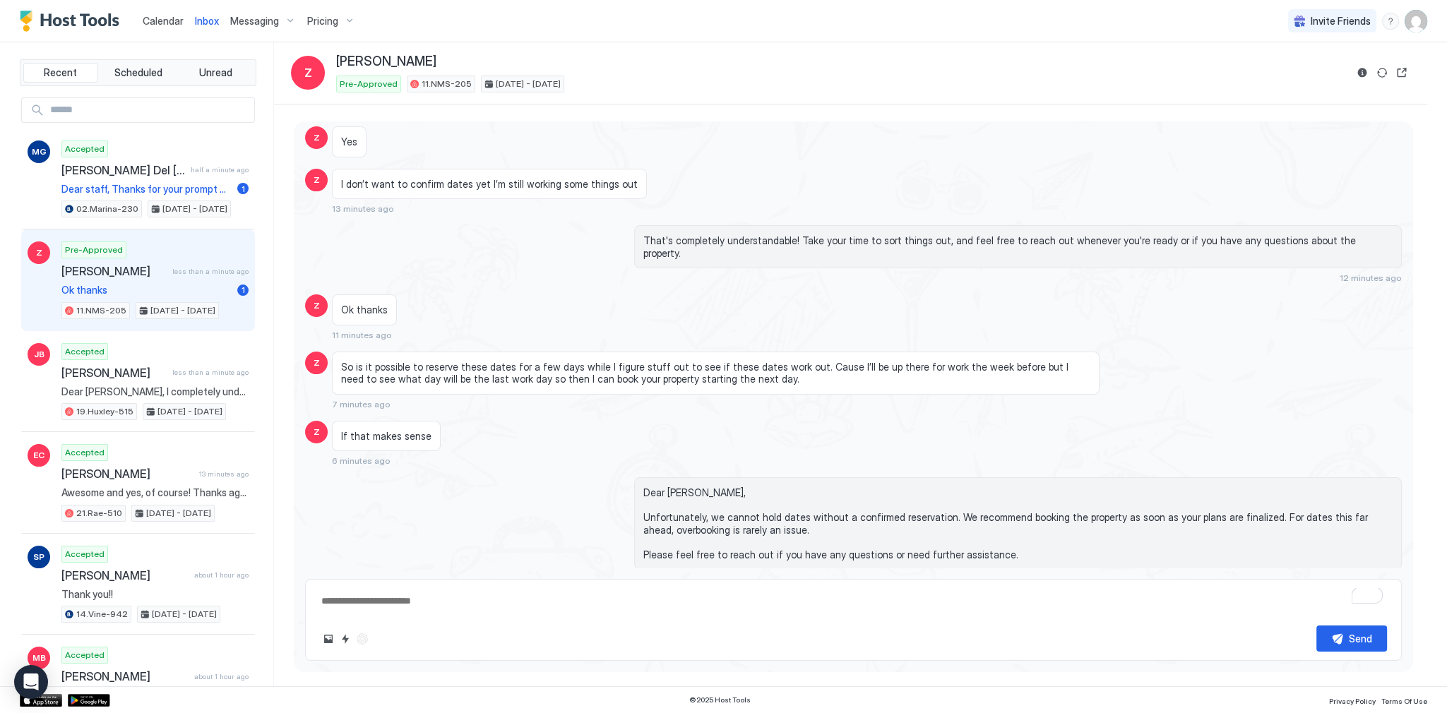
scroll to position [721, 0]
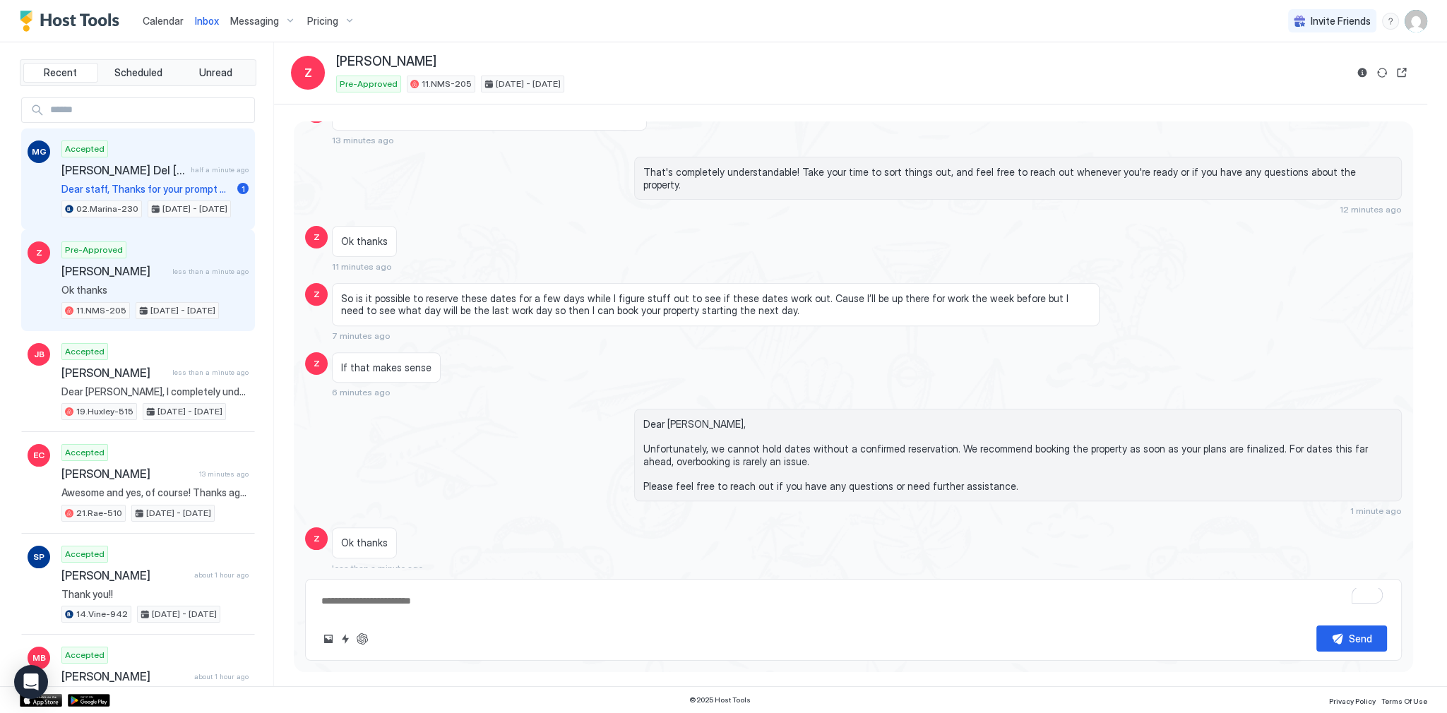
click at [184, 188] on span "Dear staff, Thanks for your prompt message. I would kindly ask some time to let…" at bounding box center [146, 189] width 170 height 13
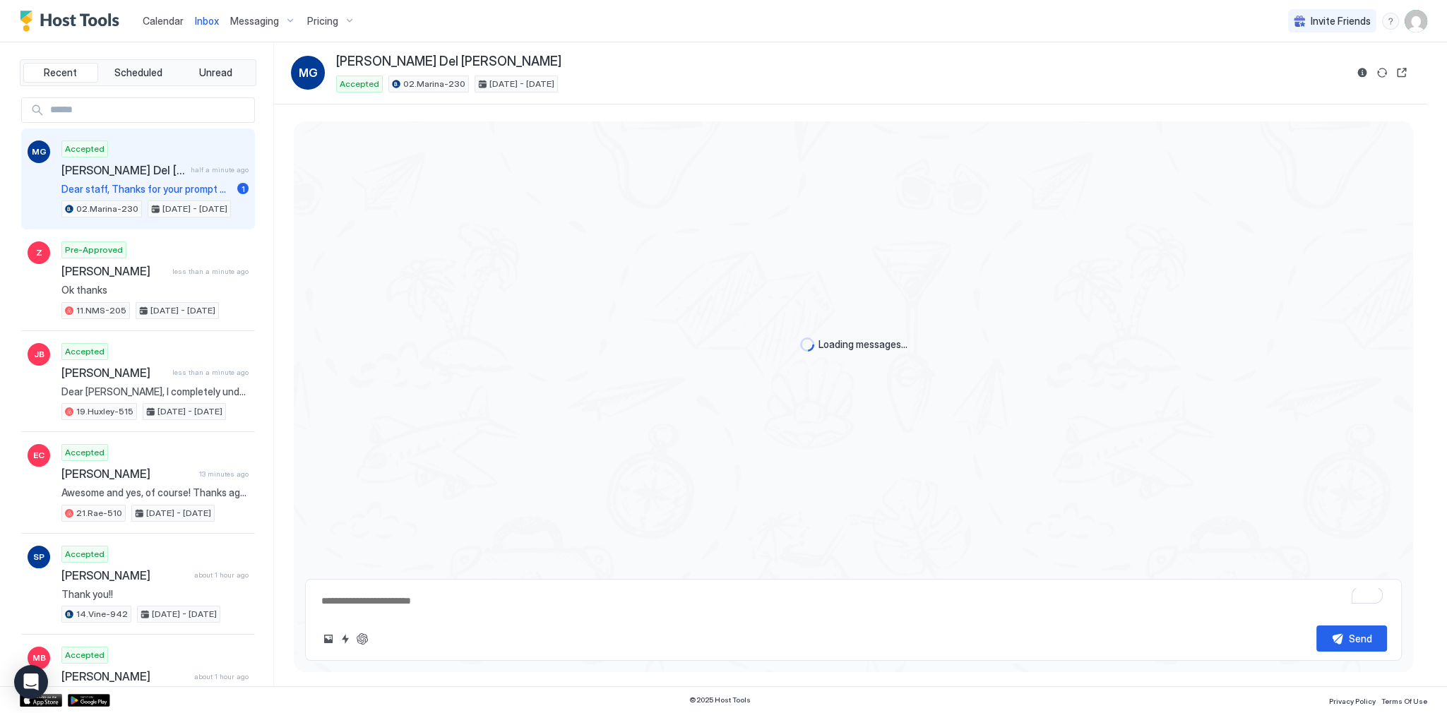
scroll to position [1543, 0]
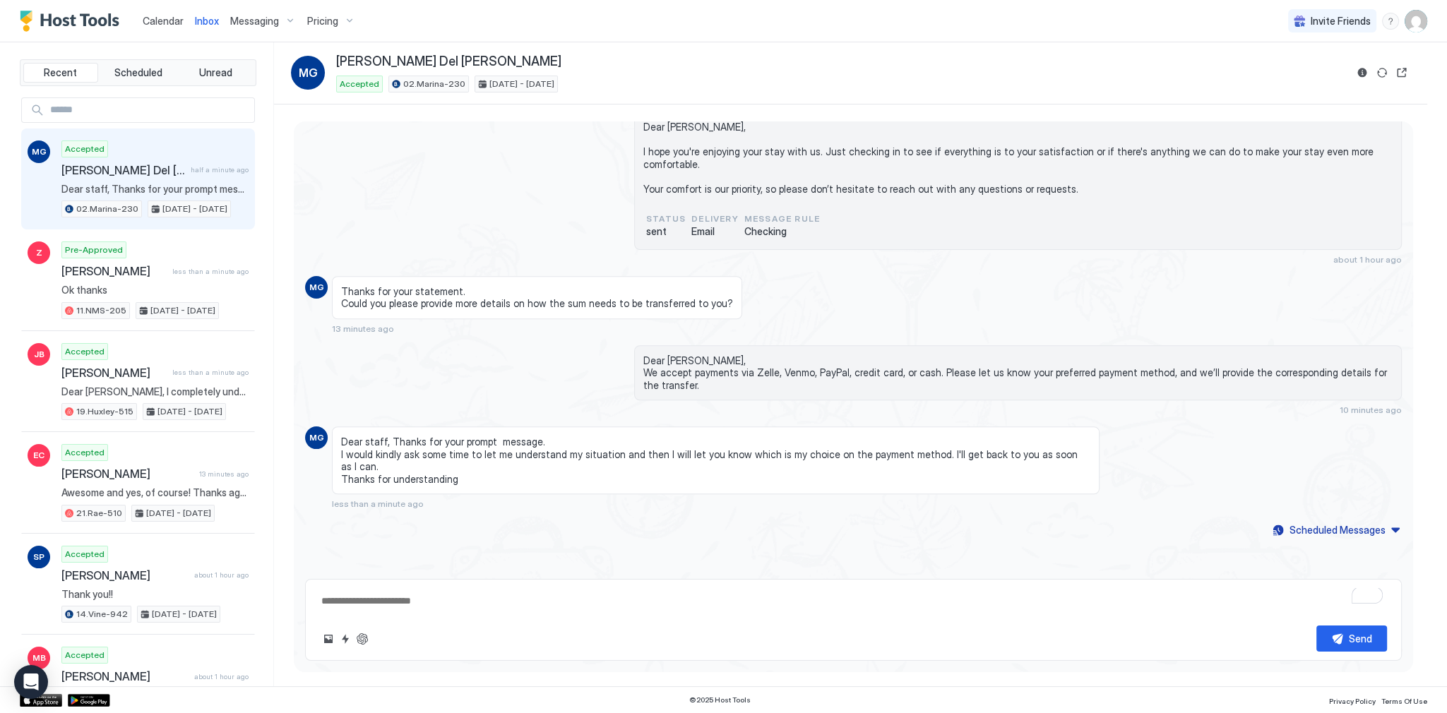
click at [398, 469] on span "Dear staff, Thanks for your prompt message. I would kindly ask some time to let…" at bounding box center [715, 460] width 749 height 49
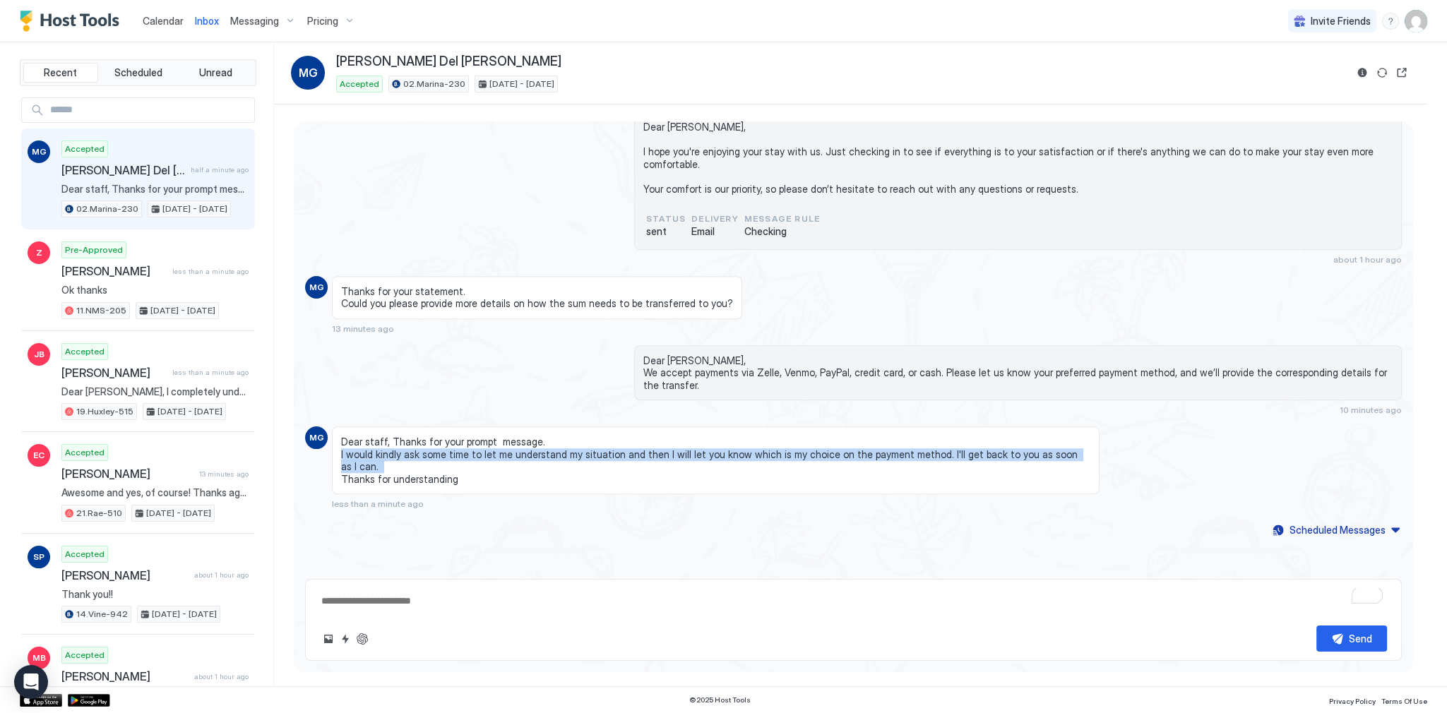
click at [398, 469] on span "Dear staff, Thanks for your prompt message. I would kindly ask some time to let…" at bounding box center [715, 460] width 749 height 49
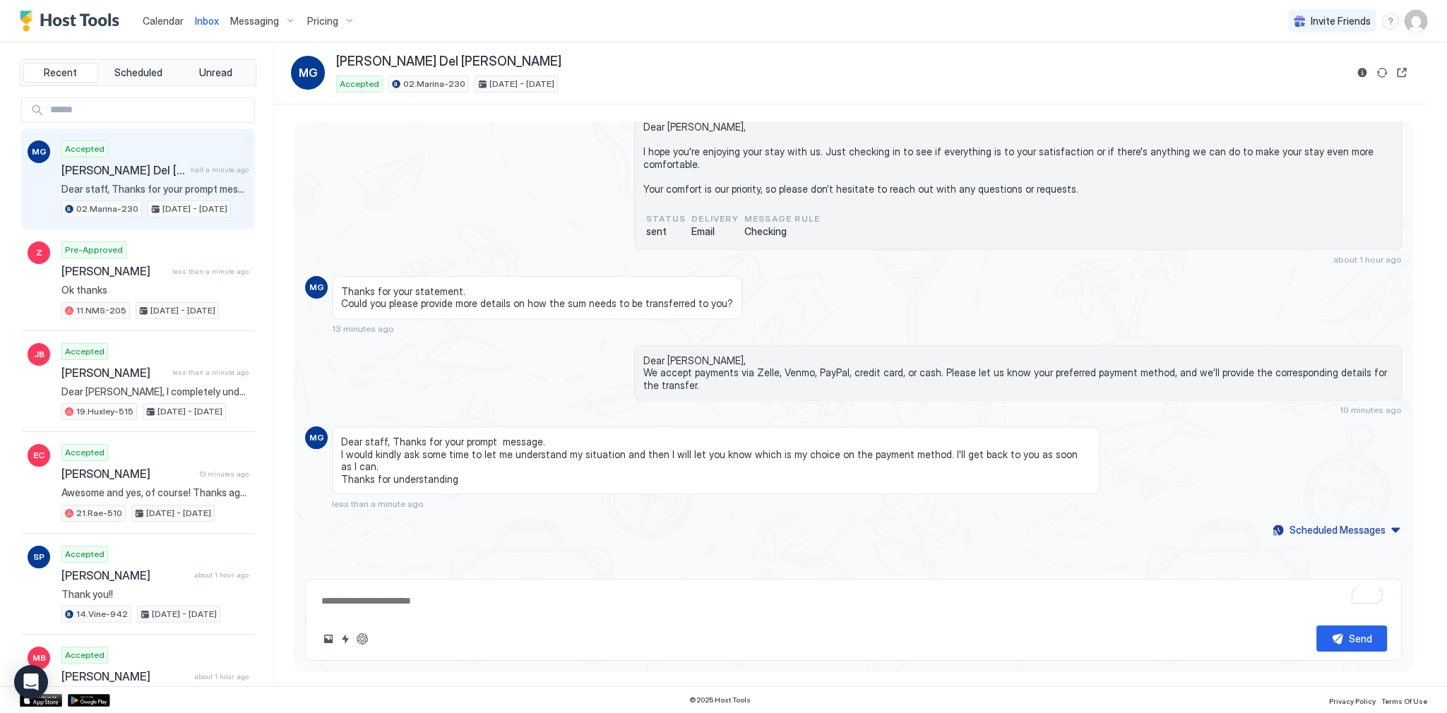
click at [494, 460] on span "Dear staff, Thanks for your prompt message. I would kindly ask some time to let…" at bounding box center [715, 460] width 749 height 49
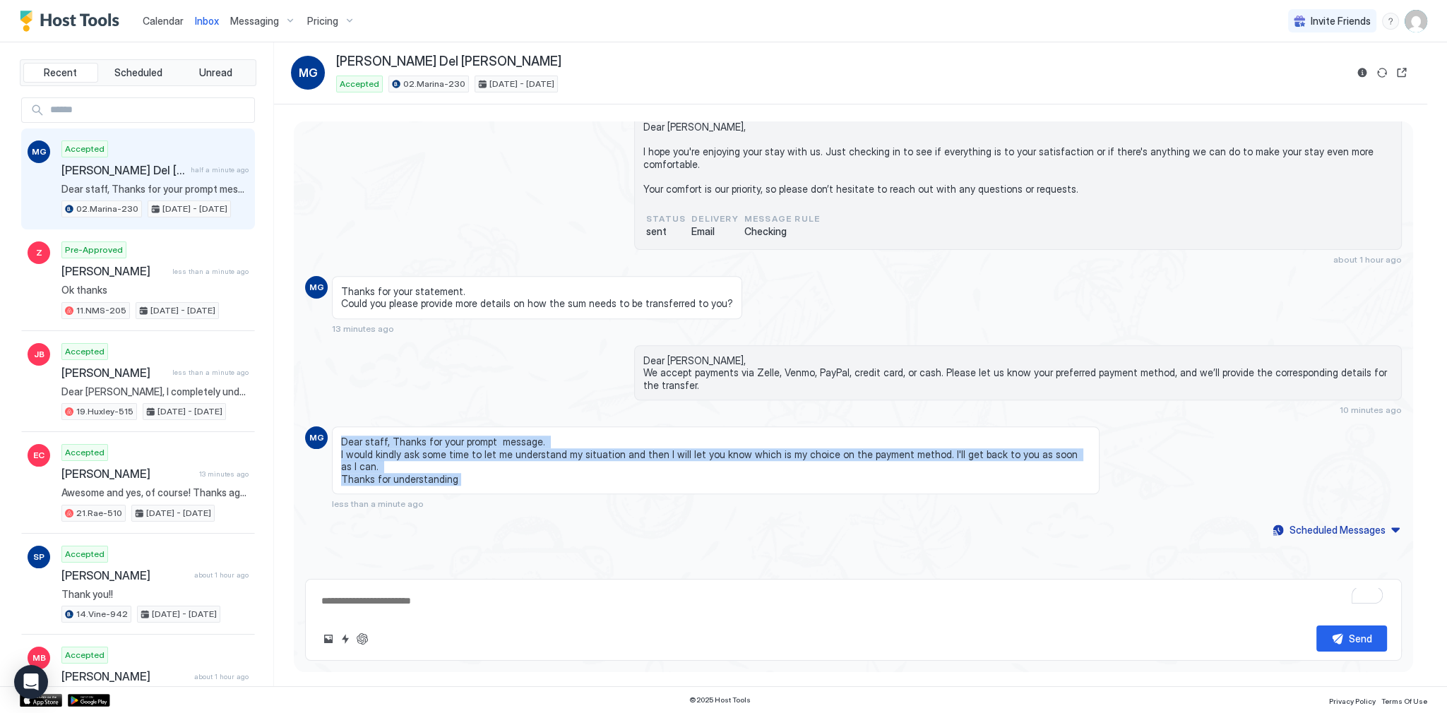
drag, startPoint x: 494, startPoint y: 460, endPoint x: 505, endPoint y: 483, distance: 25.6
click at [505, 483] on span "Dear staff, Thanks for your prompt message. I would kindly ask some time to let…" at bounding box center [715, 460] width 749 height 49
drag, startPoint x: 1244, startPoint y: 192, endPoint x: 1231, endPoint y: 198, distance: 14.2
click at [1244, 192] on span "Marco Giuseppe Del Gaudio : 02.Marina-230 : Booking: 5021530886 Dear Marco Gius…" at bounding box center [1017, 145] width 749 height 99
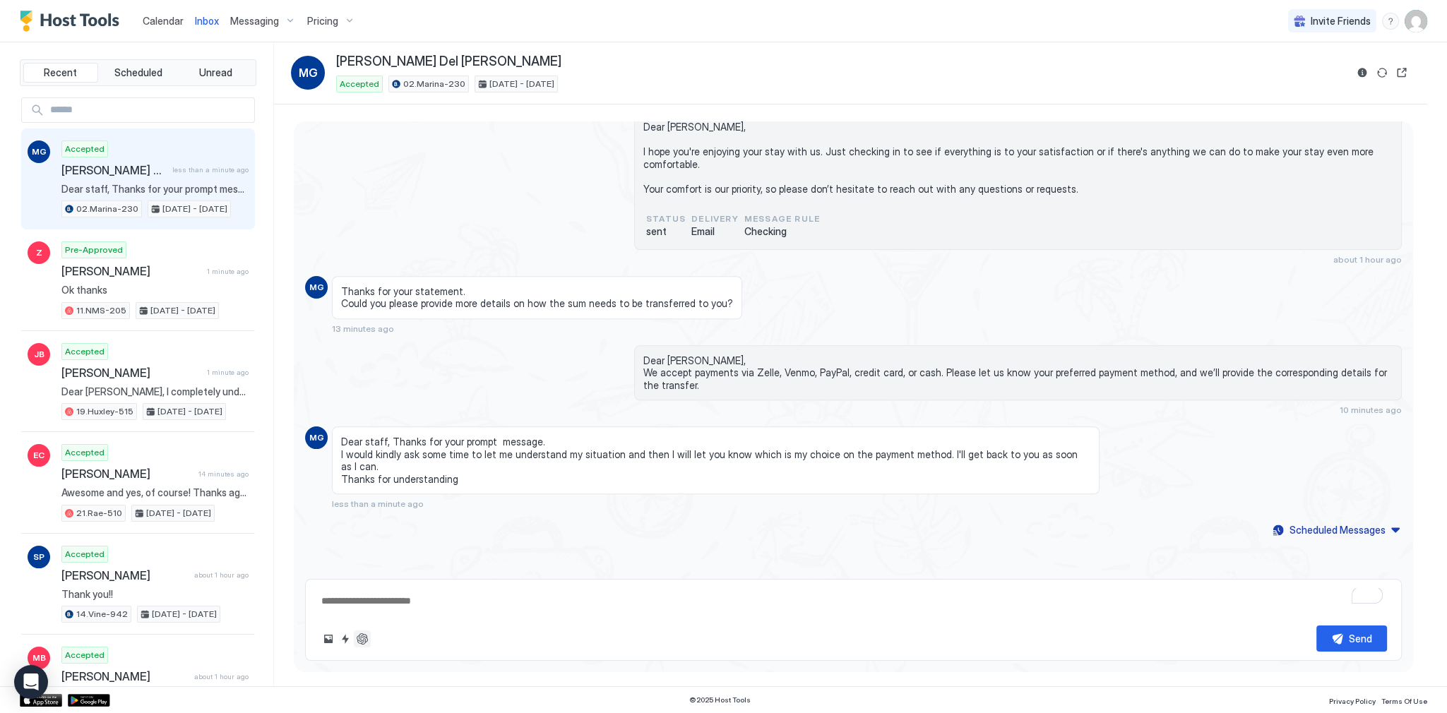
click at [355, 641] on button "ChatGPT Auto Reply" at bounding box center [362, 638] width 17 height 17
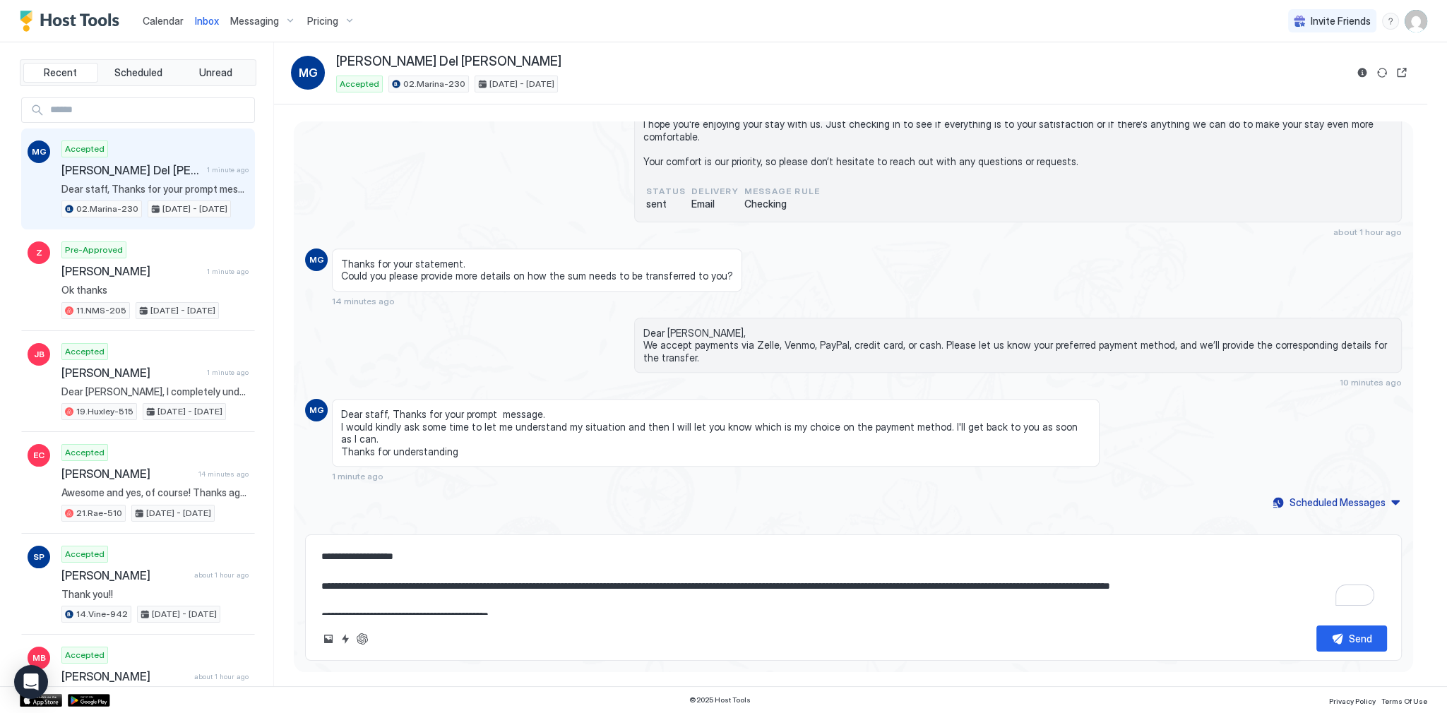
click at [473, 569] on textarea "**********" at bounding box center [853, 579] width 1067 height 71
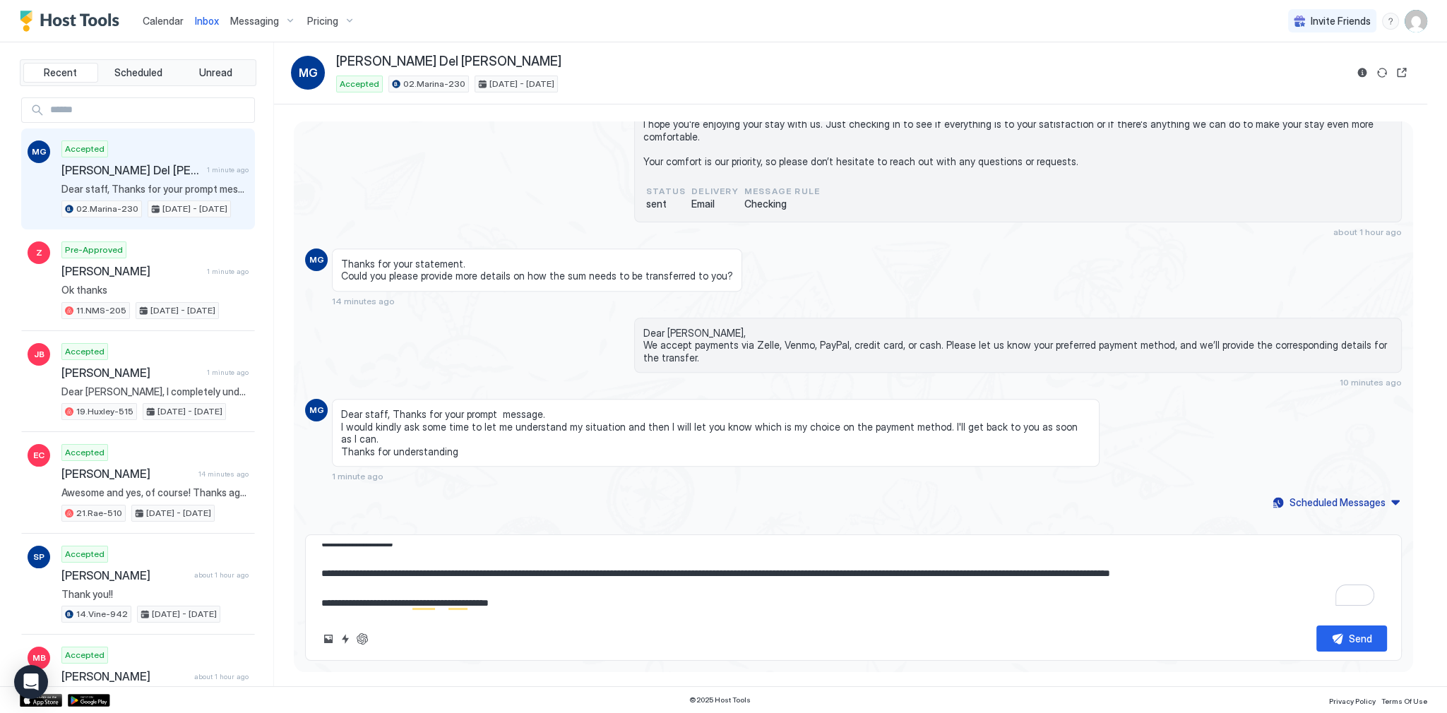
scroll to position [14, 0]
drag, startPoint x: 443, startPoint y: 570, endPoint x: 747, endPoint y: 568, distance: 303.6
click at [741, 565] on textarea "**********" at bounding box center [853, 579] width 1067 height 71
click at [744, 570] on textarea "**********" at bounding box center [853, 579] width 1067 height 71
click at [702, 573] on textarea "**********" at bounding box center [853, 579] width 1067 height 71
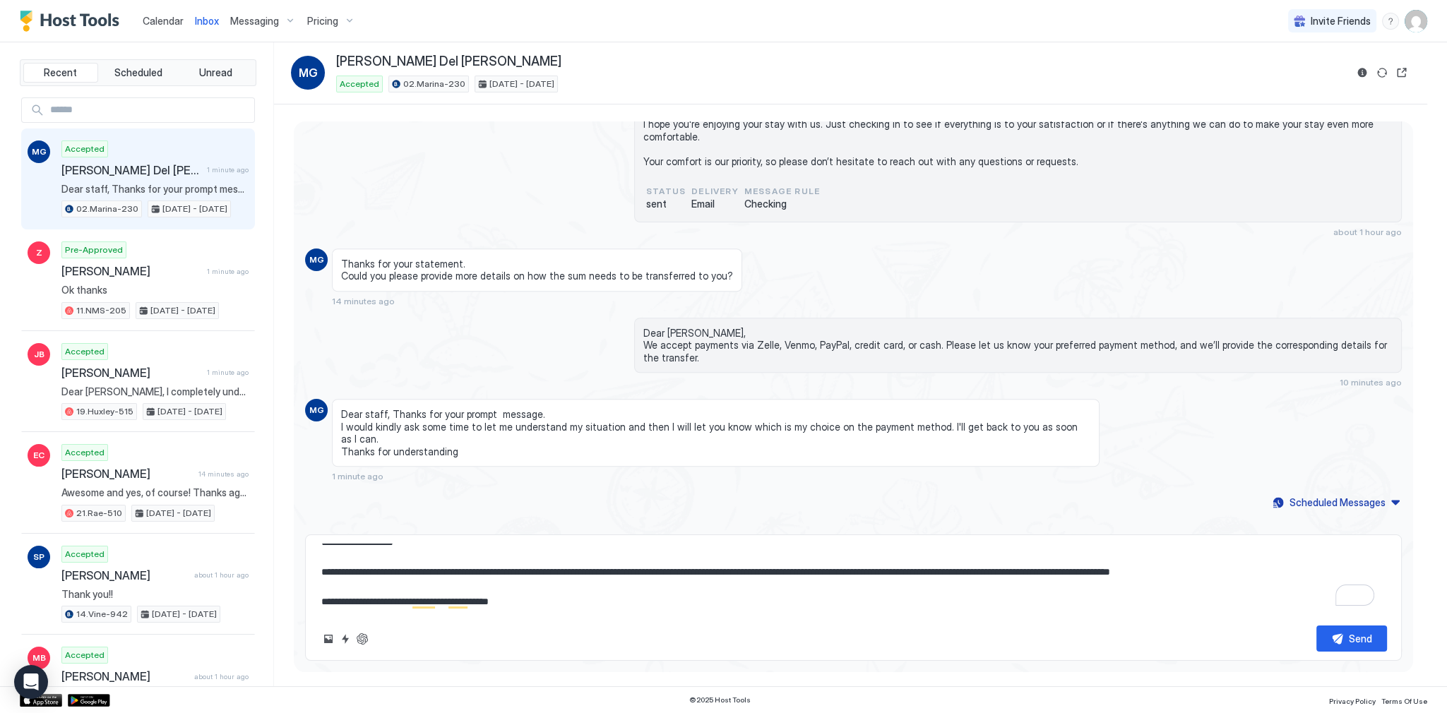
click at [1033, 573] on textarea "**********" at bounding box center [853, 579] width 1067 height 71
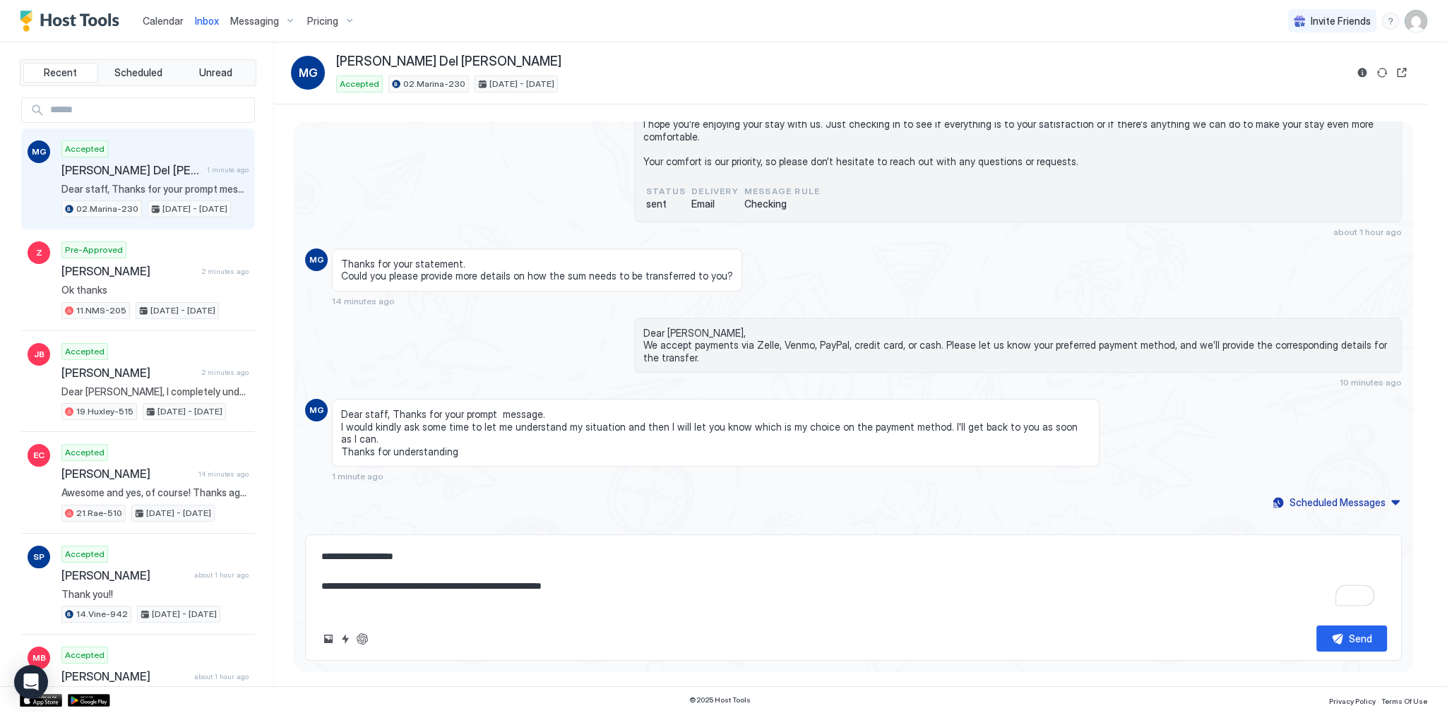
scroll to position [0, 0]
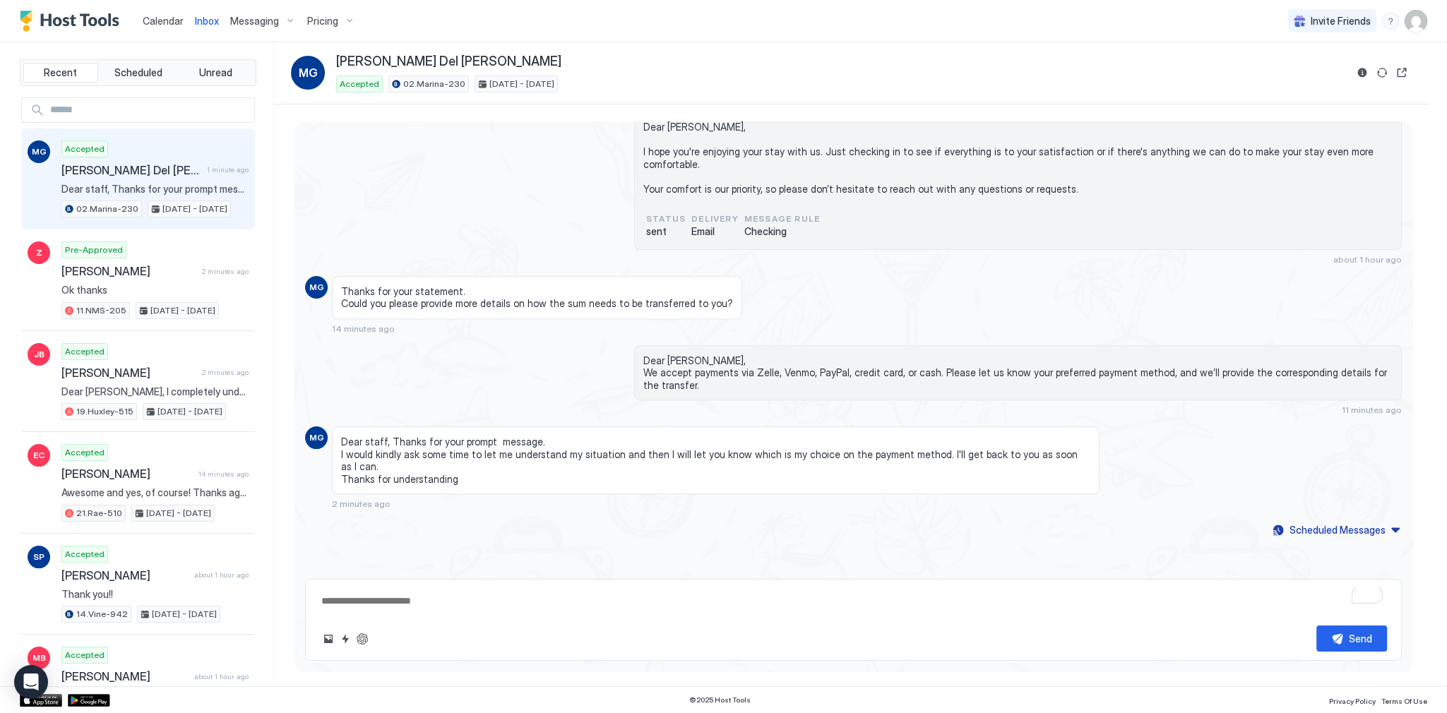
click at [1008, 192] on span "Marco Giuseppe Del Gaudio : 02.Marina-230 : Booking: 5021530886 Dear Marco Gius…" at bounding box center [1017, 145] width 749 height 99
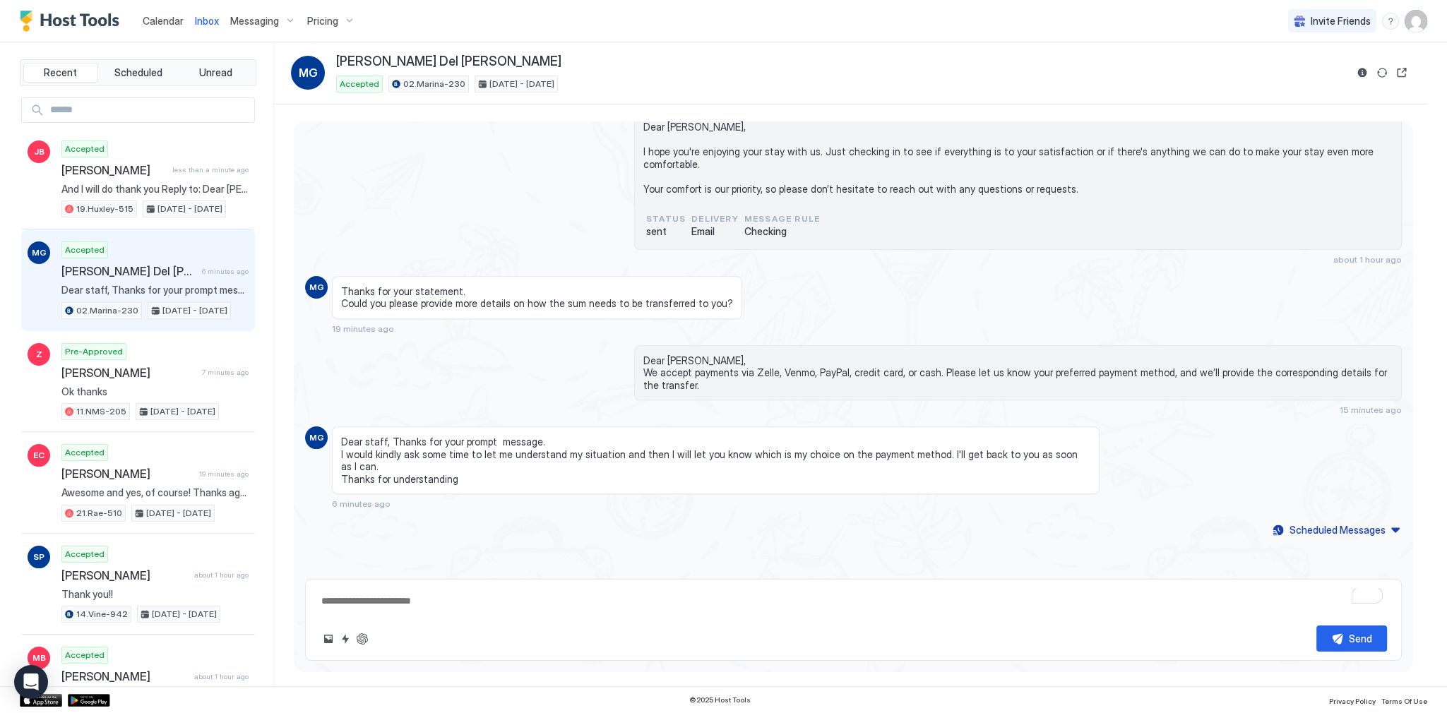
click at [513, 195] on div "Marco Giuseppe Del Gaudio : 02.Marina-230 : Booking: 5021530886 Dear Marco Gius…" at bounding box center [853, 176] width 1096 height 178
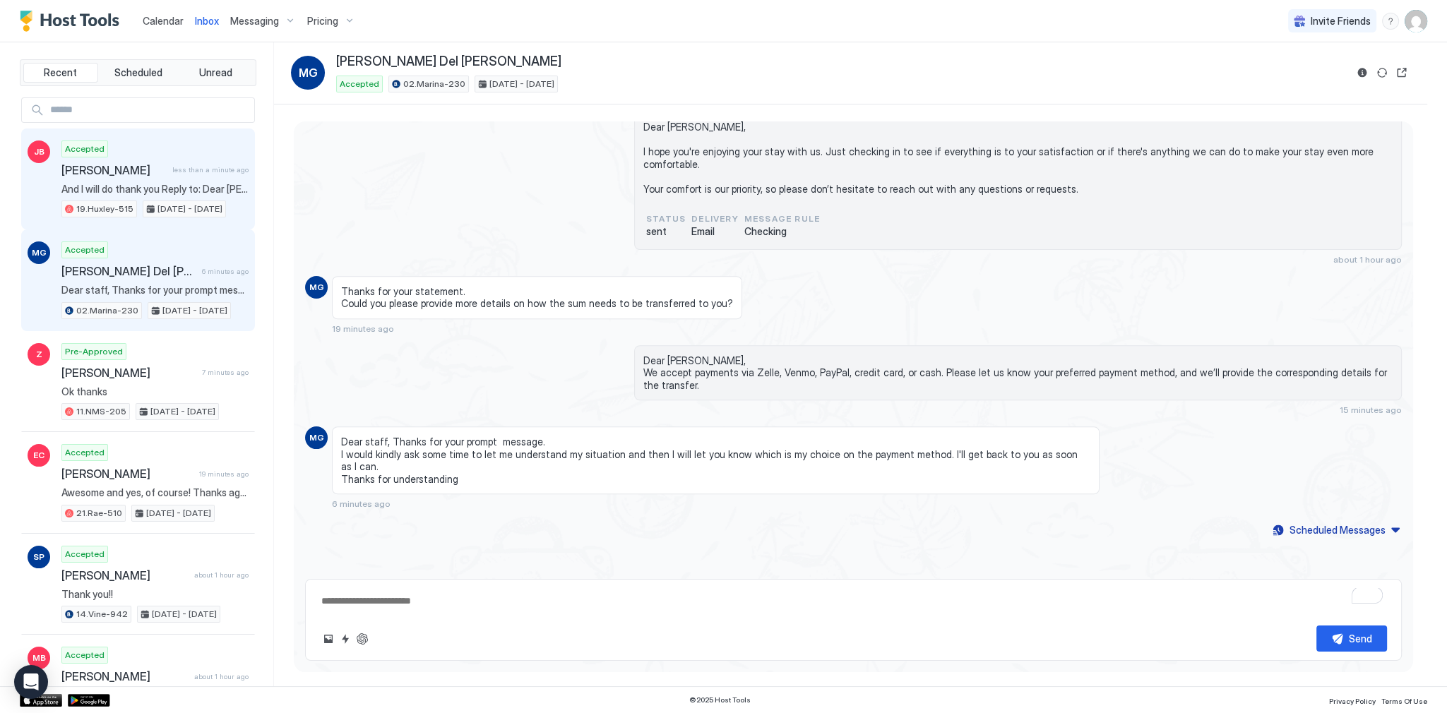
click at [140, 192] on span "And I will do thank you Reply to: Dear [PERSON_NAME], I completely understand y…" at bounding box center [154, 189] width 187 height 13
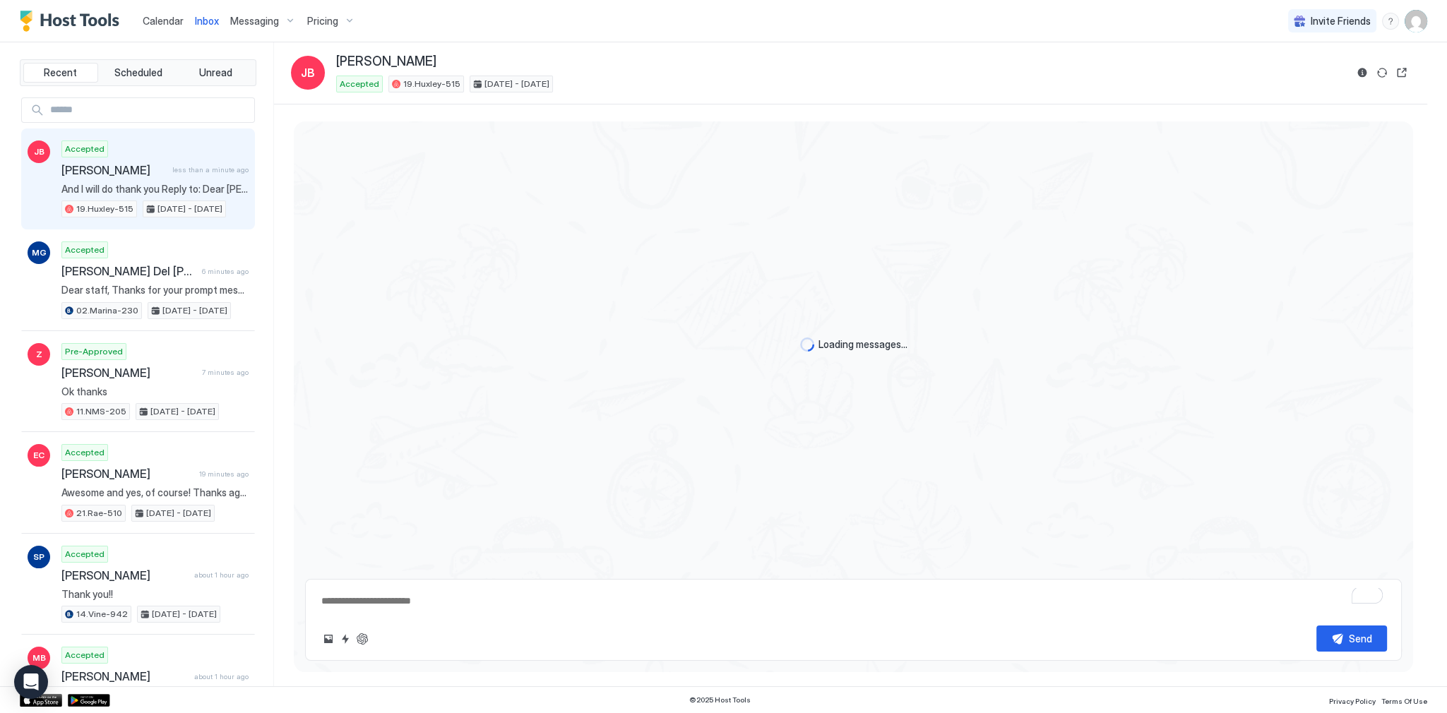
scroll to position [2176, 0]
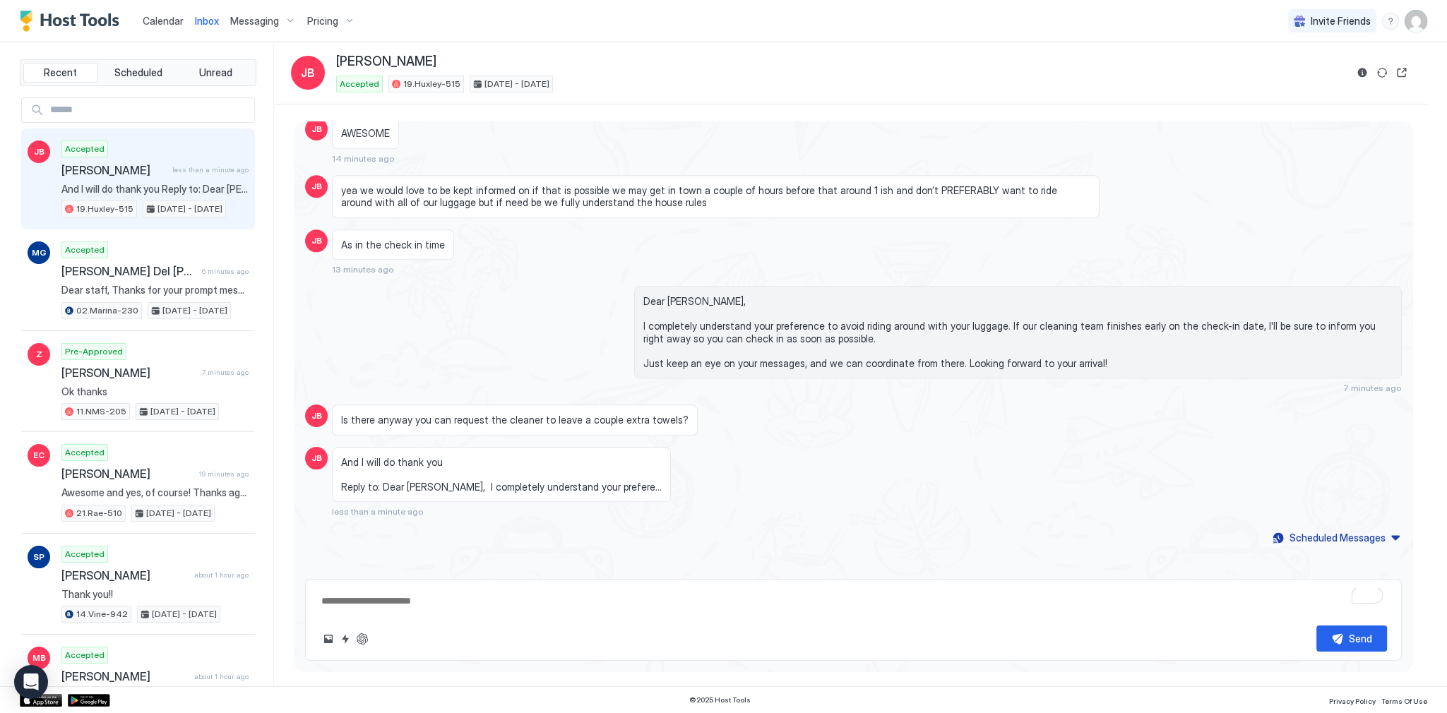
click at [365, 648] on div "Send" at bounding box center [853, 638] width 1067 height 26
click at [610, 447] on div "And I will do thank you Reply to: Dear Jay, I completely understand your prefer…" at bounding box center [715, 482] width 767 height 71
click at [364, 641] on button "ChatGPT Auto Reply" at bounding box center [362, 638] width 17 height 17
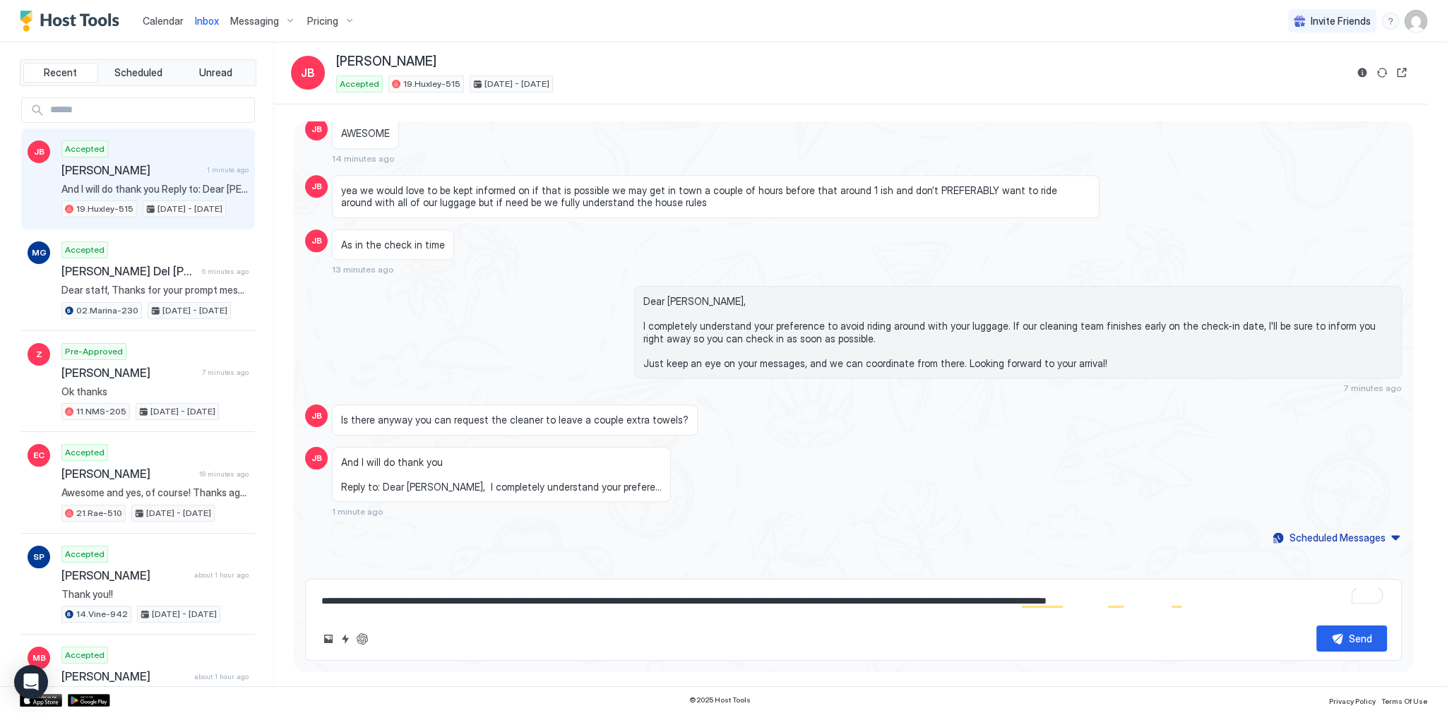
click at [441, 597] on textarea "**********" at bounding box center [853, 601] width 1067 height 26
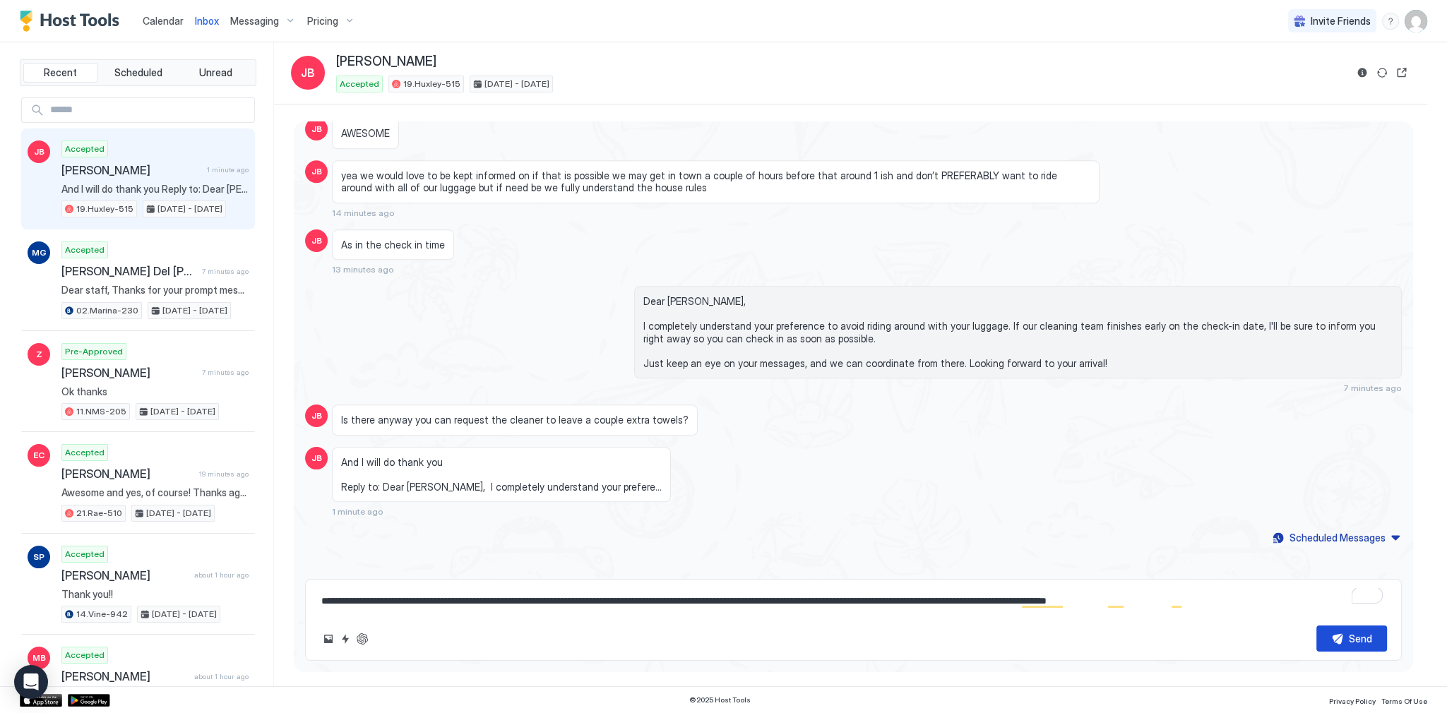
click at [1369, 647] on button "Send" at bounding box center [1351, 638] width 71 height 26
click at [869, 447] on div "And I will do thank you Reply to: Dear Jay, I completely understand your prefer…" at bounding box center [715, 482] width 767 height 71
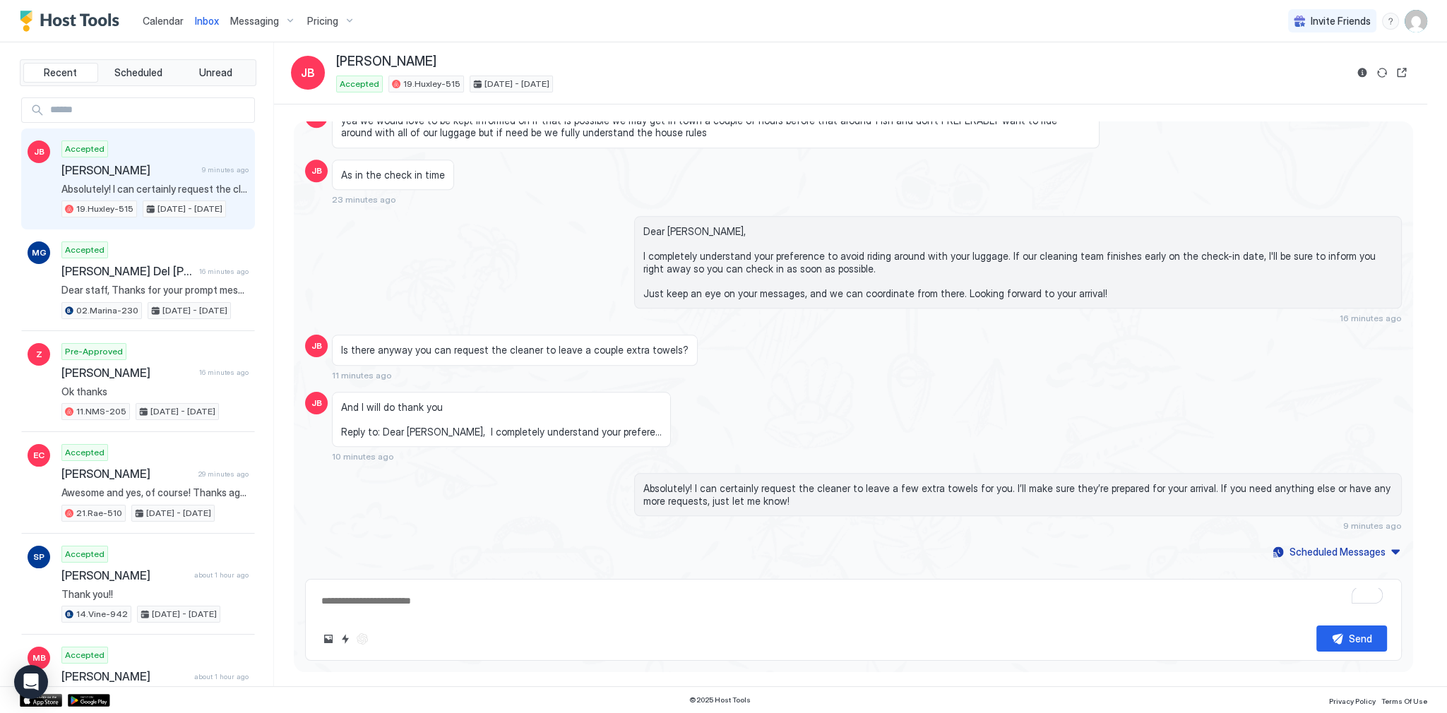
scroll to position [2019, 0]
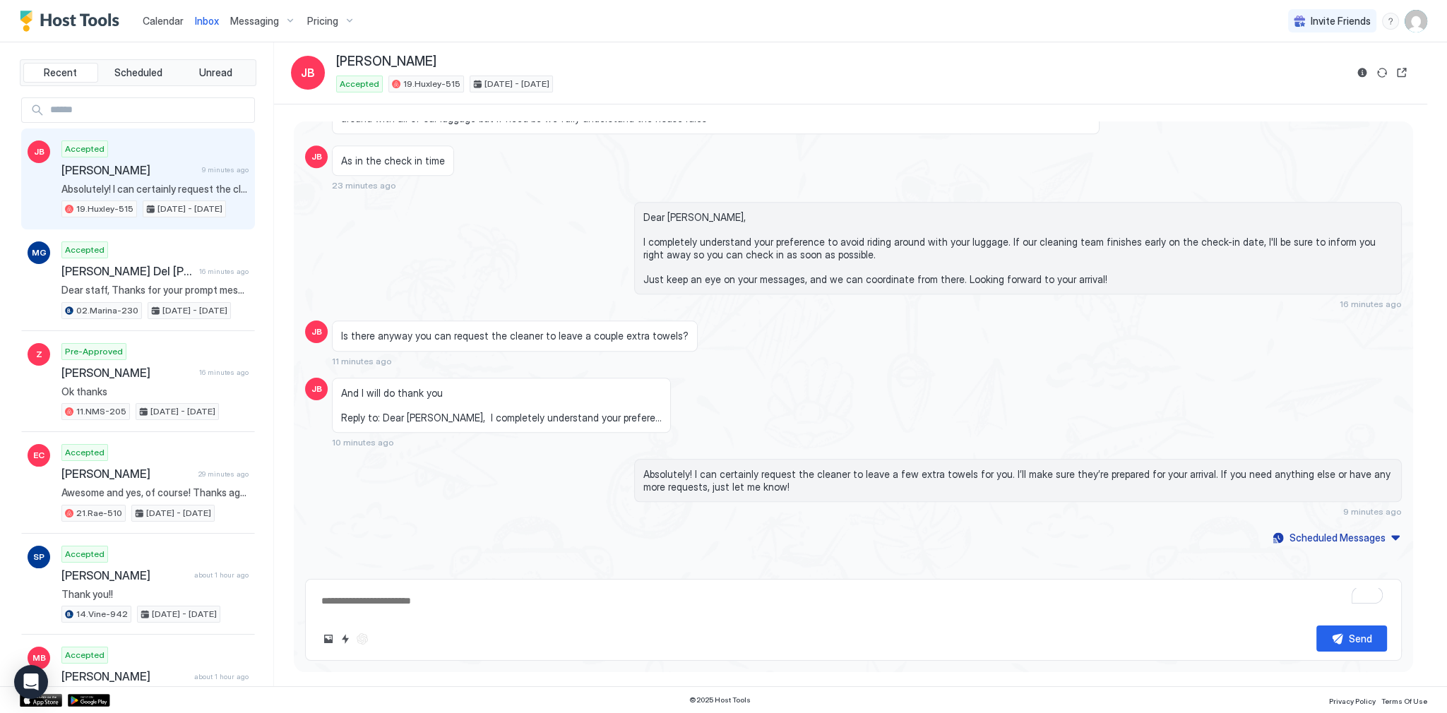
click at [443, 234] on div "Dear Jay, I completely understand your preference to avoid riding around with y…" at bounding box center [853, 255] width 1096 height 107
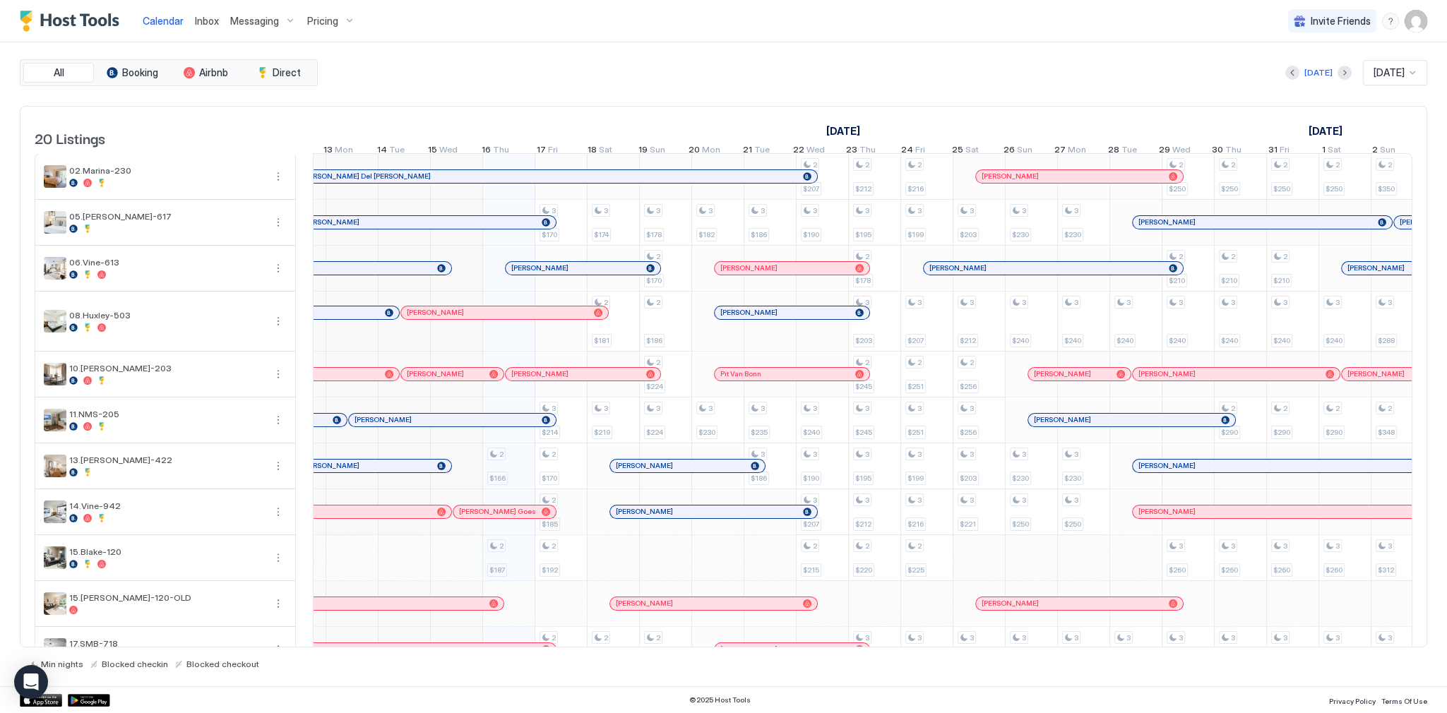
scroll to position [0, 615]
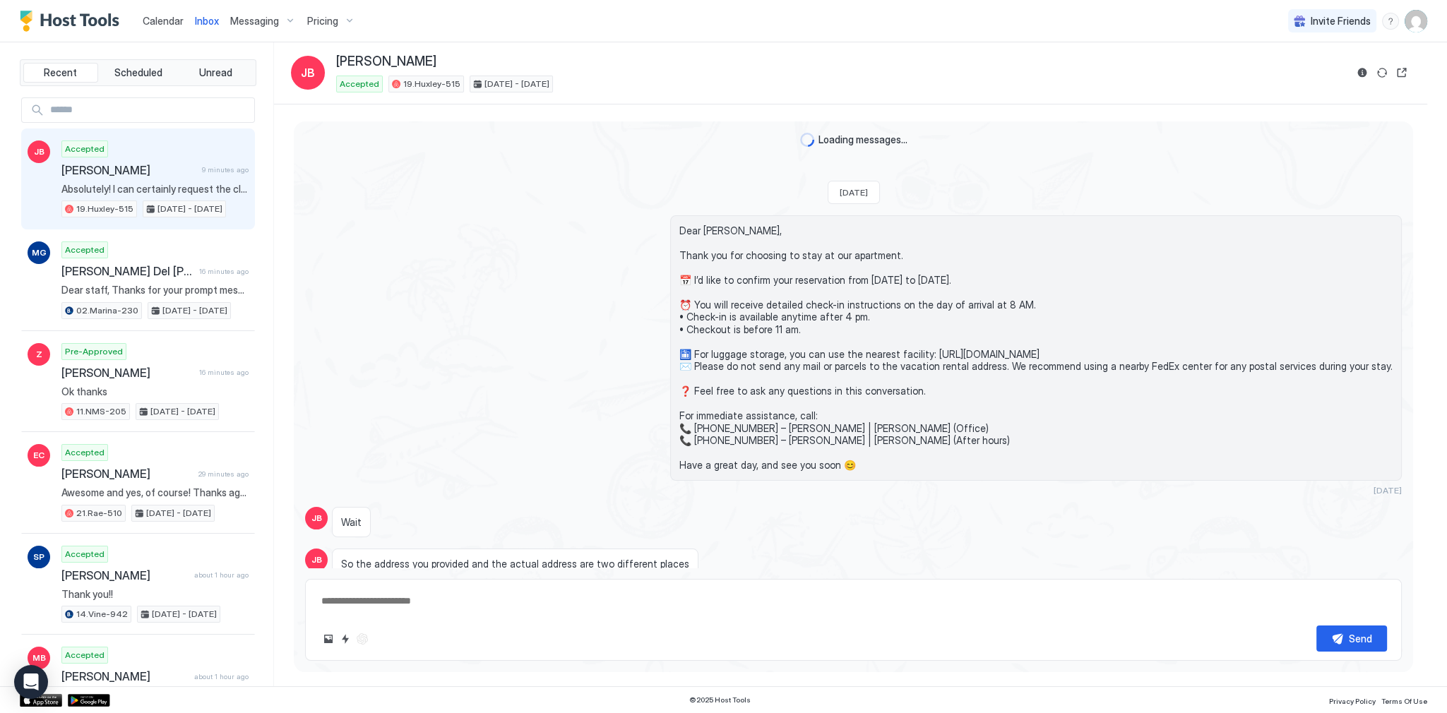
scroll to position [2005, 0]
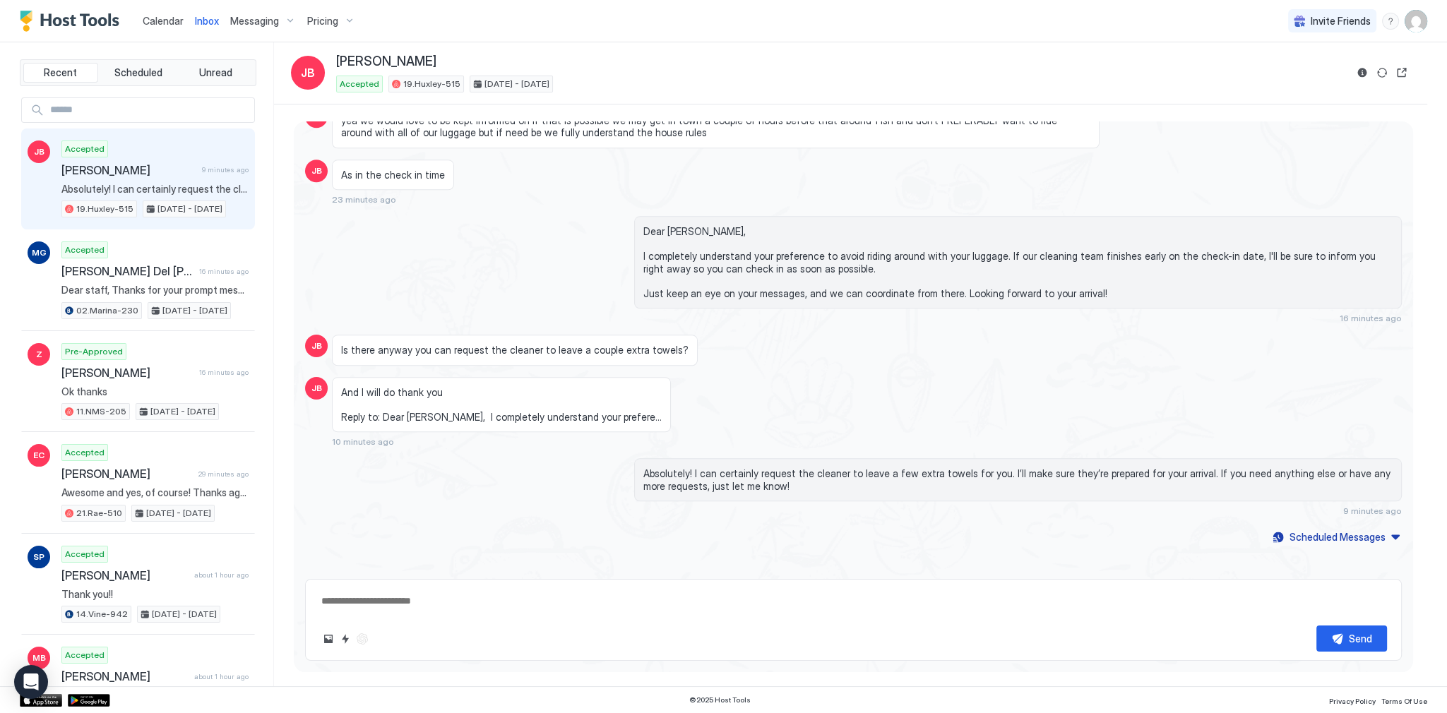
type textarea "*"
click at [666, 83] on div "Accepted 19.[PERSON_NAME]-515 [DATE] - [DATE]" at bounding box center [840, 84] width 1009 height 17
click at [1243, 193] on div "JB As in the check in time 23 minutes ago" at bounding box center [853, 183] width 1096 height 46
click at [791, 107] on div "Loading messages... [DATE] Dear [PERSON_NAME], Thank you for choosing to stay a…" at bounding box center [850, 395] width 1153 height 582
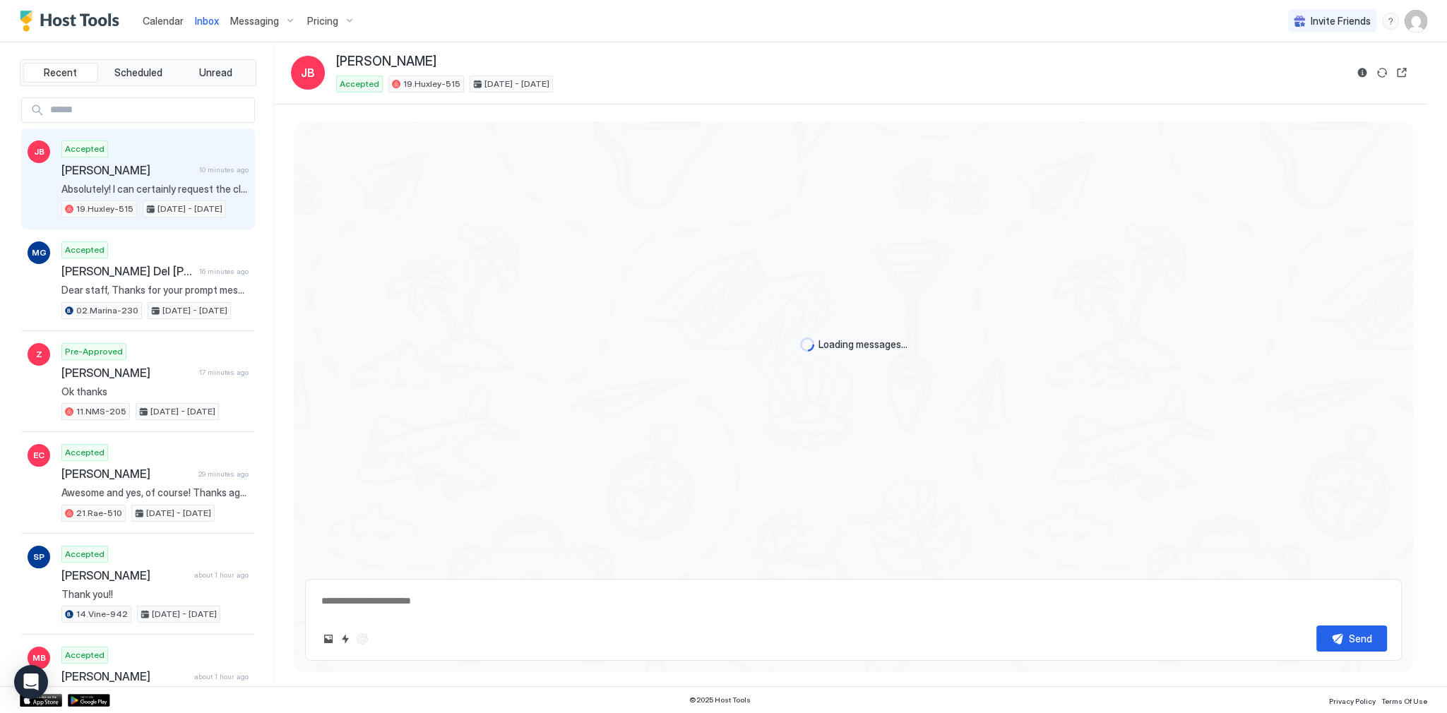
scroll to position [2005, 0]
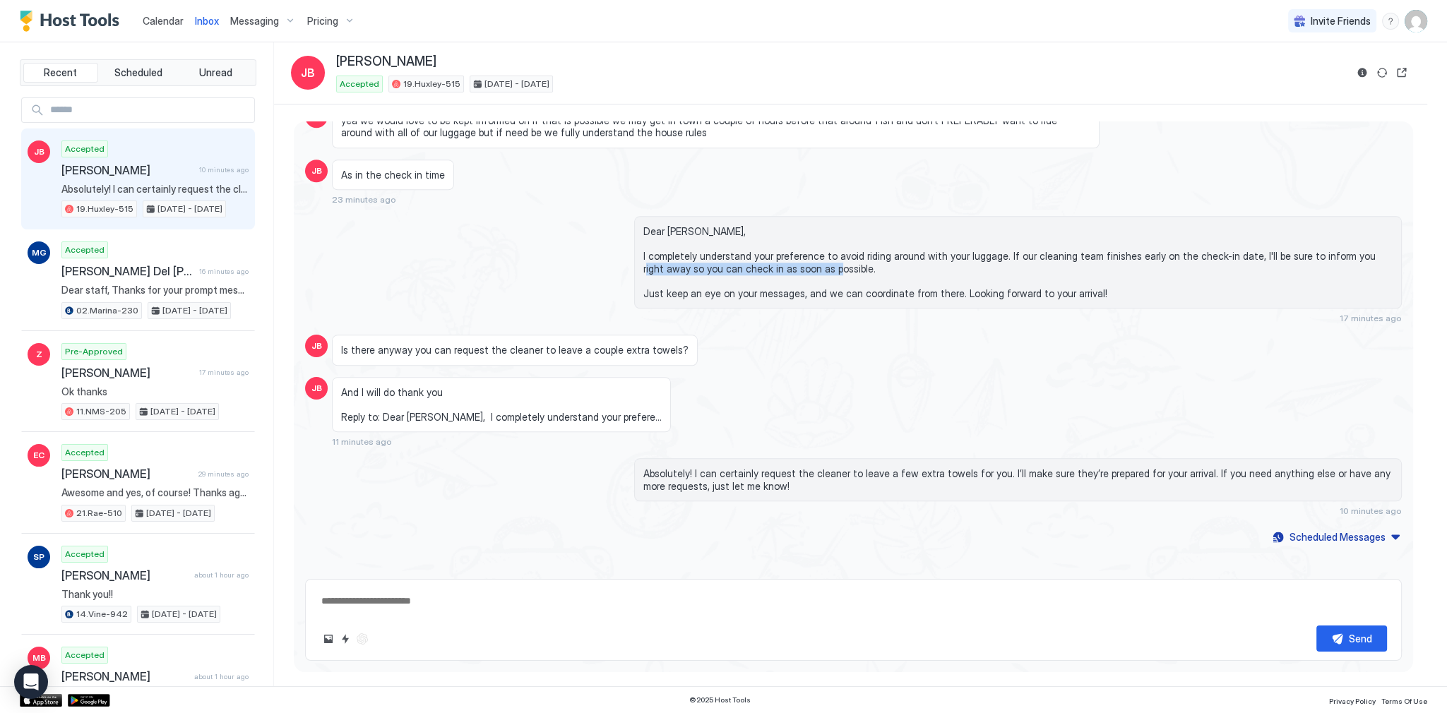
click at [573, 271] on div "Dear [PERSON_NAME], I completely understand your preference to avoid riding aro…" at bounding box center [853, 269] width 1096 height 107
click at [634, 232] on div "Dear [PERSON_NAME], I completely understand your preference to avoid riding aro…" at bounding box center [1017, 262] width 767 height 92
click at [643, 225] on span "Dear [PERSON_NAME], I completely understand your preference to avoid riding aro…" at bounding box center [1017, 262] width 749 height 74
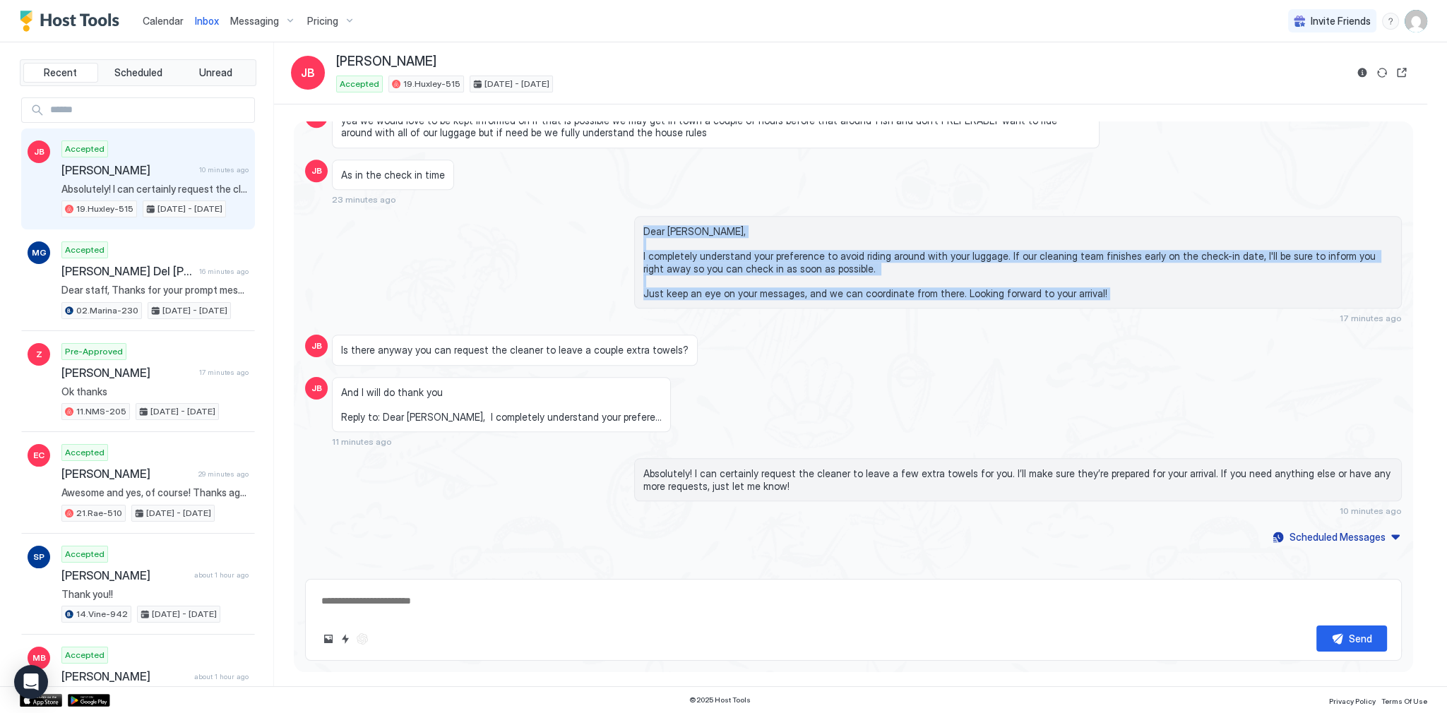
drag, startPoint x: 643, startPoint y: 222, endPoint x: 714, endPoint y: 316, distance: 116.9
click at [714, 316] on div "Dear [PERSON_NAME], I completely understand your preference to avoid riding aro…" at bounding box center [1017, 269] width 767 height 107
click at [722, 289] on span "Dear [PERSON_NAME], I completely understand your preference to avoid riding aro…" at bounding box center [1017, 262] width 749 height 74
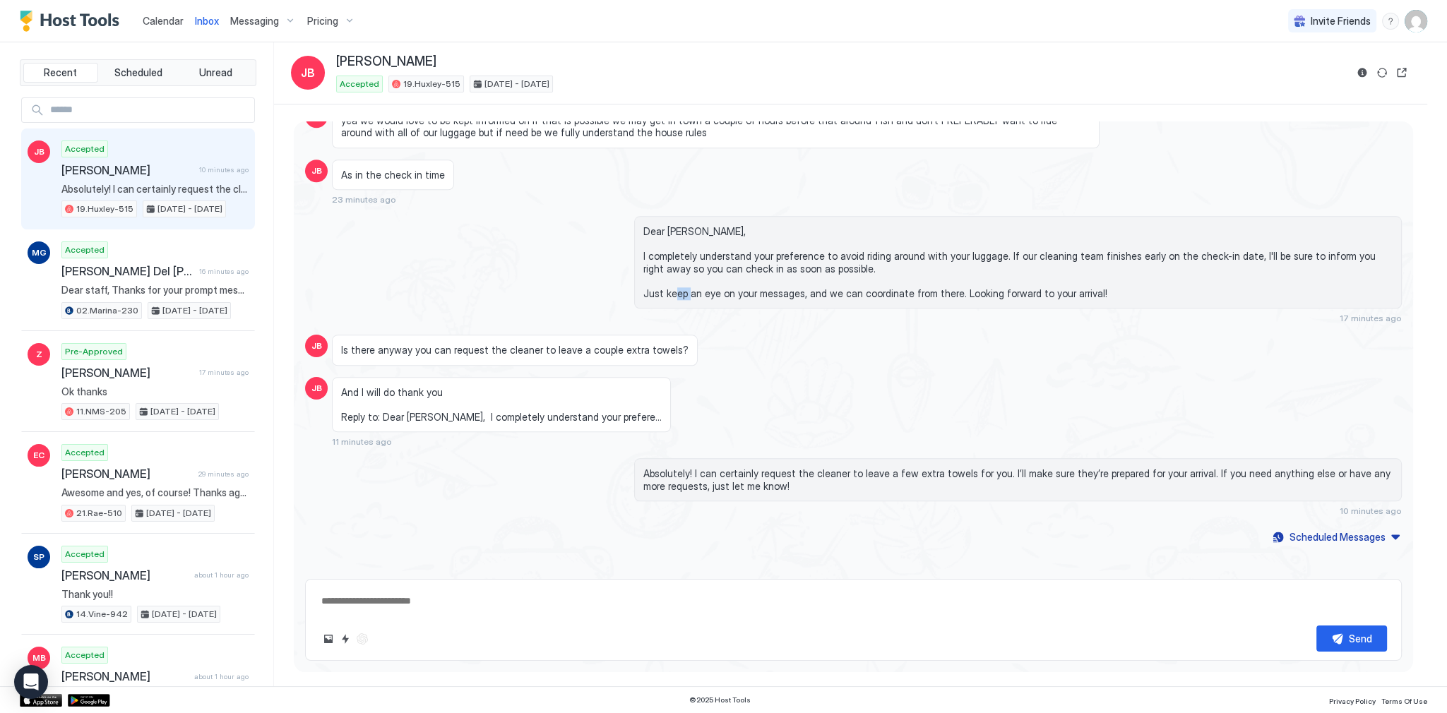
click at [722, 289] on span "Dear [PERSON_NAME], I completely understand your preference to avoid riding aro…" at bounding box center [1017, 262] width 749 height 74
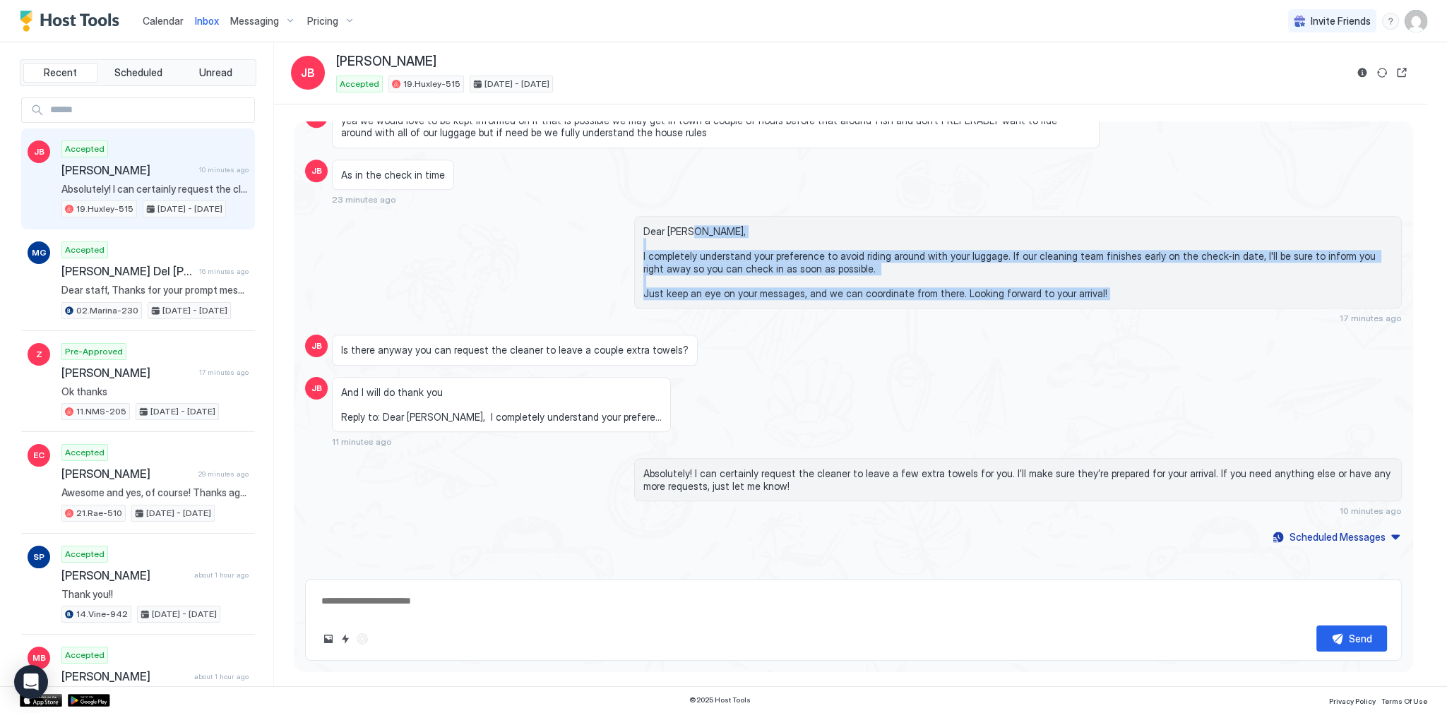
drag, startPoint x: 722, startPoint y: 289, endPoint x: 694, endPoint y: 229, distance: 67.0
click at [695, 232] on span "Dear [PERSON_NAME], I completely understand your preference to avoid riding aro…" at bounding box center [1017, 262] width 749 height 74
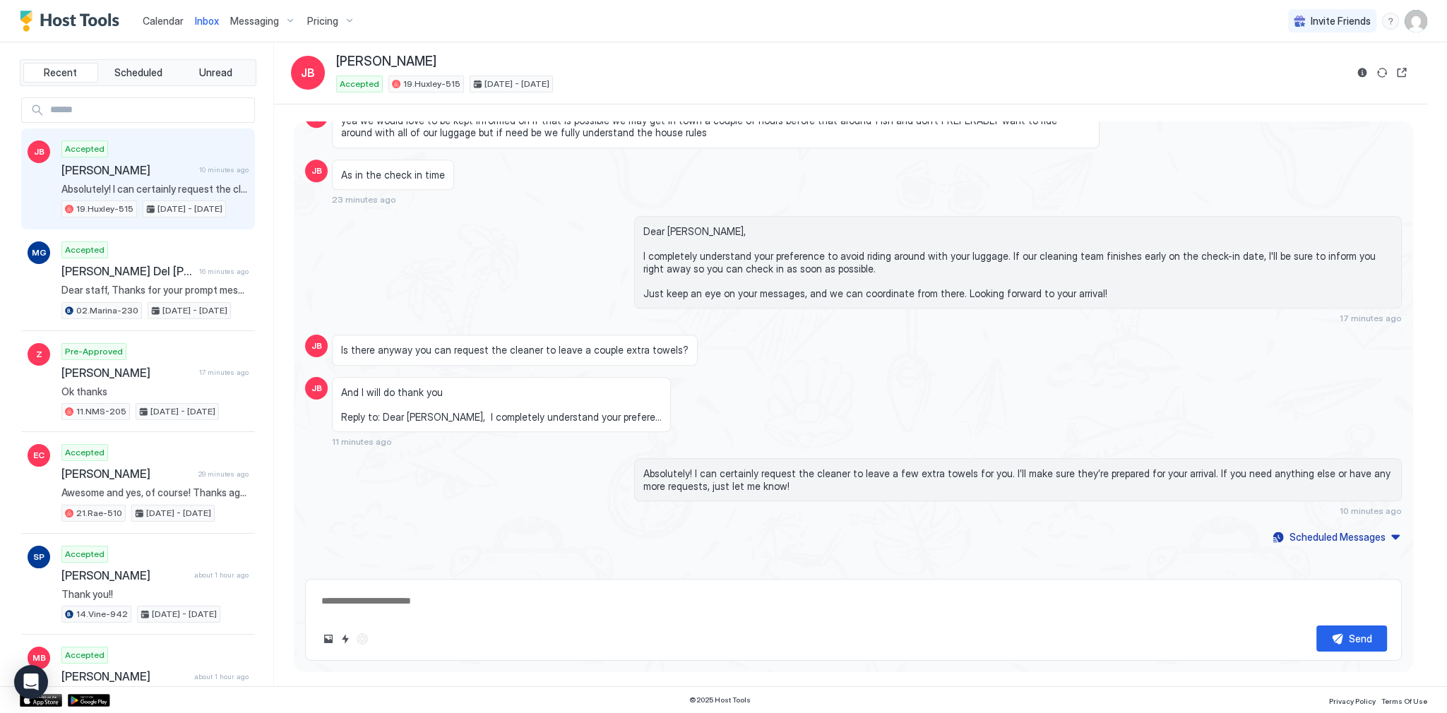
click at [671, 225] on span "Dear [PERSON_NAME], I completely understand your preference to avoid riding aro…" at bounding box center [1017, 262] width 749 height 74
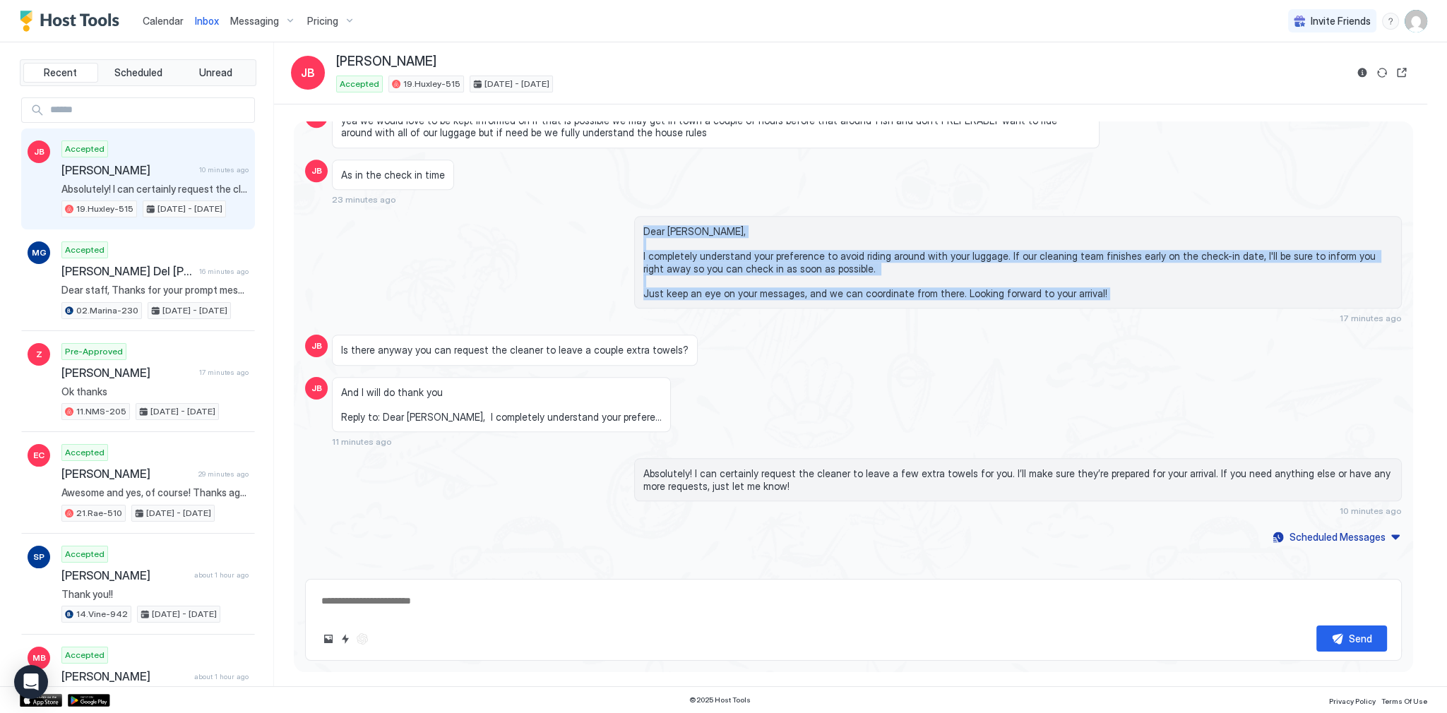
drag, startPoint x: 671, startPoint y: 225, endPoint x: 760, endPoint y: 306, distance: 120.0
click at [760, 306] on div "Dear [PERSON_NAME], I completely understand your preference to avoid riding aro…" at bounding box center [1017, 269] width 767 height 107
click at [760, 285] on span "Dear [PERSON_NAME], I completely understand your preference to avoid riding aro…" at bounding box center [1017, 262] width 749 height 74
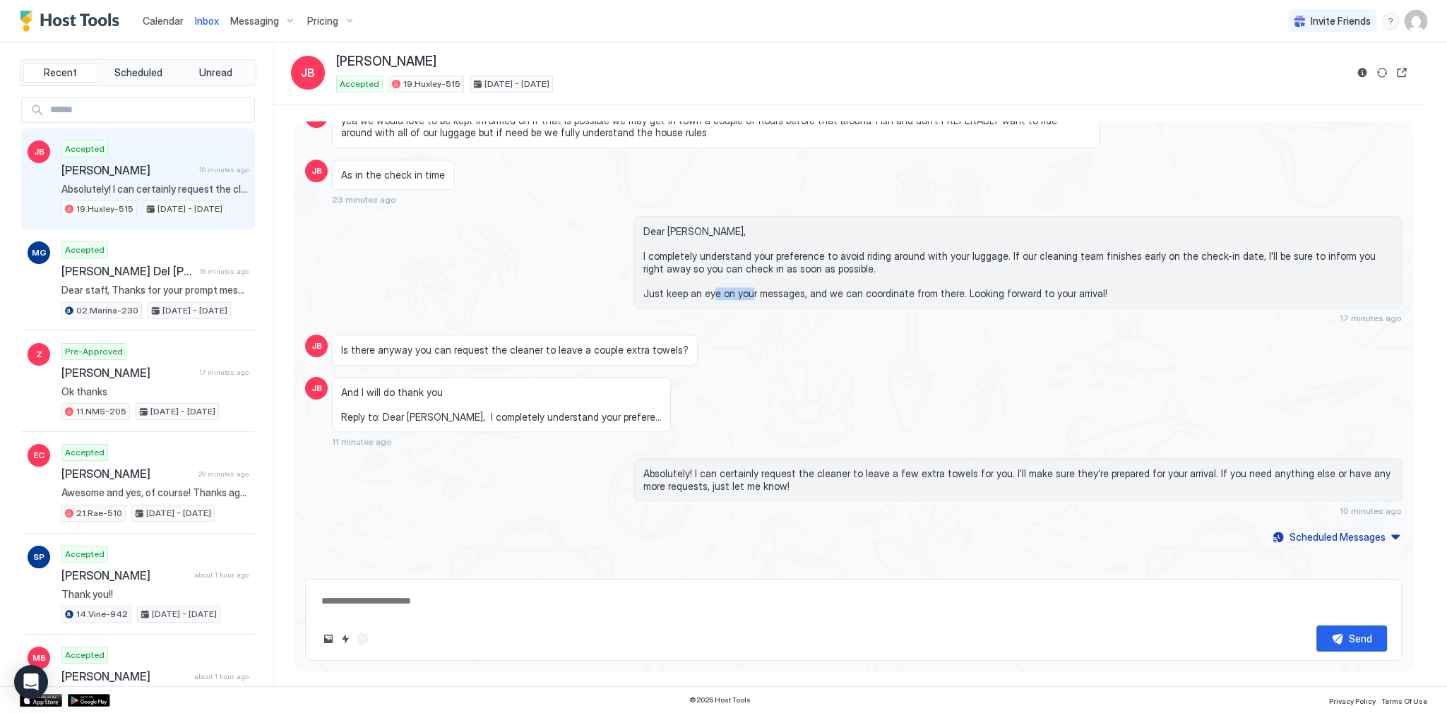
click at [760, 285] on span "Dear [PERSON_NAME], I completely understand your preference to avoid riding aro…" at bounding box center [1017, 262] width 749 height 74
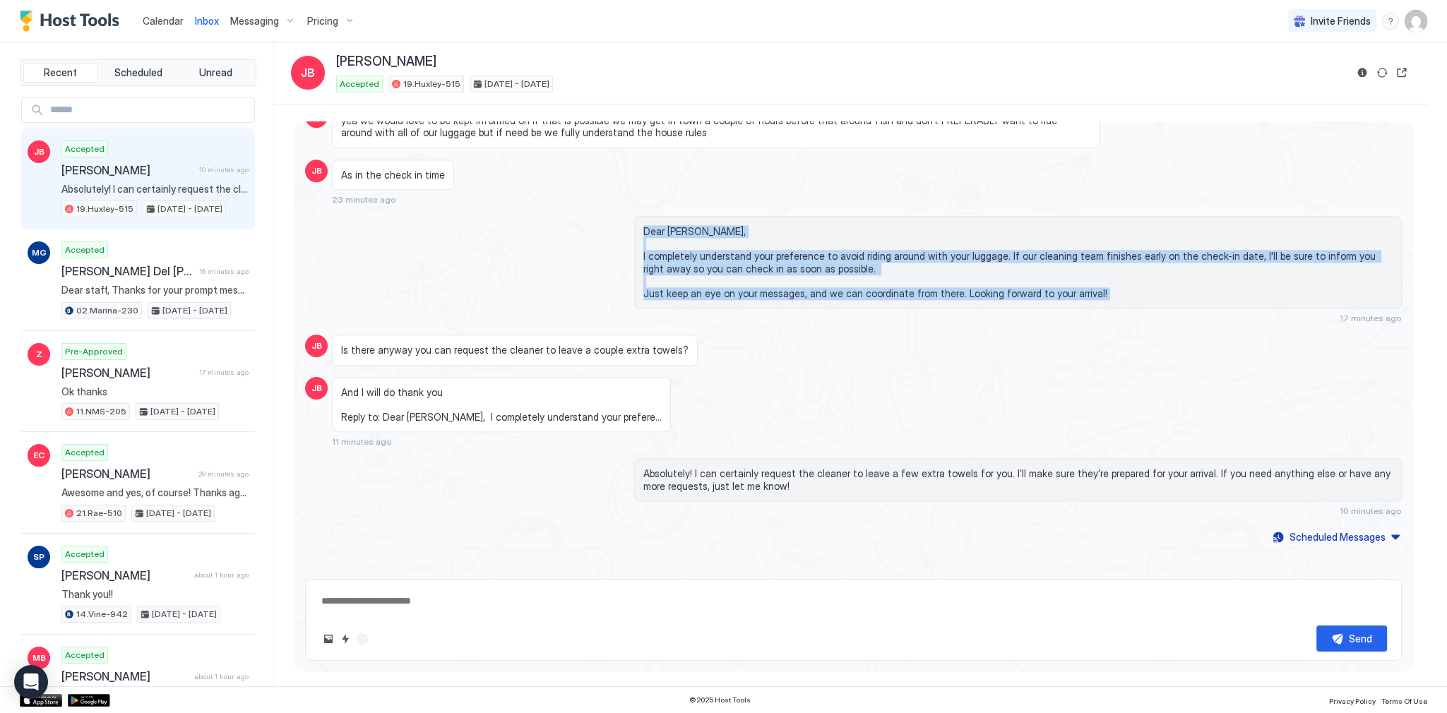
drag, startPoint x: 760, startPoint y: 285, endPoint x: 763, endPoint y: 226, distance: 59.4
click at [763, 226] on span "Dear [PERSON_NAME], I completely understand your preference to avoid riding aro…" at bounding box center [1017, 262] width 749 height 74
click at [763, 227] on span "Dear [PERSON_NAME], I completely understand your preference to avoid riding aro…" at bounding box center [1017, 262] width 749 height 74
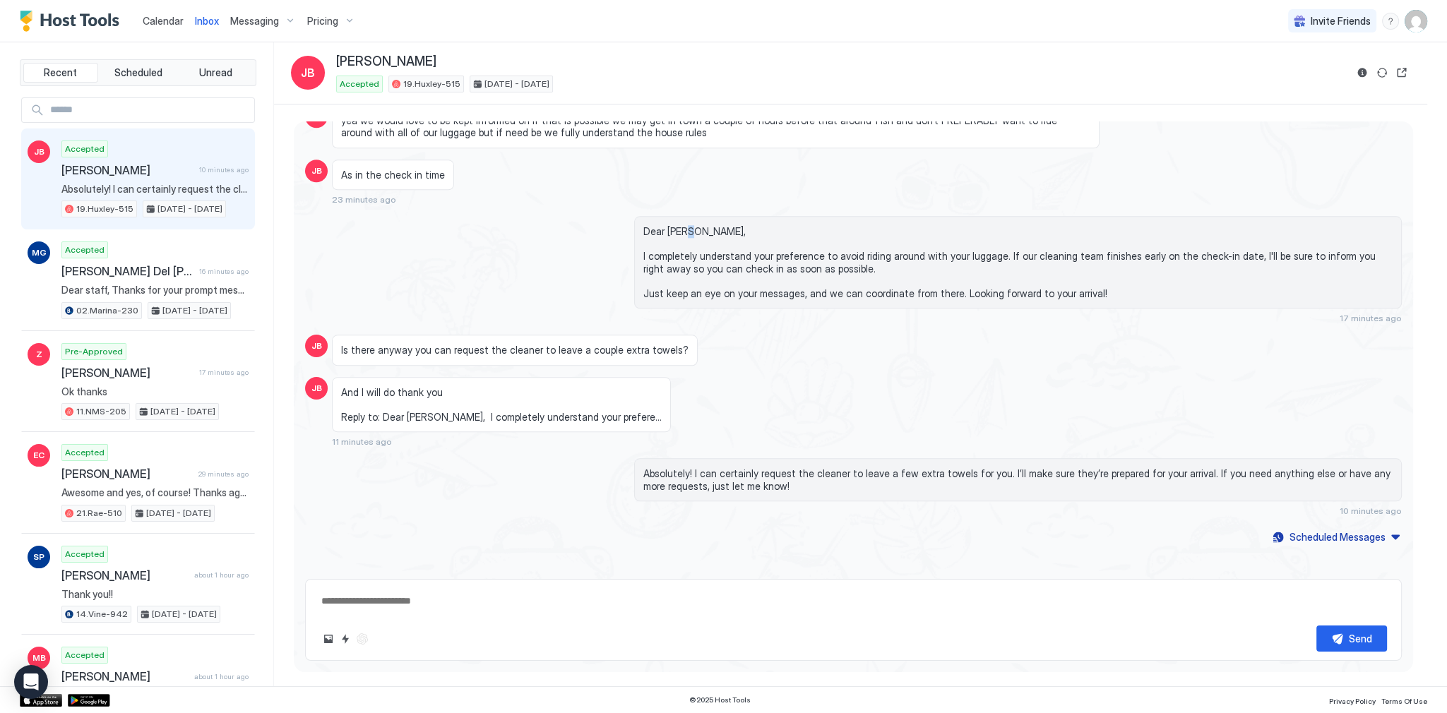
click at [763, 227] on span "Dear [PERSON_NAME], I completely understand your preference to avoid riding aro…" at bounding box center [1017, 262] width 749 height 74
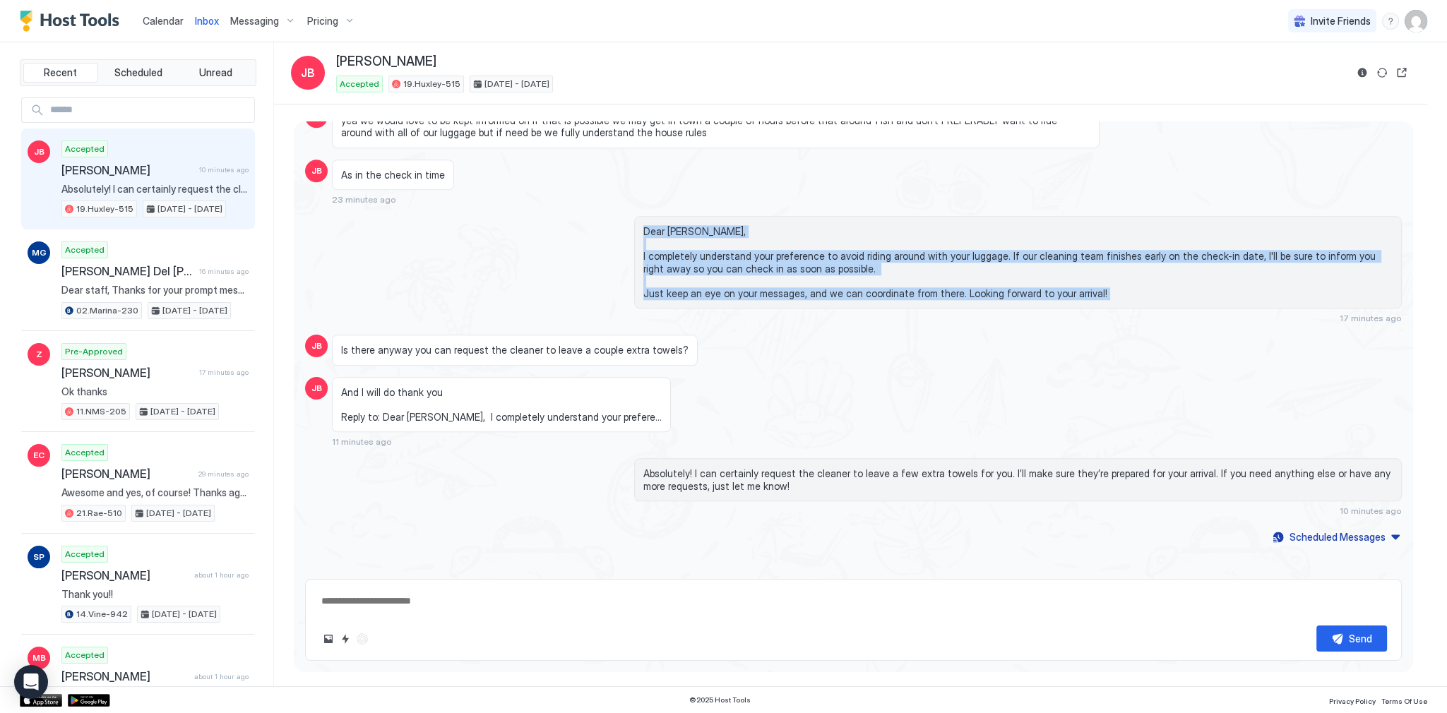
drag, startPoint x: 763, startPoint y: 227, endPoint x: 796, endPoint y: 309, distance: 88.8
click at [796, 309] on div "Dear [PERSON_NAME], I completely understand your preference to avoid riding aro…" at bounding box center [1017, 269] width 767 height 107
click at [796, 283] on span "Dear [PERSON_NAME], I completely understand your preference to avoid riding aro…" at bounding box center [1017, 262] width 749 height 74
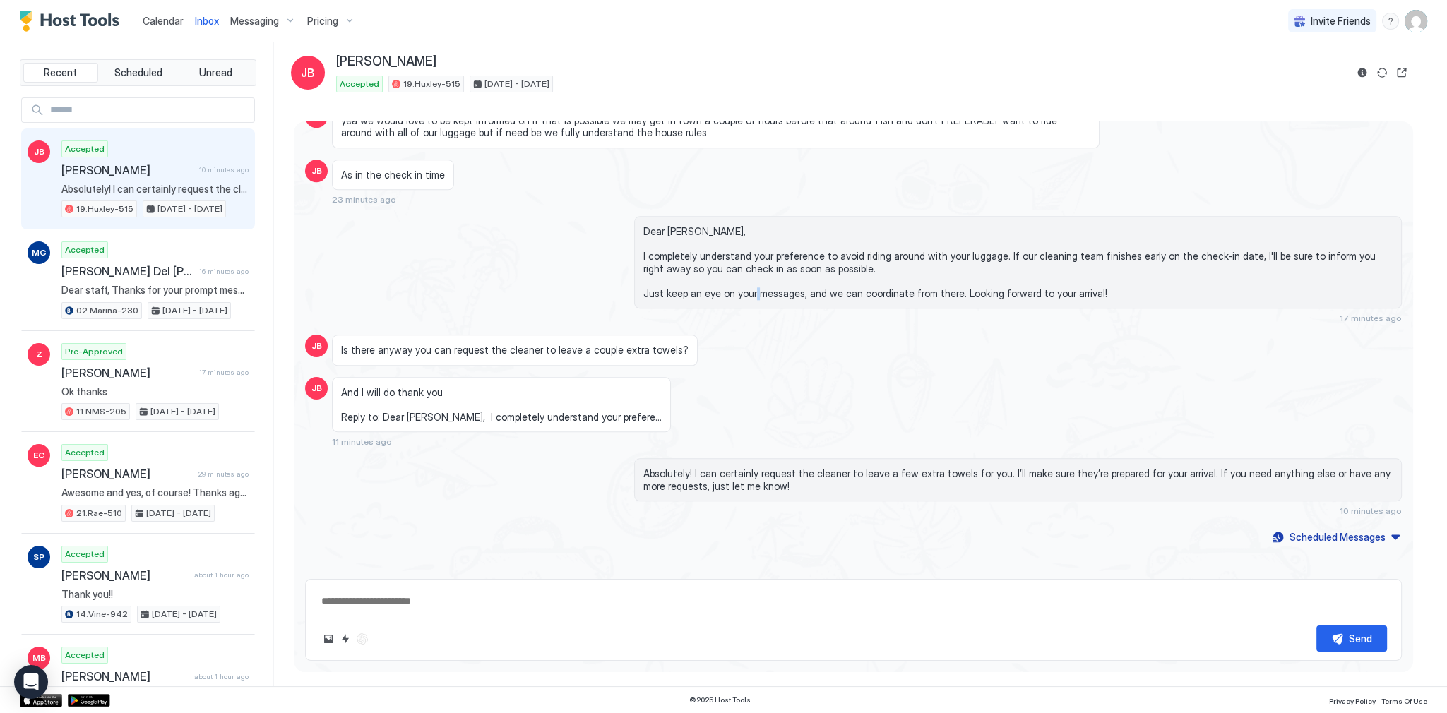
click at [796, 283] on span "Dear [PERSON_NAME], I completely understand your preference to avoid riding aro…" at bounding box center [1017, 262] width 749 height 74
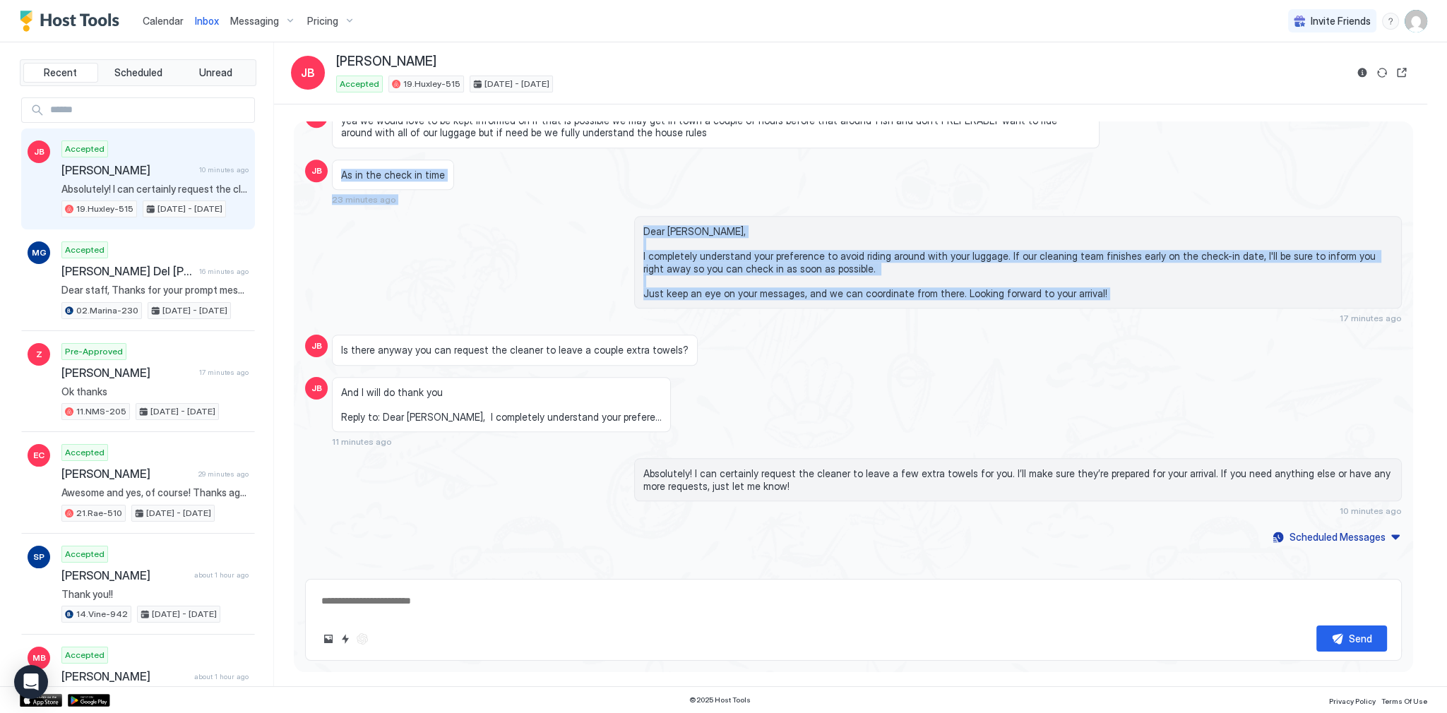
drag, startPoint x: 796, startPoint y: 283, endPoint x: 777, endPoint y: 200, distance: 84.8
click at [781, 255] on span "Dear [PERSON_NAME], I completely understand your preference to avoid riding aro…" at bounding box center [1017, 262] width 749 height 74
click at [780, 238] on span "Dear [PERSON_NAME], I completely understand your preference to avoid riding aro…" at bounding box center [1017, 262] width 749 height 74
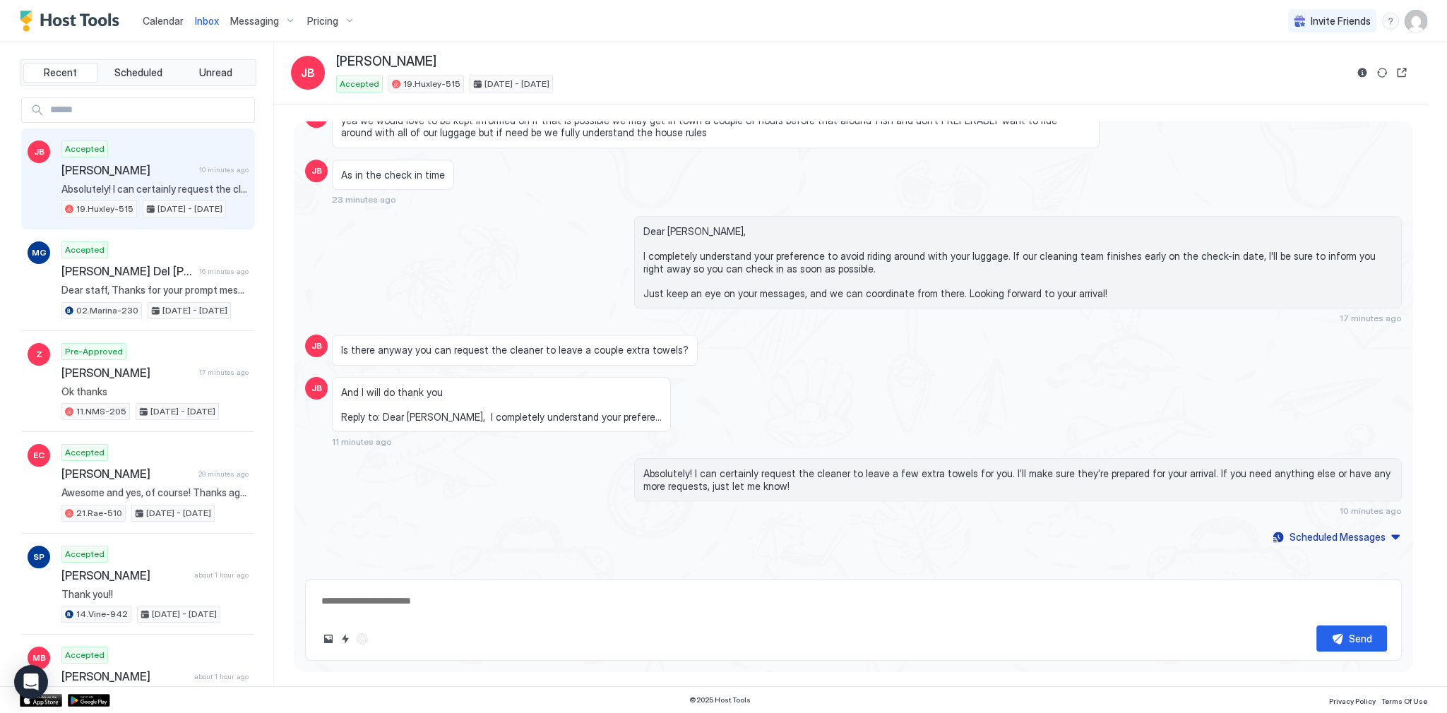
click at [780, 227] on span "Dear [PERSON_NAME], I completely understand your preference to avoid riding aro…" at bounding box center [1017, 262] width 749 height 74
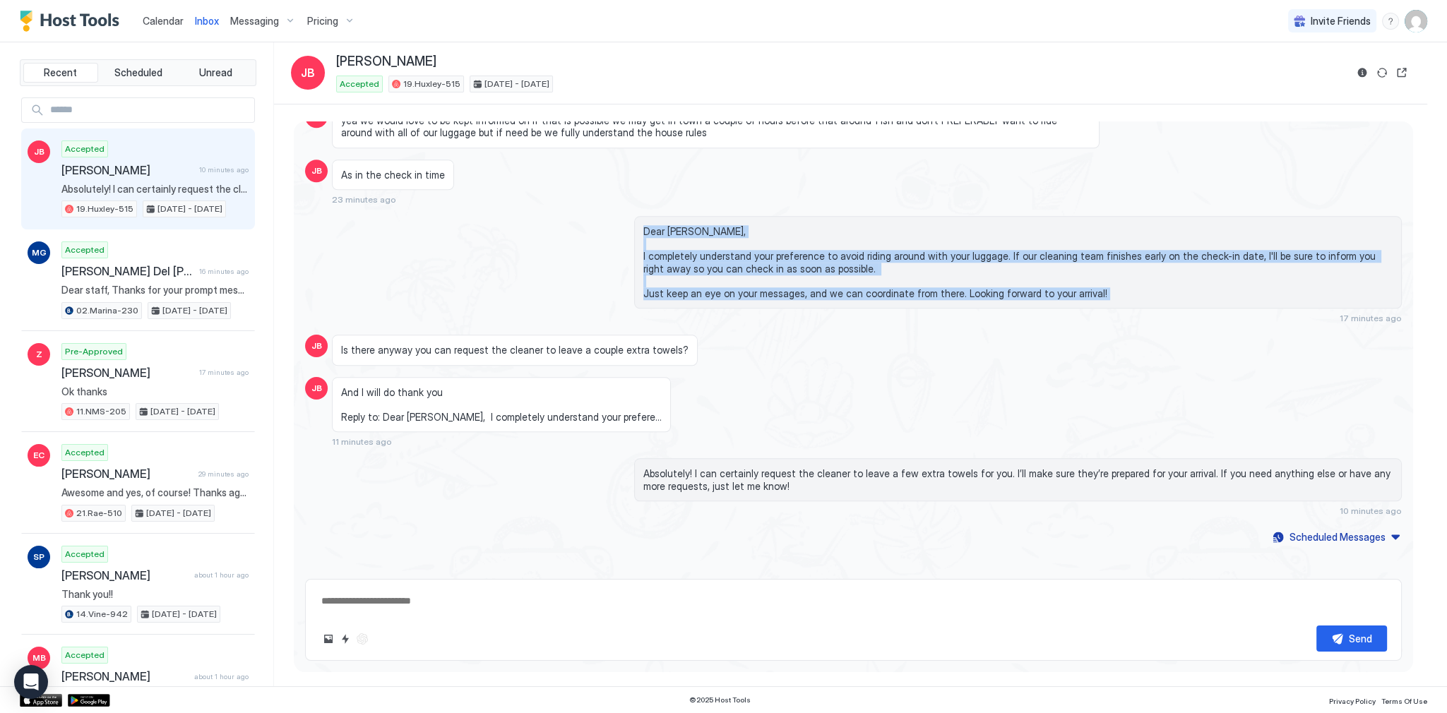
drag, startPoint x: 780, startPoint y: 227, endPoint x: 803, endPoint y: 311, distance: 86.3
click at [803, 311] on div "Dear [PERSON_NAME], I completely understand your preference to avoid riding aro…" at bounding box center [1017, 269] width 767 height 107
click at [808, 283] on span "Dear [PERSON_NAME], I completely understand your preference to avoid riding aro…" at bounding box center [1017, 262] width 749 height 74
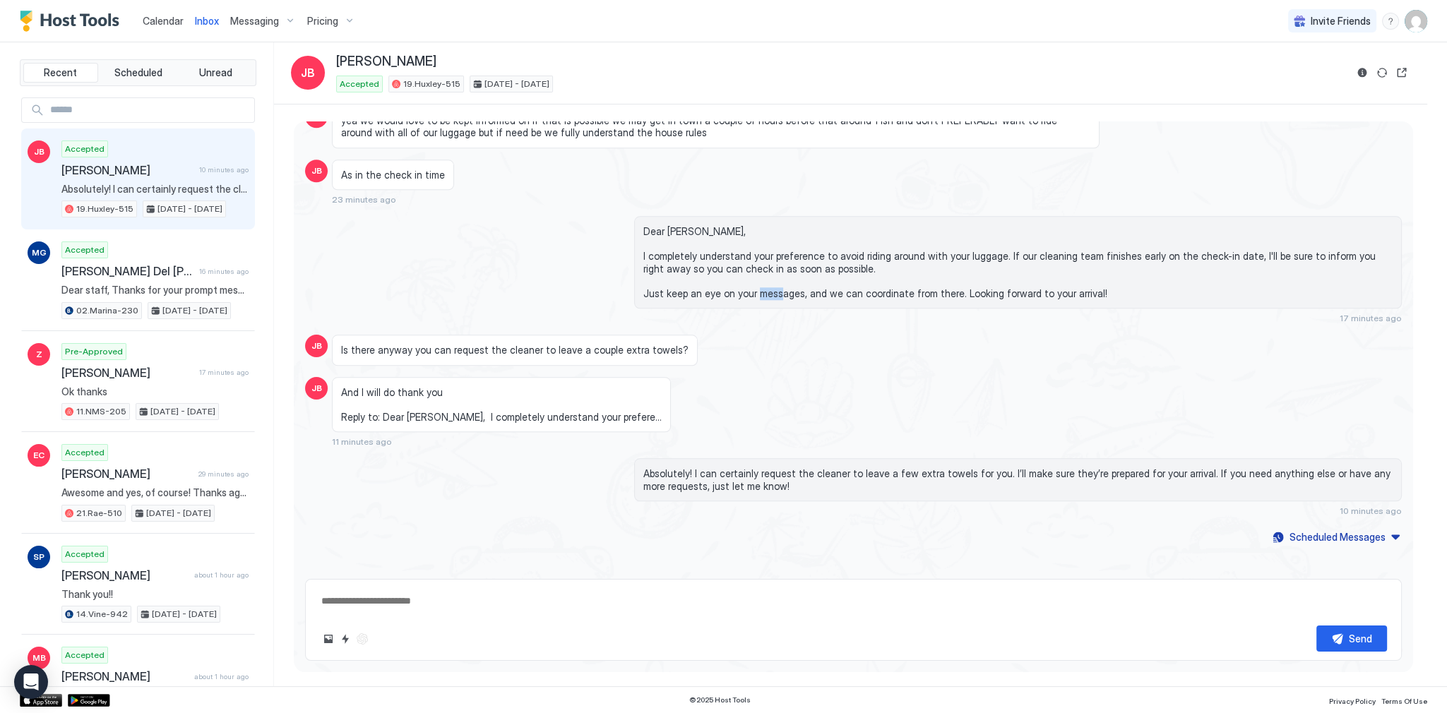
click at [808, 283] on span "Dear [PERSON_NAME], I completely understand your preference to avoid riding aro…" at bounding box center [1017, 262] width 749 height 74
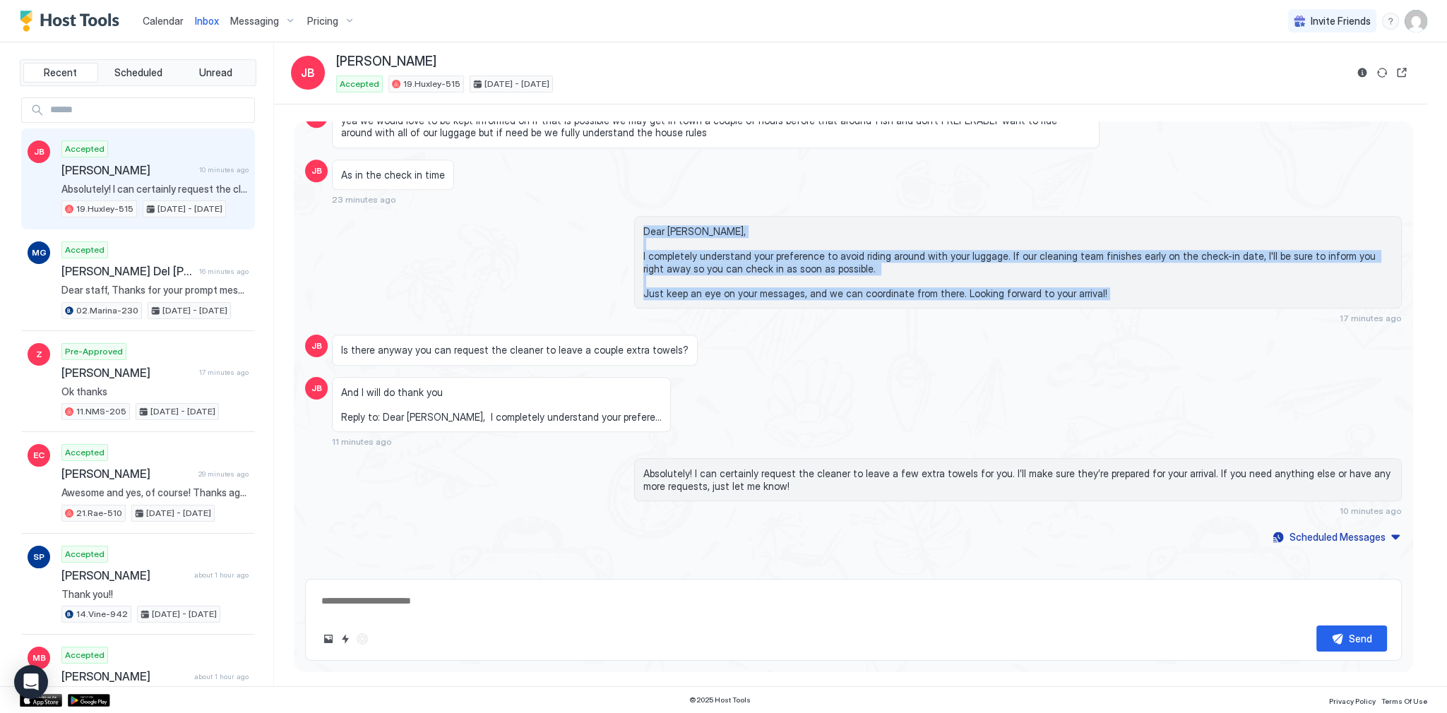
drag, startPoint x: 808, startPoint y: 283, endPoint x: 803, endPoint y: 227, distance: 56.0
click at [804, 230] on span "Dear [PERSON_NAME], I completely understand your preference to avoid riding aro…" at bounding box center [1017, 262] width 749 height 74
click at [803, 227] on span "Dear [PERSON_NAME], I completely understand your preference to avoid riding aro…" at bounding box center [1017, 262] width 749 height 74
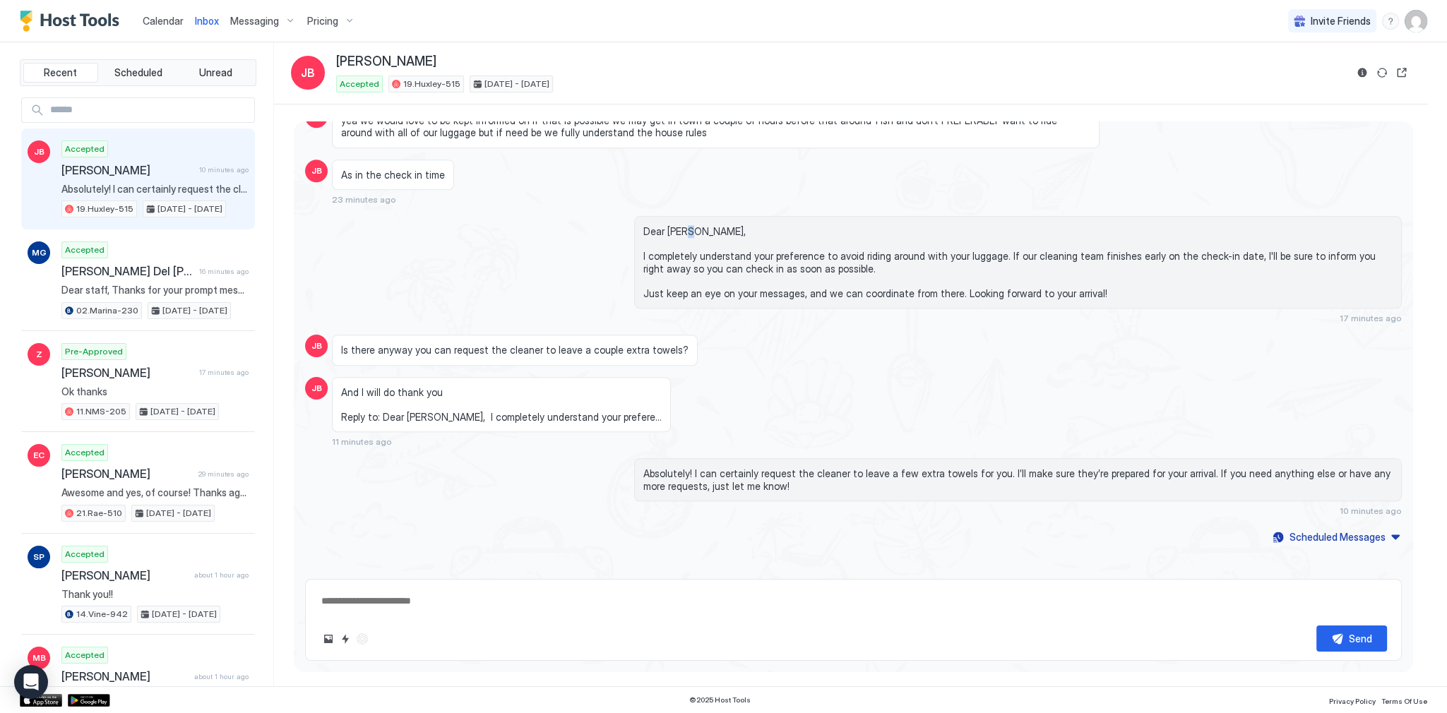
click at [803, 227] on span "Dear [PERSON_NAME], I completely understand your preference to avoid riding aro…" at bounding box center [1017, 262] width 749 height 74
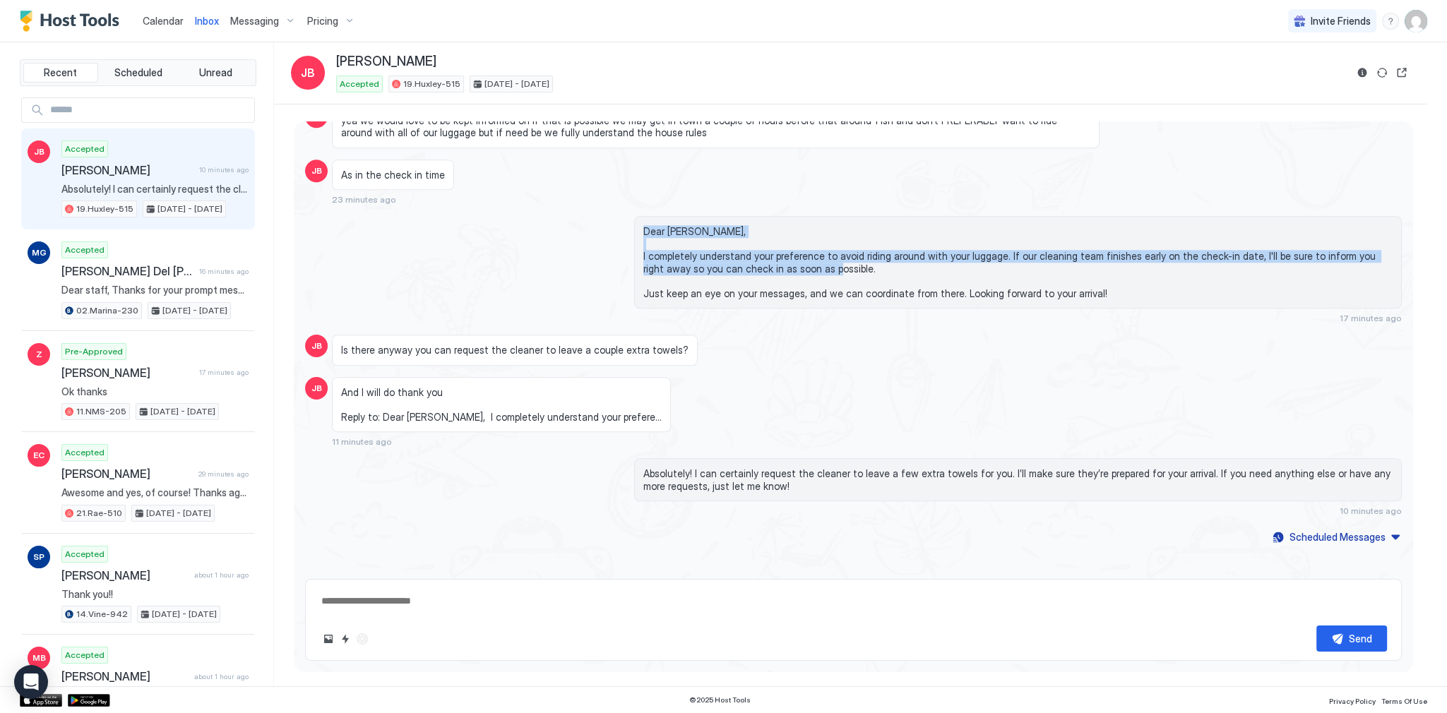
drag, startPoint x: 803, startPoint y: 227, endPoint x: 803, endPoint y: 251, distance: 23.3
click at [803, 251] on span "Dear [PERSON_NAME], I completely understand your preference to avoid riding aro…" at bounding box center [1017, 262] width 749 height 74
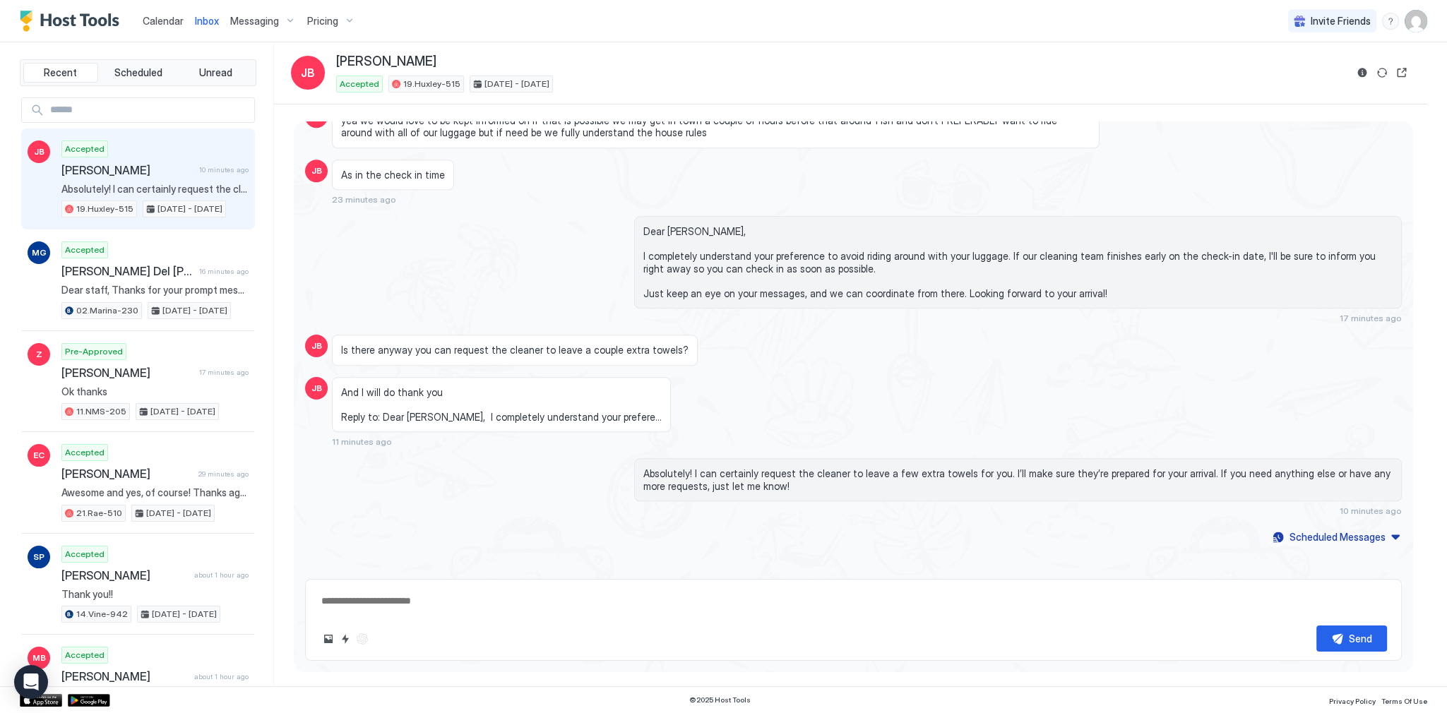
click at [810, 282] on span "Dear [PERSON_NAME], I completely understand your preference to avoid riding aro…" at bounding box center [1017, 262] width 749 height 74
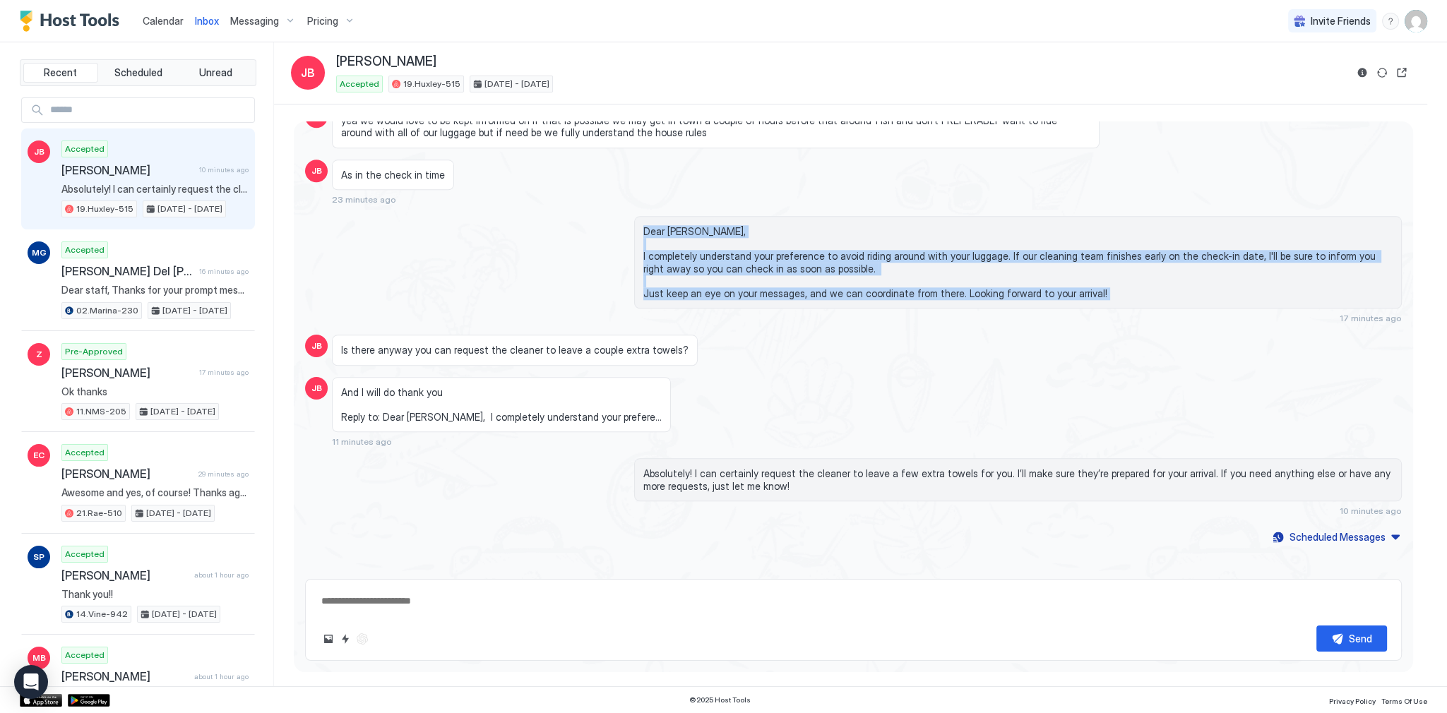
drag, startPoint x: 810, startPoint y: 282, endPoint x: 808, endPoint y: 231, distance: 51.6
click at [808, 231] on span "Dear [PERSON_NAME], I completely understand your preference to avoid riding aro…" at bounding box center [1017, 262] width 749 height 74
click at [808, 232] on span "Dear [PERSON_NAME], I completely understand your preference to avoid riding aro…" at bounding box center [1017, 262] width 749 height 74
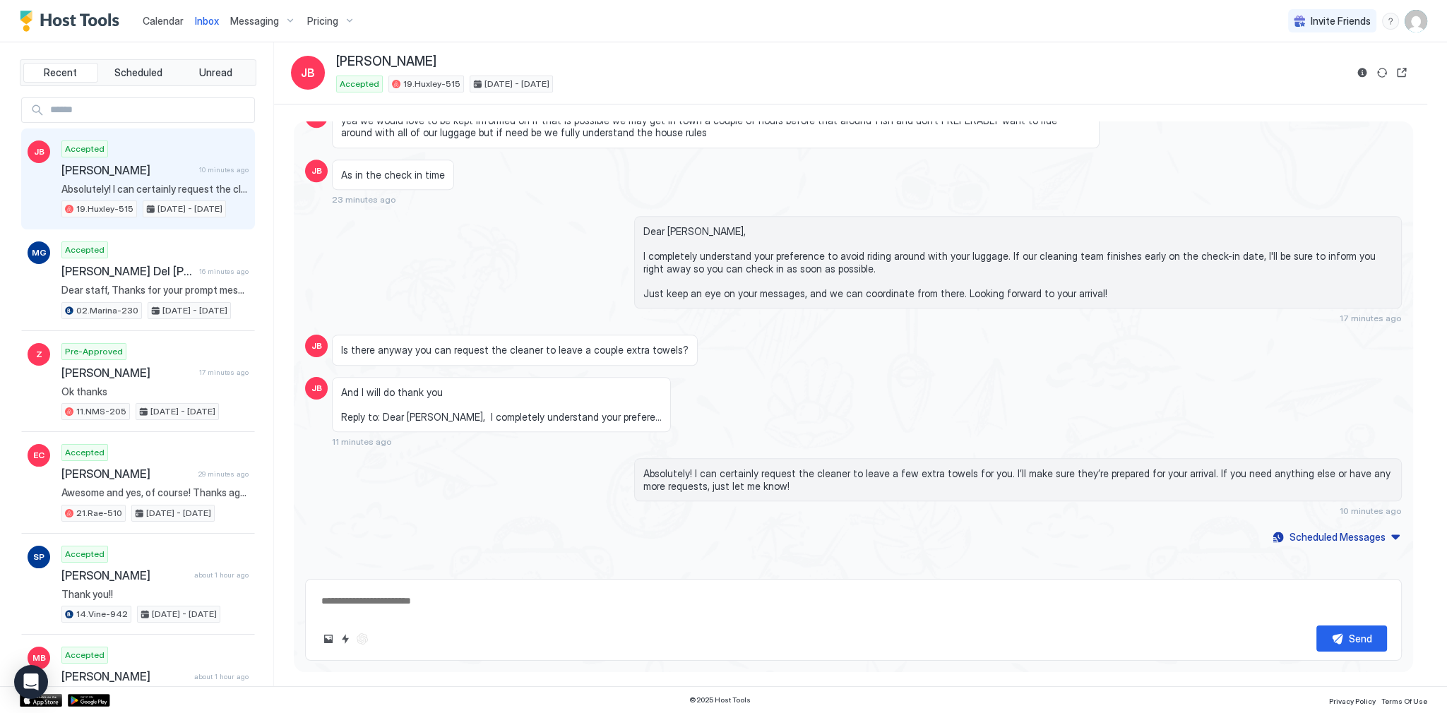
click at [524, 161] on div "As in the check in time 23 minutes ago" at bounding box center [715, 183] width 767 height 46
click at [393, 160] on div "As in the check in time" at bounding box center [393, 175] width 122 height 31
drag, startPoint x: 393, startPoint y: 158, endPoint x: 402, endPoint y: 171, distance: 15.7
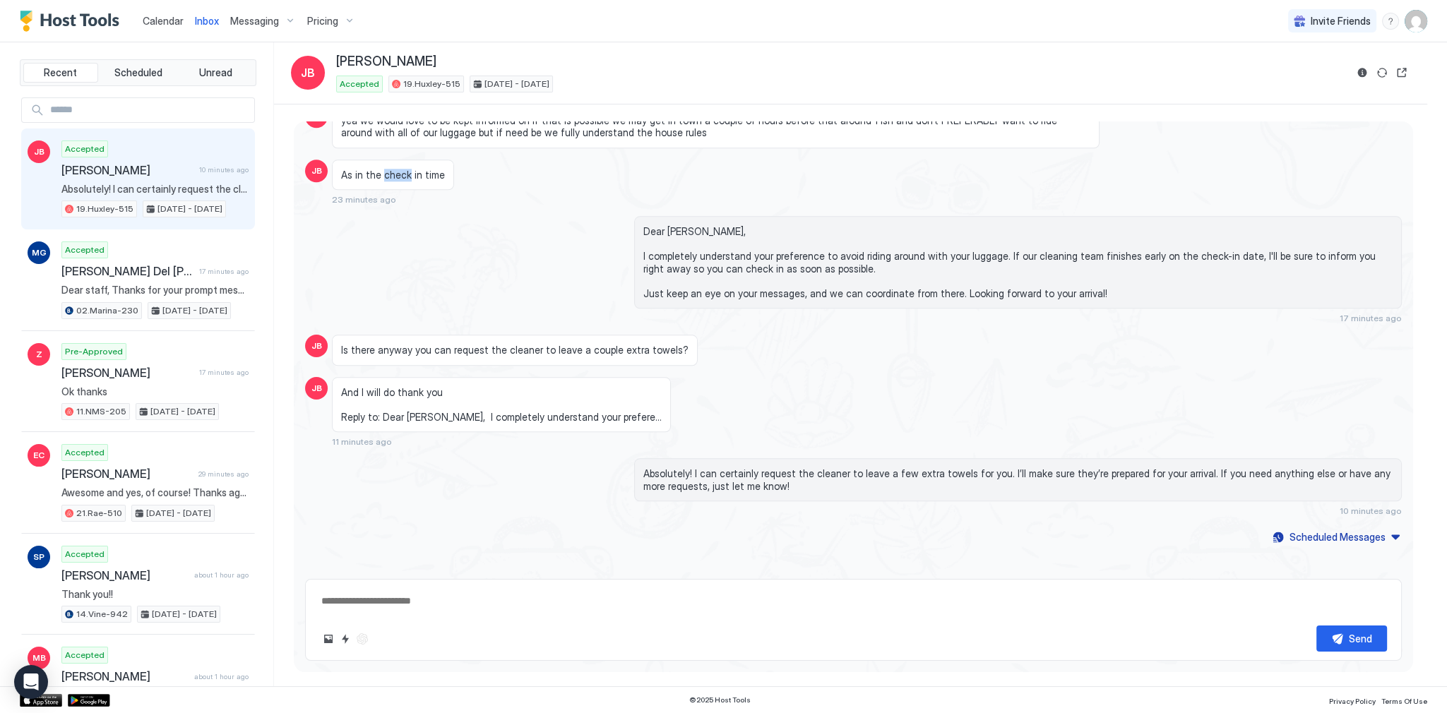
click at [402, 171] on div "As in the check in time" at bounding box center [393, 175] width 122 height 31
click at [406, 169] on span "As in the check in time" at bounding box center [393, 175] width 104 height 13
drag, startPoint x: 406, startPoint y: 169, endPoint x: 381, endPoint y: 204, distance: 42.5
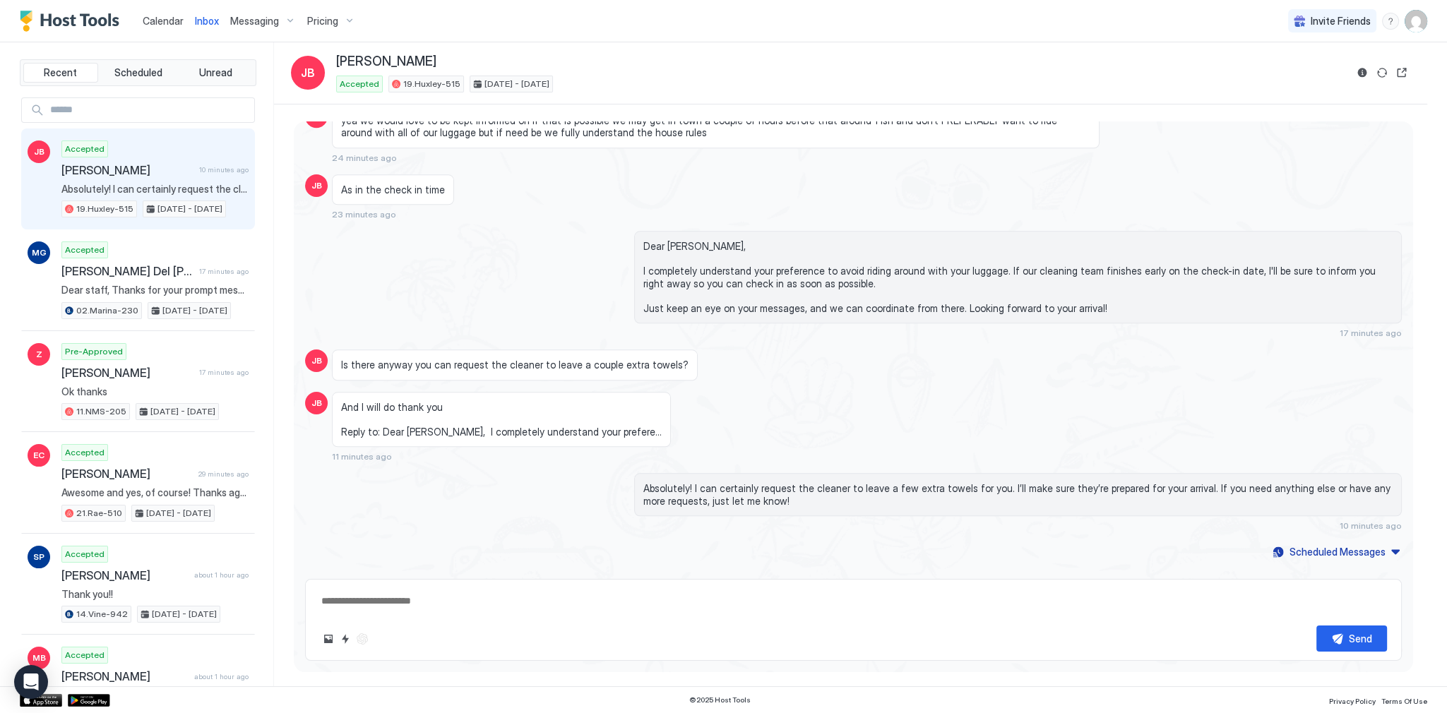
click at [438, 231] on div "Dear [PERSON_NAME], I completely understand your preference to avoid riding aro…" at bounding box center [853, 284] width 1096 height 107
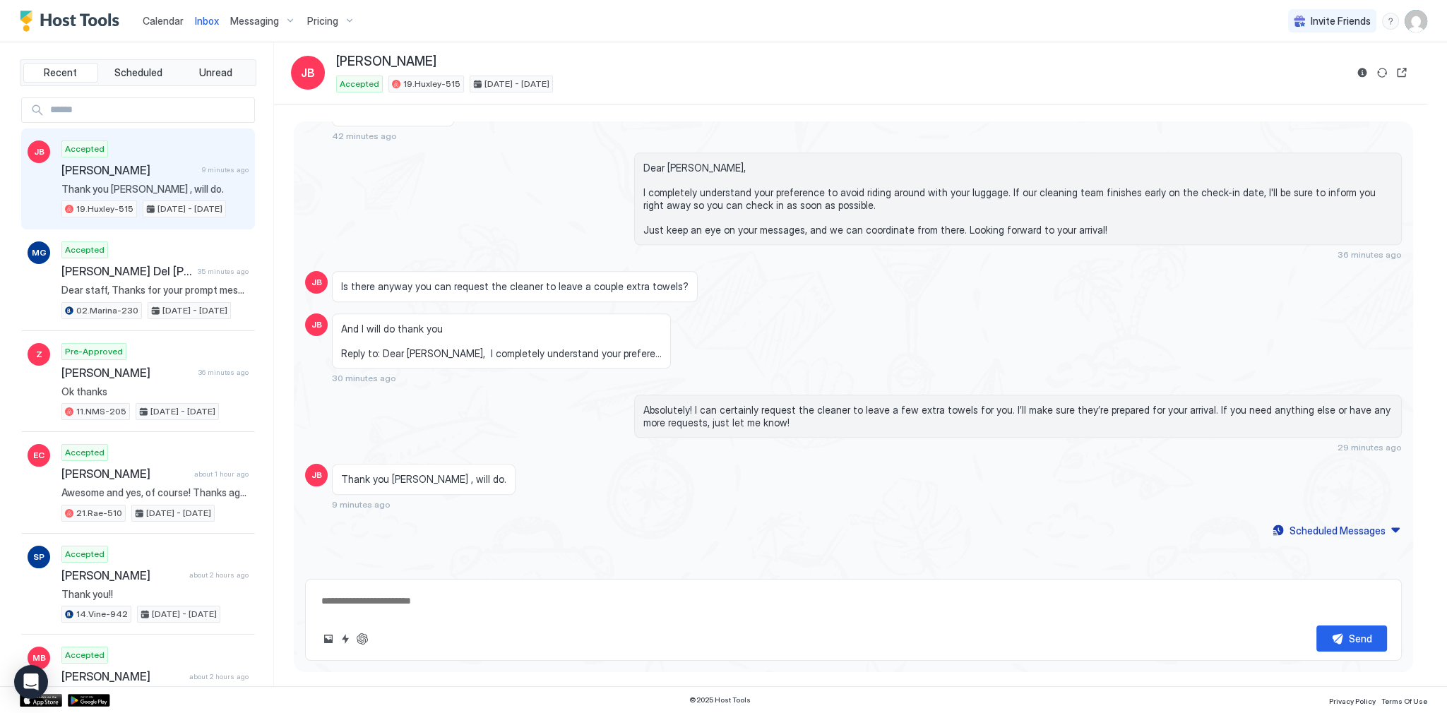
scroll to position [1755, 0]
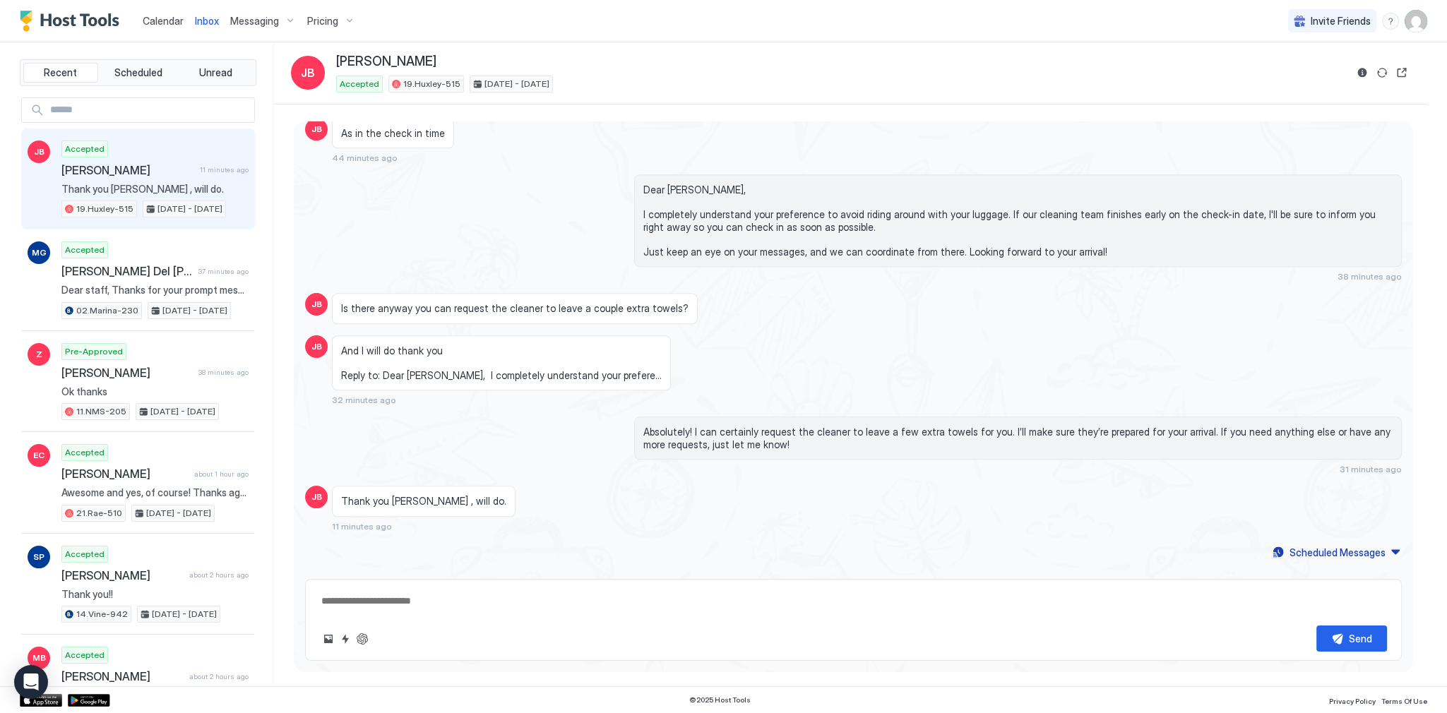
click at [703, 371] on div "And I will do thank you Reply to: Dear [PERSON_NAME], I completely understand y…" at bounding box center [715, 370] width 767 height 71
click at [525, 335] on div "And I will do thank you Reply to: Dear [PERSON_NAME], I completely understand y…" at bounding box center [501, 363] width 339 height 56
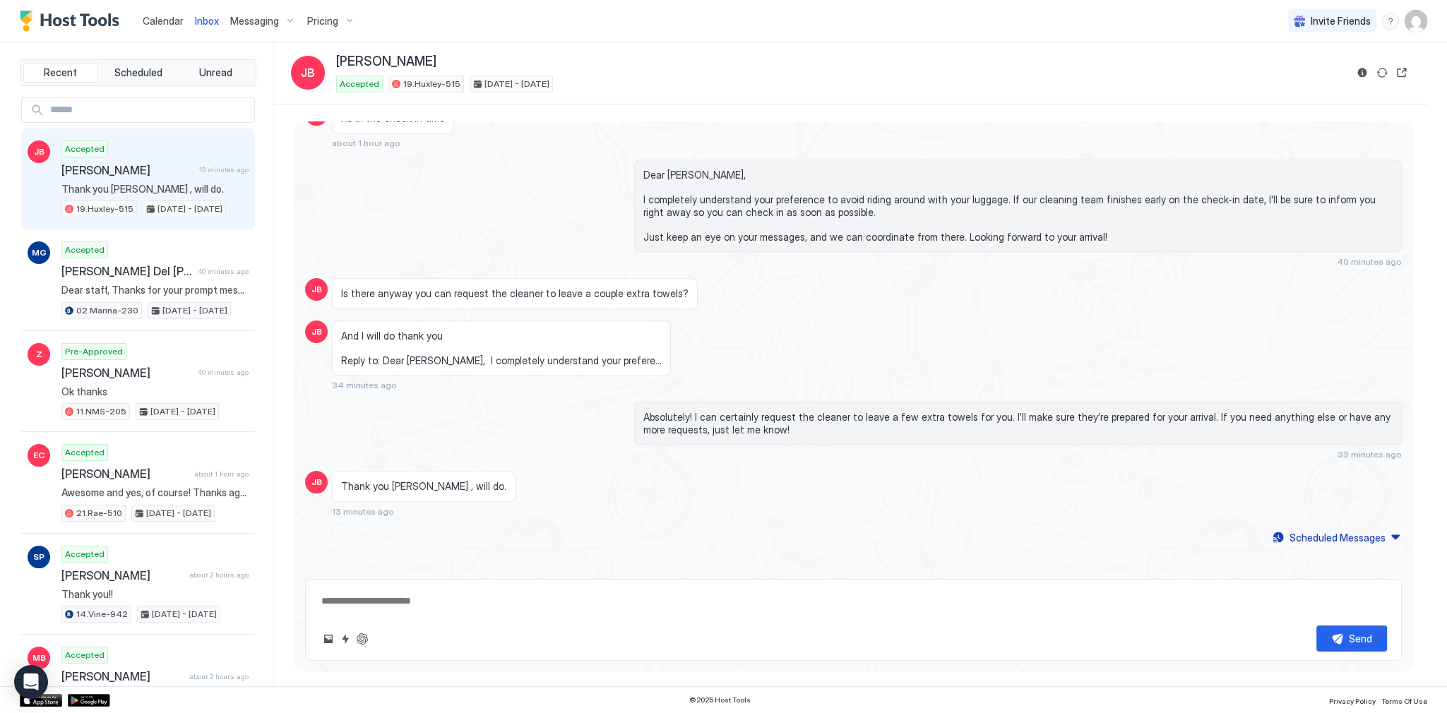
scroll to position [1739, 0]
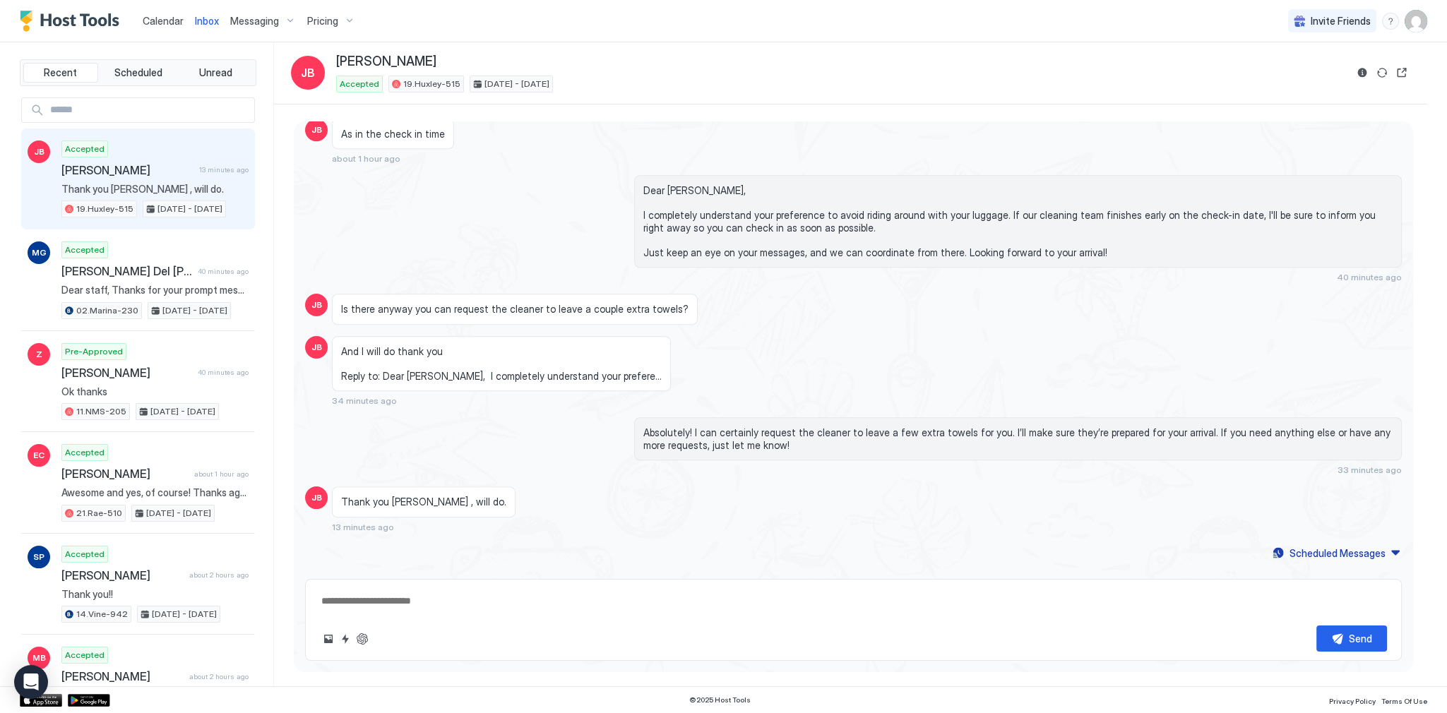
click at [1026, 184] on span "Dear [PERSON_NAME], I completely understand your preference to avoid riding aro…" at bounding box center [1017, 221] width 749 height 74
type textarea "*"
drag, startPoint x: 655, startPoint y: 124, endPoint x: 570, endPoint y: 113, distance: 86.1
click at [654, 124] on div "As in the check in time about 1 hour ago" at bounding box center [715, 142] width 767 height 46
click at [145, 18] on span "Calendar" at bounding box center [163, 21] width 41 height 12
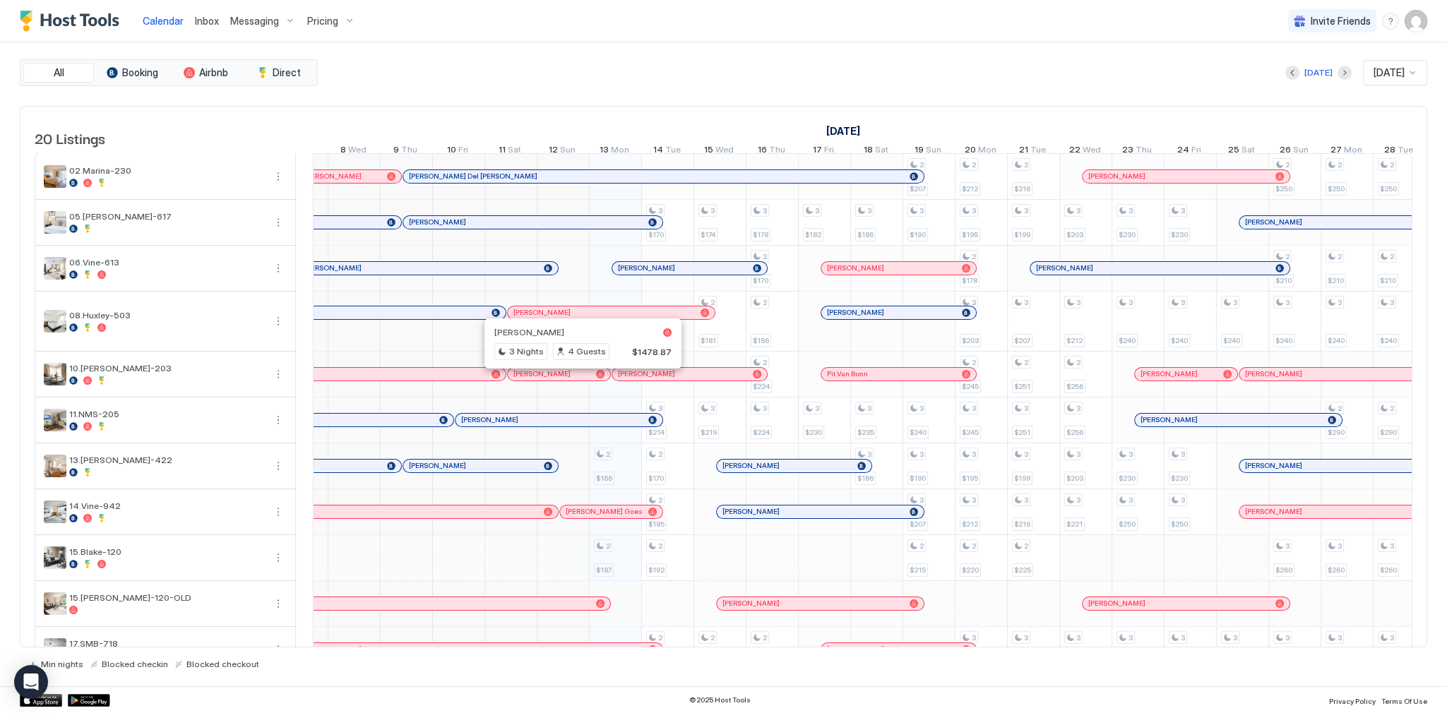
scroll to position [0, 502]
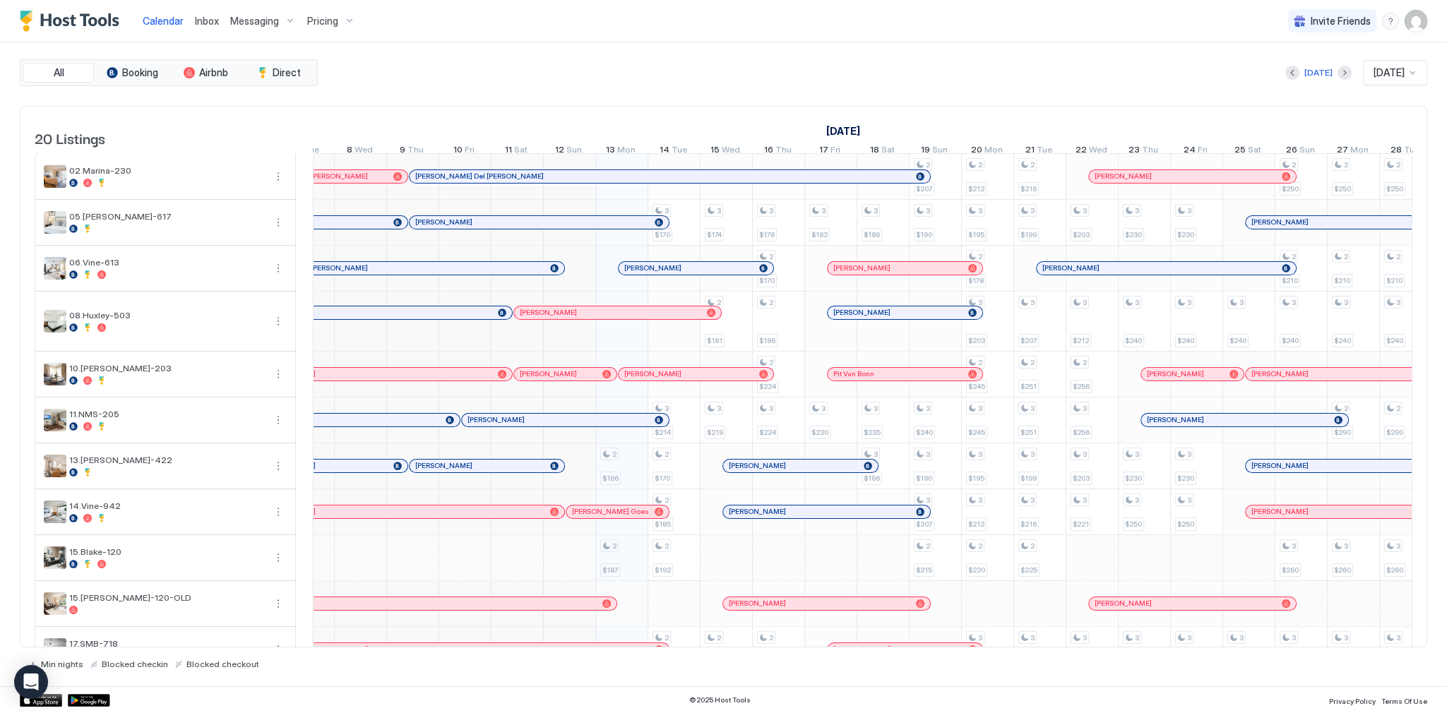
click at [818, 95] on div "All Booking Airbnb Direct [DATE] [DATE] 20 Listings [DATE] [DATE] [DATE] 28 Sun…" at bounding box center [723, 364] width 1407 height 610
click at [1054, 75] on div "[DATE] [DATE]" at bounding box center [874, 72] width 1106 height 25
click at [975, 63] on div "Today Oct 2025" at bounding box center [874, 72] width 1106 height 25
click at [900, 76] on div "Today Oct 2025" at bounding box center [874, 72] width 1106 height 25
click at [904, 43] on div "All Booking Airbnb Direct Today Oct 2025 20 Listings September 2025 October 202…" at bounding box center [723, 364] width 1407 height 644
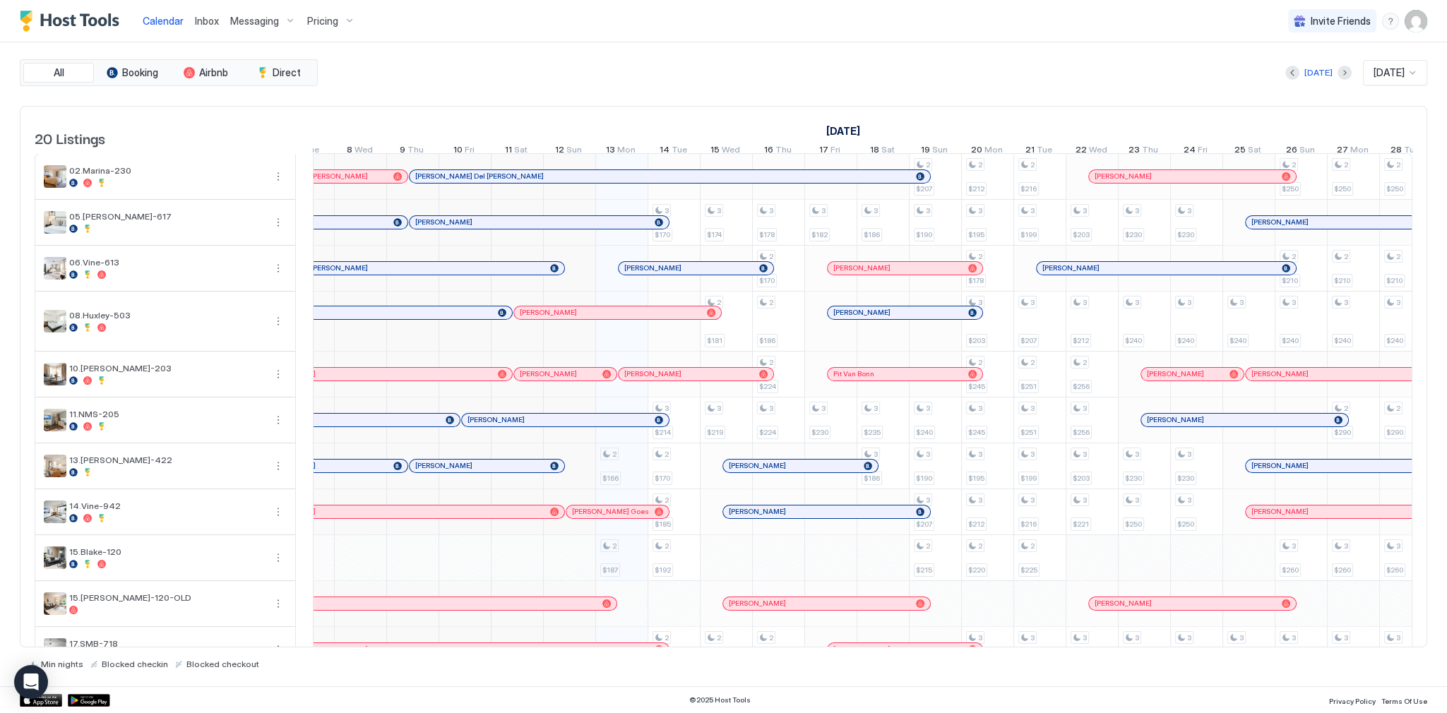
click at [734, 55] on div "All Booking Airbnb Direct Today Oct 2025 20 Listings September 2025 October 202…" at bounding box center [723, 364] width 1407 height 644
click at [689, 59] on div "All Booking Airbnb Direct [DATE] [DATE] 20 Listings [DATE] [DATE] [DATE] 28 Sun…" at bounding box center [723, 364] width 1407 height 644
click at [980, 21] on div "Calendar Inbox Messaging Pricing Invite Friends SG" at bounding box center [723, 21] width 1447 height 42
click at [630, 47] on div "All Booking Airbnb Direct Today Oct 2025 20 Listings September 2025 October 202…" at bounding box center [723, 364] width 1407 height 644
drag, startPoint x: 547, startPoint y: 2, endPoint x: 514, endPoint y: 37, distance: 48.4
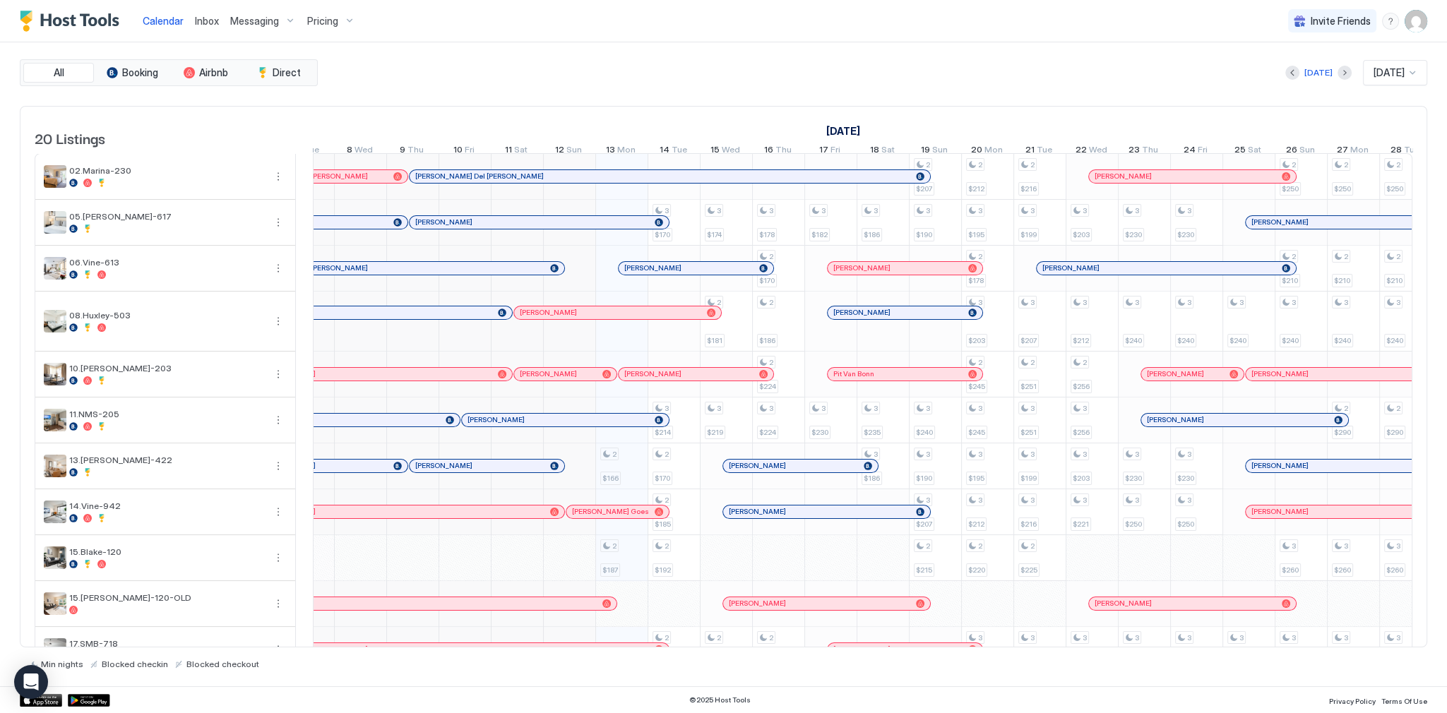
click at [592, 54] on div "All Booking Airbnb Direct Today Oct 2025 20 Listings September 2025 October 202…" at bounding box center [723, 364] width 1407 height 644
click at [957, 84] on div "Today Oct 2025" at bounding box center [874, 72] width 1106 height 25
click at [832, 81] on div "Today Oct 2025" at bounding box center [874, 72] width 1106 height 25
click at [1055, 96] on div "All Booking Airbnb Direct Today Oct 2025 20 Listings September 2025 October 202…" at bounding box center [723, 364] width 1407 height 610
click at [1082, 91] on div "All Booking Airbnb Direct Today Oct 2025 20 Listings September 2025 October 202…" at bounding box center [723, 364] width 1407 height 610
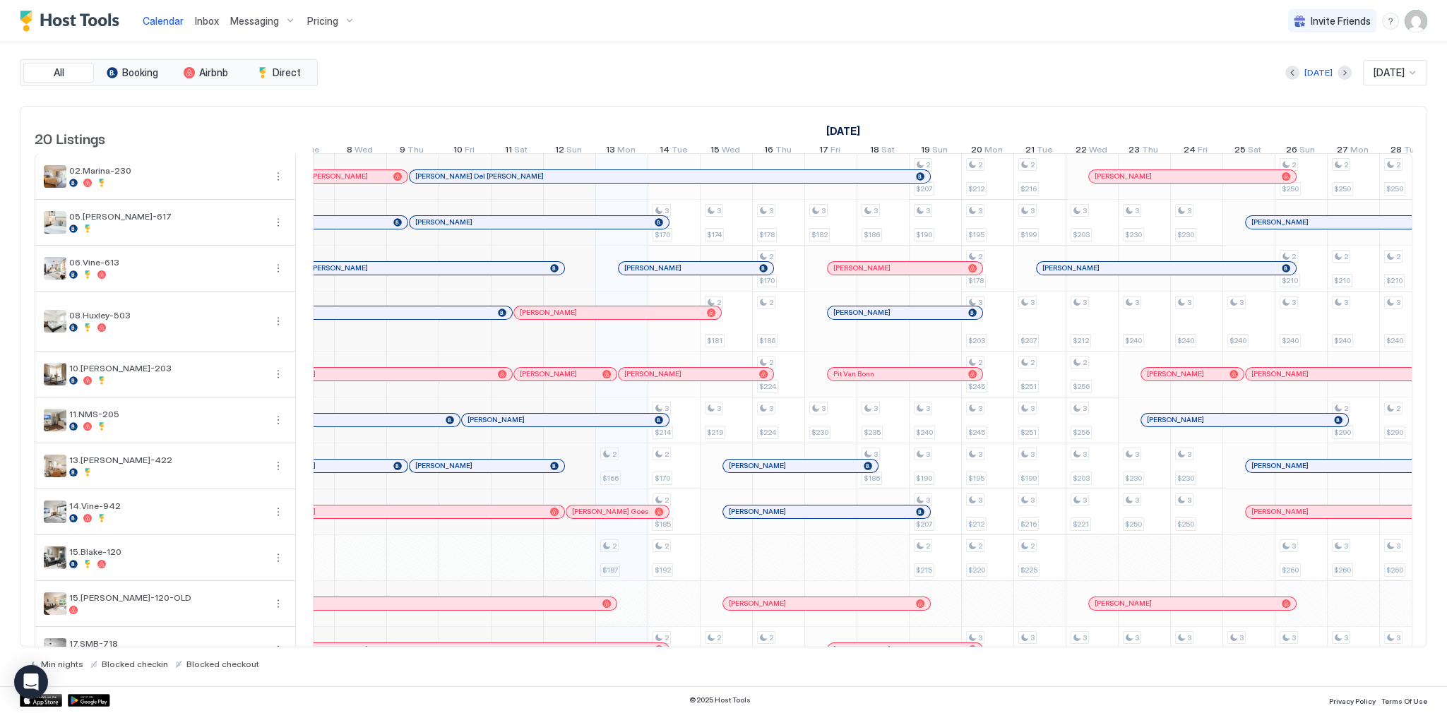
click at [878, 102] on div "All Booking Airbnb Direct Today Oct 2025 20 Listings September 2025 October 202…" at bounding box center [723, 364] width 1407 height 610
click at [835, 55] on div "All Booking Airbnb Direct Today Oct 2025 20 Listings September 2025 October 202…" at bounding box center [723, 364] width 1407 height 644
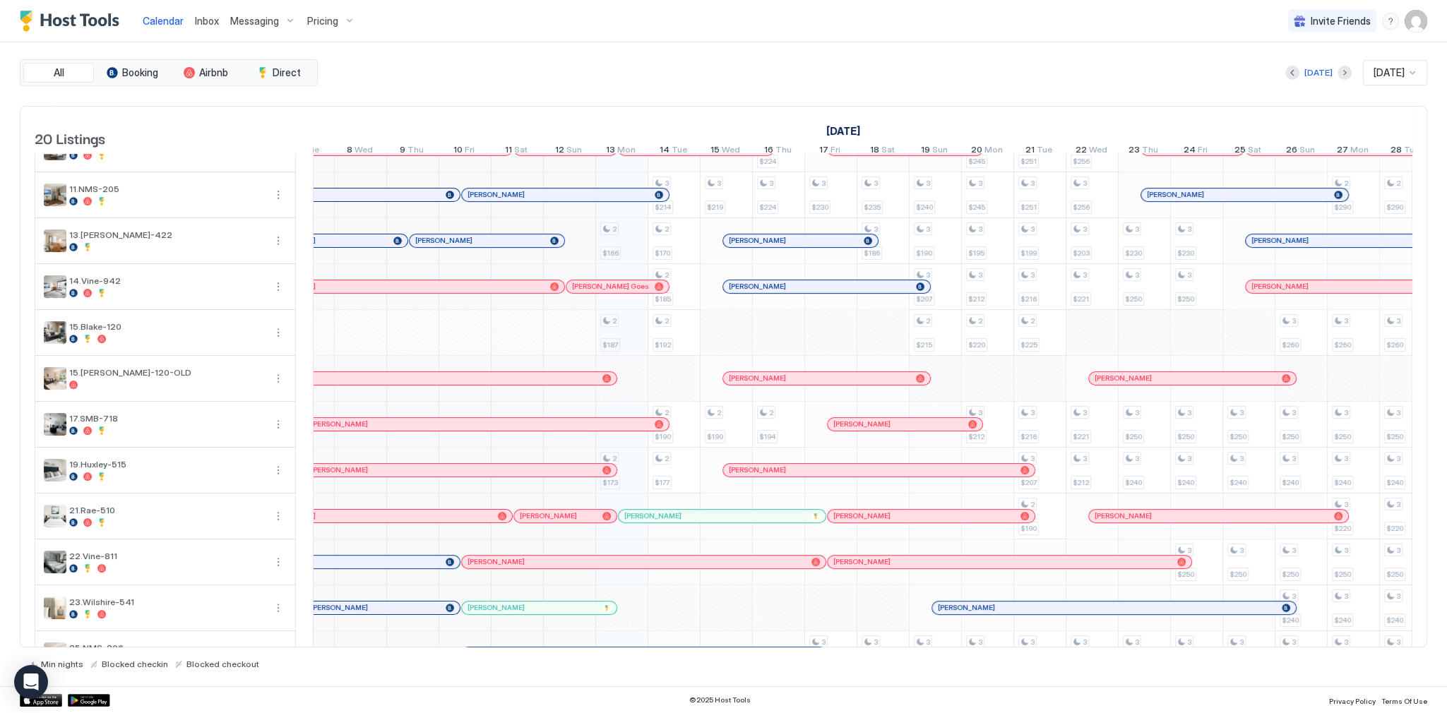
scroll to position [226, 0]
click at [582, 106] on div "20 Listings September 2025 October 2025 November 2025 28 Sun 29 Mon 30 Tue 1 We…" at bounding box center [723, 377] width 1407 height 542
click at [621, 97] on div "All Booking Airbnb Direct Today Oct 2025 20 Listings September 2025 October 202…" at bounding box center [723, 364] width 1407 height 610
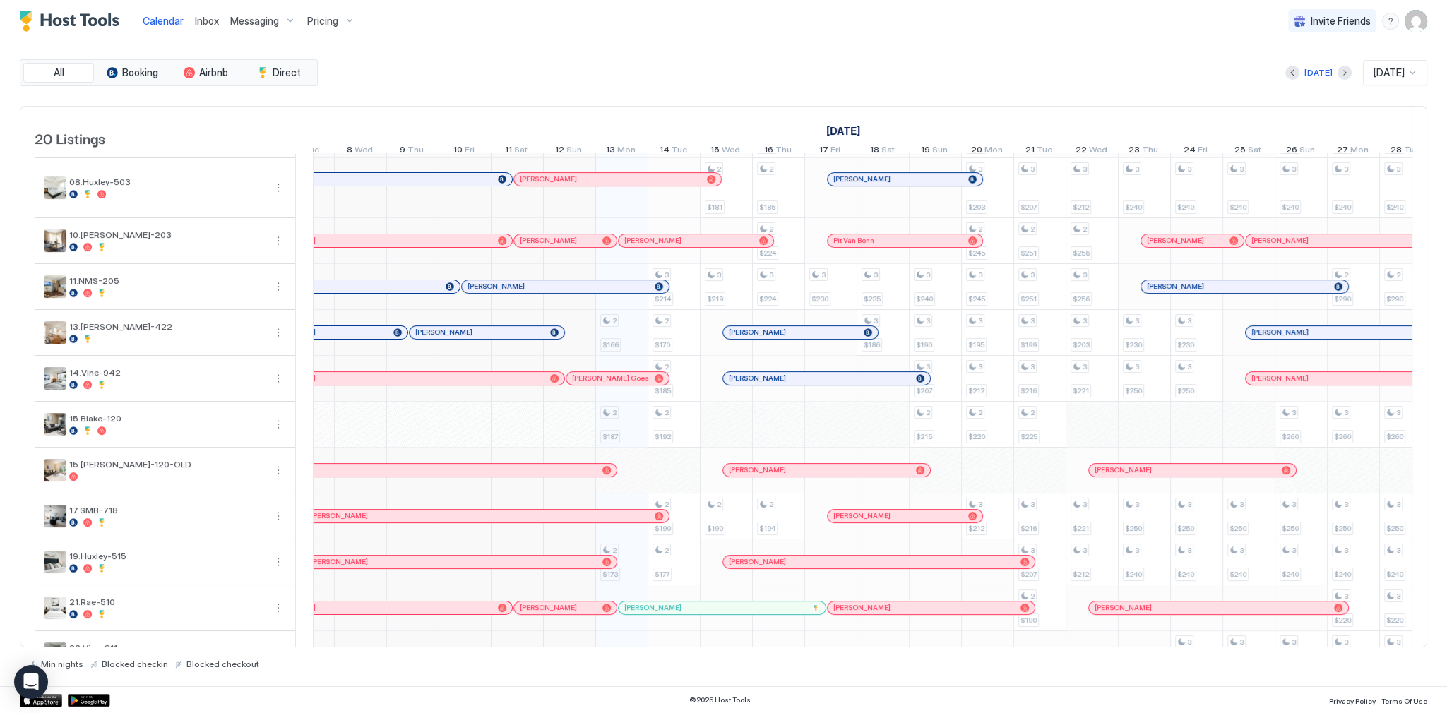
scroll to position [0, 0]
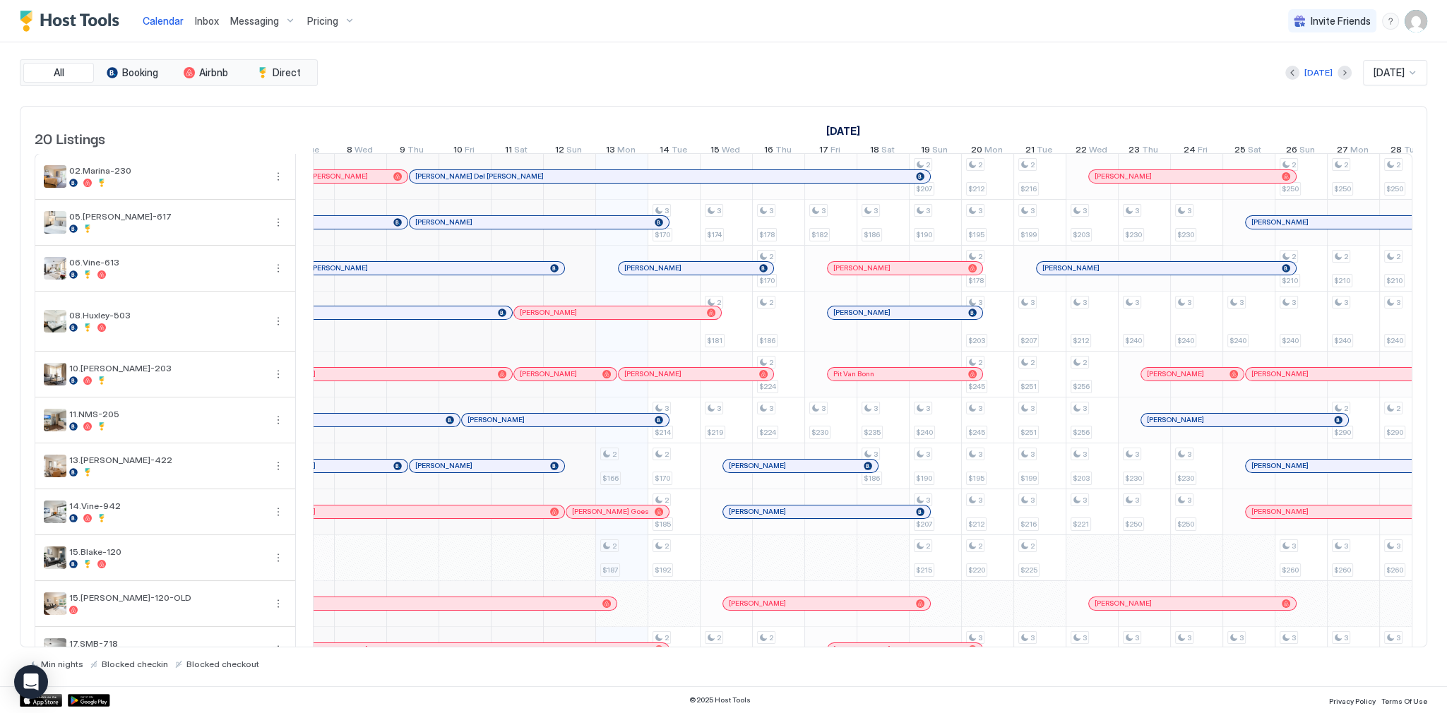
click at [733, 64] on div "Today Oct 2025" at bounding box center [874, 72] width 1106 height 25
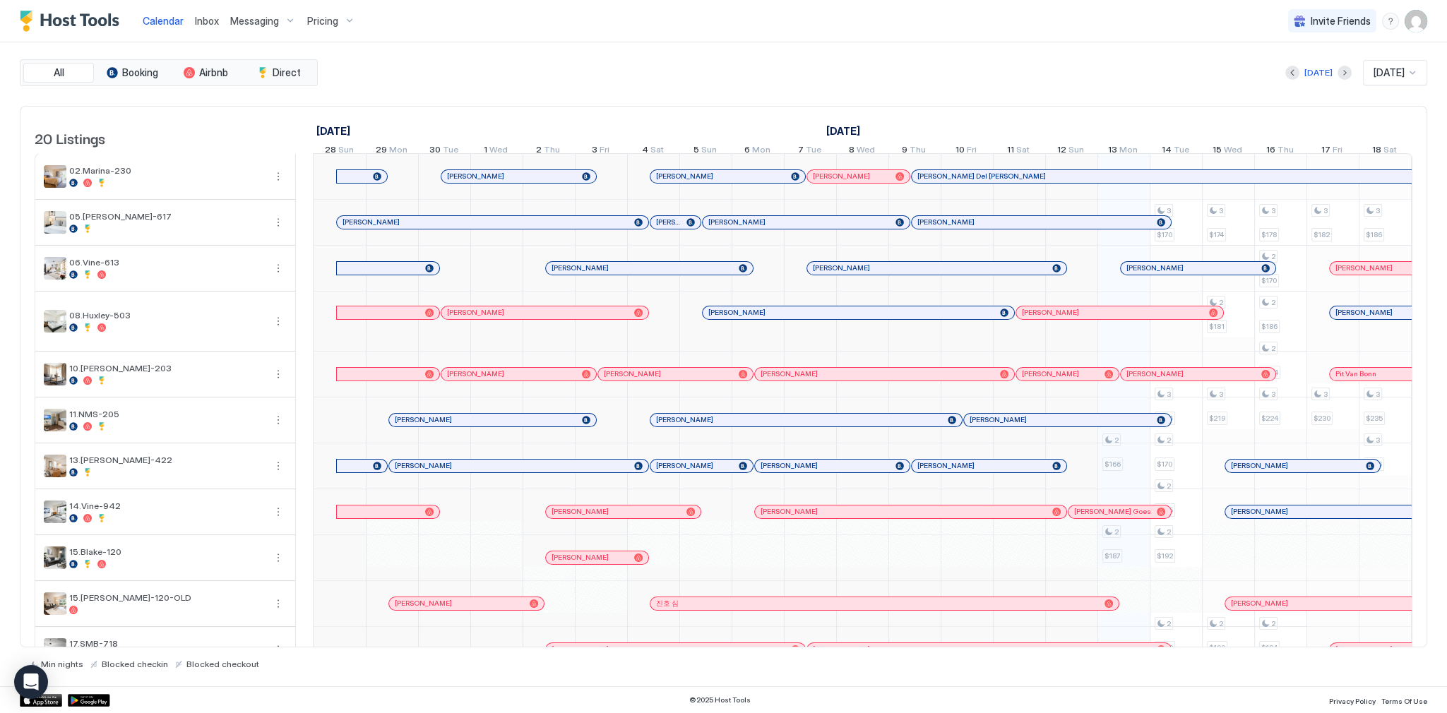
scroll to position [0, 784]
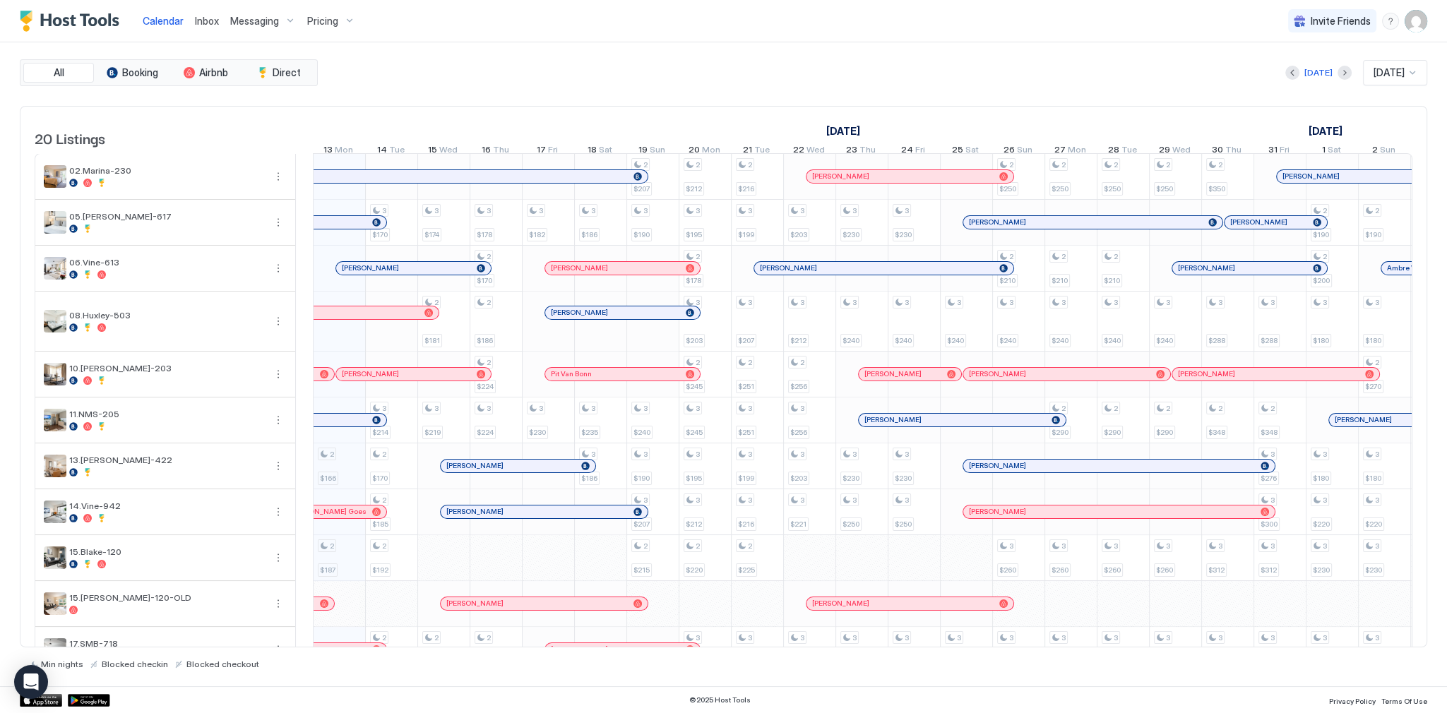
click at [796, 18] on div "Calendar Inbox Messaging Pricing Invite Friends SG" at bounding box center [723, 21] width 1447 height 42
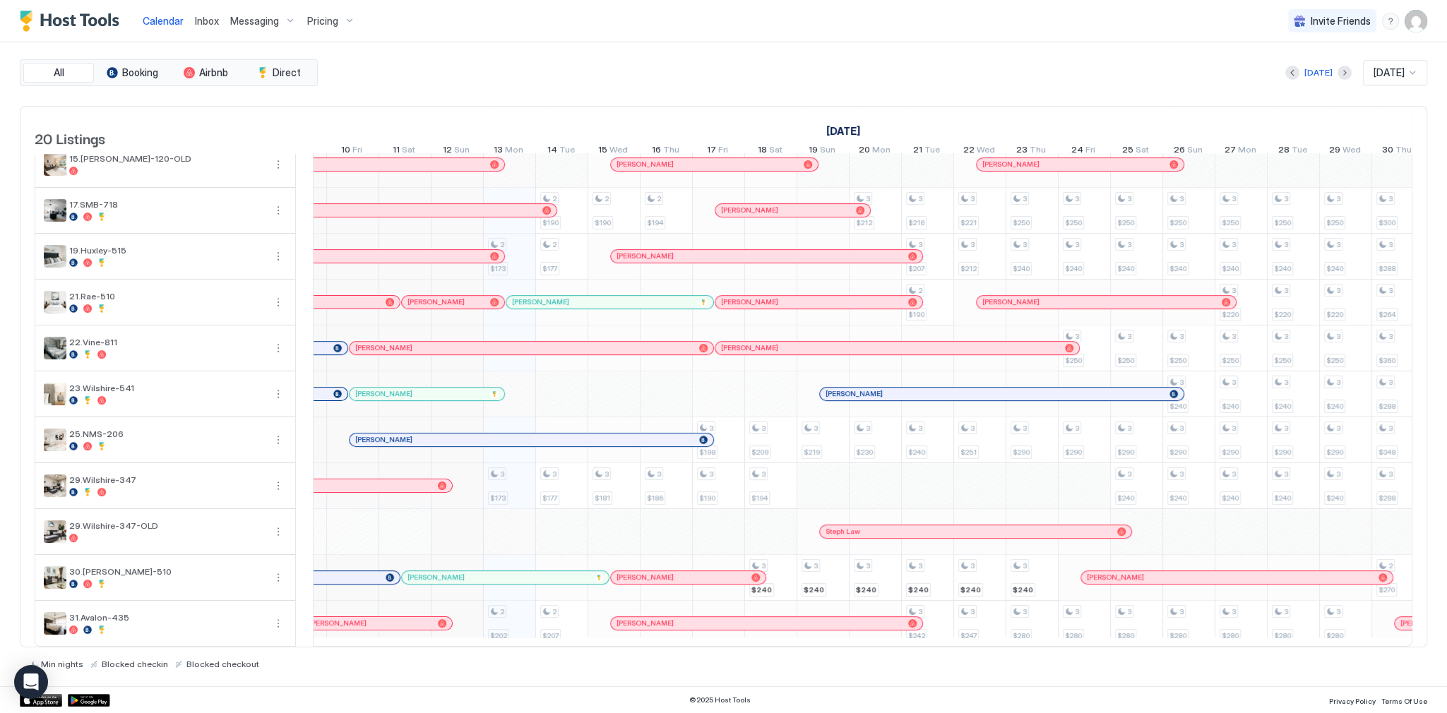
scroll to position [0, 615]
click at [916, 110] on div "September 2025 October 2025 November 2025 28 Sun 29 Mon 30 Tue 1 Wed 2 Thu 3 Fr…" at bounding box center [862, 134] width 1099 height 55
click at [573, 57] on div "All Booking Airbnb Direct Today Oct 2025 20 Listings September 2025 October 202…" at bounding box center [723, 364] width 1407 height 644
click at [640, 68] on div "Today Oct 2025" at bounding box center [874, 72] width 1106 height 25
click at [484, 110] on div "September 2025 October 2025 November 2025 28 Sun 29 Mon 30 Tue 1 Wed 2 Thu 3 Fr…" at bounding box center [247, 134] width 1099 height 55
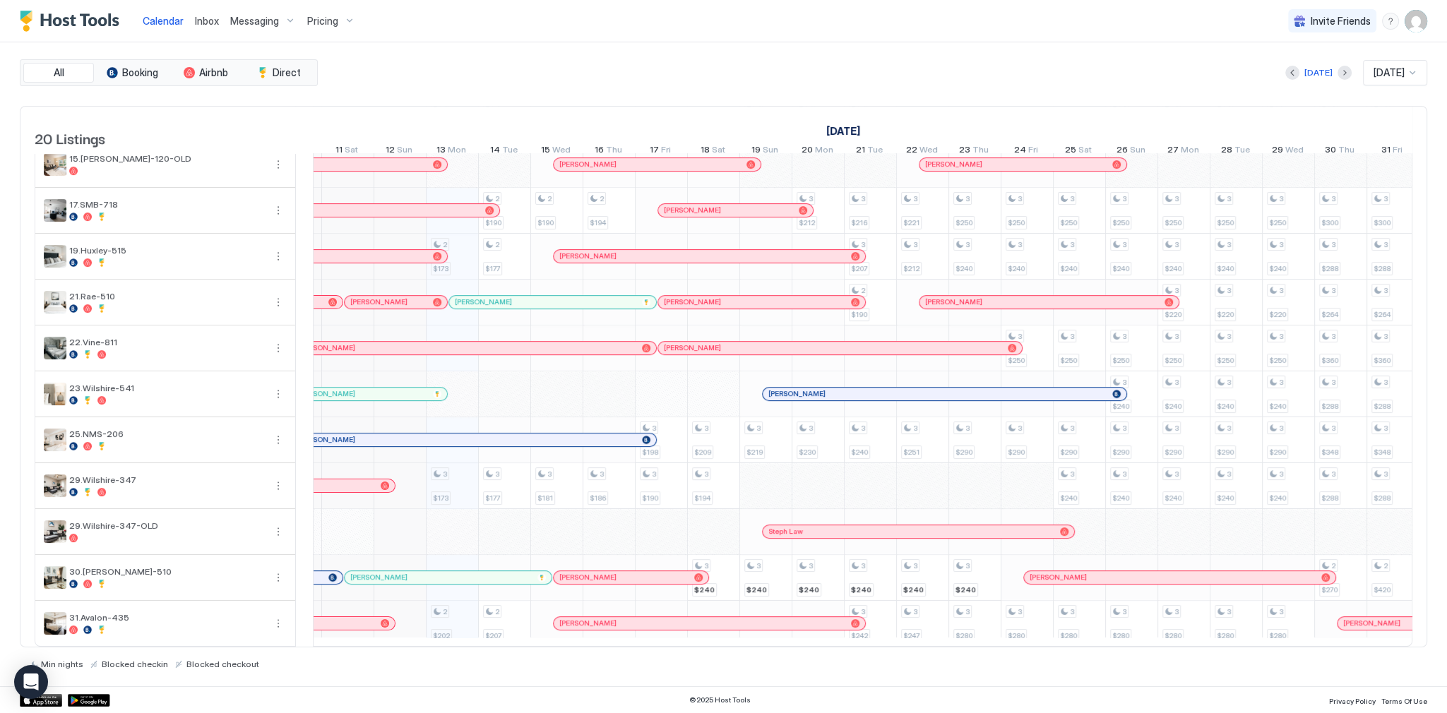
scroll to position [451, 0]
drag, startPoint x: 353, startPoint y: 480, endPoint x: 1096, endPoint y: 226, distance: 785.6
click at [353, 481] on div "[PERSON_NAME]" at bounding box center [127, 485] width 495 height 9
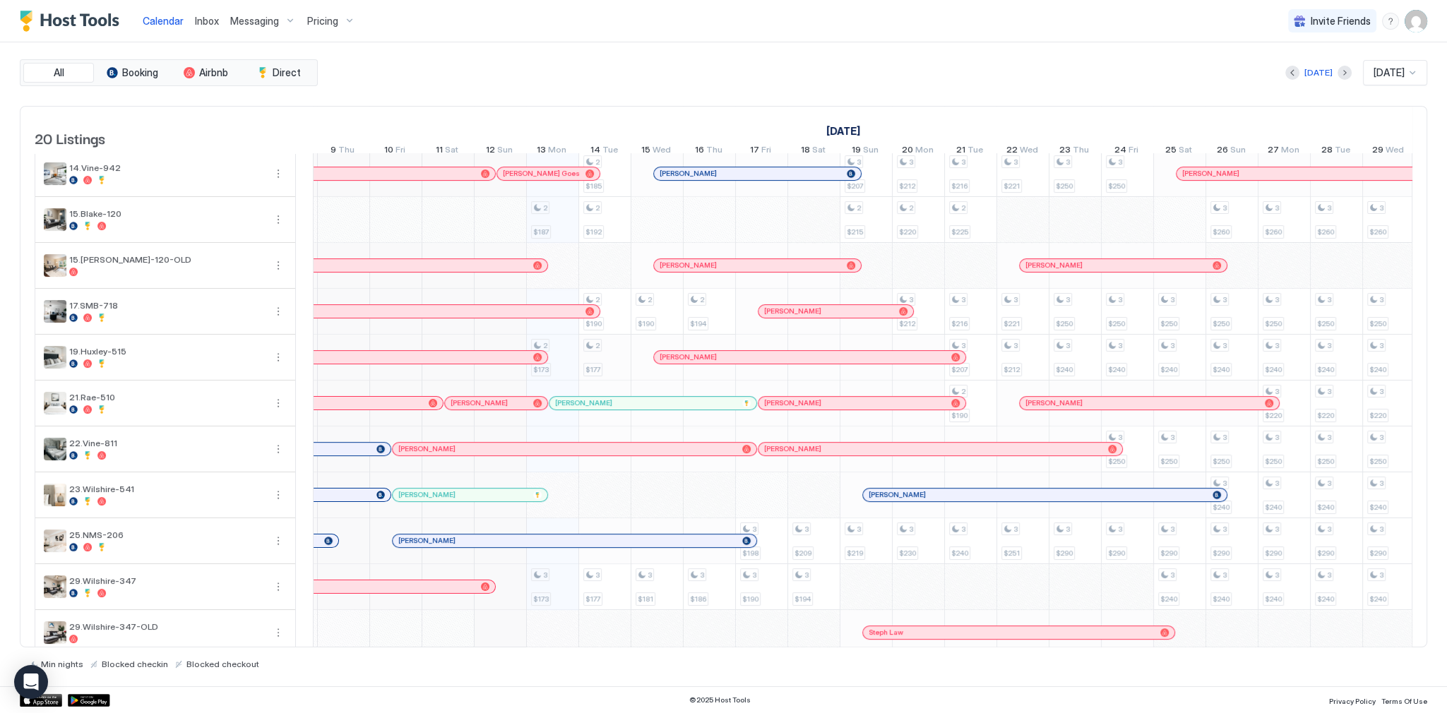
scroll to position [0, 502]
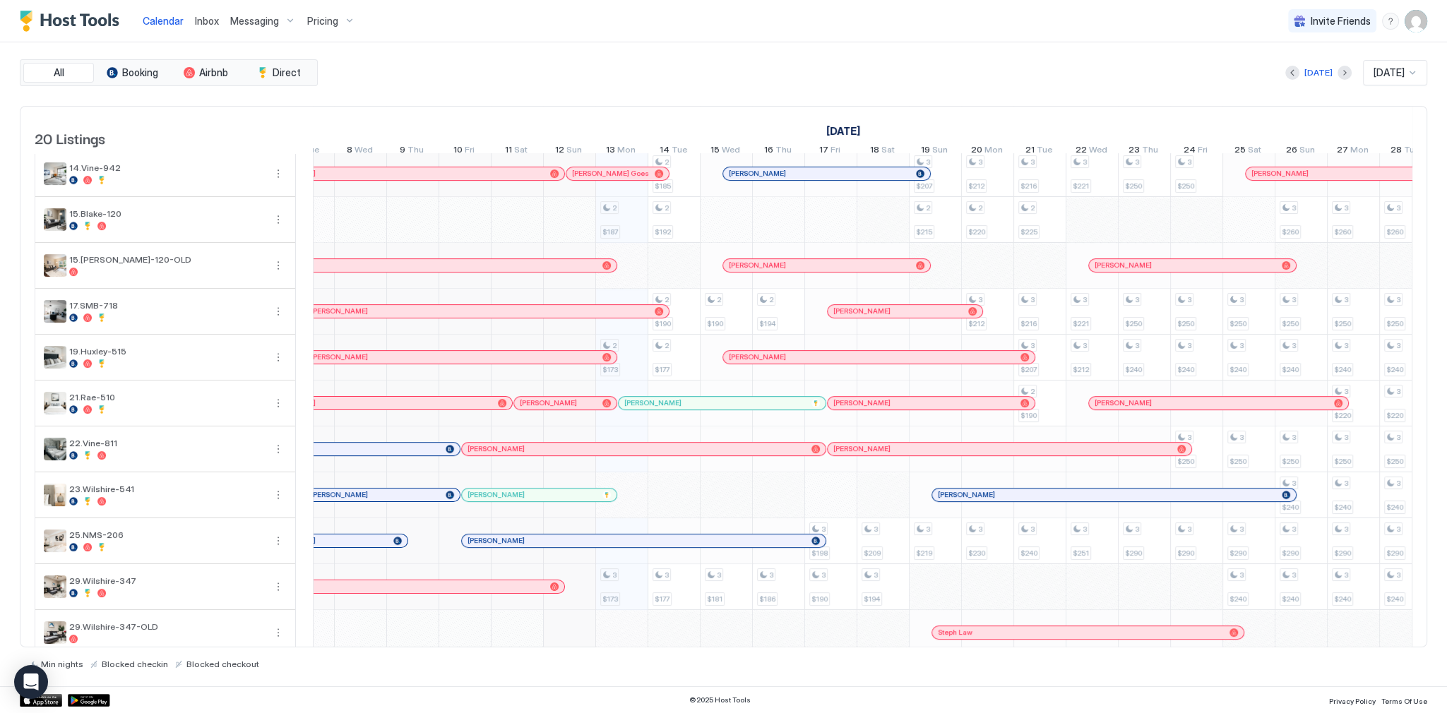
click at [586, 361] on div "[PERSON_NAME]" at bounding box center [454, 356] width 286 height 9
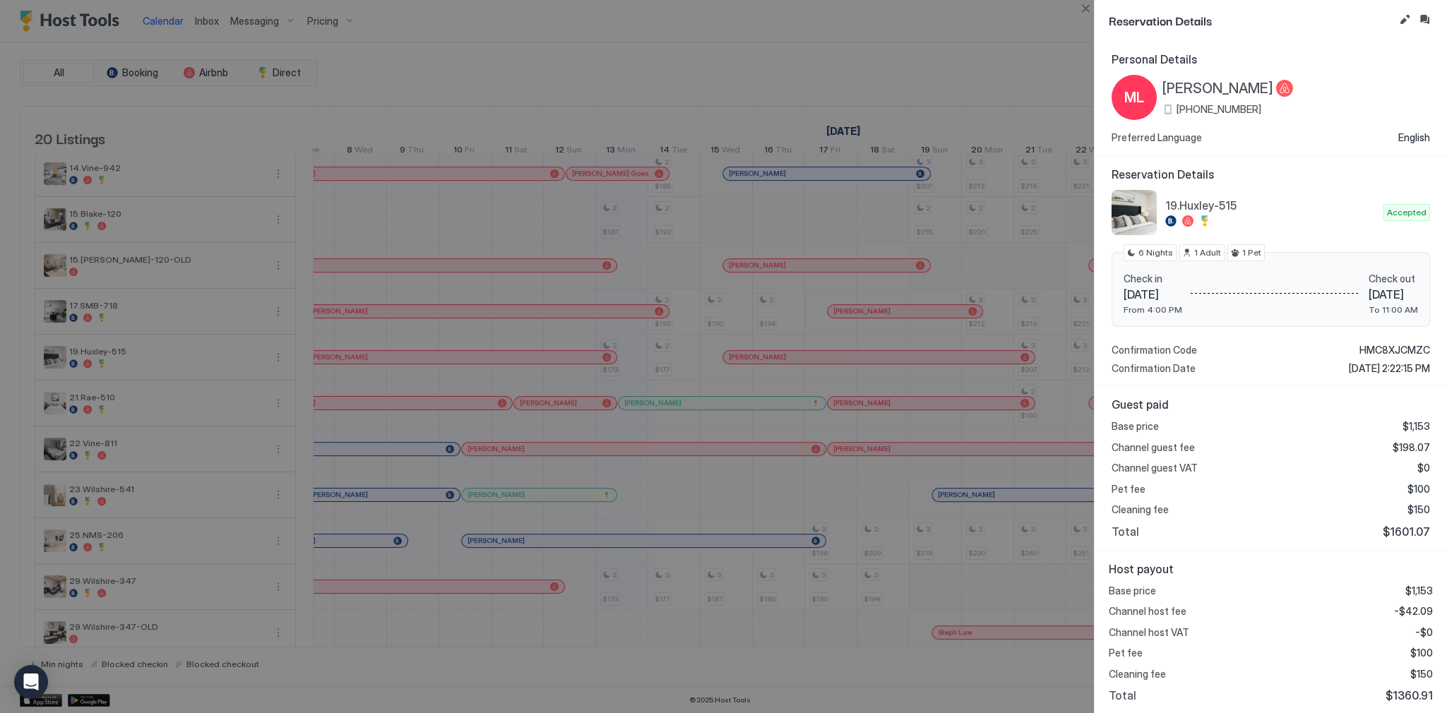
click at [1235, 109] on span "+1 (210) 663-5022" at bounding box center [1218, 109] width 85 height 13
click at [1187, 85] on span "[PERSON_NAME]" at bounding box center [1217, 89] width 111 height 18
click at [417, 8] on div at bounding box center [723, 356] width 1447 height 713
click at [1223, 92] on span "[PERSON_NAME]" at bounding box center [1217, 89] width 111 height 18
click at [1194, 103] on span "+1 (210) 663-5022" at bounding box center [1218, 109] width 85 height 13
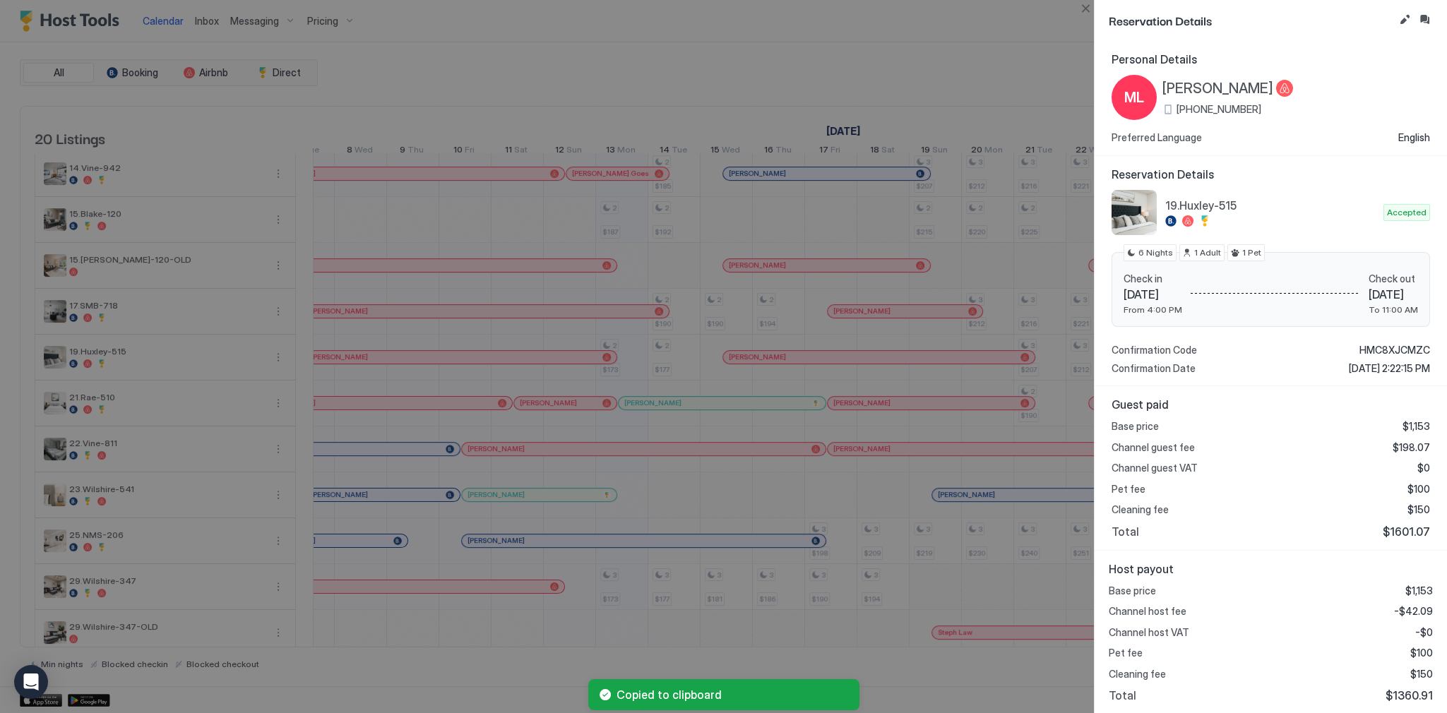
click at [1196, 107] on span "+1 (210) 663-5022" at bounding box center [1218, 109] width 85 height 13
click at [1086, 11] on button "Close" at bounding box center [1085, 8] width 17 height 17
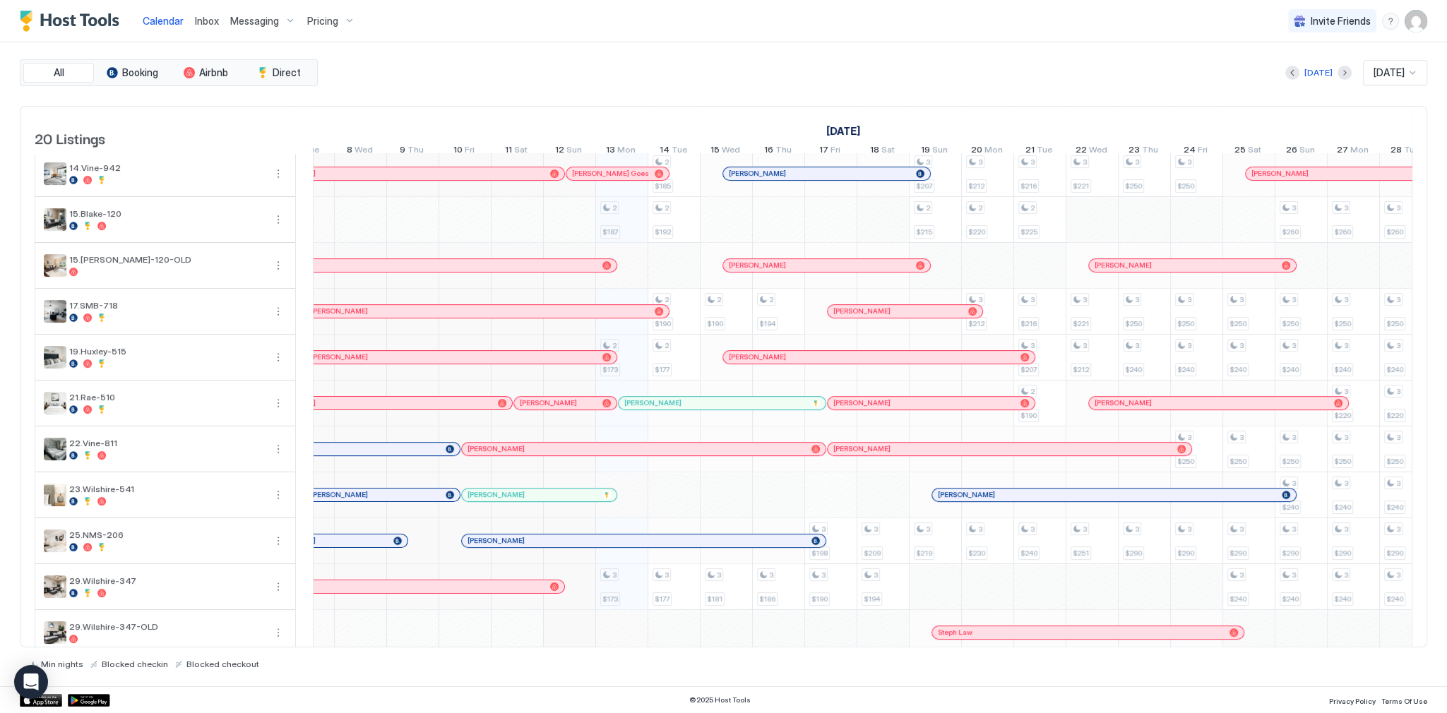
click at [765, 51] on div "All Booking Airbnb Direct Today Oct 2025 20 Listings September 2025 October 202…" at bounding box center [723, 364] width 1407 height 644
drag, startPoint x: 429, startPoint y: 366, endPoint x: 446, endPoint y: 356, distance: 20.0
click at [429, 361] on div "[PERSON_NAME]" at bounding box center [454, 356] width 286 height 9
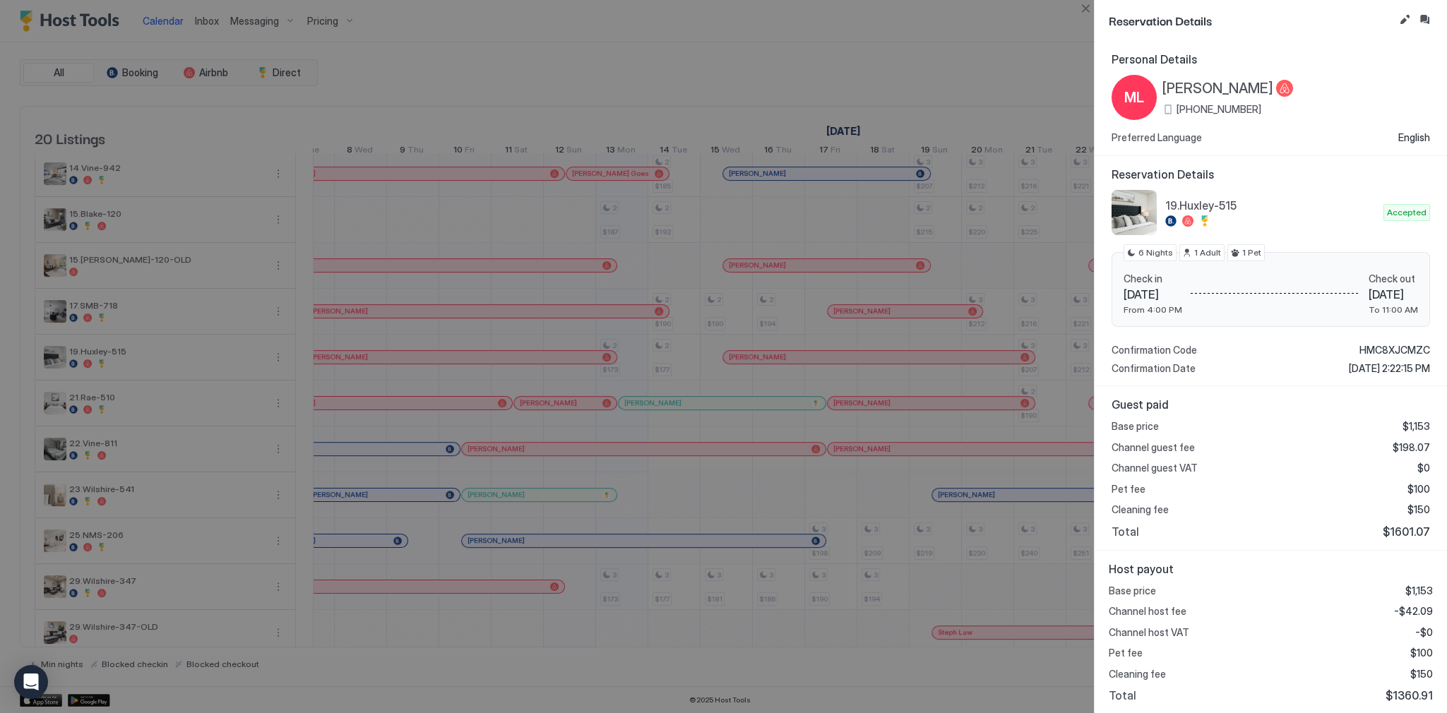
click at [1426, 26] on button "Inbox" at bounding box center [1423, 19] width 17 height 17
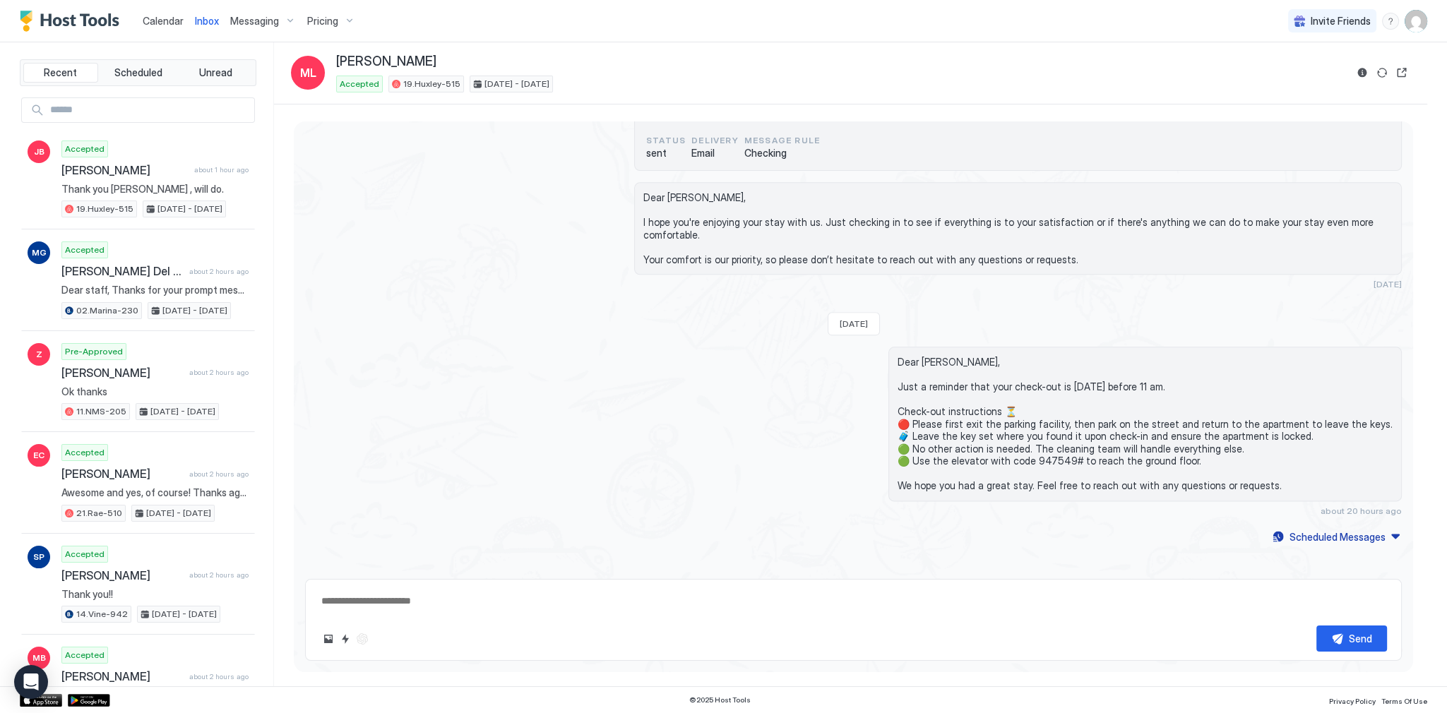
click at [971, 362] on span "Dear Marisa, Just a reminder that your check-out is tomorrow before 11 am. Chec…" at bounding box center [1144, 424] width 495 height 136
click at [969, 360] on span "Dear Marisa, Just a reminder that your check-out is tomorrow before 11 am. Chec…" at bounding box center [1144, 424] width 495 height 136
click at [964, 356] on span "Dear Marisa, Just a reminder that your check-out is tomorrow before 11 am. Chec…" at bounding box center [1144, 424] width 495 height 136
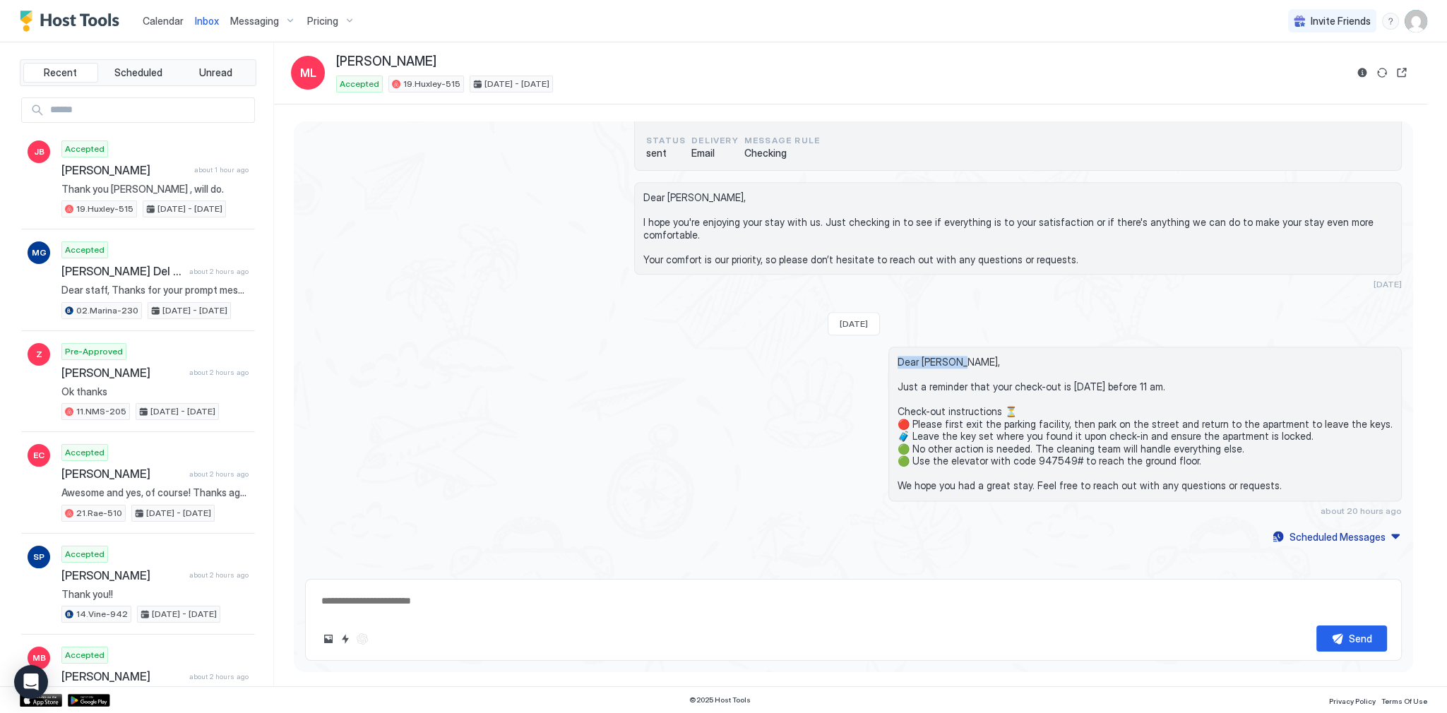
click at [964, 356] on span "Dear Marisa, Just a reminder that your check-out is tomorrow before 11 am. Chec…" at bounding box center [1144, 424] width 495 height 136
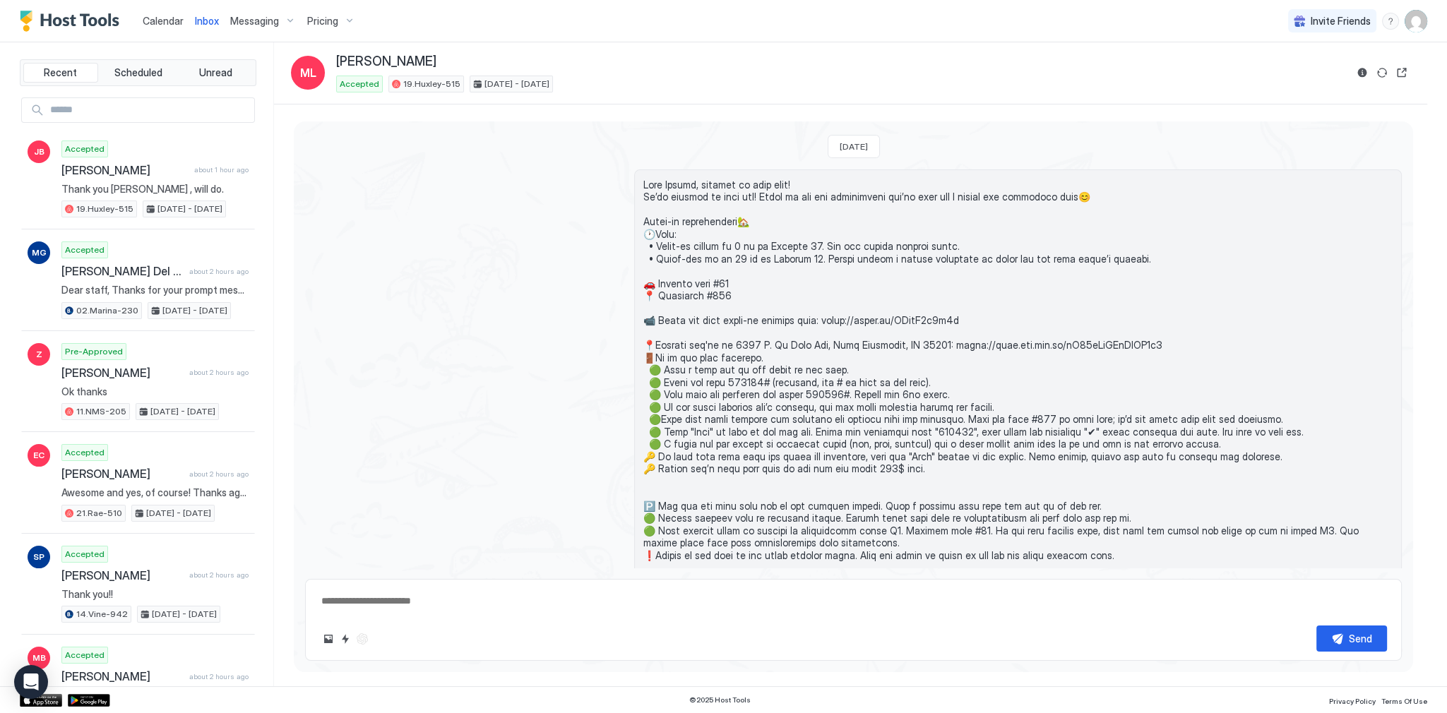
scroll to position [734, 0]
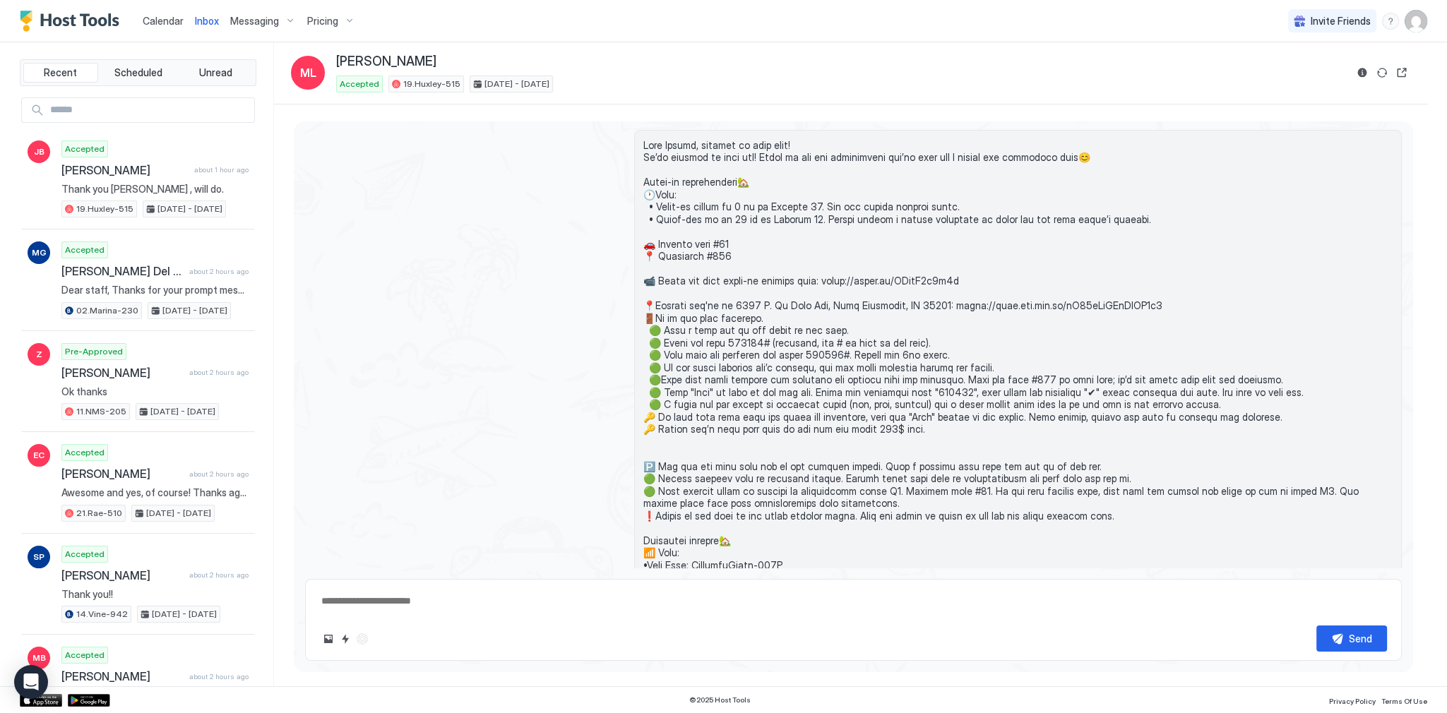
click at [739, 306] on span at bounding box center [1017, 485] width 749 height 692
drag, startPoint x: 739, startPoint y: 306, endPoint x: 914, endPoint y: 304, distance: 175.1
click at [914, 304] on span at bounding box center [1017, 485] width 749 height 692
copy span "La Brea Ave, West Hollywood, CA 90038: https"
click at [738, 301] on span at bounding box center [1017, 485] width 749 height 692
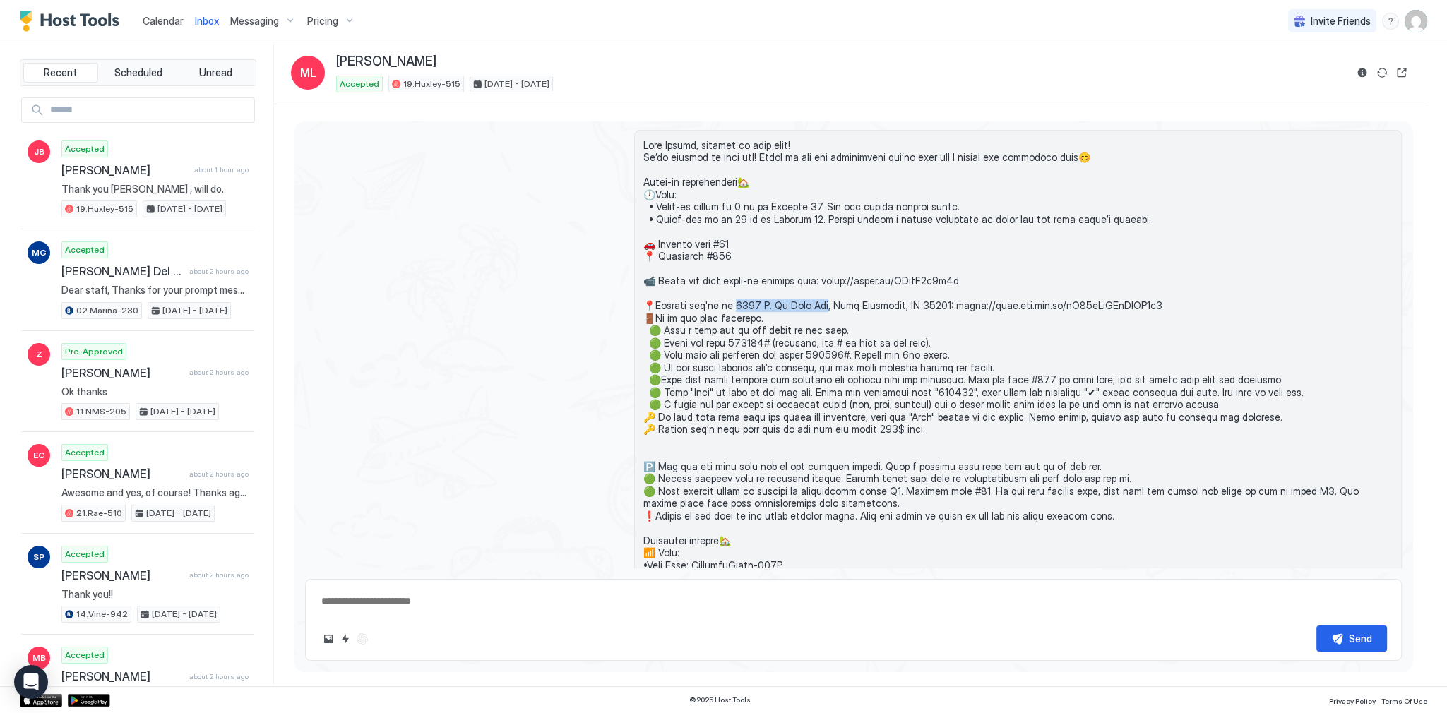
drag, startPoint x: 738, startPoint y: 301, endPoint x: 808, endPoint y: 302, distance: 69.9
click at [808, 302] on span at bounding box center [1017, 485] width 749 height 692
click at [710, 278] on span at bounding box center [1017, 485] width 749 height 692
click at [717, 285] on span at bounding box center [1017, 485] width 749 height 692
click at [837, 280] on span at bounding box center [1017, 485] width 749 height 692
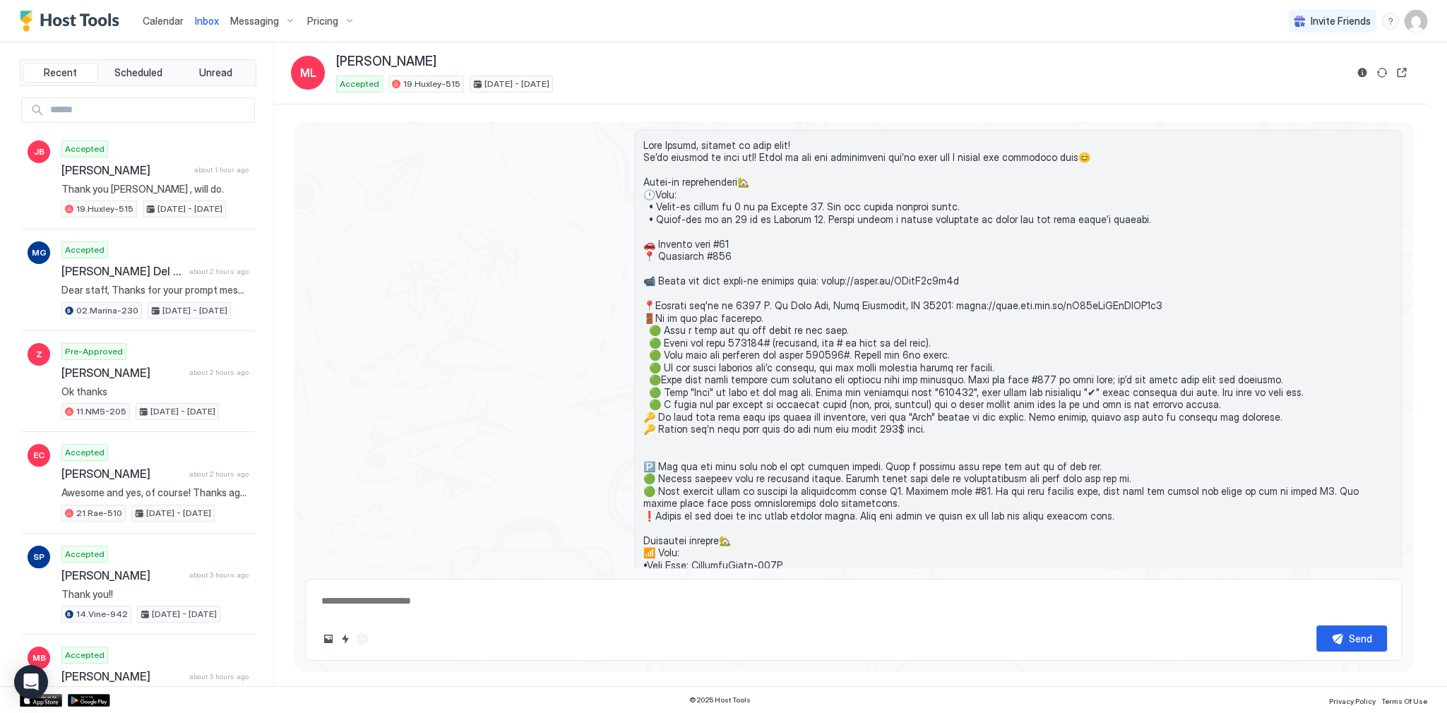
type textarea "*"
click at [162, 20] on span "Calendar" at bounding box center [163, 21] width 41 height 12
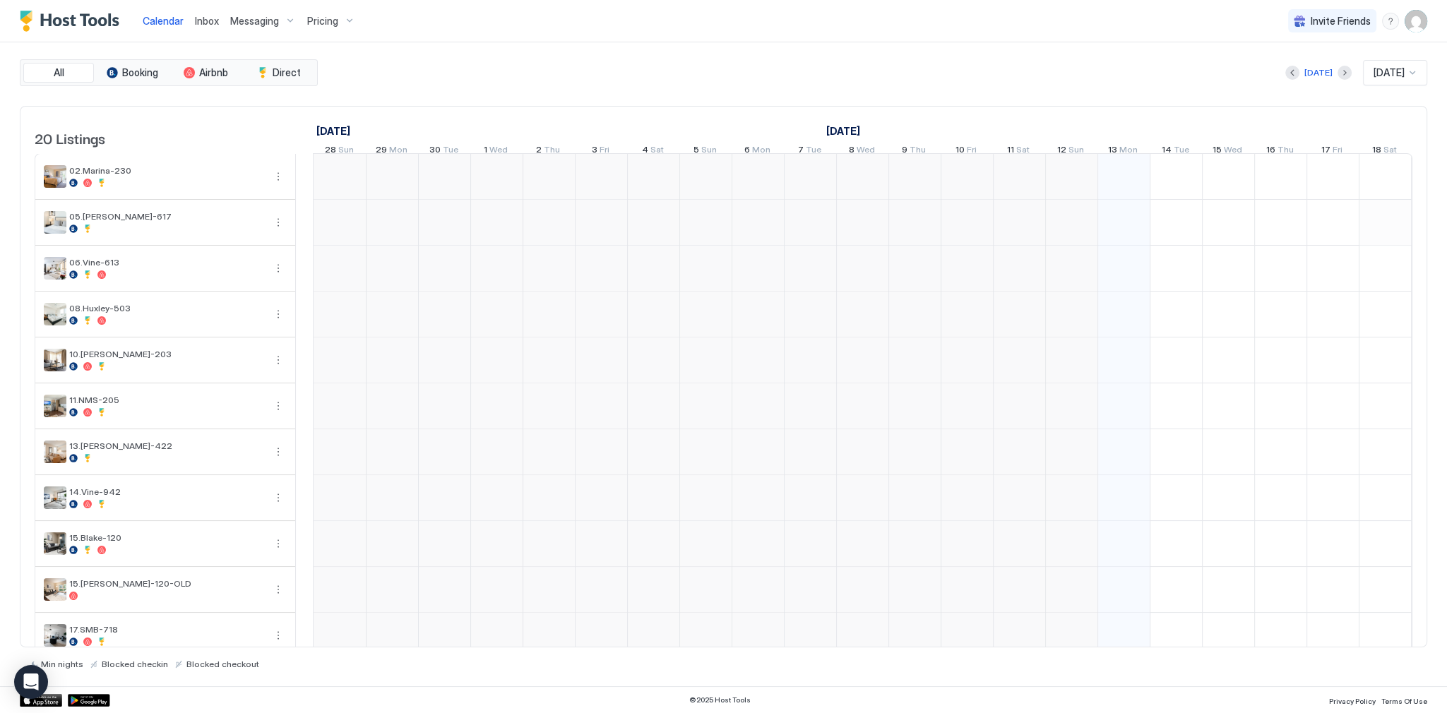
scroll to position [0, 784]
click at [550, 82] on div "Today Oct 2025" at bounding box center [874, 72] width 1106 height 25
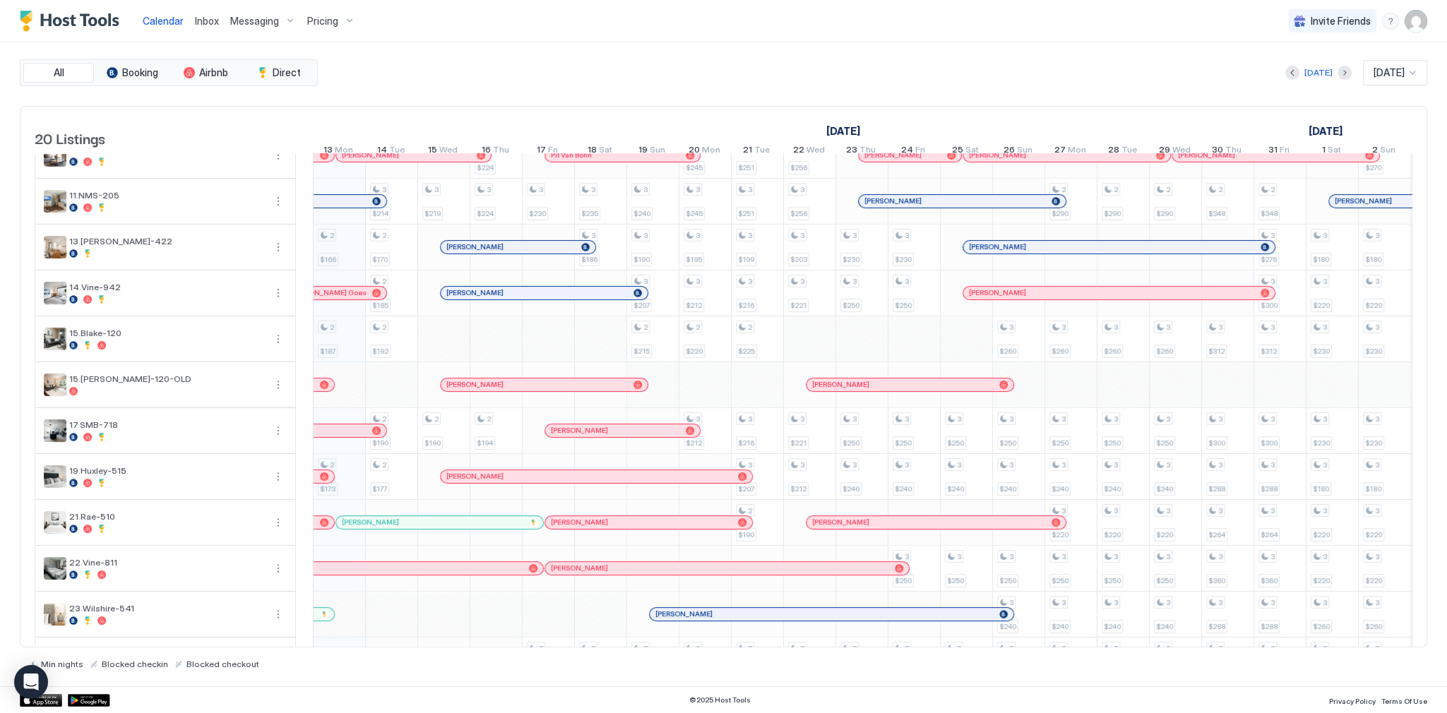
scroll to position [226, 0]
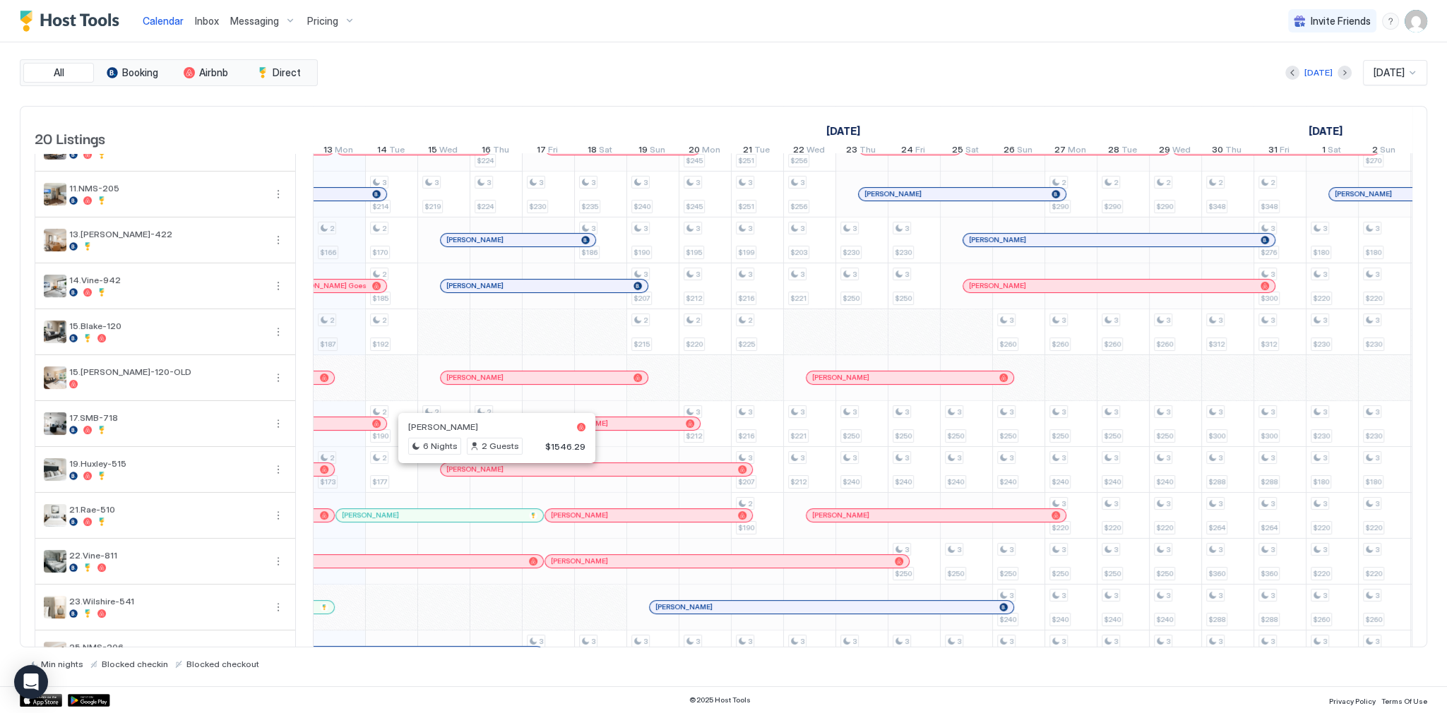
click at [489, 474] on div at bounding box center [489, 469] width 11 height 11
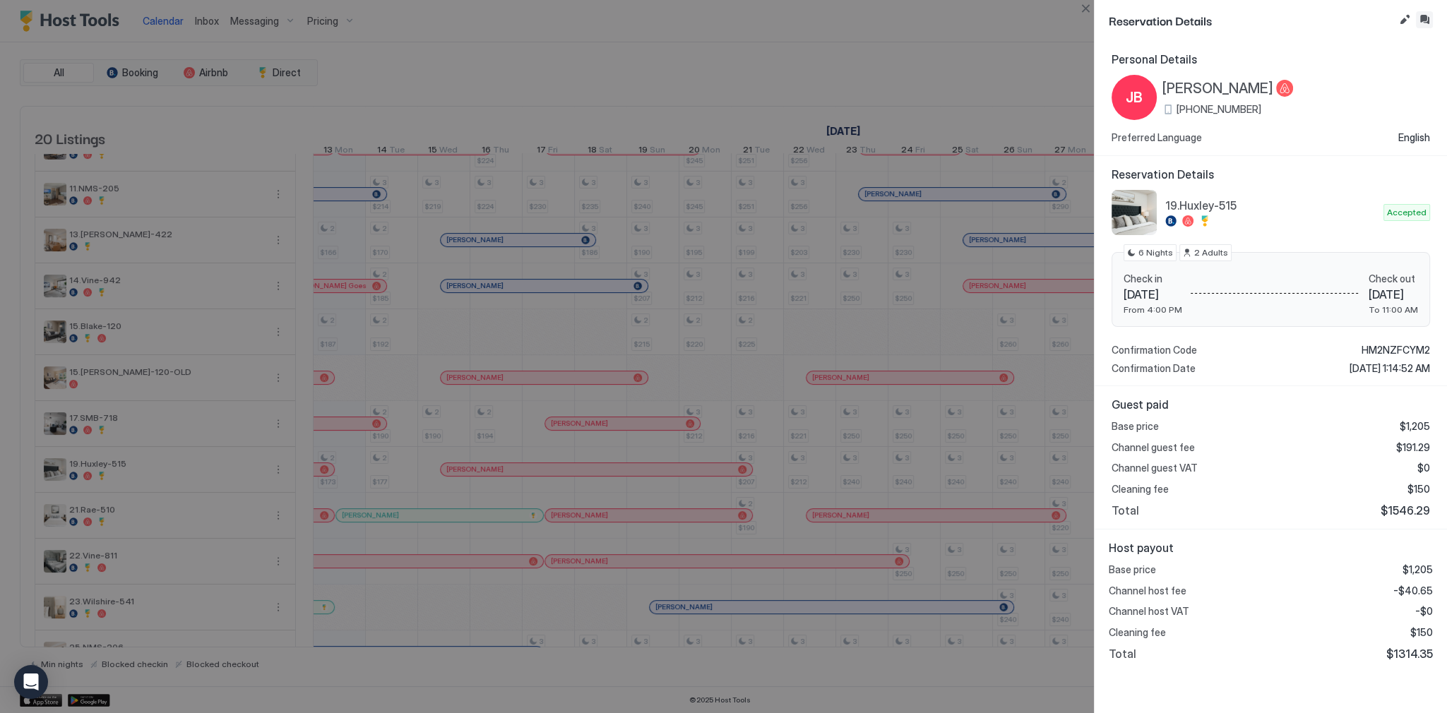
click at [1421, 17] on button "Inbox" at bounding box center [1423, 19] width 17 height 17
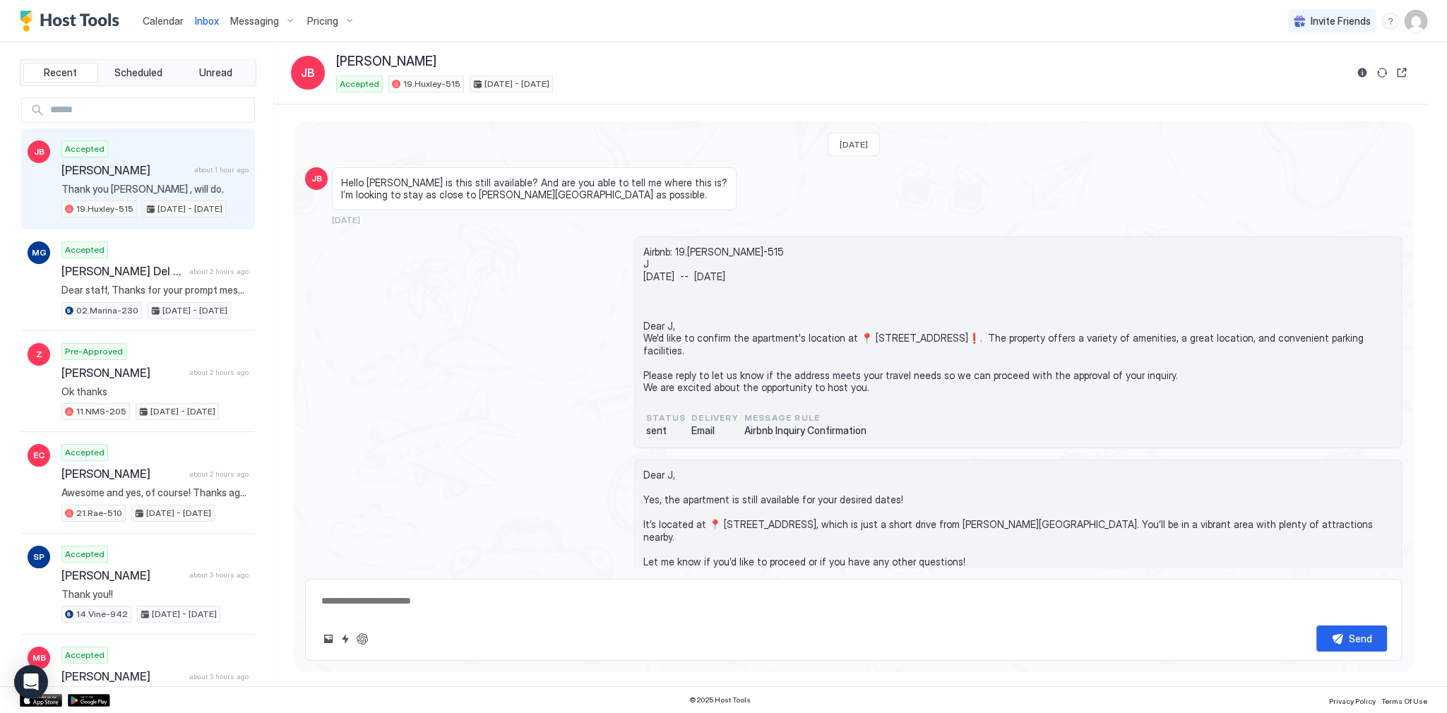
click at [675, 194] on div "Hello [PERSON_NAME] is this still available? And are you able to tell me where …" at bounding box center [715, 196] width 767 height 58
click at [199, 30] on div "Inbox" at bounding box center [206, 21] width 35 height 26
click at [203, 25] on span "Inbox" at bounding box center [207, 21] width 24 height 12
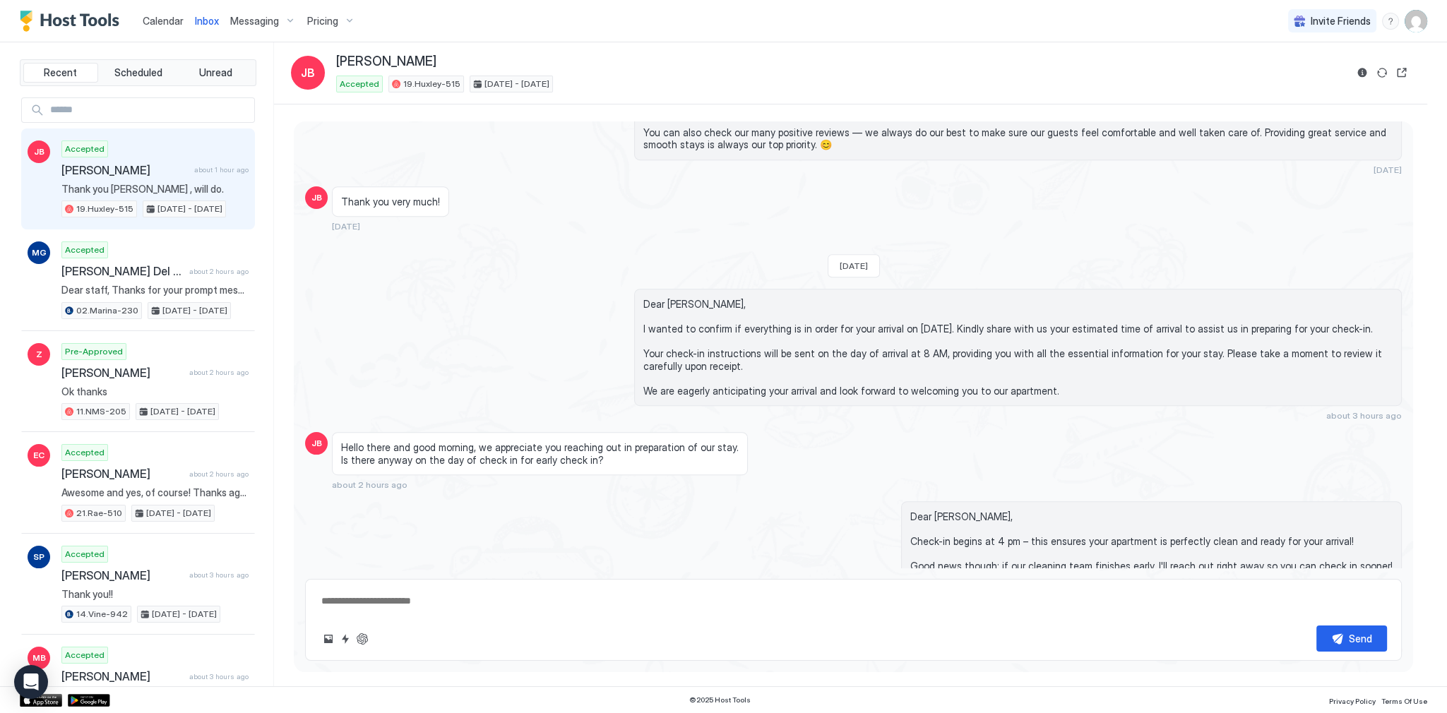
click at [203, 25] on span "Inbox" at bounding box center [207, 21] width 24 height 12
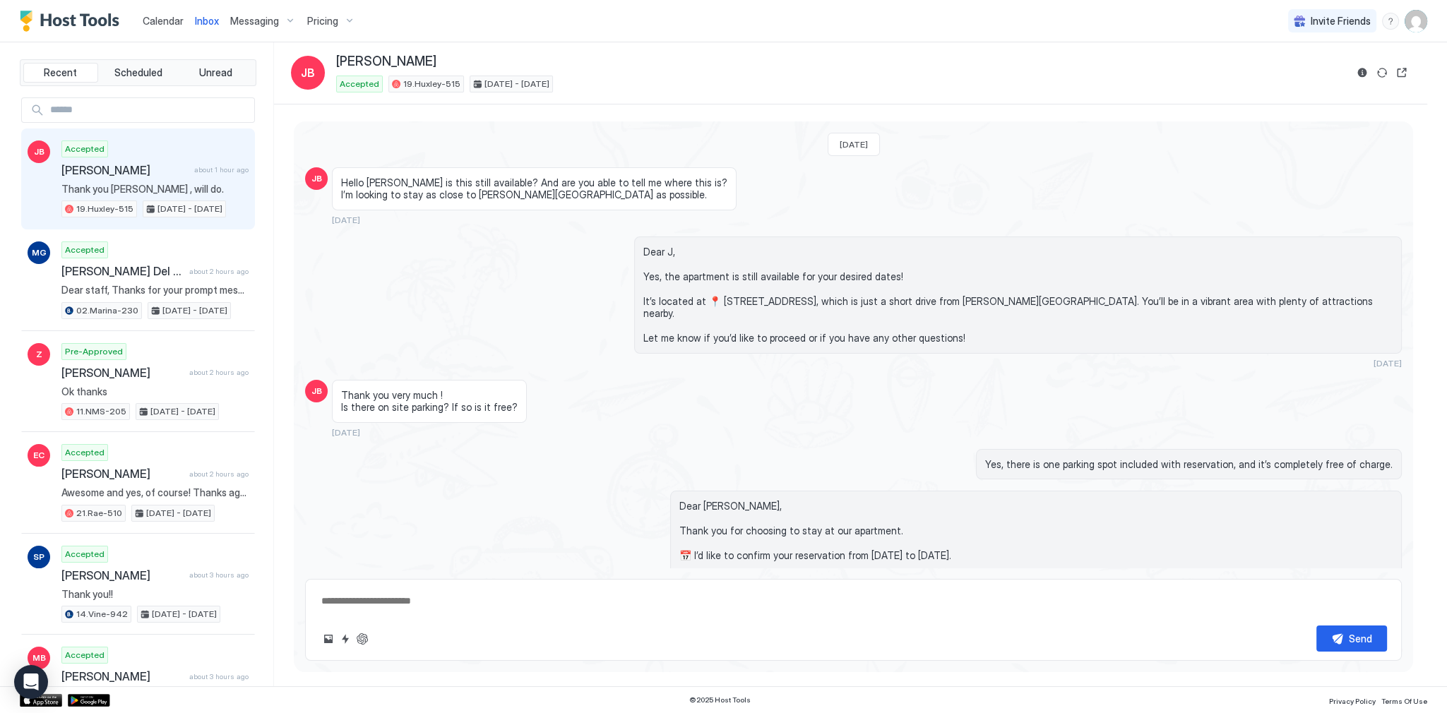
scroll to position [2730, 0]
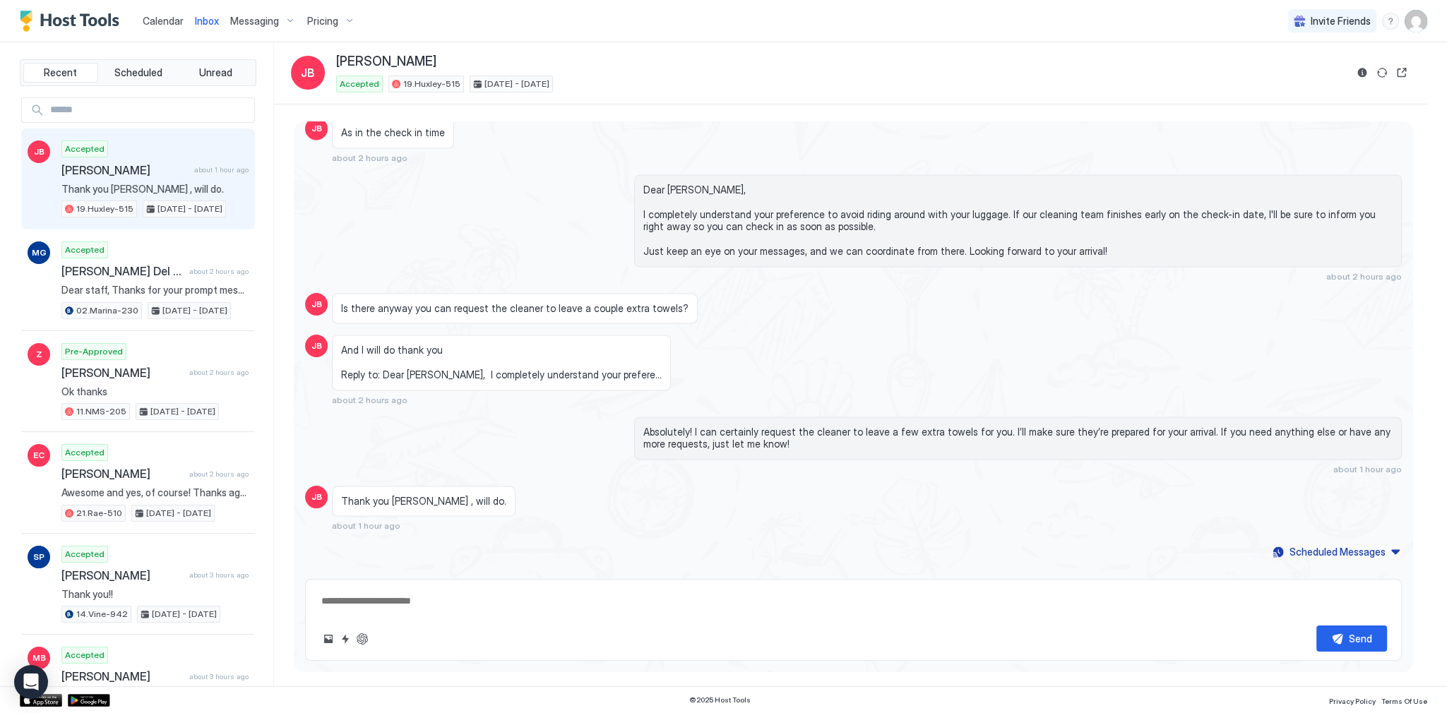
click at [775, 441] on div "Absolutely! I can certainly request the cleaner to leave a few extra towels for…" at bounding box center [1017, 446] width 767 height 58
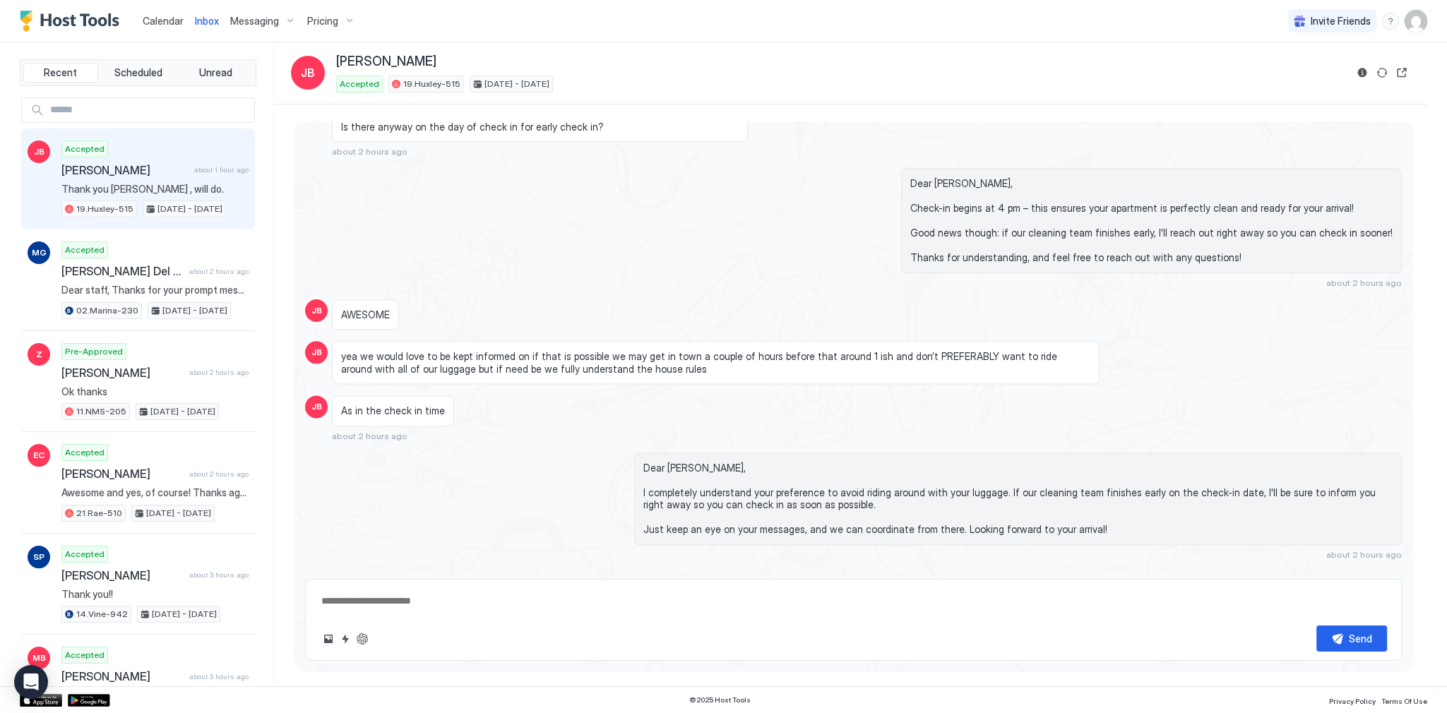
scroll to position [2448, 0]
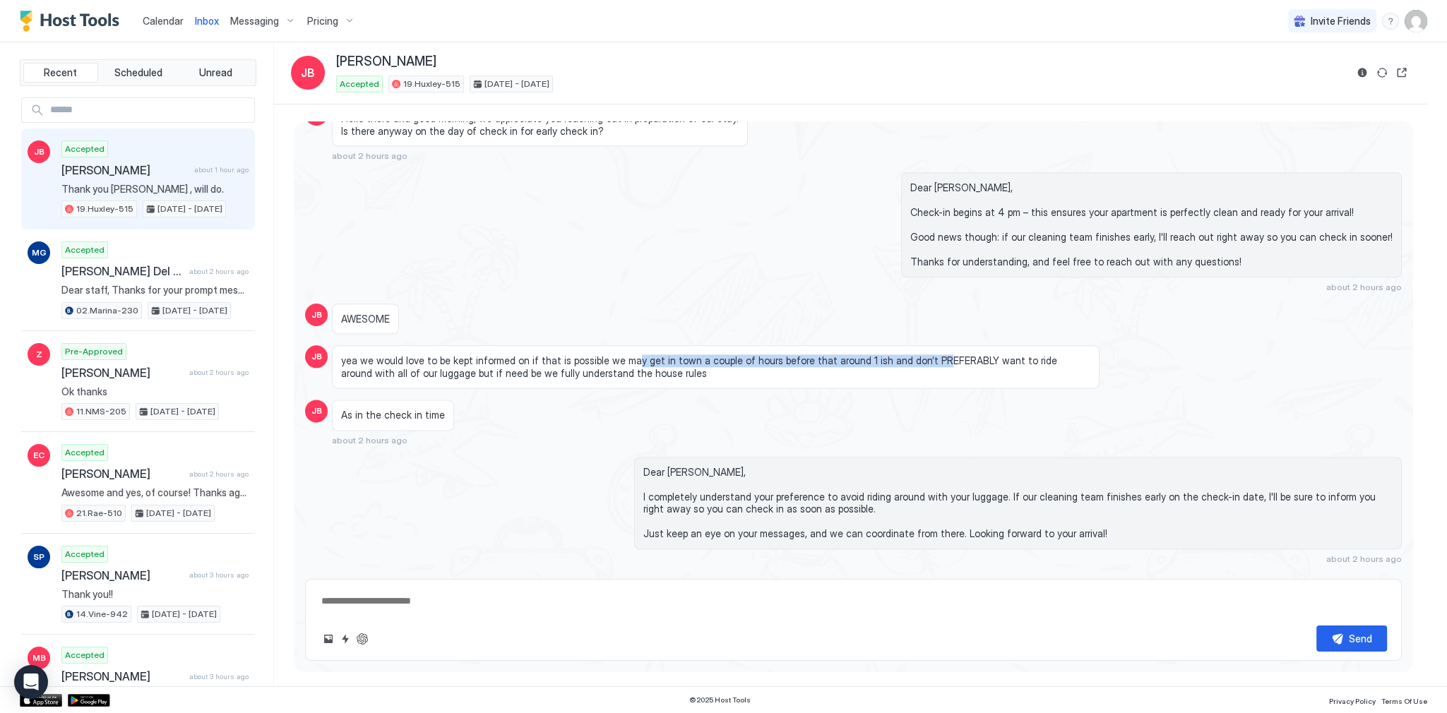
drag, startPoint x: 621, startPoint y: 339, endPoint x: 934, endPoint y: 340, distance: 312.7
click at [918, 354] on span "yea we would love to be kept informed on if that is possible we may get in town…" at bounding box center [715, 366] width 749 height 25
click at [954, 354] on span "yea we would love to be kept informed on if that is possible we may get in town…" at bounding box center [715, 366] width 749 height 25
click at [981, 354] on span "yea we would love to be kept informed on if that is possible we may get in town…" at bounding box center [715, 366] width 749 height 25
drag, startPoint x: 981, startPoint y: 341, endPoint x: 1032, endPoint y: 344, distance: 50.9
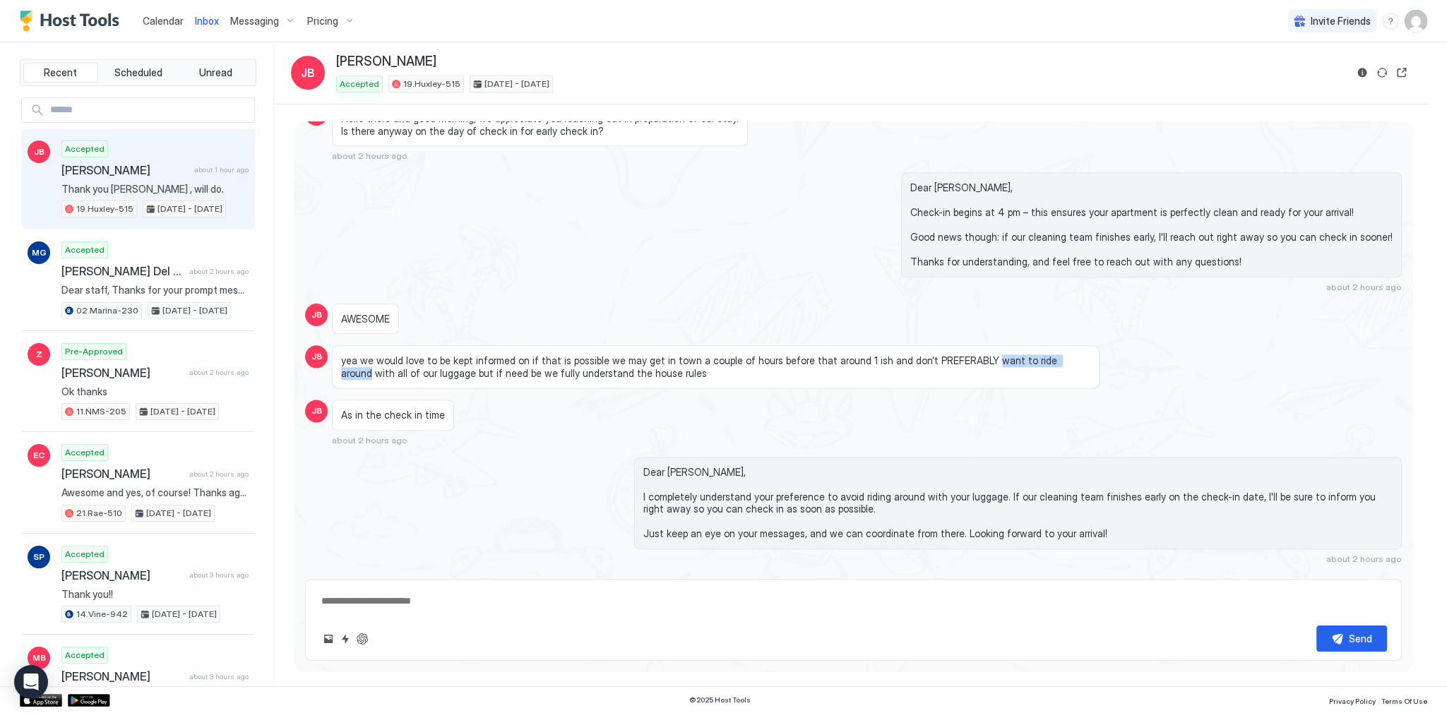
click at [1032, 354] on span "yea we would love to be kept informed on if that is possible we may get in town…" at bounding box center [715, 366] width 749 height 25
click at [718, 354] on span "yea we would love to be kept informed on if that is possible we may get in town…" at bounding box center [715, 366] width 749 height 25
click at [729, 354] on span "yea we would love to be kept informed on if that is possible we may get in town…" at bounding box center [715, 366] width 749 height 25
drag, startPoint x: 729, startPoint y: 344, endPoint x: 537, endPoint y: 339, distance: 192.1
click at [509, 354] on span "yea we would love to be kept informed on if that is possible we may get in town…" at bounding box center [715, 366] width 749 height 25
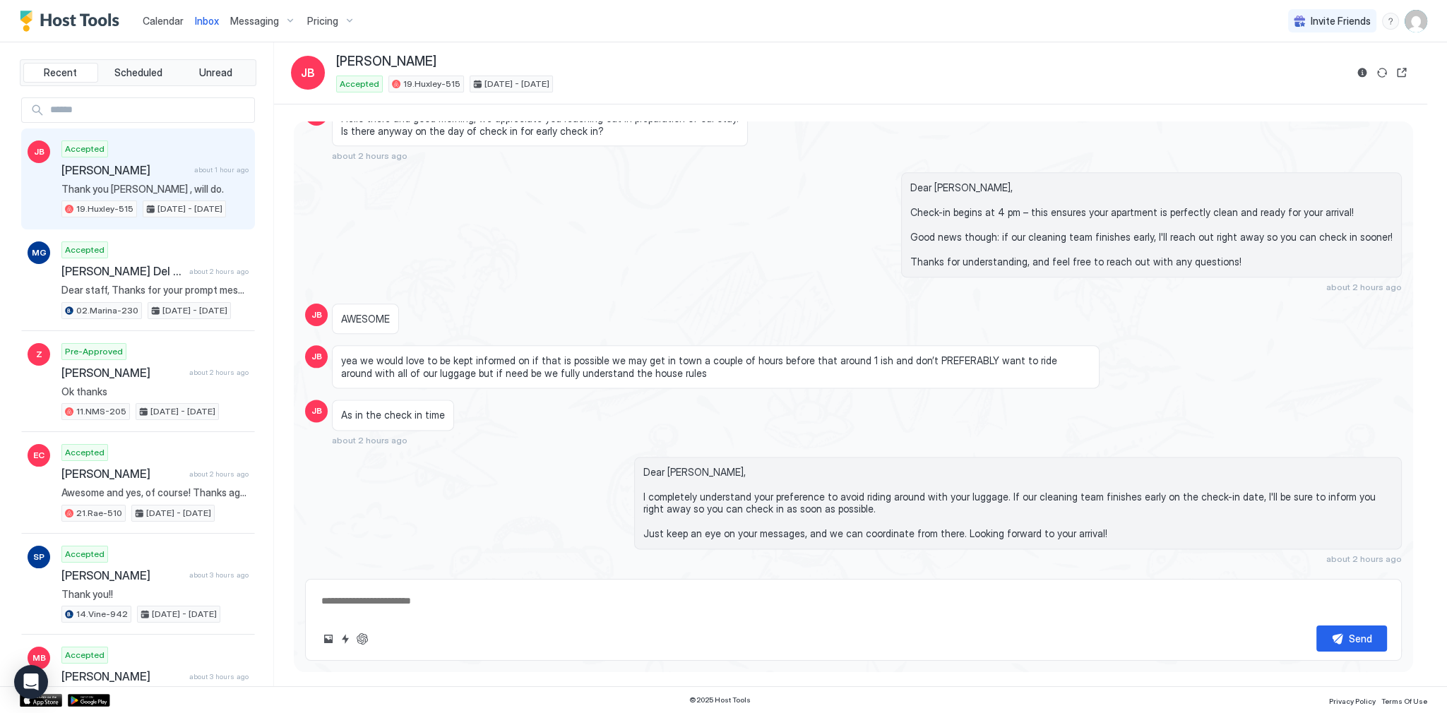
click at [537, 354] on span "yea we would love to be kept informed on if that is possible we may get in town…" at bounding box center [715, 366] width 749 height 25
click at [538, 354] on span "yea we would love to be kept informed on if that is possible we may get in town…" at bounding box center [715, 366] width 749 height 25
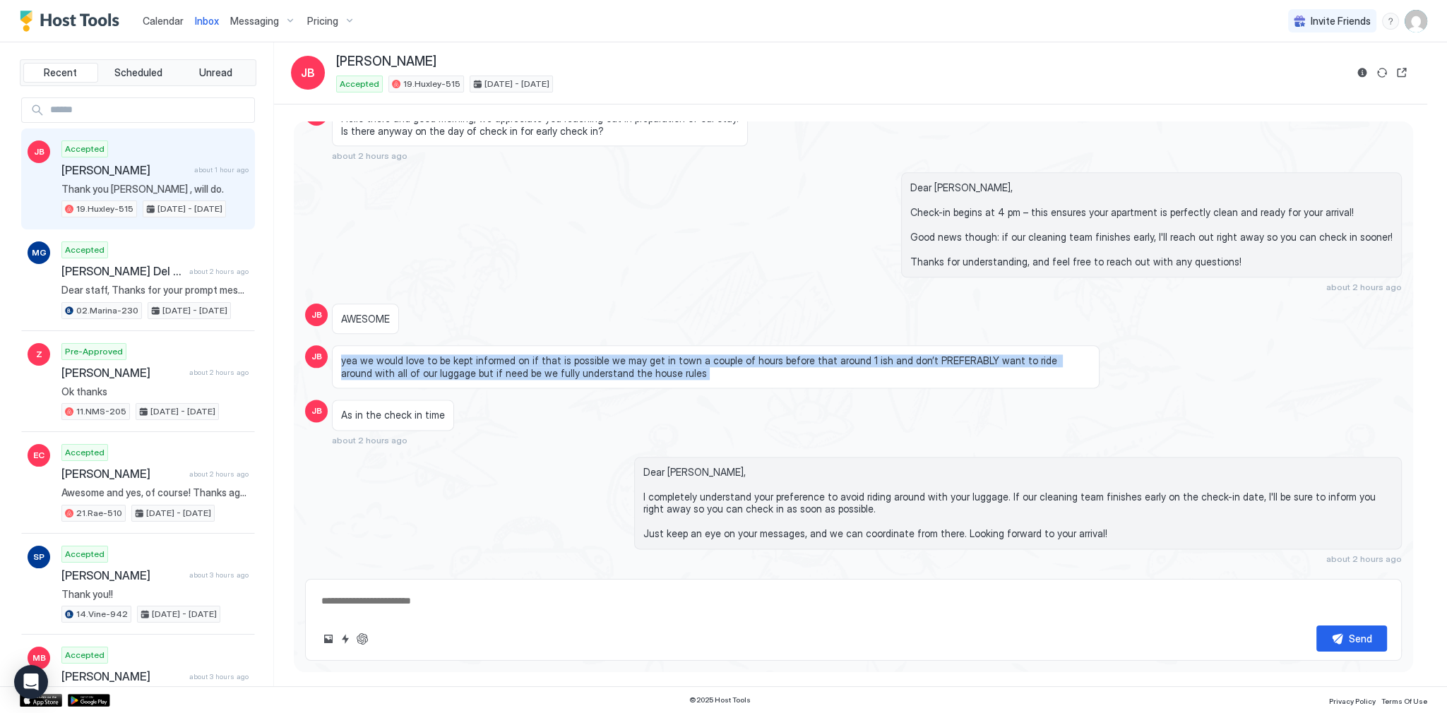
click at [538, 354] on span "yea we would love to be kept informed on if that is possible we may get in town…" at bounding box center [715, 366] width 749 height 25
copy span "yea we would love to be kept informed on if that is possible we may get in town…"
click at [524, 354] on span "yea we would love to be kept informed on if that is possible we may get in town…" at bounding box center [715, 366] width 749 height 25
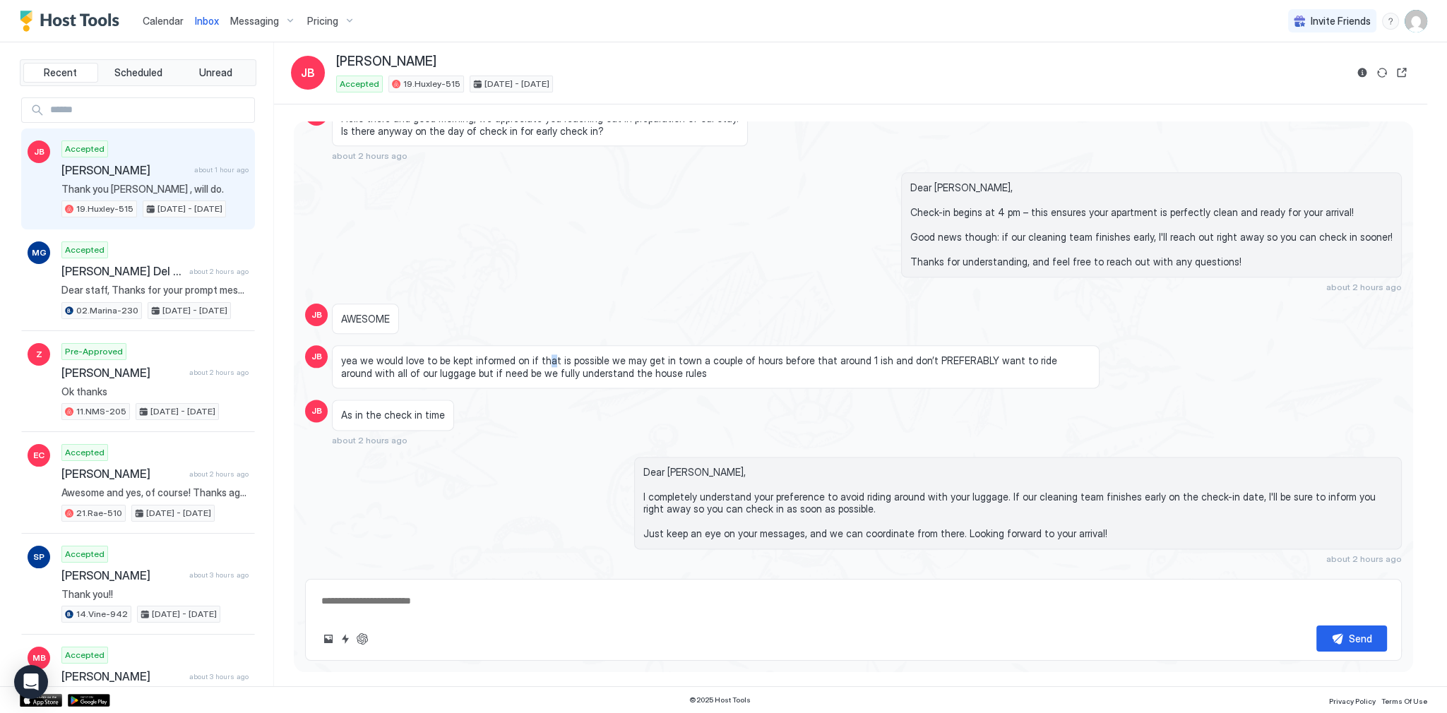
click at [542, 354] on span "yea we would love to be kept informed on if that is possible we may get in town…" at bounding box center [715, 366] width 749 height 25
click at [544, 354] on span "yea we would love to be kept informed on if that is possible we may get in town…" at bounding box center [715, 366] width 749 height 25
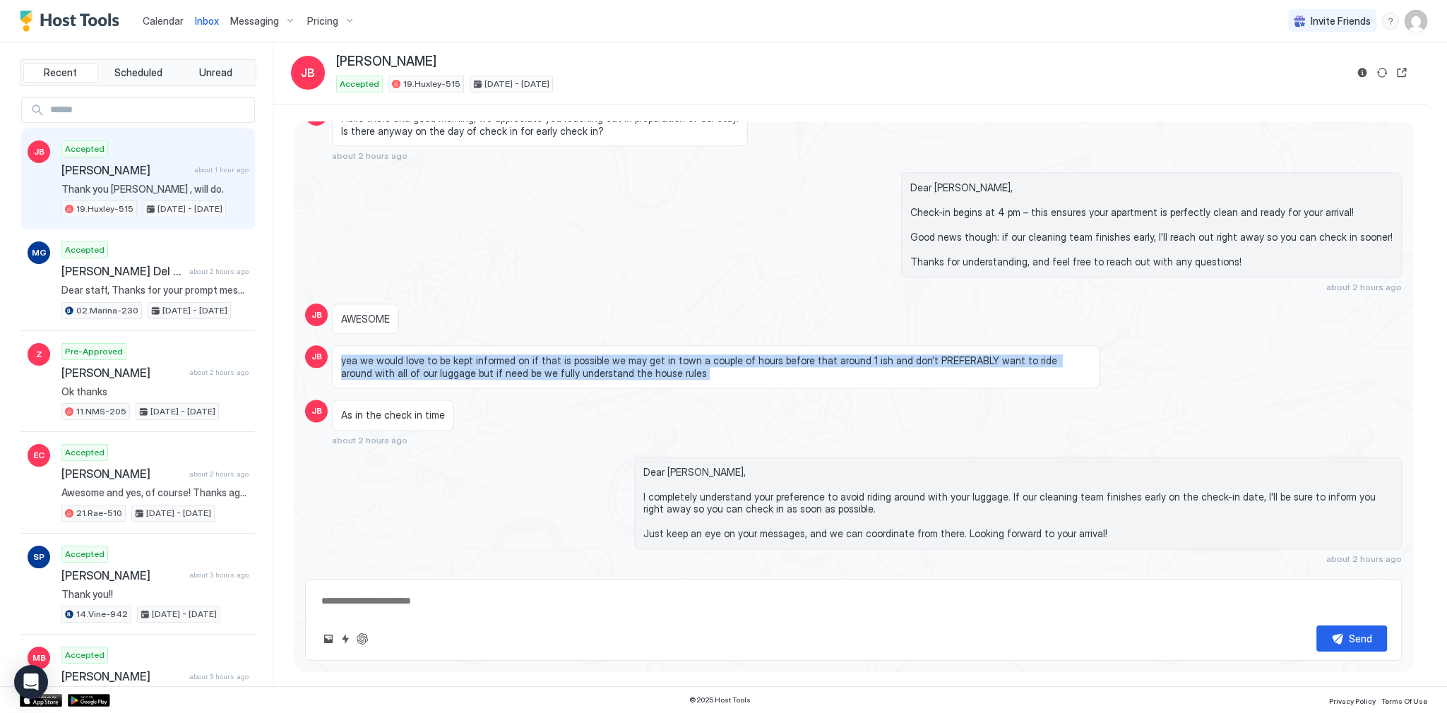
click at [544, 354] on span "yea we would love to be kept informed on if that is possible we may get in town…" at bounding box center [715, 366] width 749 height 25
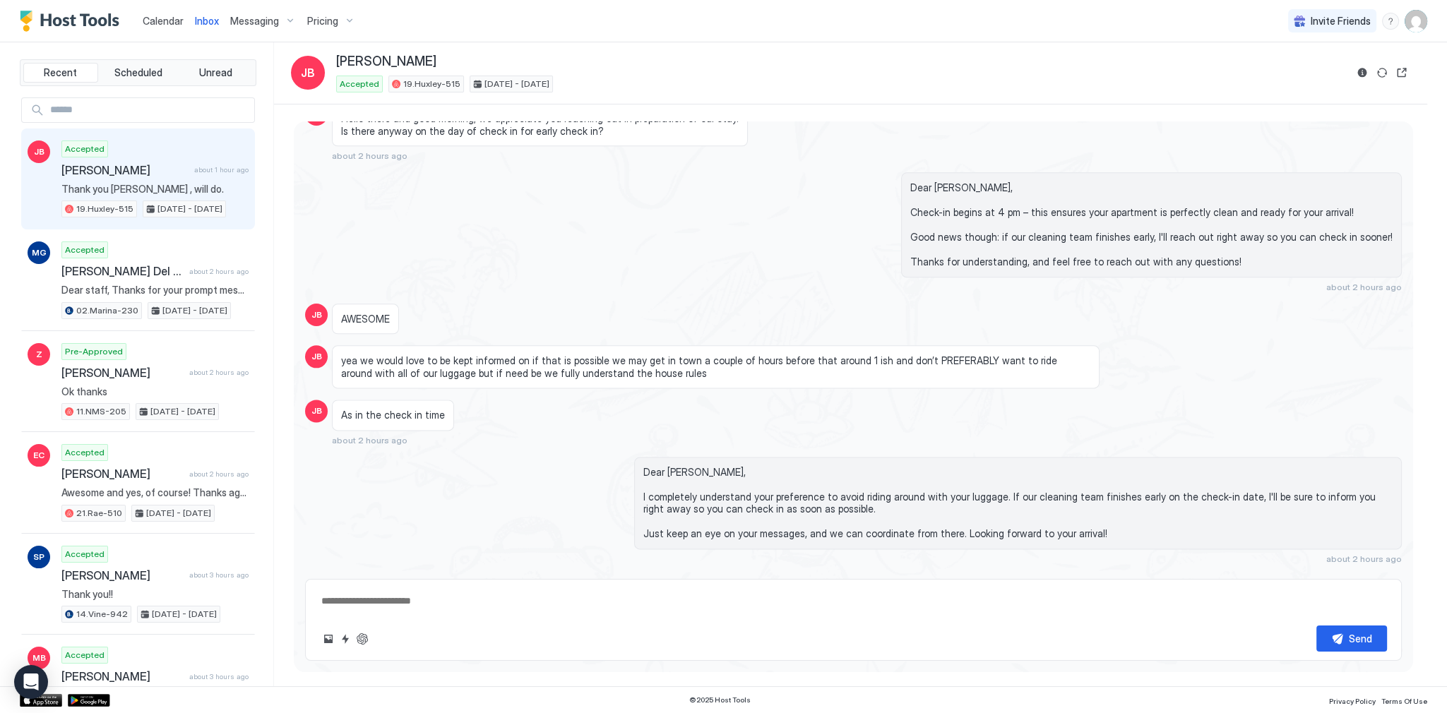
click at [681, 271] on div "Dear Jay, Check-in begins at 4 pm – this ensures your apartment is perfectly cl…" at bounding box center [1017, 232] width 767 height 120
click at [209, 153] on div "Accepted Jay Bodner about 1 hour ago Thank you Tony , will do. 19.Huxley-515 Oc…" at bounding box center [154, 179] width 187 height 78
click at [486, 172] on div "Dear Jay, Check-in begins at 4 pm – this ensures your apartment is perfectly cl…" at bounding box center [853, 232] width 1096 height 120
click at [172, 18] on span "Calendar" at bounding box center [163, 21] width 41 height 12
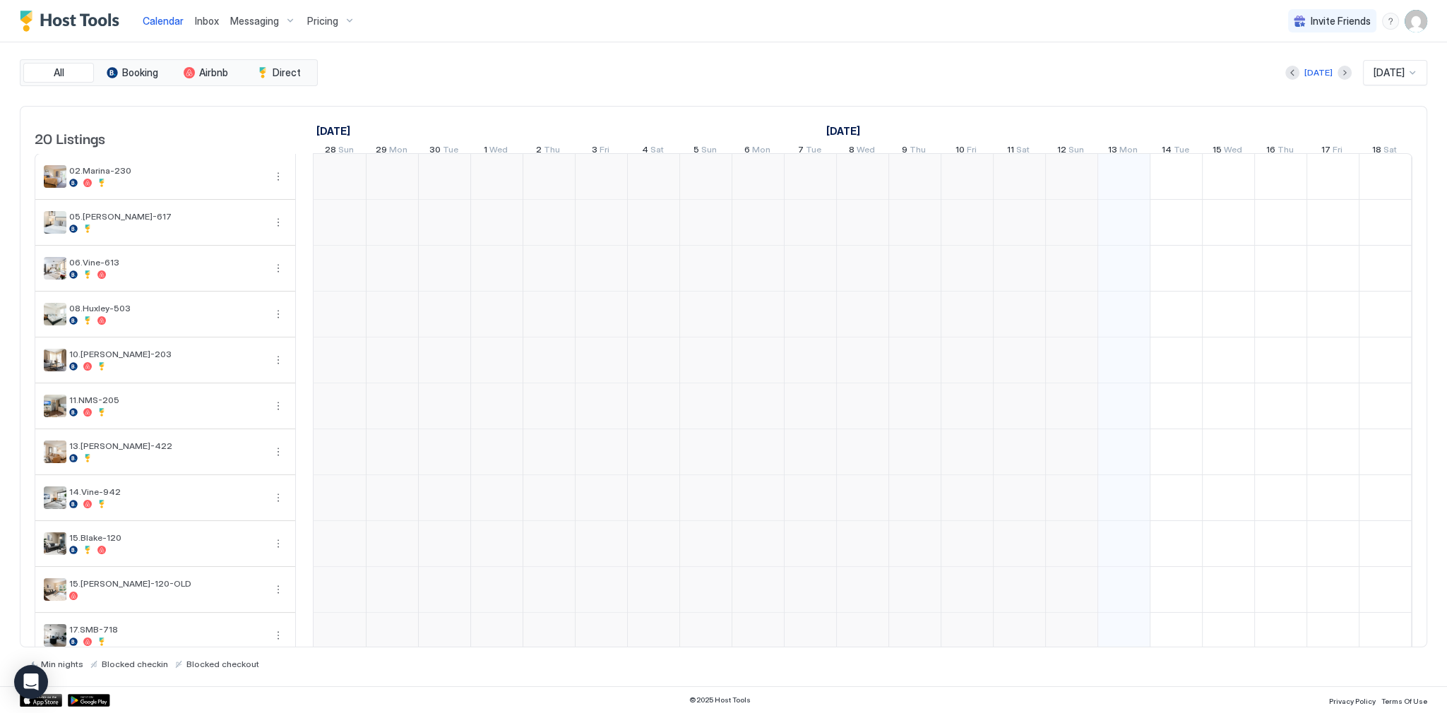
click at [212, 20] on span "Inbox" at bounding box center [207, 21] width 24 height 12
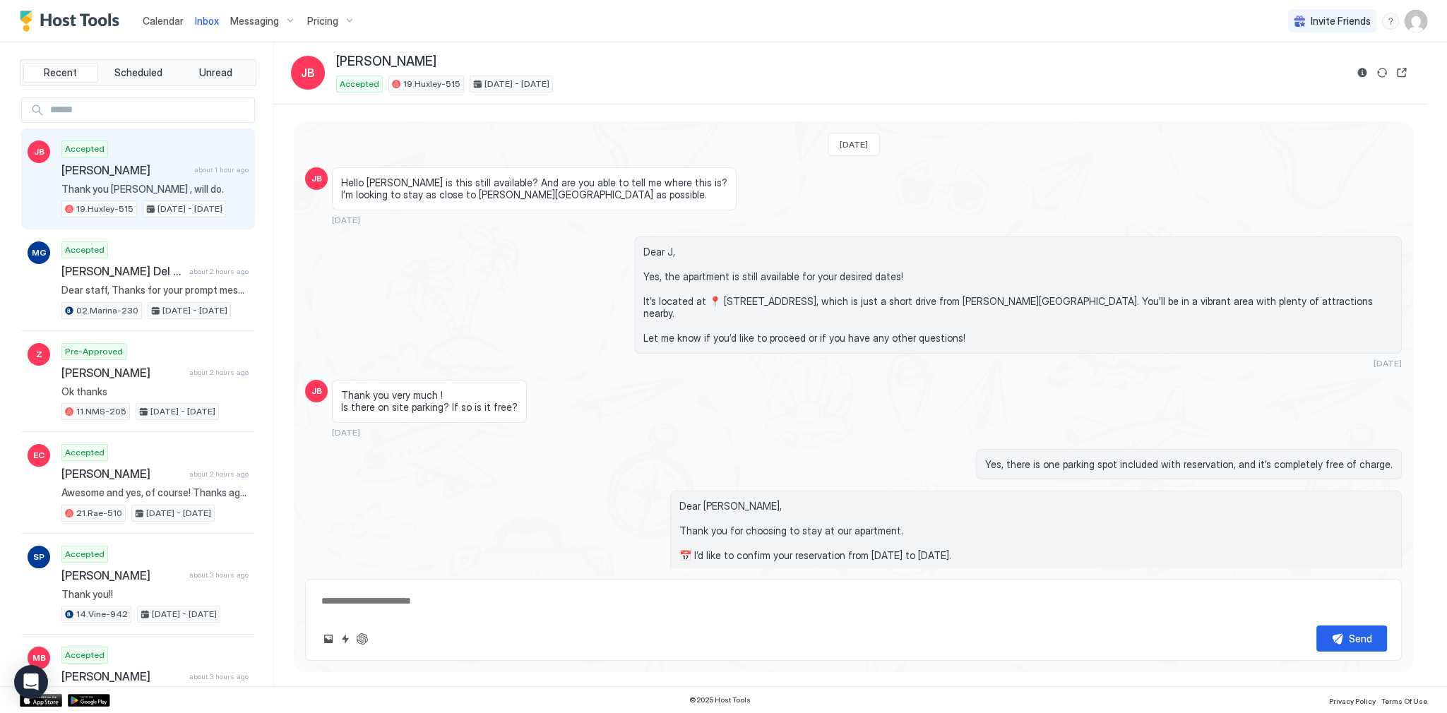
click at [212, 20] on span "Inbox" at bounding box center [207, 21] width 24 height 12
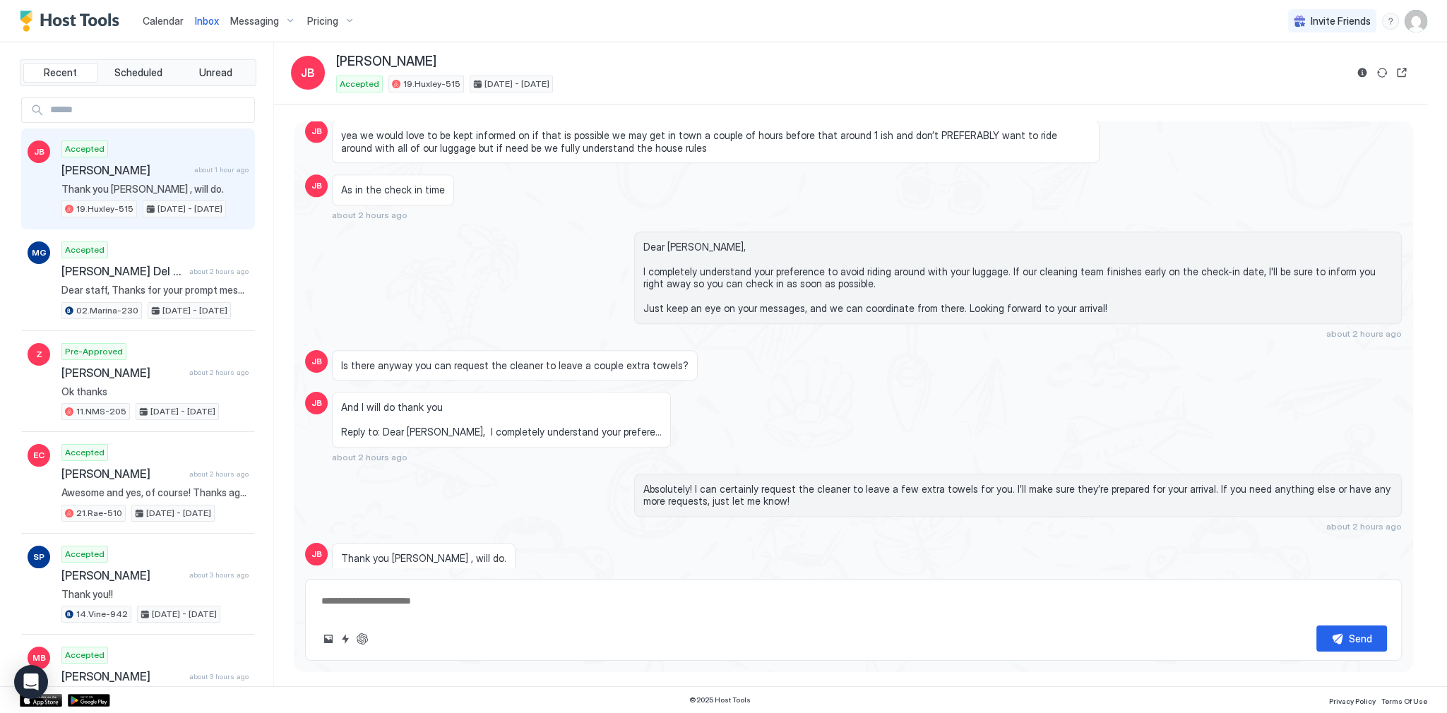
click at [573, 73] on div "Jay Bodner Accepted 19.Huxley-515 Oct 15 - 21, 2025" at bounding box center [840, 73] width 1009 height 39
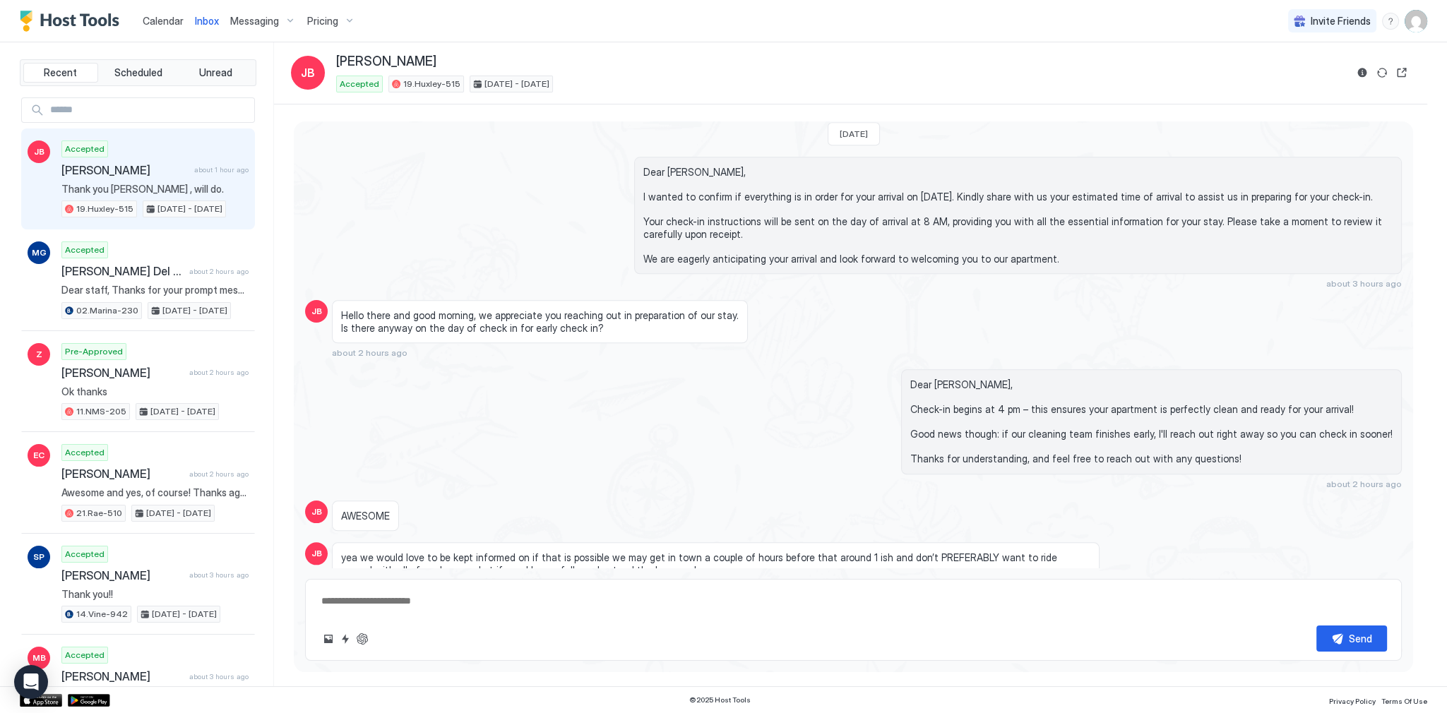
scroll to position [2730, 0]
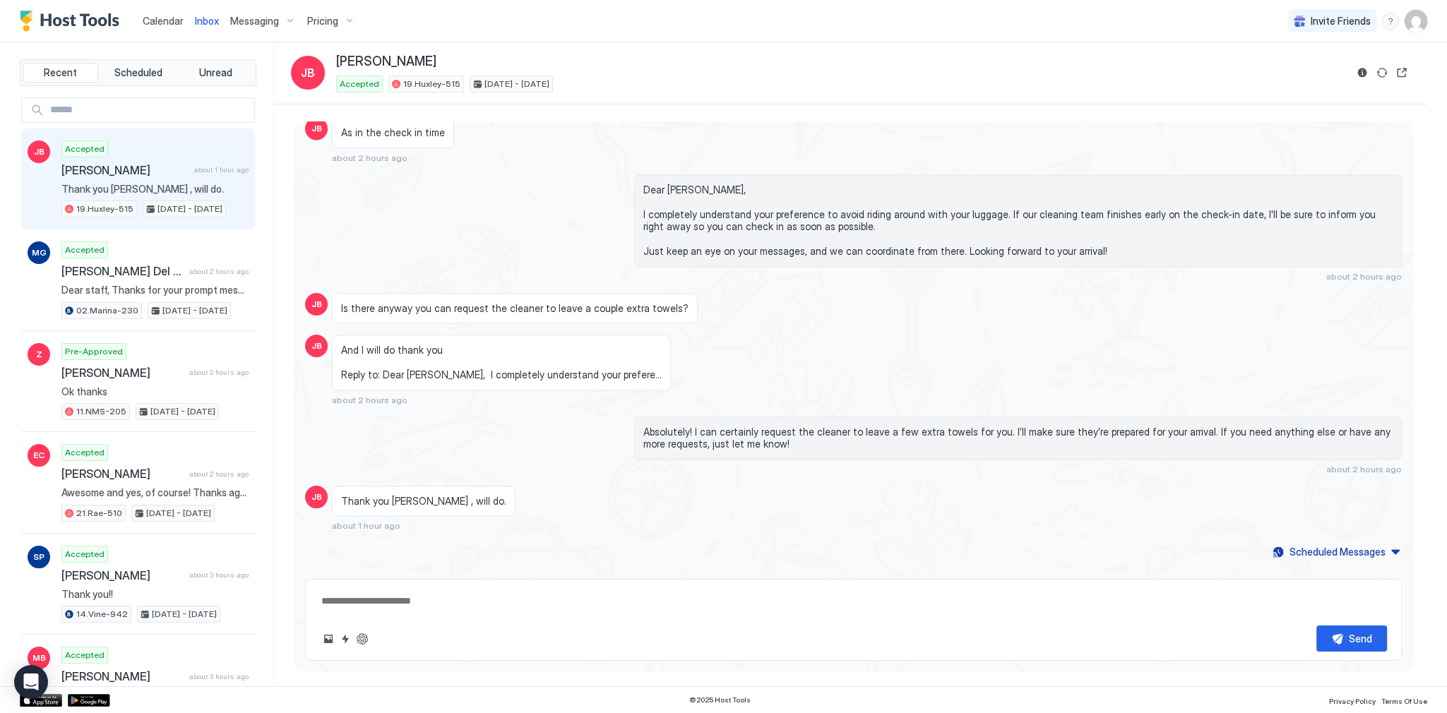
type textarea "*"
click at [614, 182] on div "Dear Jay, I completely understand your preference to avoid riding around with y…" at bounding box center [853, 227] width 1096 height 107
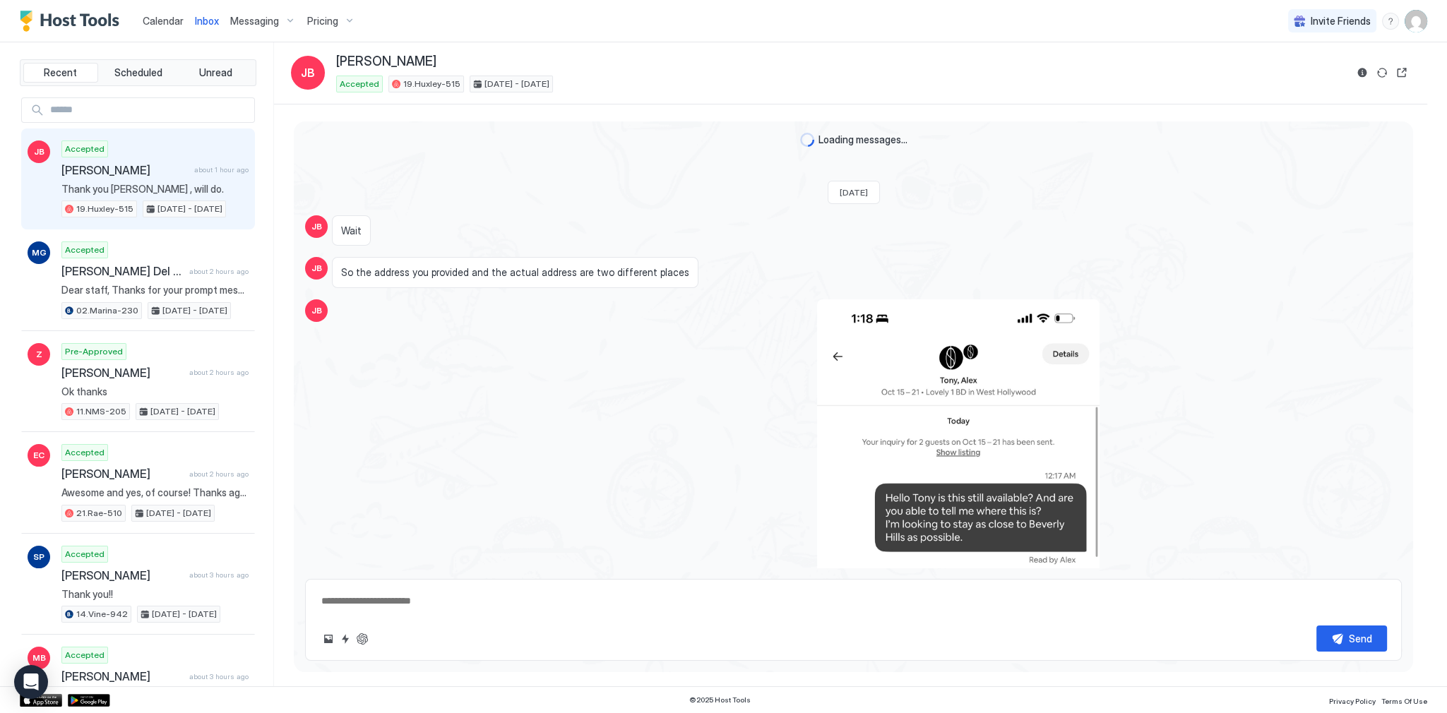
scroll to position [1755, 0]
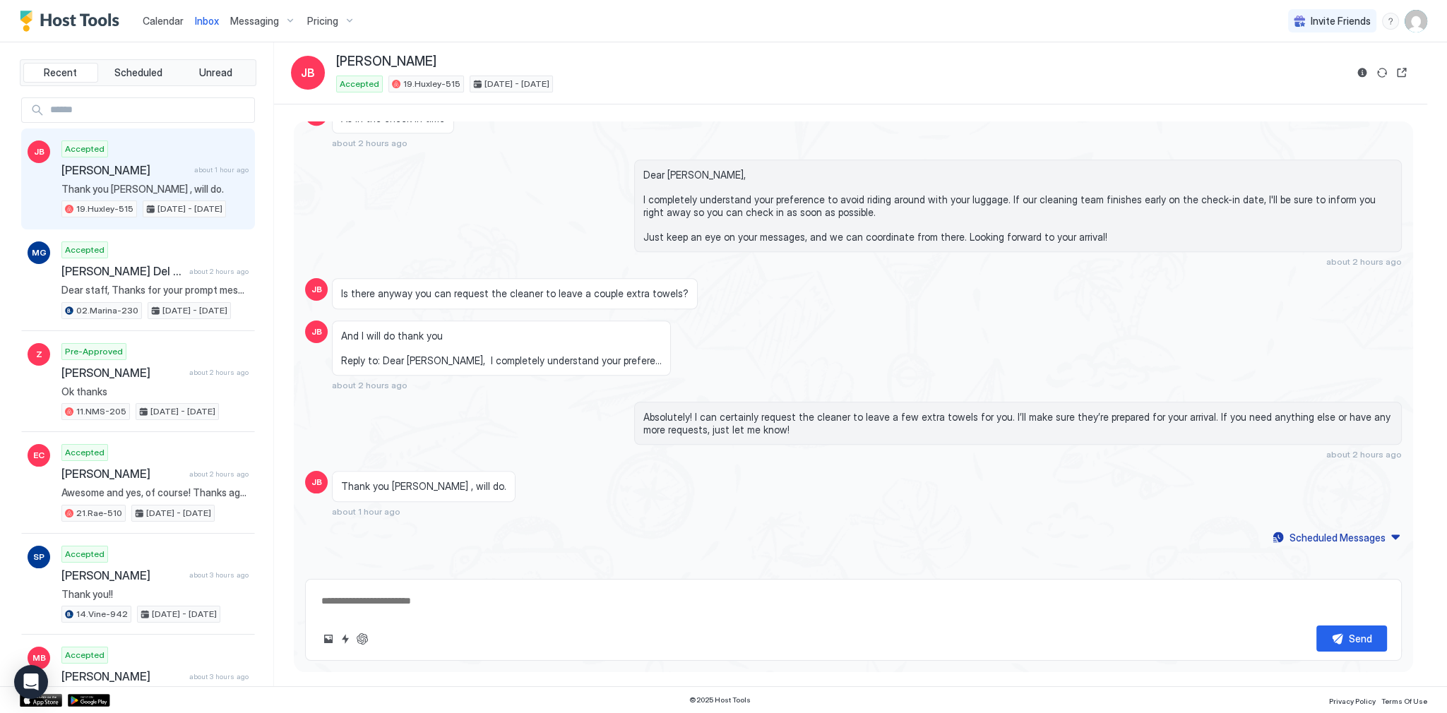
click at [1015, 250] on div "Dear [PERSON_NAME], I completely understand your preference to avoid riding aro…" at bounding box center [1017, 213] width 767 height 107
click at [919, 238] on div "Dear [PERSON_NAME], I completely understand your preference to avoid riding aro…" at bounding box center [1017, 206] width 767 height 92
type textarea "*"
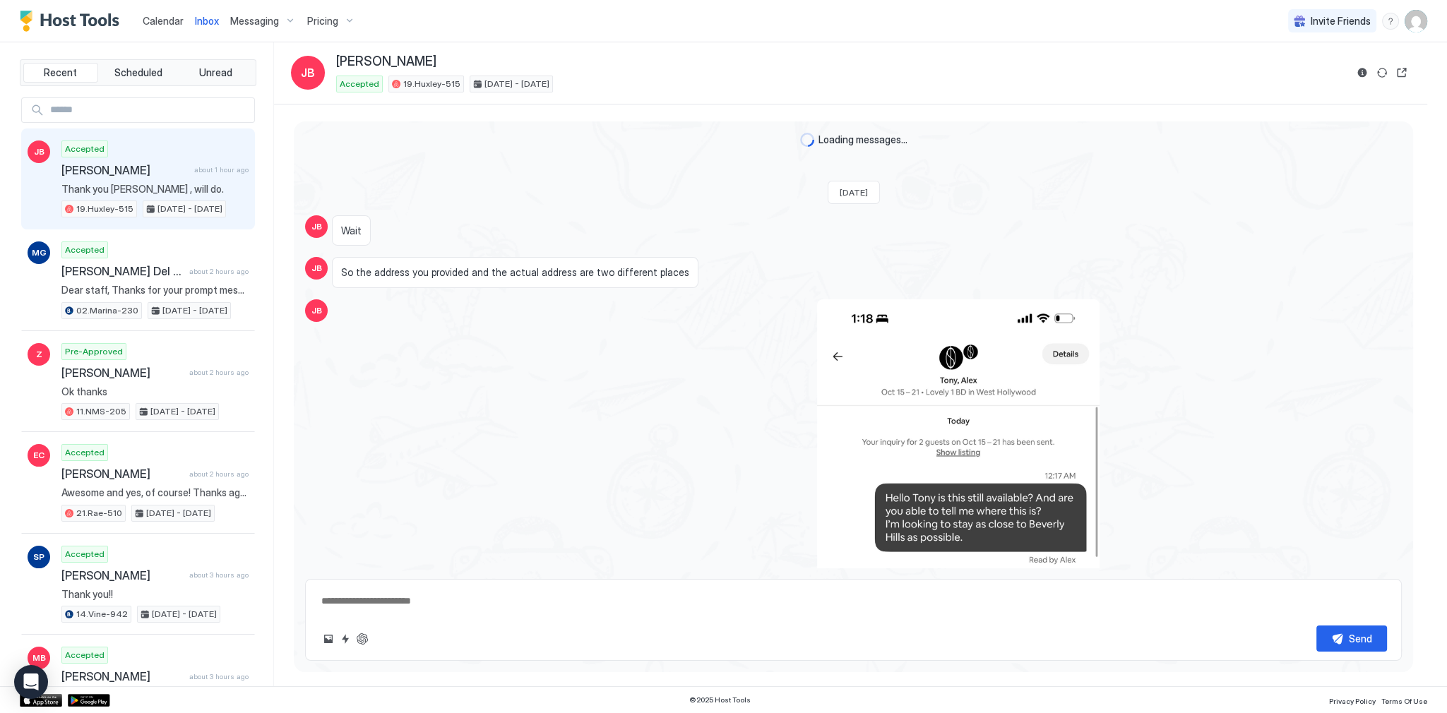
scroll to position [1755, 0]
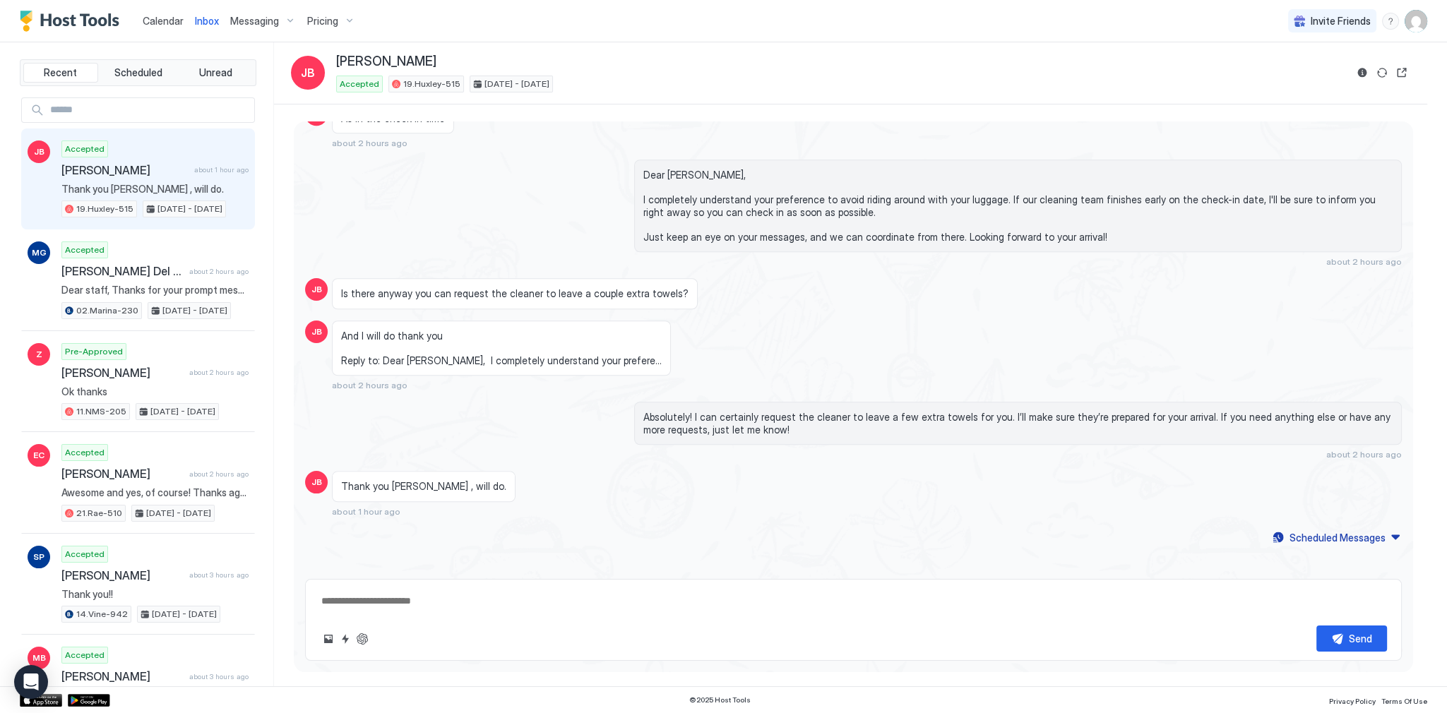
type textarea "*"
click at [659, 218] on span "Dear [PERSON_NAME], I completely understand your preference to avoid riding aro…" at bounding box center [1017, 206] width 749 height 74
click at [178, 18] on span "Calendar" at bounding box center [163, 21] width 41 height 12
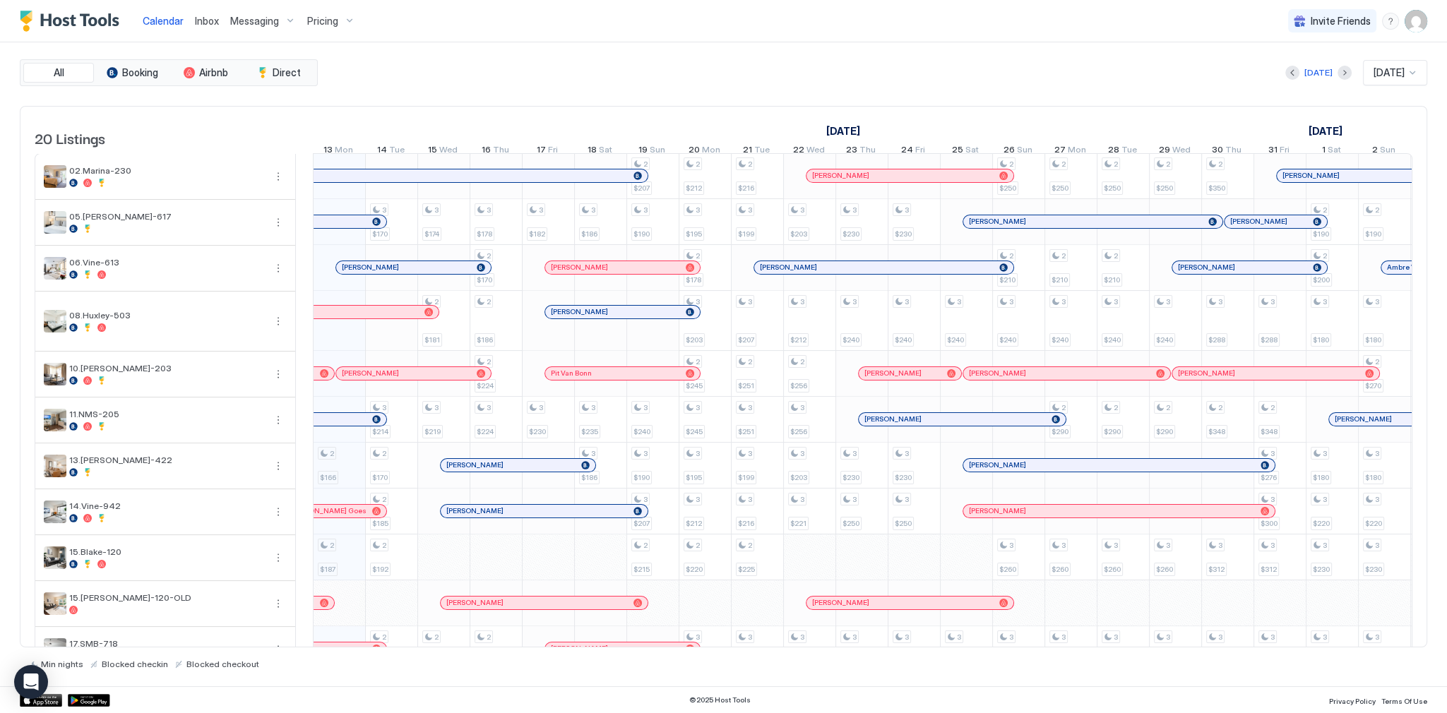
scroll to position [0, 784]
click at [646, 34] on div "Calendar Inbox Messaging Pricing Invite Friends SG" at bounding box center [723, 21] width 1447 height 42
click at [832, 49] on div "All Booking Airbnb Direct Today Oct 2025 20 Listings September 2025 October 202…" at bounding box center [723, 364] width 1407 height 644
click at [517, 43] on div "All Booking Airbnb Direct Today Oct 2025 20 Listings September 2025 October 202…" at bounding box center [723, 364] width 1407 height 644
click at [545, 44] on div "All Booking Airbnb Direct Today Oct 2025 20 Listings September 2025 October 202…" at bounding box center [723, 364] width 1407 height 644
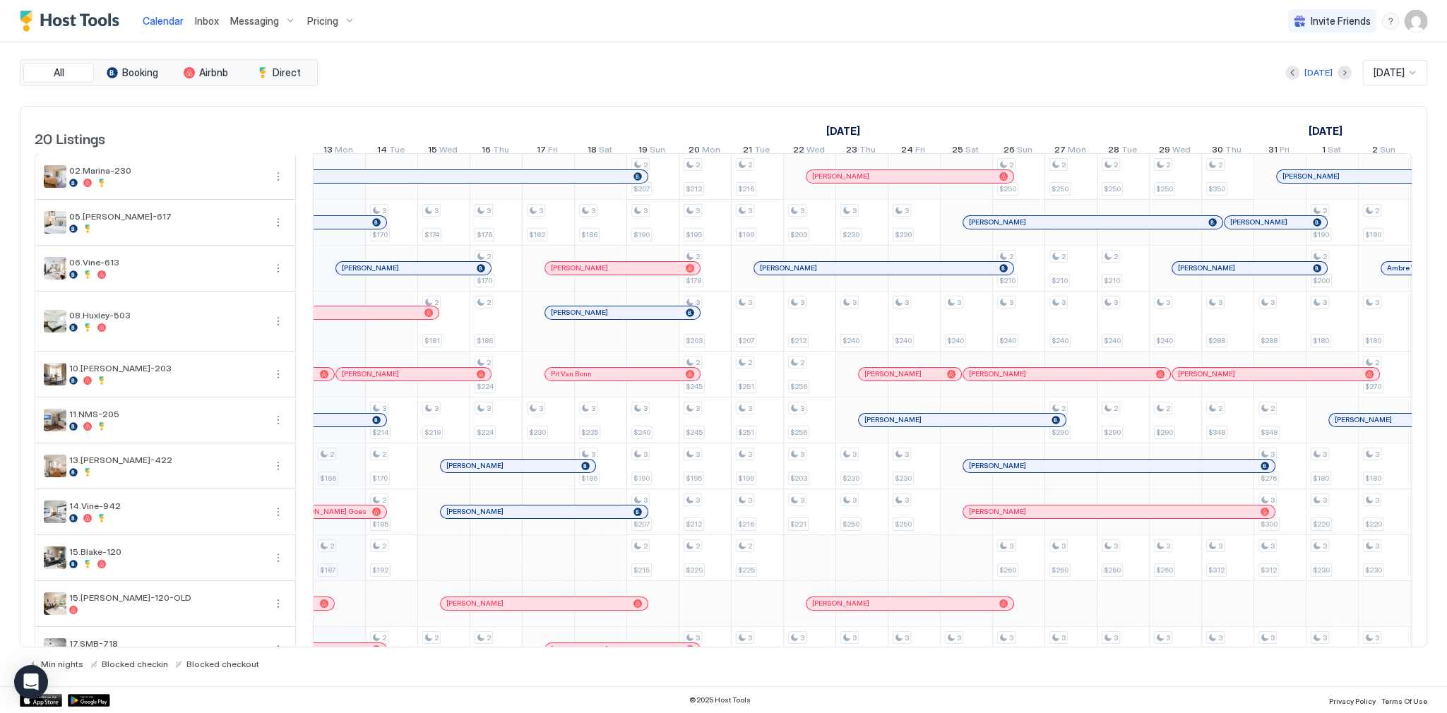
click at [845, 52] on div "All Booking Airbnb Direct Today Oct 2025 20 Listings September 2025 October 202…" at bounding box center [723, 364] width 1407 height 644
click at [791, 68] on div "Today Oct 2025" at bounding box center [874, 72] width 1106 height 25
